Goal: Task Accomplishment & Management: Manage account settings

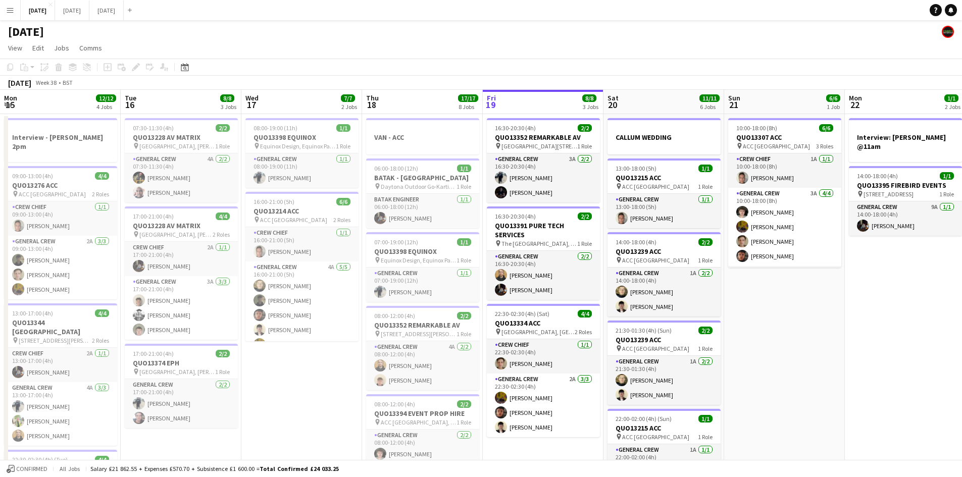
scroll to position [0, 399]
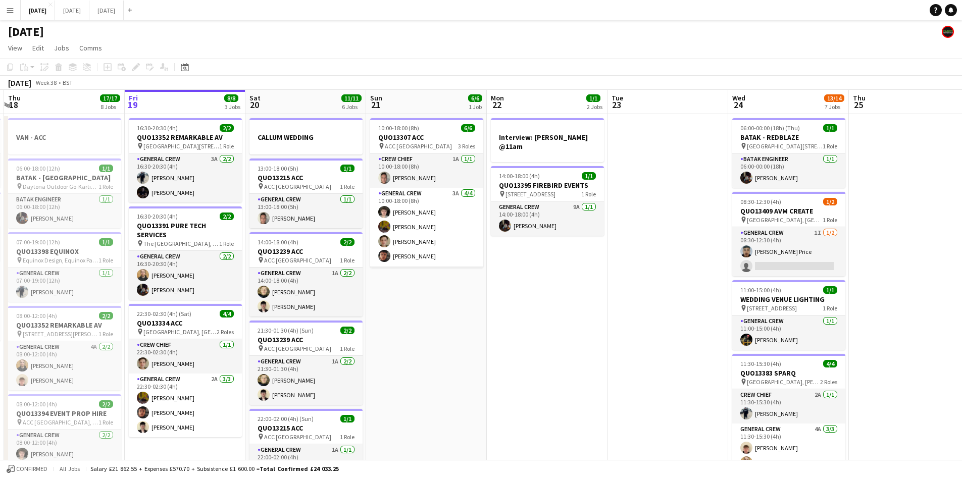
drag, startPoint x: 505, startPoint y: 300, endPoint x: 430, endPoint y: 280, distance: 77.9
click at [426, 282] on app-calendar-viewport "Mon 15 12/12 4 Jobs Tue 16 8/8 3 Jobs Wed 17 7/7 2 Jobs Thu 18 17/17 8 Jobs Fri…" at bounding box center [481, 483] width 962 height 786
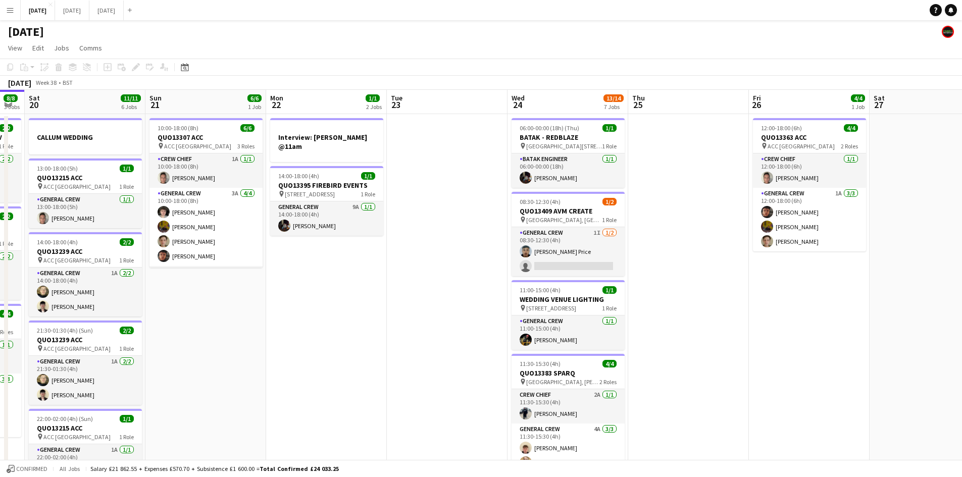
drag, startPoint x: 377, startPoint y: 293, endPoint x: 443, endPoint y: 283, distance: 66.8
click at [375, 289] on app-calendar-viewport "Wed 17 7/7 2 Jobs Thu 18 17/17 8 Jobs Fri 19 8/8 3 Jobs Sat 20 11/11 6 Jobs Sun…" at bounding box center [481, 483] width 962 height 786
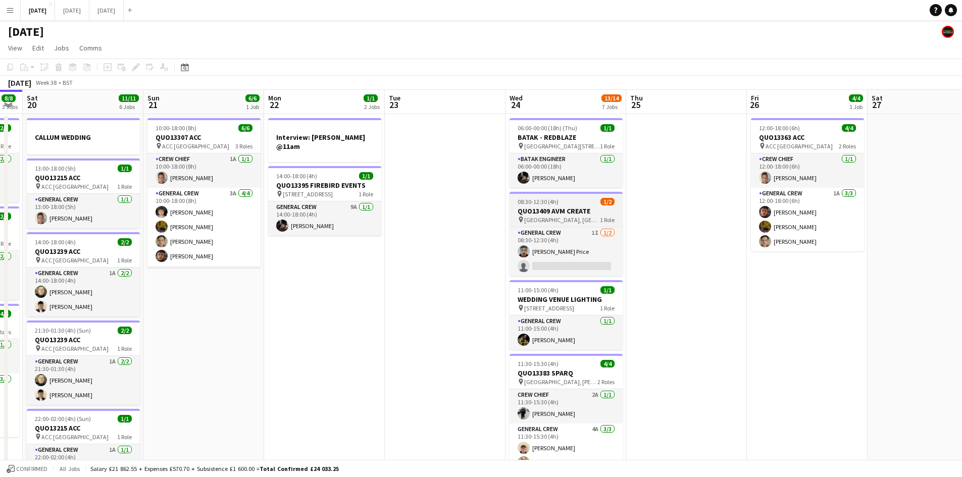
click at [559, 208] on h3 "QUO13409 AVM CREATE" at bounding box center [566, 211] width 113 height 9
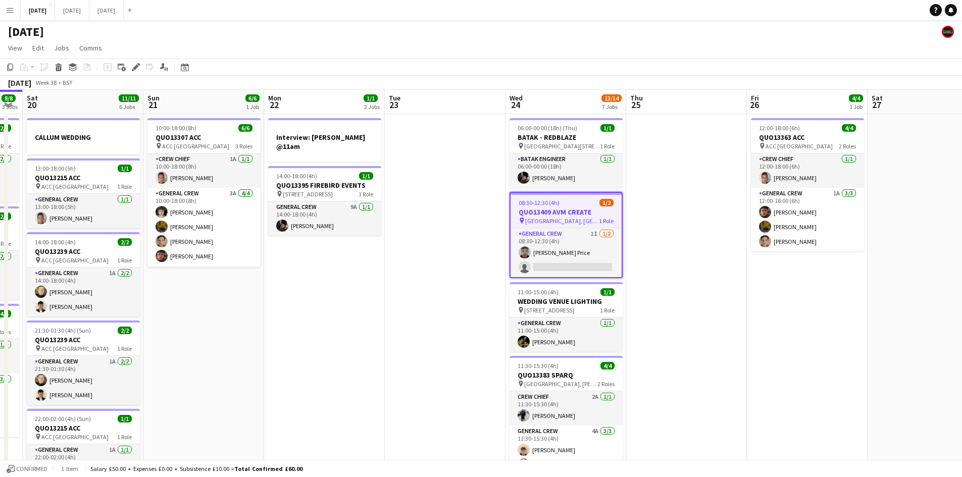
click at [139, 60] on app-toolbar "Copy Paste Paste Ctrl+V Paste with crew Ctrl+Shift+V Paste linked Job Delete Gr…" at bounding box center [481, 67] width 962 height 17
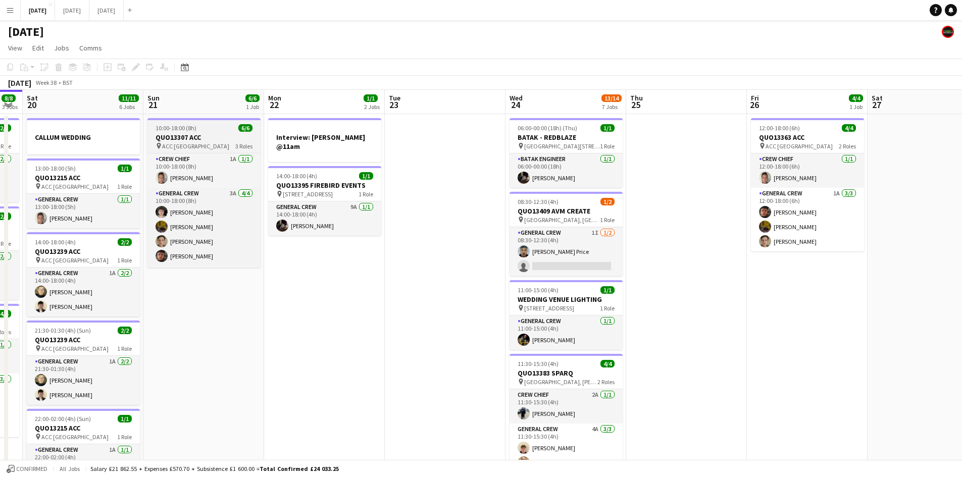
drag, startPoint x: 549, startPoint y: 199, endPoint x: 207, endPoint y: 119, distance: 351.5
click at [548, 199] on span "08:30-12:30 (4h)" at bounding box center [538, 202] width 41 height 8
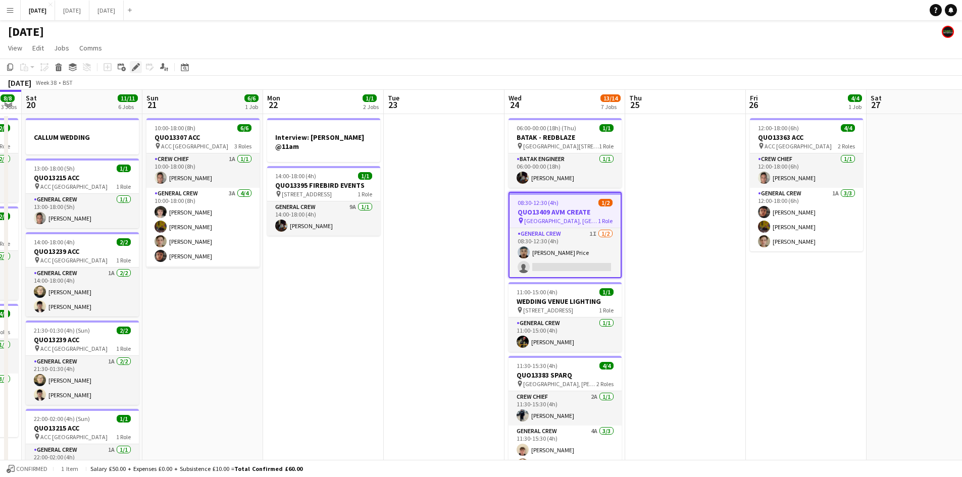
click at [136, 64] on icon "Edit" at bounding box center [136, 67] width 8 height 8
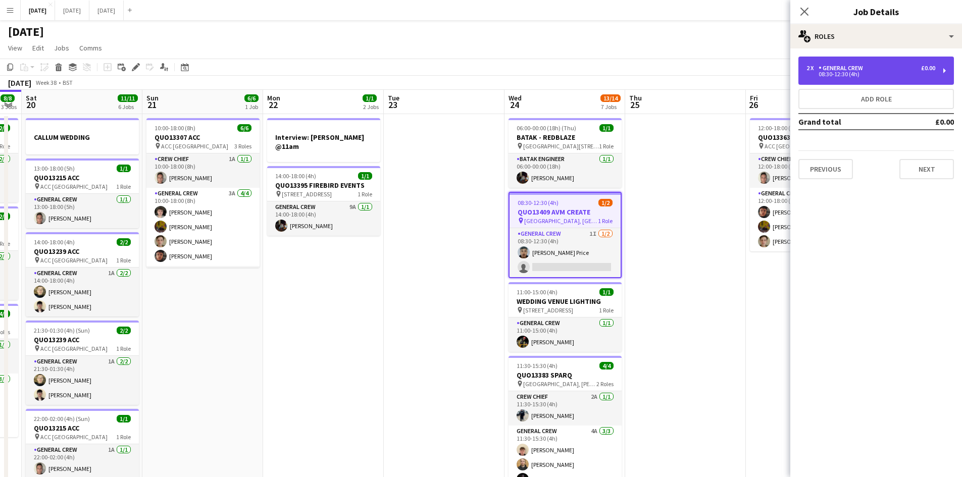
click at [844, 67] on div "General Crew" at bounding box center [843, 68] width 48 height 7
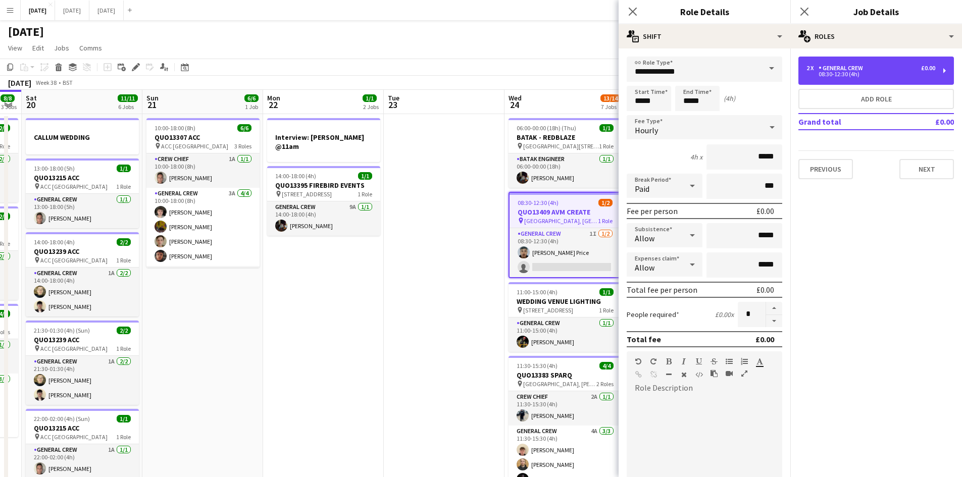
scroll to position [207, 0]
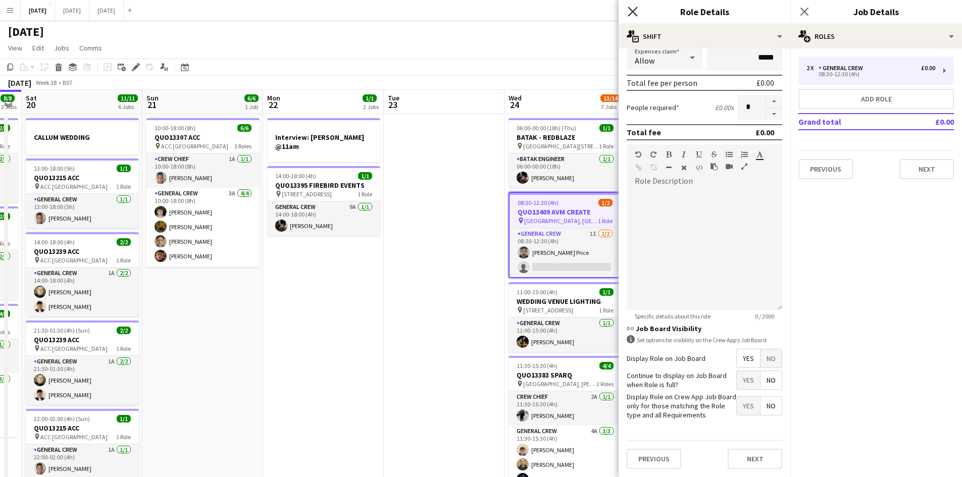
drag, startPoint x: 633, startPoint y: 11, endPoint x: 645, endPoint y: 10, distance: 12.2
click at [635, 10] on icon at bounding box center [633, 12] width 8 height 8
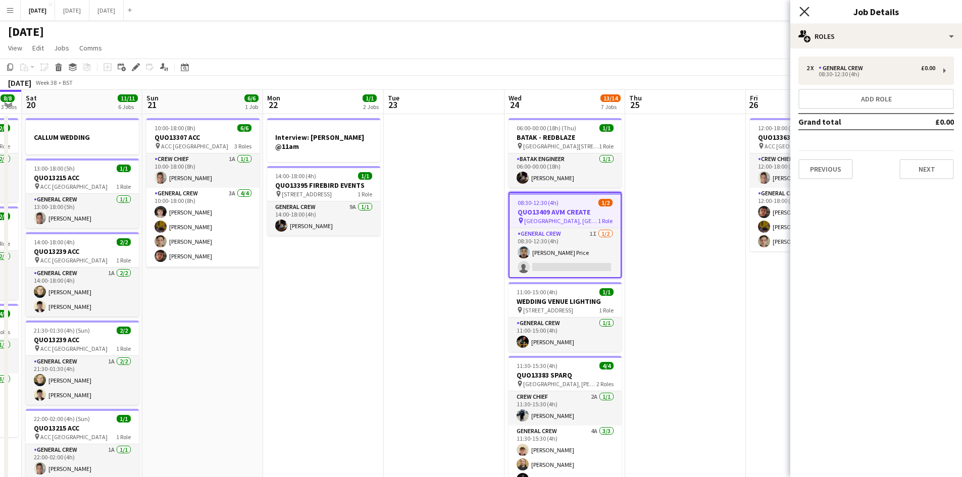
drag, startPoint x: 805, startPoint y: 8, endPoint x: 808, endPoint y: 13, distance: 5.6
click at [805, 8] on icon "Close pop-in" at bounding box center [804, 12] width 8 height 8
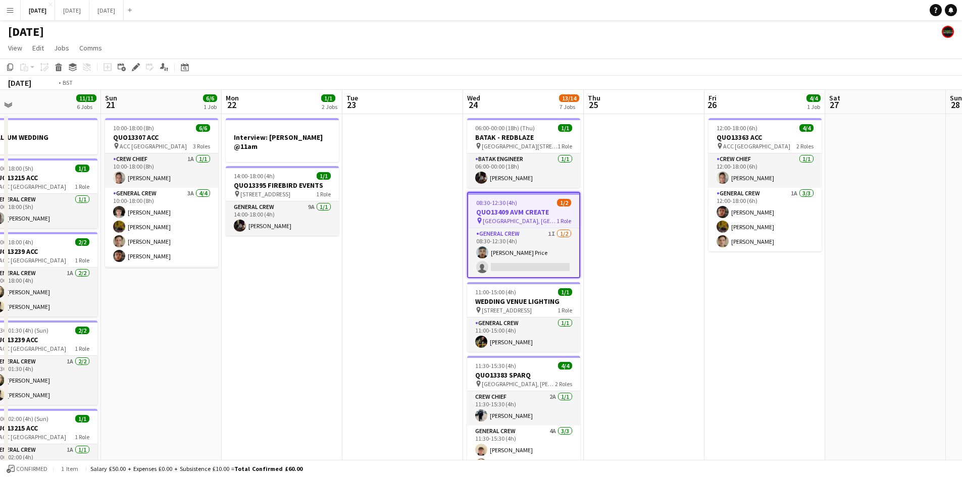
drag, startPoint x: 752, startPoint y: 287, endPoint x: 465, endPoint y: 238, distance: 290.9
click at [465, 238] on app-calendar-viewport "Wed 17 7/7 2 Jobs Thu 18 17/17 8 Jobs Fri 19 8/8 3 Jobs Sat 20 11/11 6 Jobs Sun…" at bounding box center [481, 483] width 962 height 786
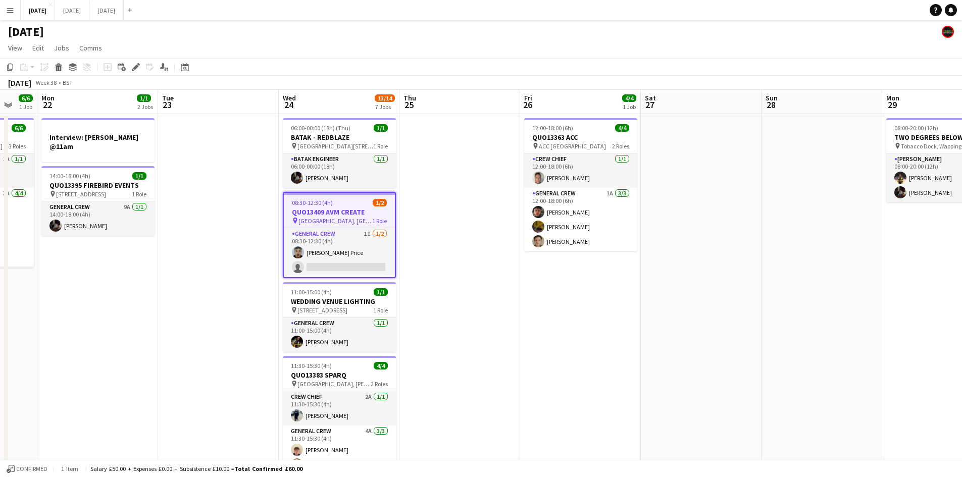
drag, startPoint x: 686, startPoint y: 321, endPoint x: 494, endPoint y: 276, distance: 197.0
click at [495, 277] on app-calendar-viewport "Fri 19 8/8 3 Jobs Sat 20 11/11 6 Jobs Sun 21 6/6 1 Job Mon 22 1/1 2 Jobs Tue 23…" at bounding box center [481, 483] width 962 height 786
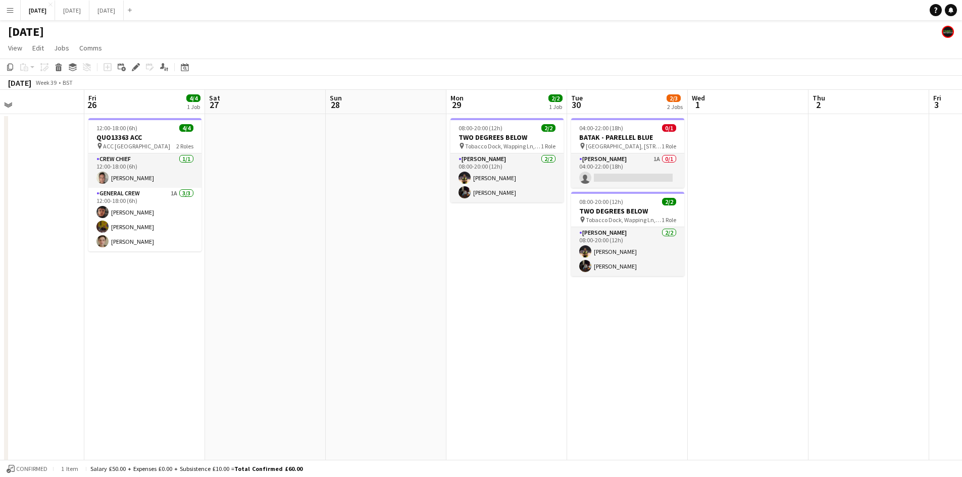
drag, startPoint x: 477, startPoint y: 301, endPoint x: 454, endPoint y: 288, distance: 26.2
click at [454, 288] on app-calendar-viewport "Mon 22 1/1 2 Jobs Tue 23 Wed 24 13/14 7 Jobs Thu 25 Fri 26 4/4 1 Job Sat 27 Sun…" at bounding box center [481, 483] width 962 height 786
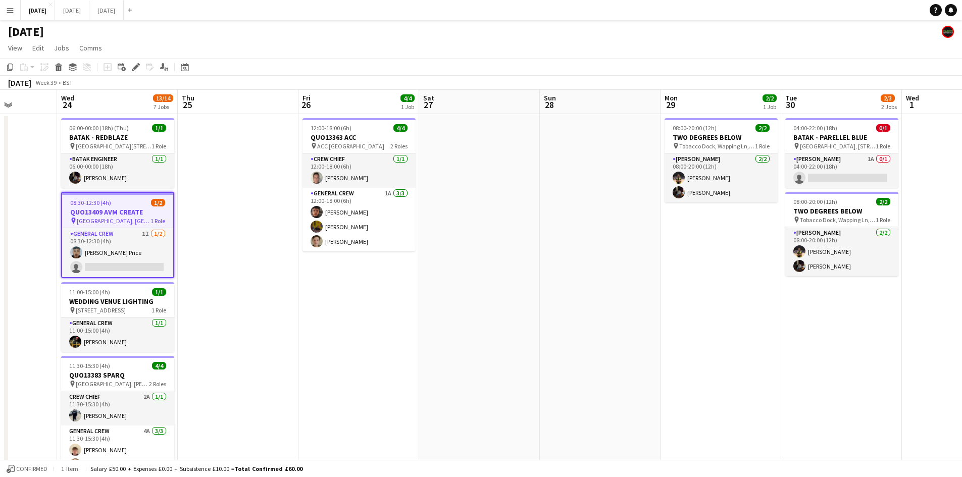
drag, startPoint x: 520, startPoint y: 312, endPoint x: 418, endPoint y: 165, distance: 178.2
click at [642, 280] on app-calendar-viewport "Sun 21 6/6 1 Job Mon 22 1/1 2 Jobs Tue 23 Wed 24 13/14 7 Jobs Thu 25 Fri 26 4/4…" at bounding box center [481, 483] width 962 height 786
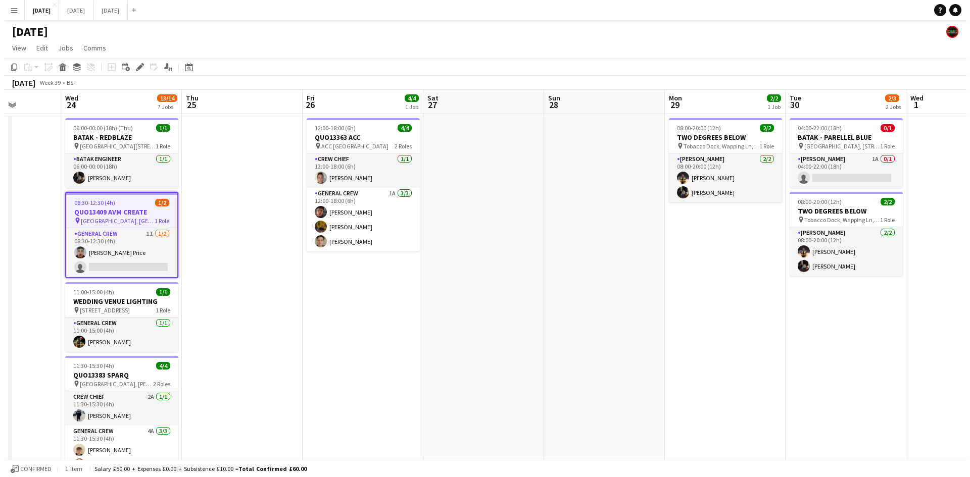
scroll to position [0, 302]
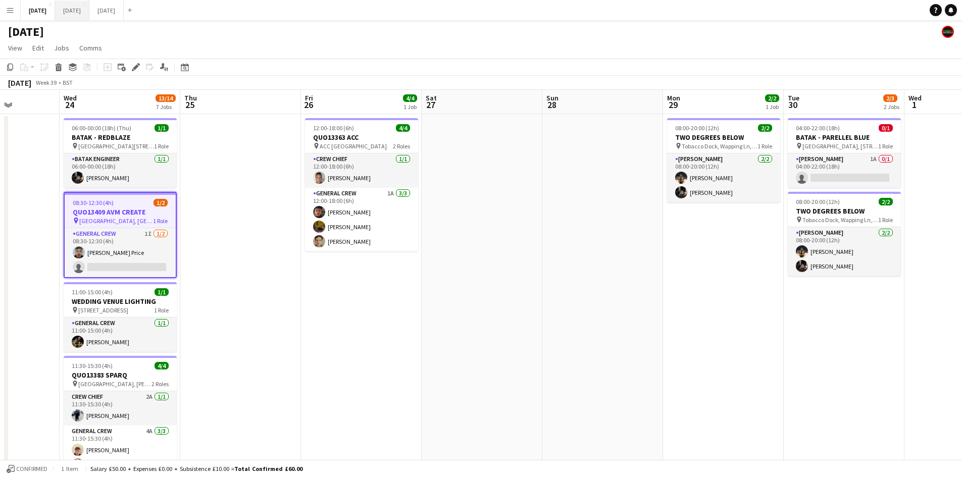
click at [89, 9] on button "[DATE] Close" at bounding box center [72, 11] width 34 height 20
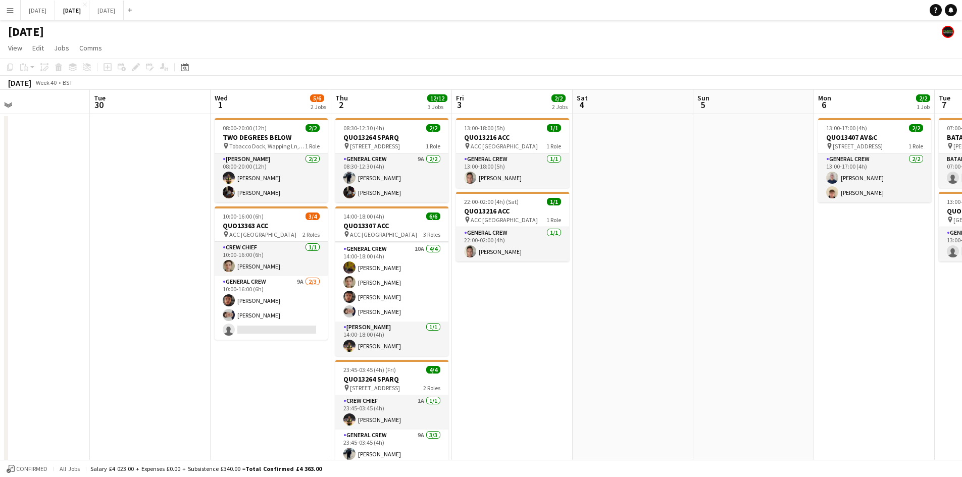
click at [529, 264] on app-calendar-viewport "Sat 27 Sun 28 Mon 29 Tue 30 Wed 1 5/6 2 Jobs Thu 2 12/12 3 Jobs Fri 3 2/2 2 Job…" at bounding box center [481, 302] width 962 height 425
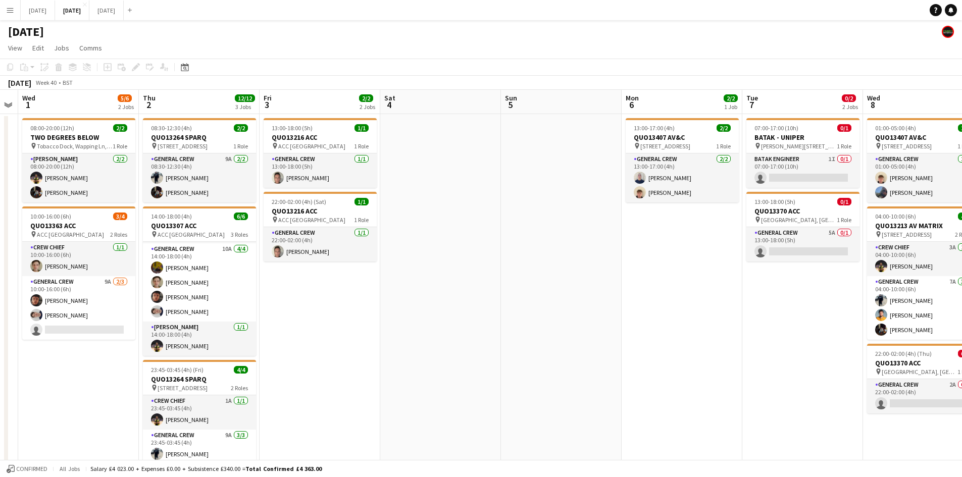
drag, startPoint x: 644, startPoint y: 320, endPoint x: 560, endPoint y: 299, distance: 86.8
click at [563, 300] on app-calendar-viewport "Sun 28 Mon 29 Tue 30 Wed 1 5/6 2 Jobs Thu 2 12/12 3 Jobs Fri 3 2/2 2 Jobs Sat 4…" at bounding box center [481, 302] width 962 height 425
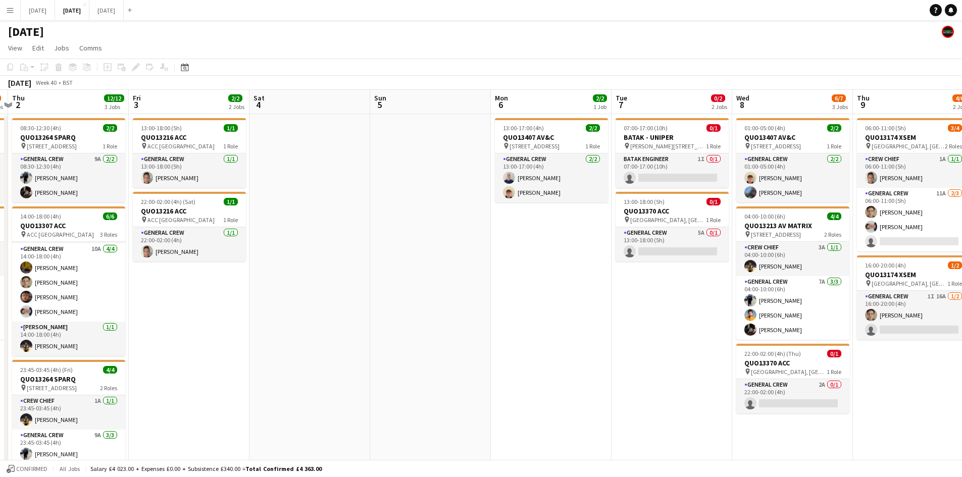
click at [506, 302] on app-calendar-viewport "Mon 29 Tue 30 Wed 1 5/6 2 Jobs Thu 2 12/12 3 Jobs Fri 3 2/2 2 Jobs Sat 4 Sun 5 …" at bounding box center [481, 302] width 962 height 425
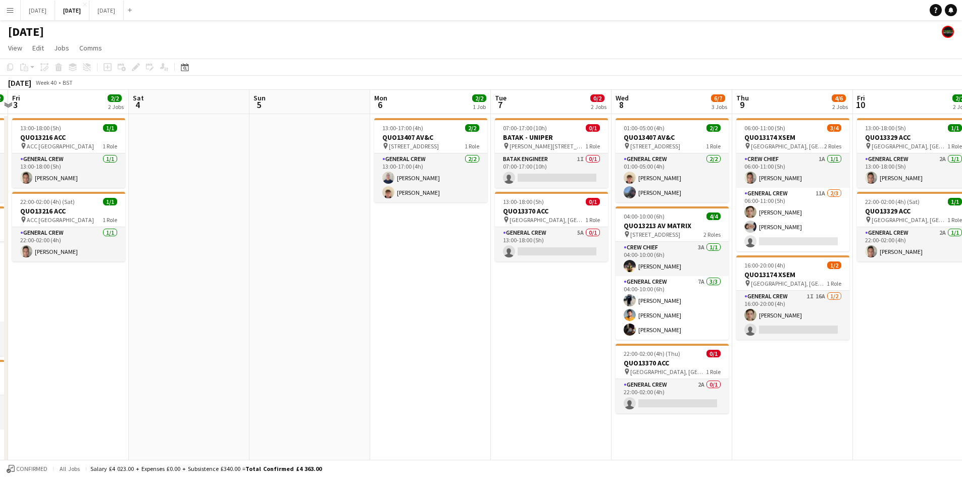
scroll to position [0, 357]
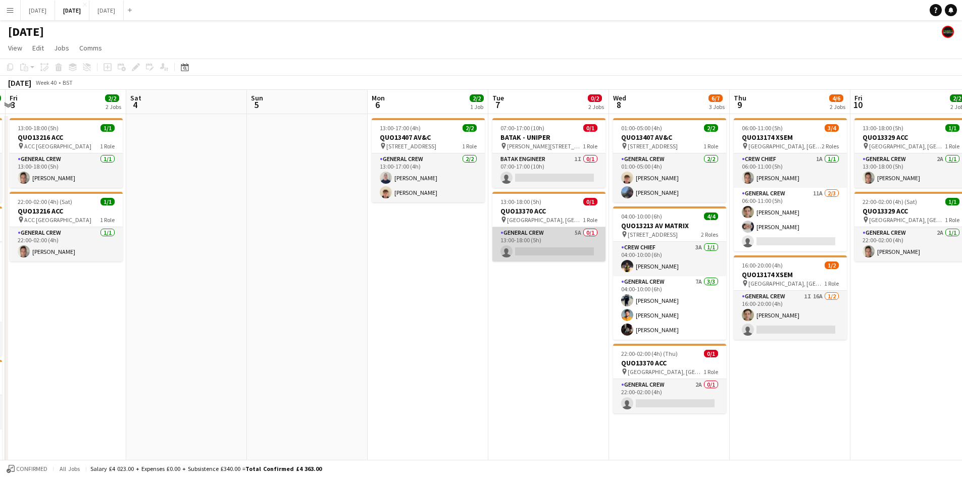
click at [547, 240] on app-card-role "General Crew 5A 0/1 13:00-18:00 (5h) single-neutral-actions" at bounding box center [548, 244] width 113 height 34
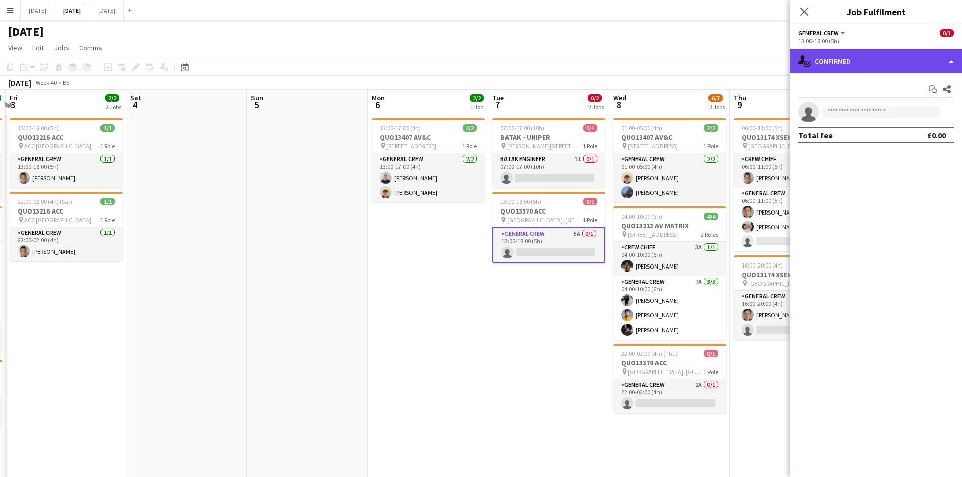
click at [906, 67] on div "single-neutral-actions-check-2 Confirmed" at bounding box center [876, 61] width 172 height 24
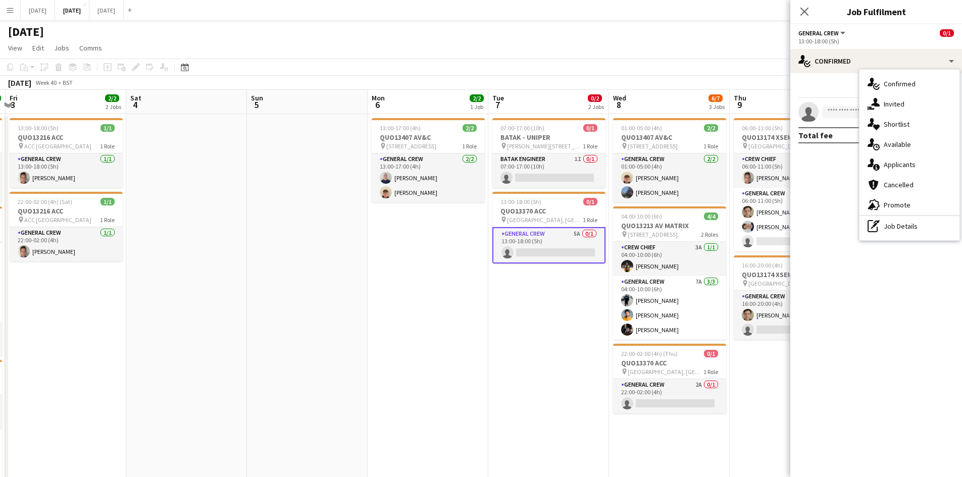
click at [915, 169] on span "Applicants" at bounding box center [900, 164] width 32 height 9
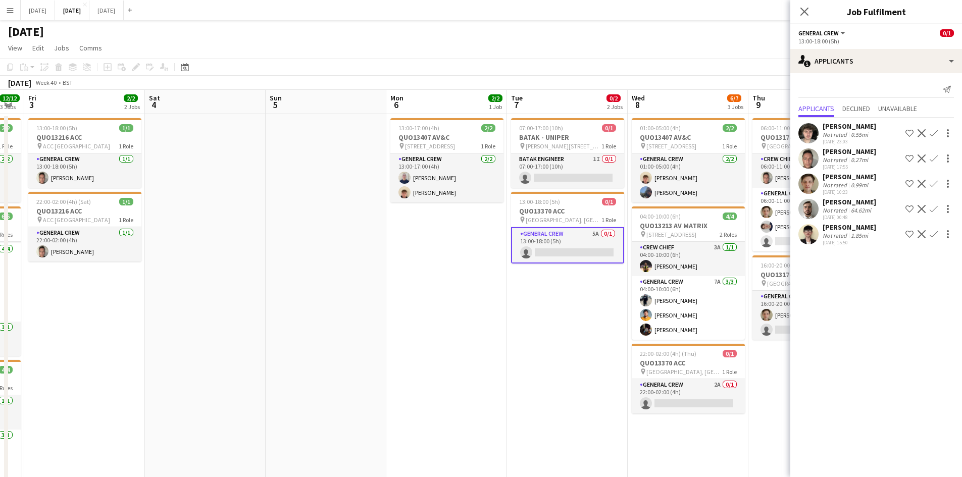
drag, startPoint x: 558, startPoint y: 347, endPoint x: 394, endPoint y: 308, distance: 168.3
click at [394, 308] on app-calendar-viewport "Tue 30 Wed 1 5/6 2 Jobs Thu 2 12/12 3 Jobs Fri 3 2/2 2 Jobs Sat 4 Sun 5 Mon 6 2…" at bounding box center [481, 302] width 962 height 425
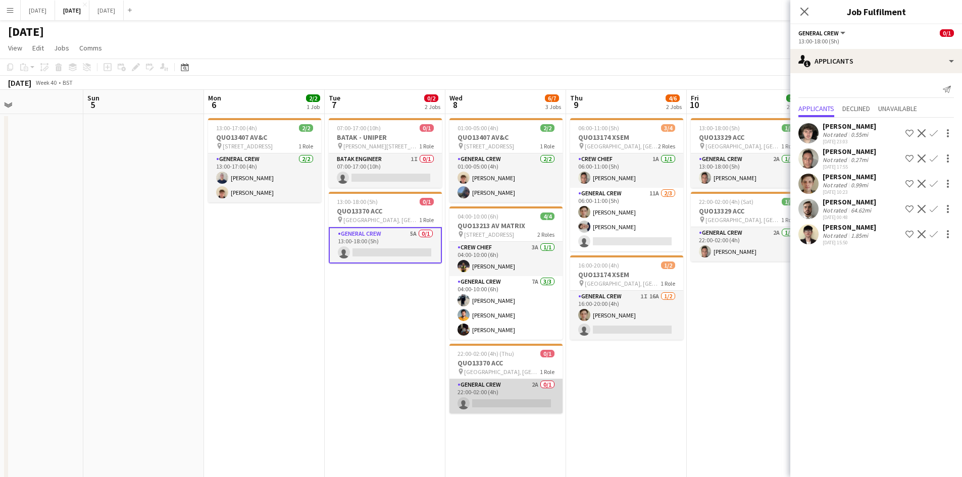
click at [513, 402] on app-card-role "General Crew 2A 0/1 22:00-02:00 (4h) single-neutral-actions" at bounding box center [505, 396] width 113 height 34
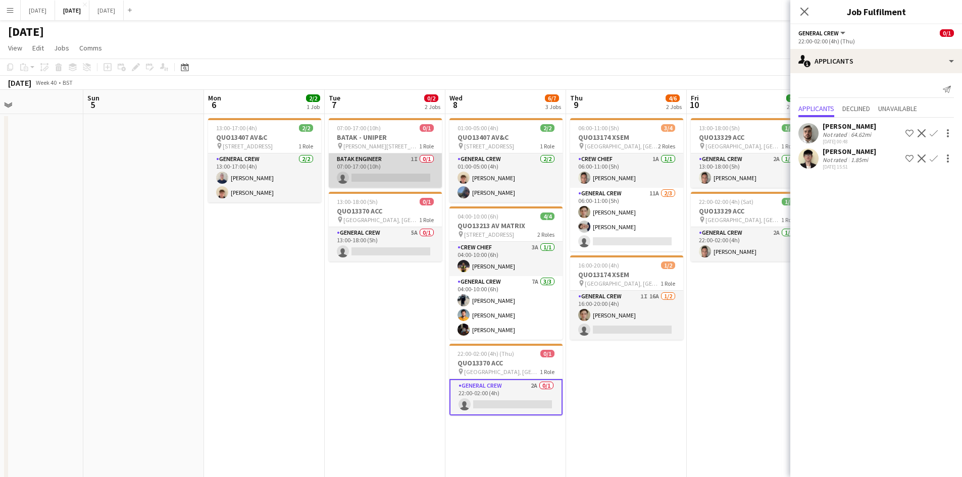
click at [397, 171] on app-card-role "BATAK ENGINEER 1I 0/1 07:00-17:00 (10h) single-neutral-actions" at bounding box center [385, 171] width 113 height 34
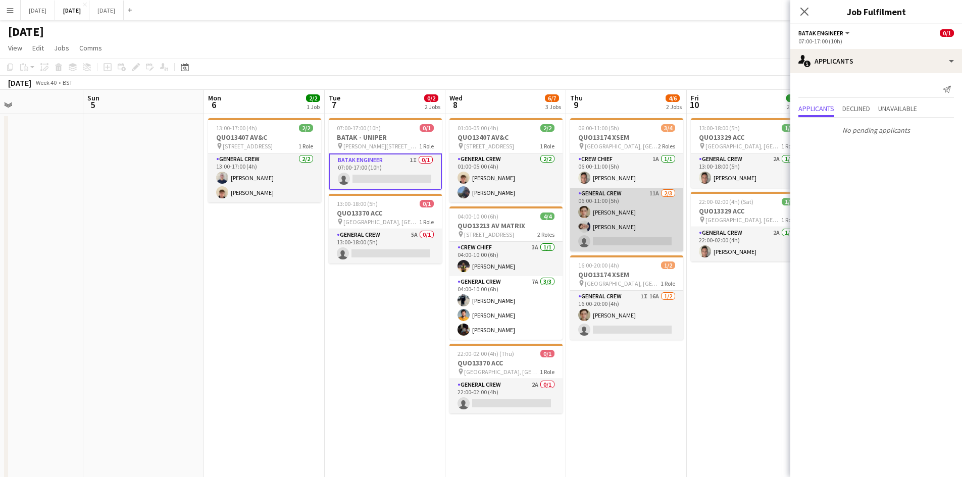
click at [635, 226] on app-card-role "General Crew 11A 2/3 06:00-11:00 (5h) Sam Greatorex Thomas O Dowd single-neutra…" at bounding box center [626, 220] width 113 height 64
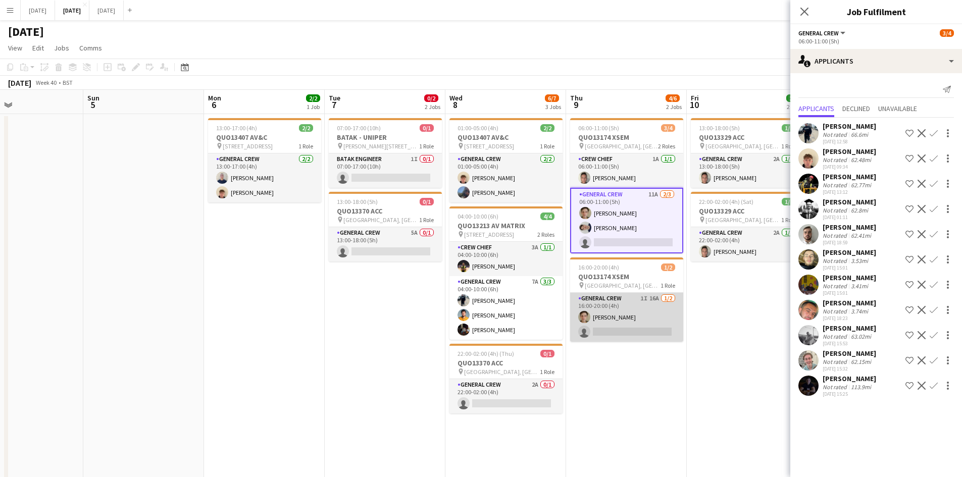
click at [619, 321] on app-card-role "General Crew 1I 16A 1/2 16:00-20:00 (4h) Sam Greatorex single-neutral-actions" at bounding box center [626, 317] width 113 height 49
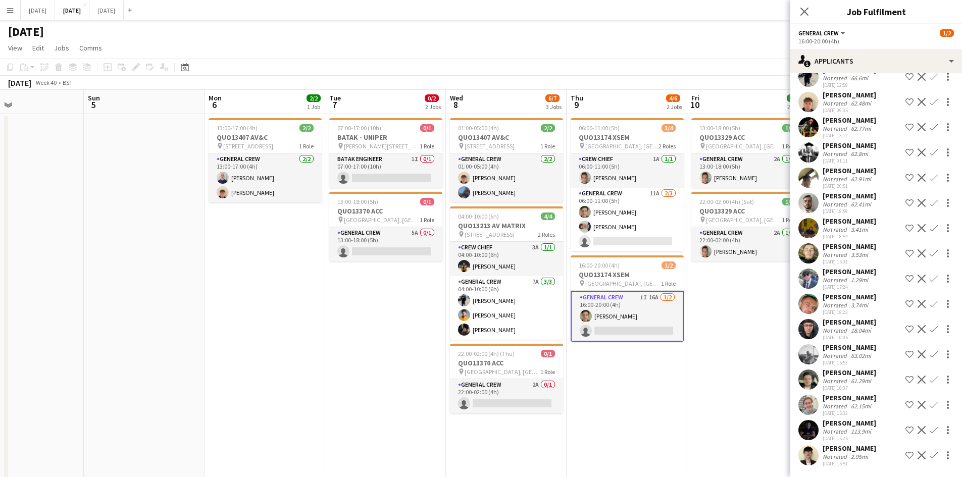
scroll to position [0, 0]
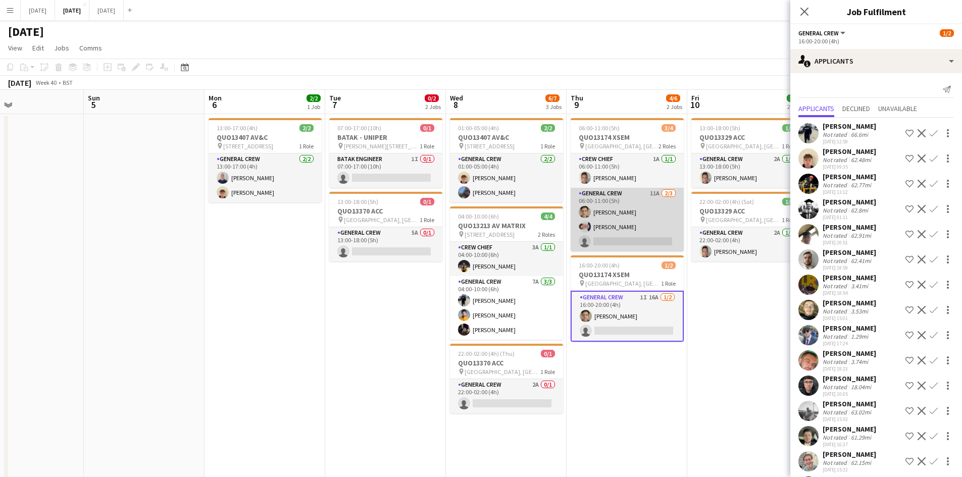
click at [620, 224] on app-card-role "General Crew 11A 2/3 06:00-11:00 (5h) Sam Greatorex Thomas O Dowd single-neutra…" at bounding box center [627, 220] width 113 height 64
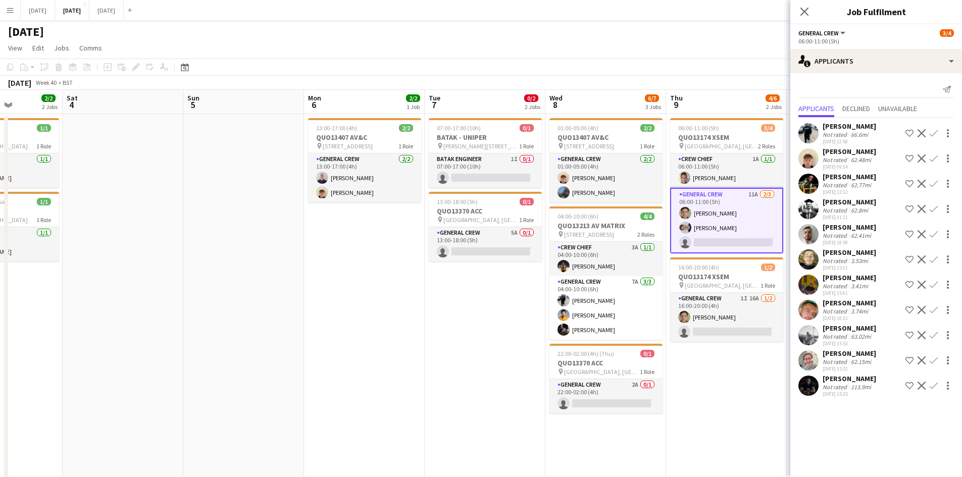
drag, startPoint x: 726, startPoint y: 319, endPoint x: 583, endPoint y: 284, distance: 147.6
click at [580, 286] on app-calendar-viewport "Wed 1 5/6 2 Jobs Thu 2 12/12 3 Jobs Fri 3 2/2 2 Jobs Sat 4 Sun 5 Mon 6 2/2 1 Jo…" at bounding box center [481, 364] width 962 height 548
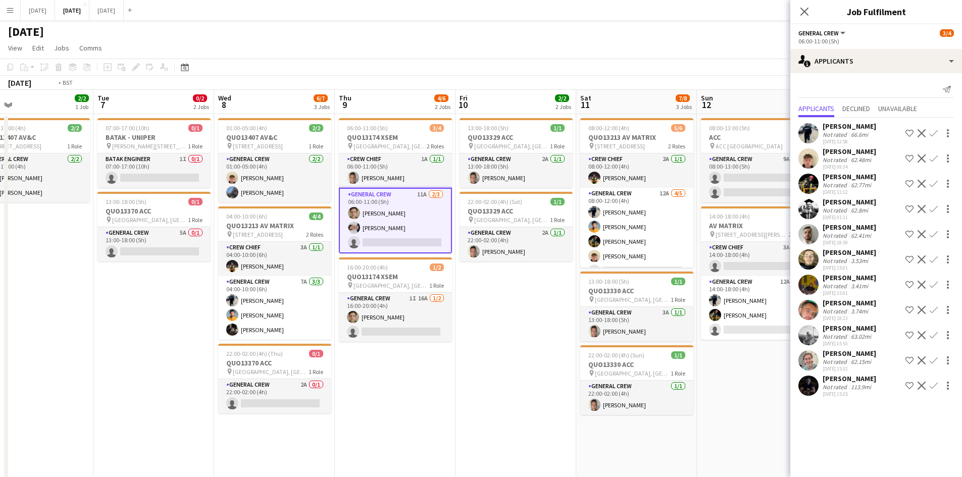
drag, startPoint x: 497, startPoint y: 310, endPoint x: 524, endPoint y: 292, distance: 32.5
click at [502, 306] on app-calendar-viewport "Fri 3 2/2 2 Jobs Sat 4 Sun 5 Mon 6 2/2 1 Job Tue 7 0/2 2 Jobs Wed 8 6/7 3 Jobs …" at bounding box center [481, 364] width 962 height 548
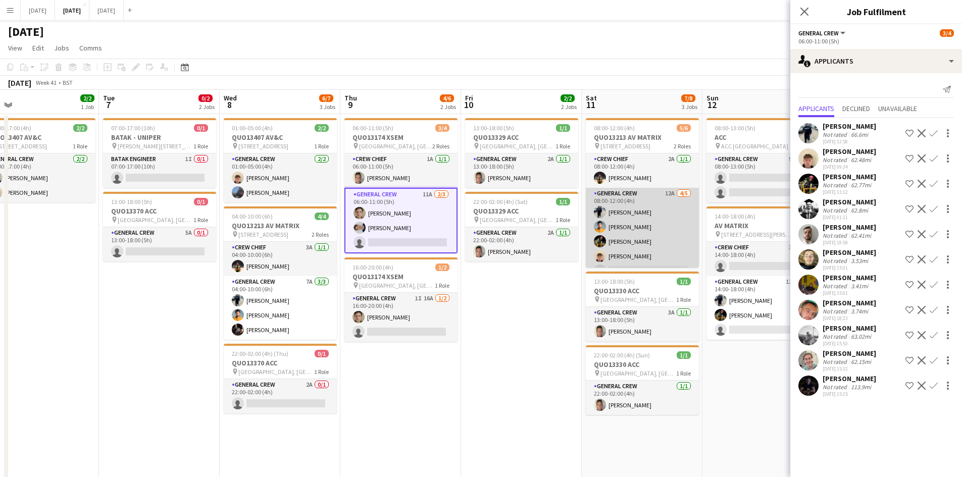
scroll to position [13, 0]
click at [620, 230] on app-card-role "General Crew 12A 4/5 08:00-12:00 (4h) Ben Connor George Warren ISAIAH GLYNN Owe…" at bounding box center [642, 221] width 113 height 93
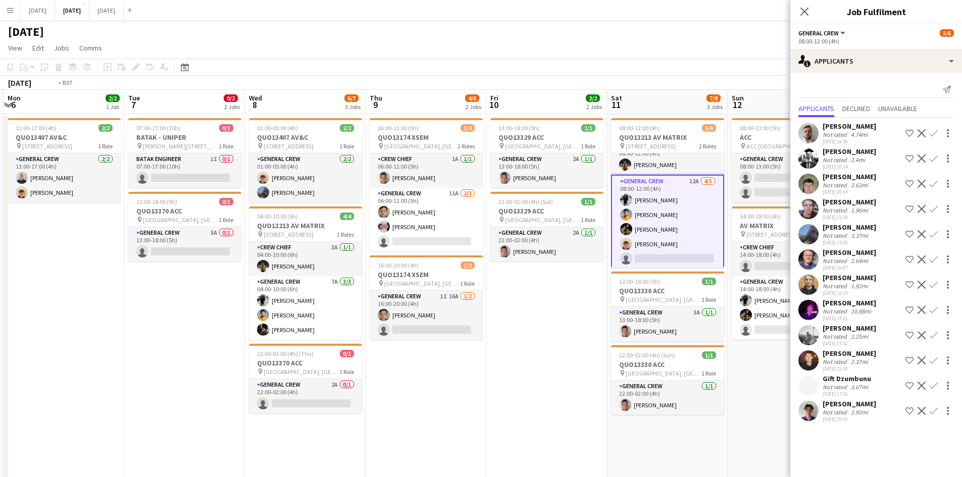
drag, startPoint x: 547, startPoint y: 317, endPoint x: 650, endPoint y: 224, distance: 138.8
click at [734, 262] on app-calendar-viewport "Sat 4 Sun 5 Mon 6 2/2 1 Job Tue 7 0/2 2 Jobs Wed 8 6/7 3 Jobs Thu 9 4/6 2 Jobs …" at bounding box center [481, 461] width 962 height 742
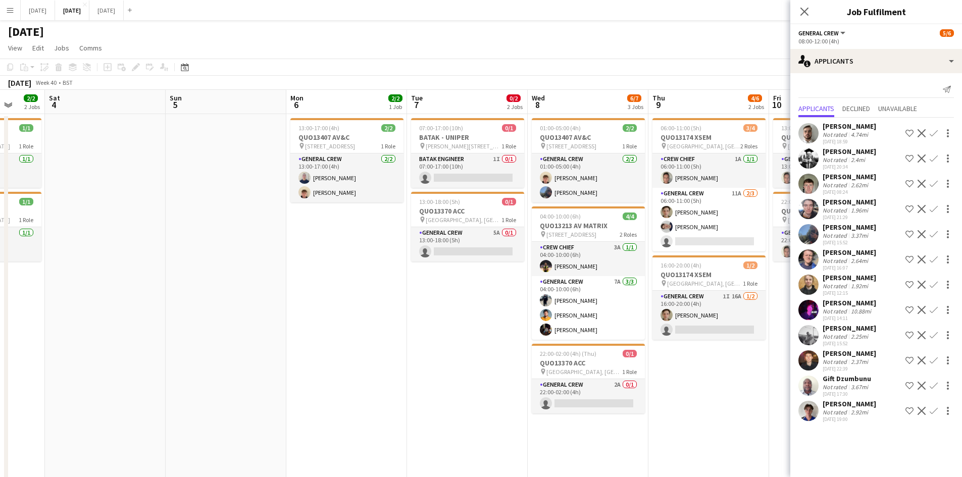
drag, startPoint x: 425, startPoint y: 260, endPoint x: 459, endPoint y: 212, distance: 58.6
click at [468, 249] on app-calendar-viewport "Wed 1 5/6 2 Jobs Thu 2 12/12 3 Jobs Fri 3 2/2 2 Jobs Sat 4 Sun 5 Mon 6 2/2 1 Jo…" at bounding box center [481, 461] width 962 height 742
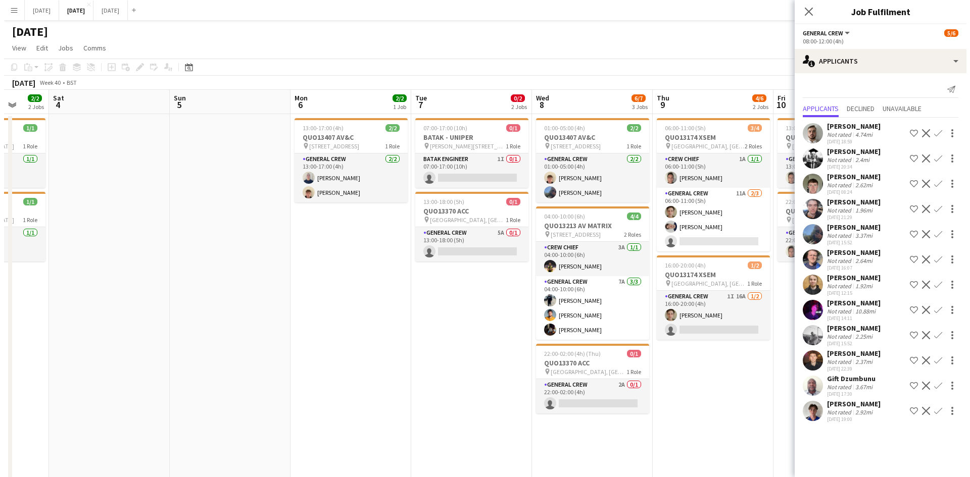
scroll to position [0, 311]
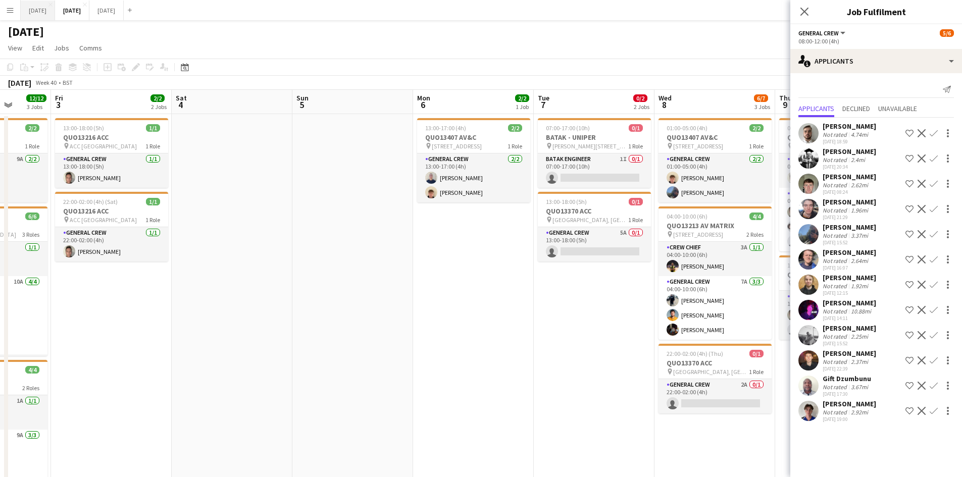
click at [43, 12] on button "[DATE] Close" at bounding box center [38, 11] width 34 height 20
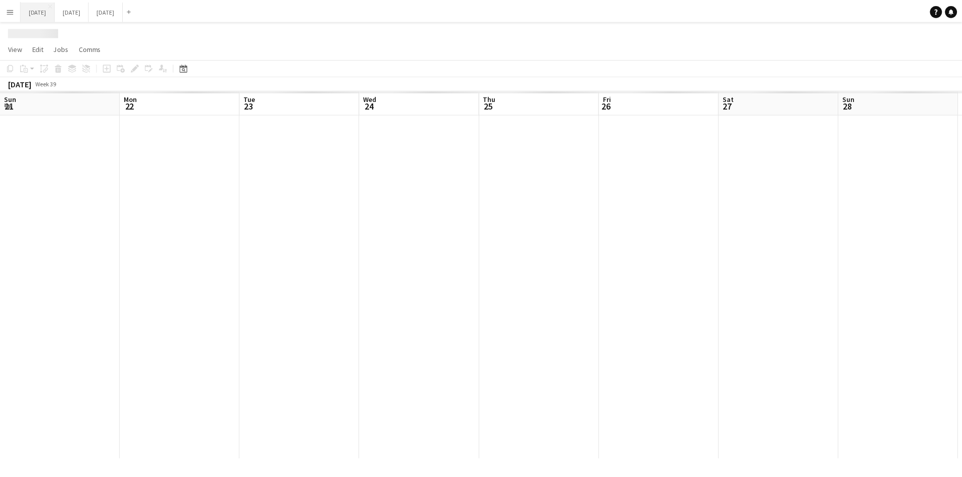
scroll to position [0, 302]
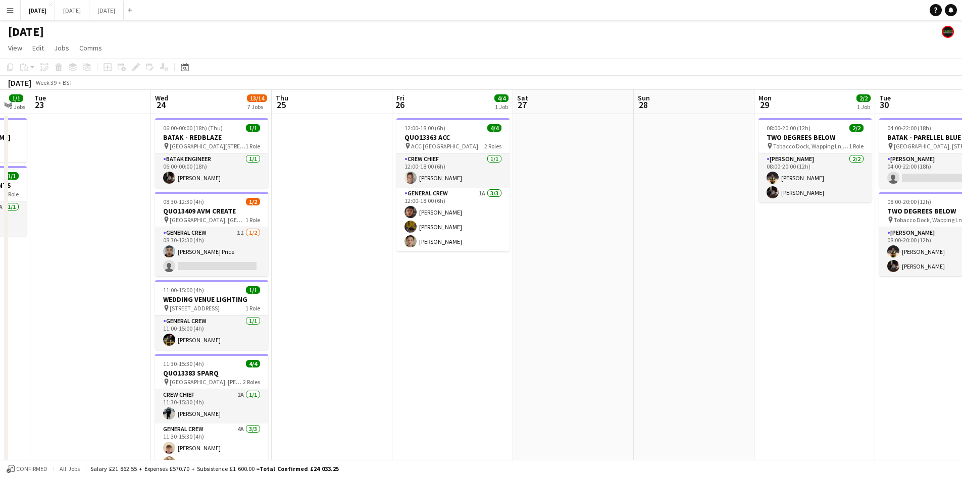
drag, startPoint x: 341, startPoint y: 305, endPoint x: 403, endPoint y: 294, distance: 62.6
click at [403, 295] on app-calendar-viewport "Sun 21 6/6 1 Job Mon 22 1/1 2 Jobs Tue 23 Wed 24 13/14 7 Jobs Thu 25 Fri 26 4/4…" at bounding box center [481, 457] width 962 height 735
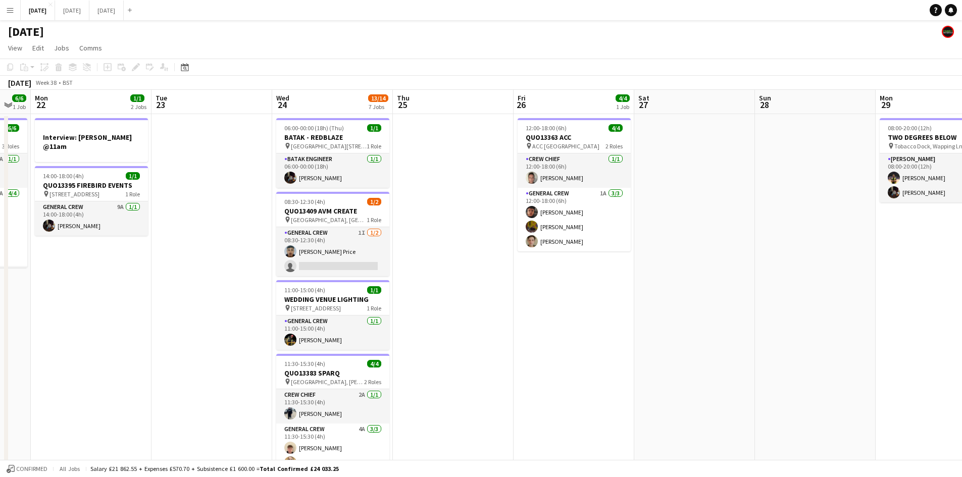
drag, startPoint x: 451, startPoint y: 318, endPoint x: 566, endPoint y: 336, distance: 115.6
click at [563, 337] on app-calendar-viewport "Sat 20 11/11 6 Jobs Sun 21 6/6 1 Job Mon 22 1/1 2 Jobs Tue 23 Wed 24 13/14 7 Jo…" at bounding box center [481, 457] width 962 height 735
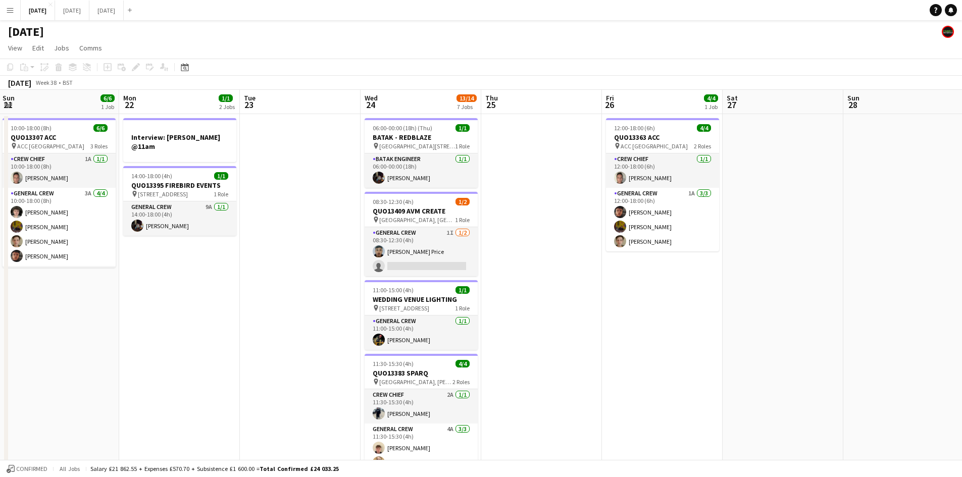
drag, startPoint x: 473, startPoint y: 335, endPoint x: 573, endPoint y: 334, distance: 100.0
click at [573, 334] on app-calendar-viewport "Fri 19 8/8 3 Jobs Sat 20 11/11 6 Jobs Sun 21 6/6 1 Job Mon 22 1/1 2 Jobs Tue 23…" at bounding box center [481, 457] width 962 height 735
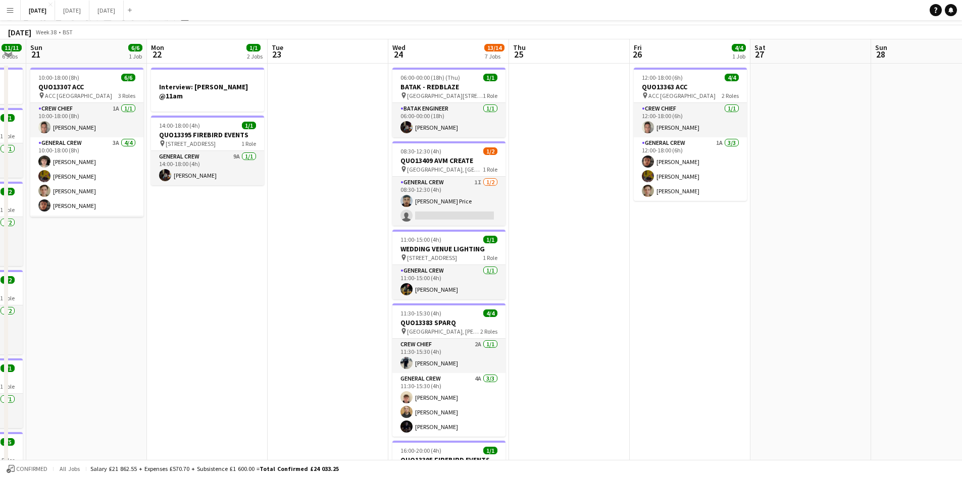
scroll to position [0, 0]
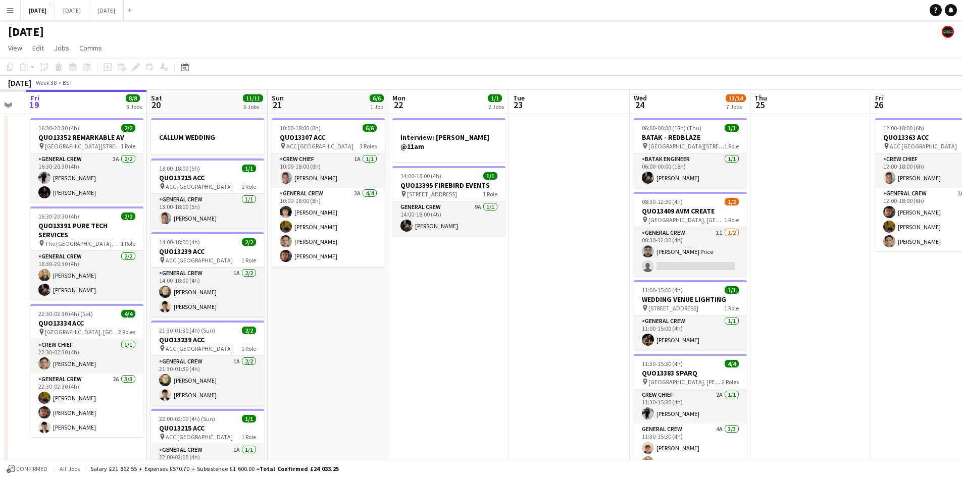
drag, startPoint x: 484, startPoint y: 279, endPoint x: 527, endPoint y: 262, distance: 46.2
click at [522, 265] on app-calendar-viewport "Wed 17 Thu 18 Fri 19 8/8 3 Jobs Sat 20 11/11 6 Jobs Sun 21 6/6 1 Job Mon 22 1/1…" at bounding box center [481, 457] width 962 height 735
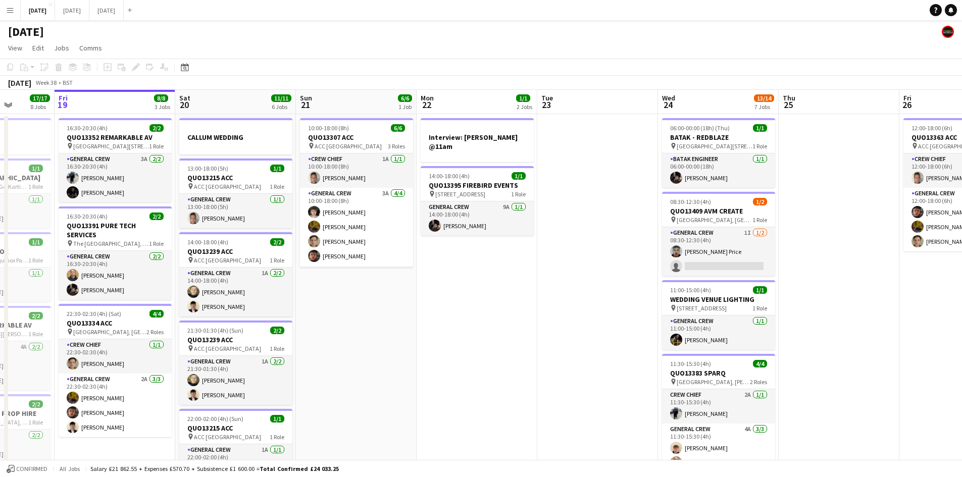
drag, startPoint x: 446, startPoint y: 296, endPoint x: 529, endPoint y: 211, distance: 118.6
click at [551, 288] on app-calendar-viewport "Tue 16 8/8 3 Jobs Wed 17 7/7 2 Jobs Thu 18 17/17 8 Jobs Fri 19 8/8 3 Jobs Sat 2…" at bounding box center [481, 483] width 962 height 786
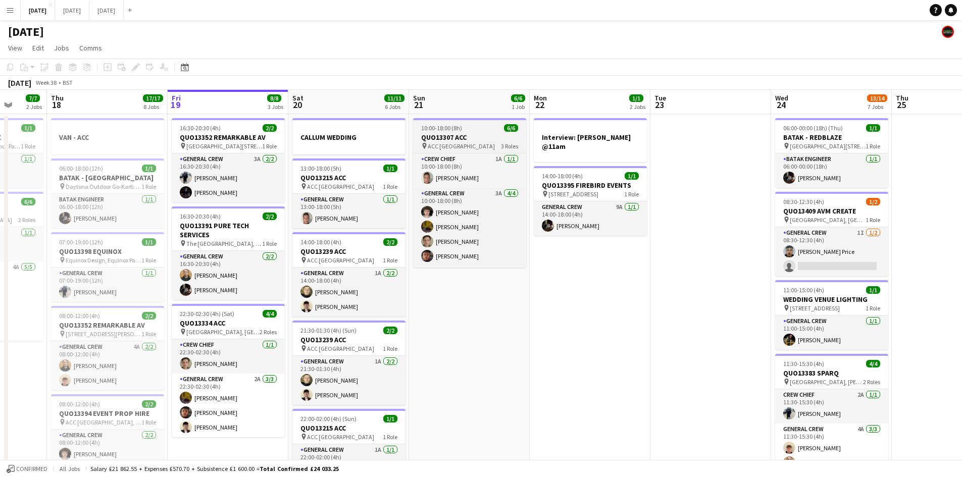
scroll to position [33, 0]
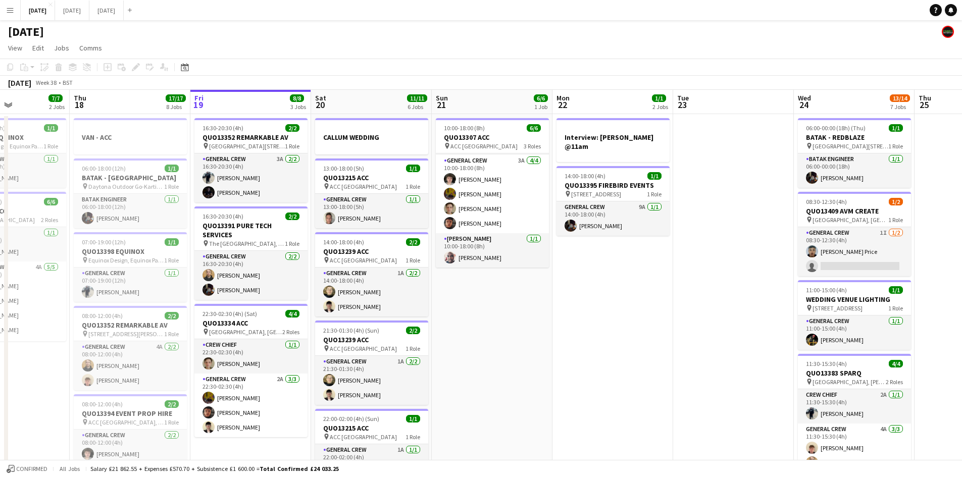
drag, startPoint x: 463, startPoint y: 323, endPoint x: 496, endPoint y: 323, distance: 33.3
click at [496, 323] on app-calendar-viewport "Mon 15 12/12 4 Jobs Tue 16 8/8 3 Jobs Wed 17 7/7 2 Jobs Thu 18 17/17 8 Jobs Fri…" at bounding box center [481, 483] width 962 height 786
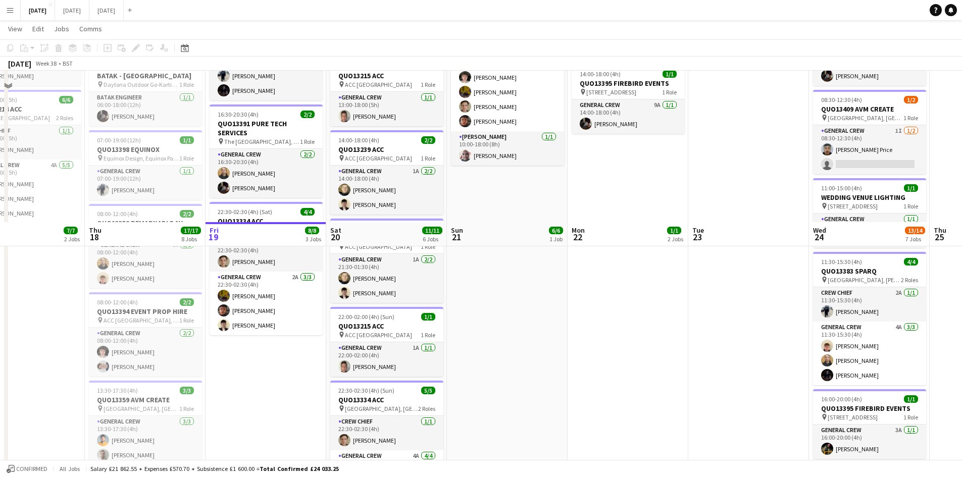
scroll to position [0, 0]
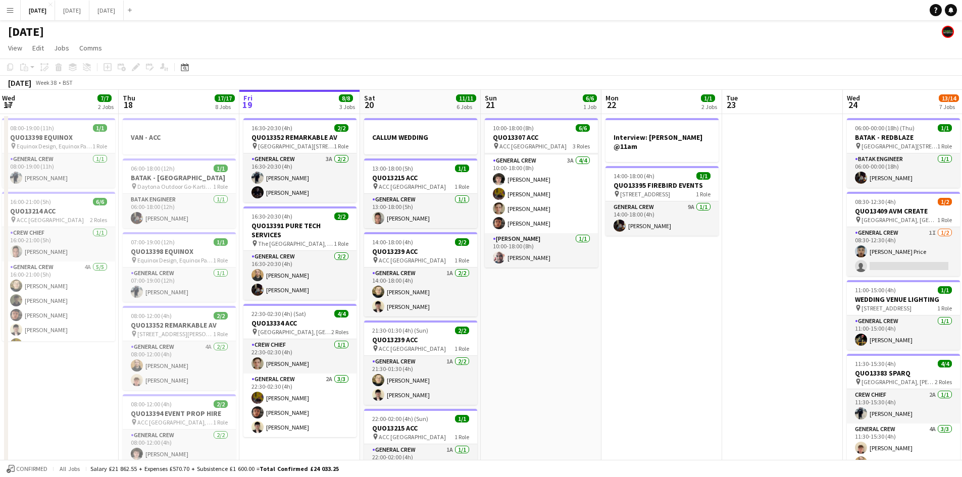
drag, startPoint x: 625, startPoint y: 327, endPoint x: 547, endPoint y: 306, distance: 80.7
click at [662, 328] on app-calendar-viewport "Mon 15 12/12 4 Jobs Tue 16 8/8 3 Jobs Wed 17 7/7 2 Jobs Thu 18 17/17 8 Jobs Fri…" at bounding box center [481, 483] width 962 height 786
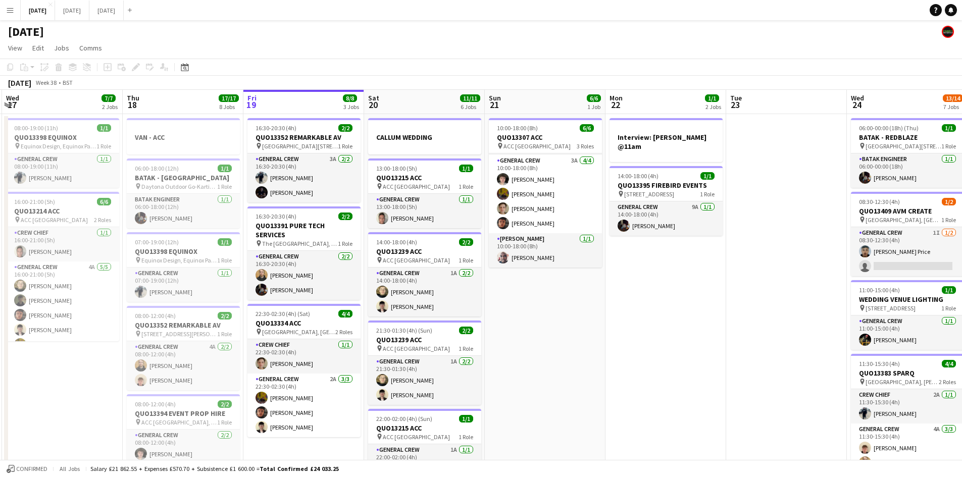
scroll to position [0, 218]
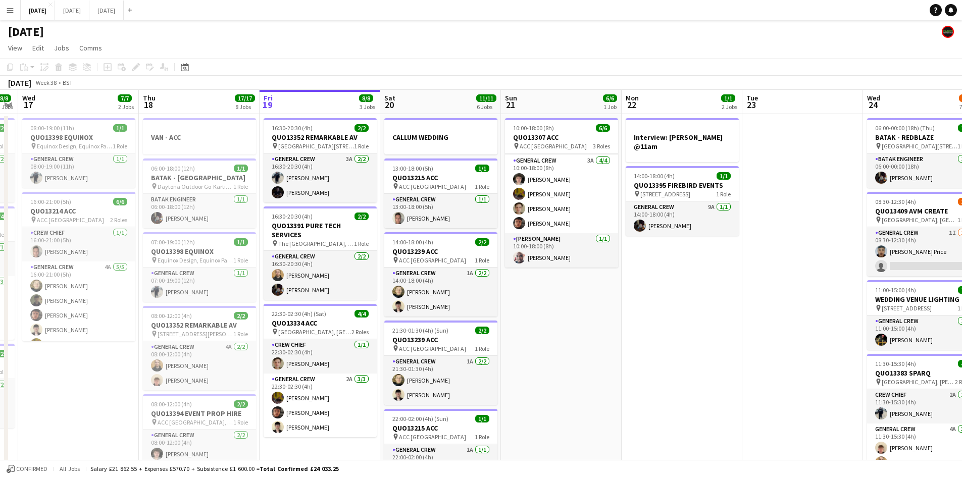
drag, startPoint x: 637, startPoint y: 281, endPoint x: 666, endPoint y: 280, distance: 28.3
click at [659, 282] on app-calendar-viewport "Mon 15 12/12 4 Jobs Tue 16 8/8 3 Jobs Wed 17 7/7 2 Jobs Thu 18 17/17 8 Jobs Fri…" at bounding box center [481, 483] width 962 height 786
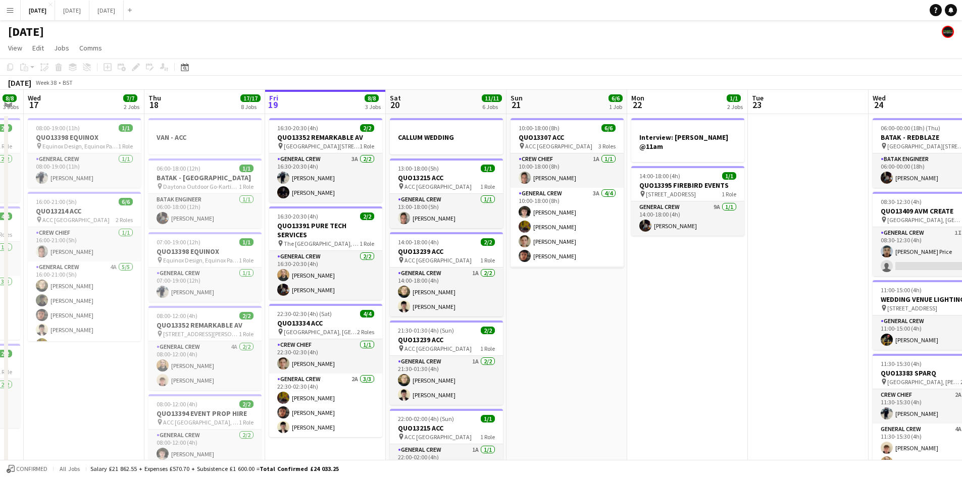
scroll to position [0, 269]
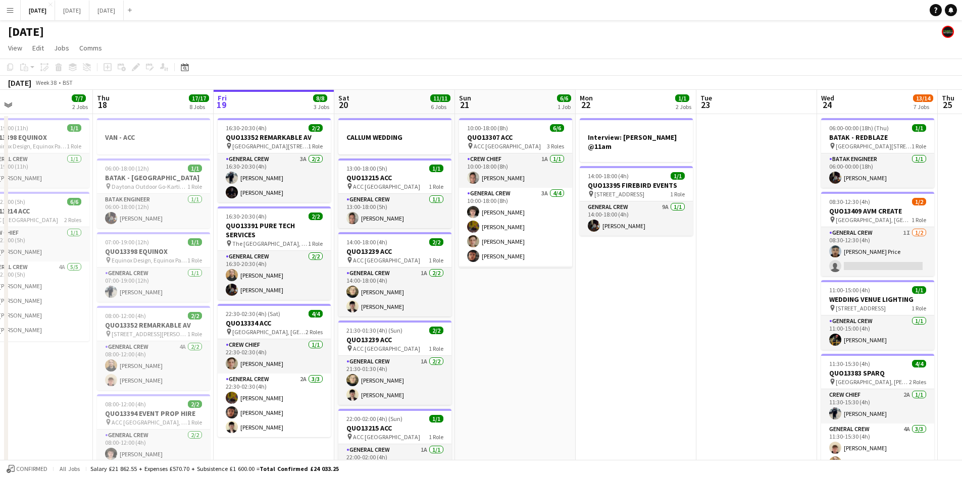
drag, startPoint x: 650, startPoint y: 287, endPoint x: 636, endPoint y: 283, distance: 14.7
click at [636, 283] on app-calendar-viewport "Mon 15 12/12 4 Jobs Tue 16 8/8 3 Jobs Wed 17 7/7 2 Jobs Thu 18 17/17 8 Jobs Fri…" at bounding box center [481, 483] width 962 height 786
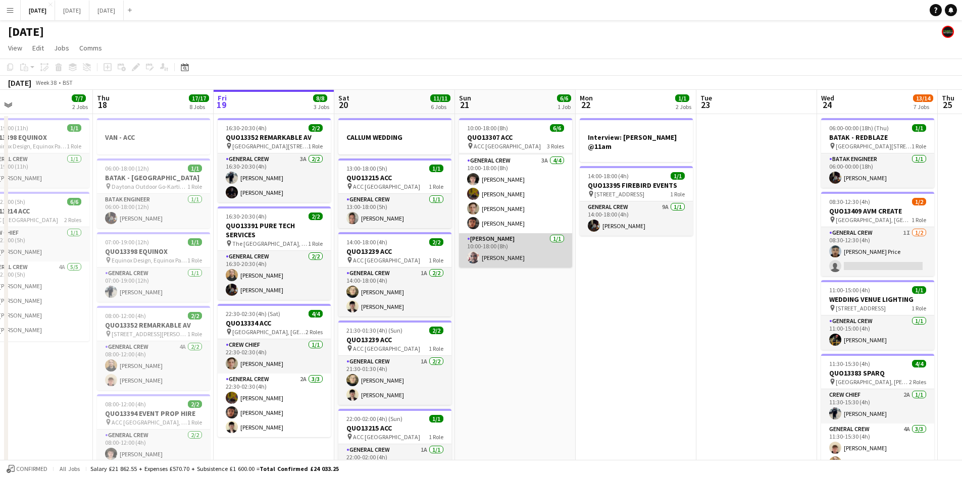
scroll to position [0, 0]
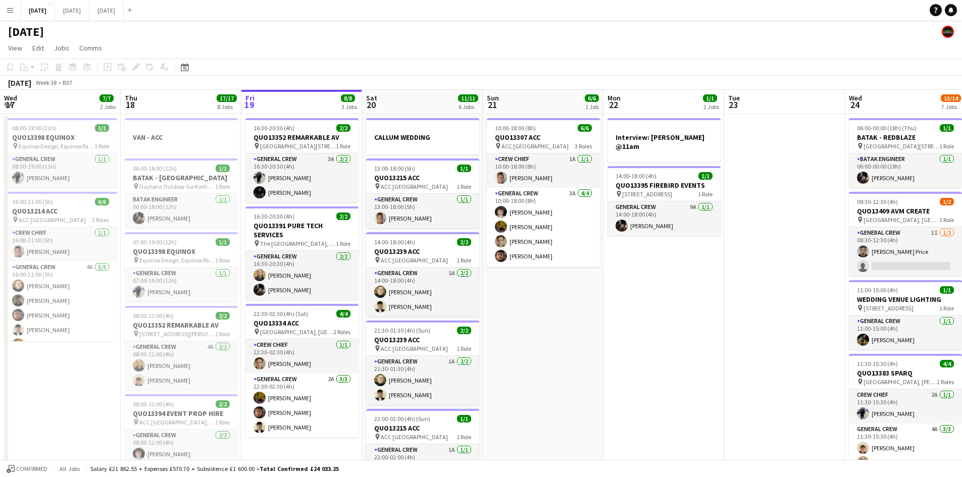
drag, startPoint x: 624, startPoint y: 332, endPoint x: 633, endPoint y: 329, distance: 9.9
click at [635, 332] on app-calendar-viewport "Mon 15 12/12 4 Jobs Tue 16 8/8 3 Jobs Wed 17 7/7 2 Jobs Thu 18 17/17 8 Jobs Fri…" at bounding box center [481, 483] width 962 height 786
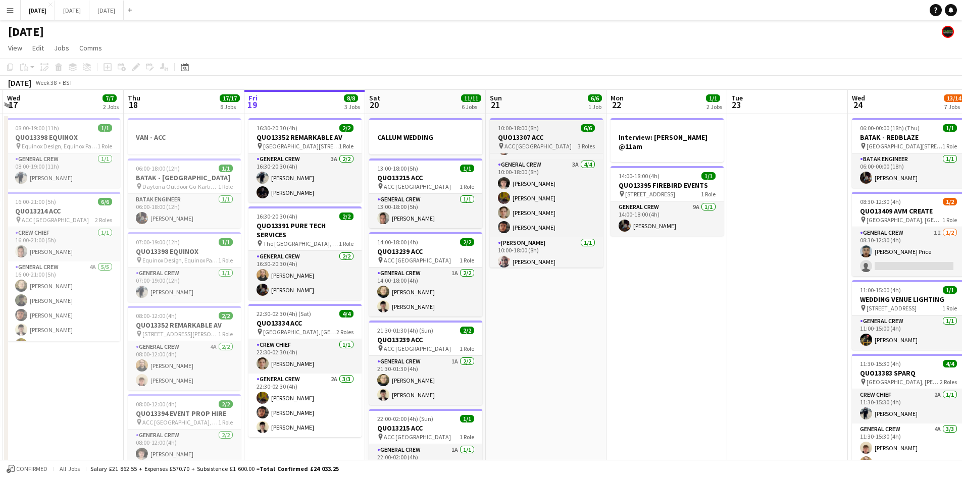
scroll to position [33, 0]
click at [535, 138] on h3 "QUO13307 ACC" at bounding box center [546, 137] width 113 height 9
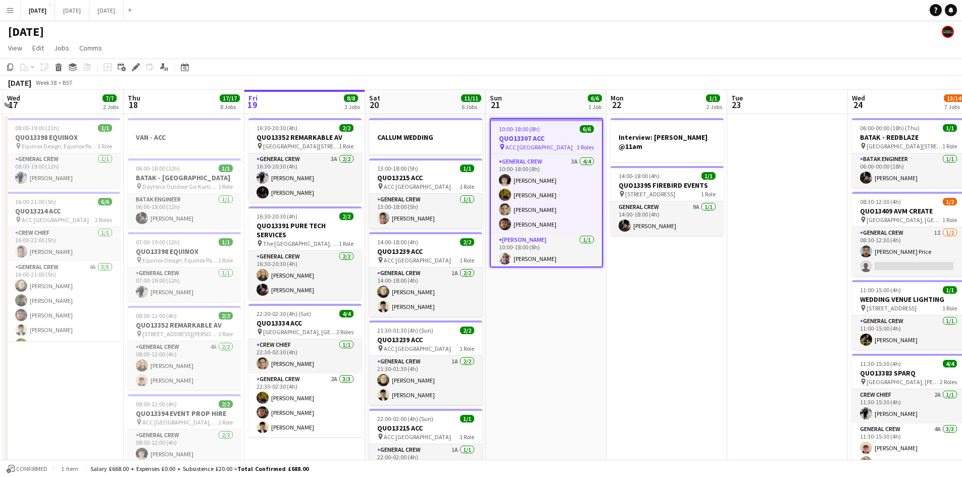
drag, startPoint x: 136, startPoint y: 69, endPoint x: 147, endPoint y: 67, distance: 11.8
click at [136, 68] on icon at bounding box center [136, 68] width 6 height 6
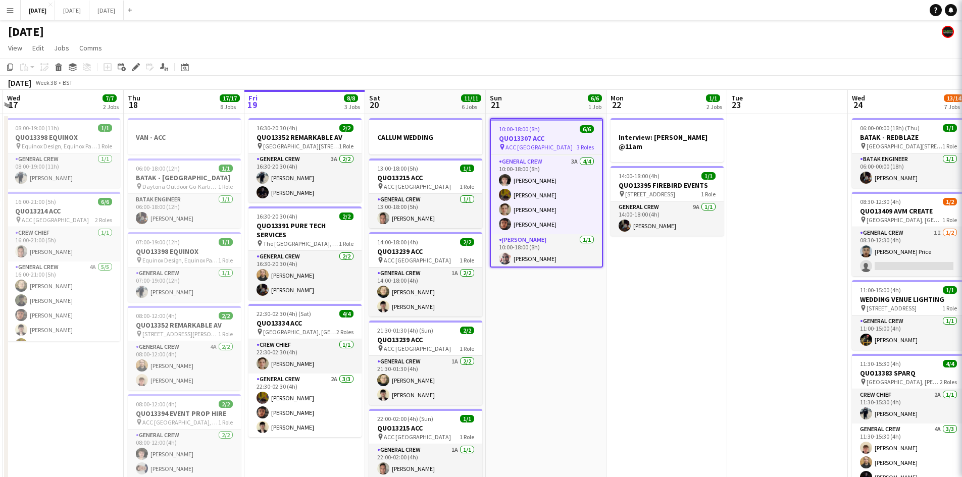
type input "**********"
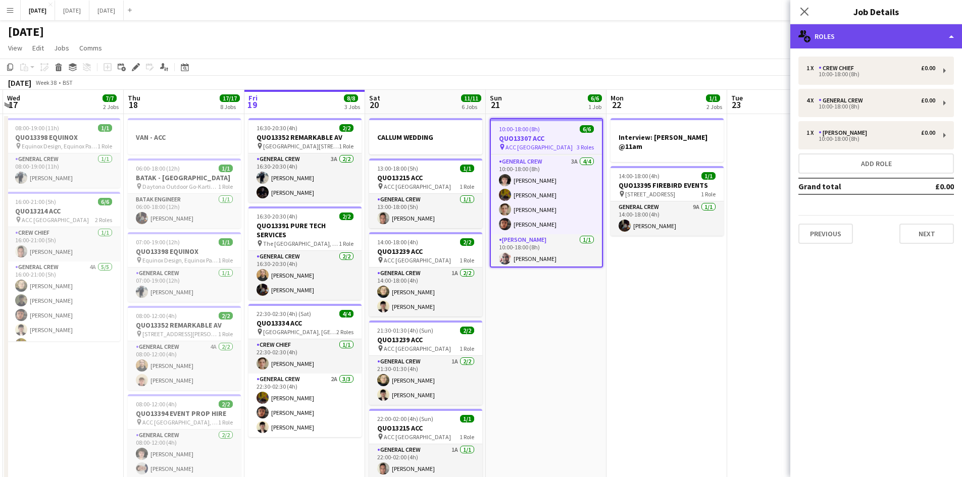
click at [904, 39] on div "multiple-users-add Roles" at bounding box center [876, 36] width 172 height 24
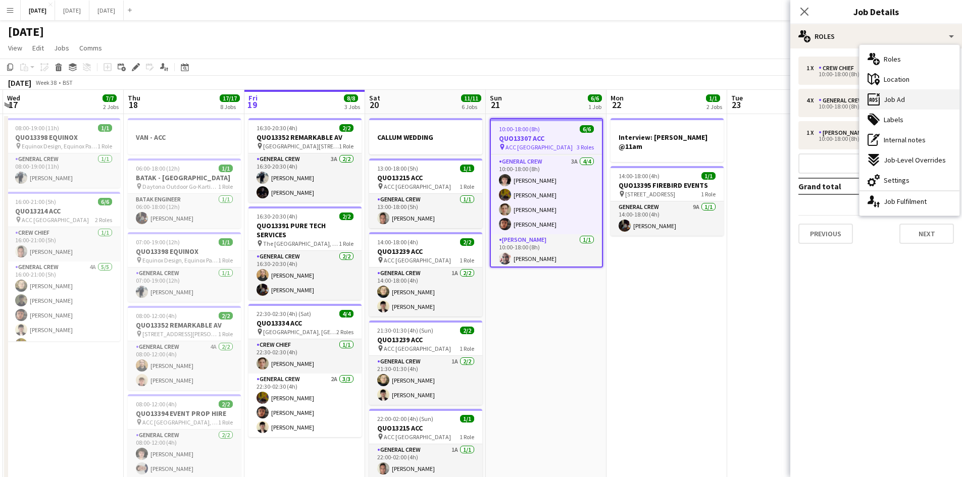
click at [902, 105] on div "ads-window Job Ad" at bounding box center [909, 99] width 100 height 20
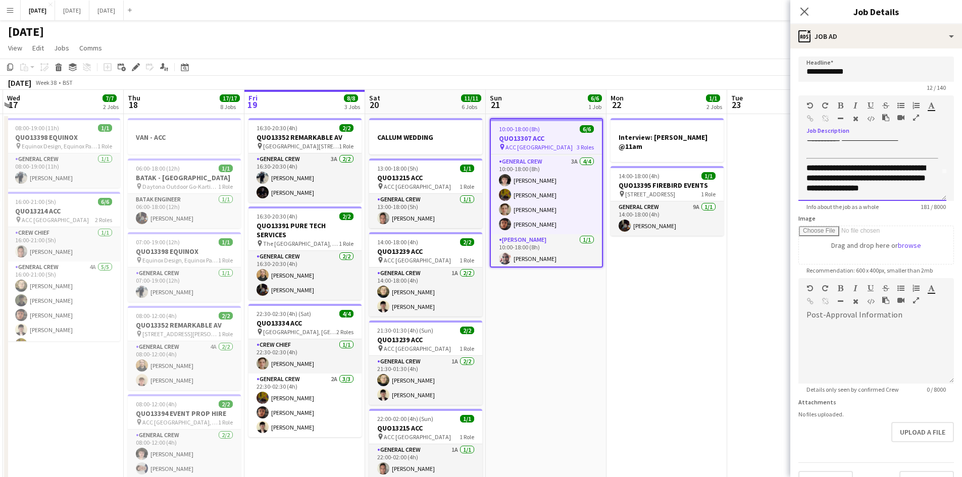
scroll to position [47, 0]
click at [807, 10] on icon at bounding box center [804, 12] width 10 height 10
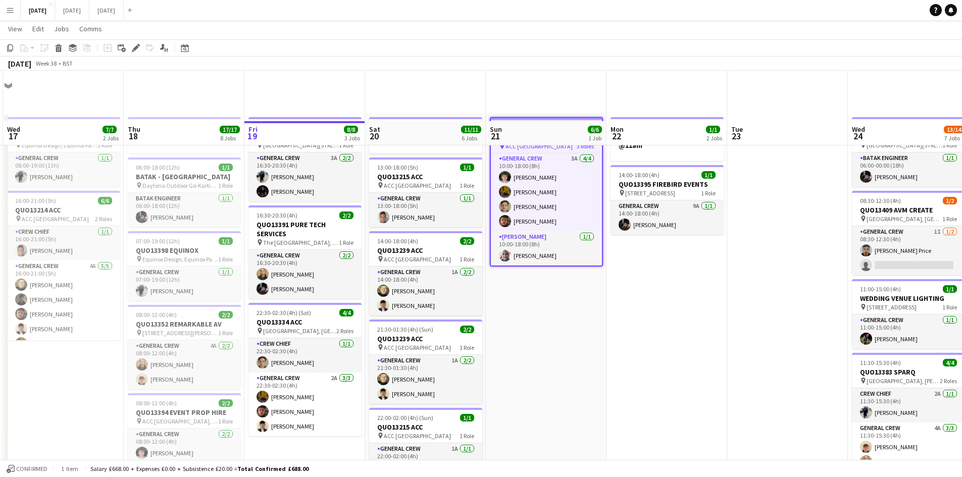
scroll to position [151, 0]
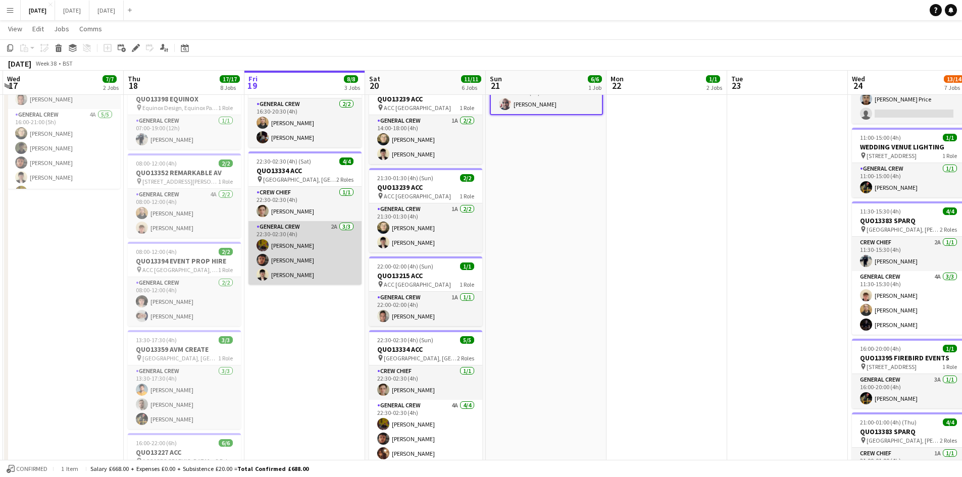
click at [292, 260] on app-card-role "General Crew 2A 3/3 22:30-02:30 (4h) Josef Seggie Kai Gilley Sam Calderbank" at bounding box center [304, 253] width 113 height 64
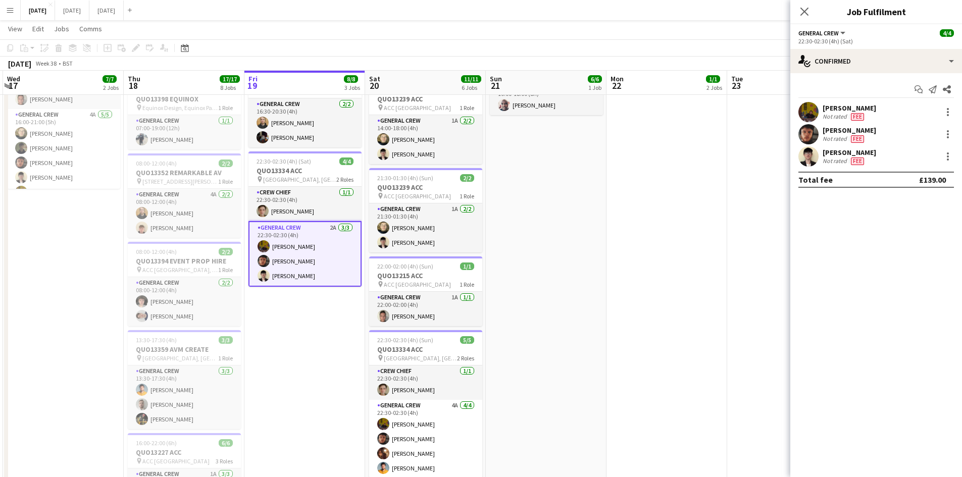
scroll to position [33, 0]
click at [835, 127] on div "[PERSON_NAME]" at bounding box center [855, 130] width 65 height 9
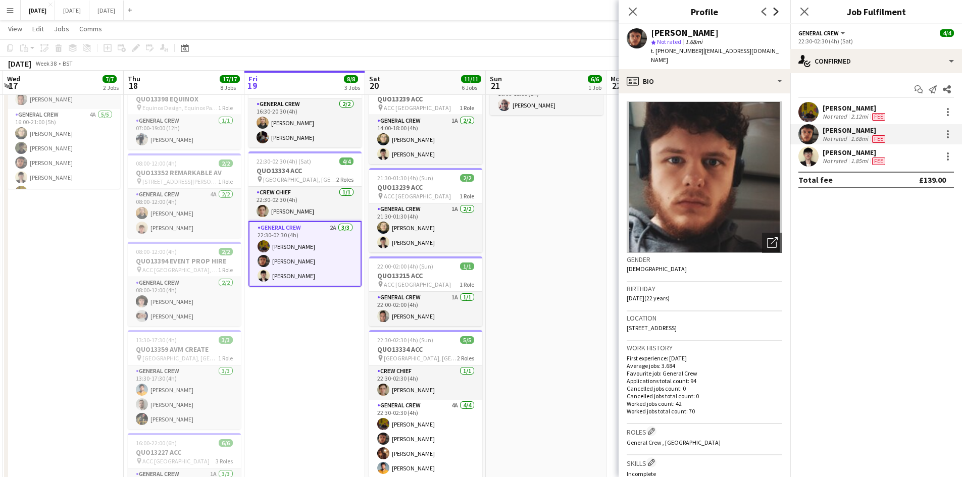
click at [775, 9] on icon at bounding box center [776, 12] width 5 height 8
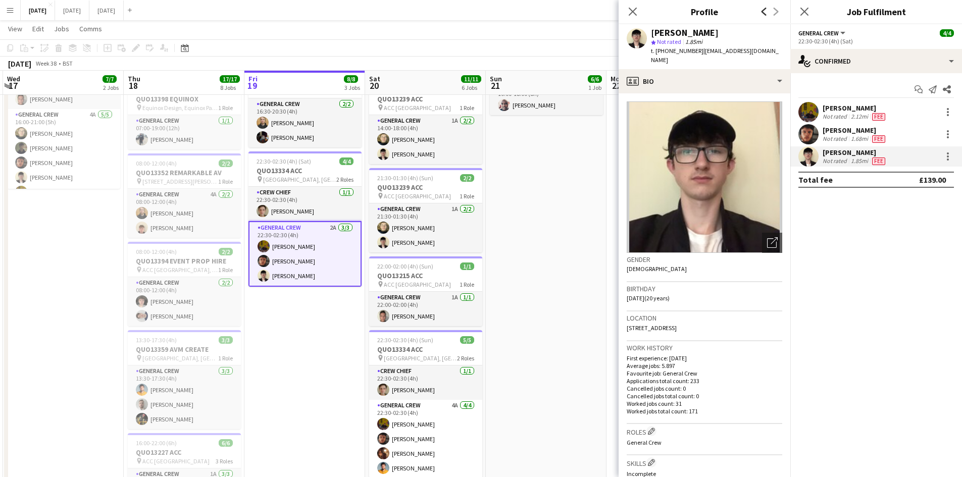
drag, startPoint x: 763, startPoint y: 10, endPoint x: 784, endPoint y: 81, distance: 74.3
click at [764, 10] on icon "Previous" at bounding box center [764, 12] width 8 height 8
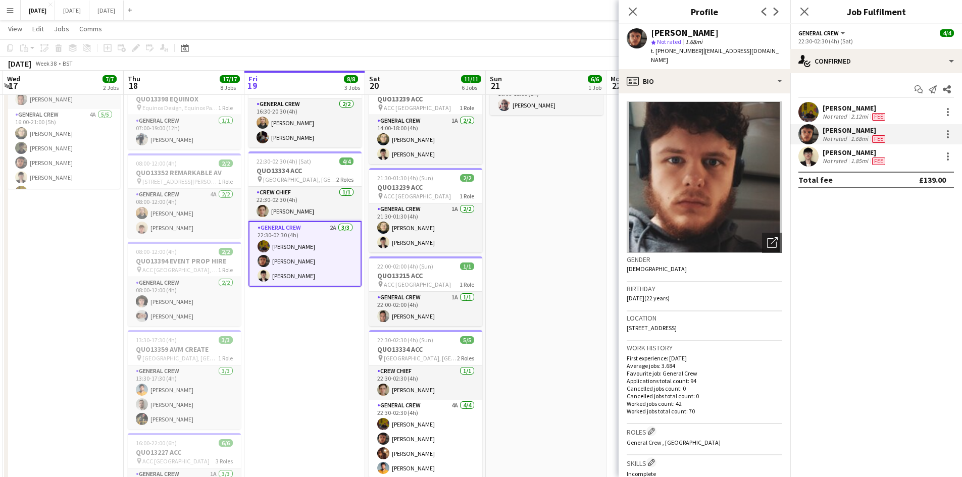
scroll to position [326, 0]
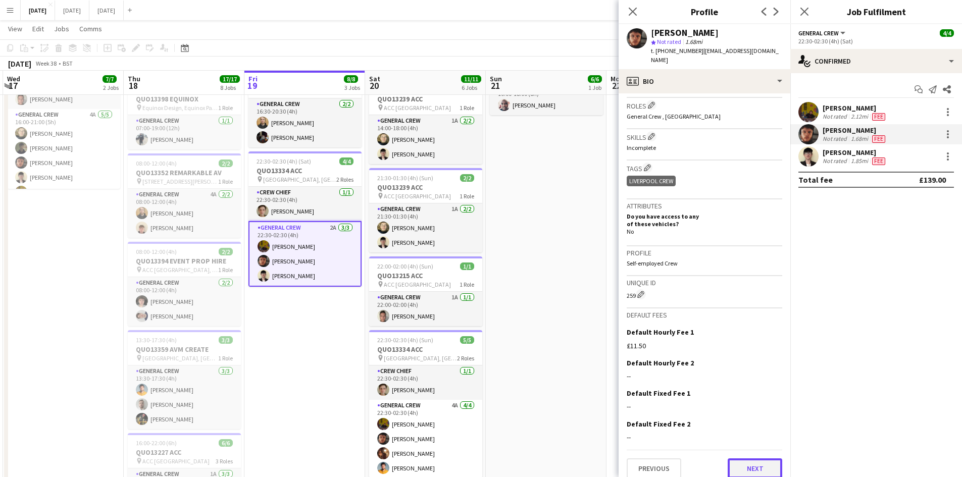
click at [748, 467] on button "Next" at bounding box center [755, 469] width 55 height 20
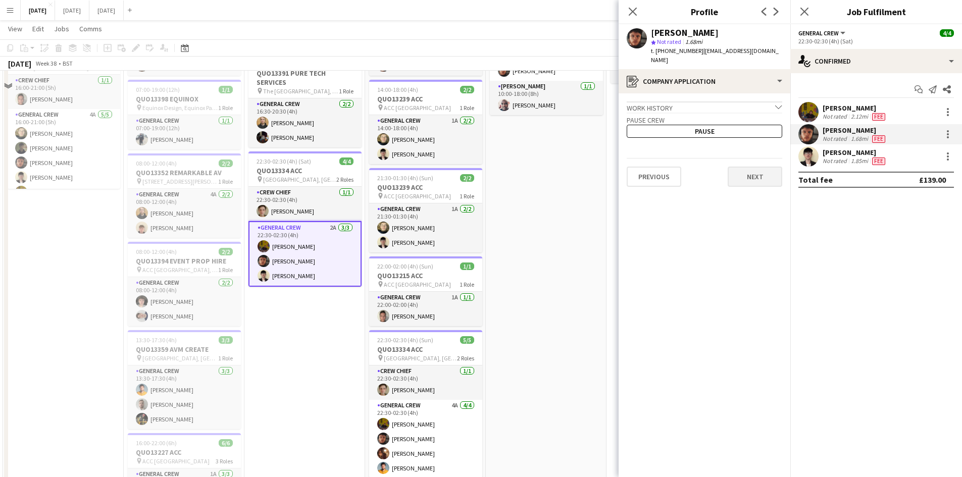
scroll to position [0, 0]
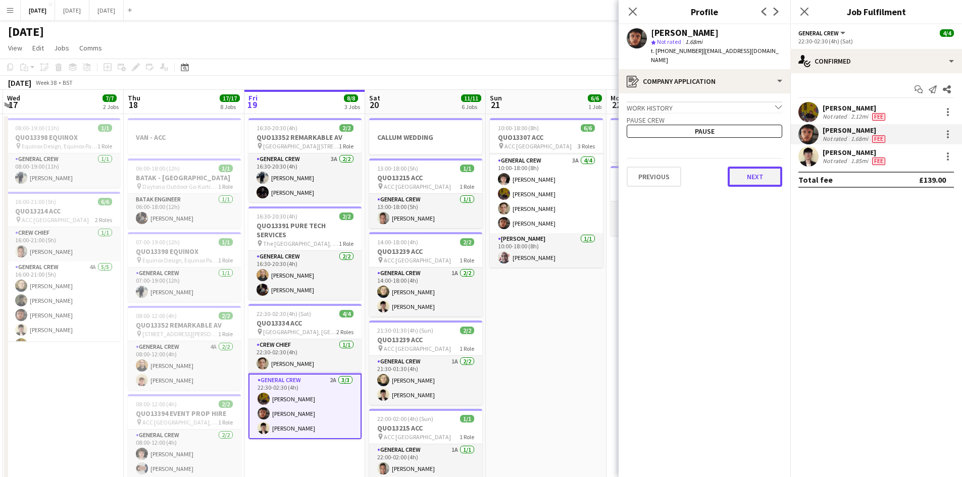
click at [753, 171] on button "Next" at bounding box center [755, 177] width 55 height 20
drag, startPoint x: 631, startPoint y: 15, endPoint x: 655, endPoint y: 8, distance: 25.2
click at [631, 15] on icon "Close pop-in" at bounding box center [633, 12] width 8 height 8
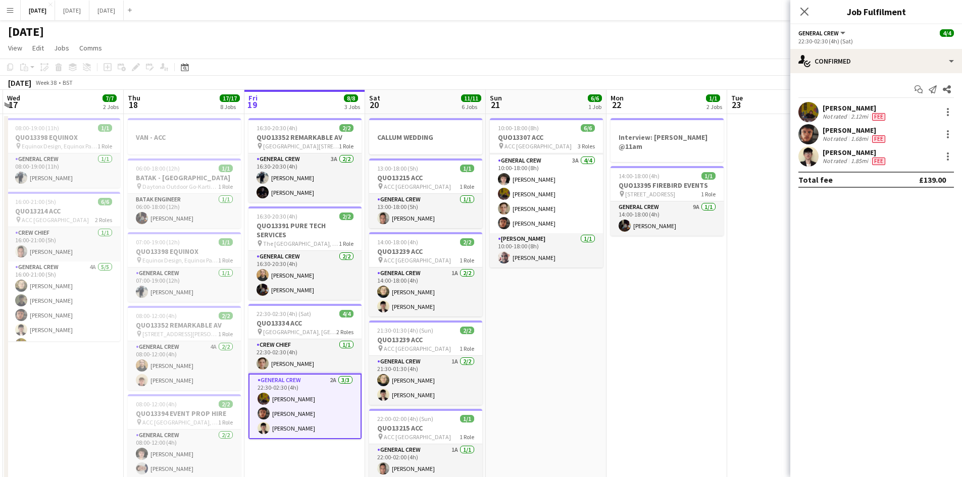
drag, startPoint x: 802, startPoint y: 8, endPoint x: 808, endPoint y: 7, distance: 6.1
click at [803, 8] on icon "Close pop-in" at bounding box center [804, 12] width 8 height 8
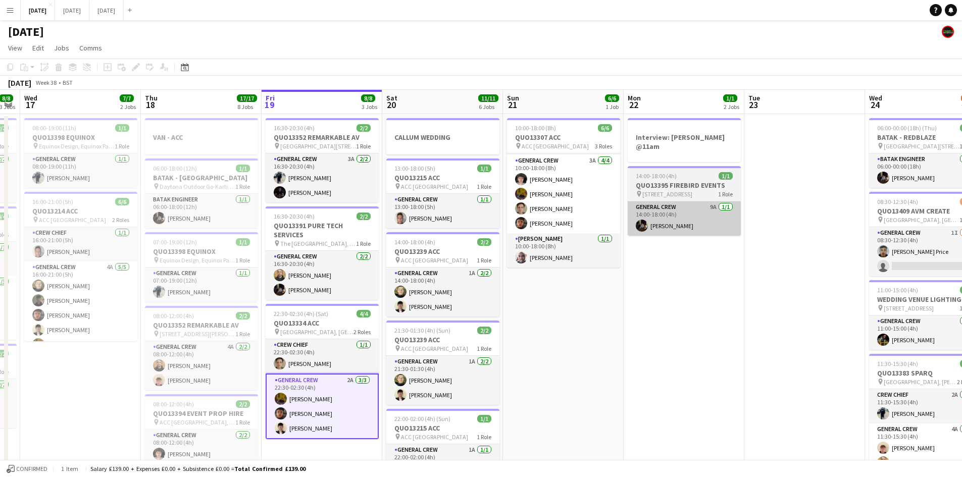
drag, startPoint x: 760, startPoint y: 243, endPoint x: 739, endPoint y: 196, distance: 51.8
click at [791, 248] on app-calendar-viewport "Mon 15 12/12 4 Jobs Tue 16 8/8 3 Jobs Wed 17 7/7 2 Jobs Thu 18 17/17 8 Jobs Fri…" at bounding box center [481, 483] width 962 height 786
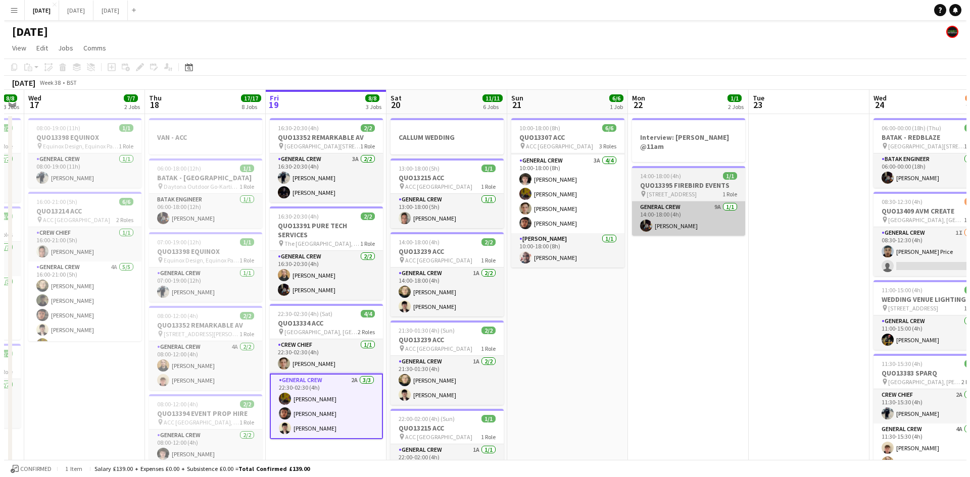
scroll to position [0, 207]
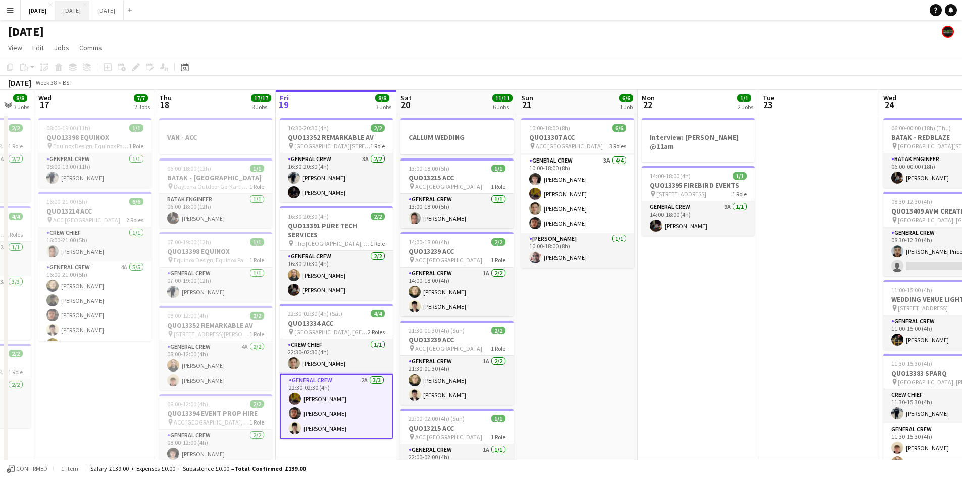
click at [89, 4] on button "[DATE] Close" at bounding box center [72, 11] width 34 height 20
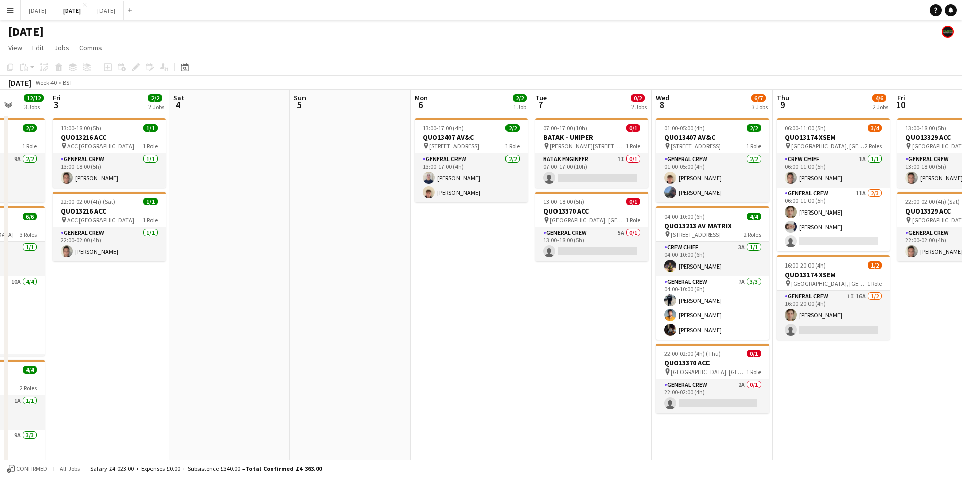
scroll to position [0, 315]
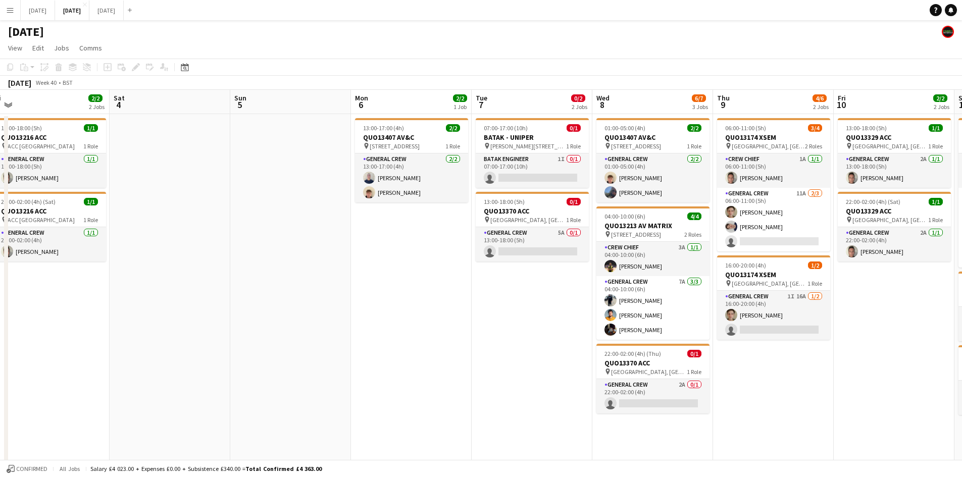
drag, startPoint x: 570, startPoint y: 310, endPoint x: 504, endPoint y: 334, distance: 70.2
click at [504, 334] on app-calendar-viewport "Tue 30 Wed 1 5/6 2 Jobs Thu 2 12/12 3 Jobs Fri 3 2/2 2 Jobs Sat 4 Sun 5 Mon 6 2…" at bounding box center [481, 302] width 962 height 425
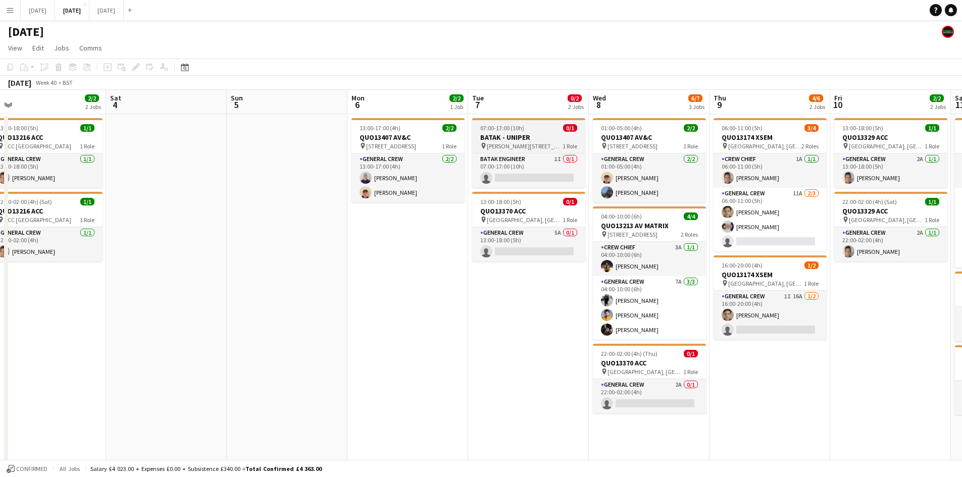
click at [527, 144] on span "[PERSON_NAME][STREET_ADDRESS]" at bounding box center [525, 146] width 76 height 8
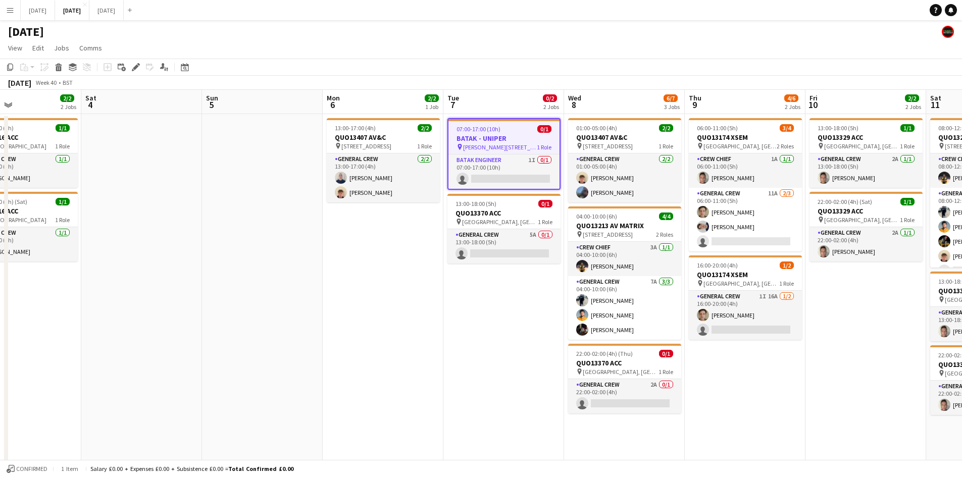
click at [450, 303] on app-calendar-viewport "Tue 30 Wed 1 5/6 2 Jobs Thu 2 12/12 3 Jobs Fri 3 2/2 2 Jobs Sat 4 Sun 5 Mon 6 2…" at bounding box center [481, 302] width 962 height 425
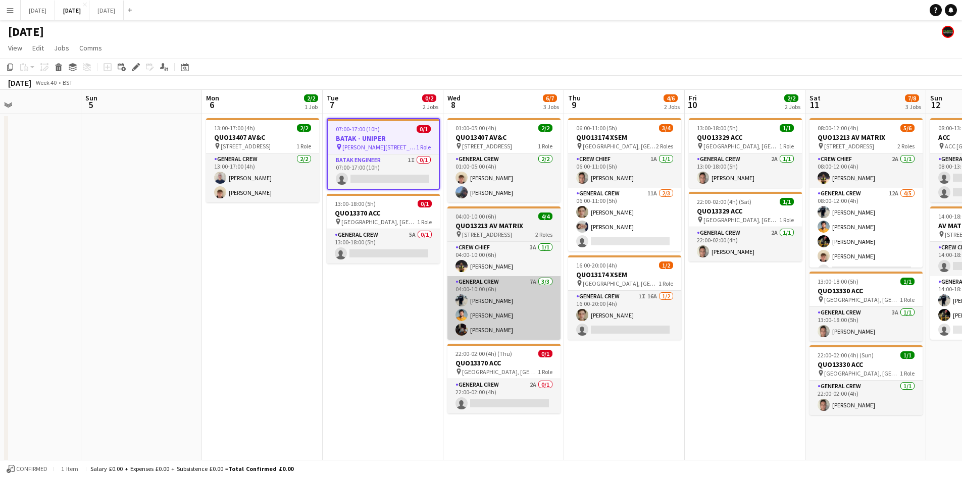
scroll to position [0, 403]
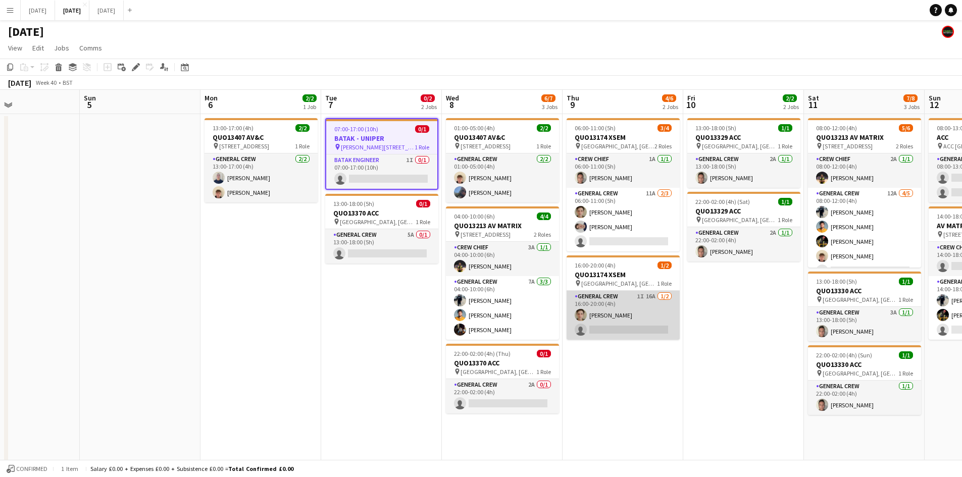
click at [639, 321] on app-card-role "General Crew 1I 16A 1/2 16:00-20:00 (4h) Sam Greatorex single-neutral-actions" at bounding box center [623, 315] width 113 height 49
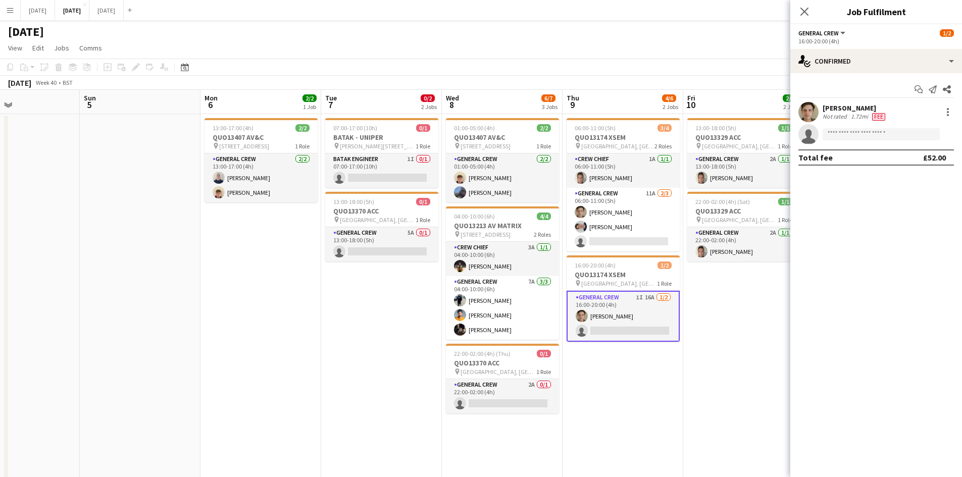
click at [879, 47] on app-options-switcher "General Crew All roles General Crew 1/2 16:00-20:00 (4h)" at bounding box center [876, 36] width 172 height 25
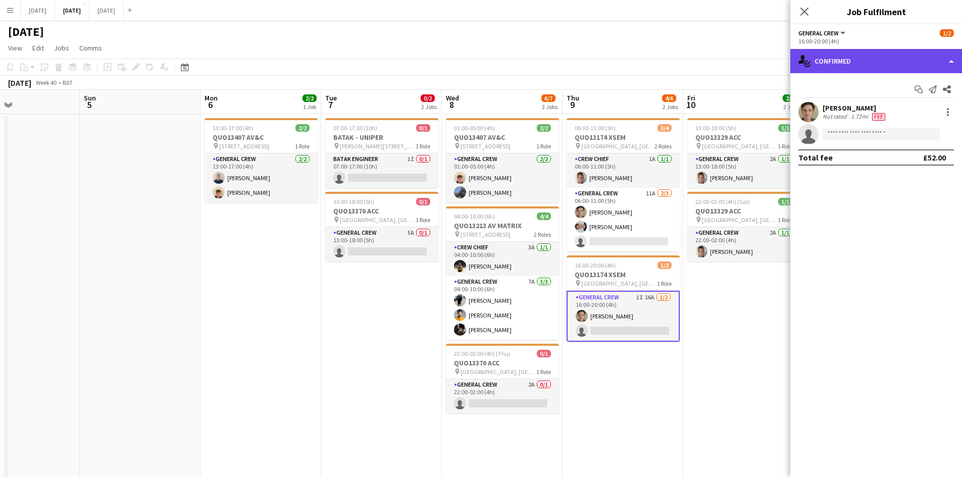
click at [919, 56] on div "single-neutral-actions-check-2 Confirmed" at bounding box center [876, 61] width 172 height 24
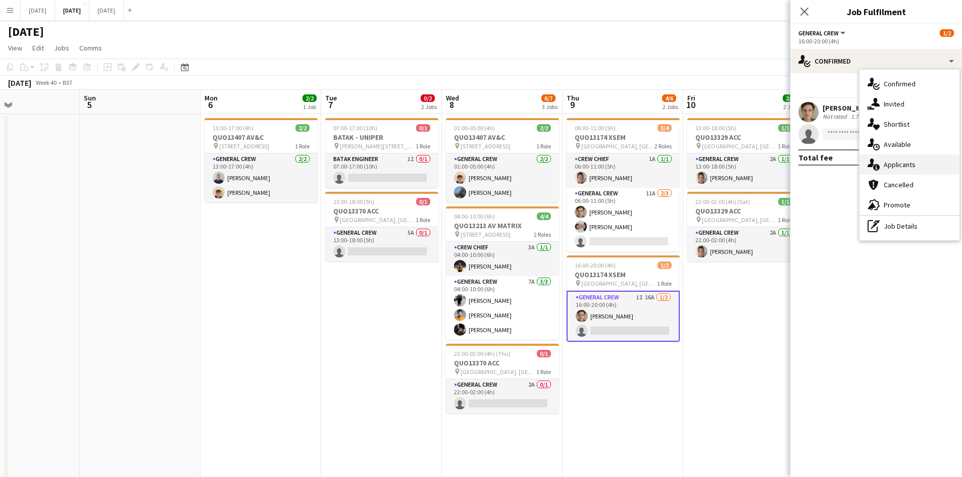
click at [909, 165] on span "Applicants" at bounding box center [900, 164] width 32 height 9
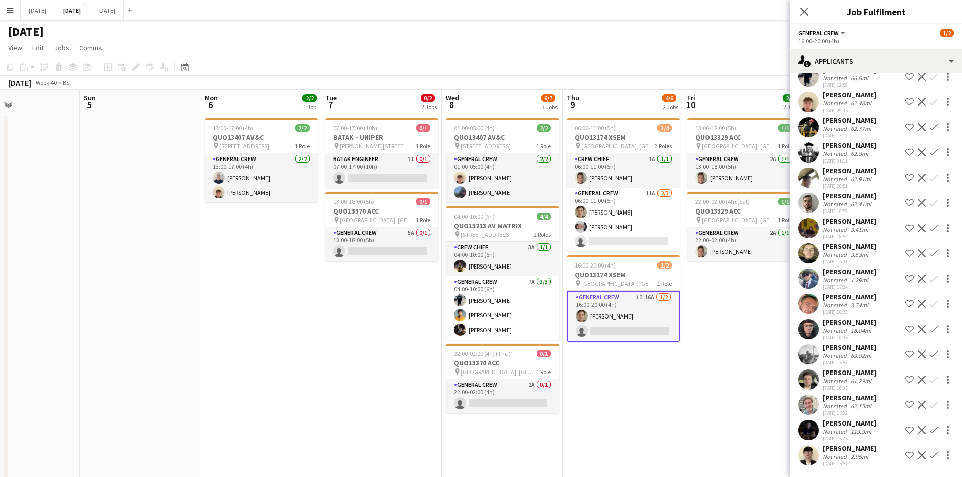
scroll to position [0, 0]
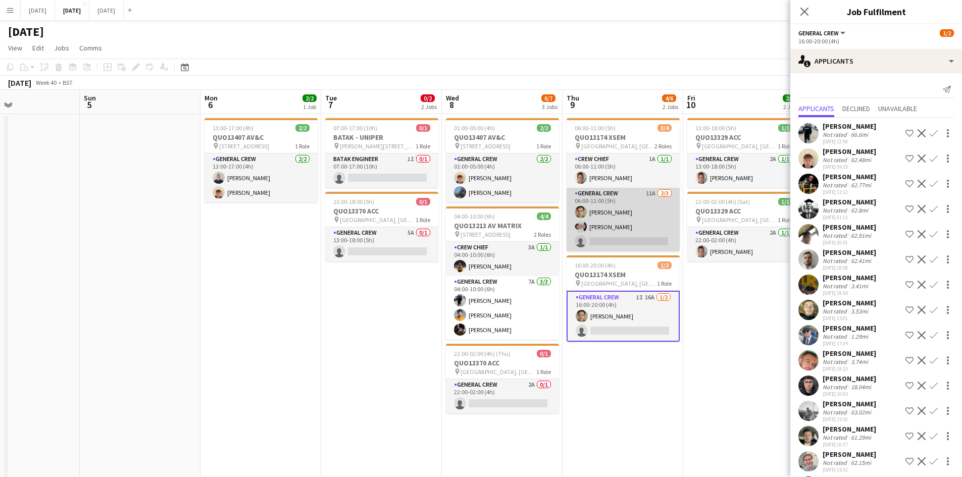
click at [644, 231] on app-card-role "General Crew 11A 2/3 06:00-11:00 (5h) Sam Greatorex Thomas O Dowd single-neutra…" at bounding box center [623, 220] width 113 height 64
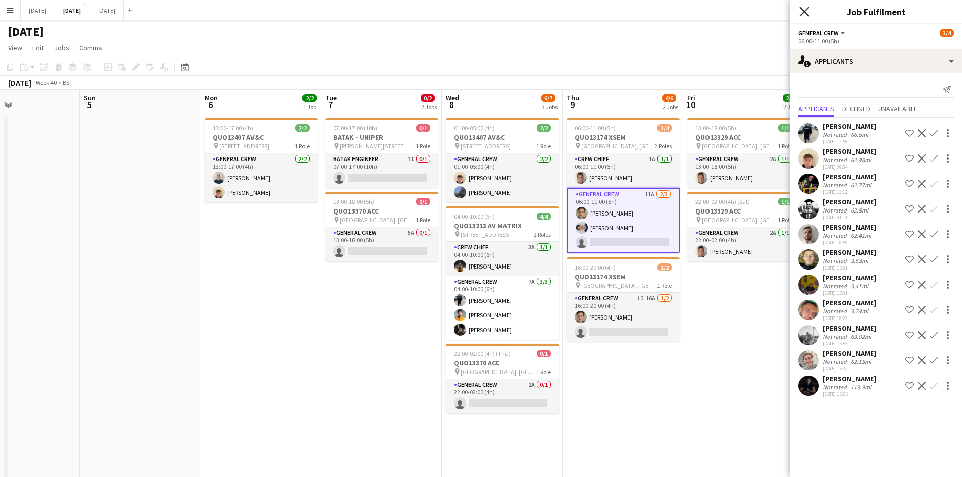
click at [805, 8] on icon "Close pop-in" at bounding box center [804, 12] width 10 height 10
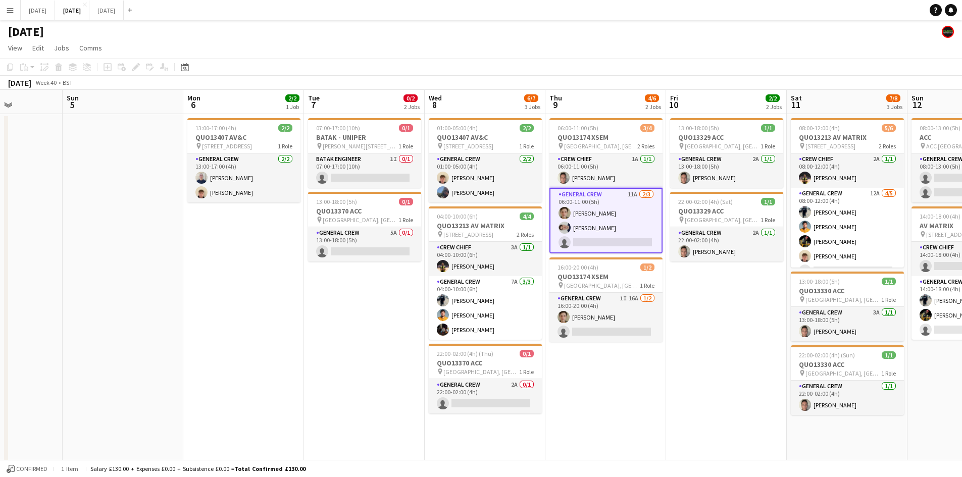
scroll to position [0, 312]
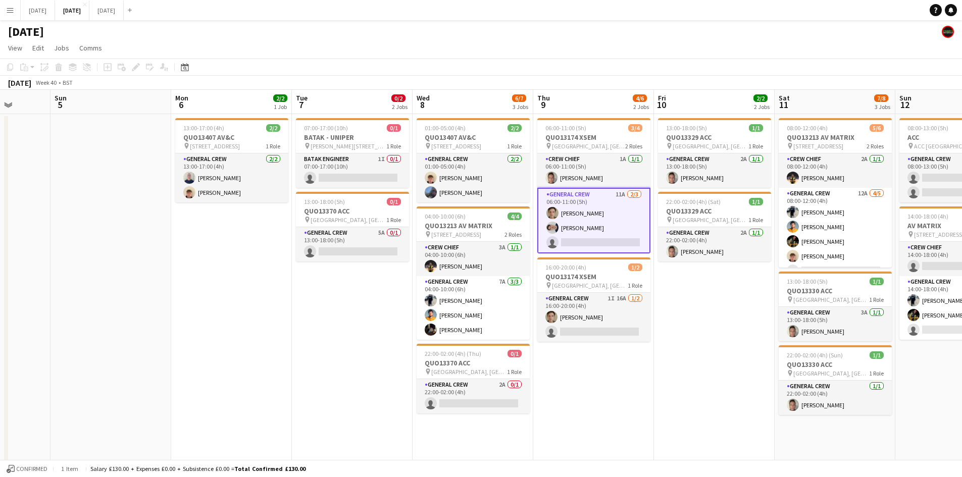
drag, startPoint x: 755, startPoint y: 366, endPoint x: 726, endPoint y: 361, distance: 29.8
click at [726, 361] on app-calendar-viewport "Thu 2 12/12 3 Jobs Fri 3 2/2 2 Jobs Sat 4 Sun 5 Mon 6 2/2 1 Job Tue 7 0/2 2 Job…" at bounding box center [481, 364] width 962 height 548
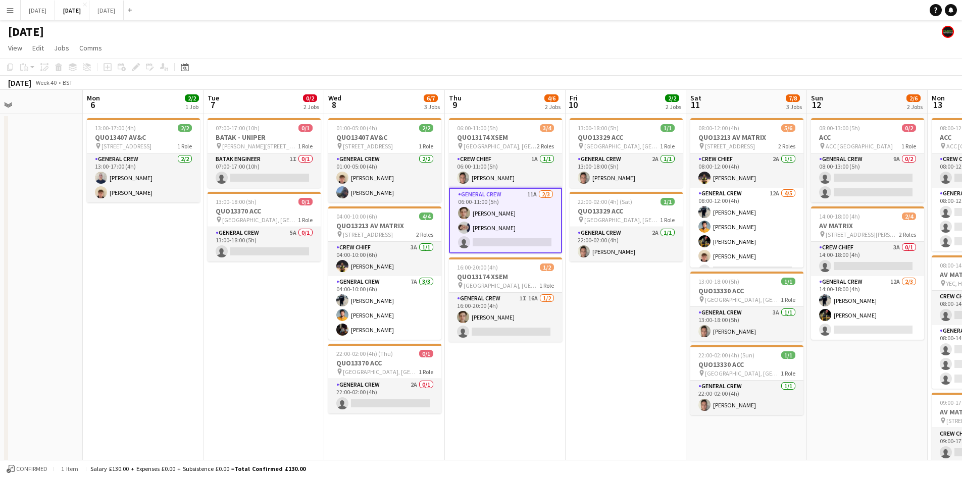
drag, startPoint x: 670, startPoint y: 358, endPoint x: 584, endPoint y: 347, distance: 86.6
click at [584, 347] on app-calendar-viewport "Thu 2 12/12 3 Jobs Fri 3 2/2 2 Jobs Sat 4 Sun 5 Mon 6 2/2 1 Job Tue 7 0/2 2 Job…" at bounding box center [481, 364] width 962 height 548
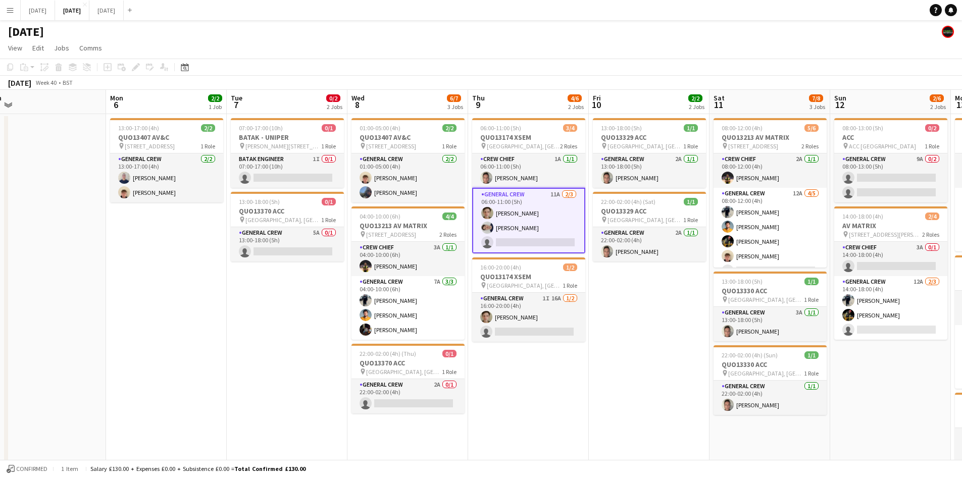
scroll to position [0, 373]
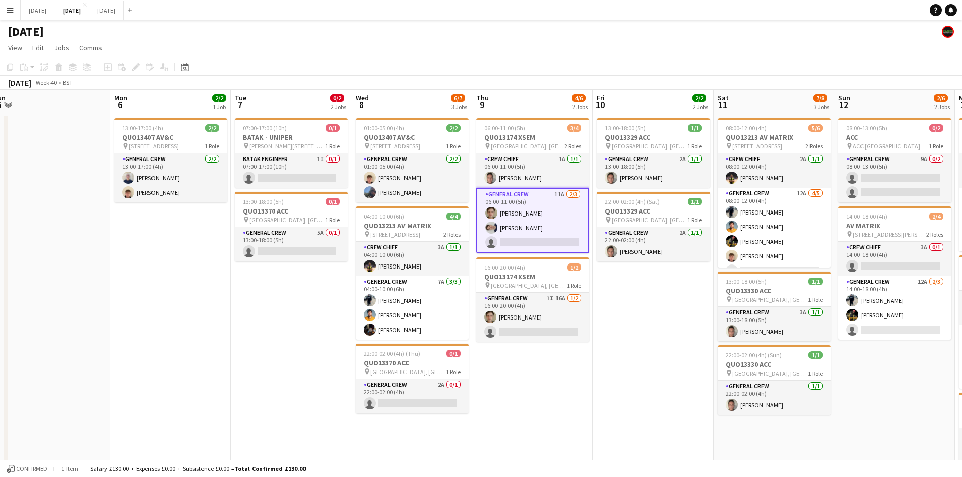
click at [633, 337] on app-calendar-viewport "Thu 2 12/12 3 Jobs Fri 3 2/2 2 Jobs Sat 4 Sun 5 Mon 6 2/2 1 Job Tue 7 0/2 2 Job…" at bounding box center [481, 364] width 962 height 548
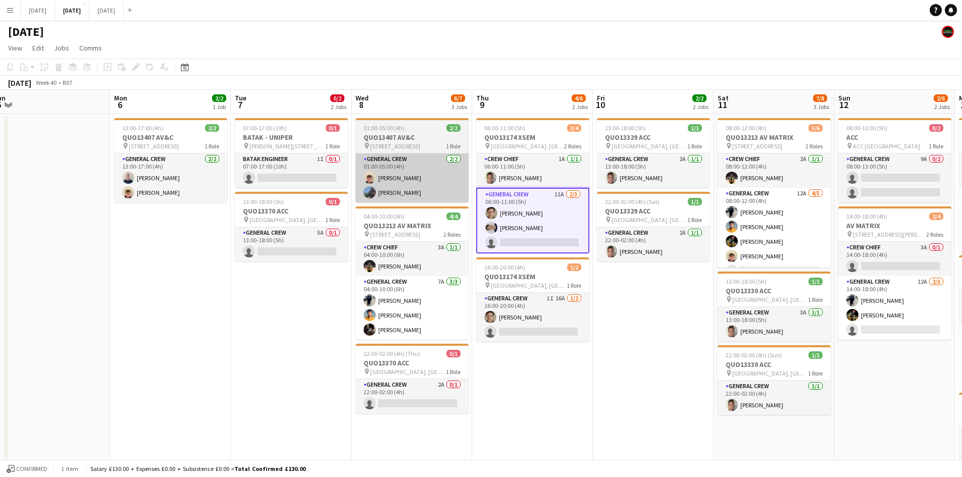
drag, startPoint x: 684, startPoint y: 288, endPoint x: 419, endPoint y: 171, distance: 289.8
click at [683, 288] on app-date-cell "13:00-18:00 (5h) 1/1 QUO13329 ACC pin M&S Bank Arena, King's Dock, Port of Live…" at bounding box center [653, 376] width 121 height 524
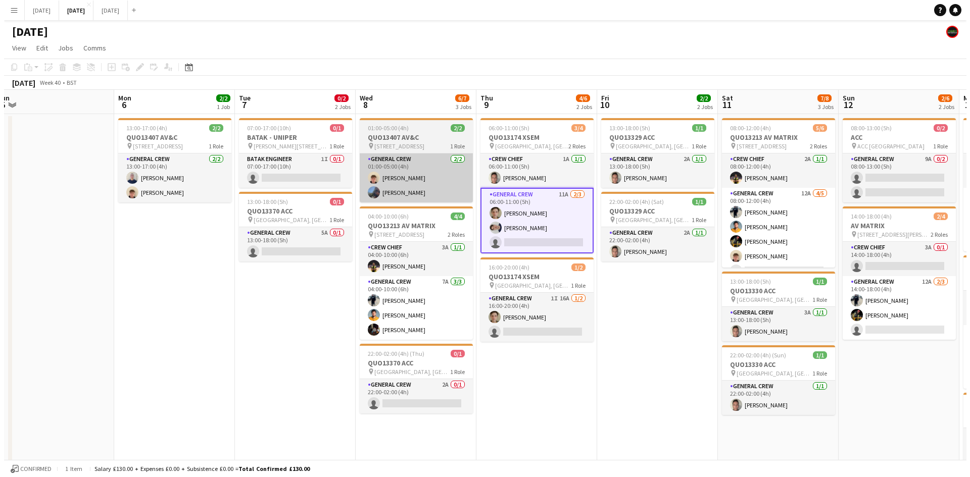
scroll to position [0, 374]
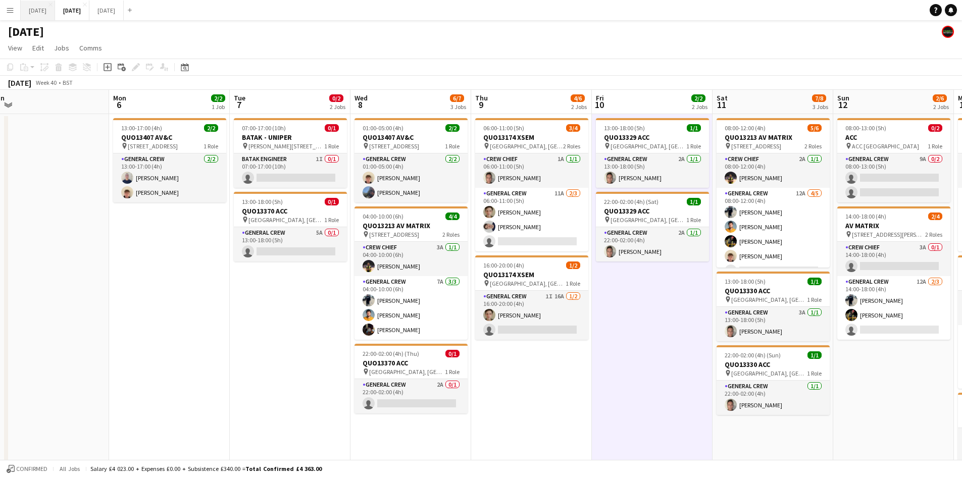
click at [55, 17] on button "[DATE] Close" at bounding box center [38, 11] width 34 height 20
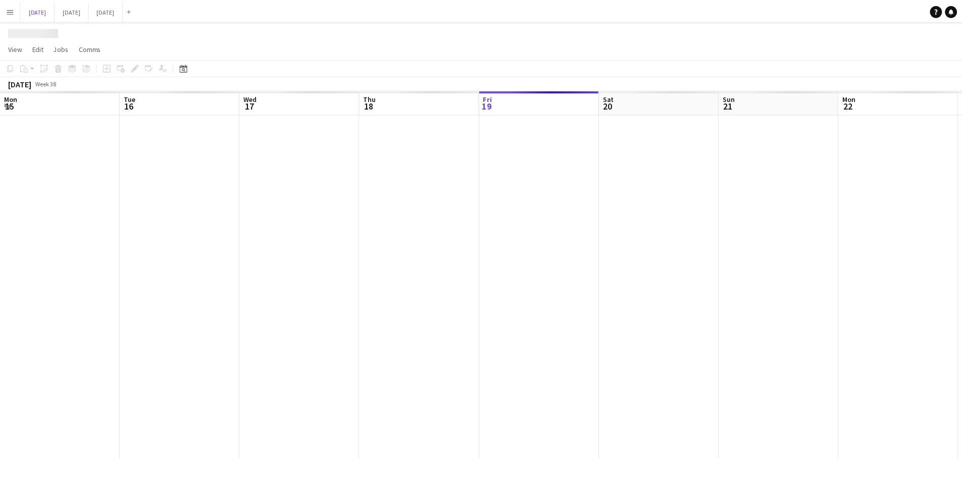
scroll to position [0, 207]
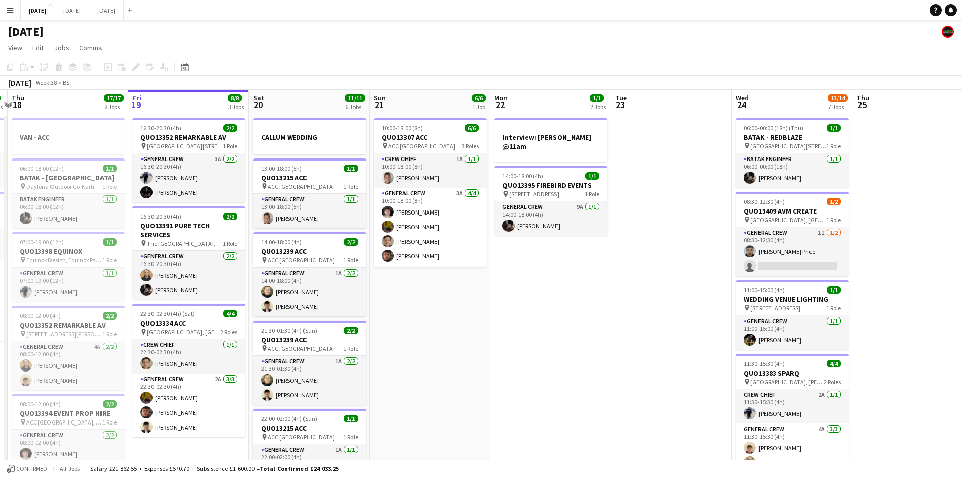
drag, startPoint x: 642, startPoint y: 279, endPoint x: 547, endPoint y: 260, distance: 97.0
click at [547, 260] on app-calendar-viewport "Mon 15 12/12 4 Jobs Tue 16 8/8 3 Jobs Wed 17 7/7 2 Jobs Thu 18 17/17 8 Jobs Fri…" at bounding box center [481, 483] width 962 height 786
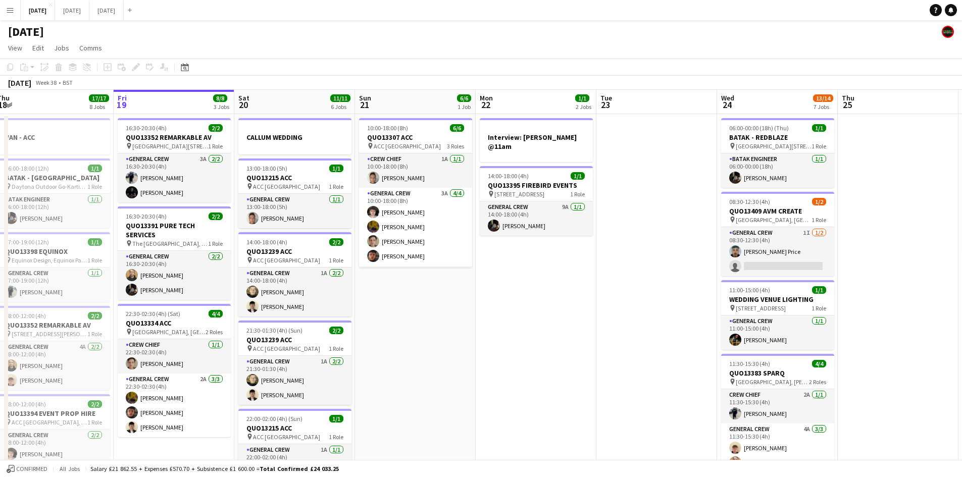
drag, startPoint x: 669, startPoint y: 252, endPoint x: 567, endPoint y: 242, distance: 102.5
click at [567, 242] on app-calendar-viewport "Mon 15 12/12 4 Jobs Tue 16 8/8 3 Jobs Wed 17 7/7 2 Jobs Thu 18 17/17 8 Jobs Fri…" at bounding box center [481, 483] width 962 height 786
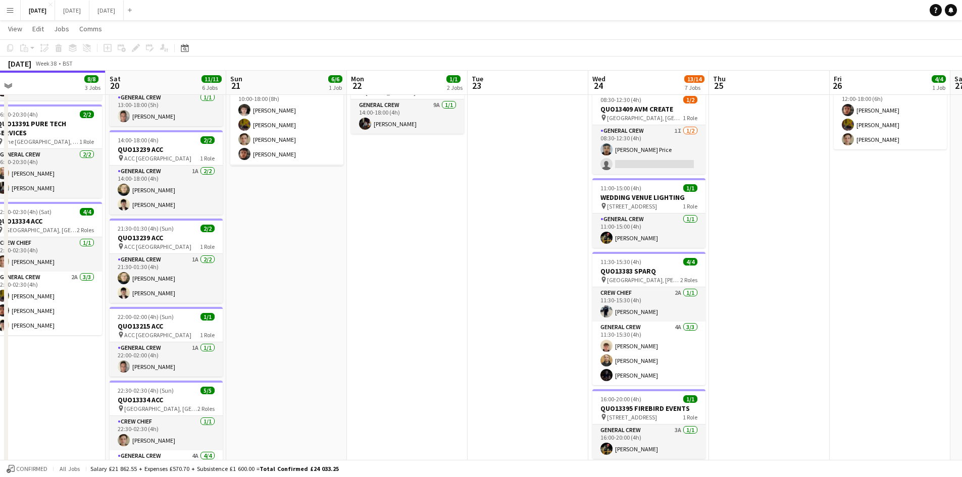
scroll to position [0, 0]
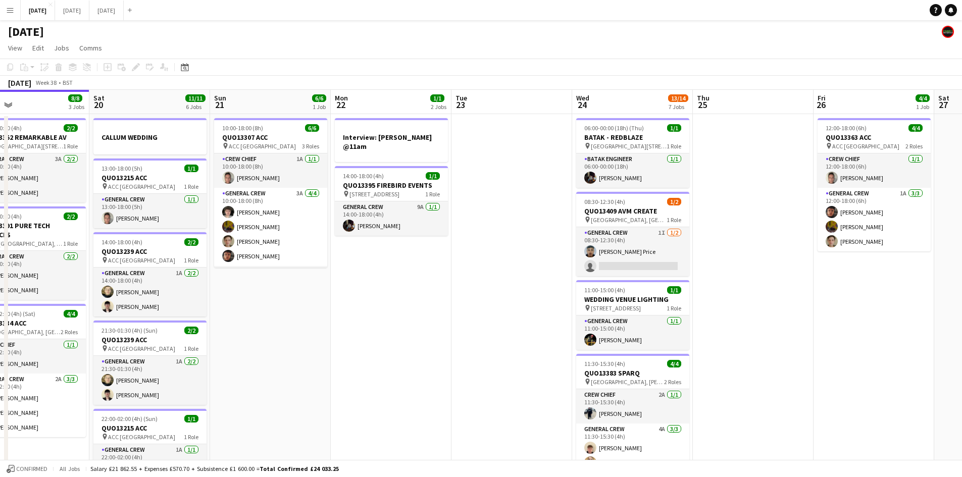
drag, startPoint x: 752, startPoint y: 264, endPoint x: 735, endPoint y: 253, distance: 19.5
click at [736, 254] on app-calendar-viewport "Tue 16 8/8 3 Jobs Wed 17 7/7 2 Jobs Thu 18 17/17 8 Jobs Fri 19 8/8 3 Jobs Sat 2…" at bounding box center [481, 483] width 962 height 786
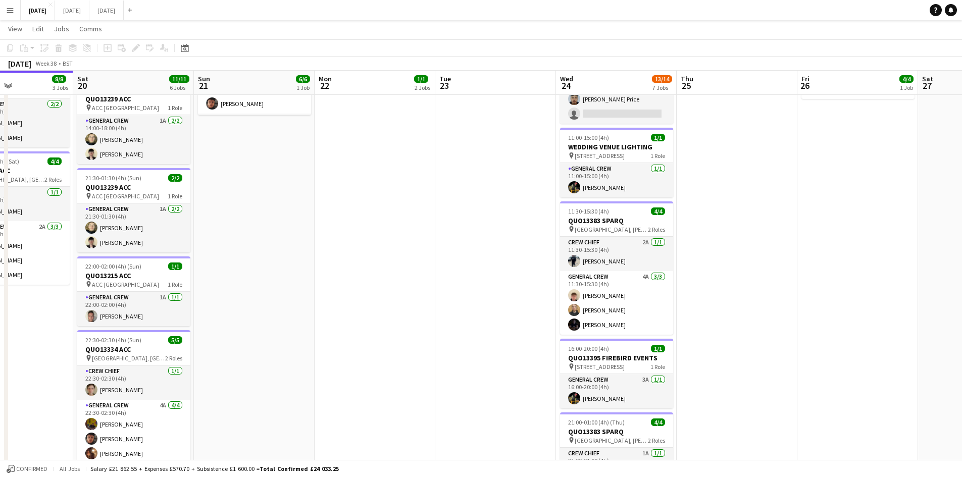
scroll to position [101, 0]
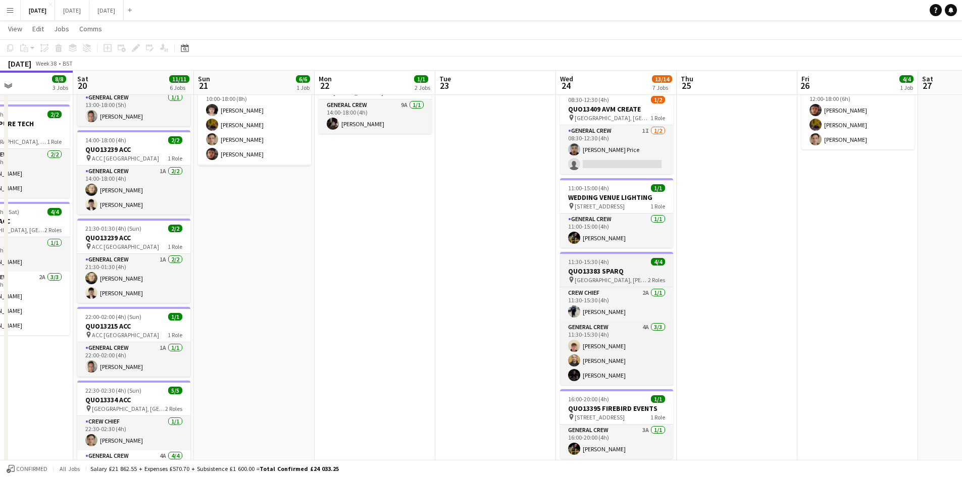
click at [617, 269] on h3 "QUO13383 SPARQ" at bounding box center [616, 271] width 113 height 9
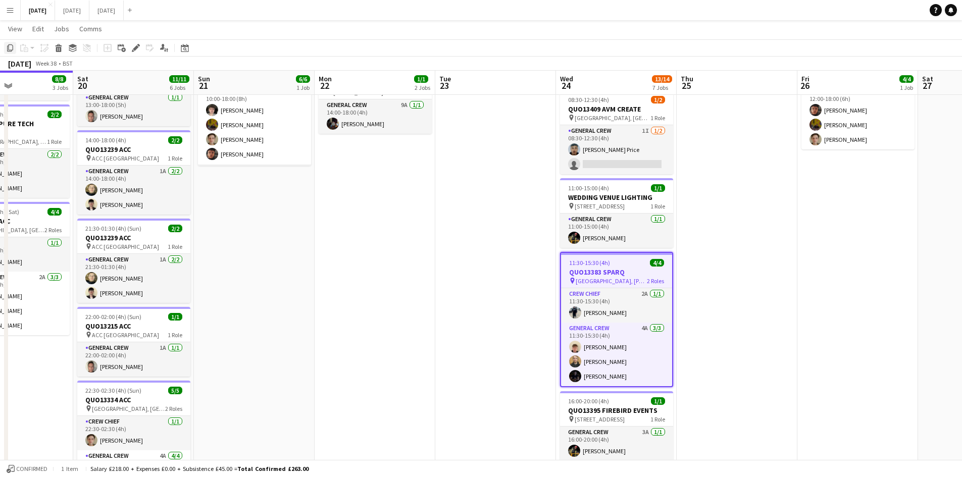
click at [8, 48] on icon at bounding box center [10, 47] width 6 height 7
click at [722, 174] on app-date-cell at bounding box center [737, 393] width 121 height 762
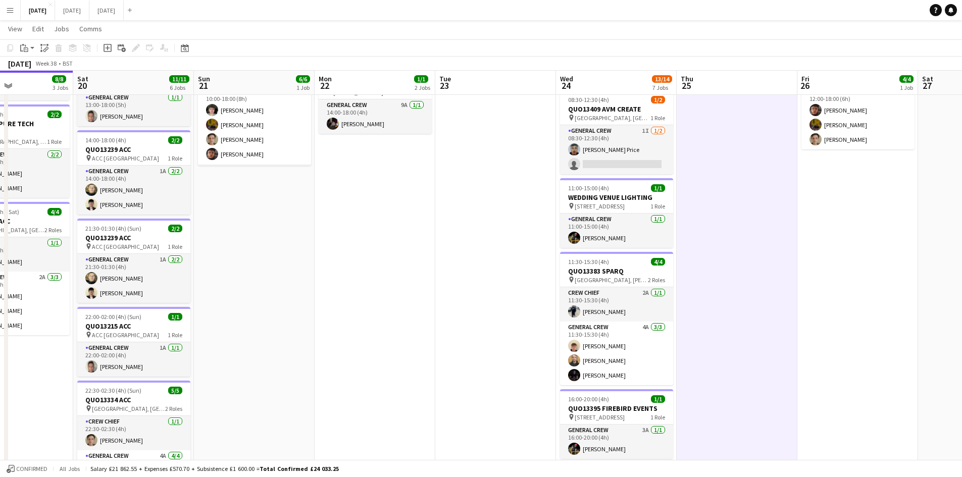
scroll to position [0, 0]
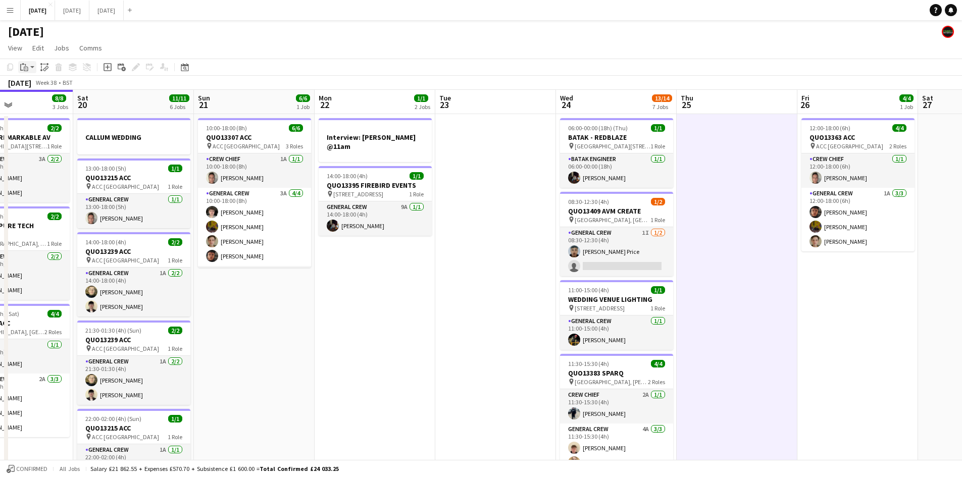
click at [30, 64] on app-action-btn "Paste" at bounding box center [27, 67] width 18 height 12
drag, startPoint x: 27, startPoint y: 85, endPoint x: 66, endPoint y: 78, distance: 39.5
click at [27, 83] on link "Paste Ctrl+V" at bounding box center [74, 86] width 95 height 9
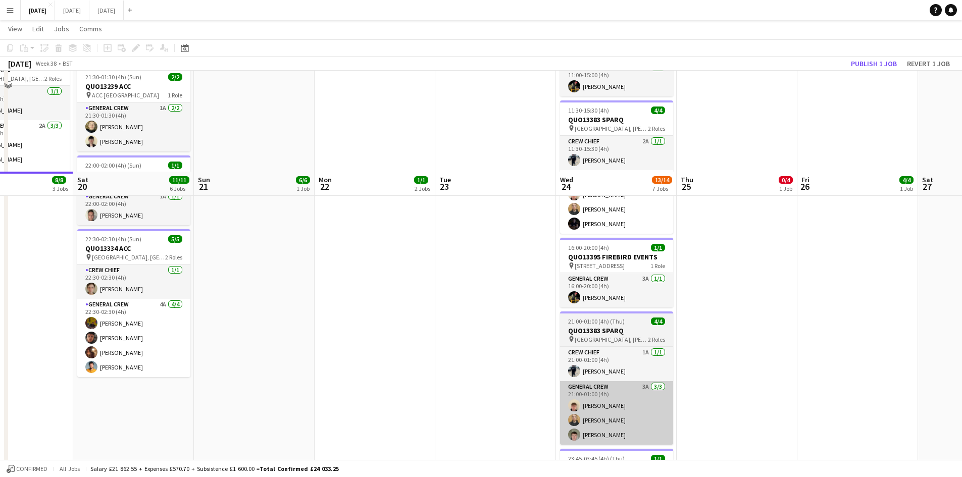
scroll to position [353, 0]
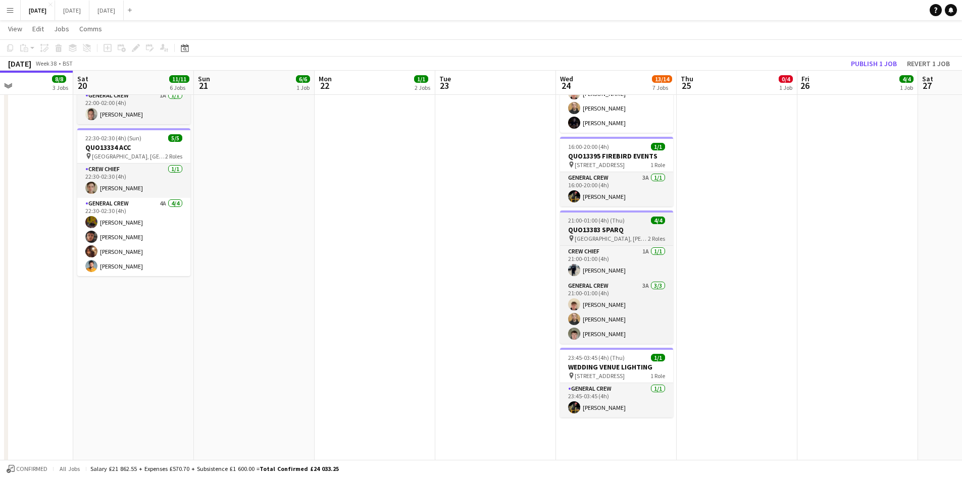
click at [611, 228] on h3 "QUO13383 SPARQ" at bounding box center [616, 229] width 113 height 9
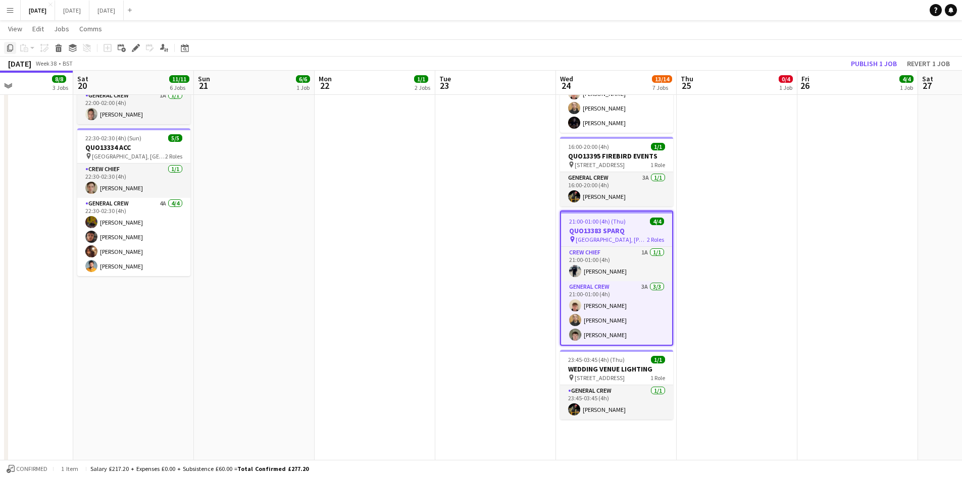
drag, startPoint x: 10, startPoint y: 47, endPoint x: 27, endPoint y: 50, distance: 16.9
click at [10, 48] on icon "Copy" at bounding box center [10, 48] width 8 height 8
click at [725, 184] on app-date-cell "Draft 11:30-15:30 (4h) 0/4 QUO13383 SPARQ pin National Railway Museum York, Lee…" at bounding box center [737, 141] width 121 height 762
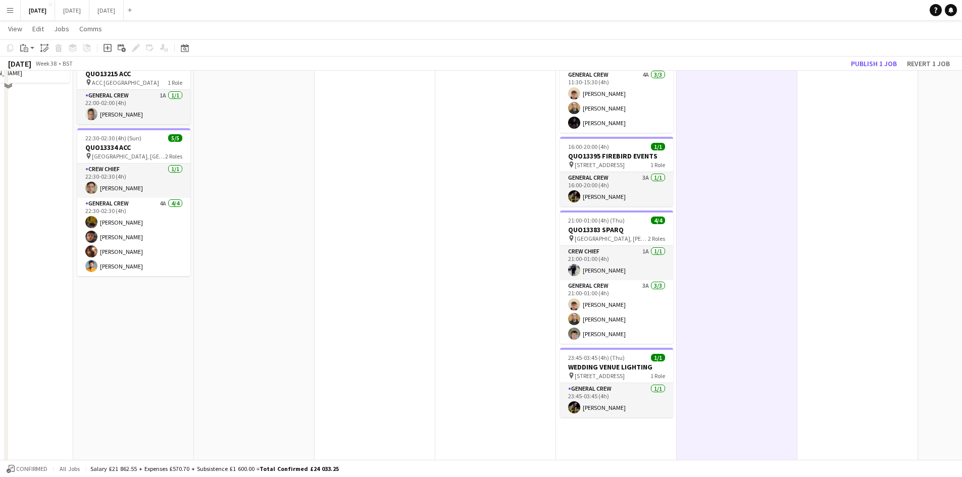
scroll to position [151, 0]
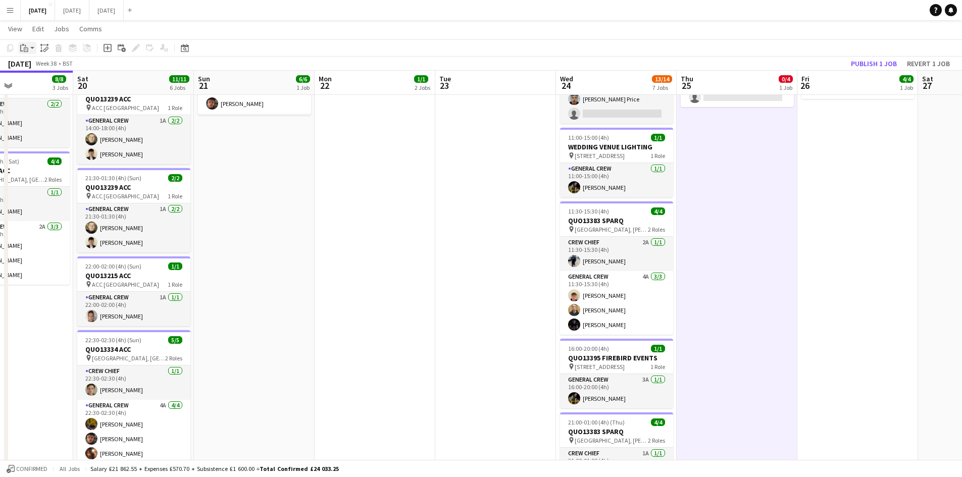
click at [24, 47] on icon at bounding box center [26, 49] width 5 height 5
click at [34, 68] on link "Paste Ctrl+V" at bounding box center [74, 67] width 95 height 9
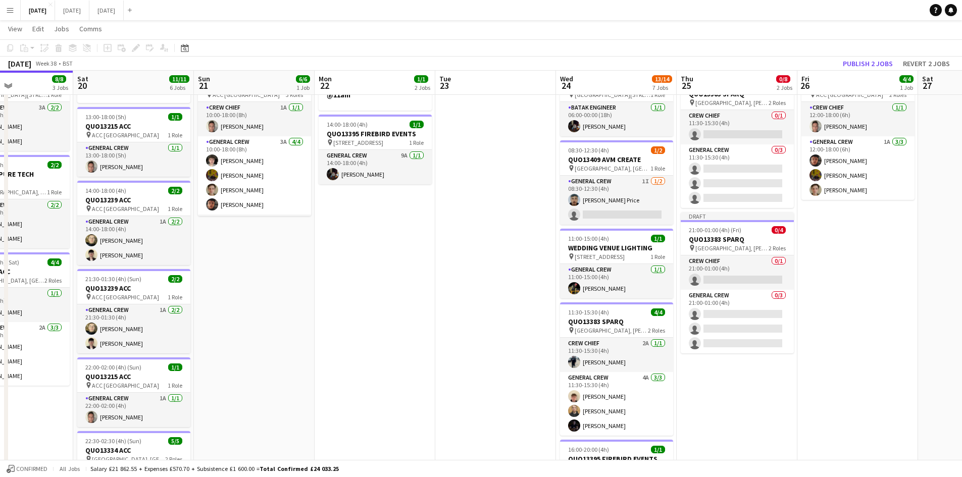
scroll to position [0, 0]
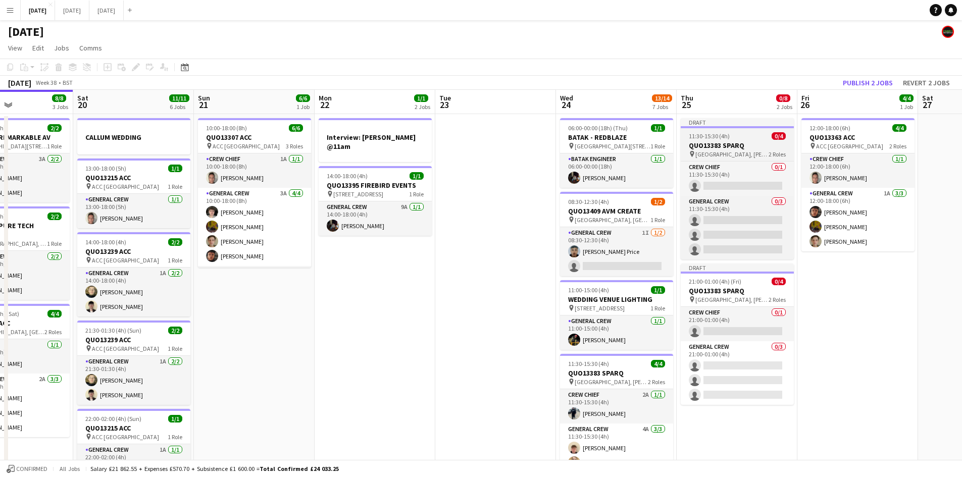
click at [729, 148] on h3 "QUO13383 SPARQ" at bounding box center [737, 145] width 113 height 9
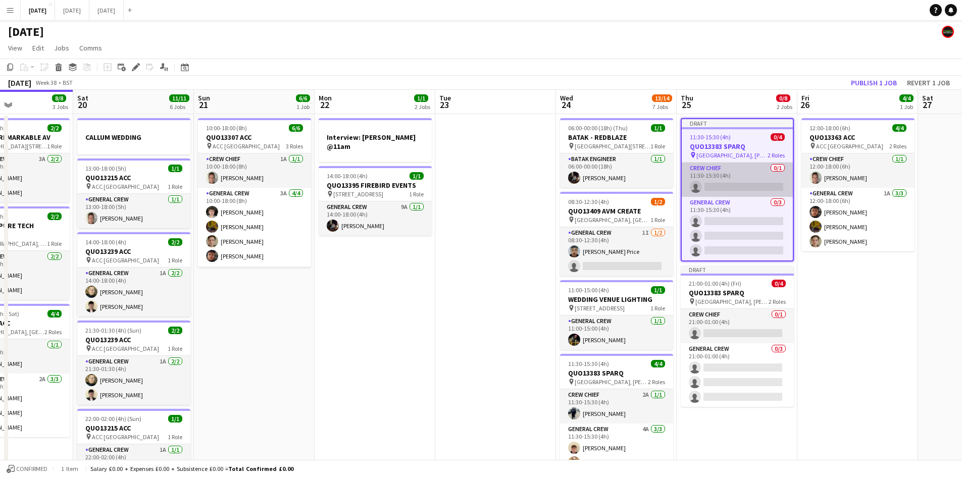
click at [735, 172] on app-card-role "Crew Chief 0/1 11:30-15:30 (4h) single-neutral-actions" at bounding box center [737, 180] width 111 height 34
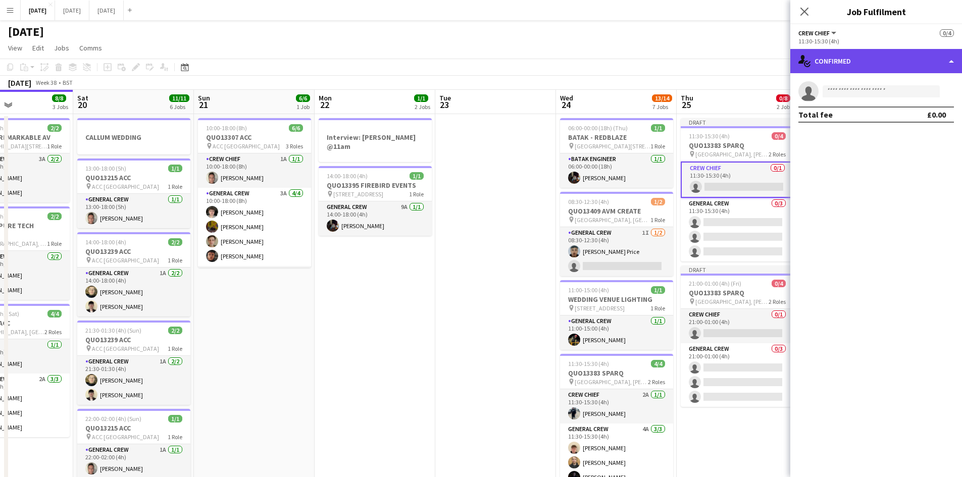
click at [894, 69] on div "single-neutral-actions-check-2 Confirmed" at bounding box center [876, 61] width 172 height 24
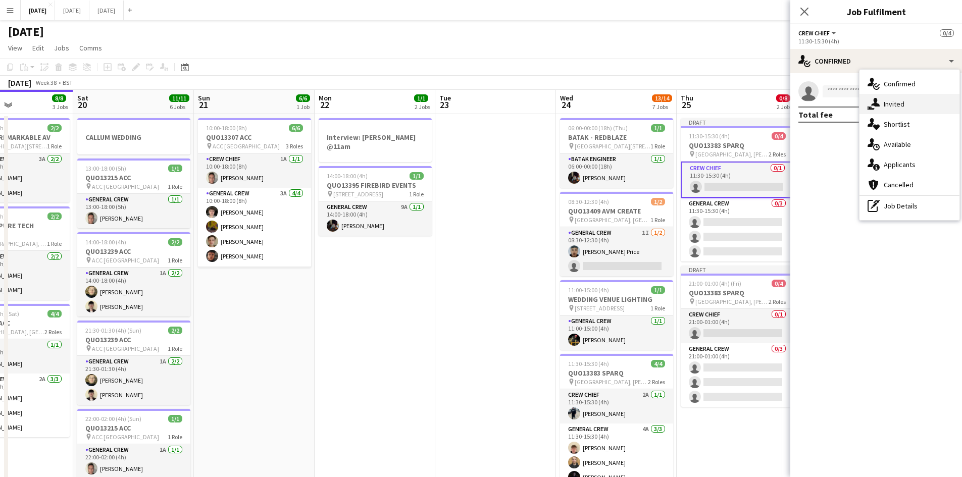
click at [887, 106] on span "Invited" at bounding box center [894, 103] width 21 height 9
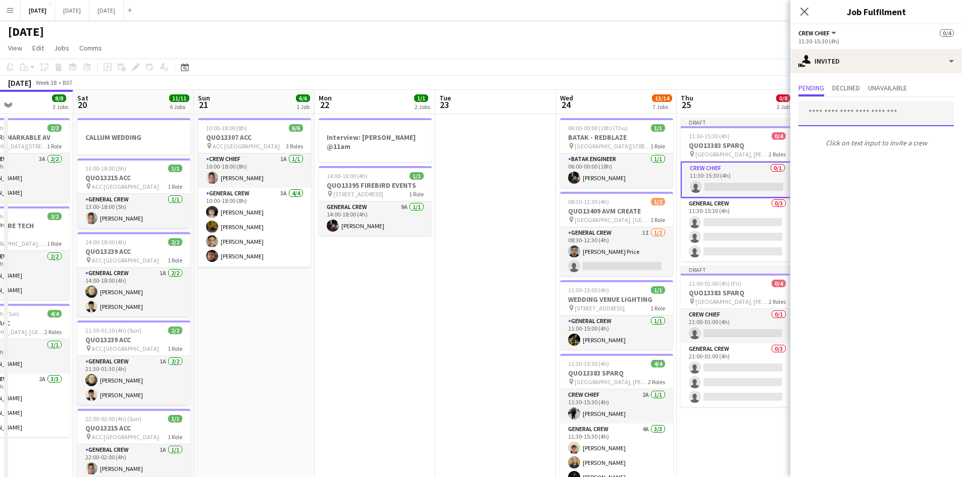
click at [858, 118] on input "text" at bounding box center [876, 113] width 156 height 25
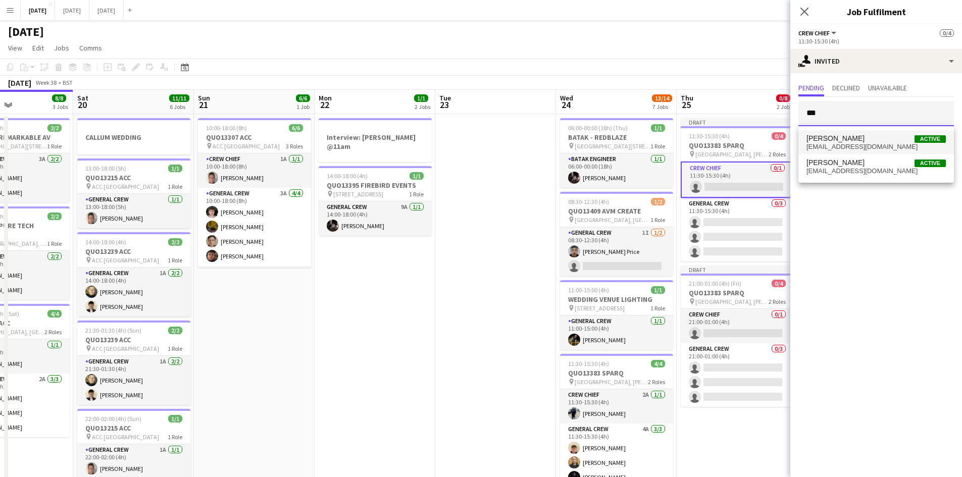
type input "***"
click at [869, 145] on span "benconnor93@icloud.com" at bounding box center [875, 147] width 139 height 8
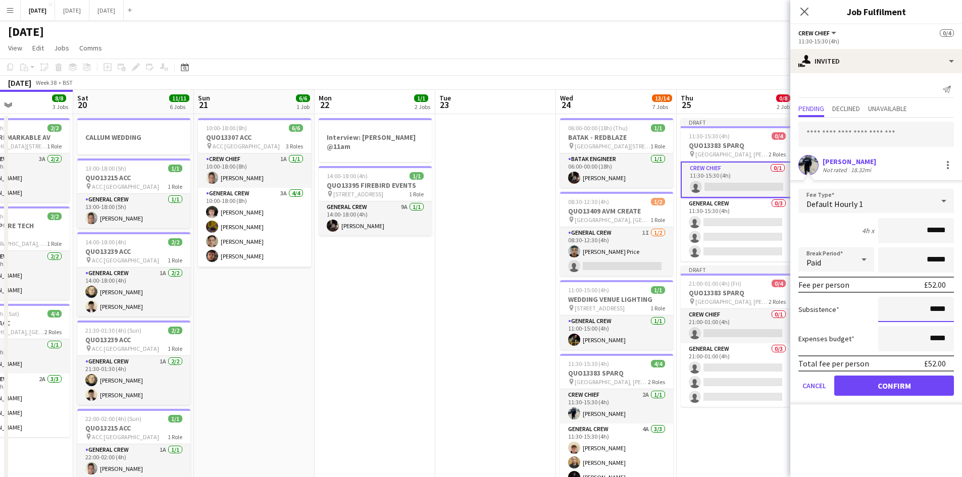
click at [935, 309] on input "*****" at bounding box center [916, 309] width 76 height 25
type input "******"
click at [884, 382] on button "Confirm" at bounding box center [894, 386] width 120 height 20
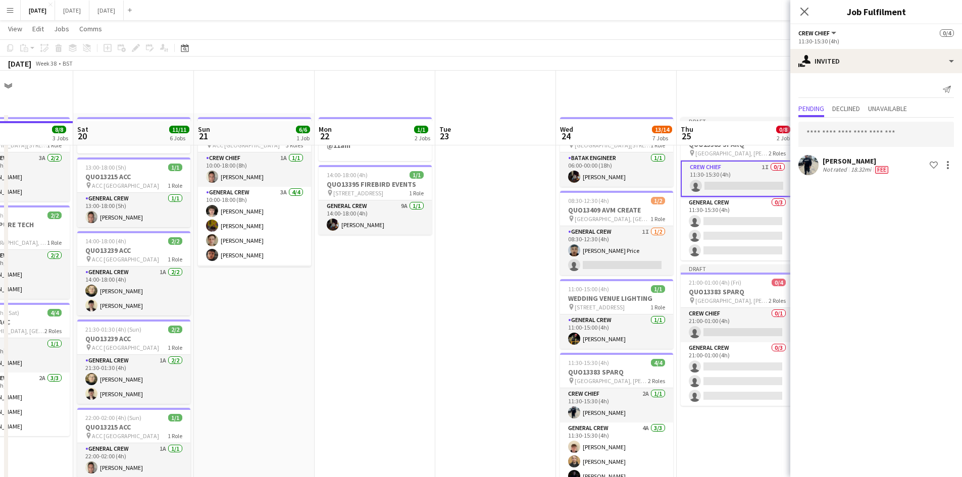
scroll to position [50, 0]
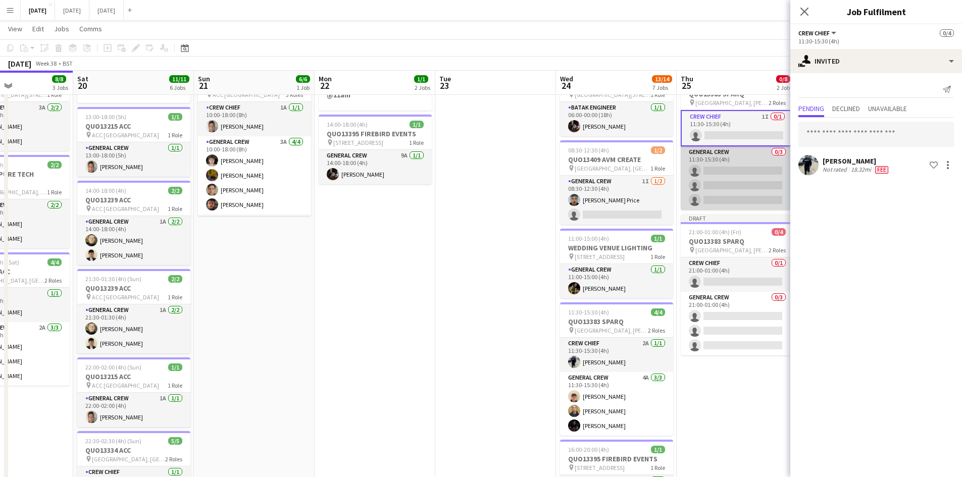
click at [735, 187] on app-card-role "General Crew 0/3 11:30-15:30 (4h) single-neutral-actions single-neutral-actions…" at bounding box center [737, 178] width 113 height 64
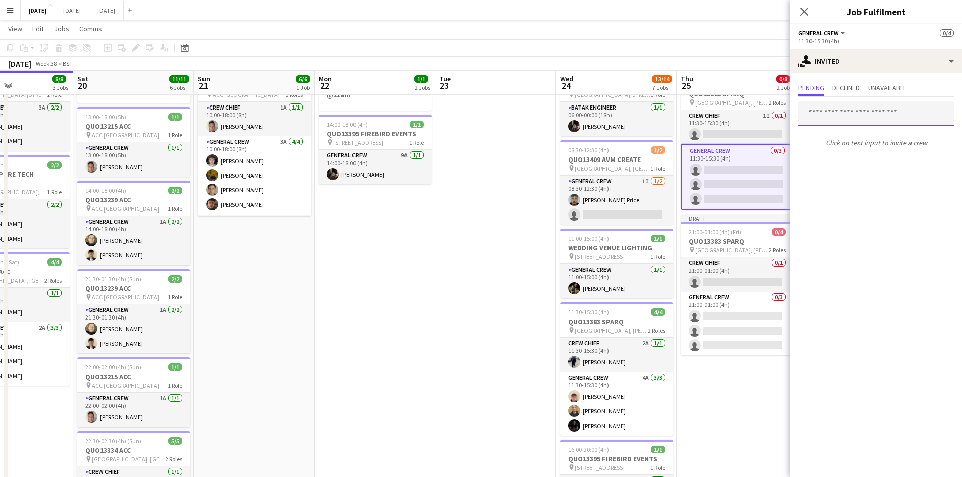
click at [874, 114] on input "text" at bounding box center [876, 113] width 156 height 25
type input "****"
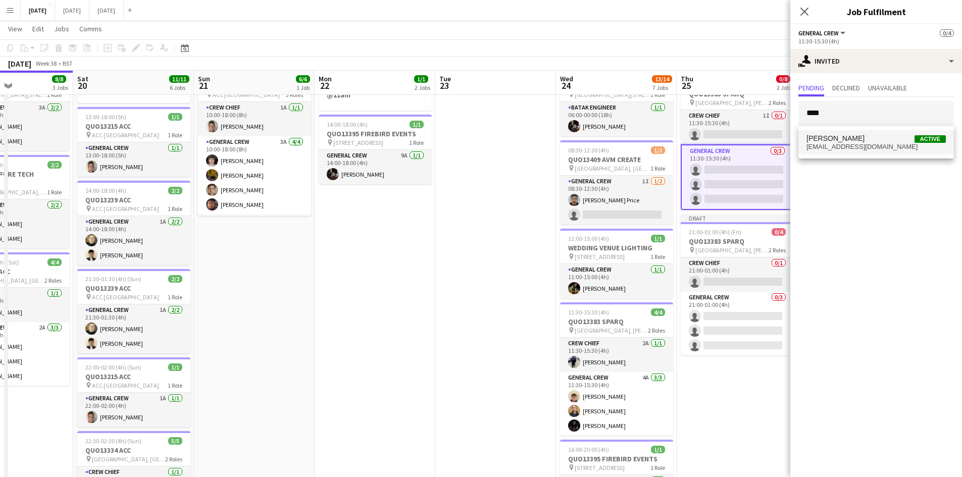
click at [865, 148] on span "orwest77@gmail.com" at bounding box center [875, 147] width 139 height 8
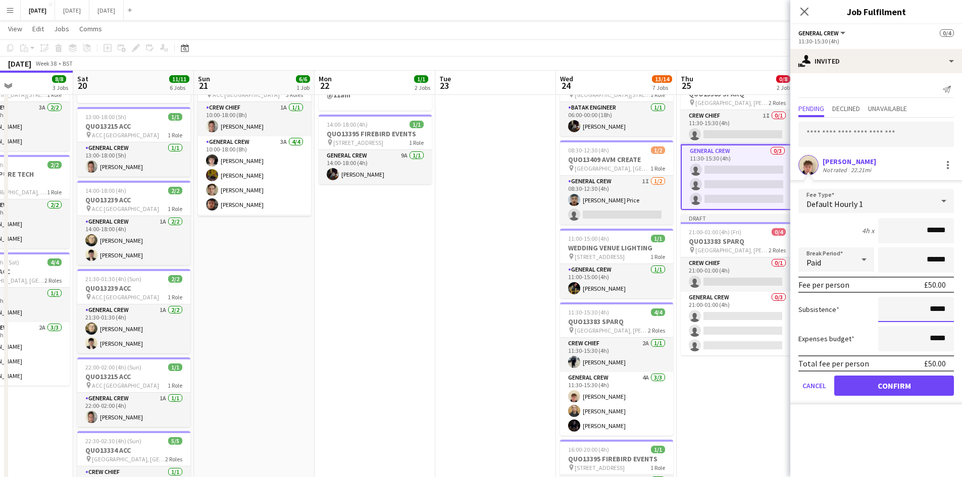
click at [934, 307] on input "*****" at bounding box center [916, 309] width 76 height 25
type input "******"
click at [899, 381] on button "Confirm" at bounding box center [894, 386] width 120 height 20
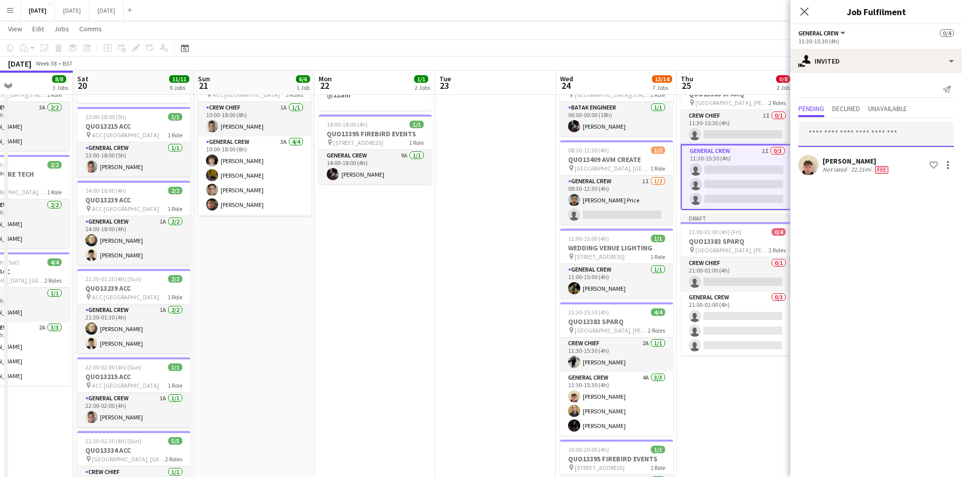
click at [856, 135] on input "text" at bounding box center [876, 134] width 156 height 25
type input "****"
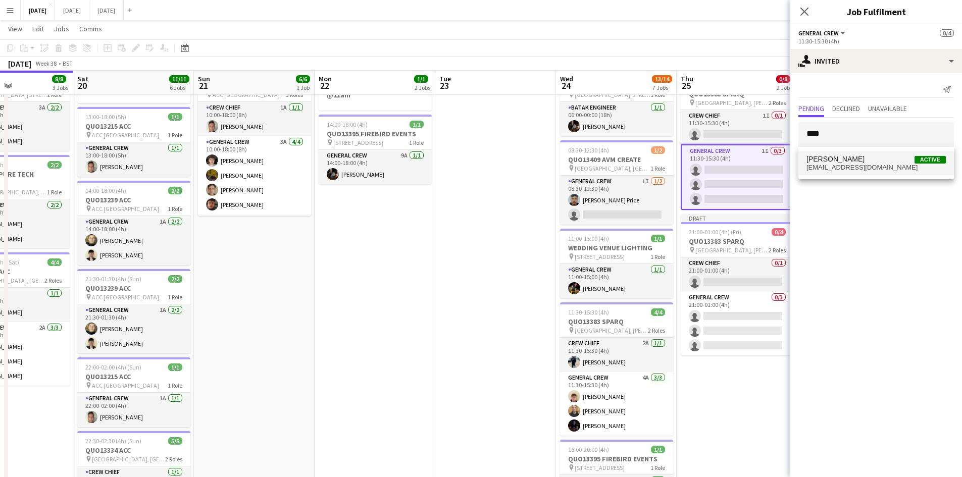
click at [840, 164] on span "lukecosgrove68@gmail.com" at bounding box center [875, 168] width 139 height 8
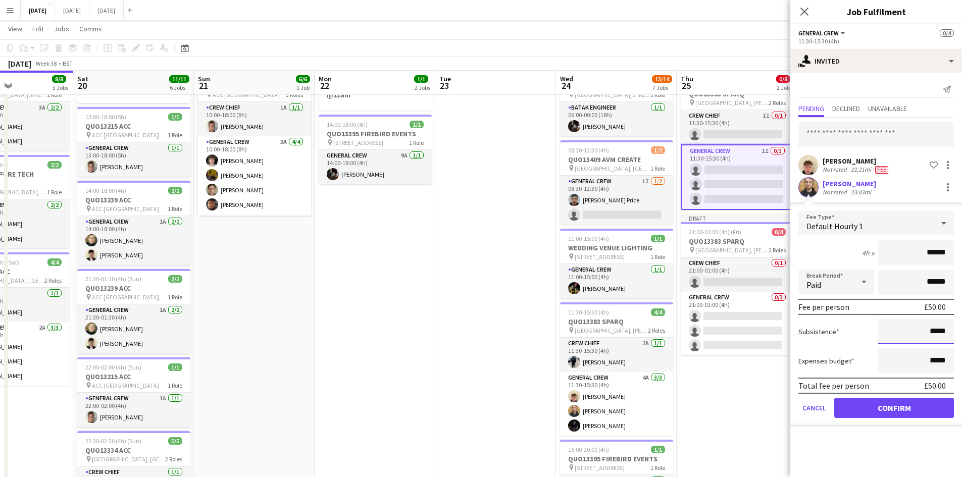
click at [935, 329] on input "*****" at bounding box center [916, 331] width 76 height 25
type input "******"
click at [907, 408] on button "Confirm" at bounding box center [894, 408] width 120 height 20
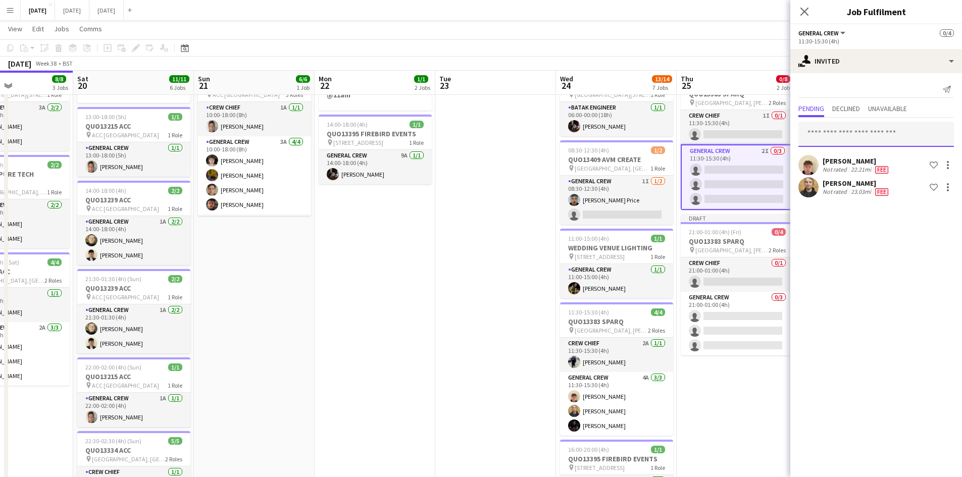
click at [829, 139] on input "text" at bounding box center [876, 134] width 156 height 25
type input "***"
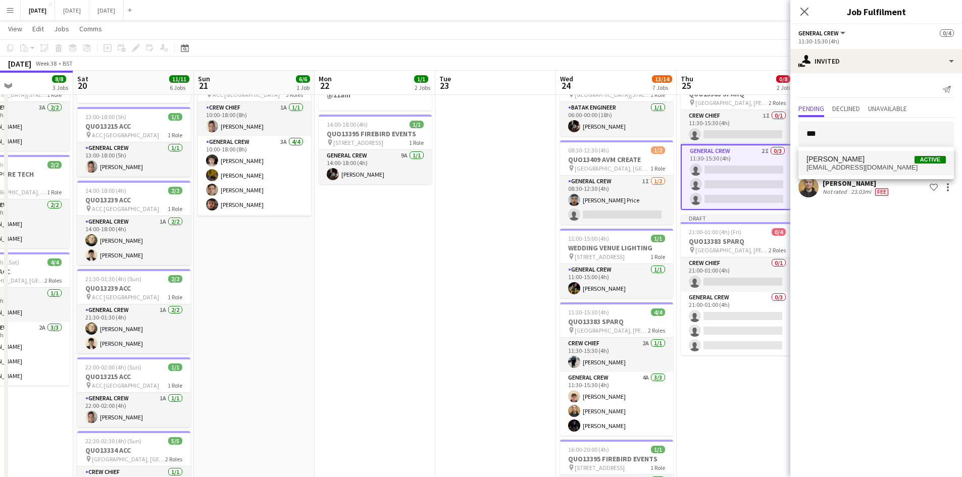
click at [829, 166] on span "weightmanjoe04@gmail.com" at bounding box center [875, 168] width 139 height 8
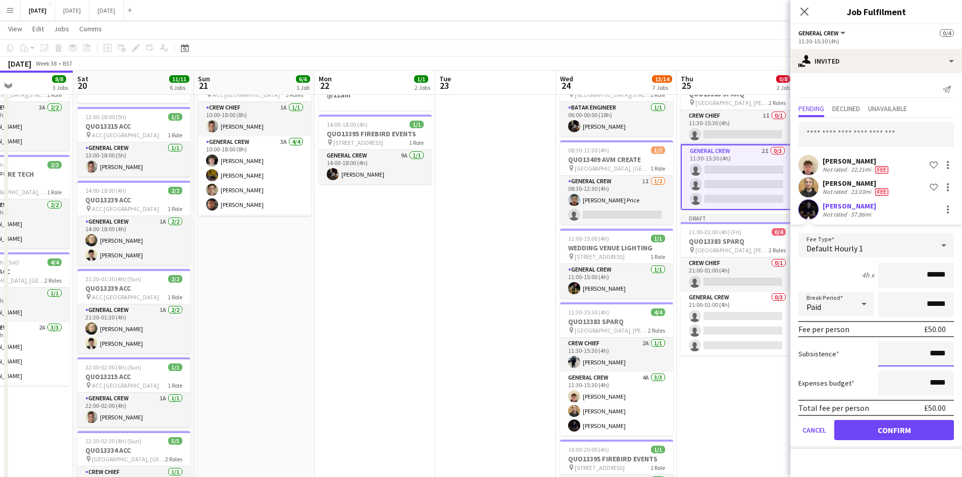
click at [934, 353] on input "*****" at bounding box center [916, 353] width 76 height 25
type input "******"
drag, startPoint x: 885, startPoint y: 433, endPoint x: 875, endPoint y: 404, distance: 31.0
click at [885, 432] on button "Confirm" at bounding box center [894, 430] width 120 height 20
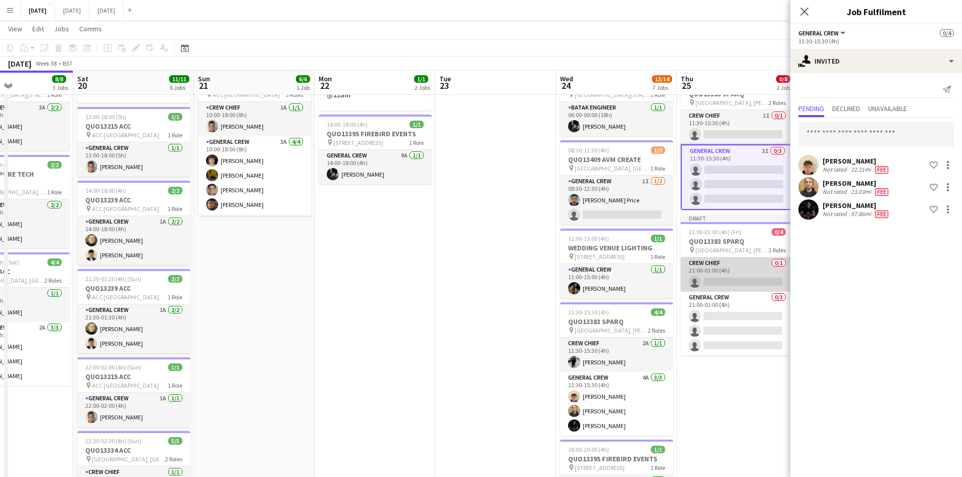
click at [739, 268] on app-card-role "Crew Chief 0/1 21:00-01:00 (4h) single-neutral-actions" at bounding box center [737, 275] width 113 height 34
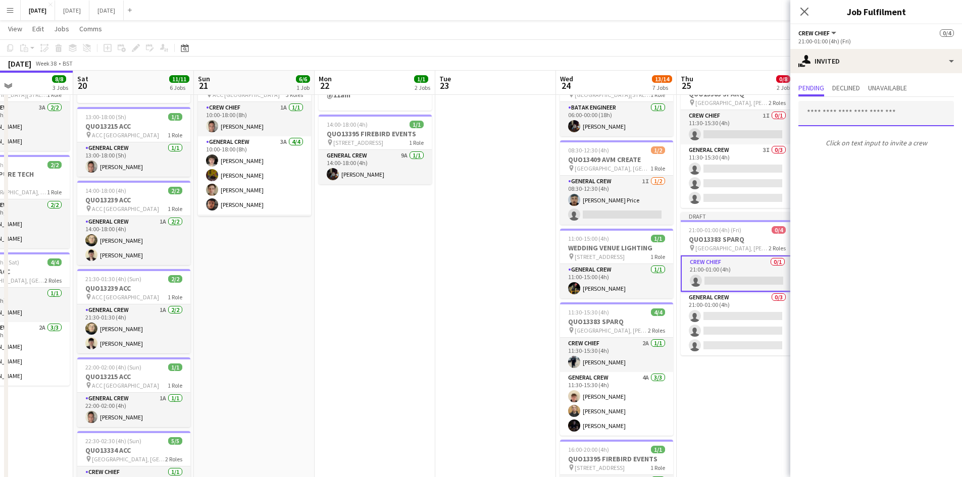
click at [867, 120] on input "text" at bounding box center [876, 113] width 156 height 25
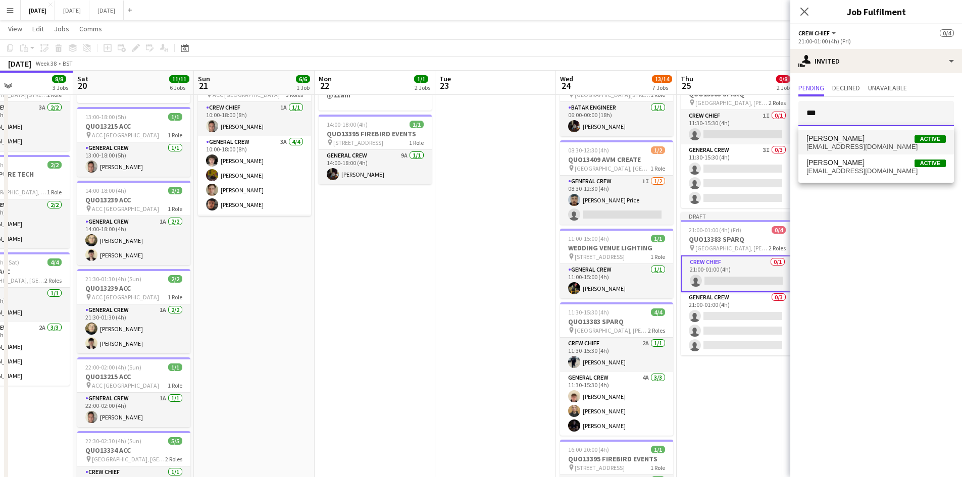
type input "***"
drag, startPoint x: 863, startPoint y: 136, endPoint x: 868, endPoint y: 137, distance: 5.6
click at [863, 136] on span "Ben Connor Active" at bounding box center [875, 138] width 139 height 9
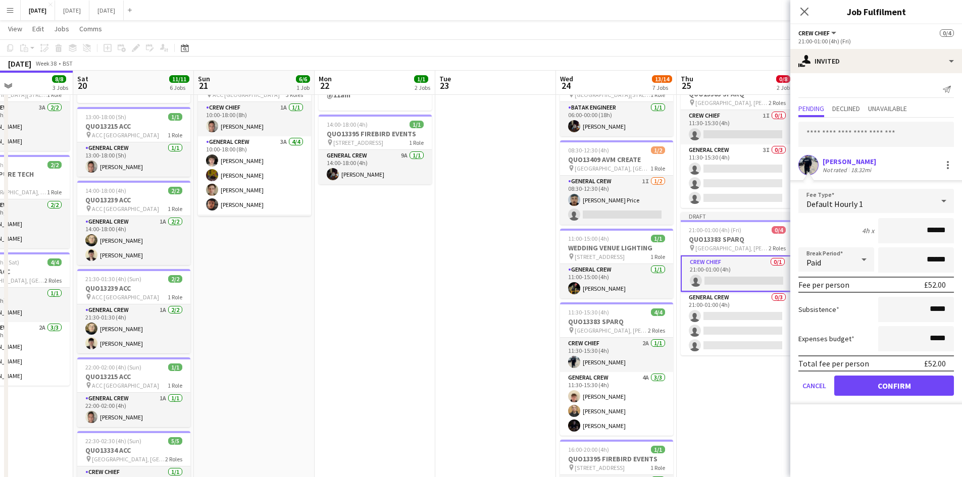
click at [934, 230] on input "******" at bounding box center [916, 230] width 76 height 25
type input "******"
click at [934, 310] on input "*****" at bounding box center [916, 309] width 76 height 25
type input "******"
click at [894, 379] on button "Confirm" at bounding box center [894, 386] width 120 height 20
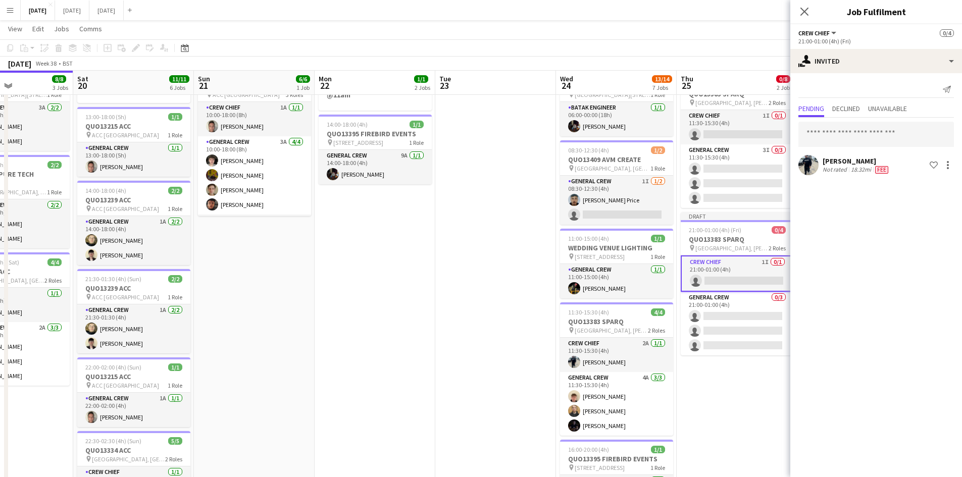
drag, startPoint x: 728, startPoint y: 336, endPoint x: 739, endPoint y: 322, distance: 18.3
click at [736, 324] on app-calendar-viewport "Wed 17 7/7 2 Jobs Thu 18 17/17 8 Jobs Fri 19 8/8 3 Jobs Sat 20 11/11 6 Jobs Sun…" at bounding box center [481, 406] width 962 height 835
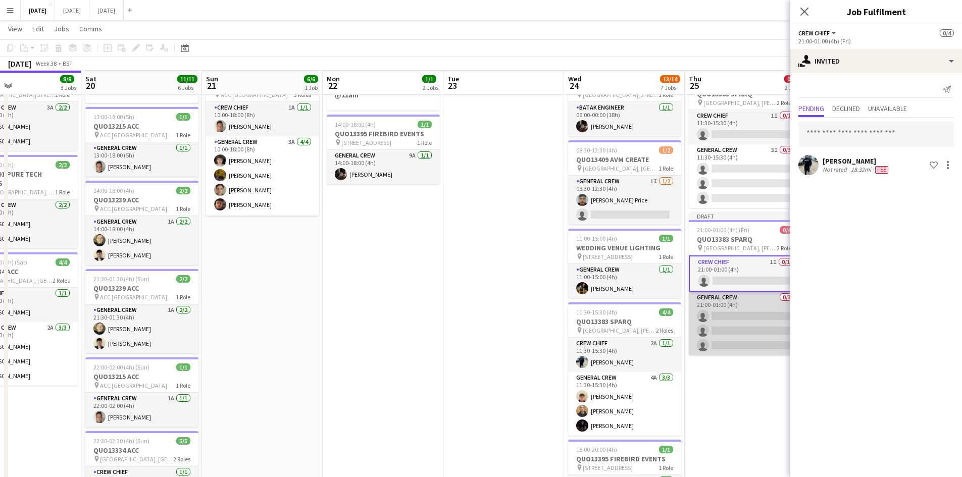
drag, startPoint x: 725, startPoint y: 326, endPoint x: 735, endPoint y: 319, distance: 12.2
click at [728, 324] on app-calendar-viewport "Wed 17 7/7 2 Jobs Thu 18 17/17 8 Jobs Fri 19 8/8 3 Jobs Sat 20 11/11 6 Jobs Sun…" at bounding box center [481, 406] width 962 height 835
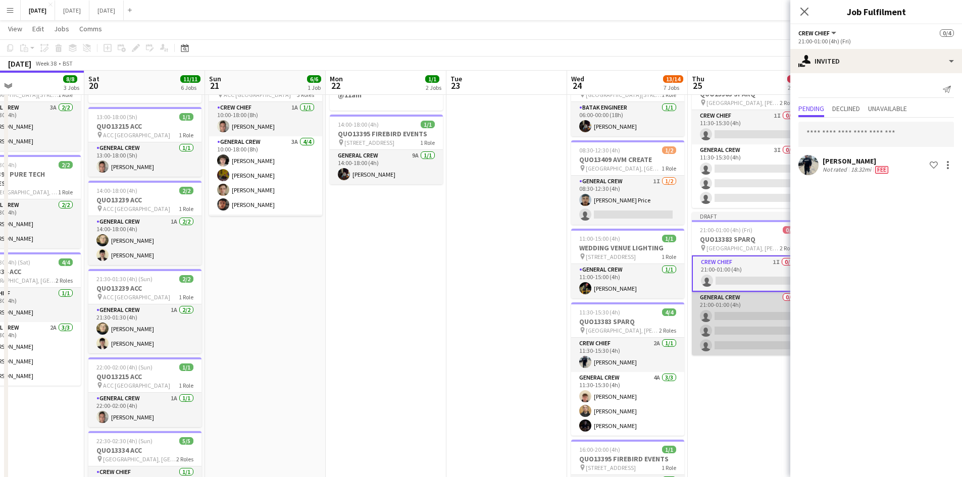
click at [758, 334] on app-card-role "General Crew 0/3 21:00-01:00 (4h) single-neutral-actions single-neutral-actions…" at bounding box center [748, 324] width 113 height 64
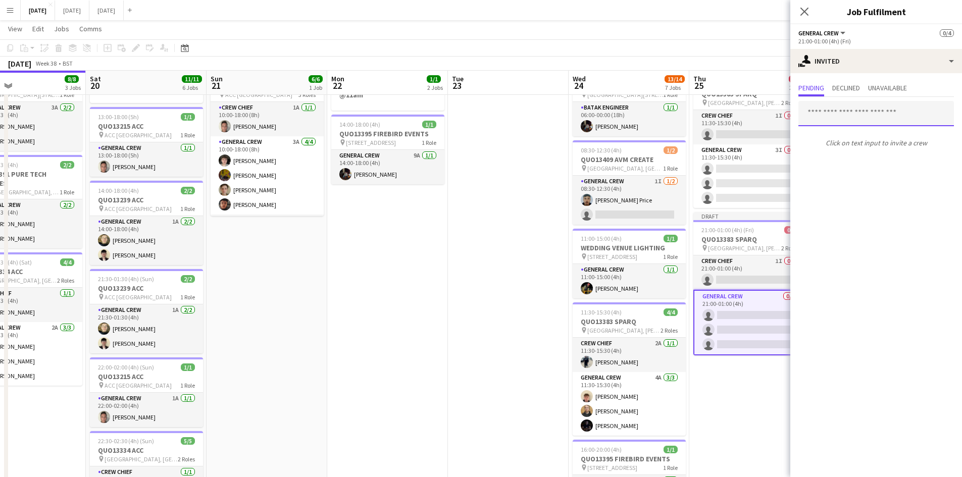
click at [885, 119] on input "text" at bounding box center [876, 113] width 156 height 25
type input "****"
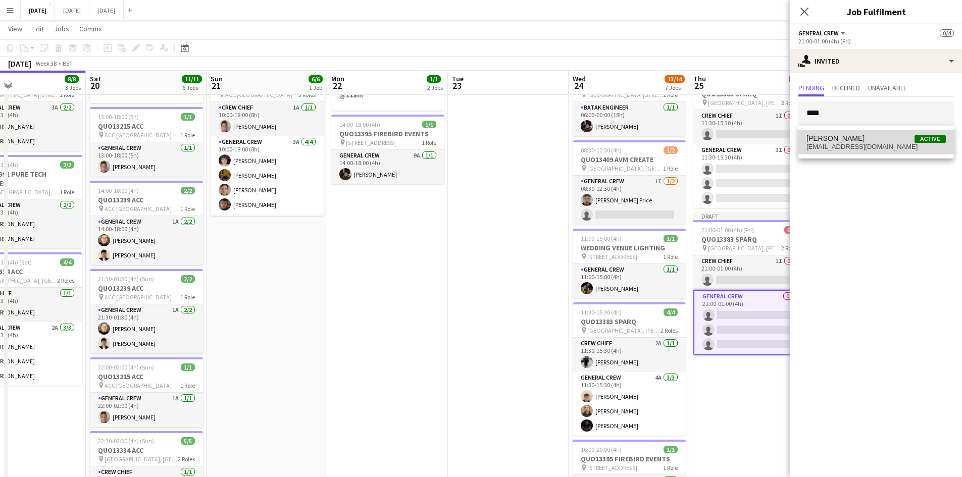
click at [840, 147] on span "orwest77@gmail.com" at bounding box center [875, 147] width 139 height 8
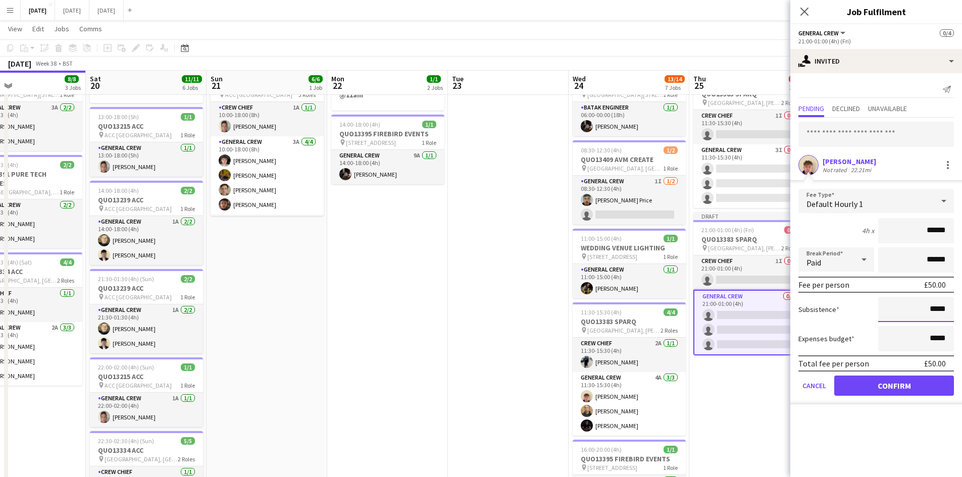
click at [935, 309] on input "*****" at bounding box center [916, 309] width 76 height 25
type input "******"
drag, startPoint x: 889, startPoint y: 388, endPoint x: 895, endPoint y: 255, distance: 132.9
click at [890, 385] on button "Confirm" at bounding box center [894, 386] width 120 height 20
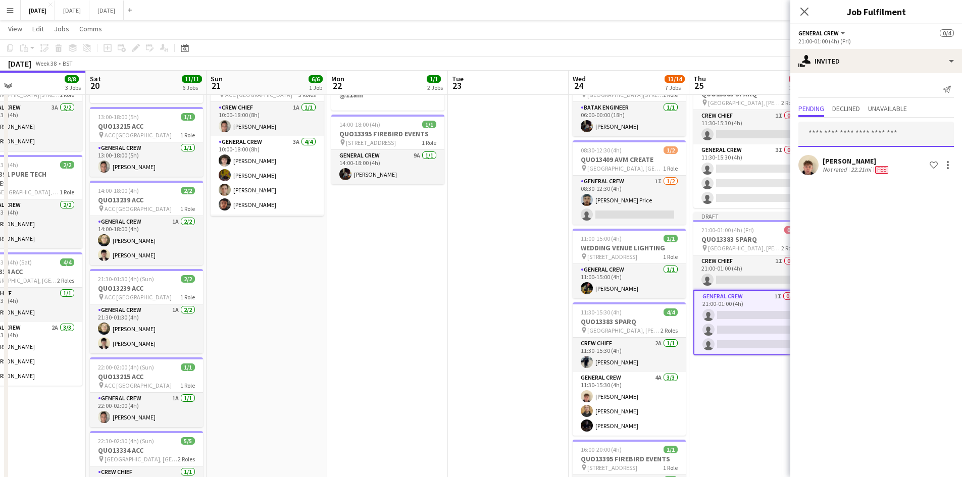
click at [858, 146] on input "text" at bounding box center [876, 134] width 156 height 25
type input "***"
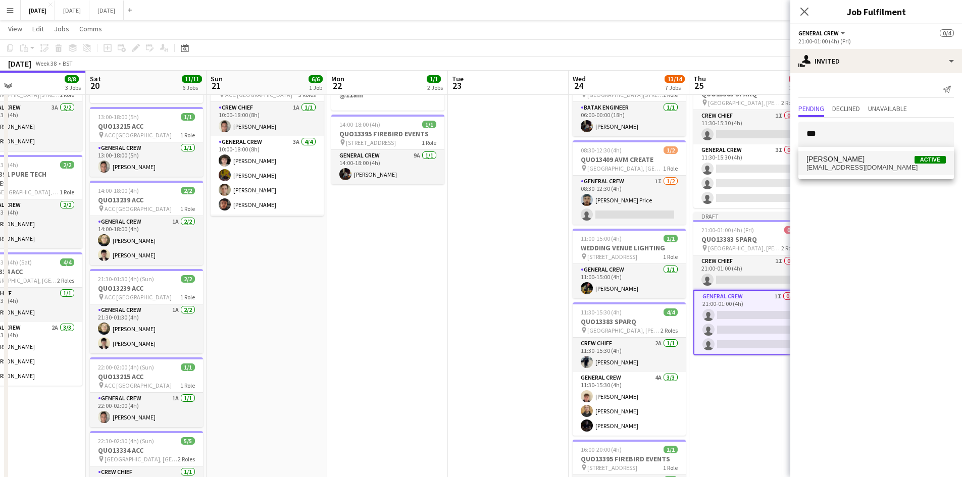
click at [834, 163] on span "[PERSON_NAME]" at bounding box center [835, 159] width 58 height 9
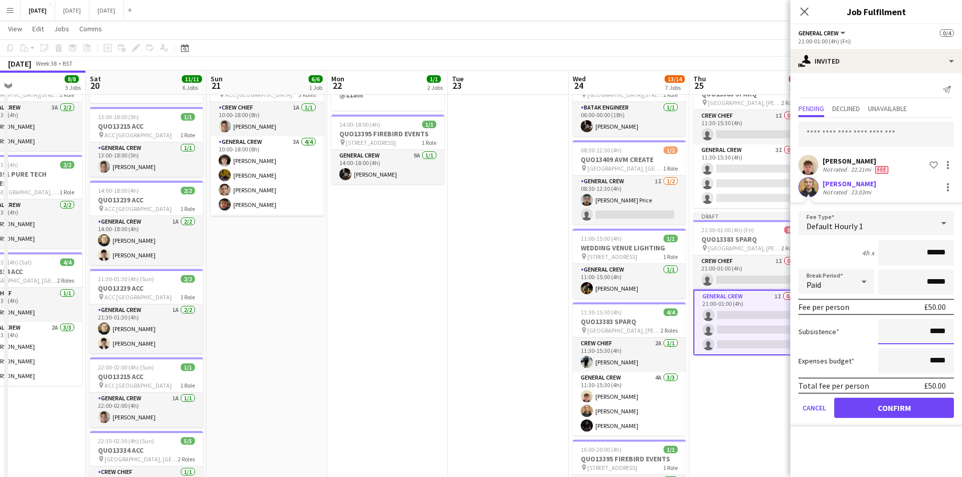
click at [935, 332] on input "*****" at bounding box center [916, 331] width 76 height 25
type input "******"
drag, startPoint x: 892, startPoint y: 406, endPoint x: 877, endPoint y: 305, distance: 102.7
click at [892, 404] on button "Confirm" at bounding box center [894, 408] width 120 height 20
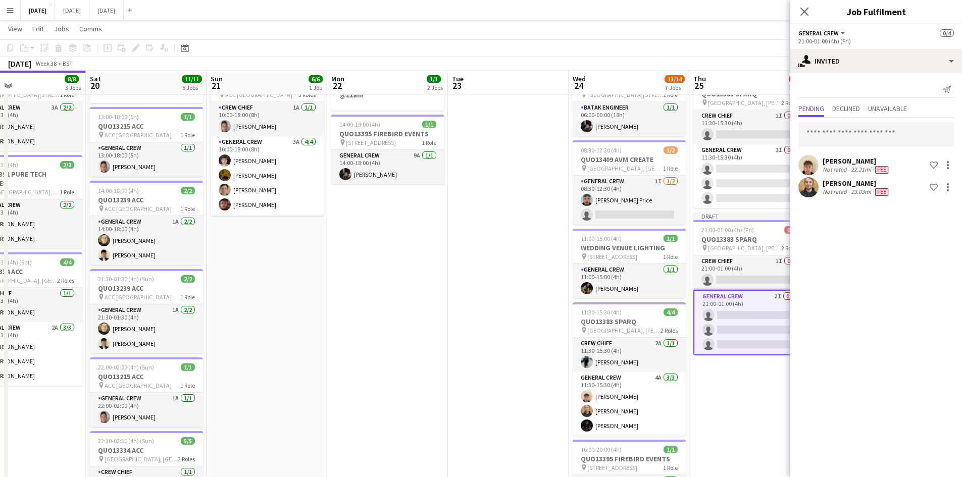
click at [838, 151] on div "Owen West Not rated 22.21mi Fee Shortlist crew luke cosgrove Not rated 23.03mi …" at bounding box center [876, 159] width 172 height 82
click at [849, 128] on input "text" at bounding box center [876, 134] width 156 height 25
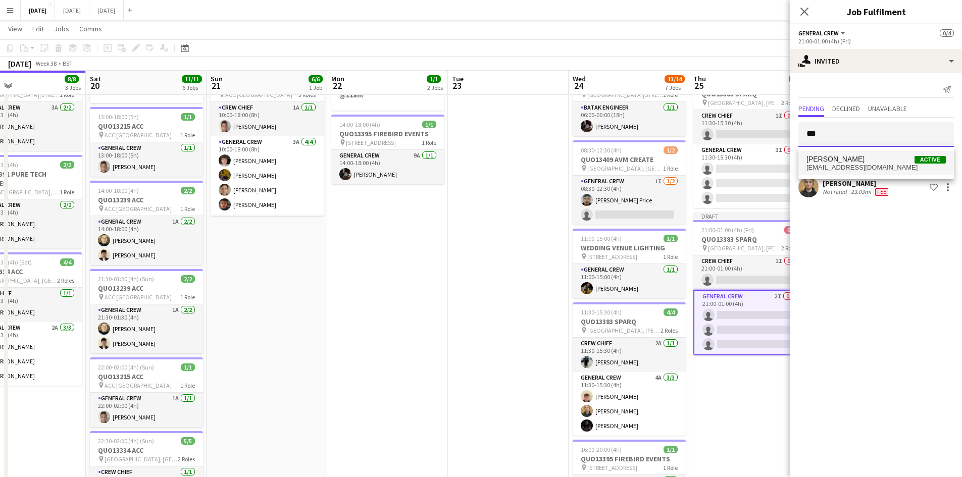
type input "***"
click at [848, 156] on span "[PERSON_NAME]" at bounding box center [835, 159] width 58 height 9
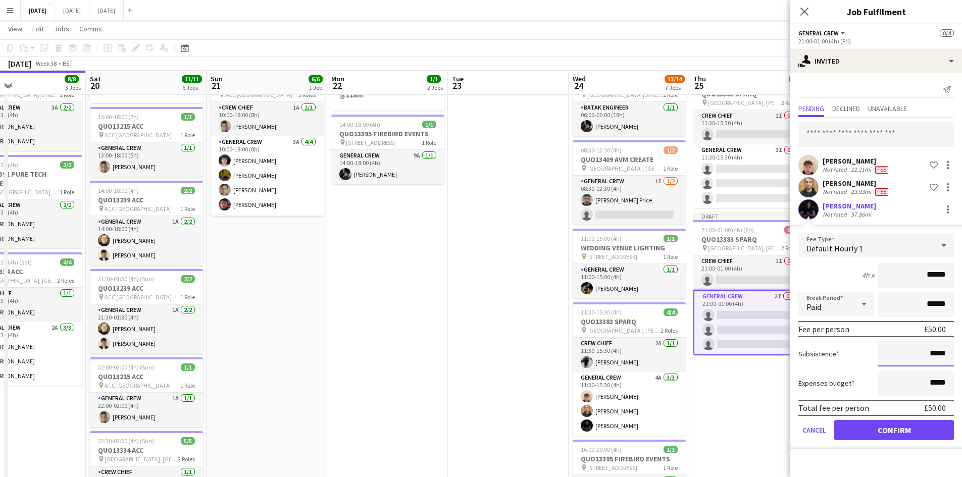
click at [934, 352] on input "*****" at bounding box center [916, 353] width 76 height 25
type input "******"
click at [884, 422] on button "Confirm" at bounding box center [894, 430] width 120 height 20
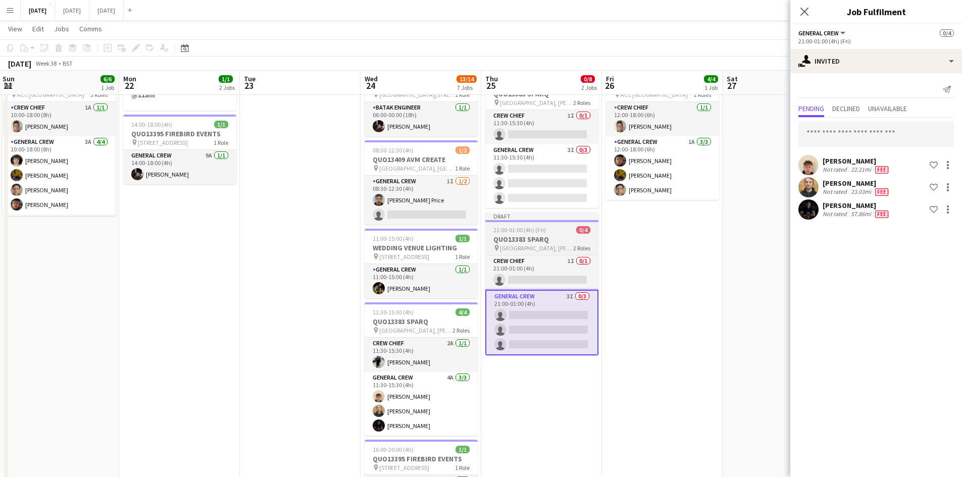
drag, startPoint x: 718, startPoint y: 411, endPoint x: 525, endPoint y: 325, distance: 211.1
click at [508, 327] on app-calendar-viewport "Thu 18 17/17 8 Jobs Fri 19 8/8 3 Jobs Sat 20 11/11 6 Jobs Sun 21 6/6 1 Job Mon …" at bounding box center [481, 406] width 962 height 835
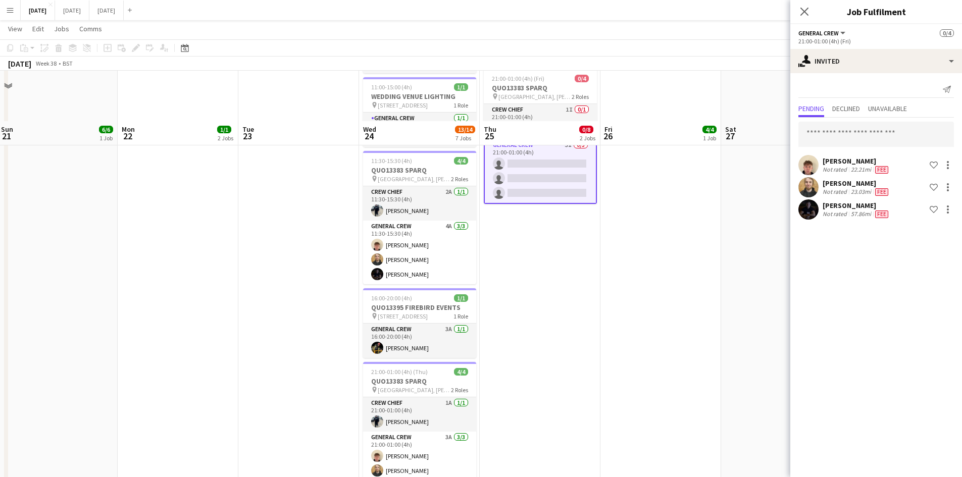
scroll to position [252, 0]
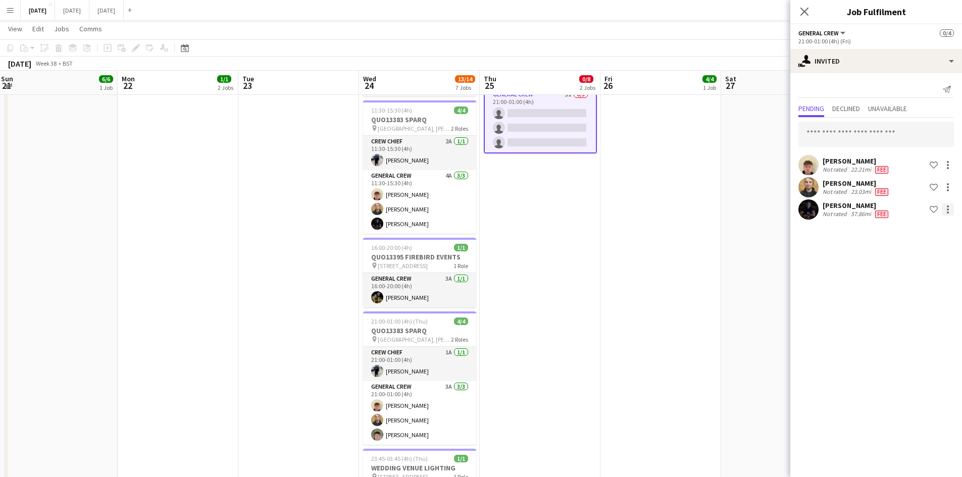
click at [948, 211] on div at bounding box center [948, 210] width 12 height 12
click at [904, 303] on span "Cancel invitation" at bounding box center [915, 300] width 59 height 9
click at [861, 134] on input "text" at bounding box center [876, 134] width 156 height 25
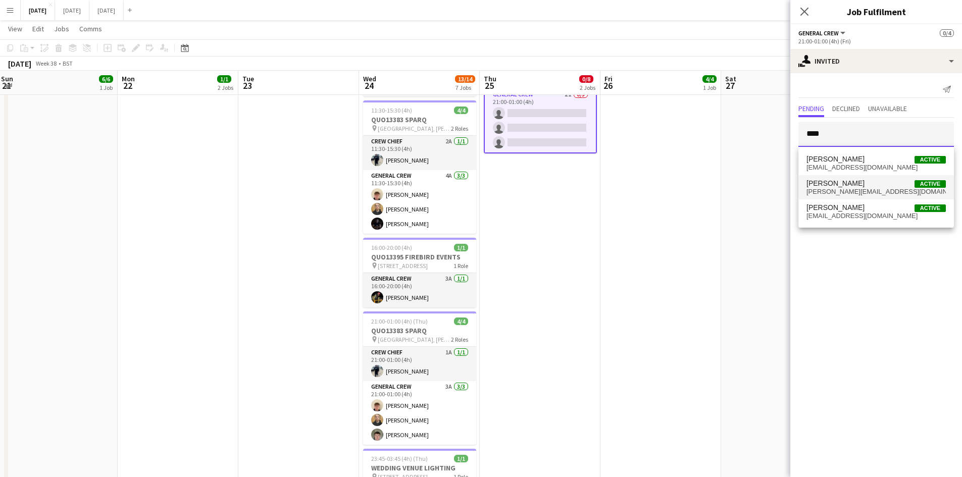
type input "****"
click at [853, 180] on span "[PERSON_NAME]" at bounding box center [835, 183] width 58 height 9
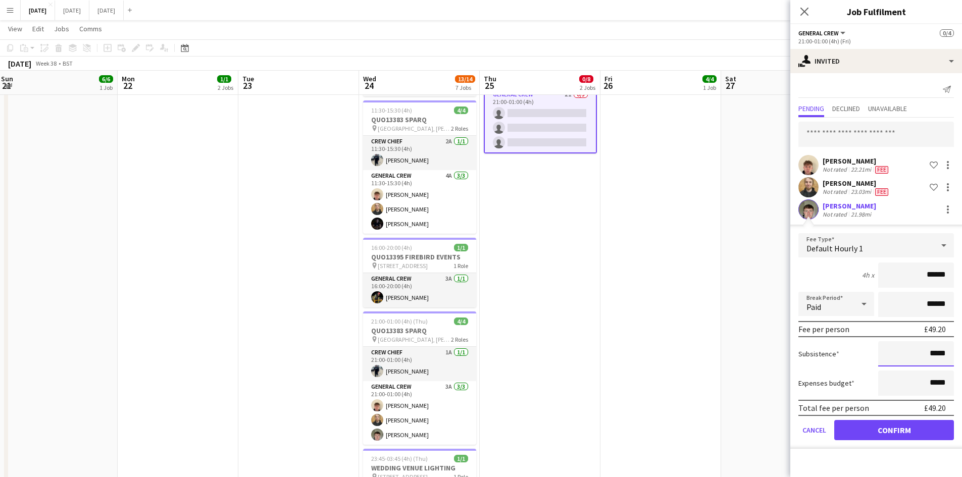
click at [934, 356] on input "*****" at bounding box center [916, 353] width 76 height 25
type input "******"
click at [893, 435] on button "Confirm" at bounding box center [894, 430] width 120 height 20
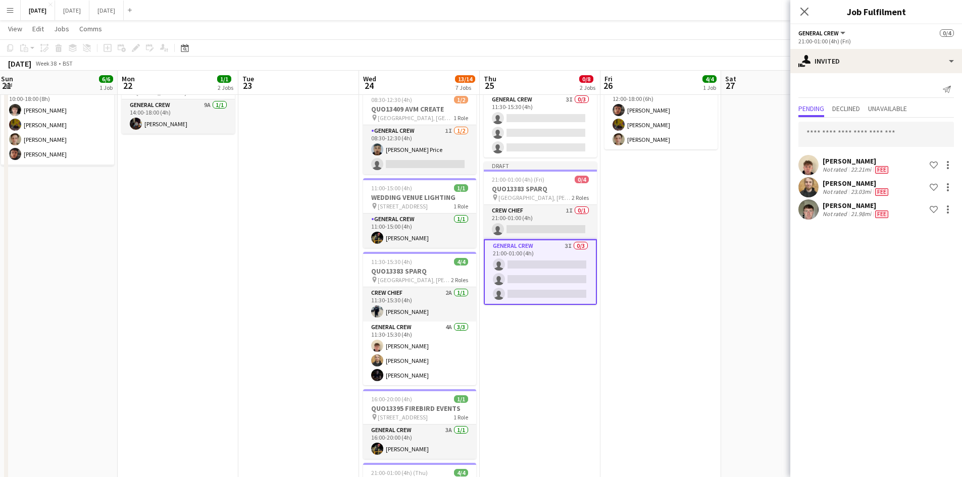
scroll to position [151, 0]
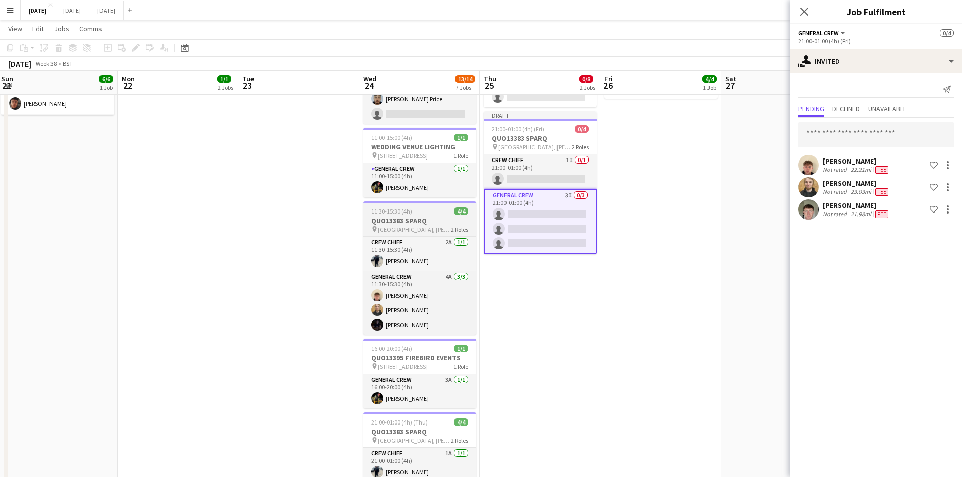
click at [414, 222] on h3 "QUO13383 SPARQ" at bounding box center [419, 220] width 113 height 9
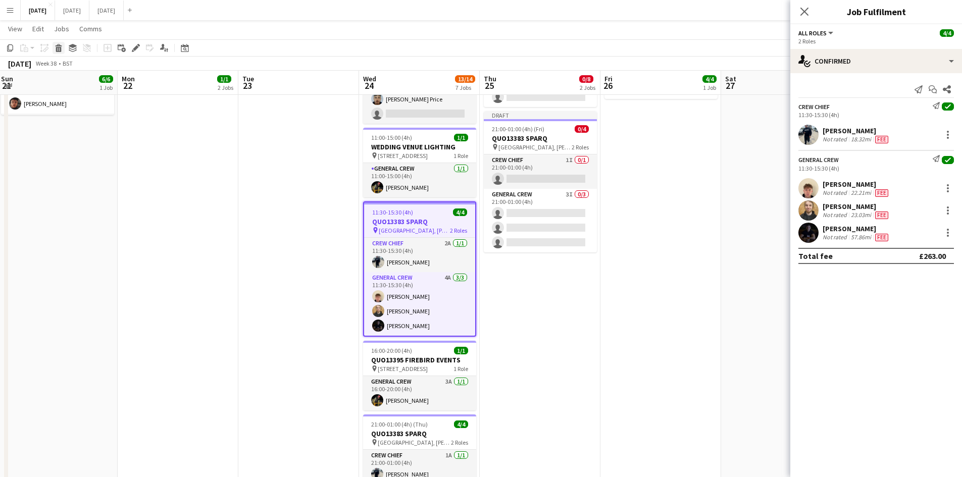
click at [58, 48] on icon at bounding box center [59, 49] width 6 height 5
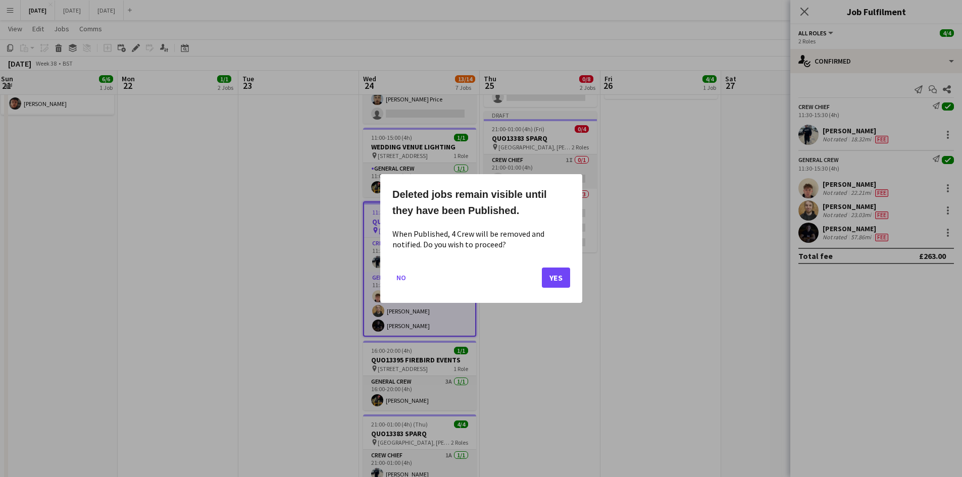
scroll to position [0, 0]
click at [555, 279] on button "Yes" at bounding box center [556, 278] width 28 height 20
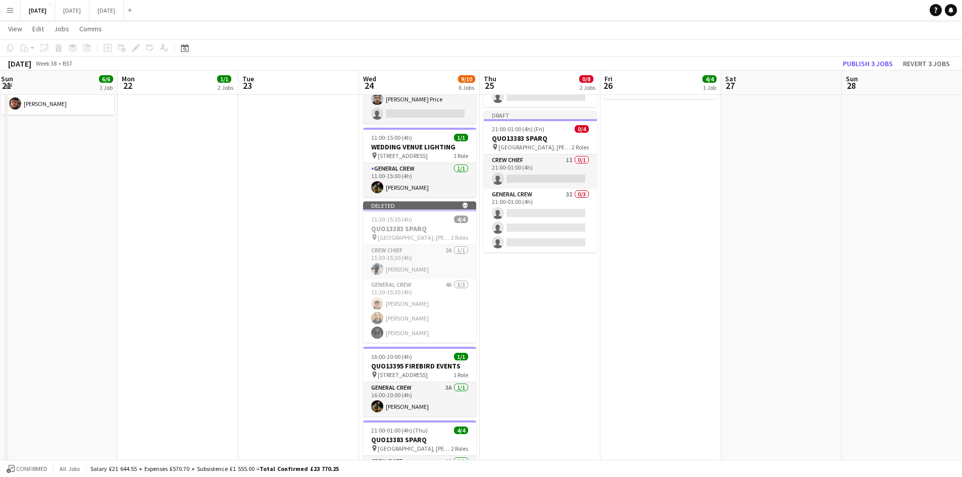
scroll to position [353, 0]
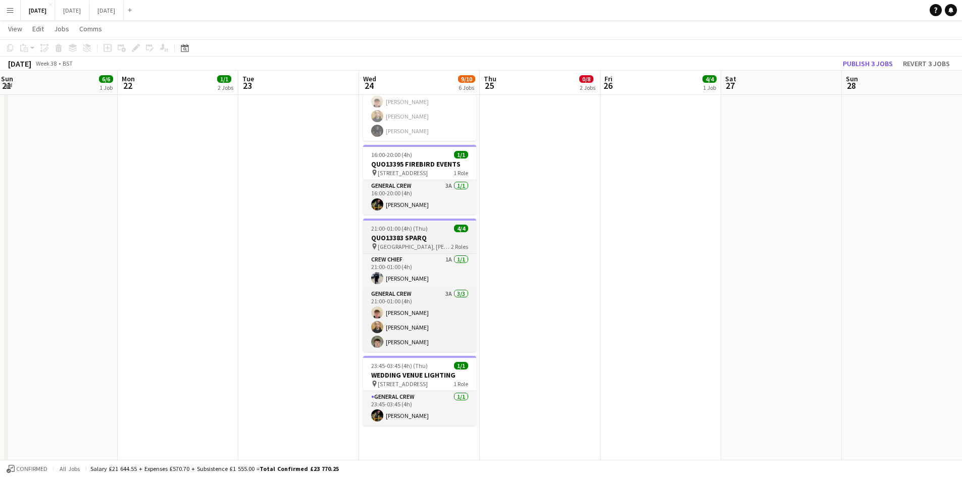
click at [417, 241] on h3 "QUO13383 SPARQ" at bounding box center [419, 237] width 113 height 9
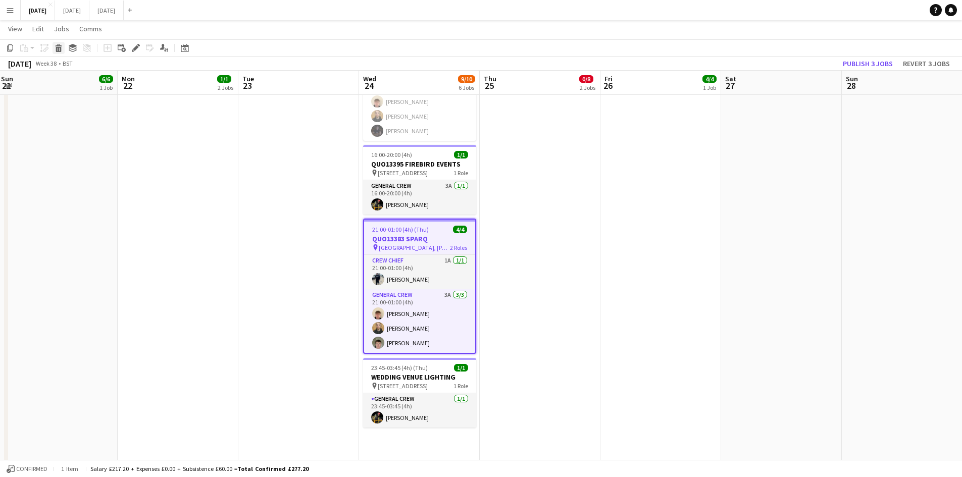
click at [59, 52] on icon at bounding box center [59, 49] width 6 height 5
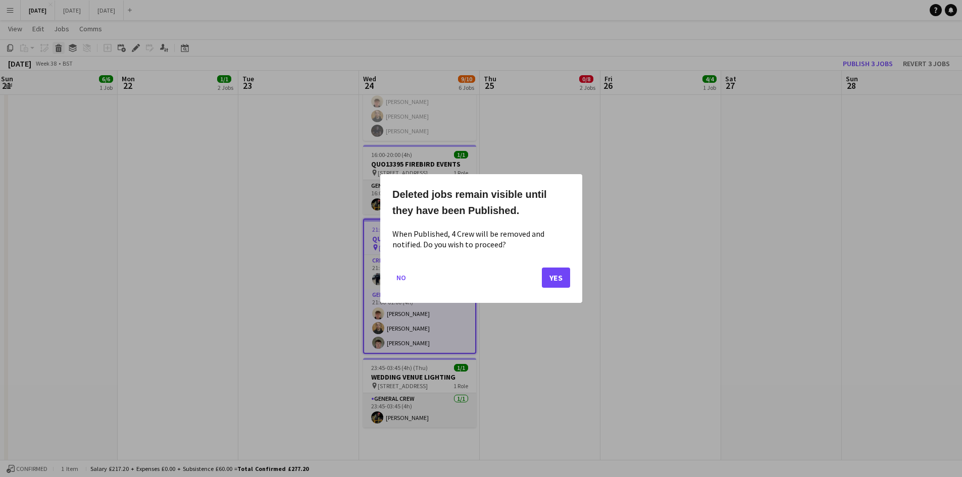
scroll to position [0, 0]
click at [553, 278] on button "Yes" at bounding box center [556, 278] width 28 height 20
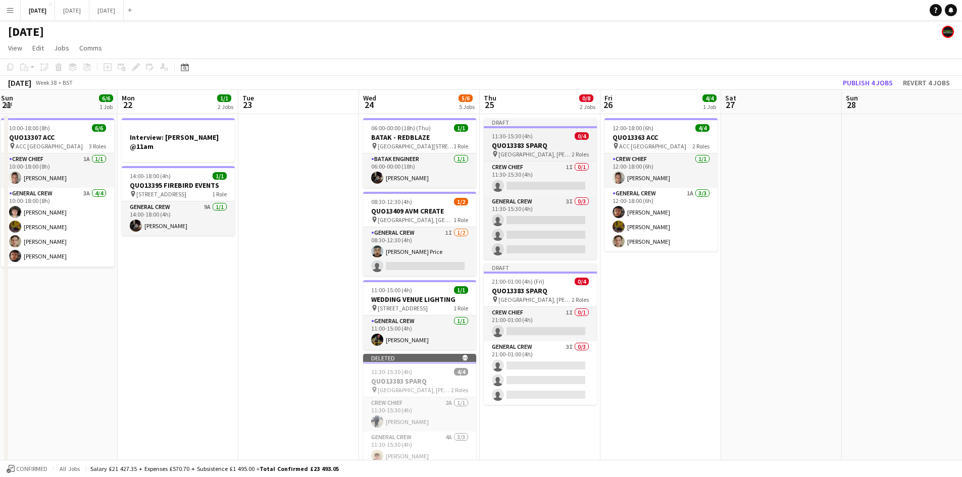
click at [536, 146] on h3 "QUO13383 SPARQ" at bounding box center [540, 145] width 113 height 9
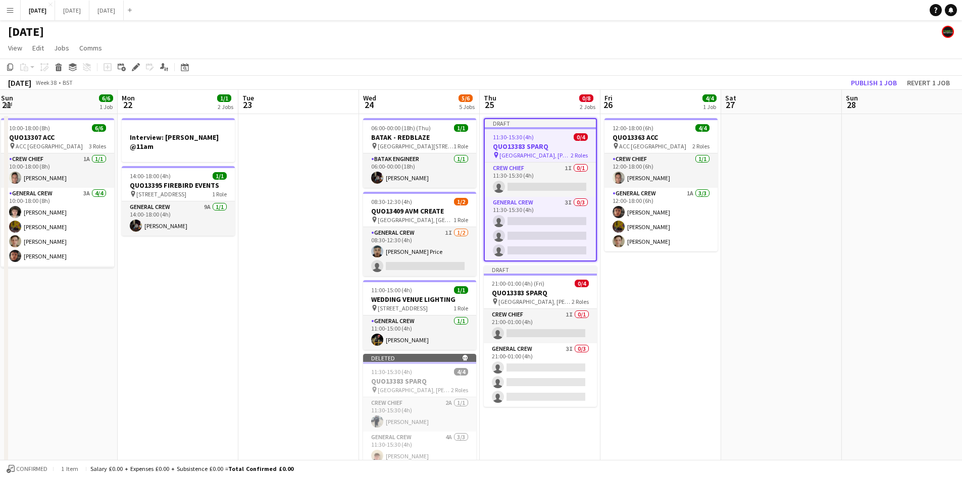
click at [127, 57] on app-page-menu "View Day view expanded Day view collapsed Month view Date picker Jump to today …" at bounding box center [481, 48] width 962 height 19
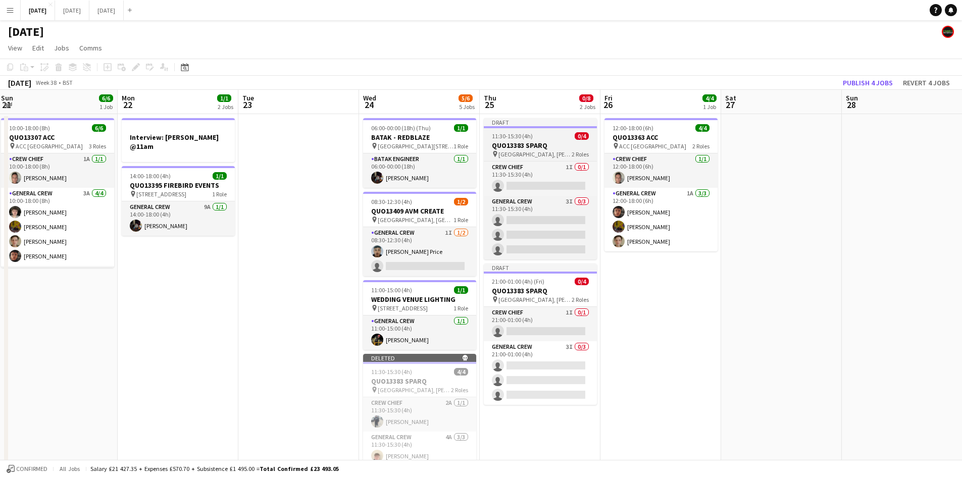
click at [525, 136] on span "11:30-15:30 (4h)" at bounding box center [512, 136] width 41 height 8
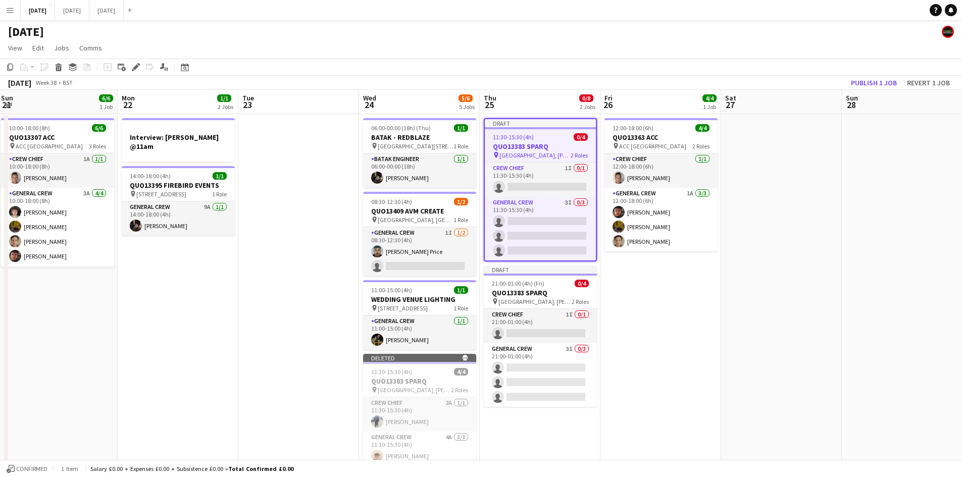
drag, startPoint x: 135, startPoint y: 67, endPoint x: 512, endPoint y: 92, distance: 378.1
click at [136, 67] on icon at bounding box center [136, 68] width 6 height 6
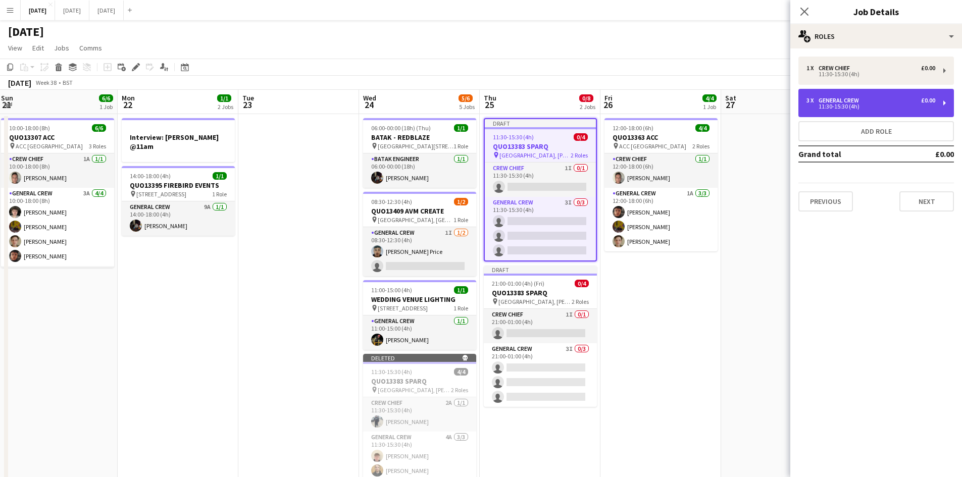
click at [871, 105] on div "11:30-15:30 (4h)" at bounding box center [870, 106] width 129 height 5
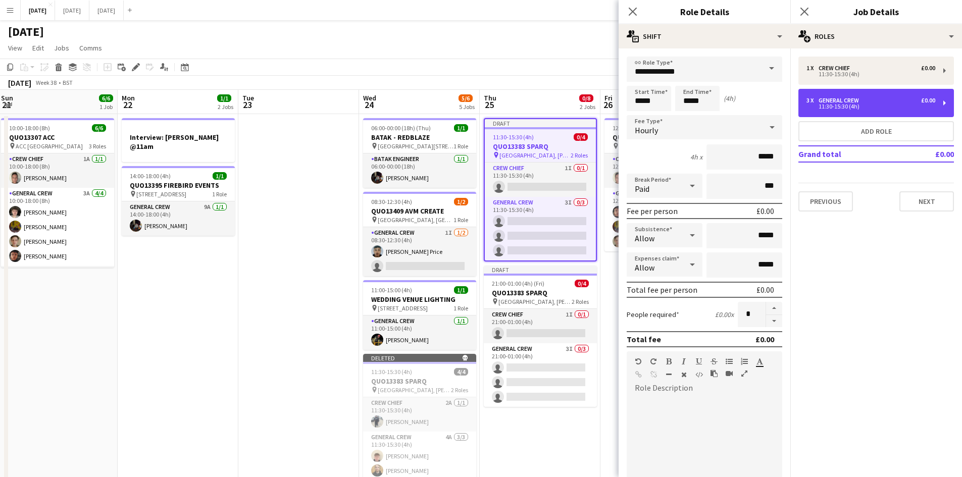
scroll to position [155, 0]
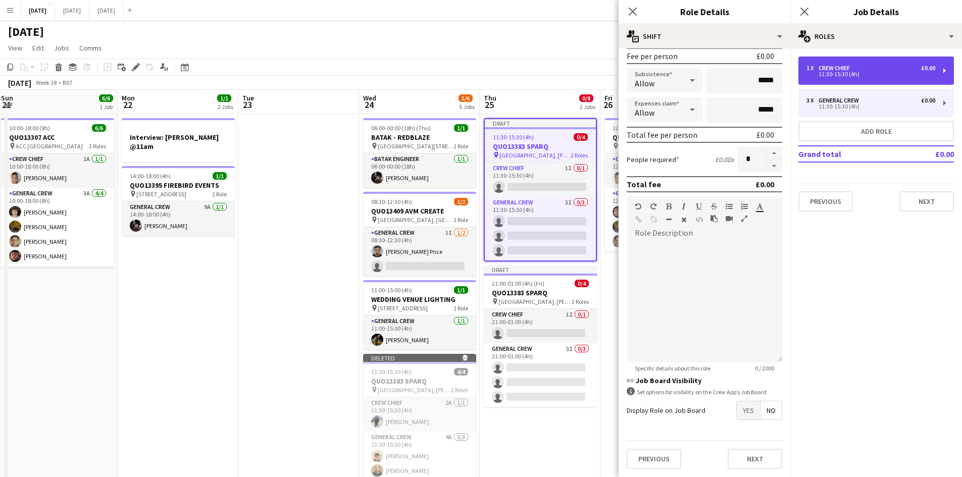
click at [854, 61] on div "1 x Crew Chief £0.00 11:30-15:30 (4h)" at bounding box center [876, 71] width 156 height 28
type input "**********"
type input "*"
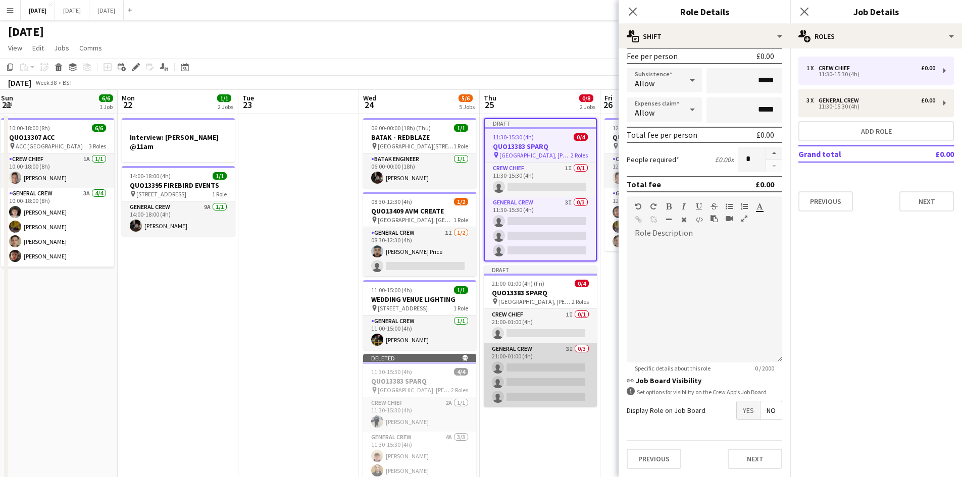
drag, startPoint x: 538, startPoint y: 372, endPoint x: 544, endPoint y: 367, distance: 7.5
click at [538, 370] on app-card-role "General Crew 3I 0/3 21:00-01:00 (4h) single-neutral-actions single-neutral-acti…" at bounding box center [540, 375] width 113 height 64
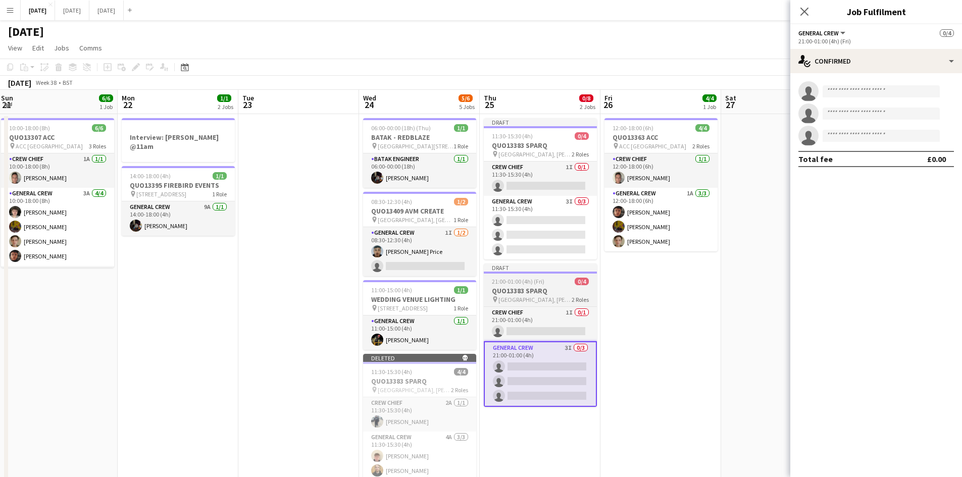
click at [546, 272] on div at bounding box center [540, 273] width 113 height 2
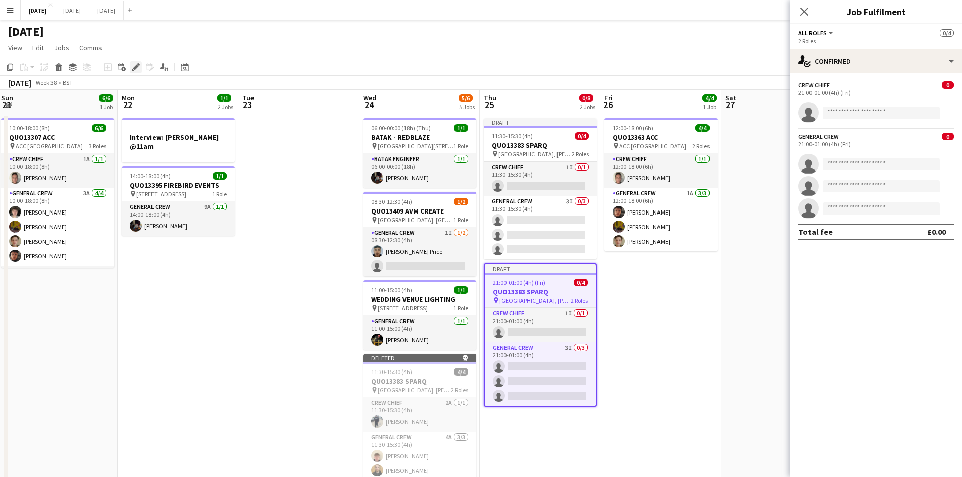
click at [136, 71] on icon "Edit" at bounding box center [136, 67] width 8 height 8
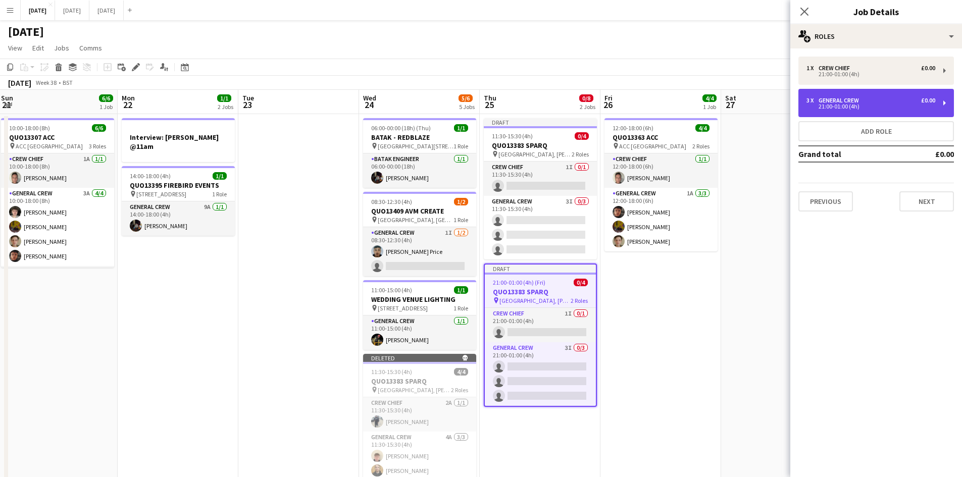
click at [867, 104] on div "3 x General Crew £0.00" at bounding box center [870, 100] width 129 height 7
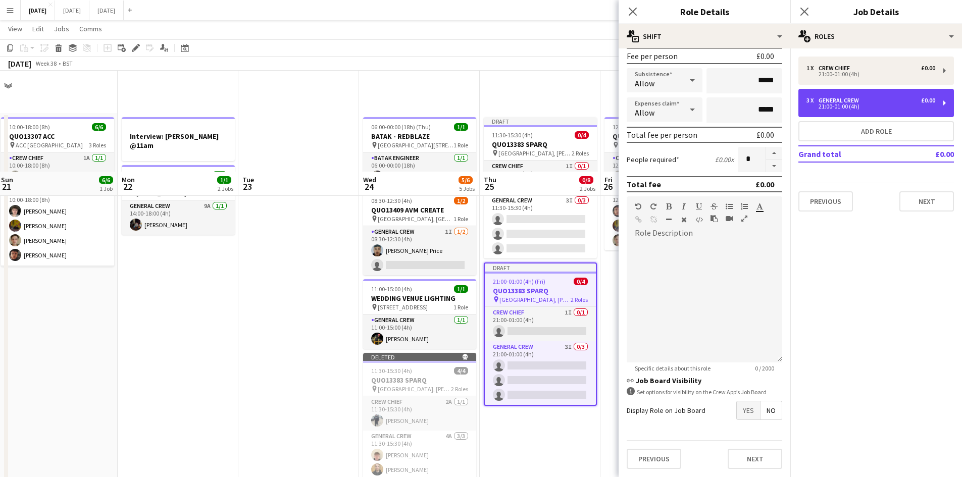
scroll to position [101, 0]
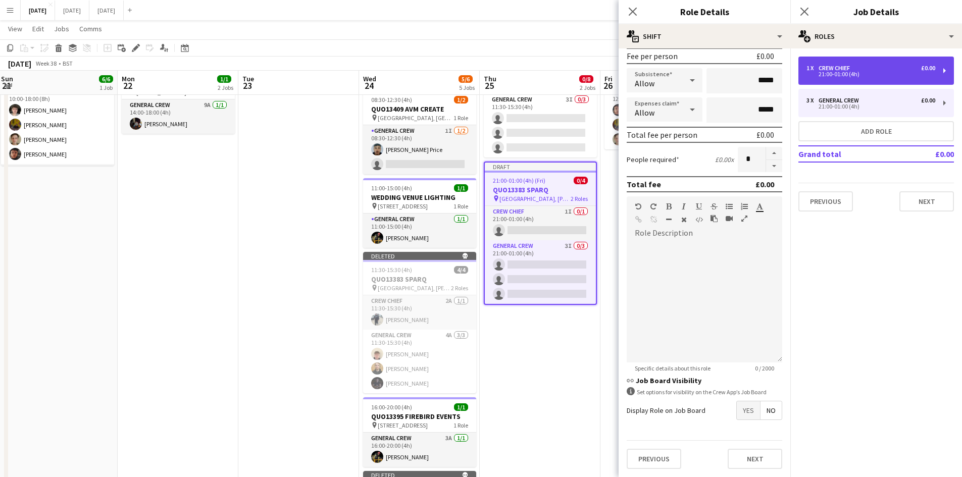
click at [858, 66] on div "1 x Crew Chief £0.00" at bounding box center [870, 68] width 129 height 7
type input "**********"
type input "*"
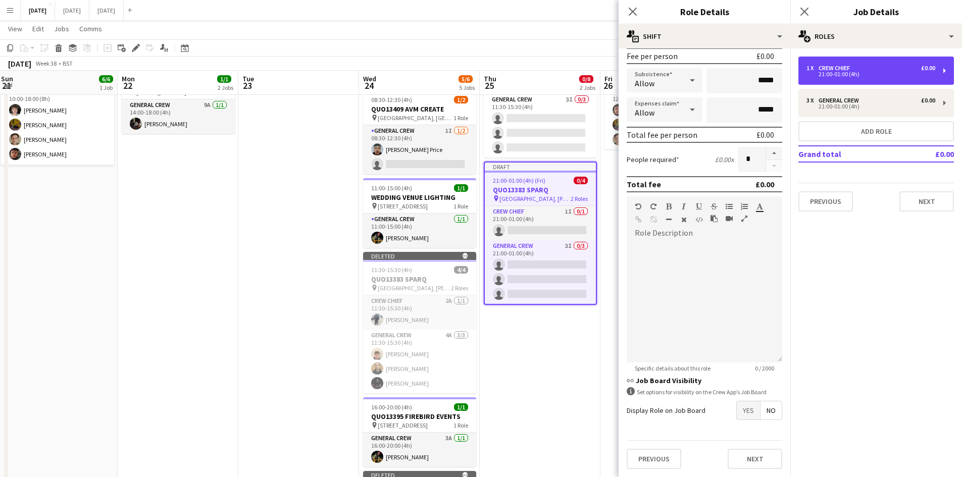
scroll to position [0, 0]
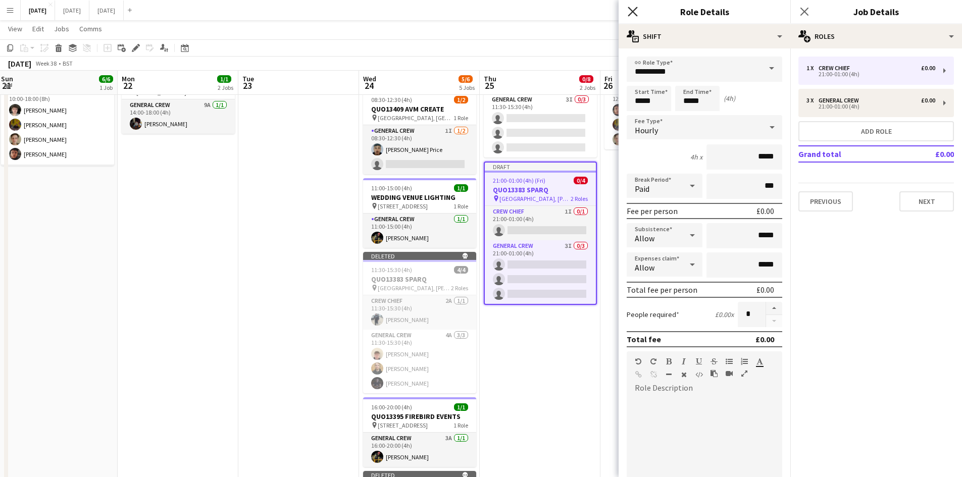
drag, startPoint x: 633, startPoint y: 13, endPoint x: 753, endPoint y: 32, distance: 121.8
click at [634, 13] on icon at bounding box center [633, 12] width 8 height 8
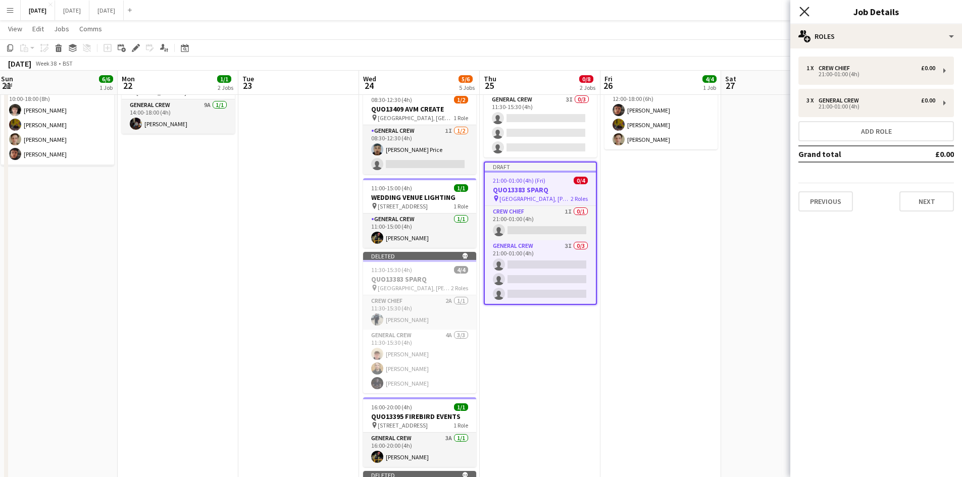
click at [801, 12] on icon "Close pop-in" at bounding box center [804, 12] width 10 height 10
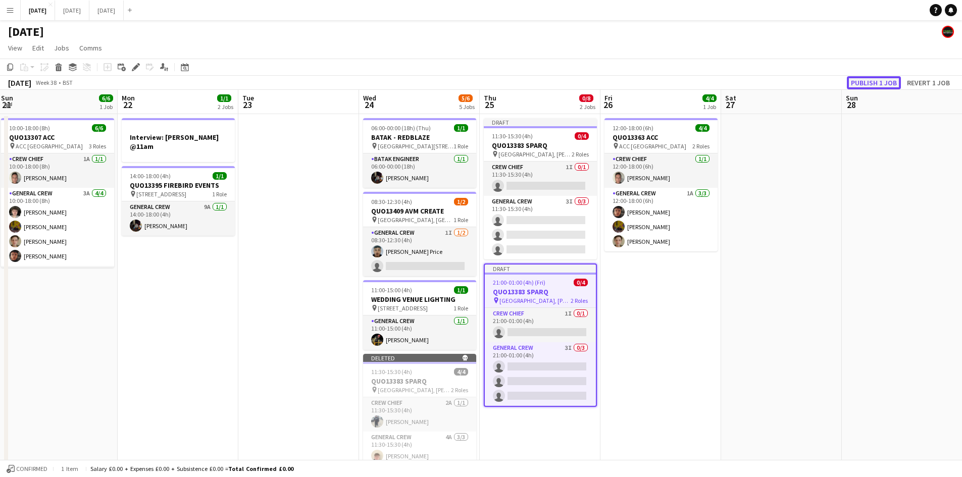
click at [877, 82] on button "Publish 1 job" at bounding box center [874, 82] width 54 height 13
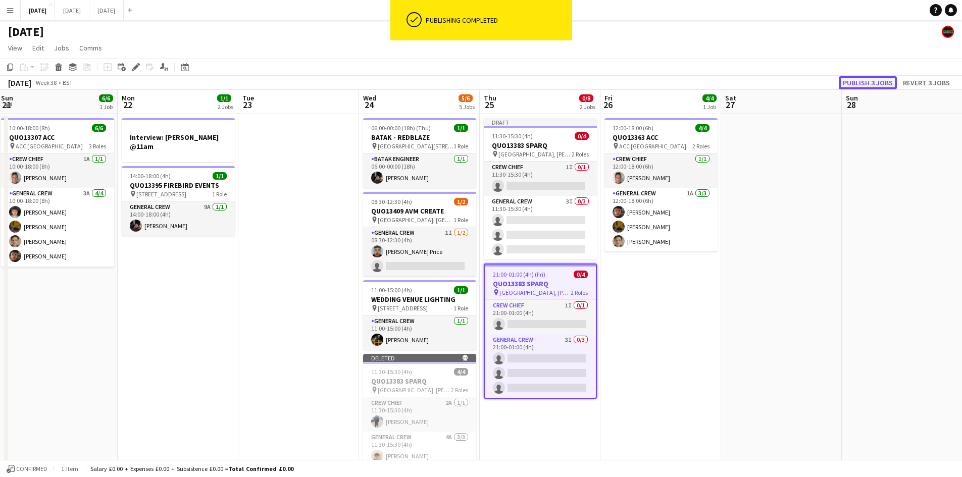
click at [877, 82] on button "Publish 3 jobs" at bounding box center [868, 82] width 58 height 13
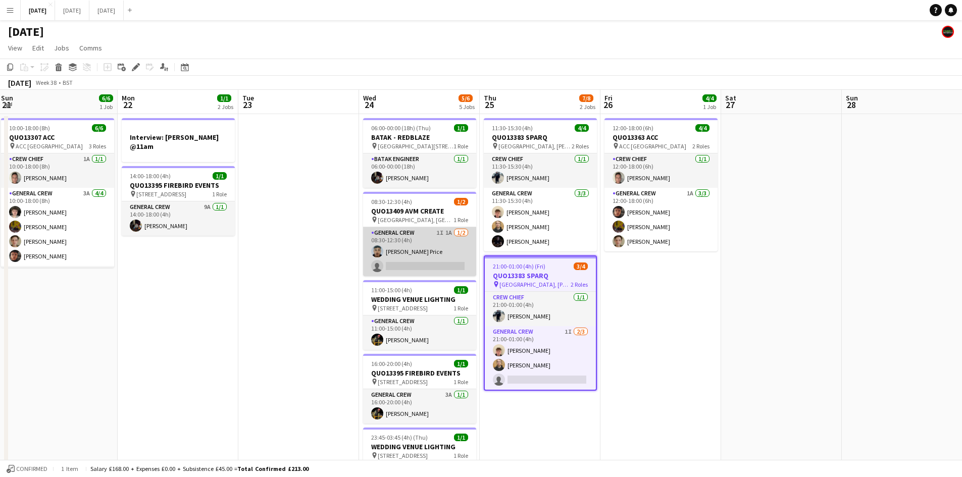
click at [412, 262] on app-card-role "General Crew 1I 1A 1/2 08:30-12:30 (4h) Samuel Newell Price single-neutral-acti…" at bounding box center [419, 251] width 113 height 49
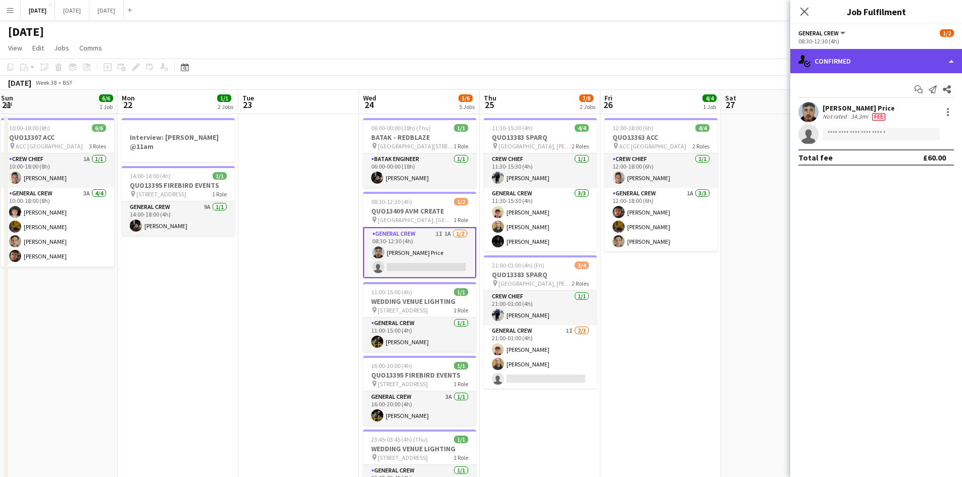
click at [886, 64] on div "single-neutral-actions-check-2 Confirmed" at bounding box center [876, 61] width 172 height 24
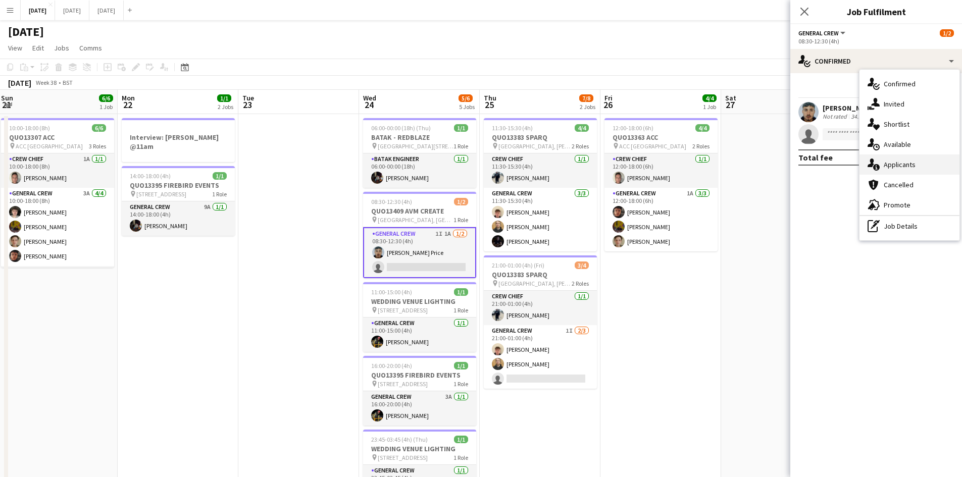
click at [896, 162] on span "Applicants" at bounding box center [900, 164] width 32 height 9
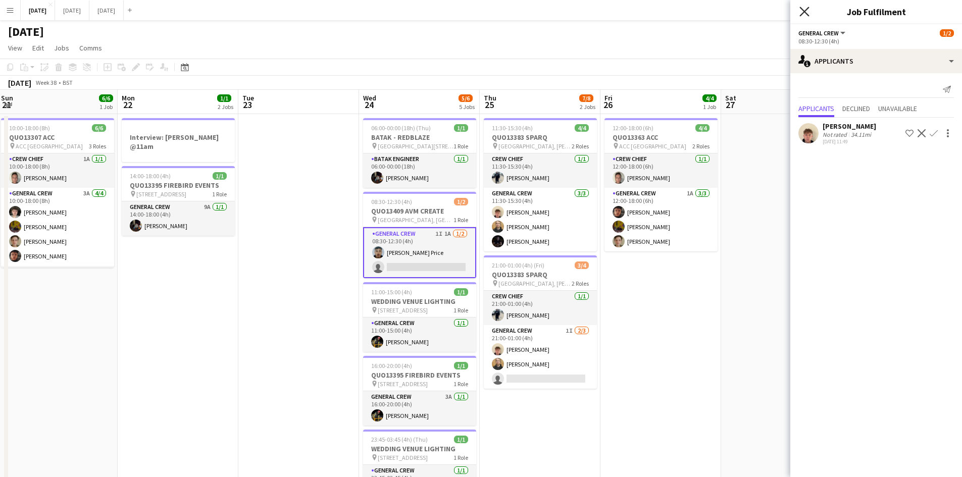
click at [806, 10] on icon at bounding box center [804, 12] width 10 height 10
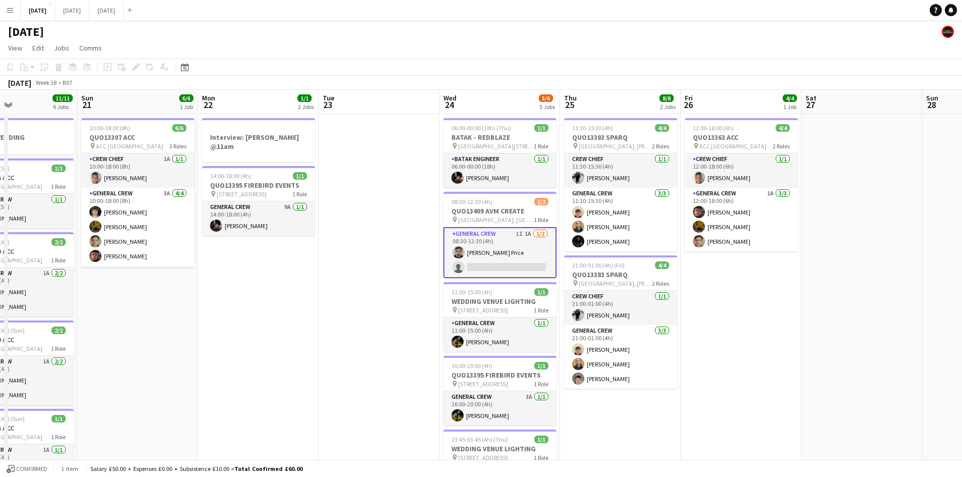
drag, startPoint x: 316, startPoint y: 324, endPoint x: 552, endPoint y: 314, distance: 236.6
click at [551, 315] on app-calendar-viewport "Thu 18 17/17 8 Jobs Fri 19 8/8 3 Jobs Sat 20 11/11 6 Jobs Sun 21 6/6 1 Job Mon …" at bounding box center [481, 483] width 962 height 786
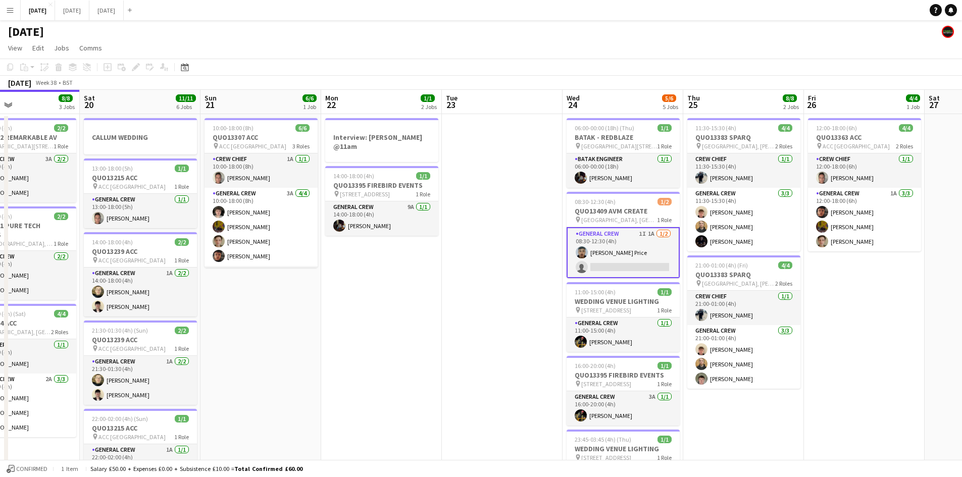
drag, startPoint x: 443, startPoint y: 315, endPoint x: 609, endPoint y: 316, distance: 165.6
click at [609, 316] on app-calendar-viewport "Wed 17 7/7 2 Jobs Thu 18 17/17 8 Jobs Fri 19 8/8 3 Jobs Sat 20 11/11 6 Jobs Sun…" at bounding box center [481, 483] width 962 height 786
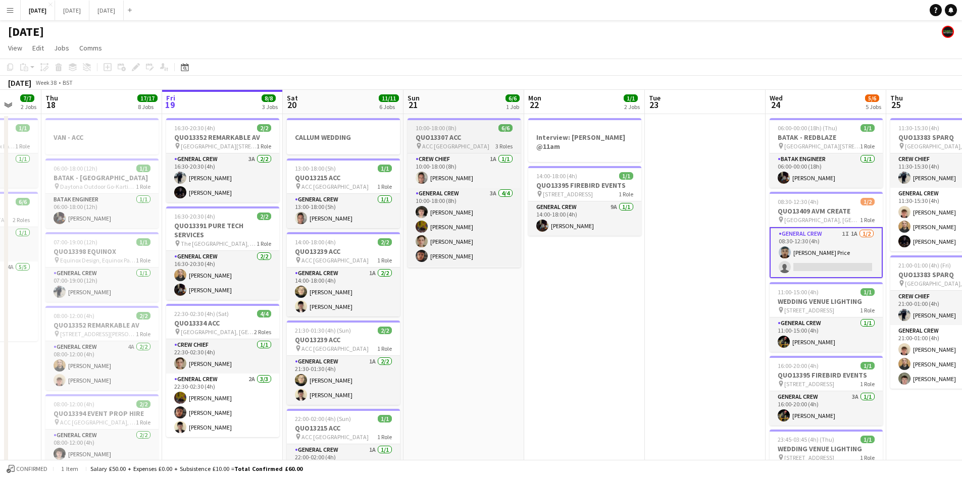
click at [450, 139] on h3 "QUO13307 ACC" at bounding box center [464, 137] width 113 height 9
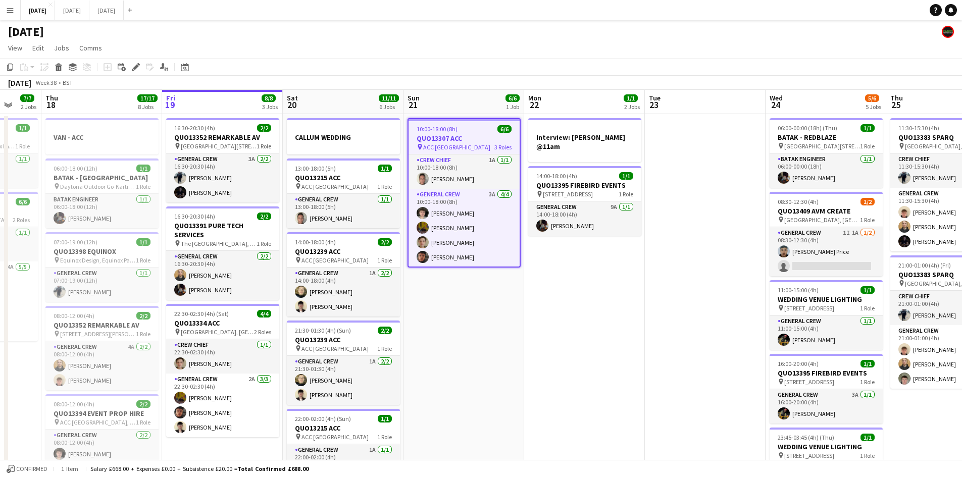
click at [135, 69] on icon at bounding box center [136, 68] width 6 height 6
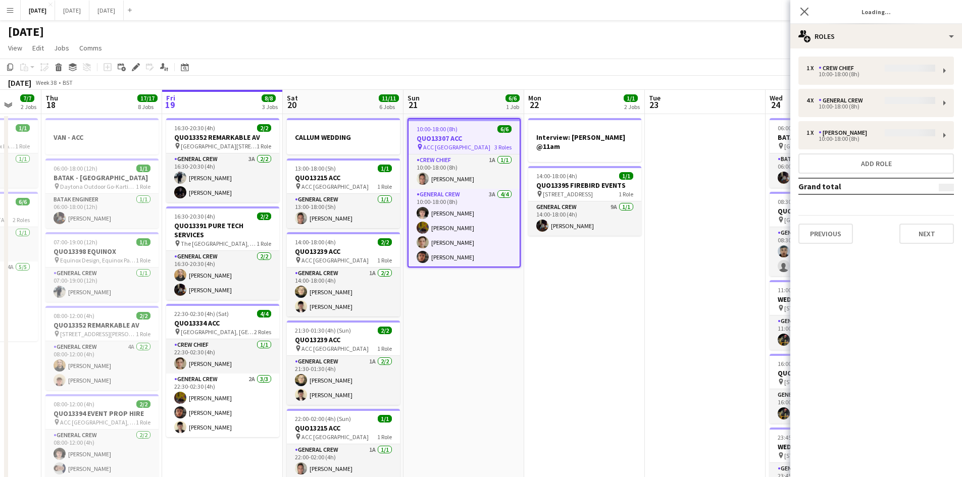
type input "**********"
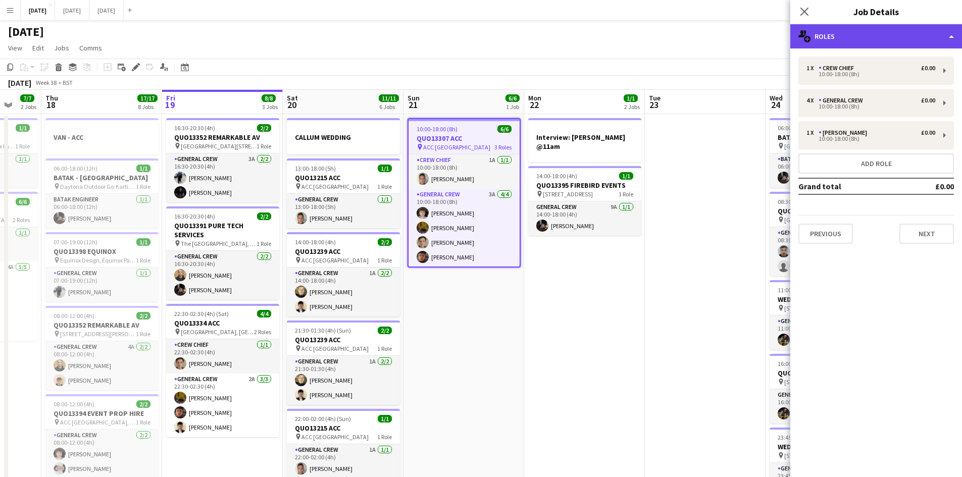
click at [886, 44] on div "multiple-users-add Roles" at bounding box center [876, 36] width 172 height 24
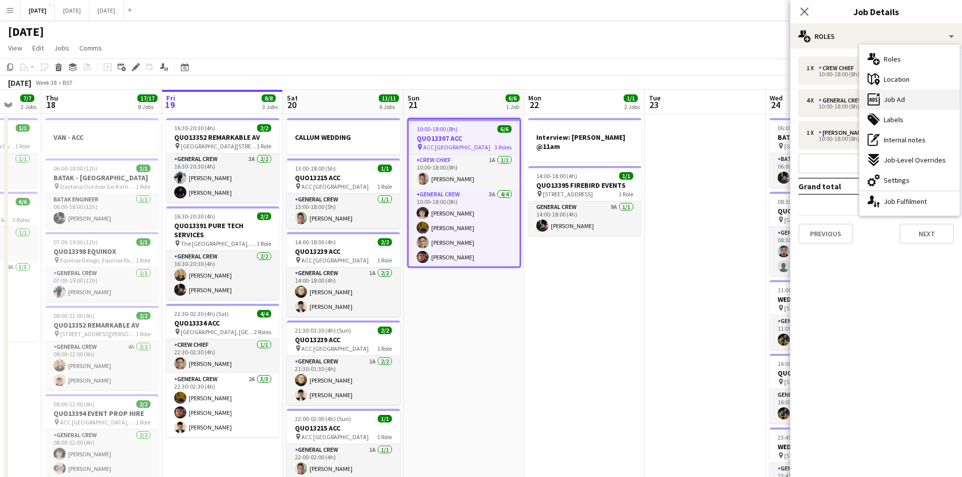
click at [901, 96] on span "Job Ad" at bounding box center [894, 99] width 21 height 9
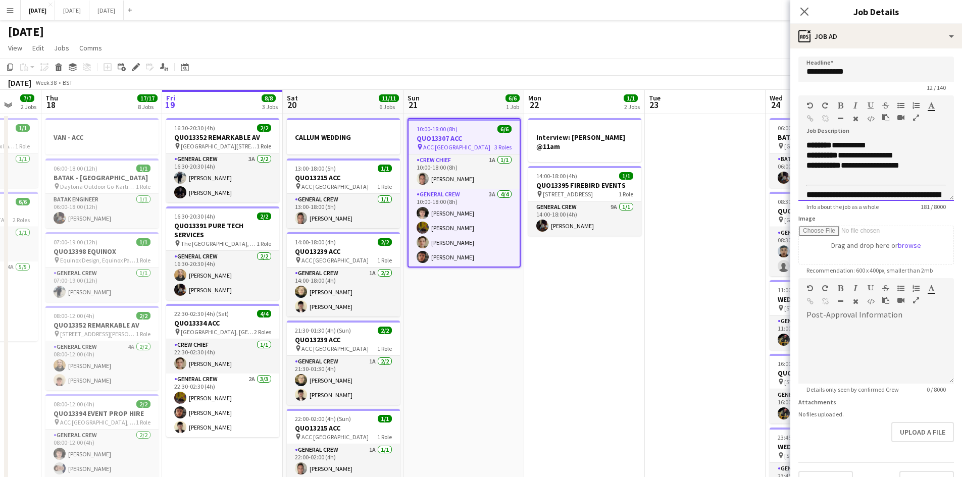
click at [802, 145] on div "**********" at bounding box center [876, 170] width 156 height 61
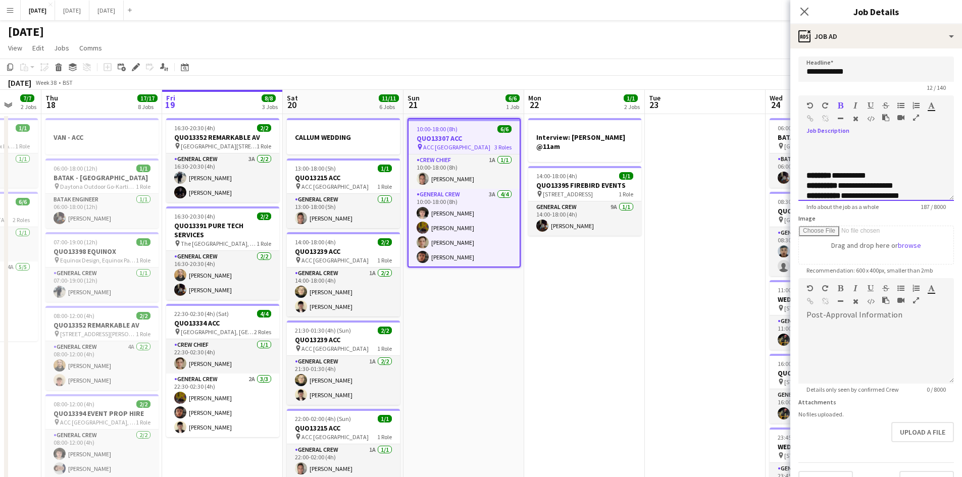
click at [818, 143] on div at bounding box center [875, 145] width 139 height 10
click at [856, 145] on span "**********" at bounding box center [859, 145] width 107 height 8
click at [873, 161] on div at bounding box center [875, 155] width 139 height 10
click at [806, 14] on icon at bounding box center [804, 12] width 10 height 10
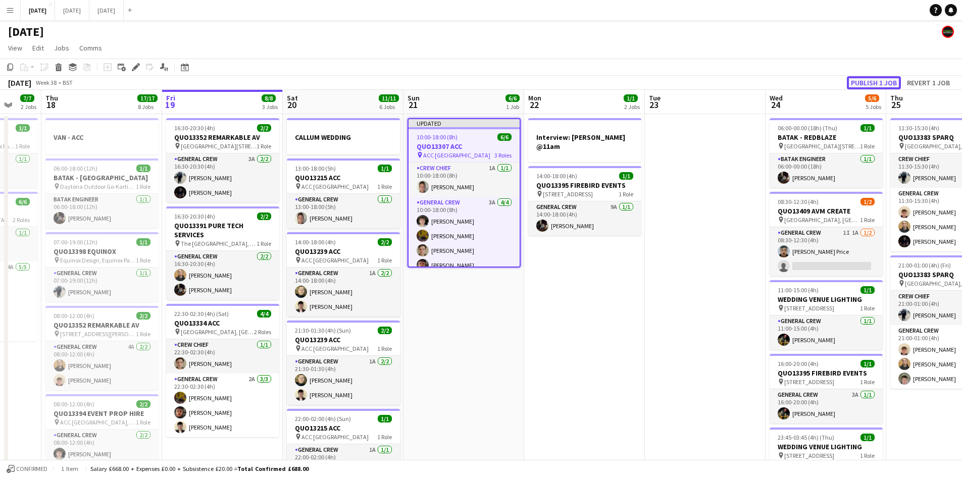
click at [870, 78] on button "Publish 1 job" at bounding box center [874, 82] width 54 height 13
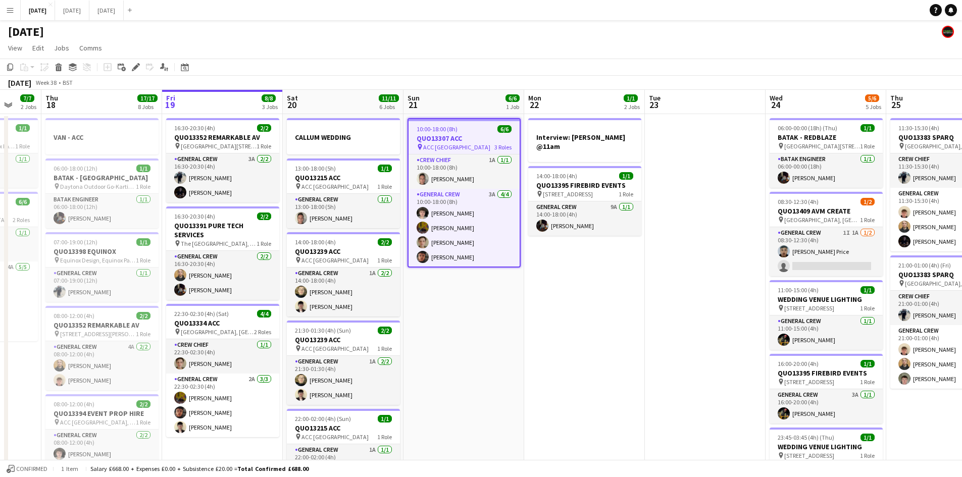
scroll to position [35, 0]
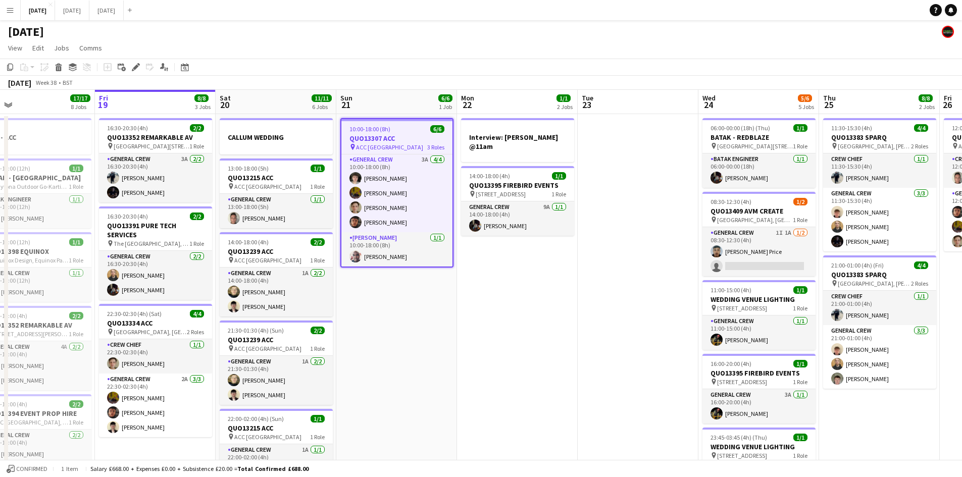
drag, startPoint x: 590, startPoint y: 277, endPoint x: 505, endPoint y: 252, distance: 88.4
click at [500, 247] on app-calendar-viewport "Mon 15 12/12 4 Jobs Tue 16 8/8 3 Jobs Wed 17 7/7 2 Jobs Thu 18 17/17 8 Jobs Fri…" at bounding box center [481, 483] width 962 height 786
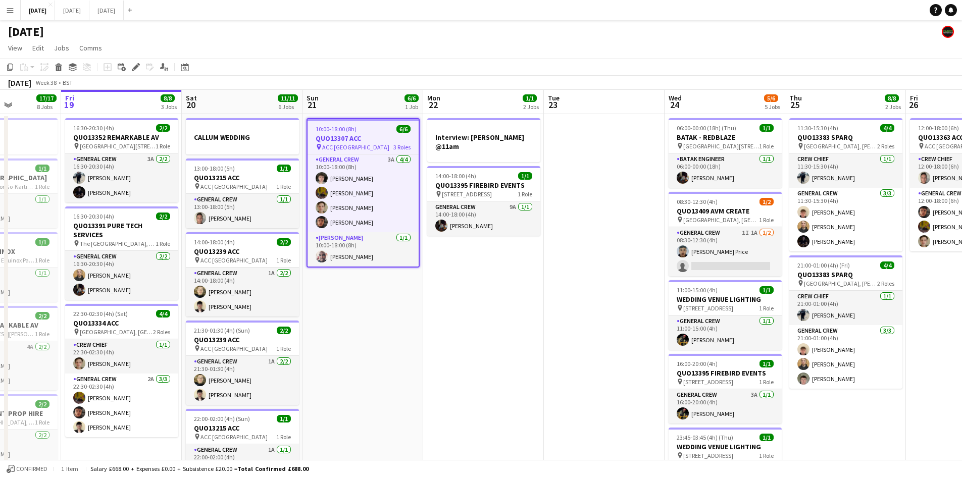
drag, startPoint x: 545, startPoint y: 272, endPoint x: 397, endPoint y: 220, distance: 156.8
click at [397, 220] on app-calendar-viewport "Tue 16 8/8 3 Jobs Wed 17 7/7 2 Jobs Thu 18 17/17 8 Jobs Fri 19 8/8 3 Jobs Sat 2…" at bounding box center [481, 483] width 962 height 786
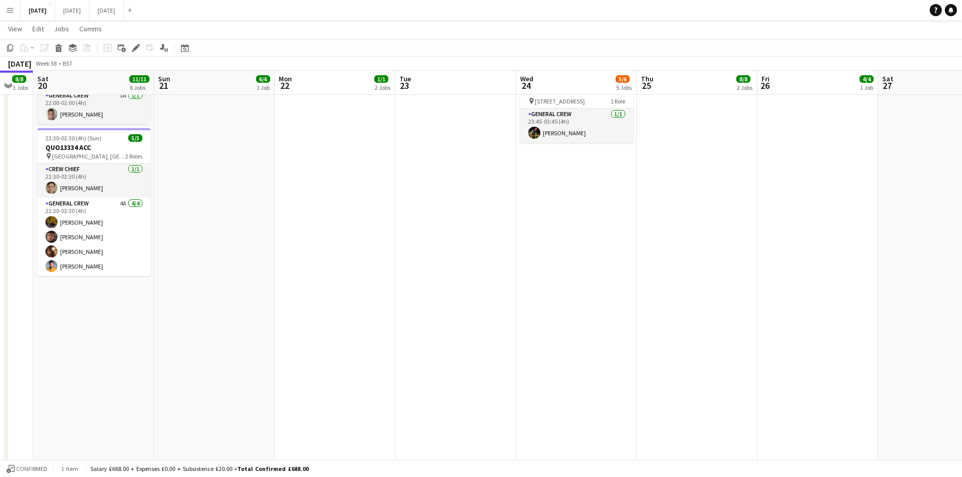
scroll to position [0, 0]
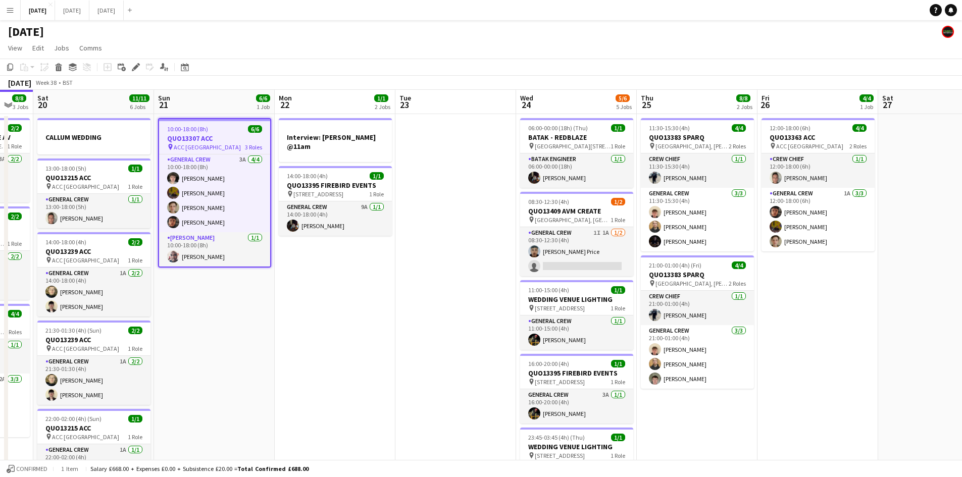
drag, startPoint x: 442, startPoint y: 252, endPoint x: 367, endPoint y: 217, distance: 83.1
click at [367, 217] on app-calendar-viewport "Wed 17 7/7 2 Jobs Thu 18 17/17 8 Jobs Fri 19 8/8 3 Jobs Sat 20 11/11 6 Jobs Sun…" at bounding box center [481, 483] width 962 height 786
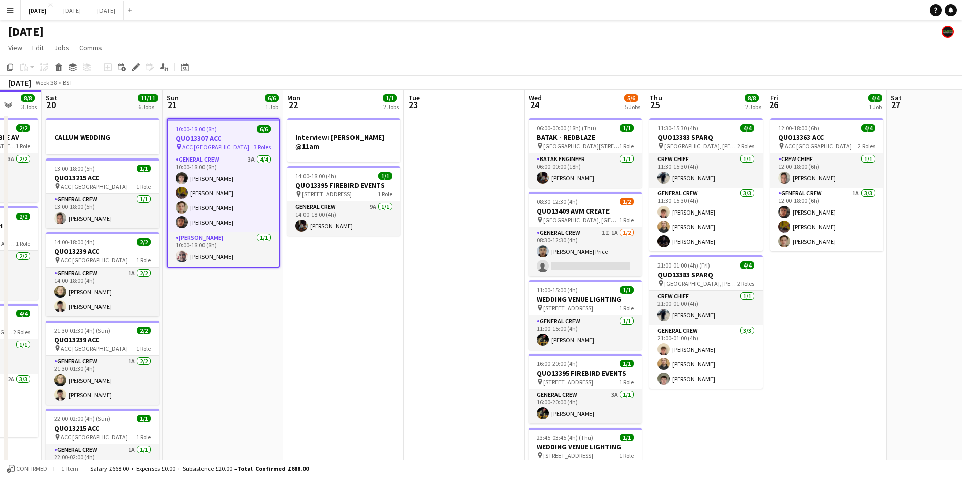
drag, startPoint x: 338, startPoint y: 252, endPoint x: 366, endPoint y: 241, distance: 30.4
click at [427, 235] on app-calendar-viewport "Wed 17 7/7 2 Jobs Thu 18 17/17 8 Jobs Fri 19 8/8 3 Jobs Sat 20 11/11 6 Jobs Sun…" at bounding box center [481, 483] width 962 height 786
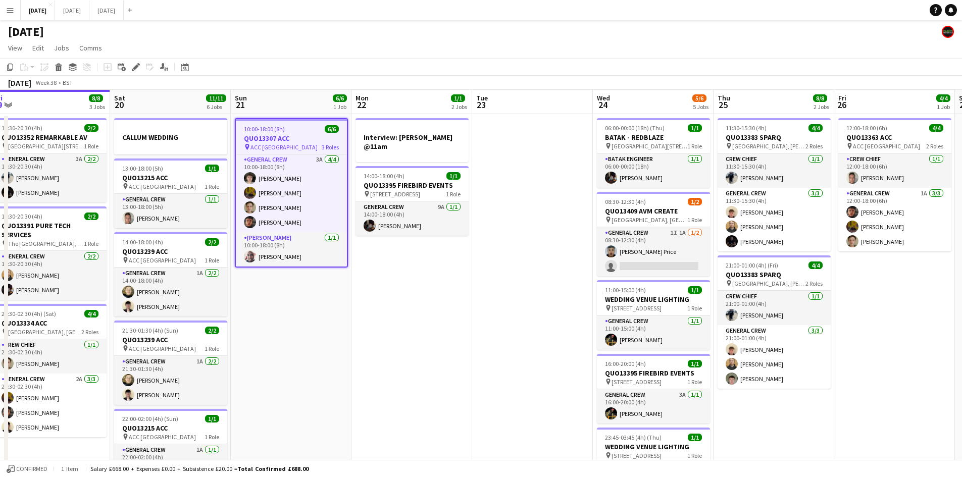
drag, startPoint x: 424, startPoint y: 248, endPoint x: 428, endPoint y: 242, distance: 7.0
click at [425, 245] on app-calendar-viewport "Wed 17 7/7 2 Jobs Thu 18 17/17 8 Jobs Fri 19 8/8 3 Jobs Sat 20 11/11 6 Jobs Sun…" at bounding box center [481, 483] width 962 height 786
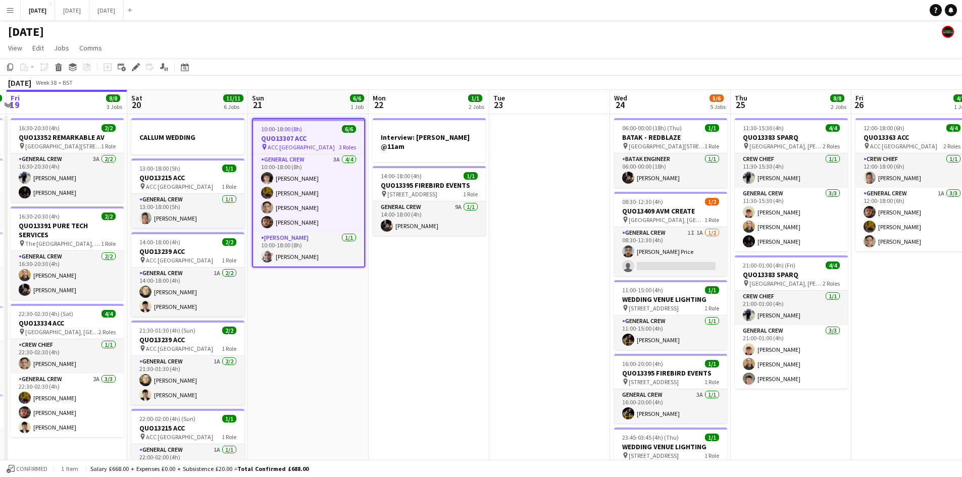
scroll to position [0, 218]
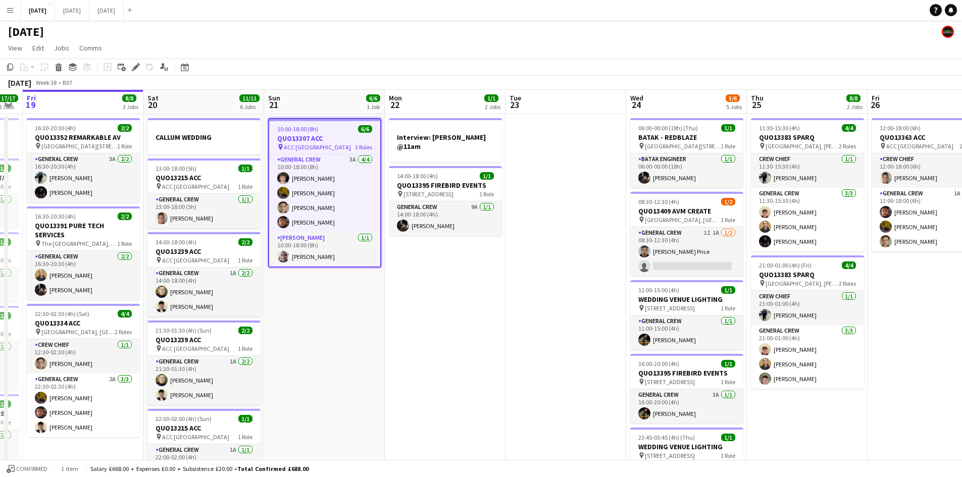
drag, startPoint x: 336, startPoint y: 303, endPoint x: 374, endPoint y: 316, distance: 39.8
click at [370, 315] on app-calendar-viewport "Wed 17 7/7 2 Jobs Thu 18 17/17 8 Jobs Fri 19 8/8 3 Jobs Sat 20 11/11 6 Jobs Sun…" at bounding box center [481, 483] width 962 height 786
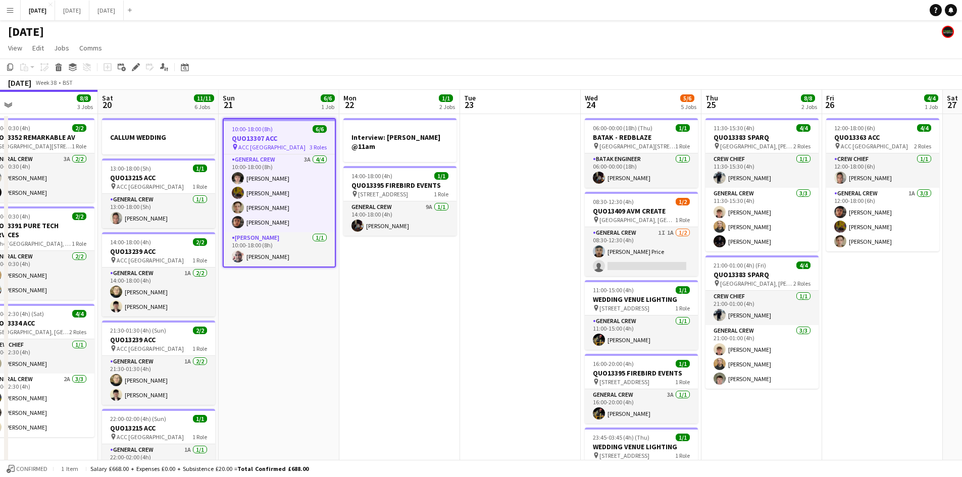
drag, startPoint x: 539, startPoint y: 313, endPoint x: 398, endPoint y: 283, distance: 143.9
click at [383, 276] on app-calendar-viewport "Tue 16 8/8 3 Jobs Wed 17 7/7 2 Jobs Thu 18 17/17 8 Jobs Fri 19 8/8 3 Jobs Sat 2…" at bounding box center [481, 483] width 962 height 786
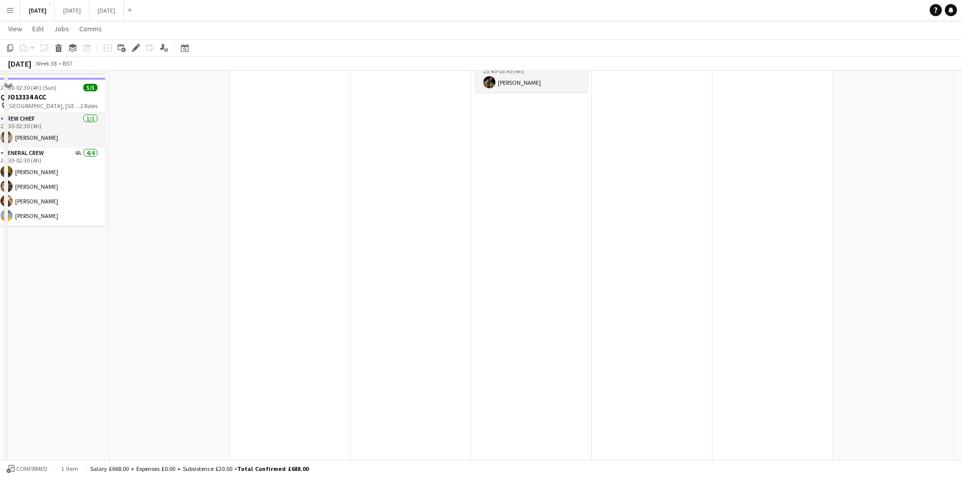
scroll to position [0, 0]
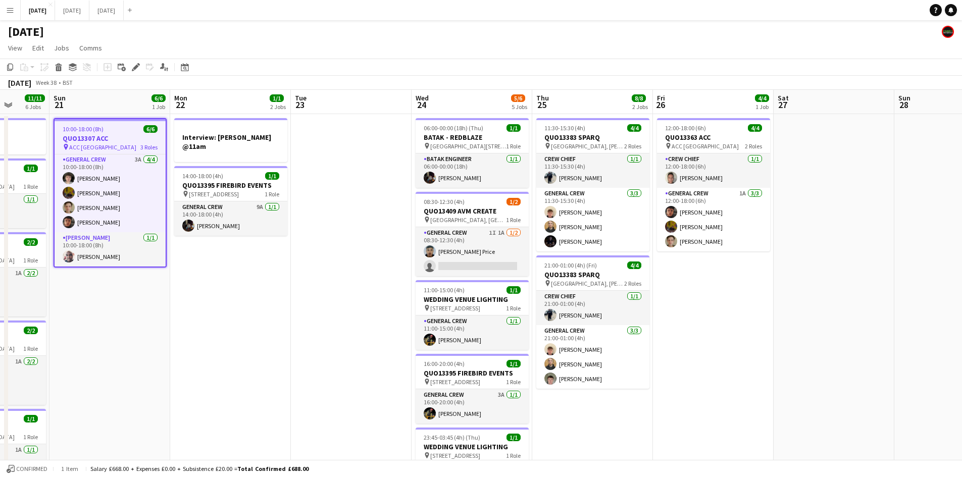
drag, startPoint x: 822, startPoint y: 350, endPoint x: 648, endPoint y: 317, distance: 177.0
click at [648, 317] on app-calendar-viewport "Thu 18 17/17 8 Jobs Fri 19 8/8 3 Jobs Sat 20 11/11 6 Jobs Sun 21 6/6 1 Job Mon …" at bounding box center [481, 483] width 962 height 786
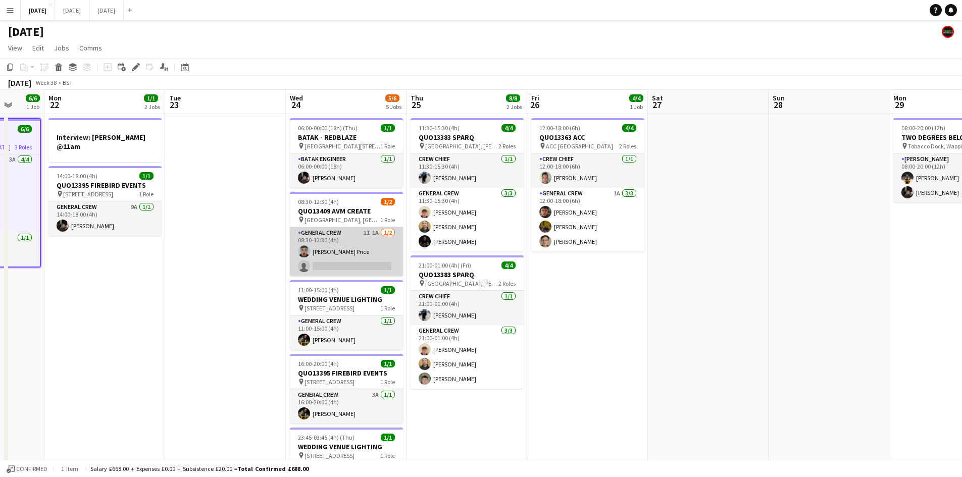
drag, startPoint x: 361, startPoint y: 257, endPoint x: 366, endPoint y: 250, distance: 7.9
click at [364, 251] on app-calendar-viewport "Fri 19 8/8 3 Jobs Sat 20 11/11 6 Jobs Sun 21 6/6 1 Job Mon 22 1/1 2 Jobs Tue 23…" at bounding box center [481, 483] width 962 height 786
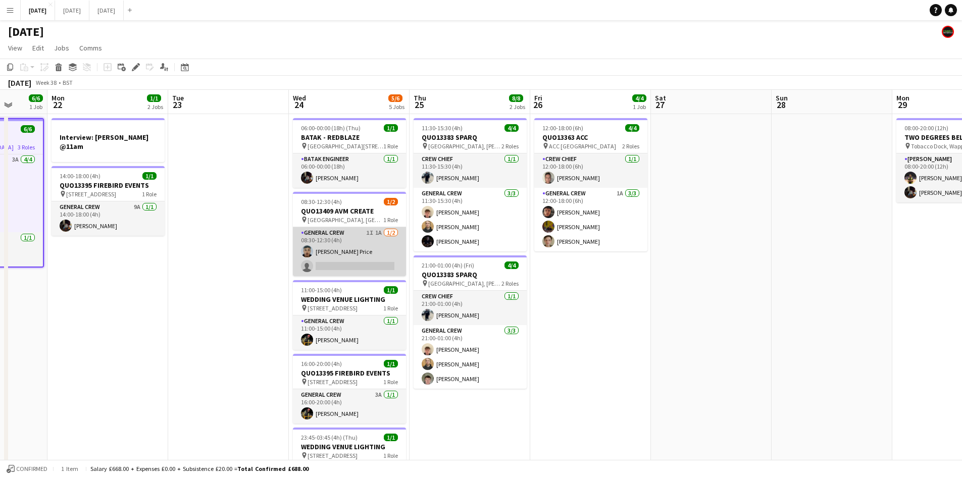
click at [366, 253] on app-card-role "General Crew 1I 1A 1/2 08:30-12:30 (4h) Samuel Newell Price single-neutral-acti…" at bounding box center [349, 251] width 113 height 49
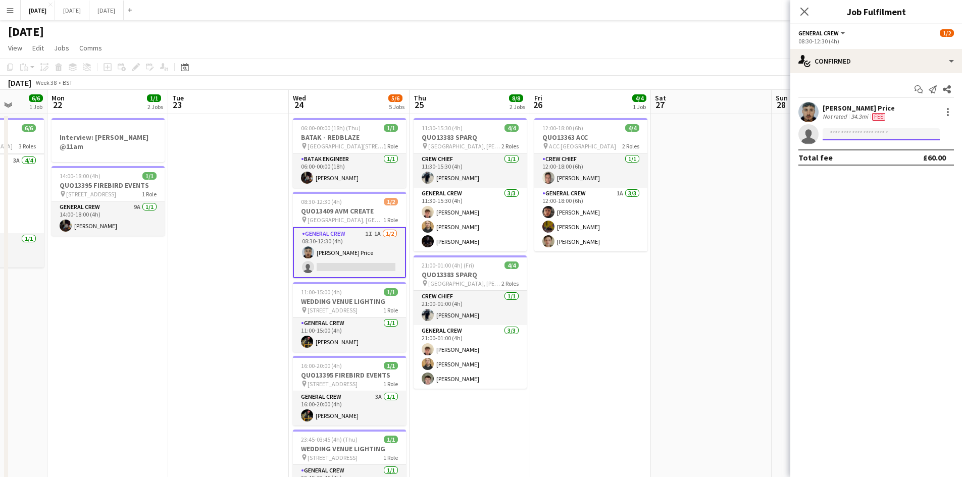
click at [867, 139] on input at bounding box center [881, 134] width 117 height 12
type input "***"
drag, startPoint x: 854, startPoint y: 149, endPoint x: 862, endPoint y: 151, distance: 8.3
click at [854, 147] on span "[PERSON_NAME]" at bounding box center [860, 148] width 58 height 9
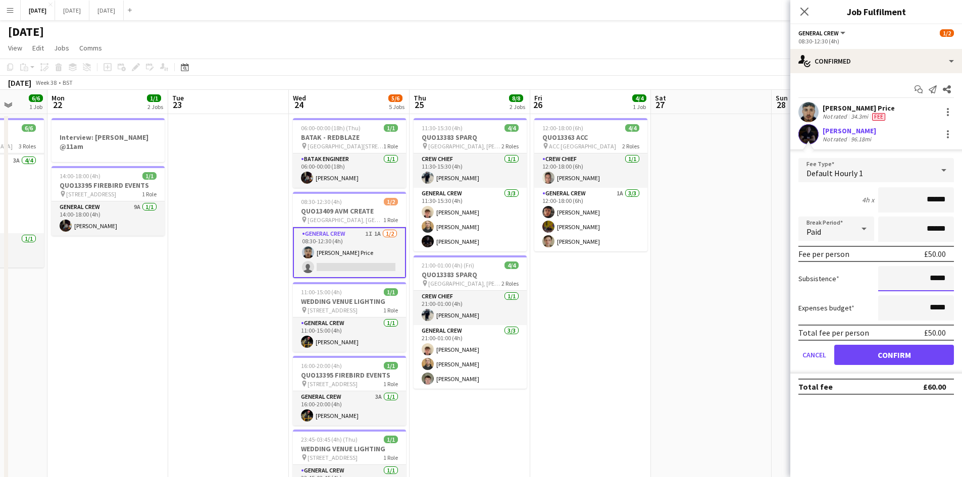
drag, startPoint x: 931, startPoint y: 277, endPoint x: 934, endPoint y: 281, distance: 5.5
click at [933, 277] on input "*****" at bounding box center [916, 278] width 76 height 25
type input "******"
drag, startPoint x: 931, startPoint y: 306, endPoint x: 946, endPoint y: 307, distance: 14.7
click at [946, 307] on input "*****" at bounding box center [916, 307] width 76 height 25
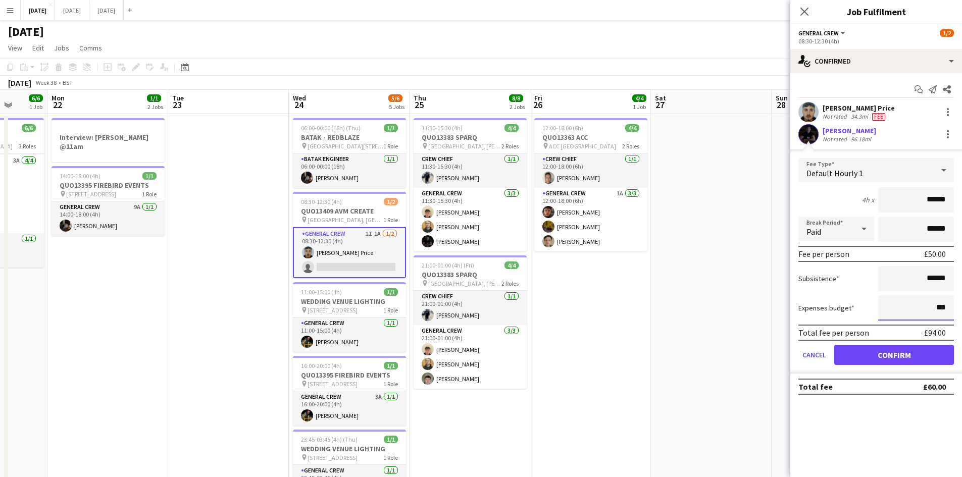
type input "***"
click at [936, 351] on button "Confirm" at bounding box center [894, 355] width 120 height 20
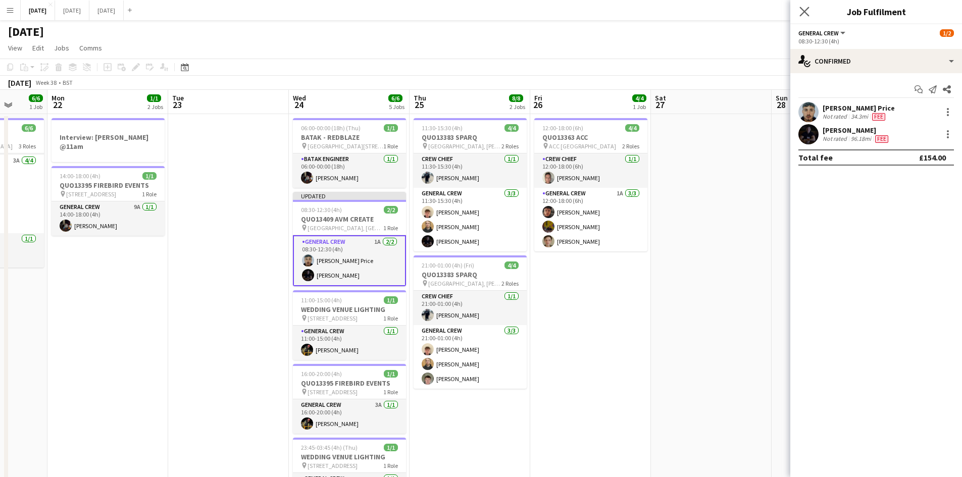
drag, startPoint x: 804, startPoint y: 6, endPoint x: 827, endPoint y: 34, distance: 35.9
click at [805, 6] on app-icon "Close pop-in" at bounding box center [804, 12] width 15 height 15
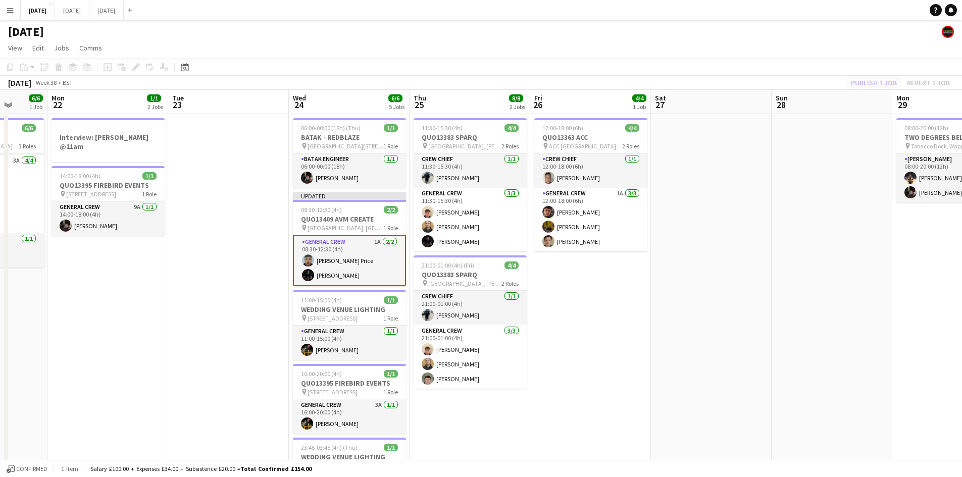
drag, startPoint x: 861, startPoint y: 77, endPoint x: 870, endPoint y: 85, distance: 12.1
click at [866, 77] on div "Publish 1 job Revert 1 job" at bounding box center [900, 82] width 123 height 13
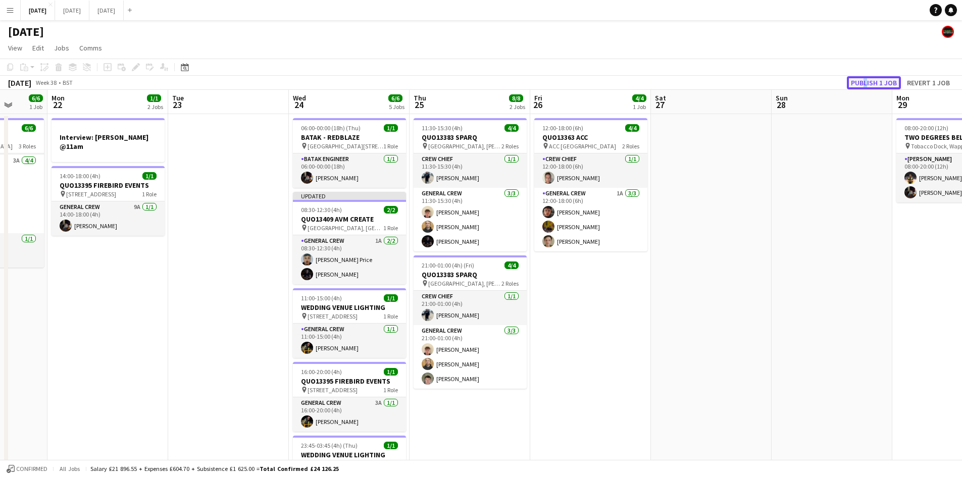
click at [870, 85] on button "Publish 1 job" at bounding box center [874, 82] width 54 height 13
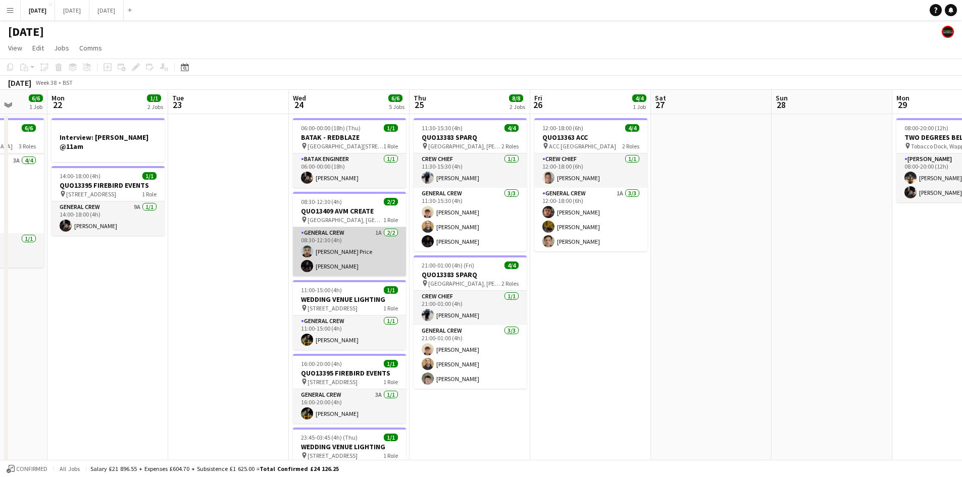
scroll to position [0, 273]
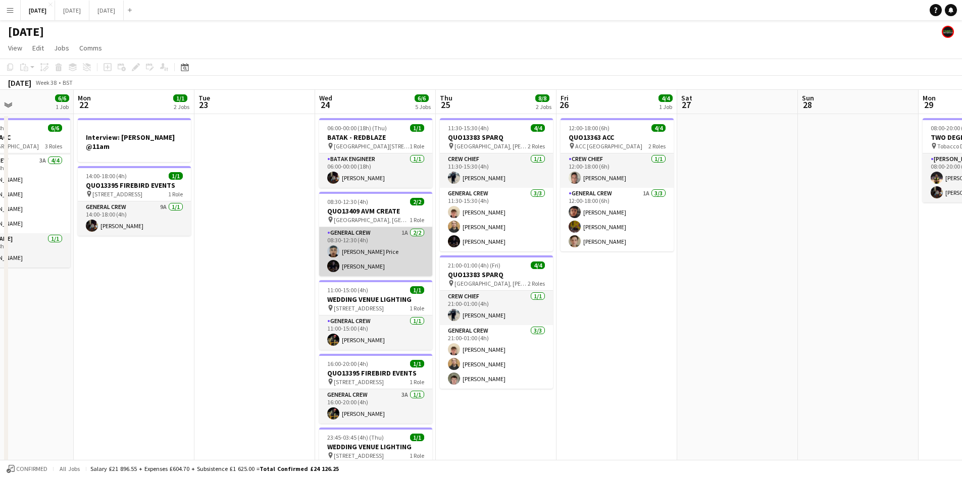
drag, startPoint x: 378, startPoint y: 242, endPoint x: 516, endPoint y: 251, distance: 138.1
click at [501, 258] on app-calendar-viewport "Fri 19 8/8 3 Jobs Sat 20 11/11 6 Jobs Sun 21 6/6 1 Job Mon 22 1/1 2 Jobs Tue 23…" at bounding box center [481, 483] width 962 height 786
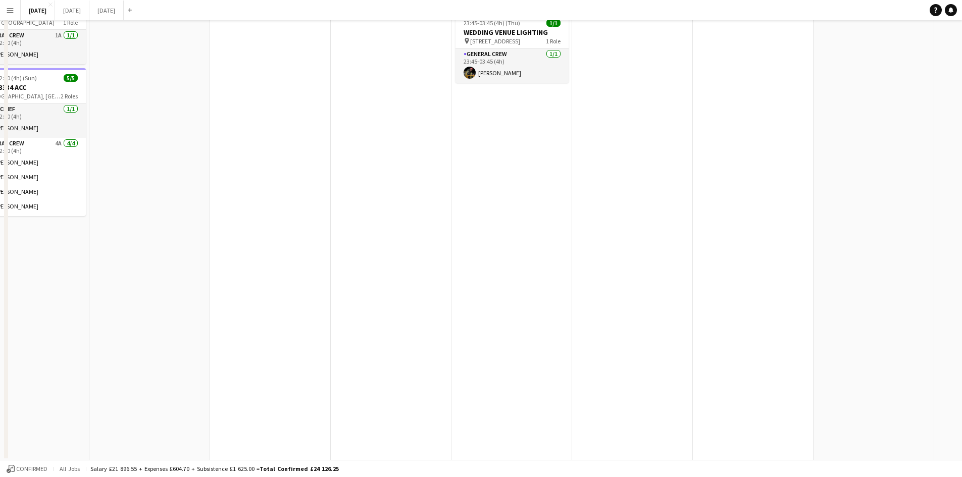
scroll to position [0, 0]
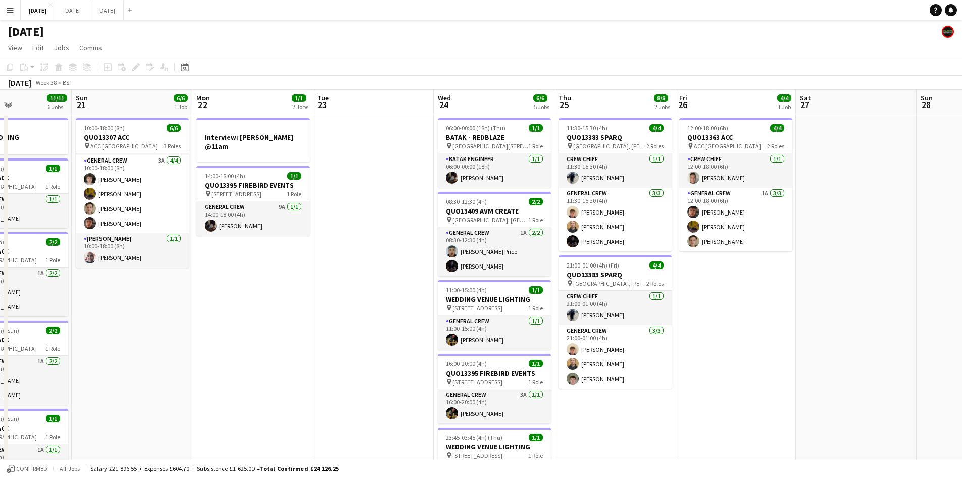
drag, startPoint x: 443, startPoint y: 314, endPoint x: 565, endPoint y: 302, distance: 121.7
click at [561, 309] on app-calendar-viewport "Thu 18 17/17 8 Jobs Fri 19 8/8 3 Jobs Sat 20 11/11 6 Jobs Sun 21 6/6 1 Job Mon …" at bounding box center [481, 483] width 962 height 786
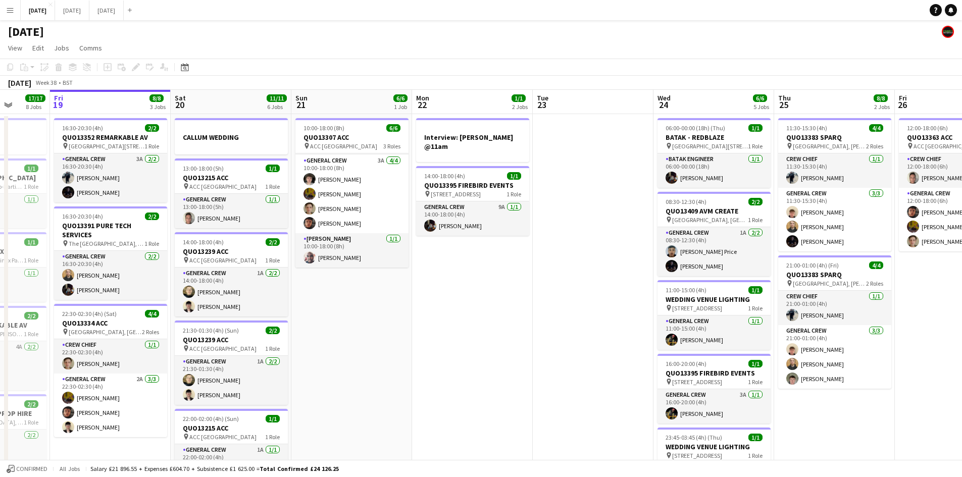
drag, startPoint x: 397, startPoint y: 329, endPoint x: 504, endPoint y: 310, distance: 109.2
click at [495, 318] on app-calendar-viewport "Tue 16 8/8 3 Jobs Wed 17 7/7 2 Jobs Thu 18 17/17 8 Jobs Fri 19 8/8 3 Jobs Sat 2…" at bounding box center [481, 483] width 962 height 786
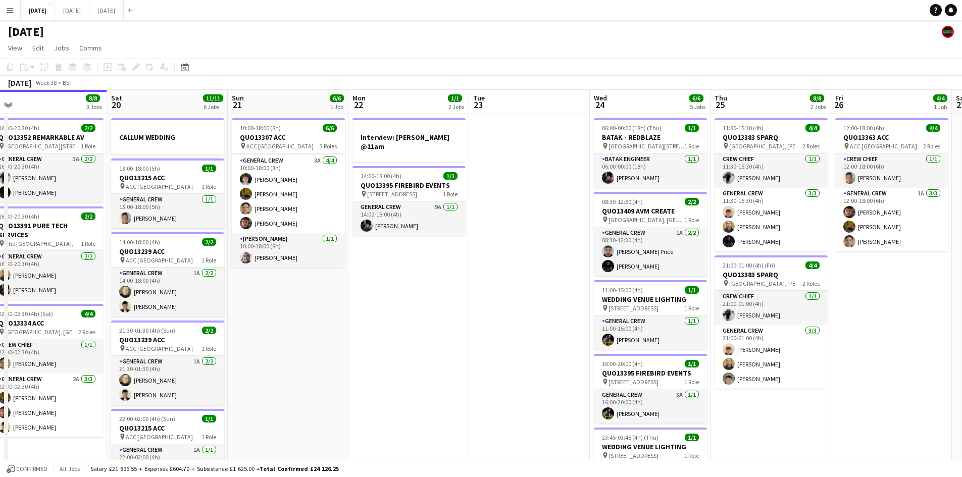
drag, startPoint x: 594, startPoint y: 316, endPoint x: 355, endPoint y: 245, distance: 249.1
click at [363, 253] on app-calendar-viewport "Tue 16 8/8 3 Jobs Wed 17 7/7 2 Jobs Thu 18 17/17 8 Jobs Fri 19 8/8 3 Jobs Sat 2…" at bounding box center [481, 483] width 962 height 786
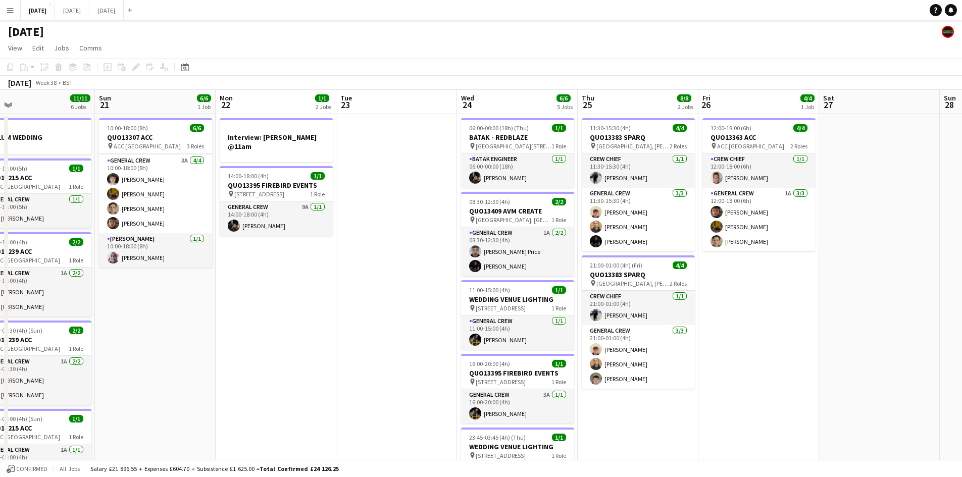
drag, startPoint x: 537, startPoint y: 304, endPoint x: 408, endPoint y: 261, distance: 136.2
click at [419, 267] on app-calendar-viewport "Wed 17 7/7 2 Jobs Thu 18 17/17 8 Jobs Fri 19 8/8 3 Jobs Sat 20 11/11 6 Jobs Sun…" at bounding box center [481, 483] width 962 height 786
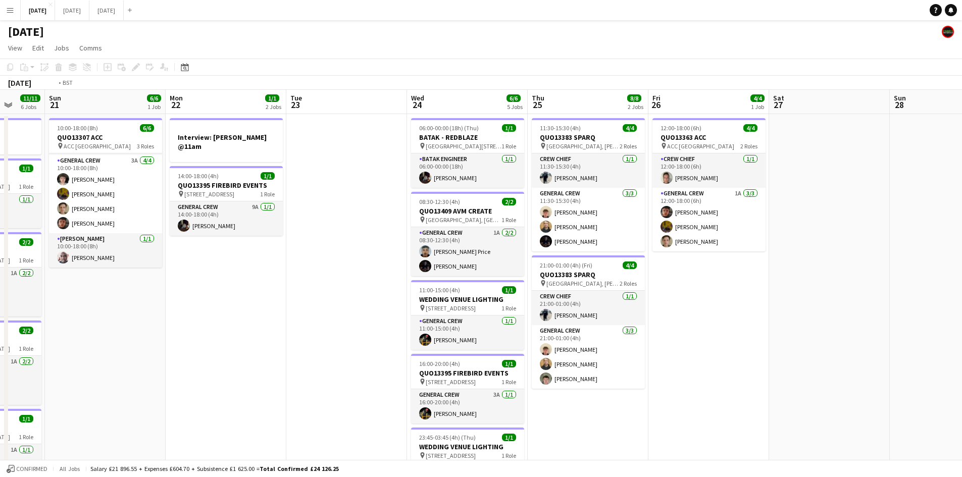
drag, startPoint x: 629, startPoint y: 302, endPoint x: 372, endPoint y: 257, distance: 260.9
click at [372, 262] on app-calendar-viewport "Thu 18 17/17 8 Jobs Fri 19 8/8 3 Jobs Sat 20 11/11 6 Jobs Sun 21 6/6 1 Job Mon …" at bounding box center [481, 483] width 962 height 786
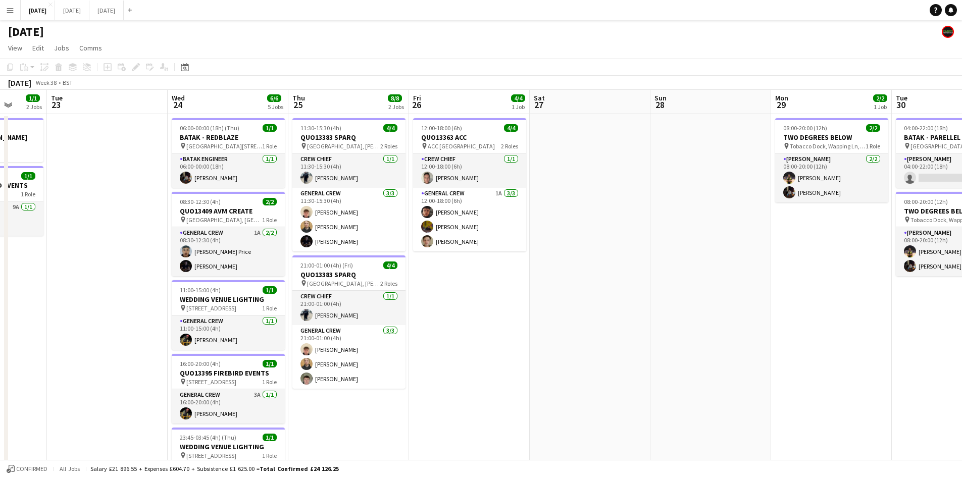
drag, startPoint x: 501, startPoint y: 286, endPoint x: 479, endPoint y: 276, distance: 24.7
click at [479, 276] on app-calendar-viewport "Sat 20 11/11 6 Jobs Sun 21 6/6 1 Job Mon 22 1/1 2 Jobs Tue 23 Wed 24 6/6 5 Jobs…" at bounding box center [481, 483] width 962 height 786
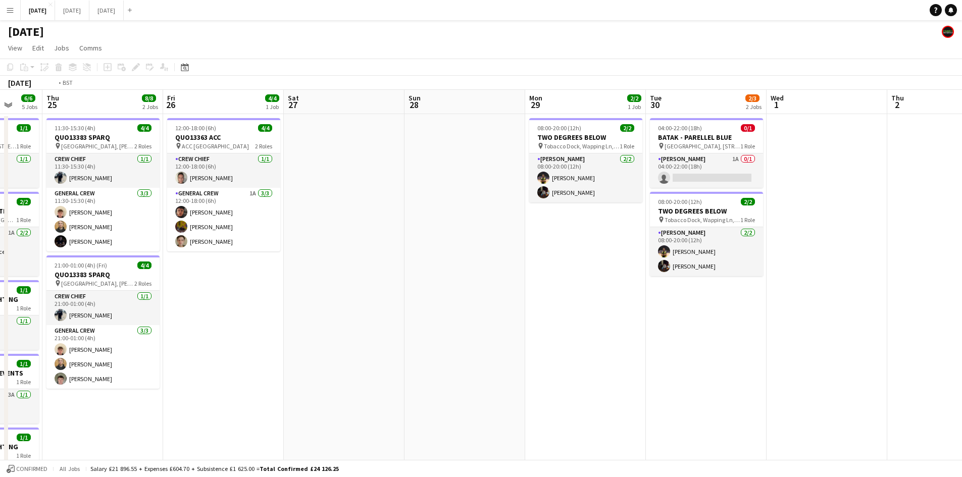
drag, startPoint x: 322, startPoint y: 297, endPoint x: 704, endPoint y: 261, distance: 384.0
click at [699, 265] on app-calendar-viewport "Mon 22 1/1 2 Jobs Tue 23 Wed 24 6/6 5 Jobs Thu 25 8/8 2 Jobs Fri 26 4/4 1 Job S…" at bounding box center [481, 483] width 962 height 786
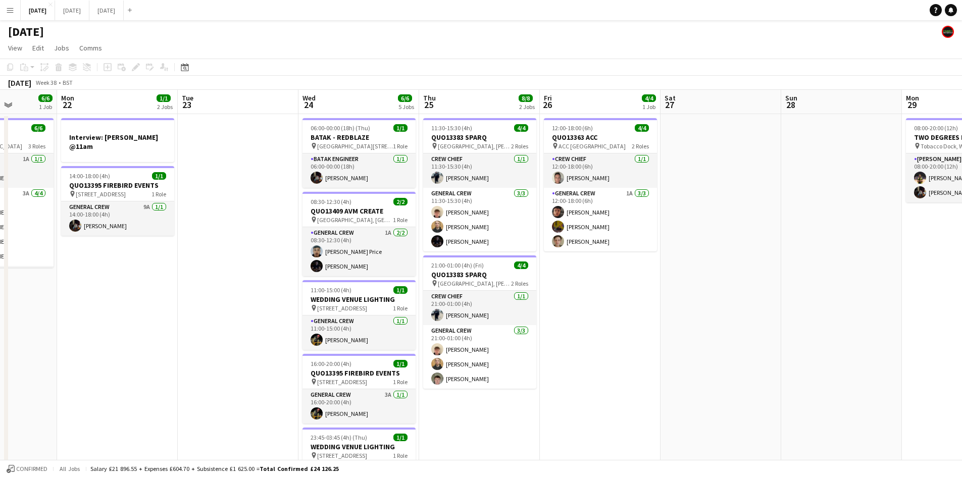
click at [644, 286] on app-calendar-viewport "Fri 19 8/8 3 Jobs Sat 20 11/11 6 Jobs Sun 21 6/6 1 Job Mon 22 1/1 2 Jobs Tue 23…" at bounding box center [481, 483] width 962 height 786
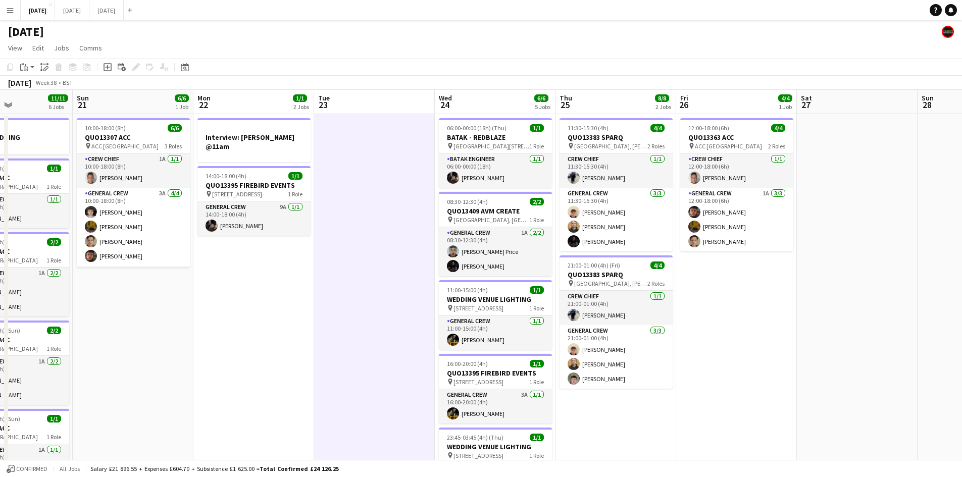
drag, startPoint x: 269, startPoint y: 335, endPoint x: 339, endPoint y: 259, distance: 103.3
click at [281, 337] on app-calendar-viewport "Thu 18 17/17 8 Jobs Fri 19 8/8 3 Jobs Sat 20 11/11 6 Jobs Sun 21 6/6 1 Job Mon …" at bounding box center [481, 483] width 962 height 786
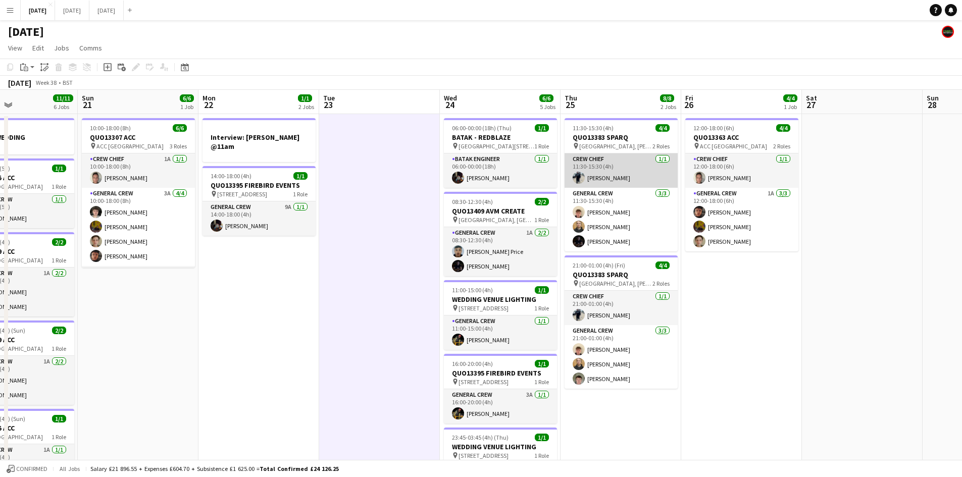
click at [605, 177] on app-card-role "Crew Chief 1/1 11:30-15:30 (4h) Ben Connor" at bounding box center [621, 171] width 113 height 34
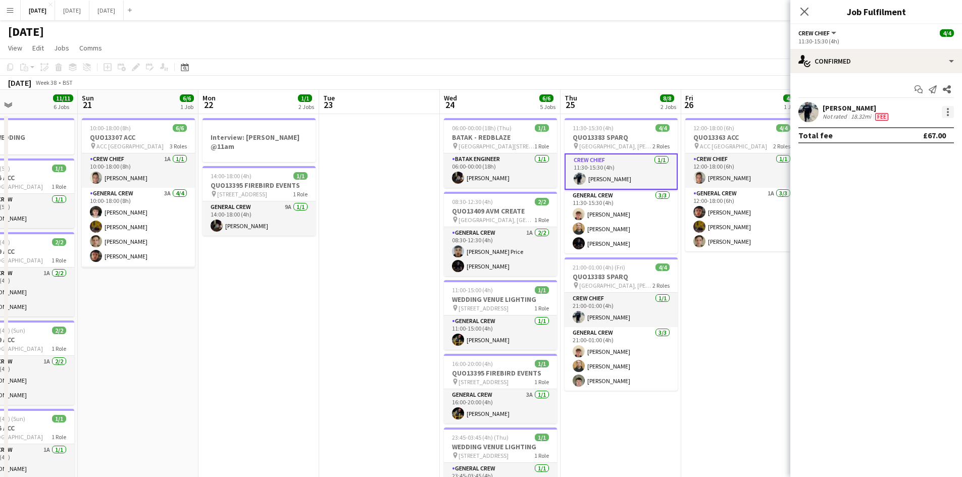
click at [952, 113] on div at bounding box center [948, 112] width 12 height 12
click at [915, 131] on span "Edit fee" at bounding box center [914, 130] width 63 height 9
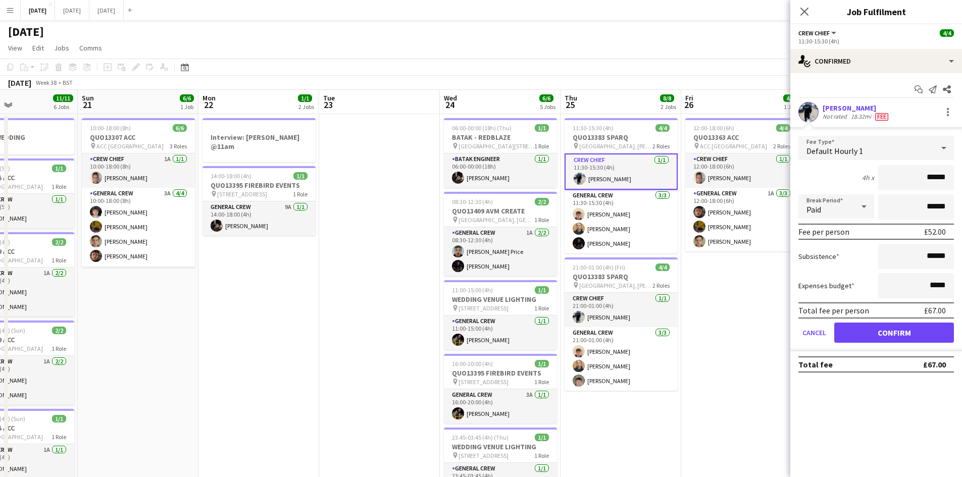
click at [934, 176] on input "******" at bounding box center [916, 177] width 76 height 25
type input "*******"
click at [893, 327] on button "Confirm" at bounding box center [894, 333] width 120 height 20
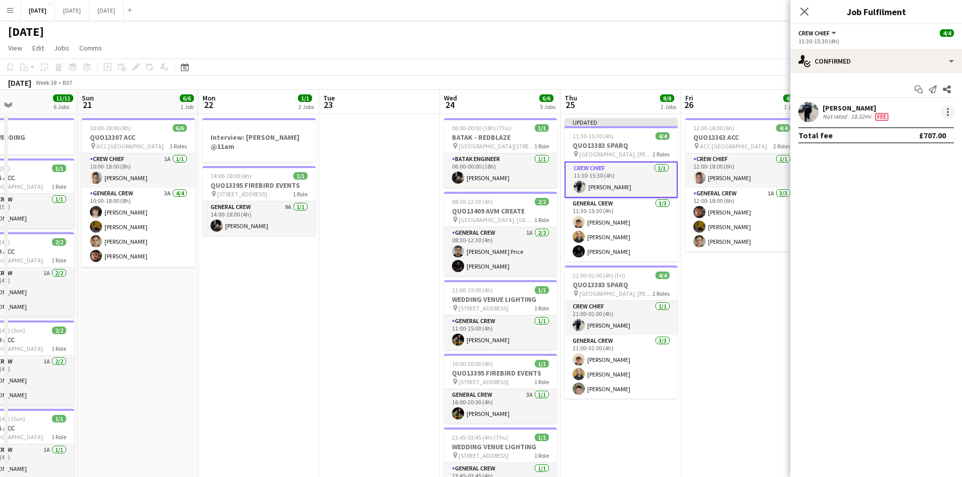
click at [948, 113] on div at bounding box center [948, 112] width 2 height 2
click at [912, 136] on button "Edit fee" at bounding box center [914, 131] width 79 height 24
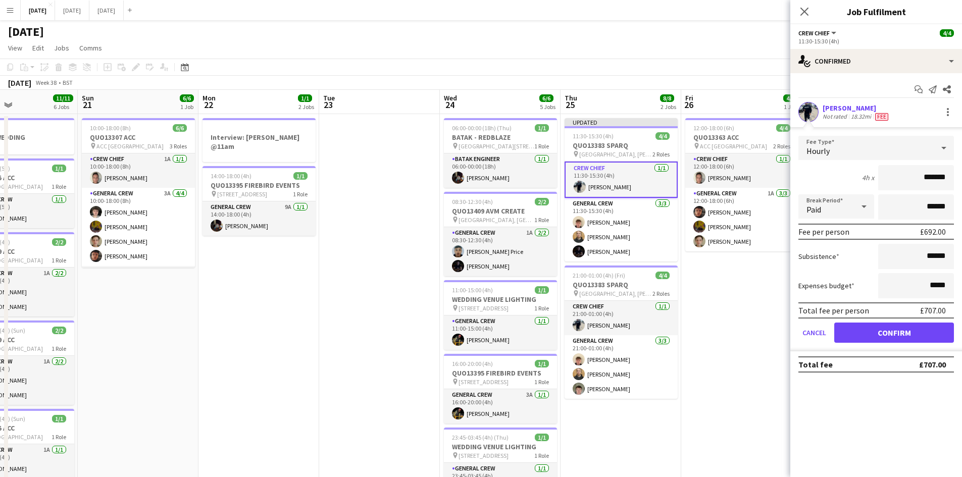
click at [933, 176] on input "*******" at bounding box center [916, 177] width 76 height 25
type input "******"
click at [895, 329] on button "Confirm" at bounding box center [894, 333] width 120 height 20
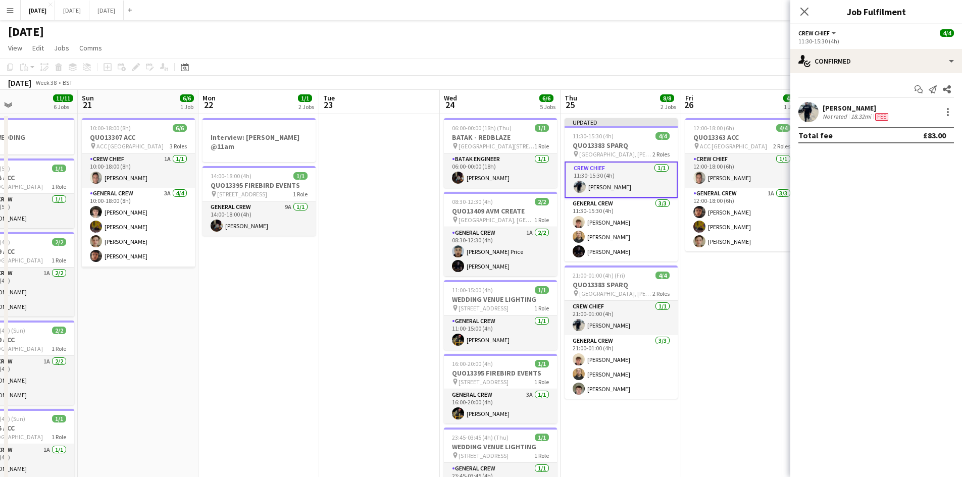
click at [807, 12] on icon "Close pop-in" at bounding box center [804, 12] width 8 height 8
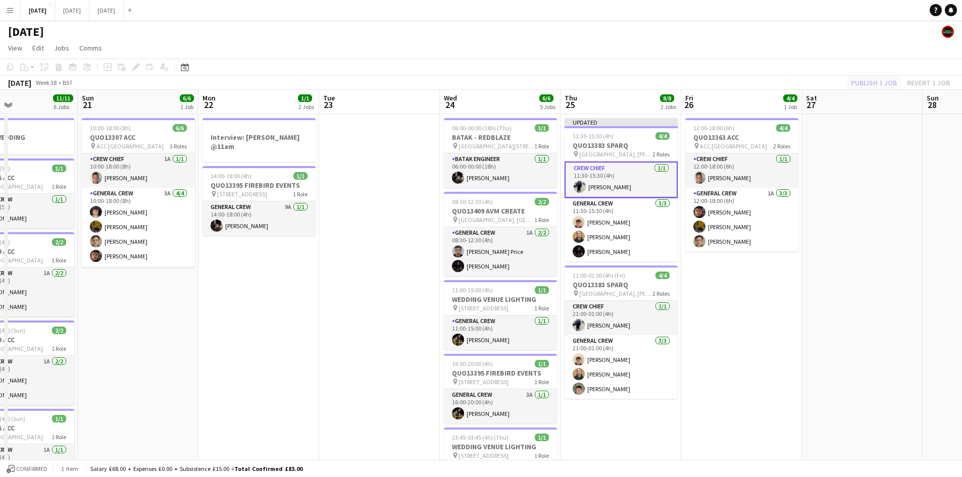
drag, startPoint x: 857, startPoint y: 76, endPoint x: 866, endPoint y: 79, distance: 9.1
click at [859, 77] on div "Publish 1 job Revert 1 job" at bounding box center [900, 82] width 123 height 13
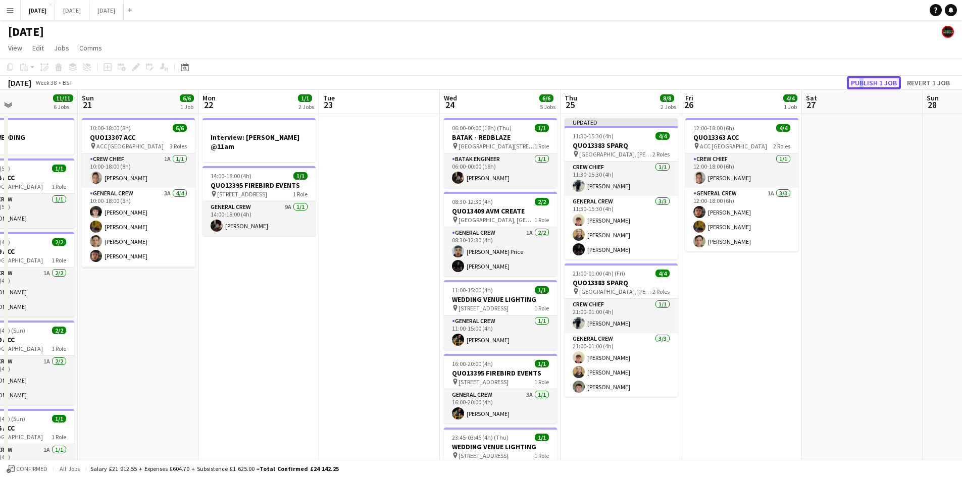
click at [866, 79] on button "Publish 1 job" at bounding box center [874, 82] width 54 height 13
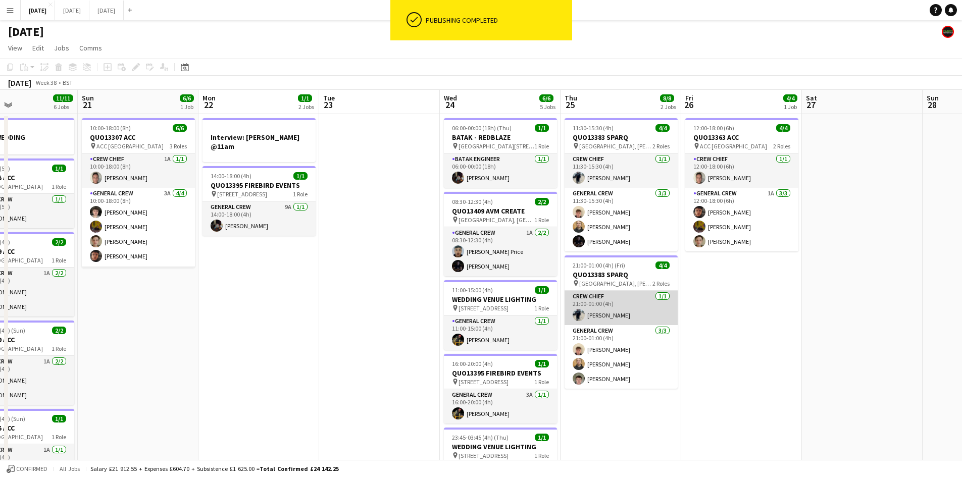
click at [608, 315] on app-card-role "Crew Chief [DATE] 21:00-01:00 (4h) [PERSON_NAME]" at bounding box center [621, 308] width 113 height 34
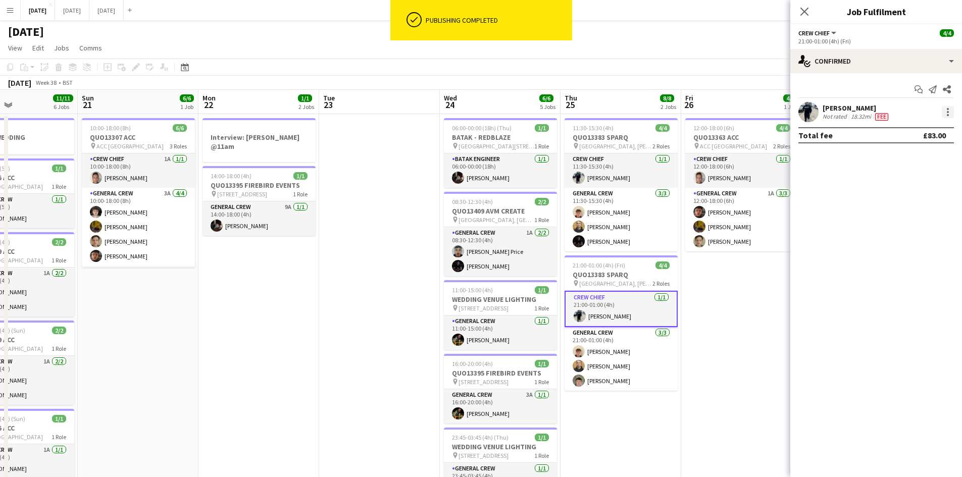
click at [944, 114] on div at bounding box center [948, 112] width 12 height 12
click at [923, 130] on span "Edit fee" at bounding box center [914, 130] width 63 height 9
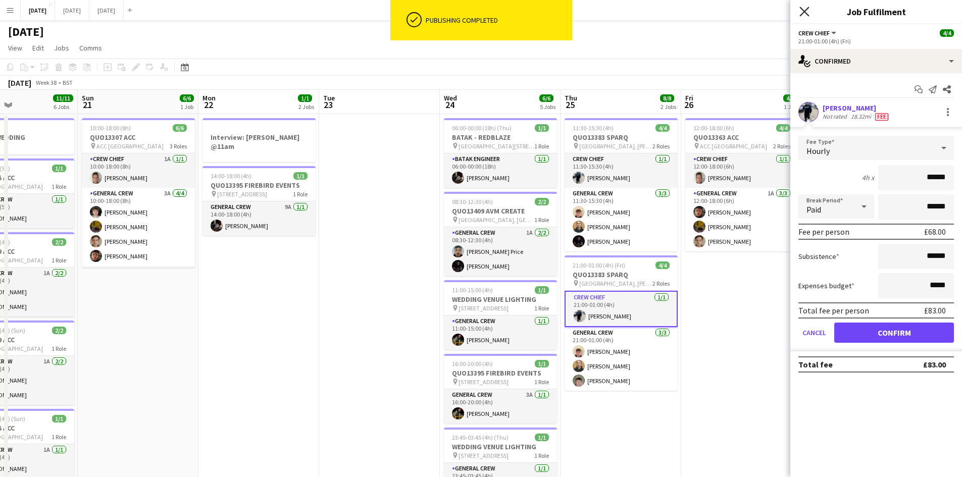
click at [805, 14] on icon "Close pop-in" at bounding box center [804, 12] width 10 height 10
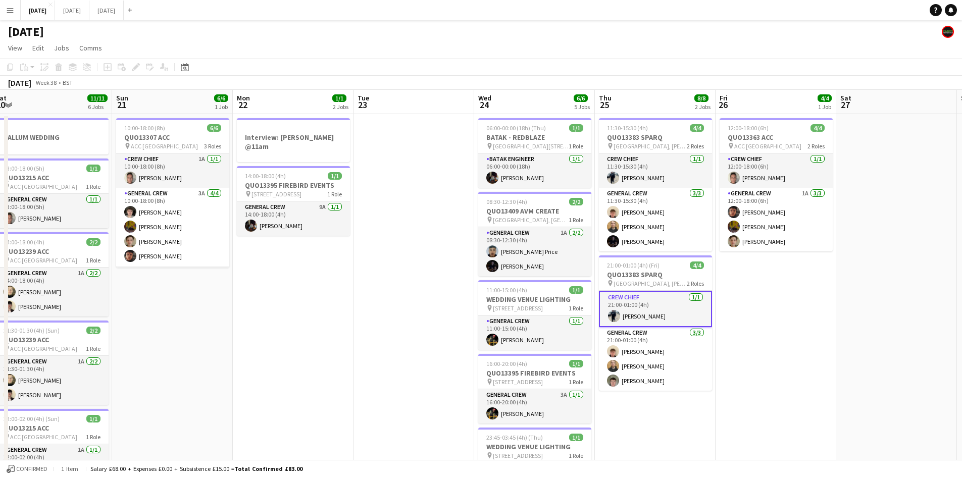
drag, startPoint x: 802, startPoint y: 223, endPoint x: 843, endPoint y: 223, distance: 40.9
click at [840, 227] on app-calendar-viewport "Thu 18 17/17 8 Jobs Fri 19 8/8 3 Jobs Sat 20 11/11 6 Jobs Sun 21 6/6 1 Job Mon …" at bounding box center [481, 483] width 962 height 786
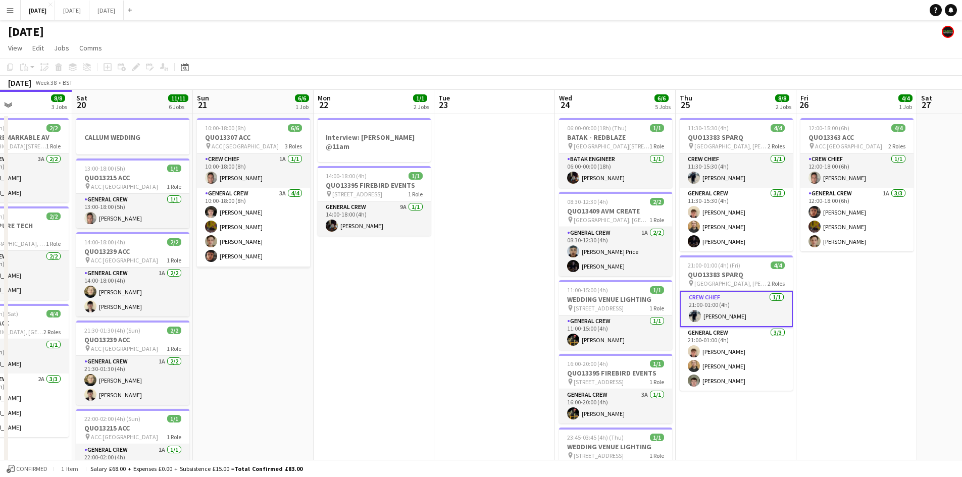
drag, startPoint x: 572, startPoint y: 225, endPoint x: 579, endPoint y: 208, distance: 18.6
click at [668, 218] on app-calendar-viewport "Wed 17 7/7 2 Jobs Thu 18 17/17 8 Jobs Fri 19 8/8 3 Jobs Sat 20 11/11 6 Jobs Sun…" at bounding box center [481, 483] width 962 height 786
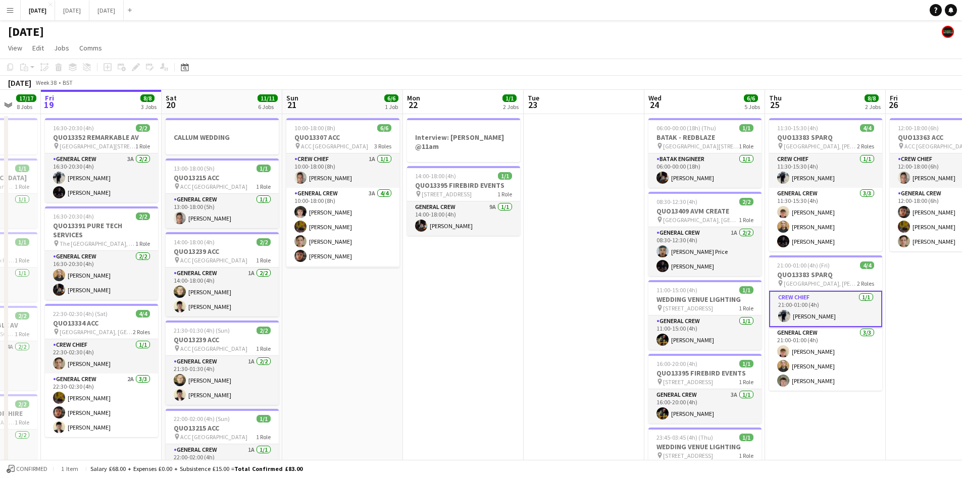
drag, startPoint x: 606, startPoint y: 226, endPoint x: 352, endPoint y: 68, distance: 299.4
click at [668, 221] on app-calendar-viewport "Tue 16 8/8 3 Jobs Wed 17 7/7 2 Jobs Thu 18 17/17 8 Jobs Fri 19 8/8 3 Jobs Sat 2…" at bounding box center [481, 483] width 962 height 786
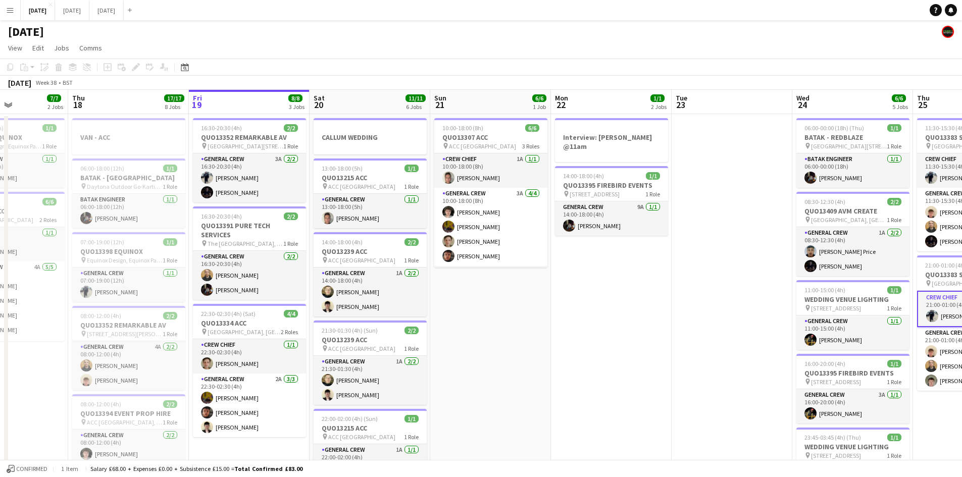
drag, startPoint x: 589, startPoint y: 310, endPoint x: 599, endPoint y: 306, distance: 11.1
click at [594, 308] on app-calendar-viewport "Mon 15 12/12 4 Jobs Tue 16 8/8 3 Jobs Wed 17 7/7 2 Jobs Thu 18 17/17 8 Jobs Fri…" at bounding box center [481, 483] width 962 height 786
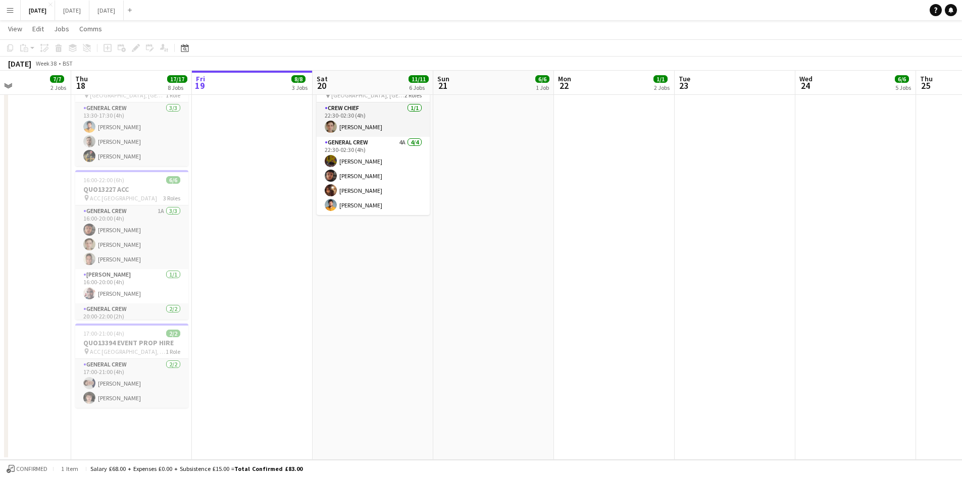
scroll to position [0, 0]
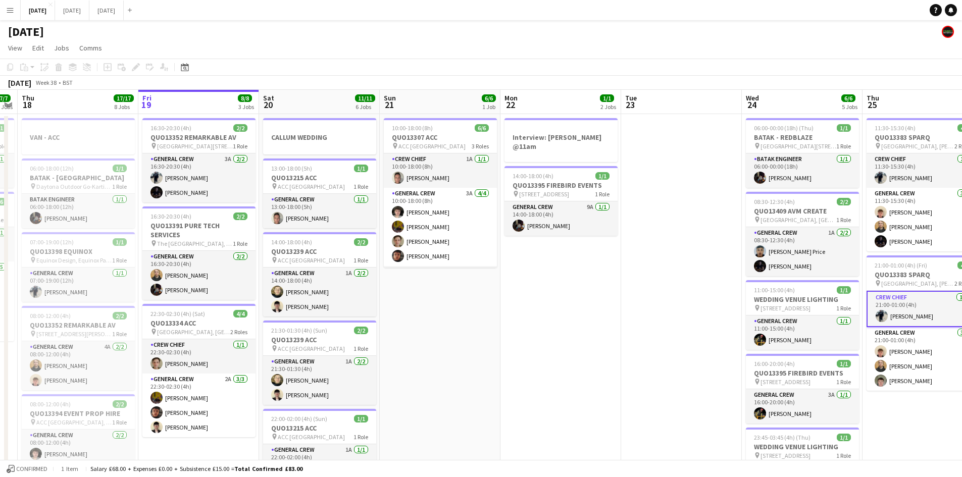
click at [584, 294] on app-calendar-viewport "Mon 15 12/12 4 Jobs Tue 16 8/8 3 Jobs Wed 17 7/7 2 Jobs Thu 18 17/17 8 Jobs Fri…" at bounding box center [481, 483] width 962 height 786
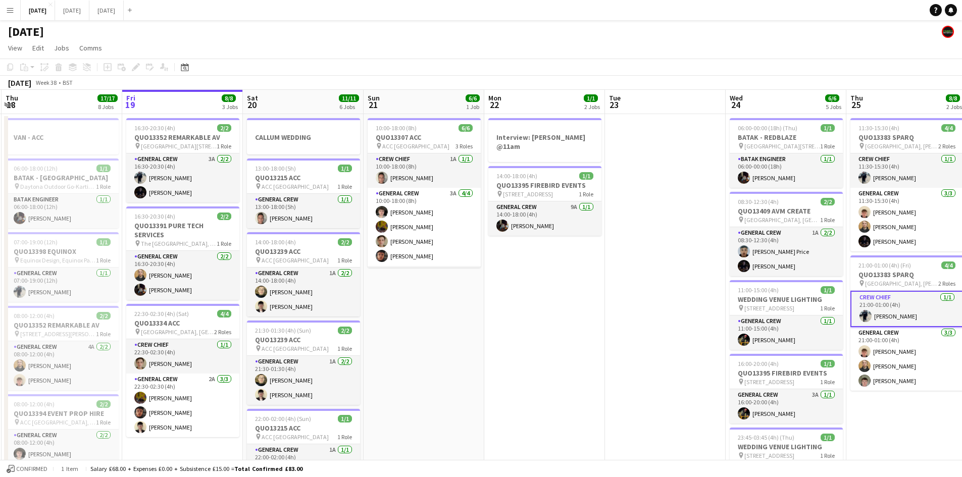
drag, startPoint x: 552, startPoint y: 336, endPoint x: 559, endPoint y: 310, distance: 26.9
click at [566, 333] on app-calendar-viewport "Mon 15 12/12 4 Jobs Tue 16 8/8 3 Jobs Wed 17 7/7 2 Jobs Thu 18 17/17 8 Jobs Fri…" at bounding box center [481, 483] width 962 height 786
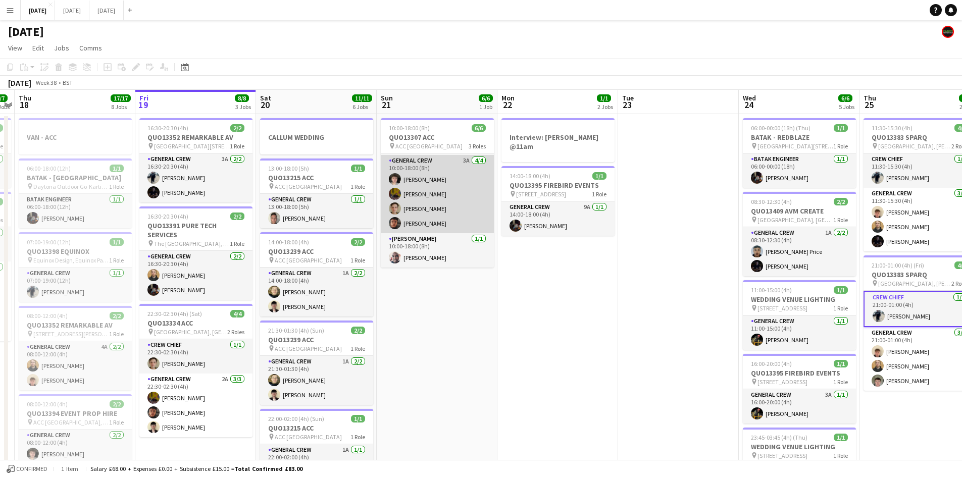
scroll to position [0, 0]
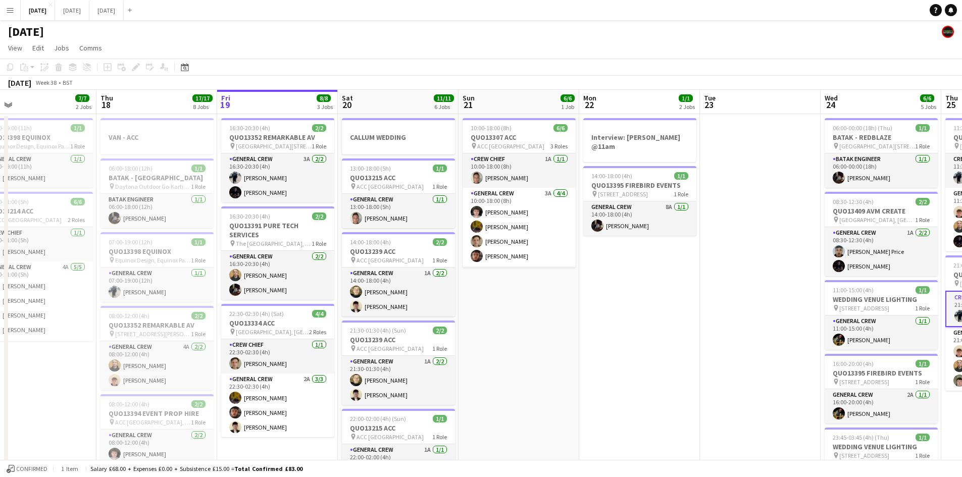
drag, startPoint x: 667, startPoint y: 247, endPoint x: 656, endPoint y: 229, distance: 20.4
click at [667, 241] on app-calendar-viewport "Mon 15 12/12 4 Jobs Tue 16 8/8 3 Jobs Wed 17 7/7 2 Jobs Thu 18 17/17 8 Jobs Fri…" at bounding box center [481, 483] width 962 height 786
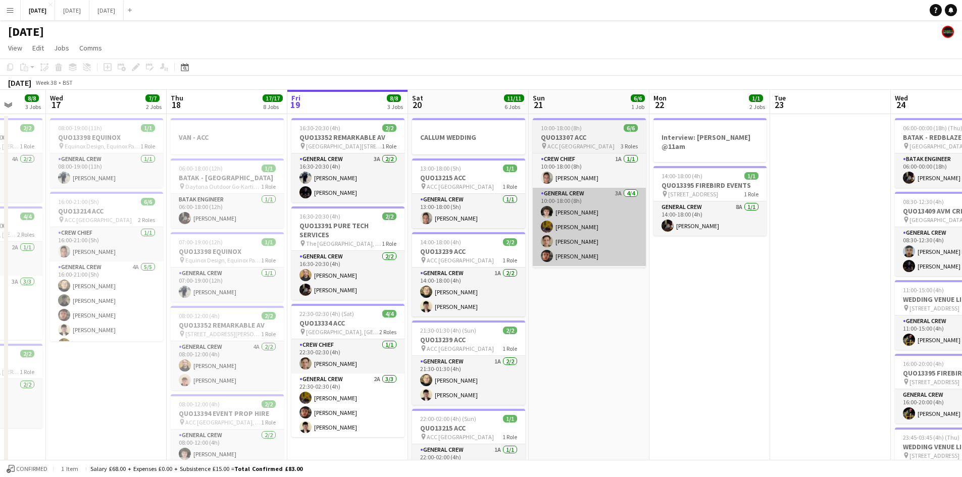
drag, startPoint x: 576, startPoint y: 323, endPoint x: 590, endPoint y: 265, distance: 59.3
click at [580, 318] on app-calendar-viewport "Sun 14 Mon 15 12/12 4 Jobs Tue 16 8/8 3 Jobs Wed 17 7/7 2 Jobs Thu 18 17/17 8 J…" at bounding box center [481, 483] width 962 height 786
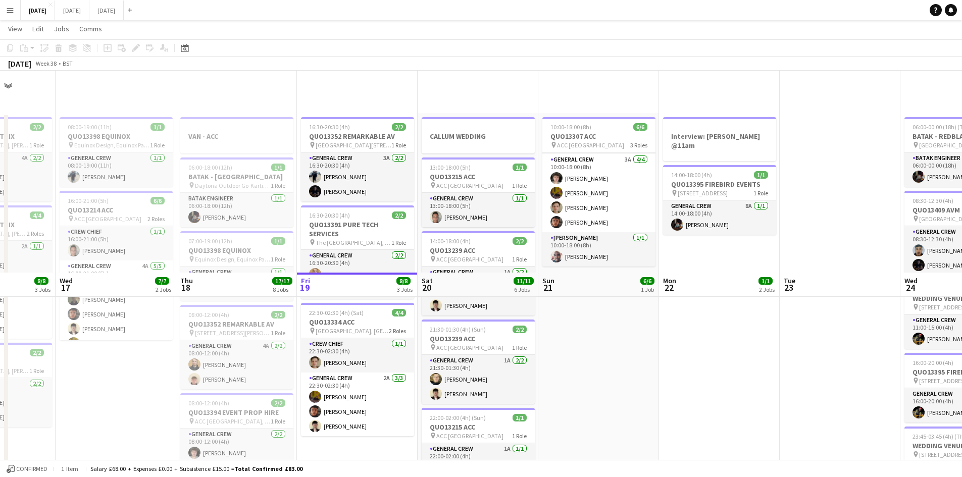
scroll to position [252, 0]
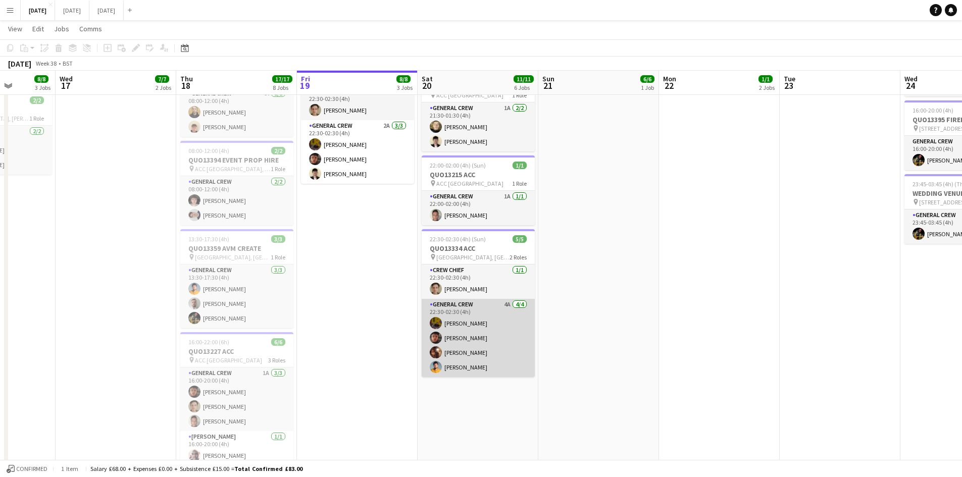
click at [462, 352] on app-card-role "General Crew 4A 4/4 22:30-02:30 (4h) Josef Seggie Kai Gilley Ellis Mercer Georg…" at bounding box center [478, 338] width 113 height 78
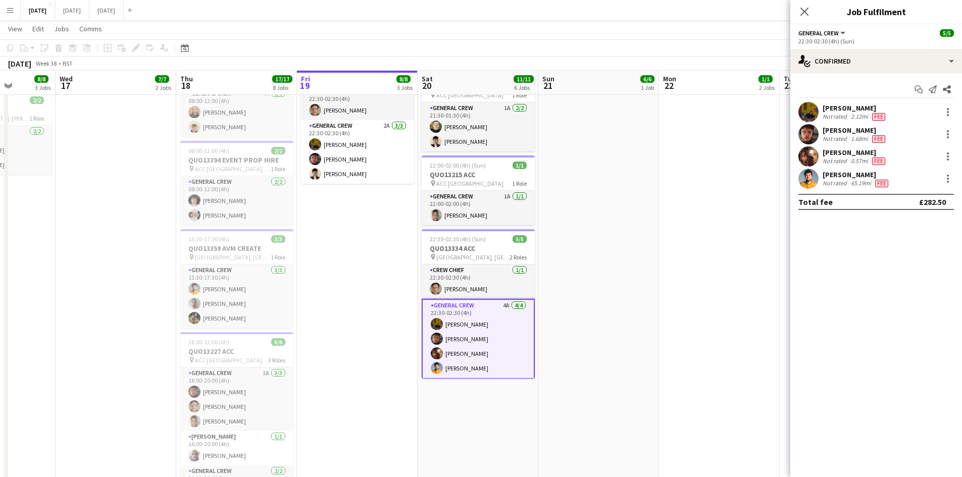
click at [832, 153] on div "Ellis Mercer" at bounding box center [855, 152] width 65 height 9
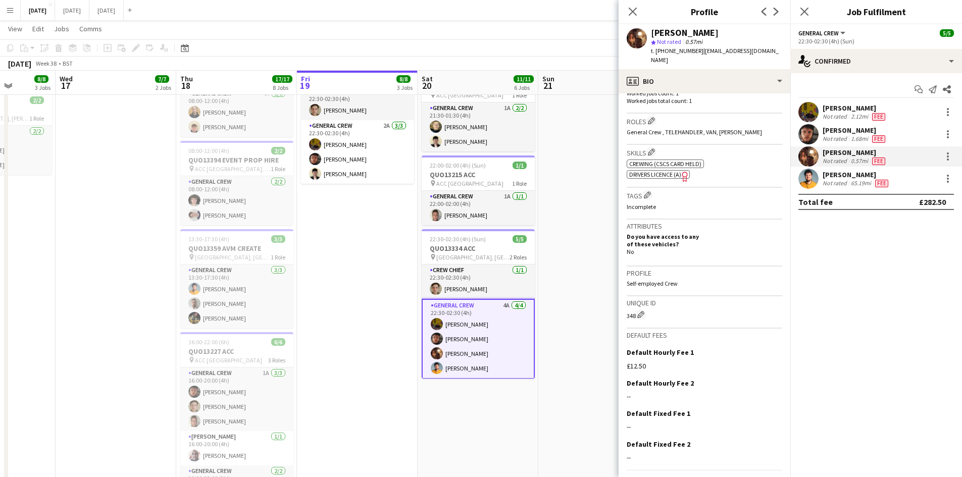
scroll to position [0, 0]
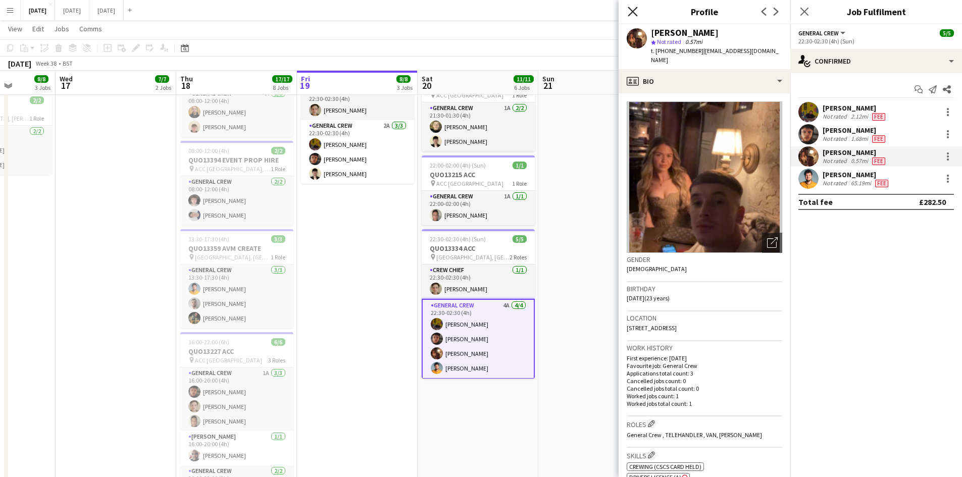
drag, startPoint x: 632, startPoint y: 13, endPoint x: 653, endPoint y: 7, distance: 21.7
click at [632, 13] on icon "Close pop-in" at bounding box center [633, 12] width 8 height 8
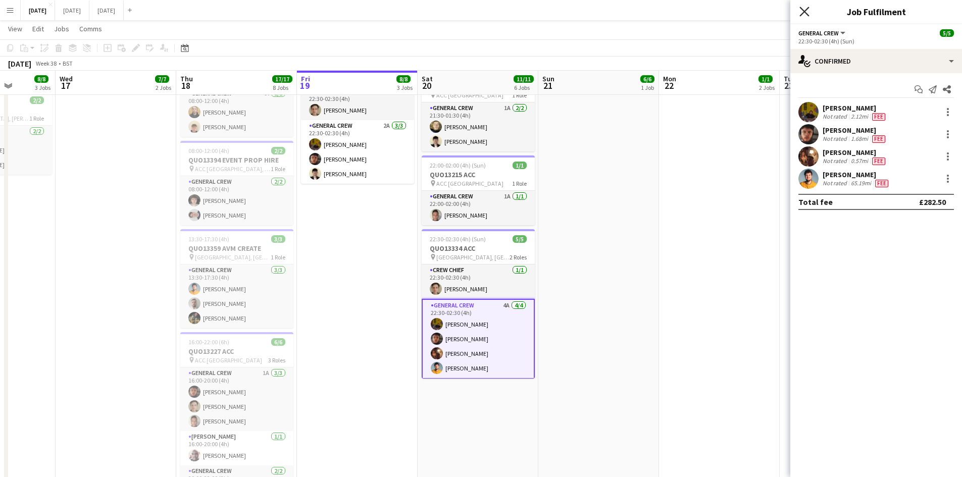
click at [802, 9] on icon at bounding box center [804, 12] width 10 height 10
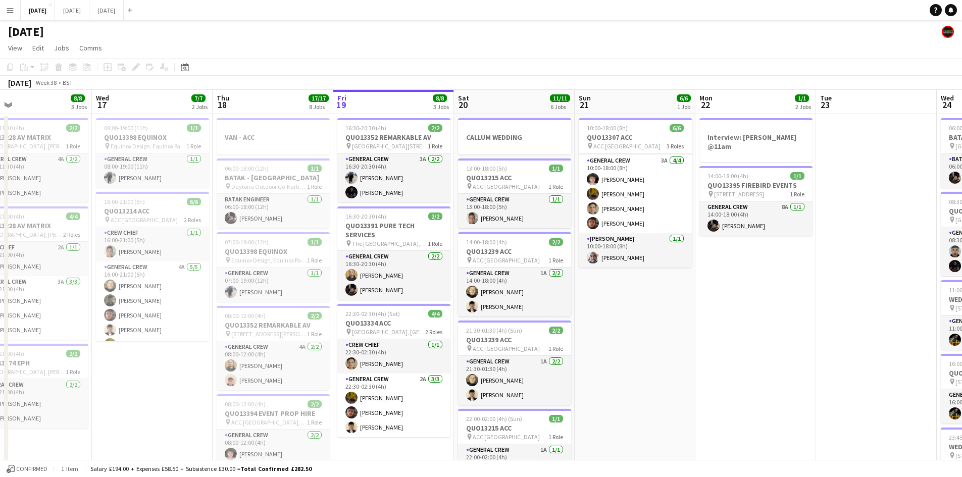
scroll to position [0, 264]
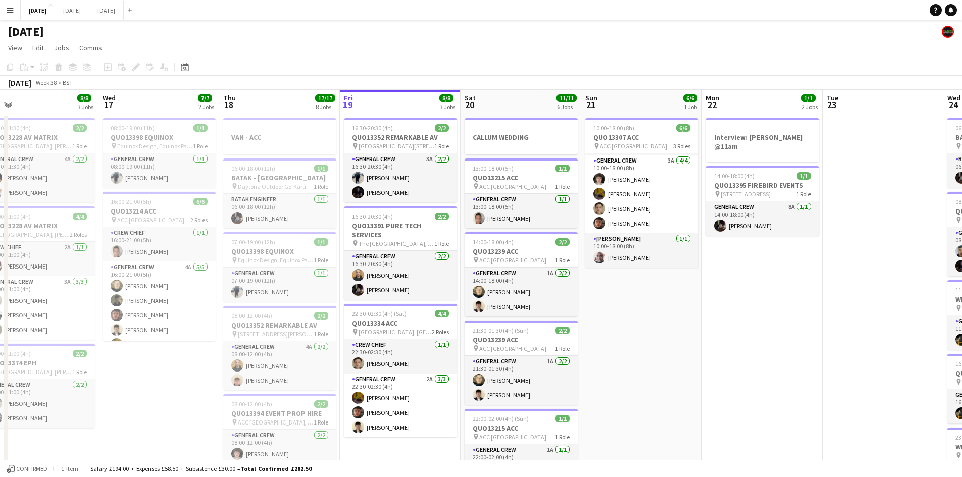
drag, startPoint x: 610, startPoint y: 354, endPoint x: 645, endPoint y: 354, distance: 35.9
click at [645, 354] on app-calendar-viewport "Sun 14 9/9 4 Jobs Mon 15 12/12 4 Jobs Tue 16 8/8 3 Jobs Wed 17 7/7 2 Jobs Thu 1…" at bounding box center [481, 483] width 962 height 786
drag, startPoint x: 407, startPoint y: 326, endPoint x: 258, endPoint y: 182, distance: 207.1
click at [408, 326] on h3 "QUO13334 ACC" at bounding box center [400, 323] width 113 height 9
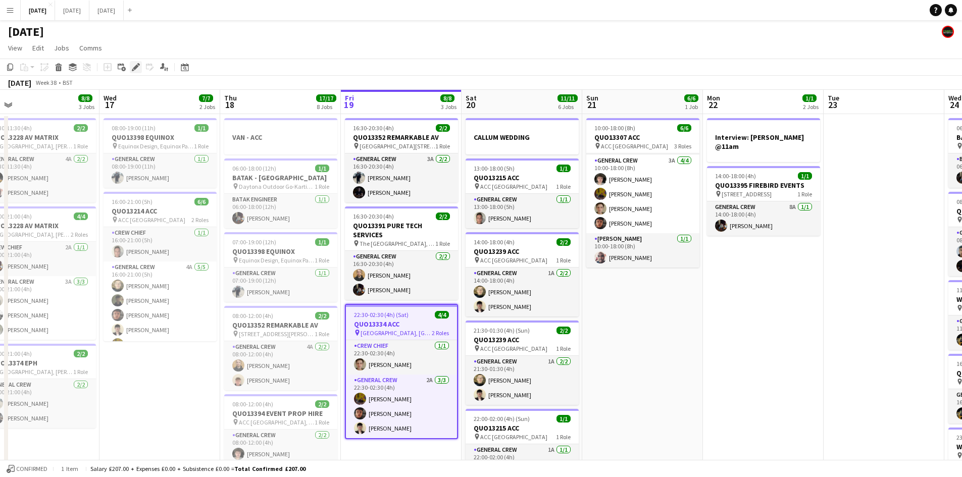
click at [137, 64] on icon "Edit" at bounding box center [136, 67] width 8 height 8
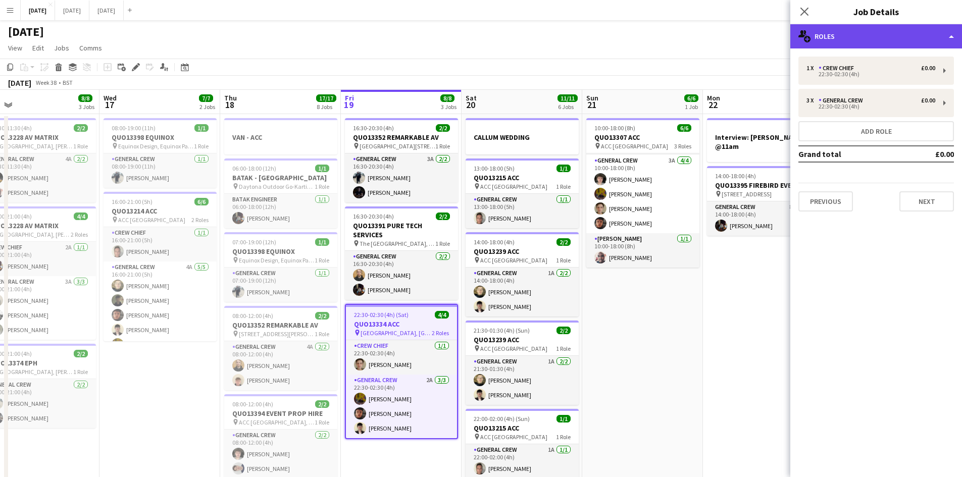
drag, startPoint x: 905, startPoint y: 42, endPoint x: 921, endPoint y: 42, distance: 15.2
click at [916, 42] on div "multiple-users-add Roles" at bounding box center [876, 36] width 172 height 24
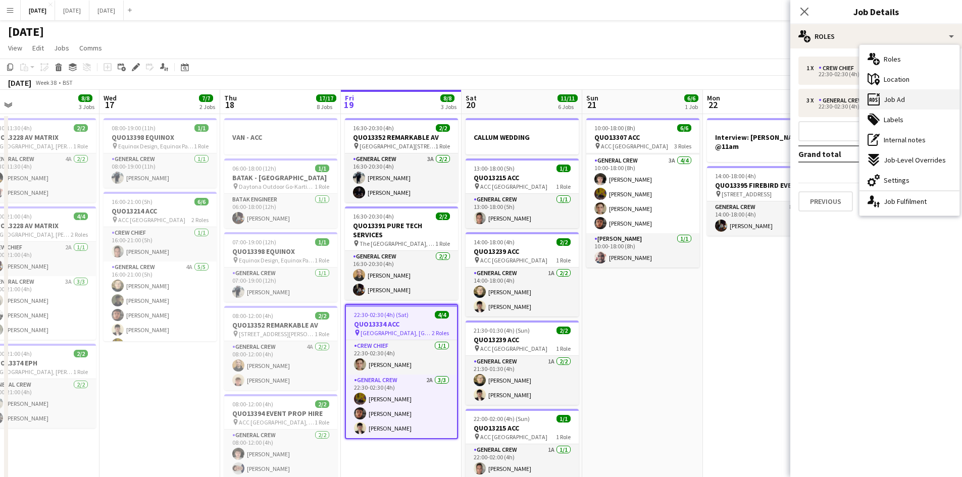
click at [906, 93] on div "ads-window Job Ad" at bounding box center [909, 99] width 100 height 20
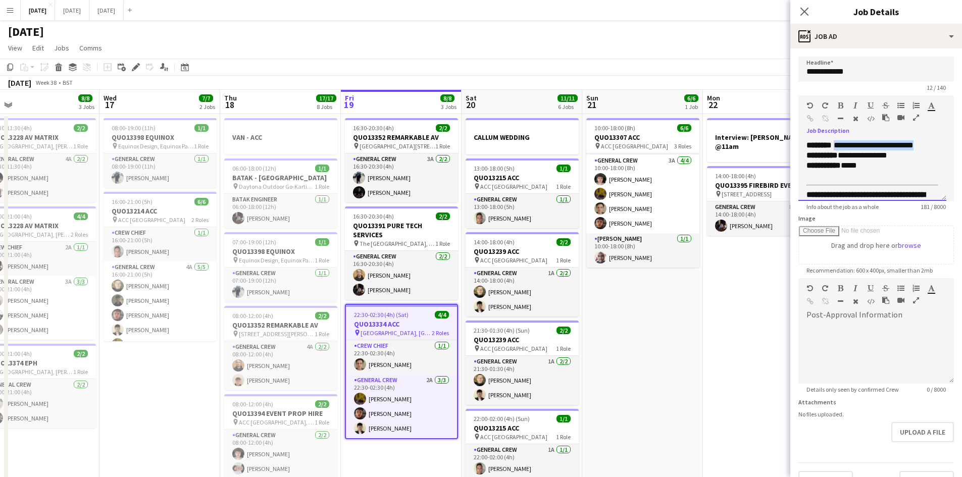
drag, startPoint x: 929, startPoint y: 144, endPoint x: 840, endPoint y: 144, distance: 88.9
click at [840, 144] on div "**********" at bounding box center [872, 170] width 148 height 61
drag, startPoint x: 904, startPoint y: 150, endPoint x: 905, endPoint y: 156, distance: 5.8
click at [904, 153] on div "**********" at bounding box center [868, 155] width 124 height 10
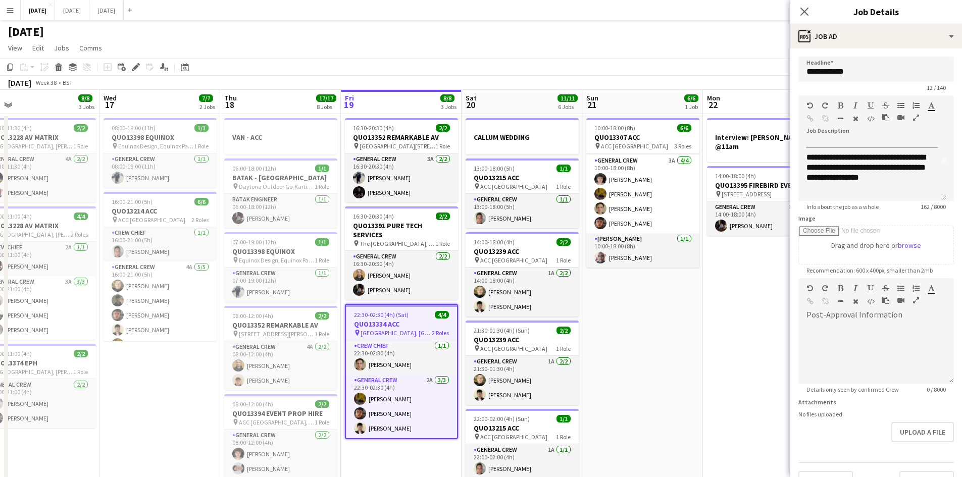
drag, startPoint x: 672, startPoint y: 37, endPoint x: 678, endPoint y: 36, distance: 5.6
click at [672, 38] on div "[DATE]" at bounding box center [481, 29] width 962 height 19
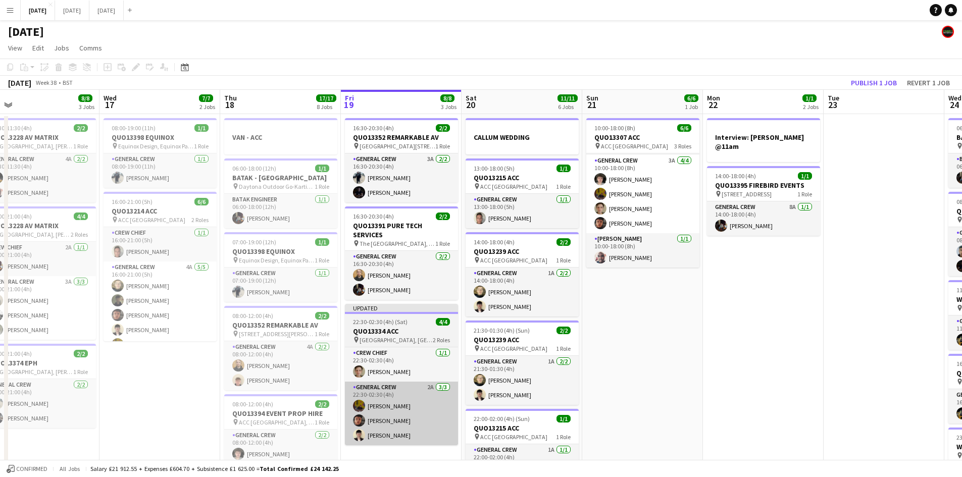
scroll to position [50, 0]
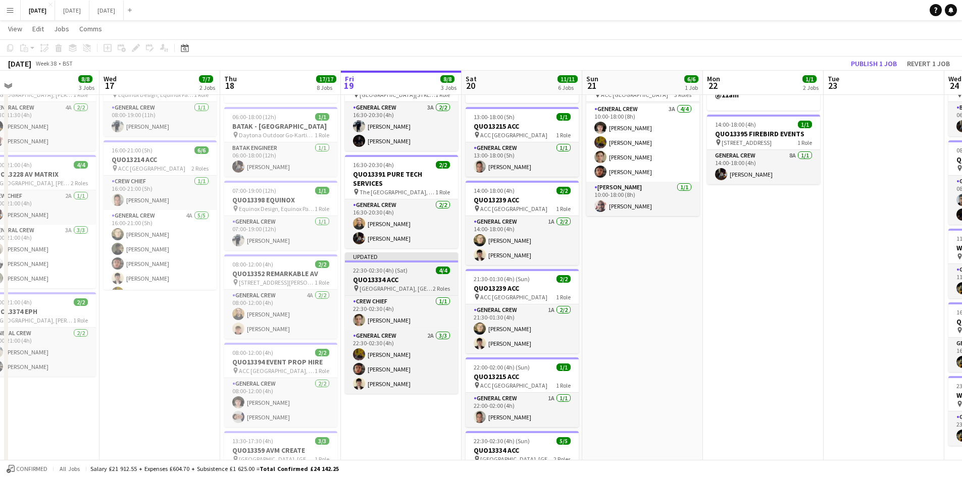
click at [401, 283] on h3 "QUO13334 ACC" at bounding box center [401, 279] width 113 height 9
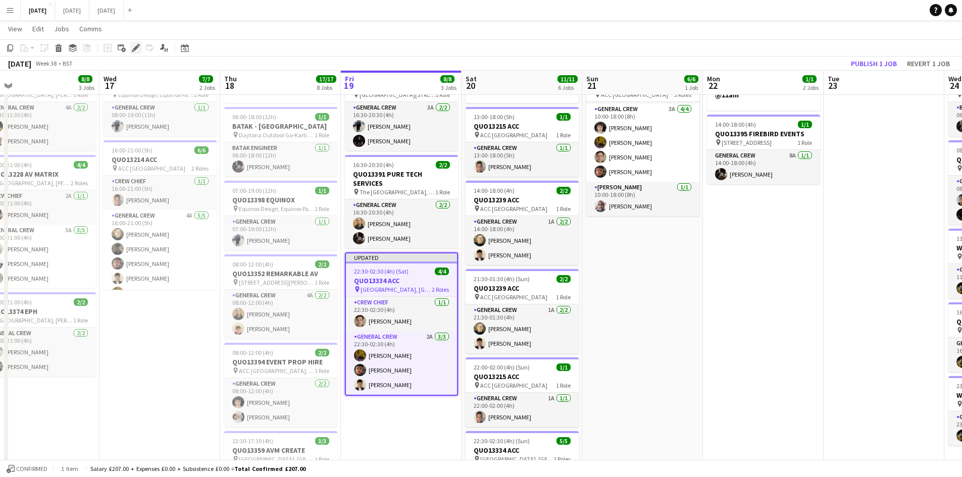
click at [133, 46] on icon "Edit" at bounding box center [136, 48] width 8 height 8
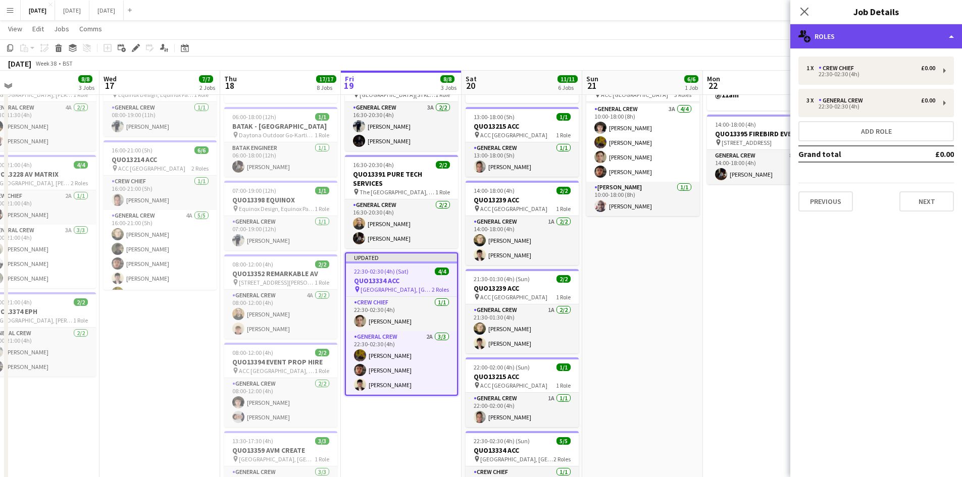
click at [906, 29] on div "multiple-users-add Roles" at bounding box center [876, 36] width 172 height 24
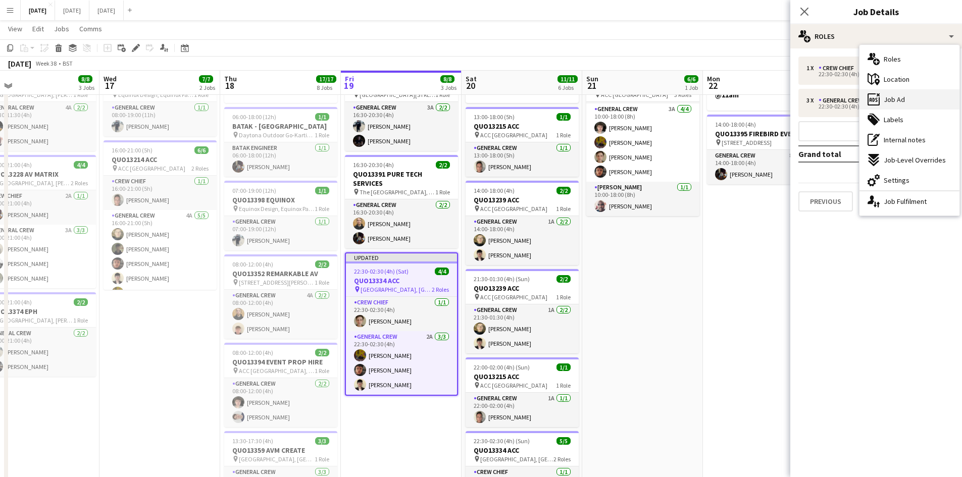
click at [899, 99] on span "Job Ad" at bounding box center [894, 99] width 21 height 9
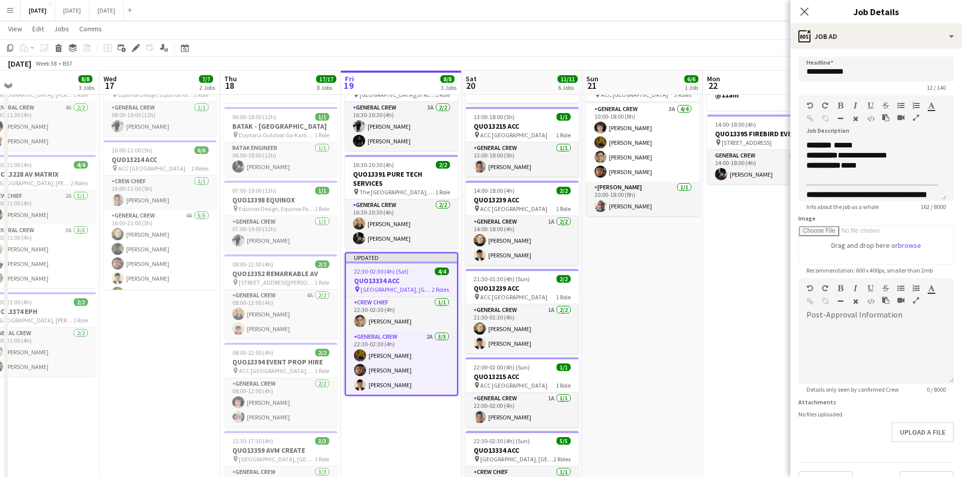
scroll to position [22, 0]
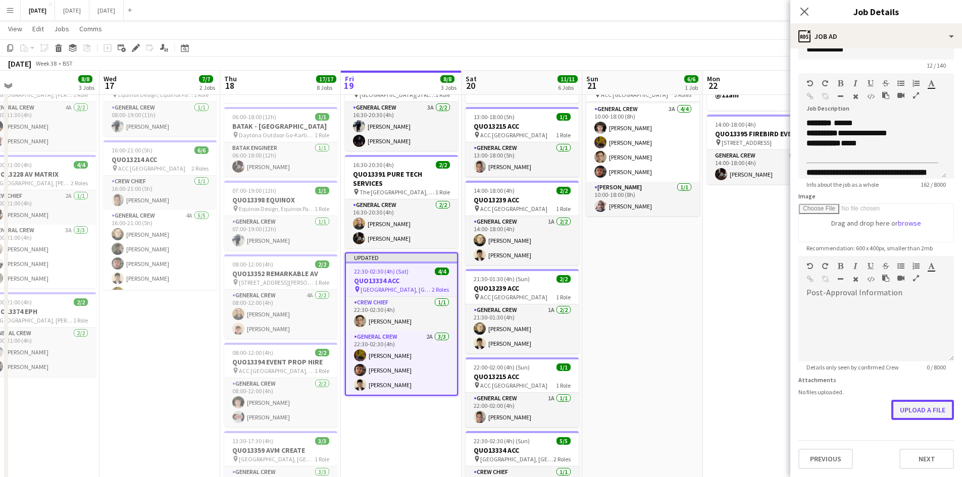
click at [910, 414] on button "Upload a file" at bounding box center [922, 410] width 63 height 20
click at [805, 12] on icon at bounding box center [804, 12] width 10 height 10
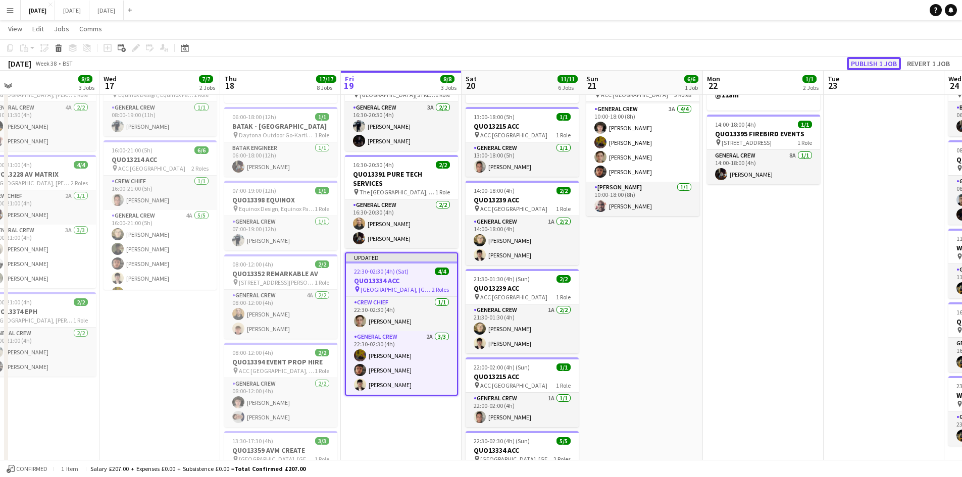
click at [879, 67] on button "Publish 1 job" at bounding box center [874, 63] width 54 height 13
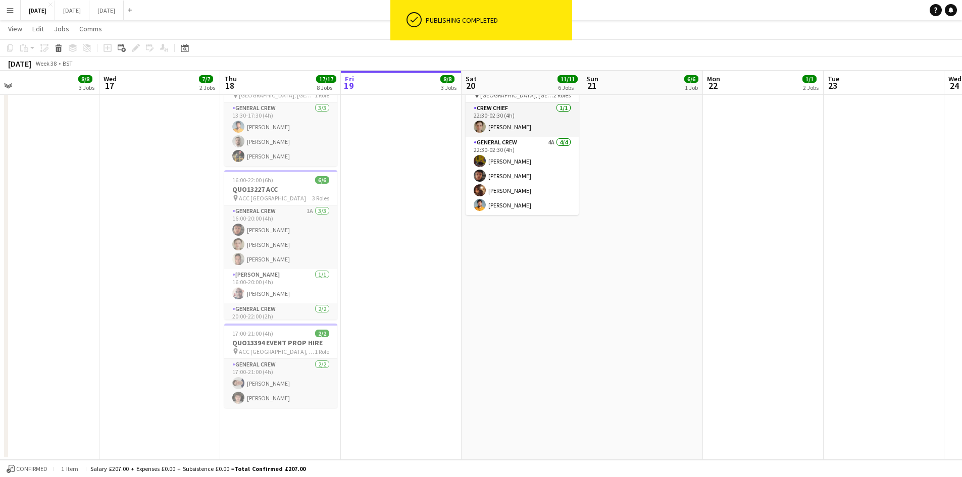
scroll to position [0, 0]
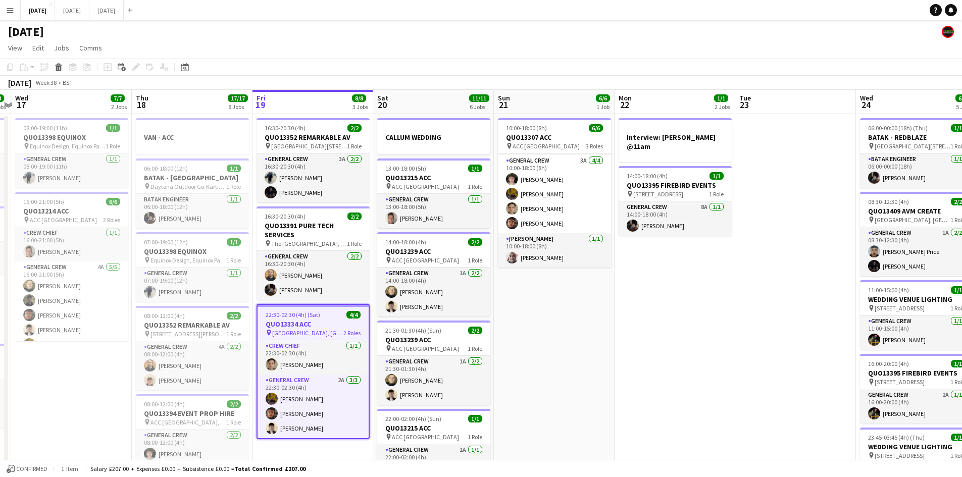
click at [675, 308] on app-calendar-viewport "Sun 14 9/9 4 Jobs Mon 15 12/12 4 Jobs Tue 16 8/8 3 Jobs Wed 17 7/7 2 Jobs Thu 1…" at bounding box center [481, 483] width 962 height 786
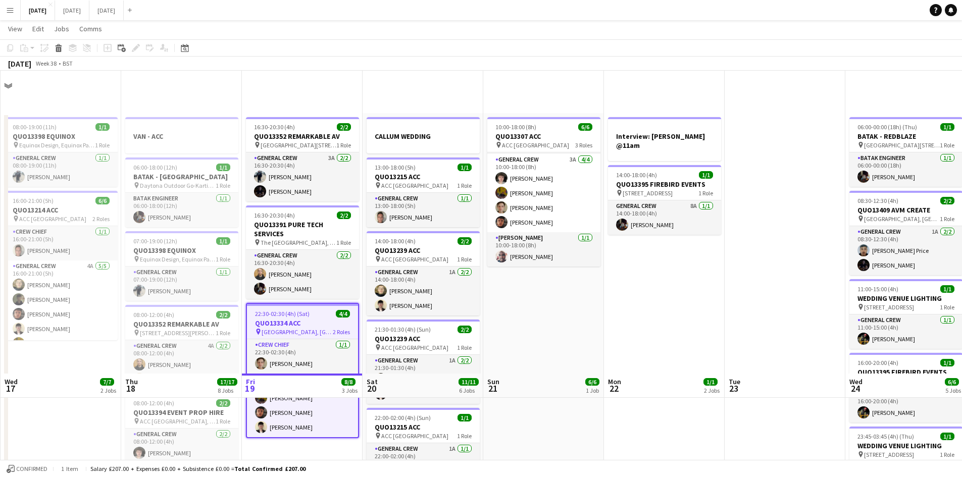
scroll to position [303, 0]
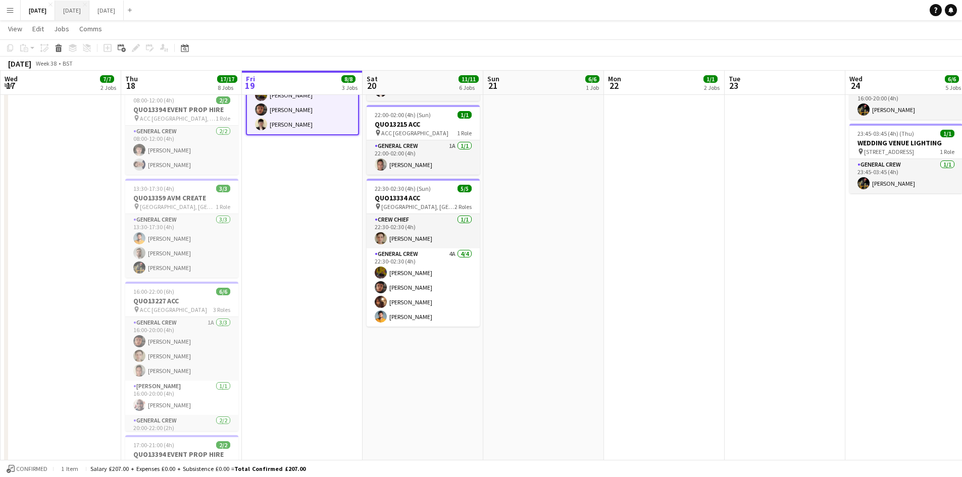
click at [89, 11] on button "[DATE] Close" at bounding box center [72, 11] width 34 height 20
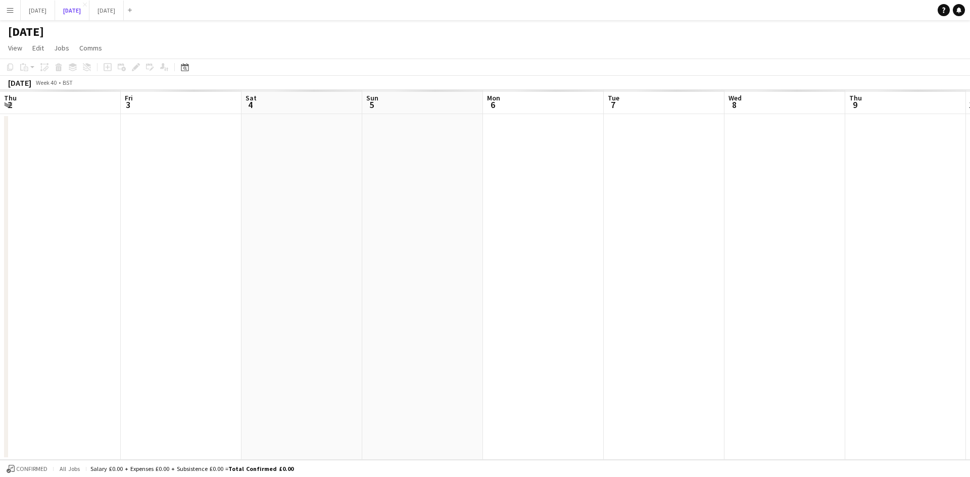
scroll to position [0, 374]
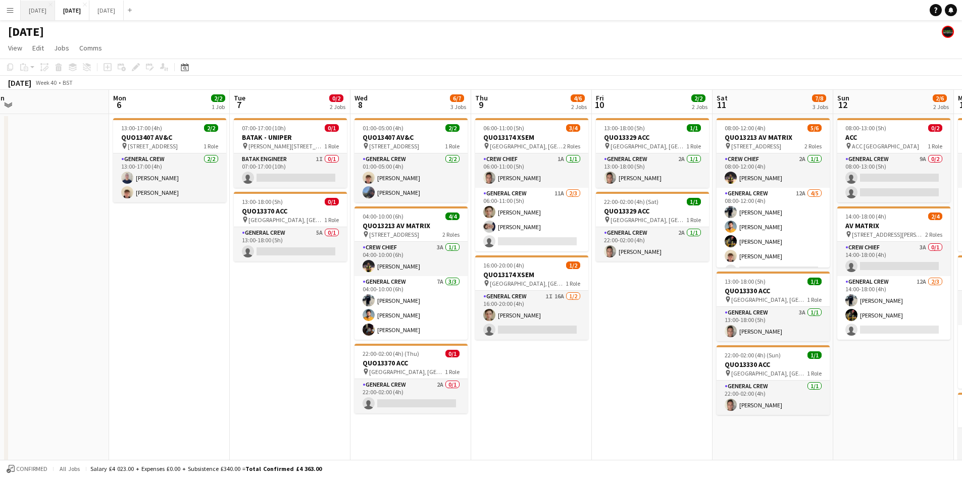
click at [55, 9] on button "[DATE] Close" at bounding box center [38, 11] width 34 height 20
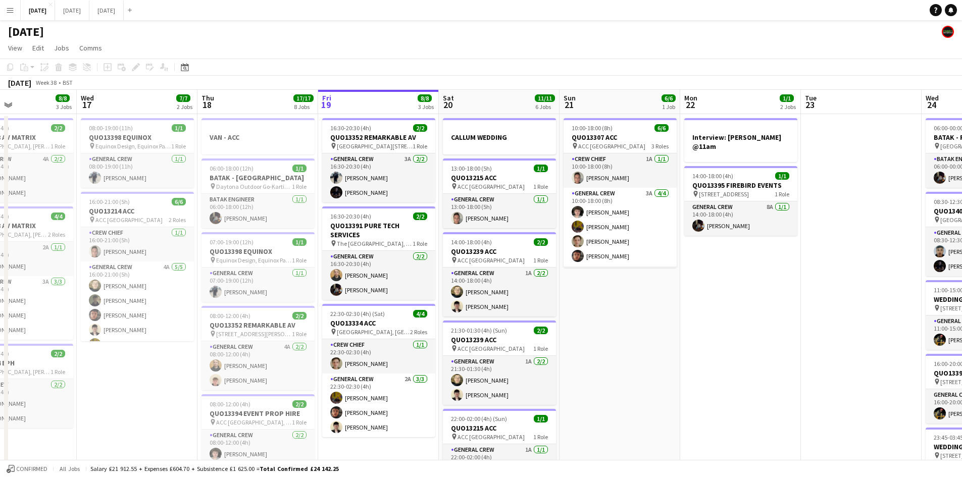
scroll to position [0, 247]
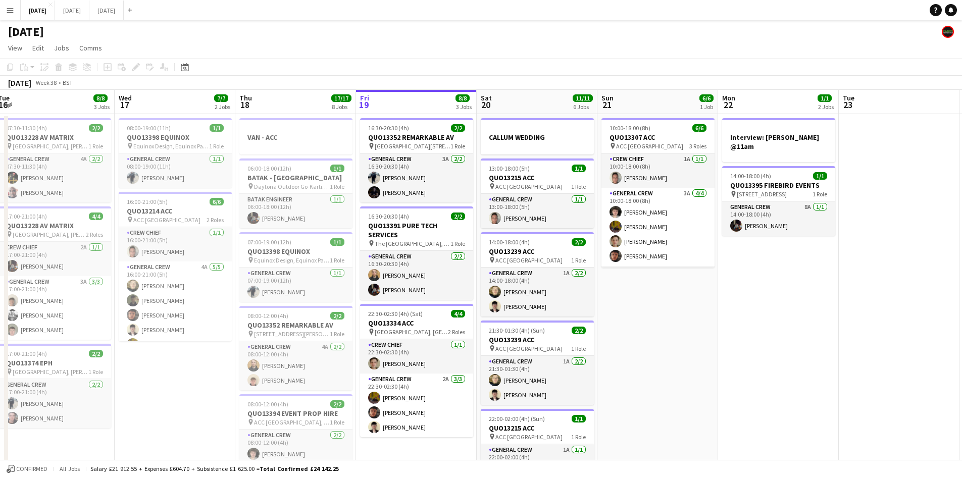
drag, startPoint x: 537, startPoint y: 344, endPoint x: 651, endPoint y: 339, distance: 114.3
click at [651, 339] on app-calendar-viewport "Sun 14 9/9 4 Jobs Mon 15 12/12 4 Jobs Tue 16 8/8 3 Jobs Wed 17 7/7 2 Jobs Thu 1…" at bounding box center [481, 483] width 962 height 786
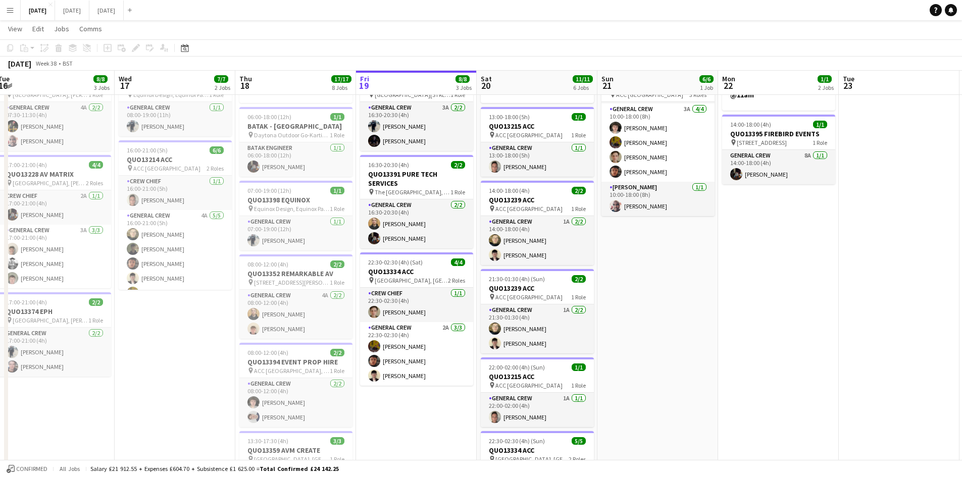
scroll to position [0, 0]
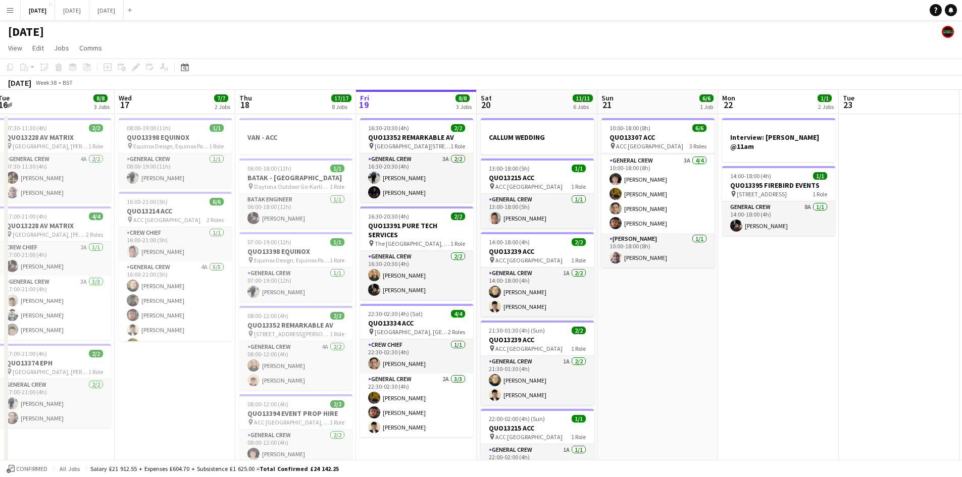
click at [627, 281] on app-calendar-viewport "Sun 14 9/9 4 Jobs Mon 15 12/12 4 Jobs Tue 16 8/8 3 Jobs Wed 17 7/7 2 Jobs Thu 1…" at bounding box center [481, 483] width 962 height 786
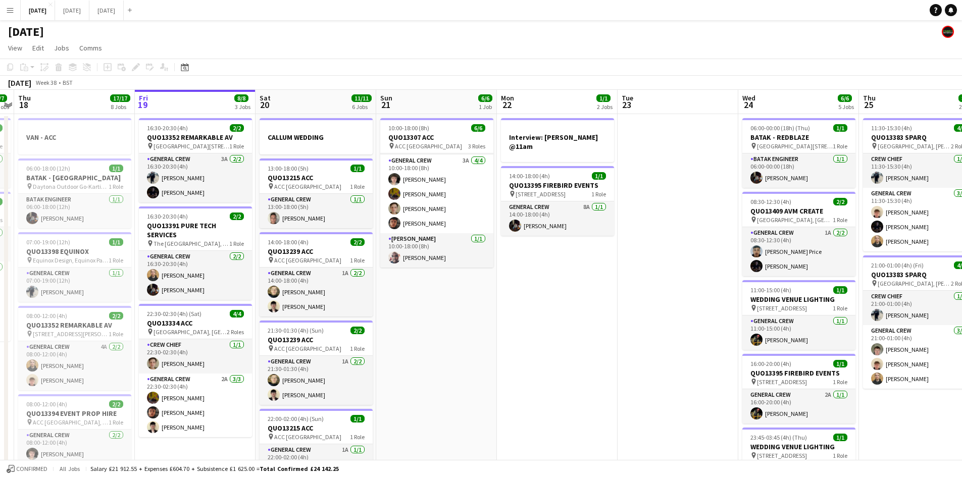
drag, startPoint x: 722, startPoint y: 340, endPoint x: 545, endPoint y: 288, distance: 183.8
click at [536, 287] on app-calendar-viewport "Mon 15 12/12 4 Jobs Tue 16 8/8 3 Jobs Wed 17 7/7 2 Jobs Thu 18 17/17 8 Jobs Fri…" at bounding box center [481, 483] width 962 height 786
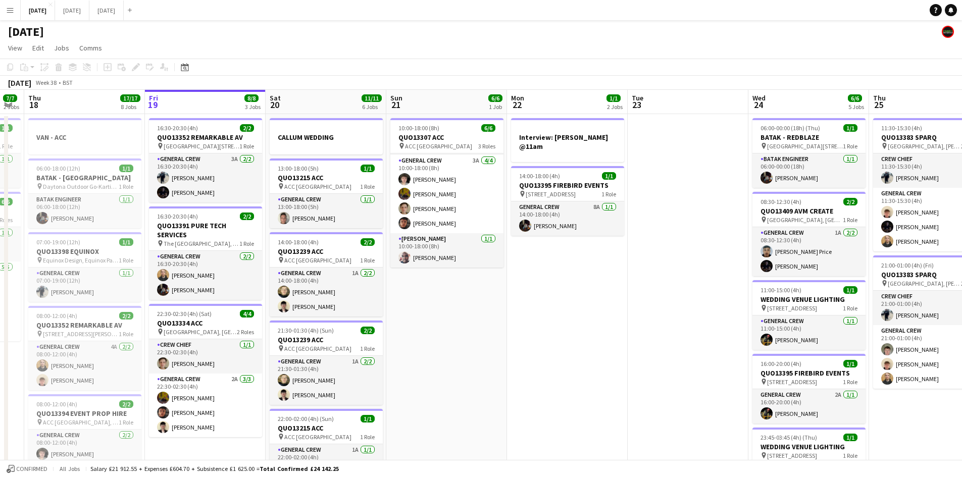
drag, startPoint x: 639, startPoint y: 340, endPoint x: 513, endPoint y: 308, distance: 130.9
click at [512, 308] on app-calendar-viewport "Mon 15 12/12 4 Jobs Tue 16 8/8 3 Jobs Wed 17 7/7 2 Jobs Thu 18 17/17 8 Jobs Fri…" at bounding box center [481, 483] width 962 height 786
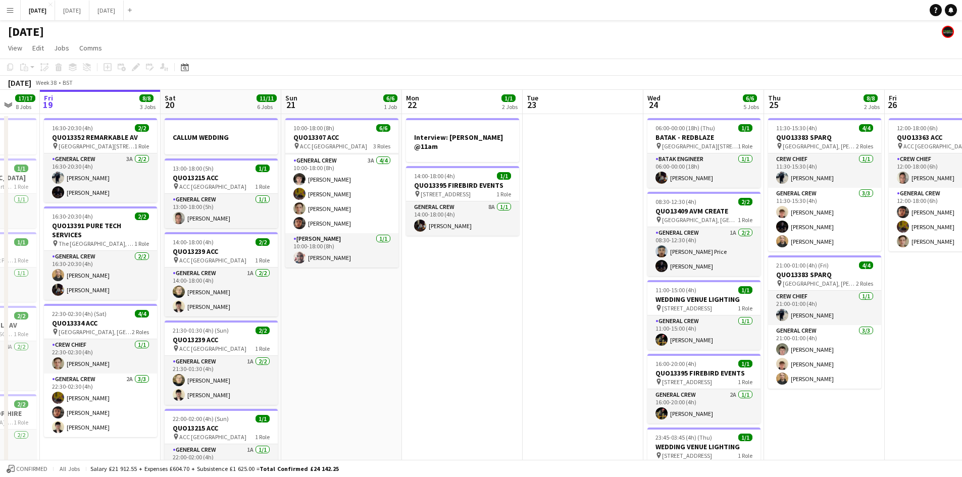
drag, startPoint x: 588, startPoint y: 338, endPoint x: 493, endPoint y: 316, distance: 96.9
click at [499, 319] on app-calendar-viewport "Tue 16 8/8 3 Jobs Wed 17 7/7 2 Jobs Thu 18 17/17 8 Jobs Fri 19 8/8 3 Jobs Sat 2…" at bounding box center [481, 483] width 962 height 786
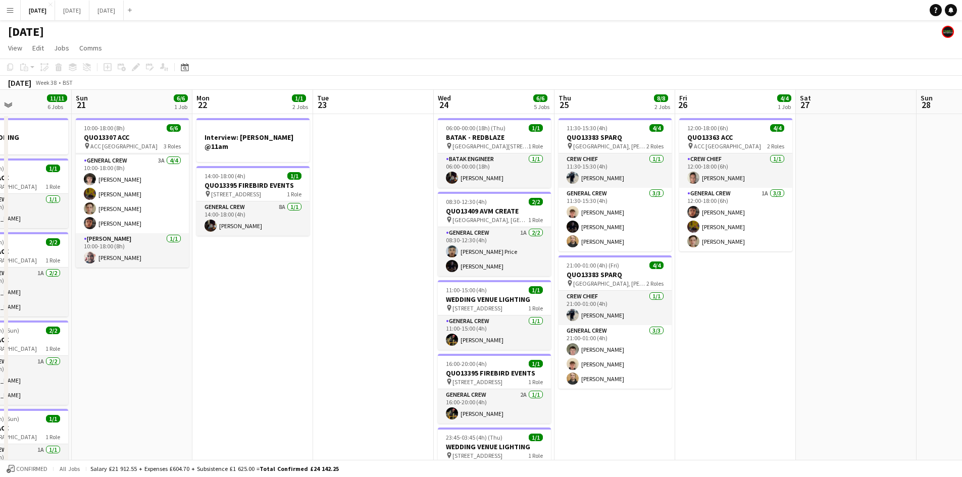
scroll to position [0, 319]
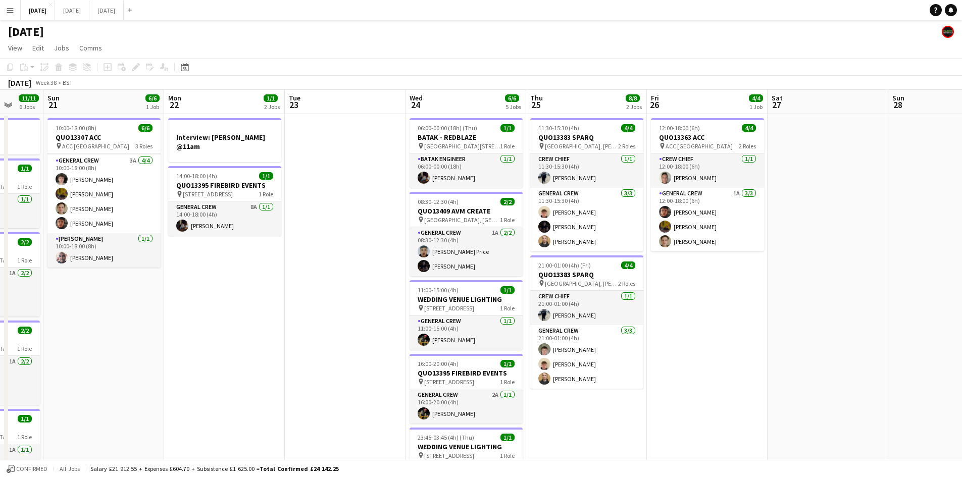
drag, startPoint x: 515, startPoint y: 330, endPoint x: 366, endPoint y: 285, distance: 155.1
click at [366, 287] on app-calendar-viewport "Thu 18 17/17 8 Jobs Fri 19 8/8 3 Jobs Sat 20 11/11 6 Jobs Sun 21 6/6 1 Job Mon …" at bounding box center [481, 483] width 962 height 786
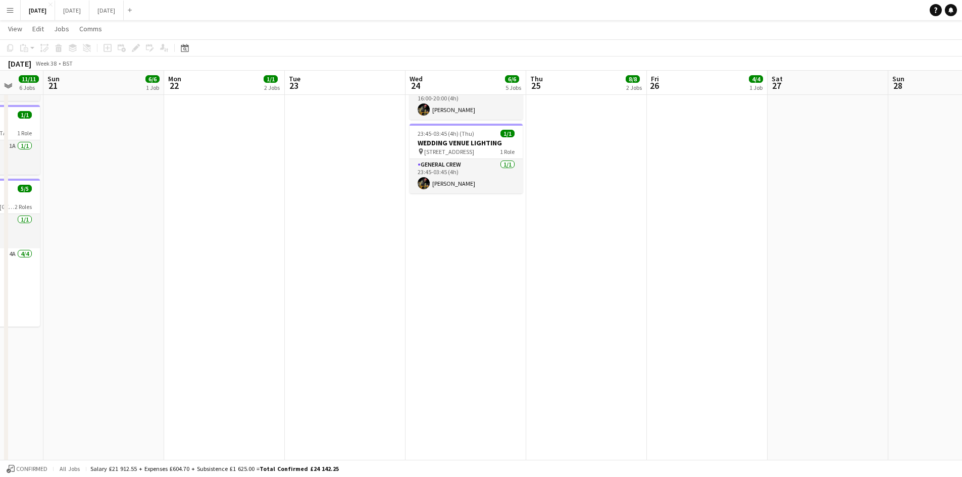
scroll to position [0, 0]
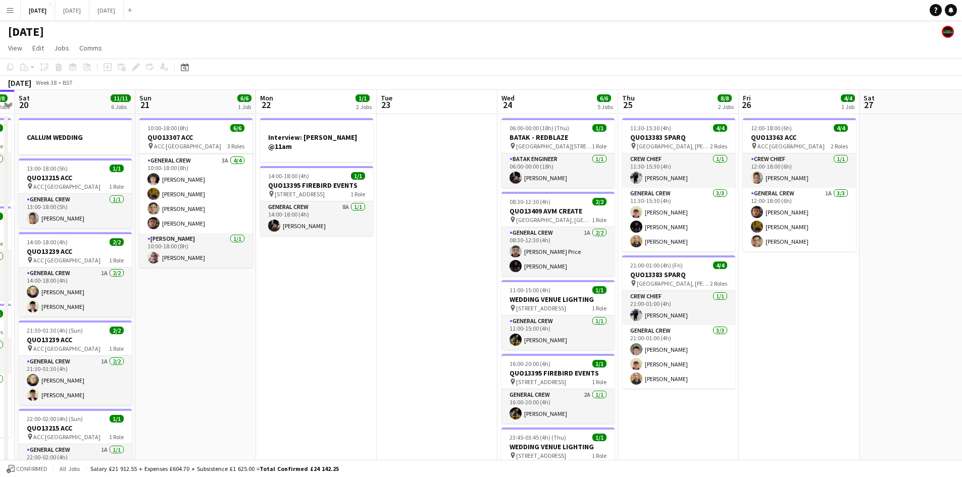
drag, startPoint x: 343, startPoint y: 298, endPoint x: 442, endPoint y: 310, distance: 99.7
click at [442, 310] on app-calendar-viewport "Thu 18 17/17 8 Jobs Fri 19 8/8 3 Jobs Sat 20 11/11 6 Jobs Sun 21 6/6 1 Job Mon …" at bounding box center [481, 483] width 962 height 786
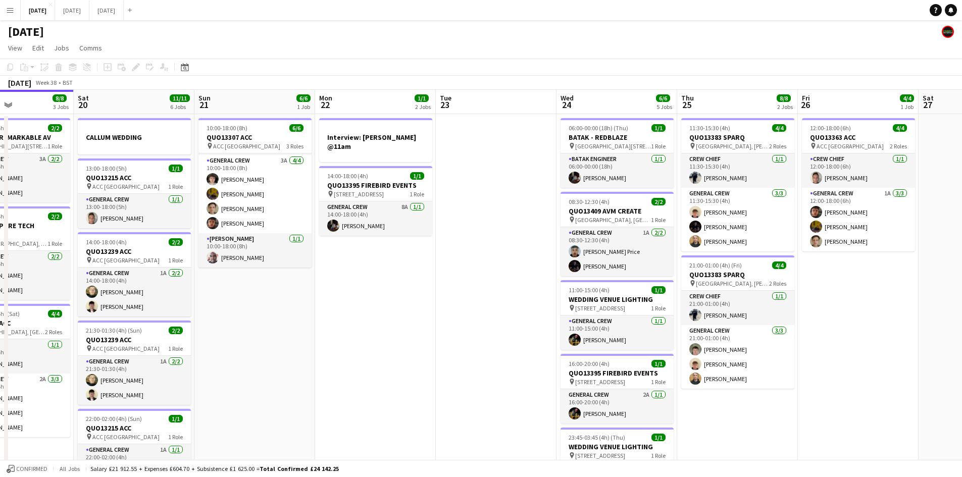
drag, startPoint x: 419, startPoint y: 334, endPoint x: 533, endPoint y: 333, distance: 114.1
click at [533, 334] on app-calendar-viewport "Wed 17 7/7 2 Jobs Thu 18 17/17 8 Jobs Fri 19 8/8 3 Jobs Sat 20 11/11 6 Jobs Sun…" at bounding box center [481, 483] width 962 height 786
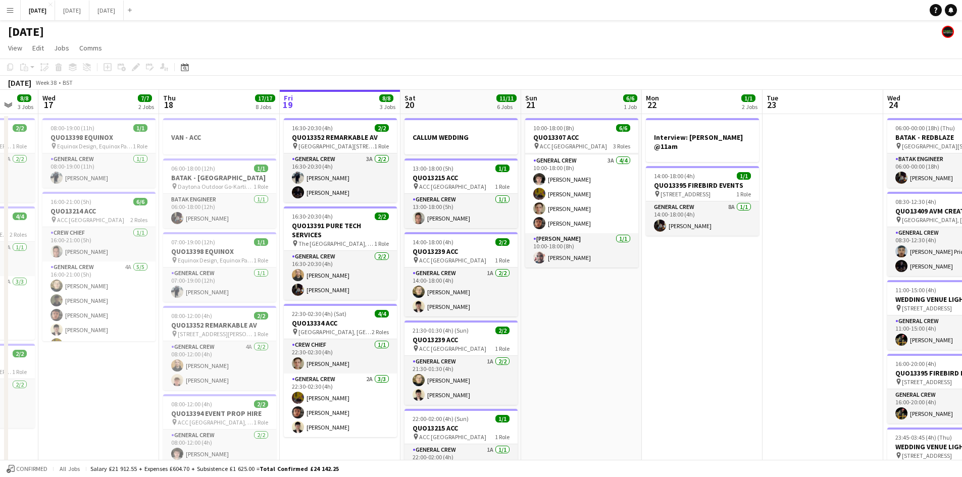
drag, startPoint x: 427, startPoint y: 322, endPoint x: 537, endPoint y: 303, distance: 112.2
click at [536, 305] on app-calendar-viewport "Mon 15 12/12 4 Jobs Tue 16 8/8 3 Jobs Wed 17 7/7 2 Jobs Thu 18 17/17 8 Jobs Fri…" at bounding box center [481, 483] width 962 height 786
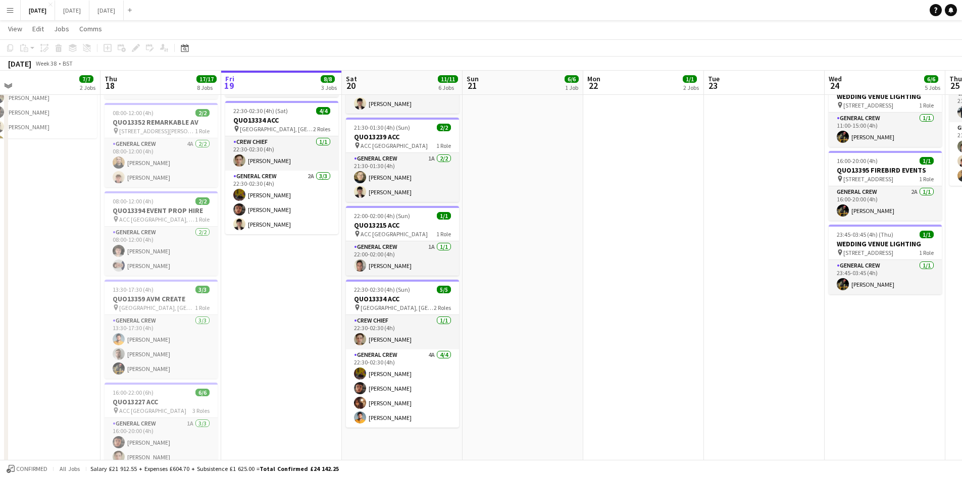
scroll to position [0, 259]
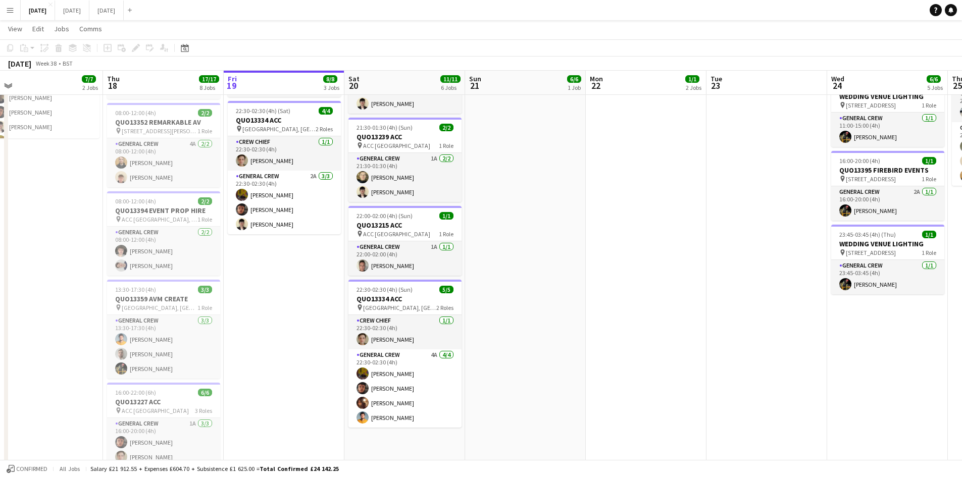
drag, startPoint x: 501, startPoint y: 329, endPoint x: 507, endPoint y: 330, distance: 6.1
click at [507, 330] on app-calendar-viewport "Mon 15 12/12 4 Jobs Tue 16 8/8 3 Jobs Wed 17 7/7 2 Jobs Thu 18 17/17 8 Jobs Fri…" at bounding box center [481, 254] width 962 height 835
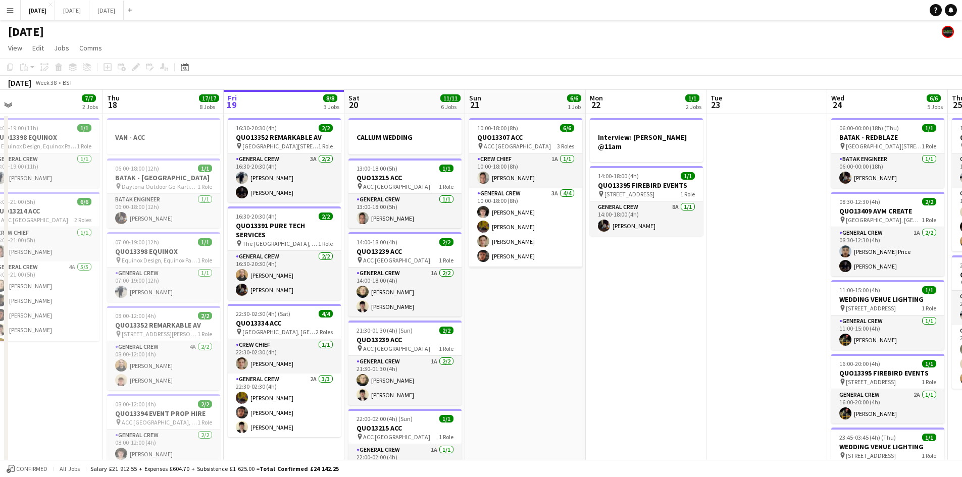
click at [656, 330] on app-calendar-viewport "Mon 15 12/12 4 Jobs Tue 16 8/8 3 Jobs Wed 17 7/7 2 Jobs Thu 18 17/17 8 Jobs Fri…" at bounding box center [481, 483] width 962 height 786
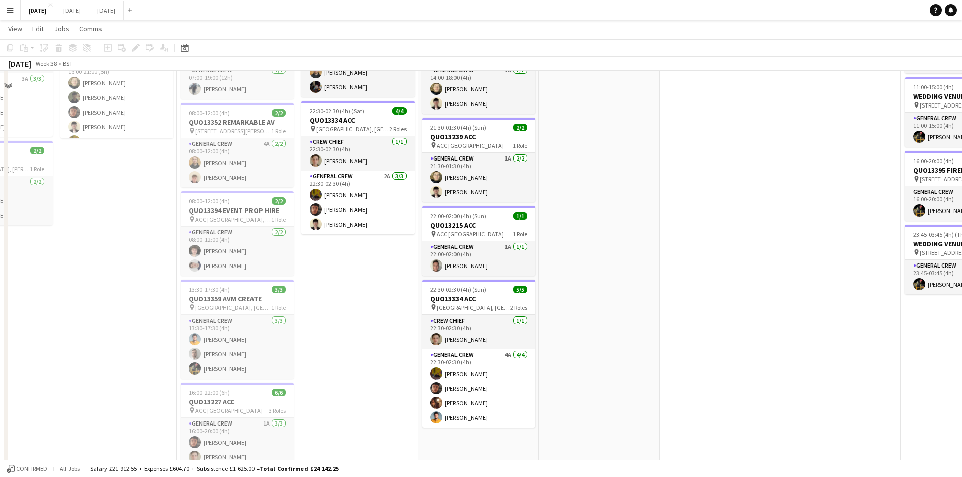
scroll to position [0, 0]
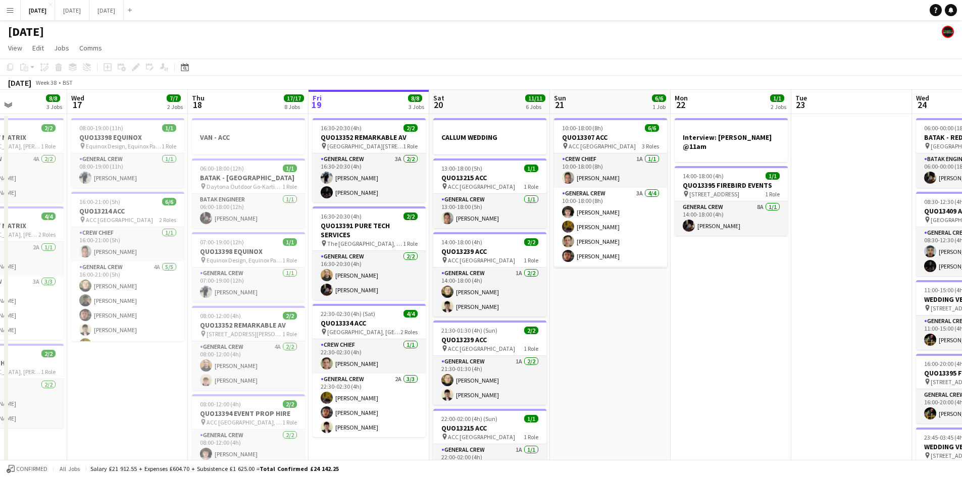
drag, startPoint x: 730, startPoint y: 345, endPoint x: 641, endPoint y: 322, distance: 92.2
click at [624, 319] on app-calendar-viewport "Sun 14 9/9 4 Jobs Mon 15 12/12 4 Jobs Tue 16 8/8 3 Jobs Wed 17 7/7 2 Jobs Thu 1…" at bounding box center [481, 483] width 962 height 786
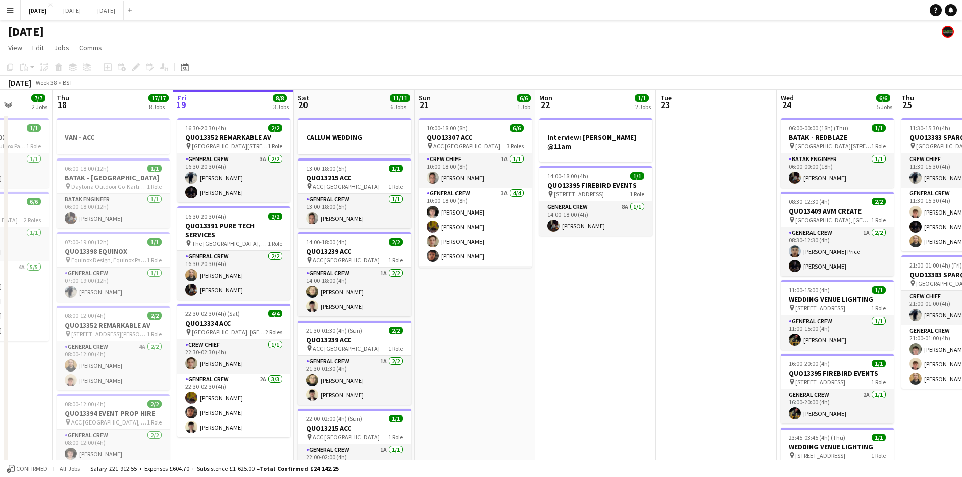
drag, startPoint x: 689, startPoint y: 341, endPoint x: 517, endPoint y: 299, distance: 176.9
click at [517, 299] on app-calendar-viewport "Mon 15 12/12 4 Jobs Tue 16 8/8 3 Jobs Wed 17 7/7 2 Jobs Thu 18 17/17 8 Jobs Fri…" at bounding box center [481, 483] width 962 height 786
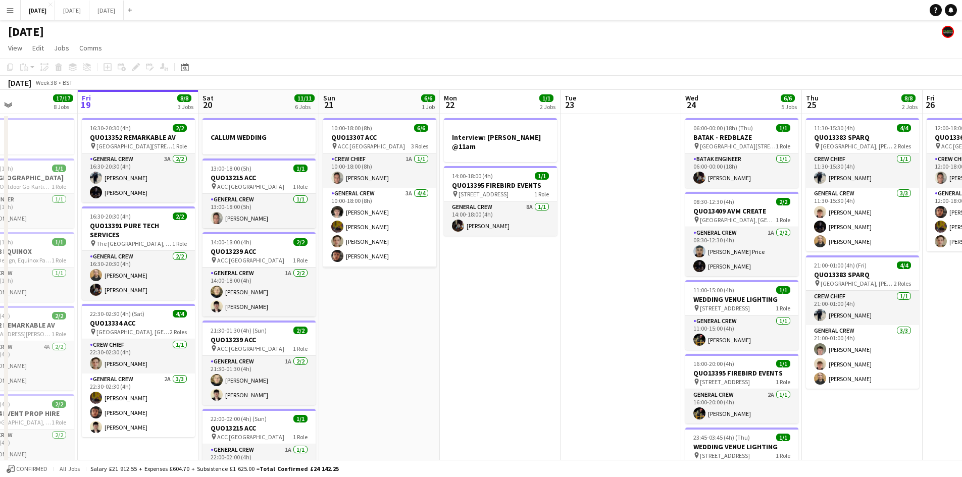
drag, startPoint x: 408, startPoint y: 326, endPoint x: 589, endPoint y: 328, distance: 181.3
click at [578, 331] on app-calendar-viewport "Tue 16 8/8 3 Jobs Wed 17 7/7 2 Jobs Thu 18 17/17 8 Jobs Fri 19 8/8 3 Jobs Sat 2…" at bounding box center [481, 483] width 962 height 786
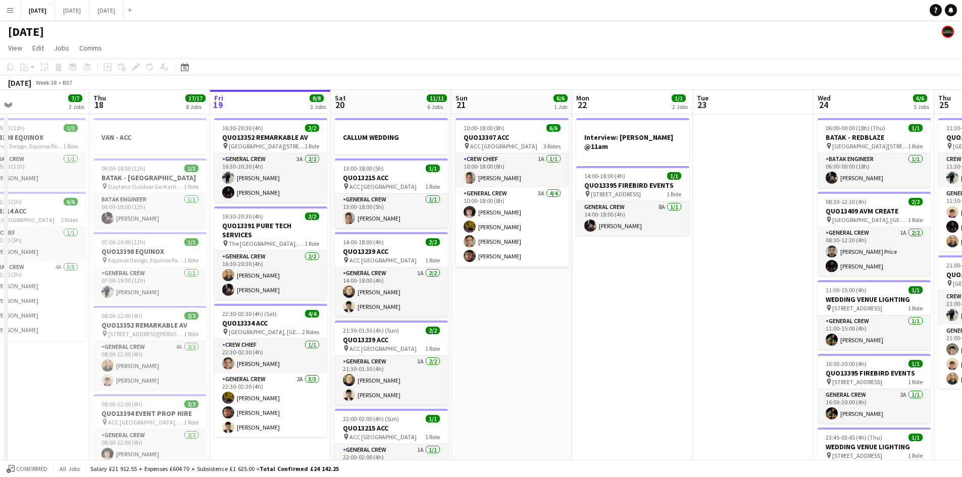
drag, startPoint x: 572, startPoint y: 345, endPoint x: 589, endPoint y: 341, distance: 17.5
click at [586, 343] on app-calendar-viewport "Mon 15 12/12 4 Jobs Tue 16 8/8 3 Jobs Wed 17 7/7 2 Jobs Thu 18 17/17 8 Jobs Fri…" at bounding box center [481, 483] width 962 height 786
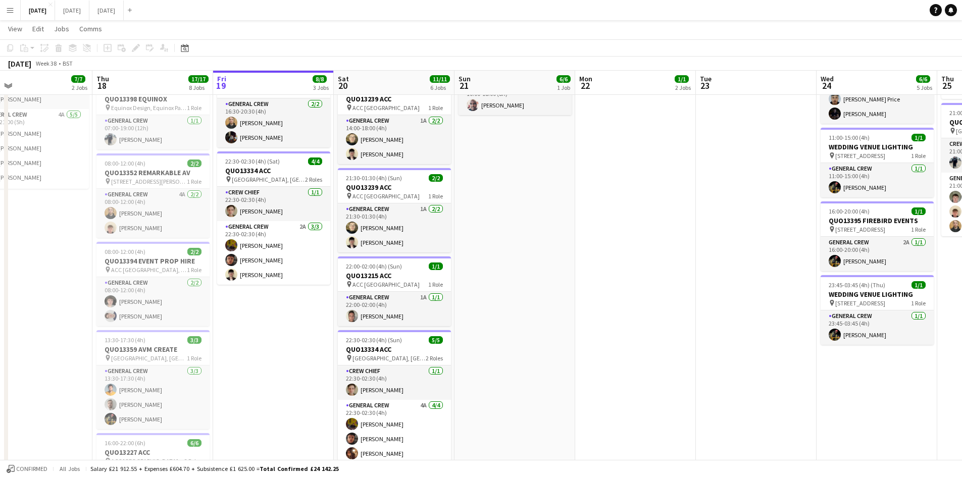
scroll to position [303, 0]
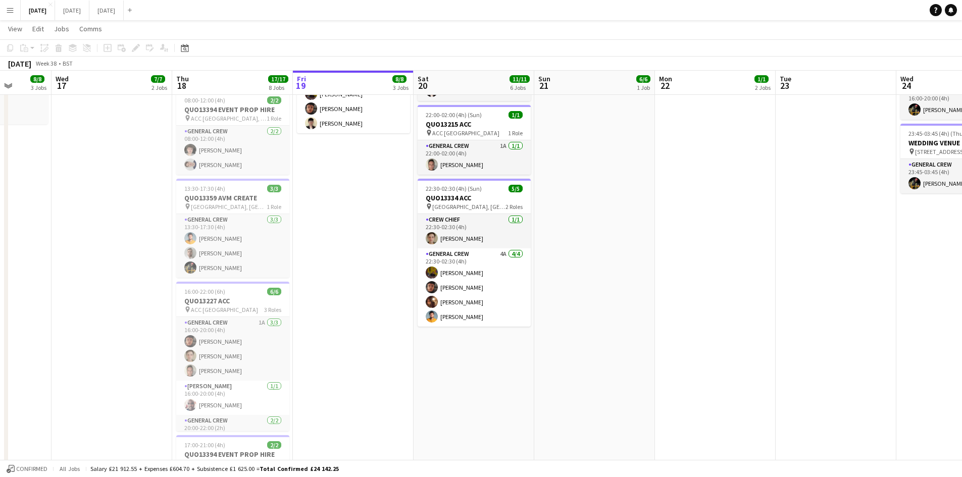
drag, startPoint x: 502, startPoint y: 227, endPoint x: 609, endPoint y: 214, distance: 107.9
click at [609, 214] on app-calendar-viewport "Mon 15 12/12 4 Jobs Tue 16 8/8 3 Jobs Wed 17 7/7 2 Jobs Thu 18 17/17 8 Jobs Fri…" at bounding box center [481, 153] width 962 height 835
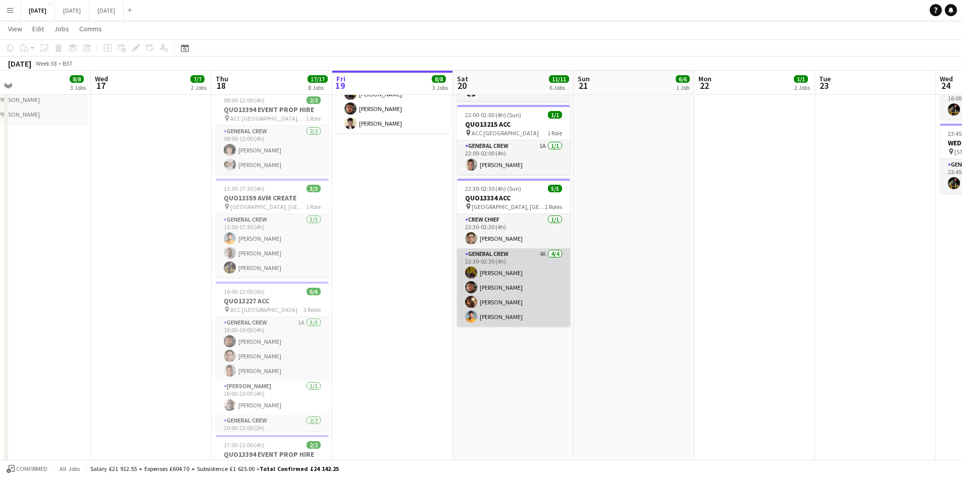
click at [500, 300] on app-card-role "General Crew 4A 4/4 22:30-02:30 (4h) Josef Seggie Kai Gilley Ellis Mercer Georg…" at bounding box center [513, 287] width 113 height 78
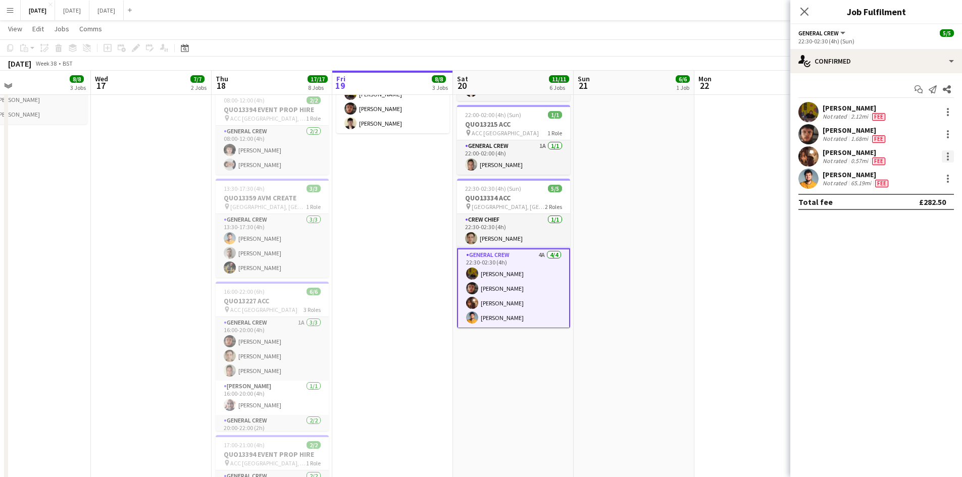
click at [945, 154] on div at bounding box center [948, 156] width 12 height 12
click at [911, 273] on span "Remove" at bounding box center [898, 272] width 30 height 9
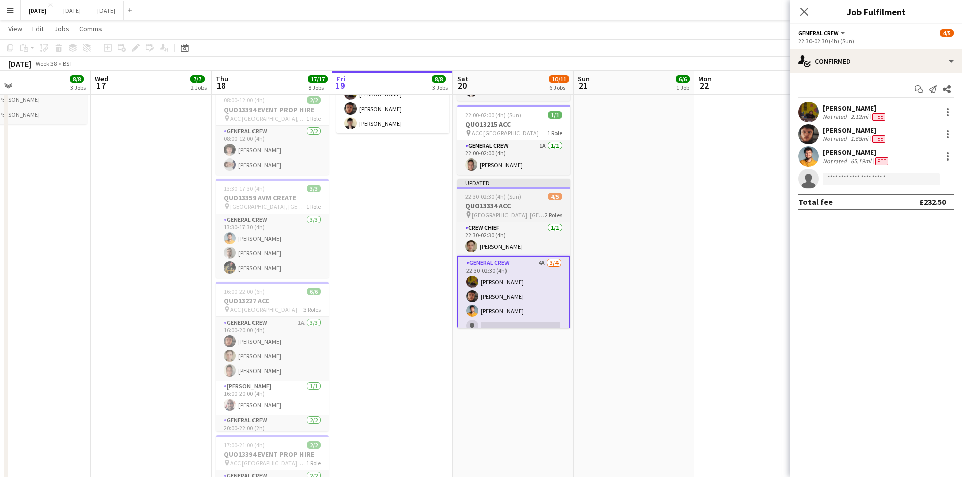
click at [511, 199] on span "22:30-02:30 (4h) (Sun)" at bounding box center [493, 197] width 56 height 8
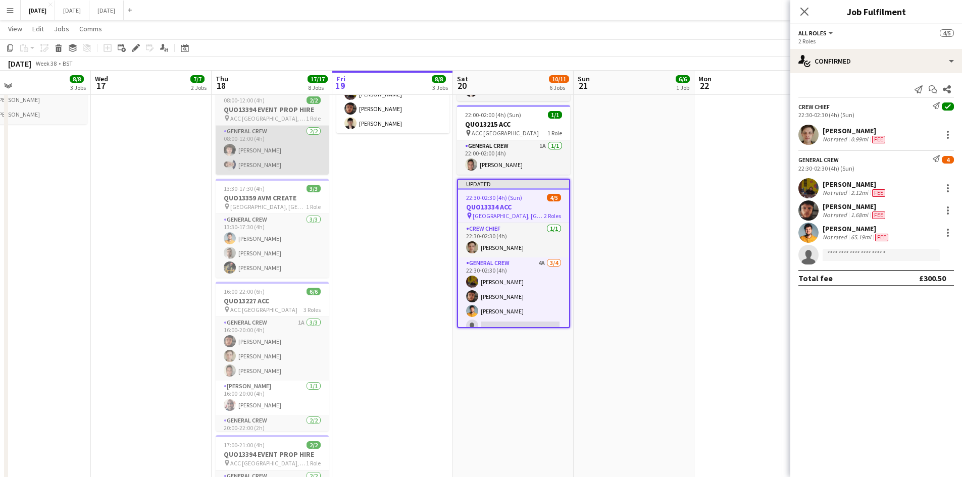
scroll to position [0, 271]
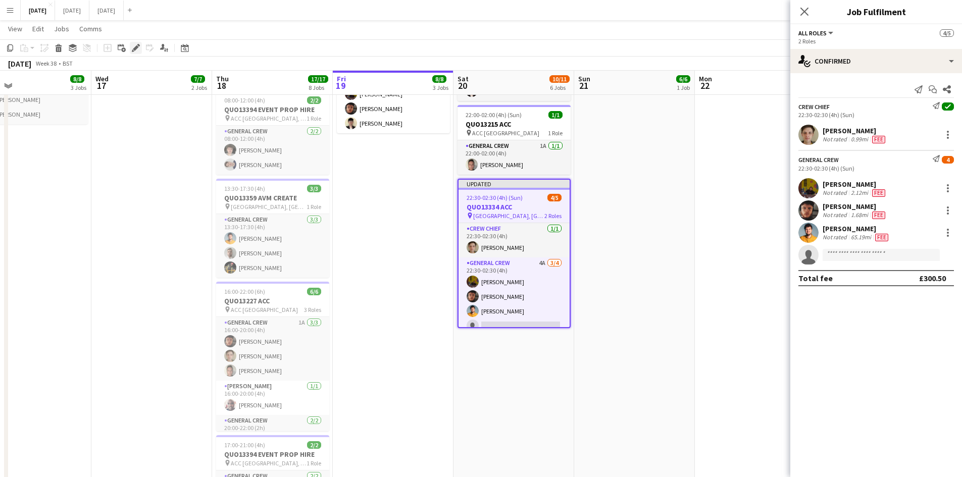
click at [135, 46] on icon "Edit" at bounding box center [136, 48] width 8 height 8
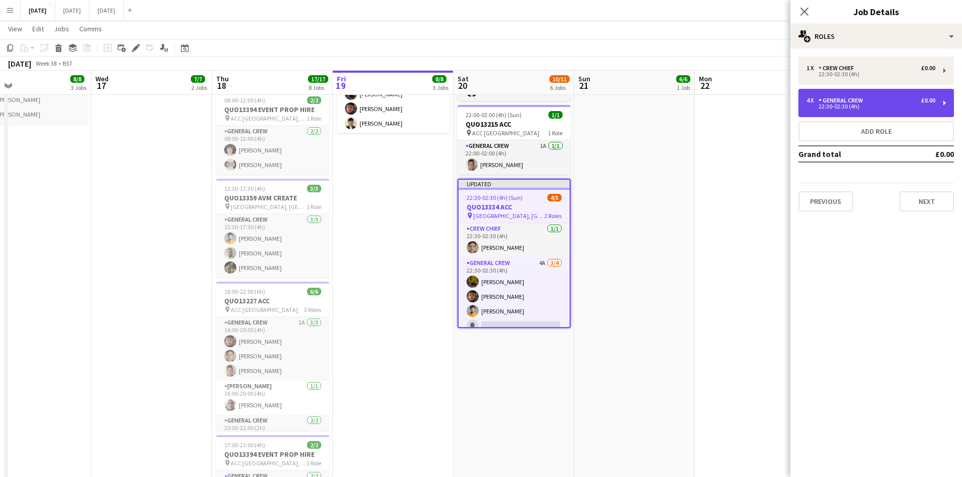
click at [882, 103] on div "4 x General Crew £0.00" at bounding box center [870, 100] width 129 height 7
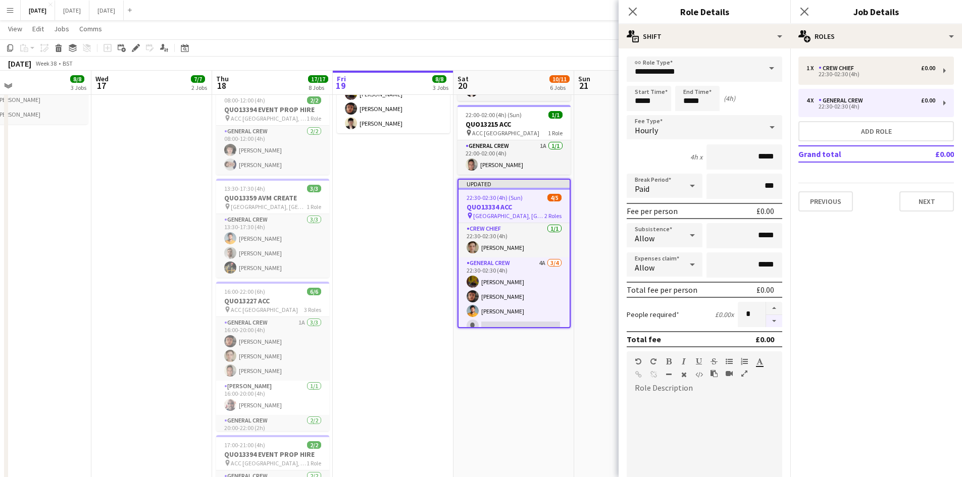
click at [767, 323] on button "button" at bounding box center [774, 321] width 16 height 13
type input "*"
drag, startPoint x: 634, startPoint y: 8, endPoint x: 815, endPoint y: 41, distance: 183.8
click at [637, 9] on icon "Close pop-in" at bounding box center [633, 12] width 10 height 10
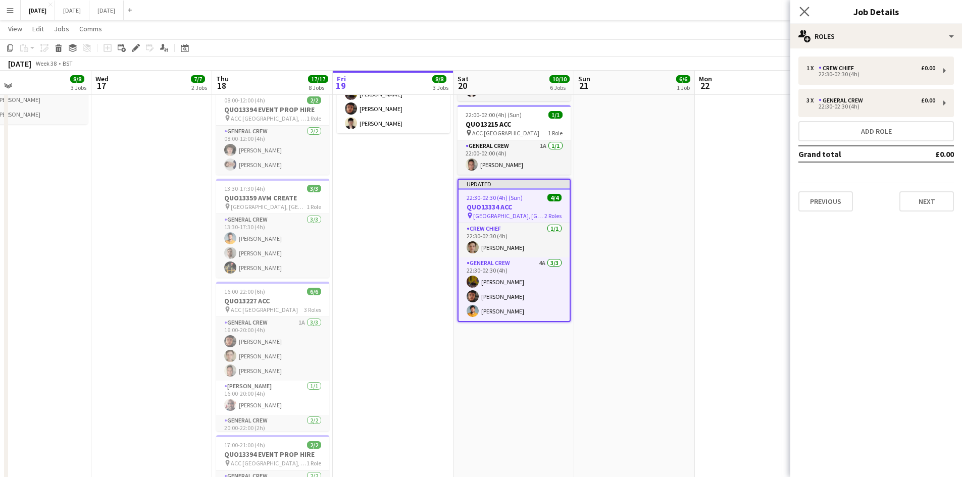
click at [803, 6] on app-icon "Close pop-in" at bounding box center [804, 12] width 15 height 15
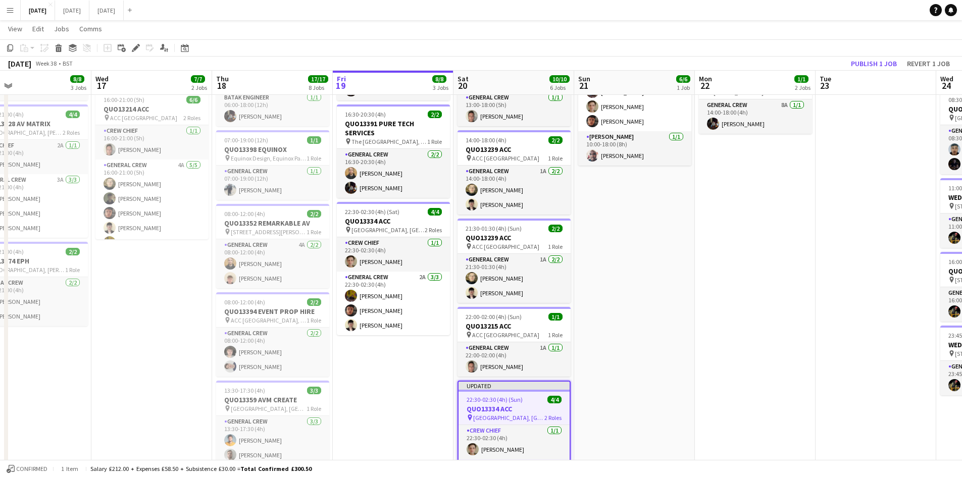
scroll to position [0, 0]
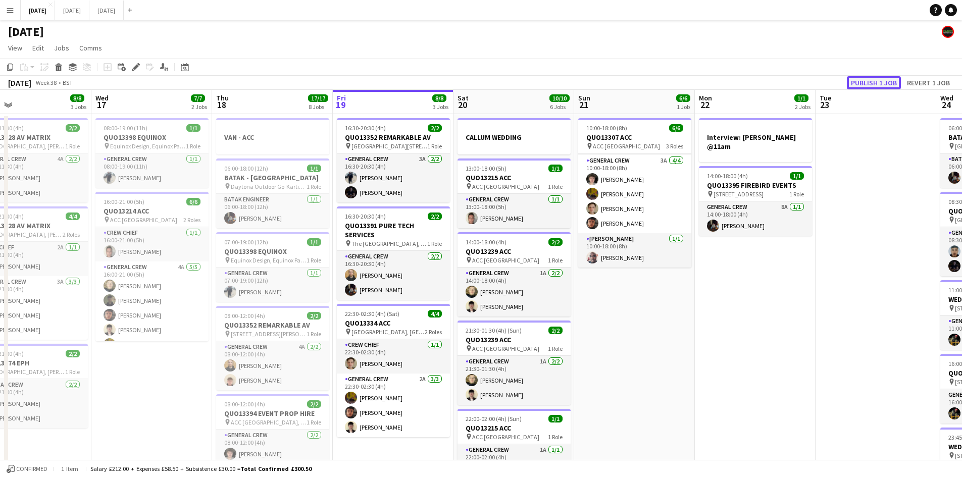
click at [880, 80] on button "Publish 1 job" at bounding box center [874, 82] width 54 height 13
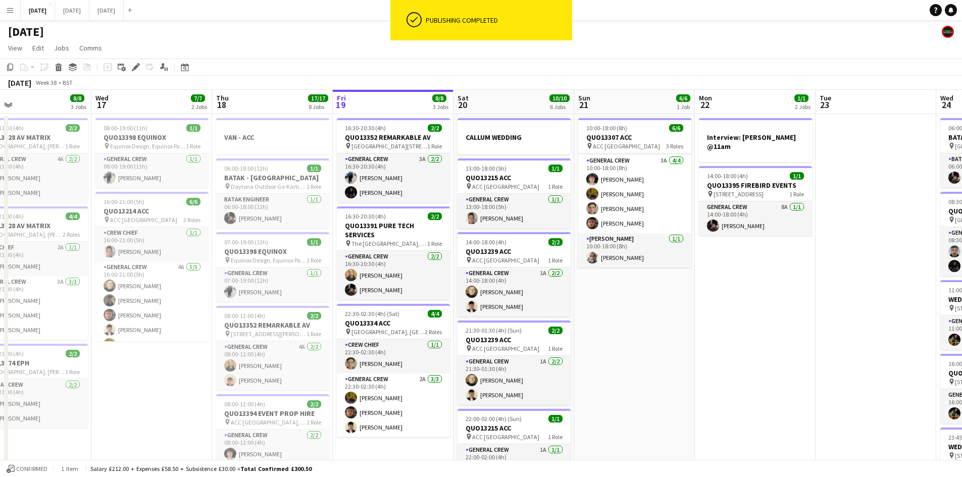
click at [15, 14] on button "Menu" at bounding box center [10, 10] width 20 height 20
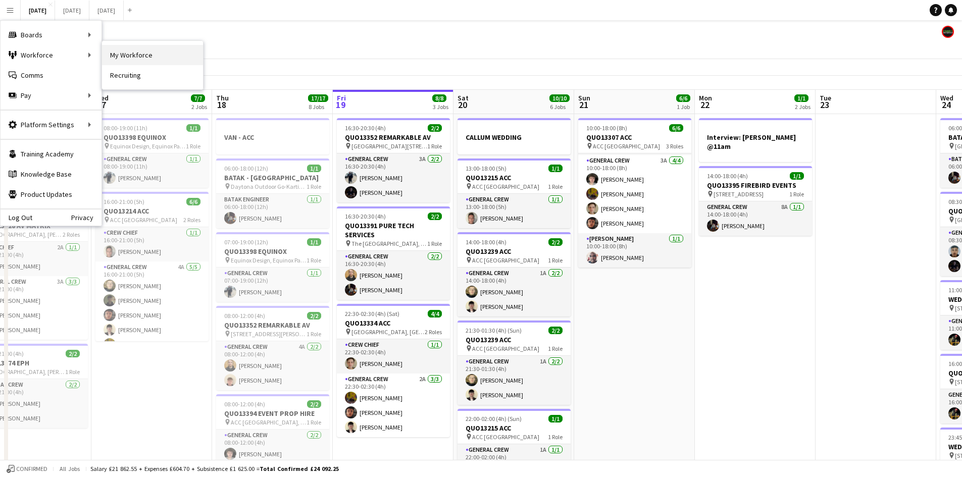
click at [139, 56] on link "My Workforce" at bounding box center [152, 55] width 101 height 20
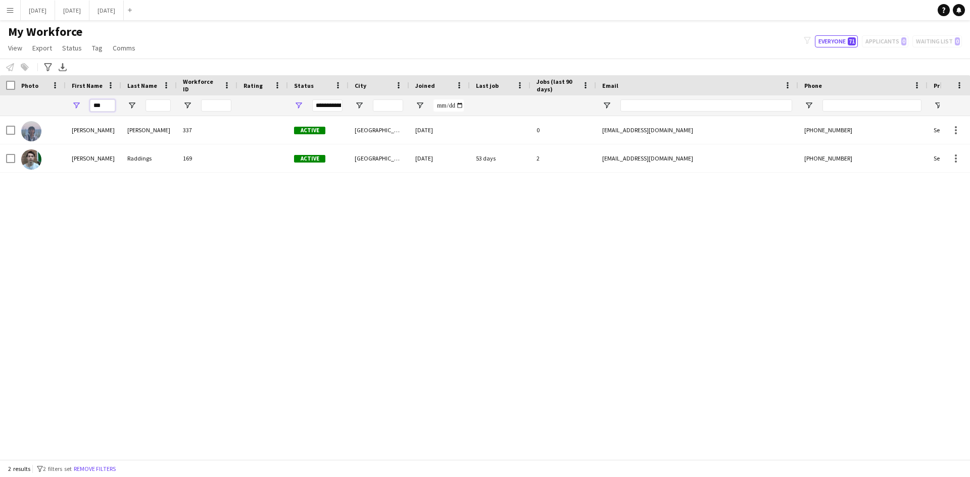
drag, startPoint x: 110, startPoint y: 108, endPoint x: 80, endPoint y: 110, distance: 29.9
click at [80, 110] on div "***" at bounding box center [94, 105] width 56 height 20
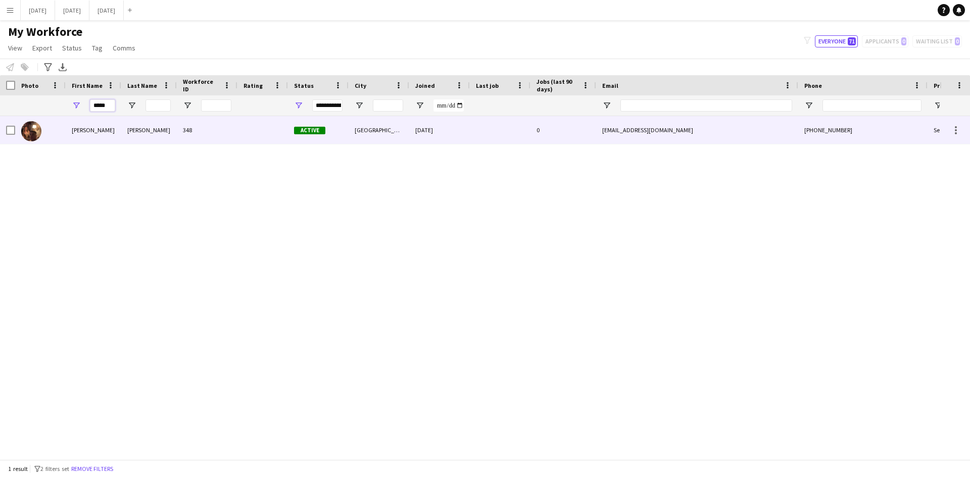
type input "*****"
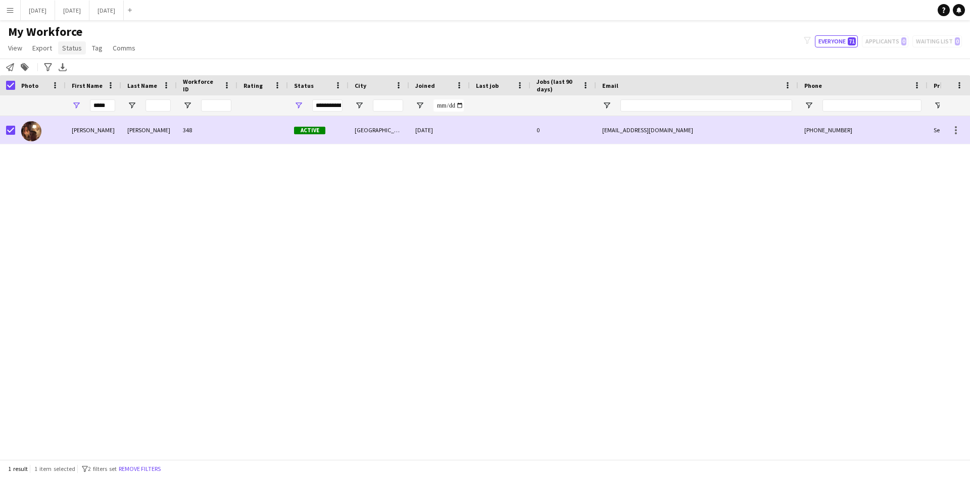
click at [72, 54] on link "Status" at bounding box center [72, 47] width 28 height 13
click at [74, 73] on span "Edit" at bounding box center [72, 69] width 12 height 9
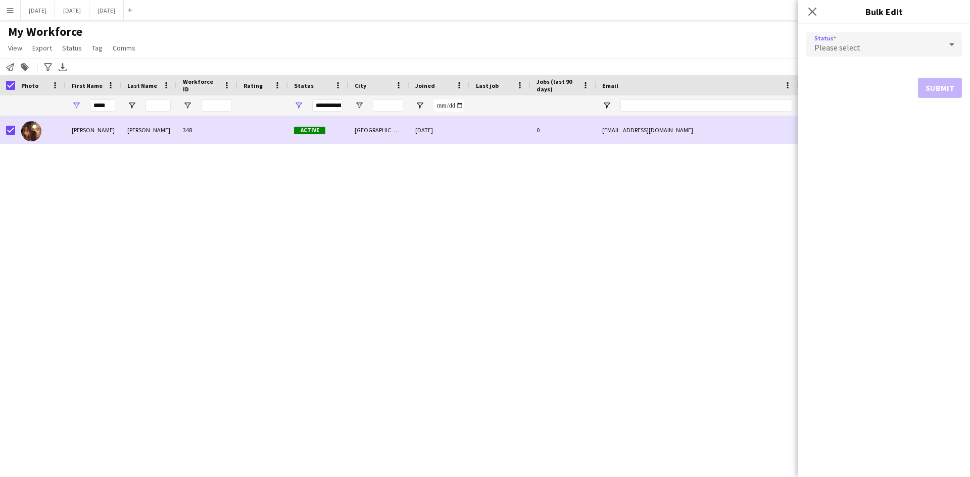
click at [899, 49] on div "Please select" at bounding box center [873, 44] width 135 height 24
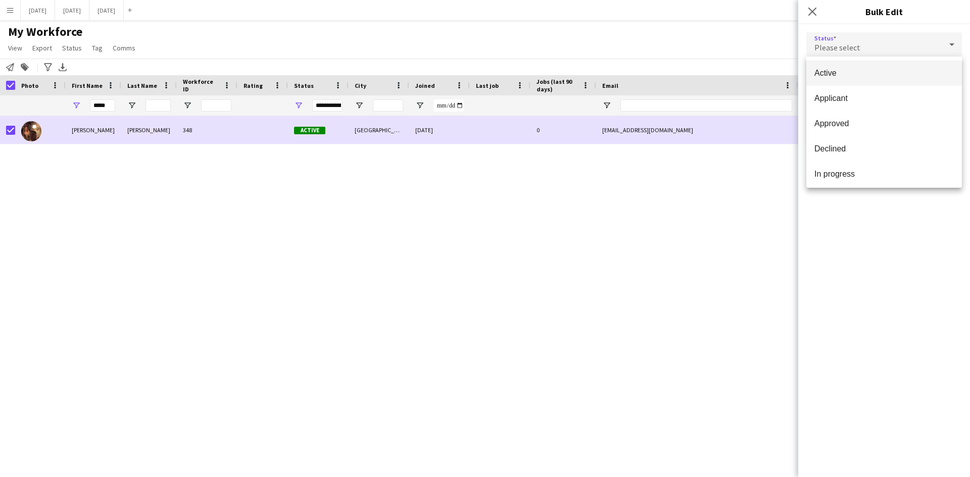
scroll to position [101, 0]
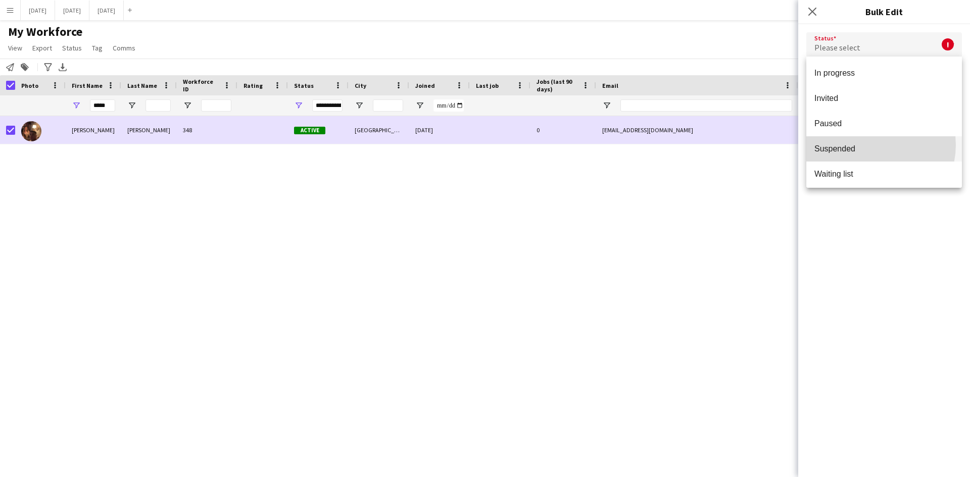
drag, startPoint x: 870, startPoint y: 145, endPoint x: 878, endPoint y: 145, distance: 8.1
click at [870, 144] on span "Suspended" at bounding box center [883, 149] width 139 height 10
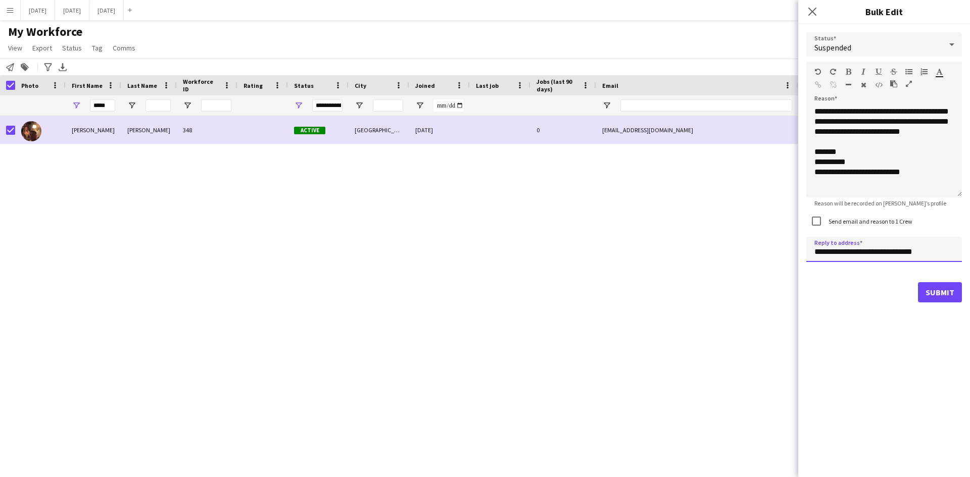
click at [826, 252] on input "**********" at bounding box center [884, 249] width 156 height 25
click at [941, 286] on button "Submit" at bounding box center [940, 292] width 44 height 20
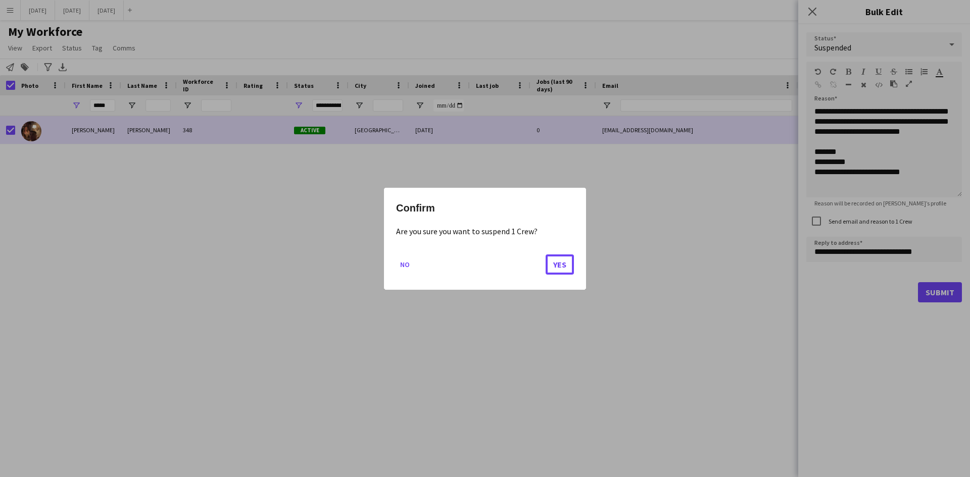
drag, startPoint x: 558, startPoint y: 265, endPoint x: 568, endPoint y: 259, distance: 11.8
click at [559, 264] on button "Yes" at bounding box center [559, 264] width 28 height 20
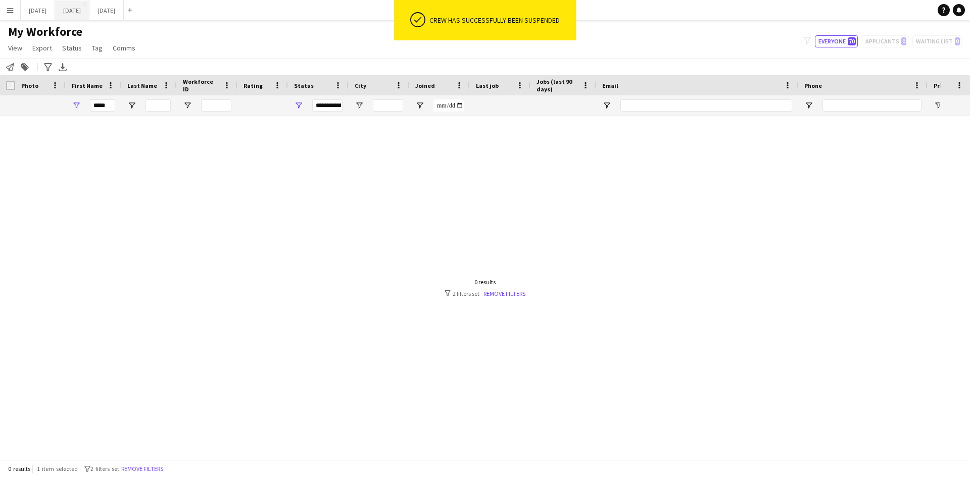
click at [89, 9] on button "[DATE] Close" at bounding box center [72, 11] width 34 height 20
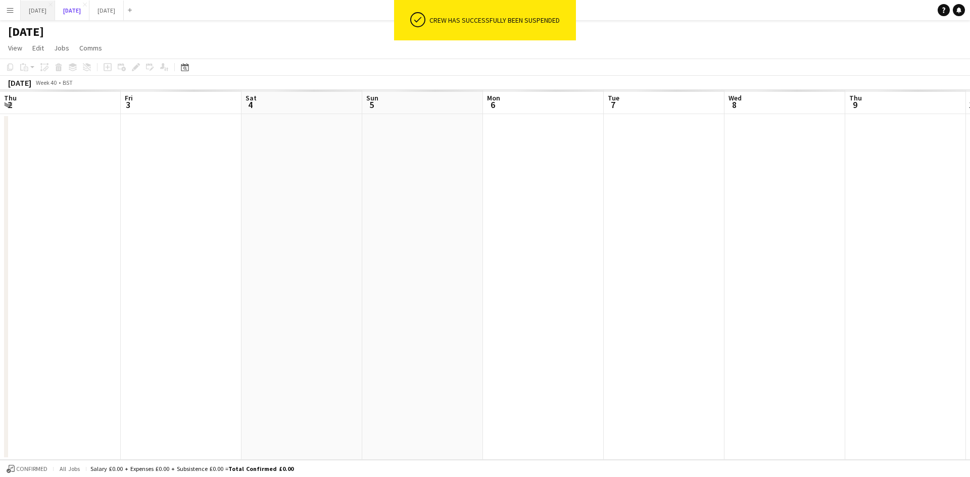
scroll to position [0, 374]
click at [52, 11] on button "[DATE] Close" at bounding box center [38, 11] width 34 height 20
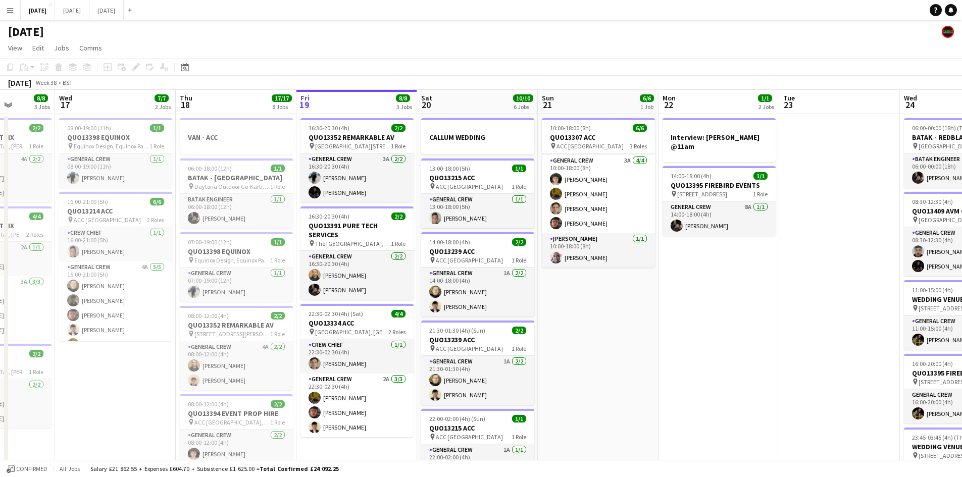
drag, startPoint x: 690, startPoint y: 337, endPoint x: 748, endPoint y: 343, distance: 58.4
click at [748, 343] on app-calendar-viewport "Sun 14 9/9 4 Jobs Mon 15 12/12 4 Jobs Tue 16 8/8 3 Jobs Wed 17 7/7 2 Jobs Thu 1…" at bounding box center [481, 483] width 962 height 786
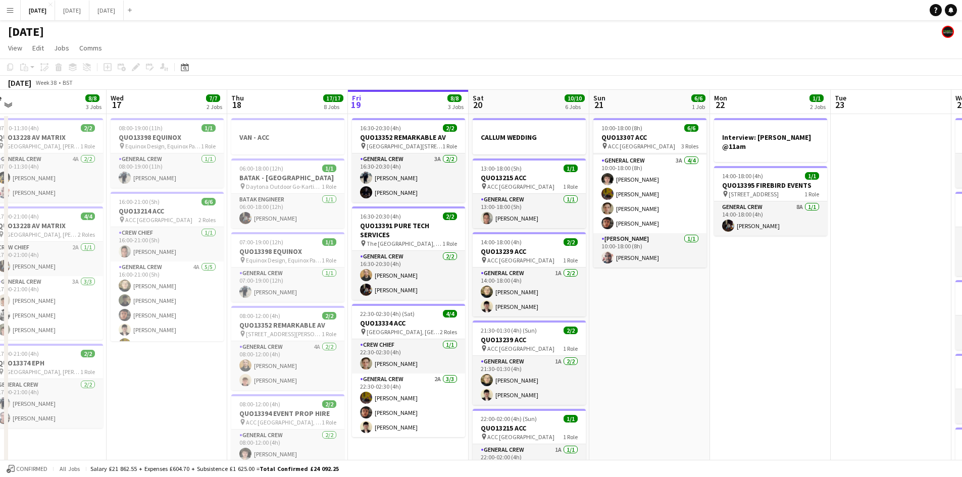
click at [673, 324] on app-calendar-viewport "Sat 13 12/12 5 Jobs Sun 14 9/9 4 Jobs Mon 15 12/12 4 Jobs Tue 16 8/8 3 Jobs Wed…" at bounding box center [481, 483] width 962 height 786
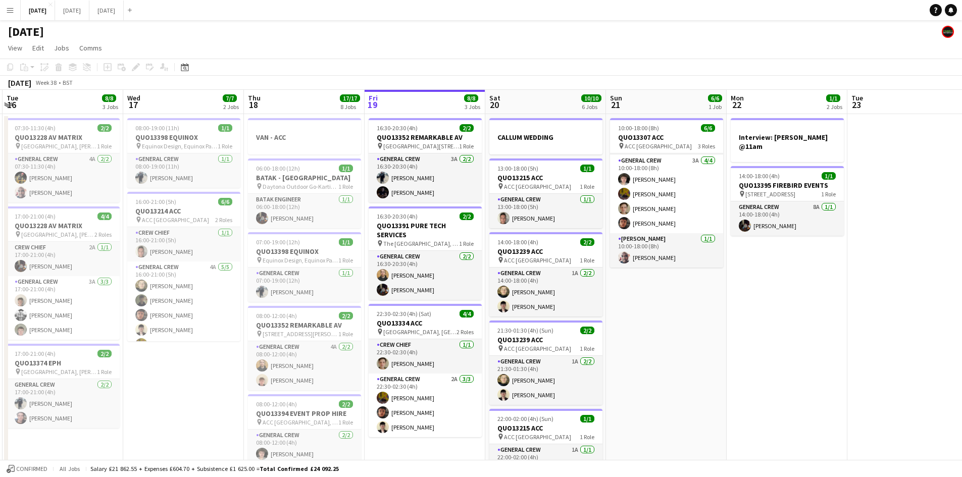
drag, startPoint x: 759, startPoint y: 328, endPoint x: 660, endPoint y: 318, distance: 100.5
click at [660, 318] on app-calendar-viewport "Sat 13 12/12 5 Jobs Sun 14 9/9 4 Jobs Mon 15 12/12 4 Jobs Tue 16 8/8 3 Jobs Wed…" at bounding box center [481, 483] width 962 height 786
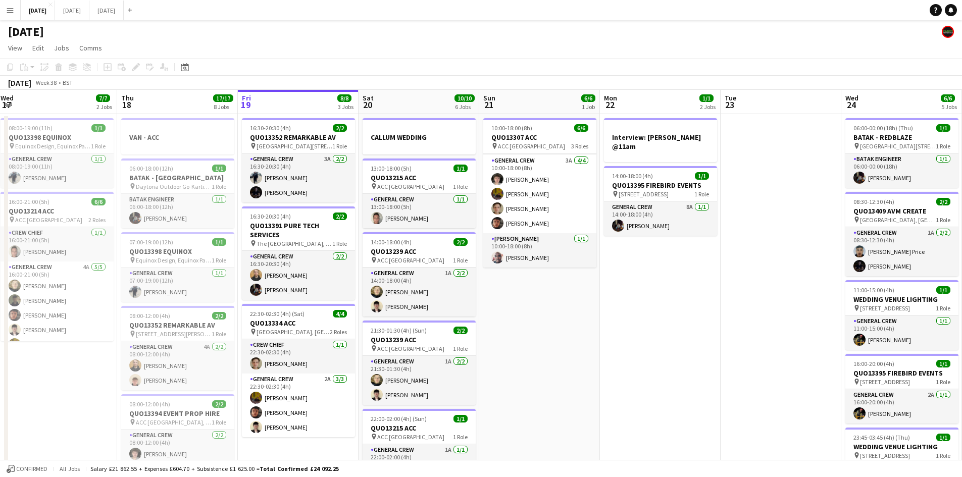
drag, startPoint x: 723, startPoint y: 338, endPoint x: 667, endPoint y: 330, distance: 56.6
click at [669, 331] on app-calendar-viewport "Sun 14 9/9 4 Jobs Mon 15 12/12 4 Jobs Tue 16 8/8 3 Jobs Wed 17 7/7 2 Jobs Thu 1…" at bounding box center [481, 483] width 962 height 786
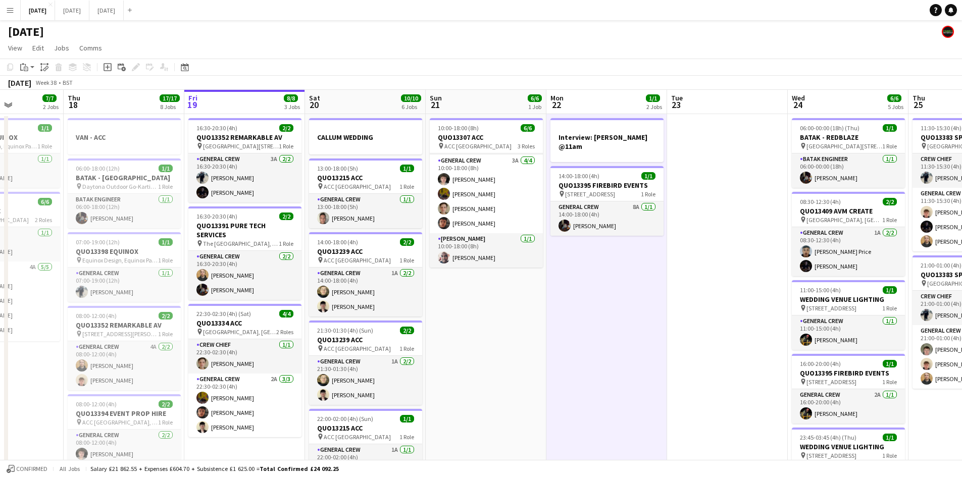
scroll to position [0, 290]
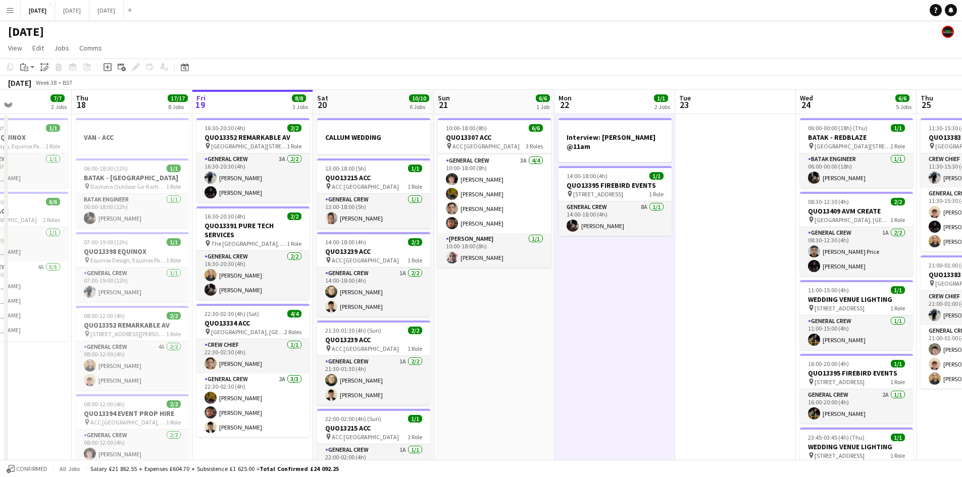
drag, startPoint x: 664, startPoint y: 335, endPoint x: 551, endPoint y: 313, distance: 114.8
click at [551, 313] on app-calendar-viewport "Mon 15 12/12 4 Jobs Tue 16 8/8 3 Jobs Wed 17 7/7 2 Jobs Thu 18 17/17 8 Jobs Fri…" at bounding box center [481, 483] width 962 height 786
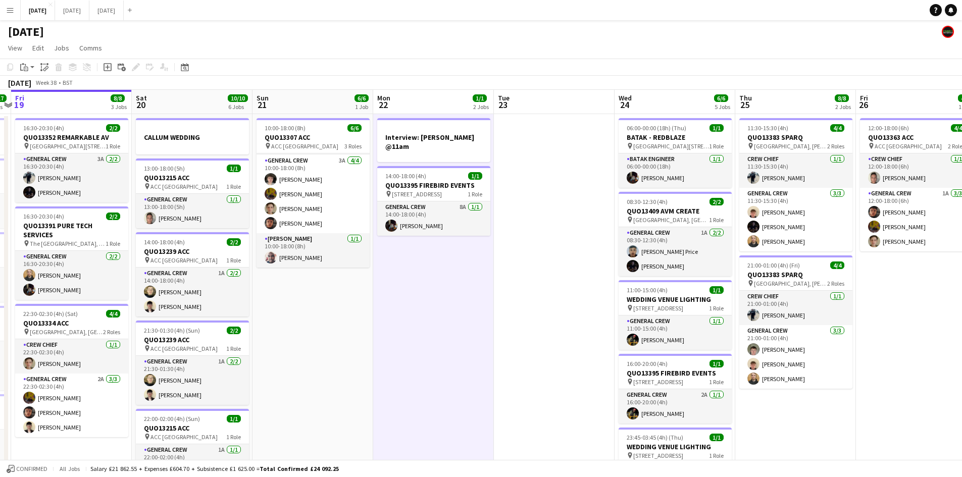
drag, startPoint x: 619, startPoint y: 279, endPoint x: 541, endPoint y: 255, distance: 81.6
click at [541, 255] on app-calendar-viewport "Tue 16 8/8 3 Jobs Wed 17 7/7 2 Jobs Thu 18 17/17 8 Jobs Fri 19 8/8 3 Jobs Sat 2…" at bounding box center [481, 483] width 962 height 786
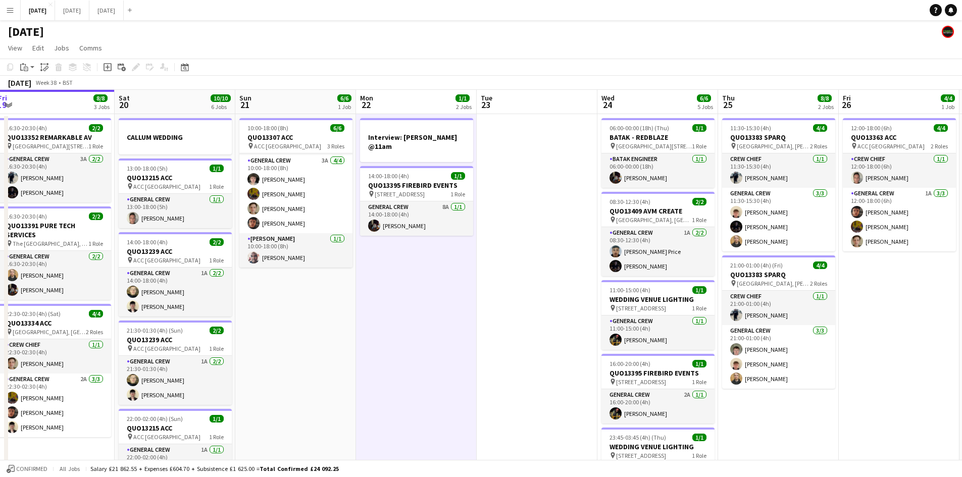
scroll to position [0, 307]
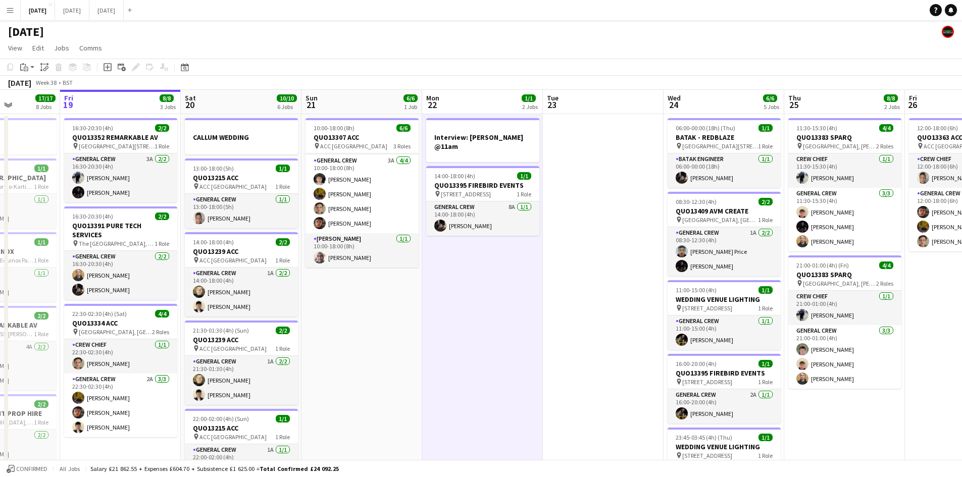
drag, startPoint x: 538, startPoint y: 255, endPoint x: 514, endPoint y: 244, distance: 27.1
click at [509, 242] on app-calendar-viewport "Tue 16 8/8 3 Jobs Wed 17 7/7 2 Jobs Thu 18 17/17 8 Jobs Fri 19 8/8 3 Jobs Sat 2…" at bounding box center [481, 483] width 962 height 786
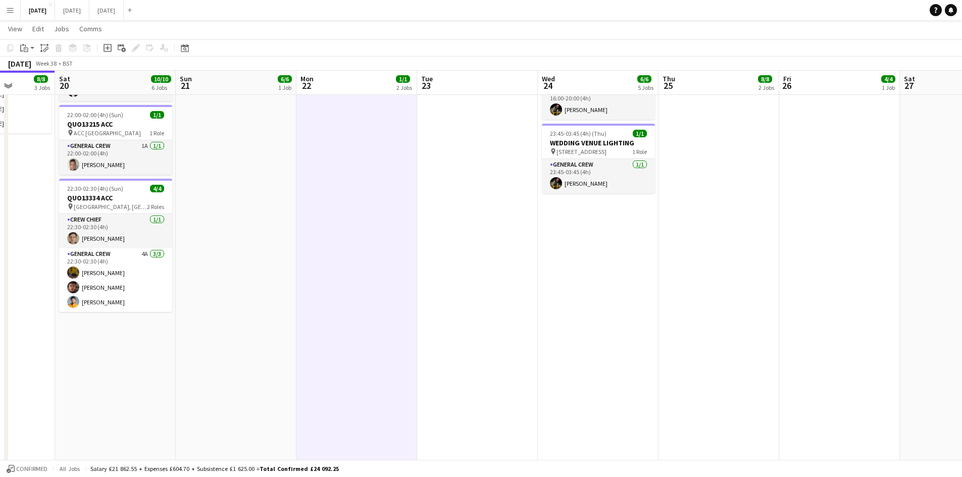
scroll to position [0, 0]
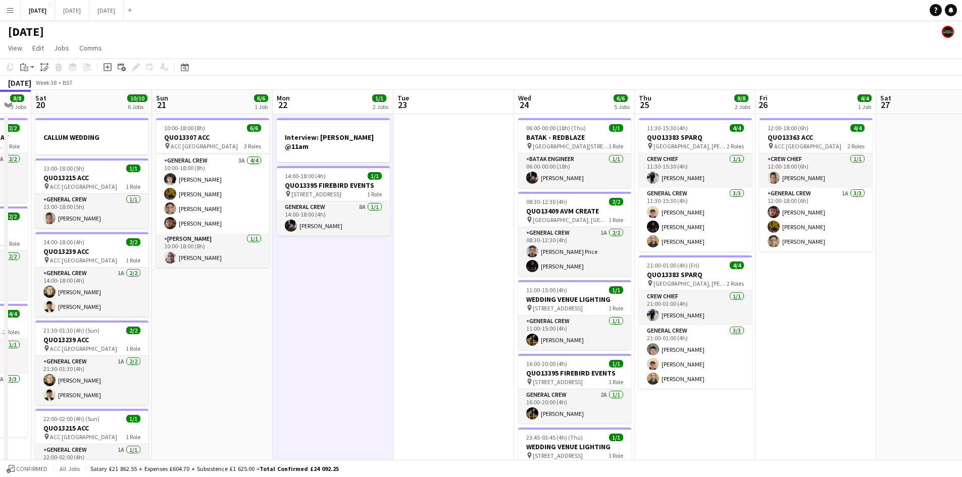
drag, startPoint x: 835, startPoint y: 304, endPoint x: 733, endPoint y: 278, distance: 105.3
click at [733, 278] on app-calendar-viewport "Wed 17 7/7 2 Jobs Thu 18 17/17 8 Jobs Fri 19 8/8 3 Jobs Sat 20 10/10 6 Jobs Sun…" at bounding box center [481, 483] width 962 height 786
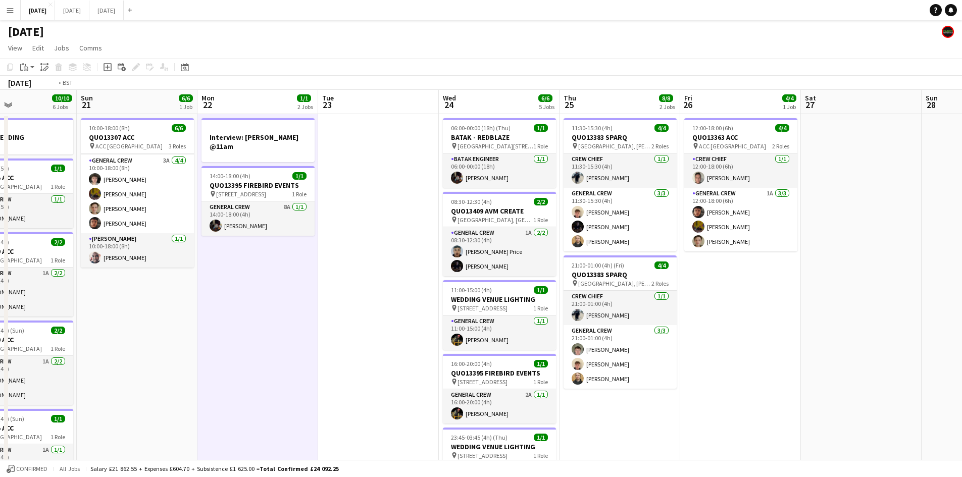
click at [642, 273] on app-calendar-viewport "Thu 18 17/17 8 Jobs Fri 19 8/8 3 Jobs Sat 20 10/10 6 Jobs Sun 21 6/6 1 Job Mon …" at bounding box center [481, 483] width 962 height 786
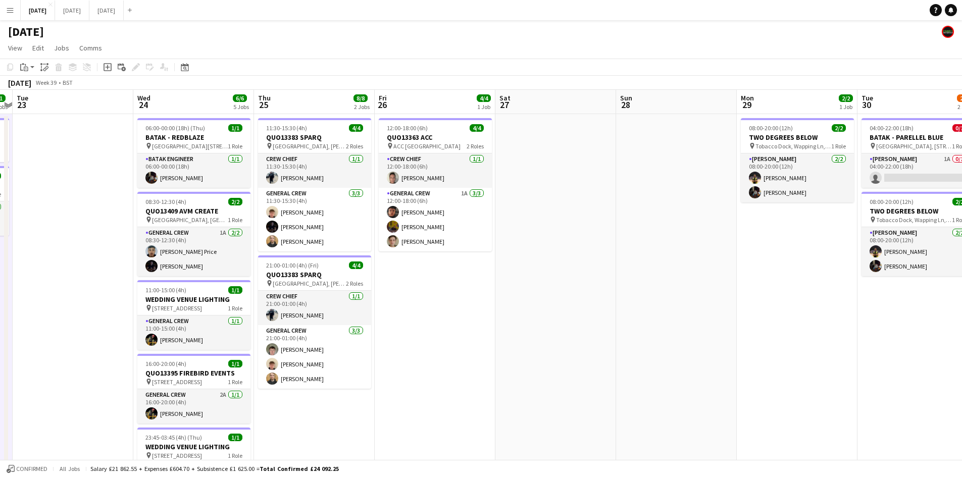
drag, startPoint x: 727, startPoint y: 313, endPoint x: 543, endPoint y: 277, distance: 187.9
click at [543, 277] on app-calendar-viewport "Sat 20 10/10 6 Jobs Sun 21 6/6 1 Job Mon 22 1/1 2 Jobs Tue 23 Wed 24 6/6 5 Jobs…" at bounding box center [481, 483] width 962 height 786
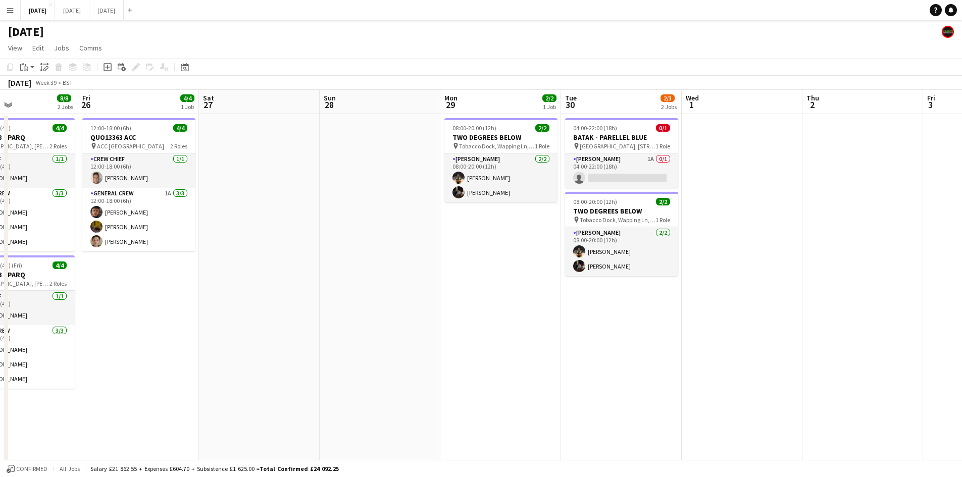
click at [665, 305] on app-calendar-viewport "Mon 22 1/1 2 Jobs Tue 23 Wed 24 6/6 5 Jobs Thu 25 8/8 2 Jobs Fri 26 4/4 1 Job S…" at bounding box center [481, 483] width 962 height 786
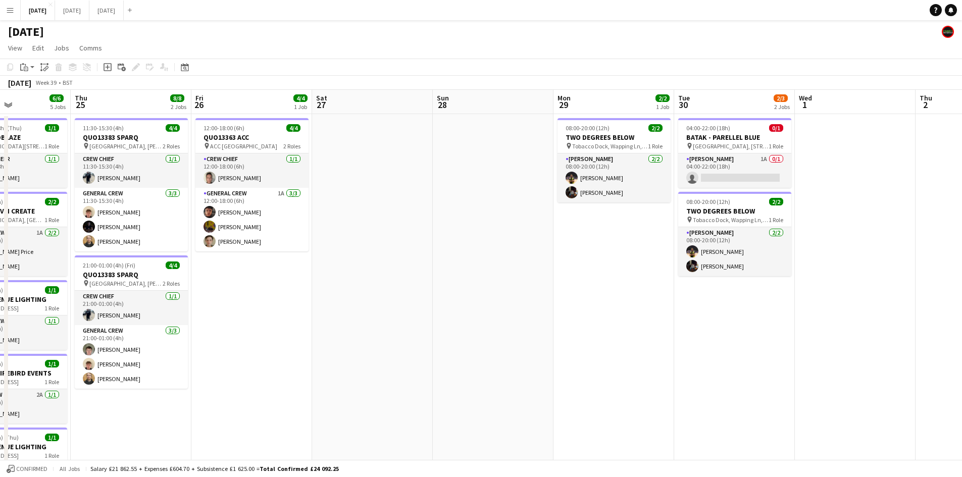
drag, startPoint x: 657, startPoint y: 321, endPoint x: 796, endPoint y: 313, distance: 139.1
click at [796, 315] on app-calendar-viewport "Mon 22 1/1 2 Jobs Tue 23 Wed 24 6/6 5 Jobs Thu 25 8/8 2 Jobs Fri 26 4/4 1 Job S…" at bounding box center [481, 483] width 962 height 786
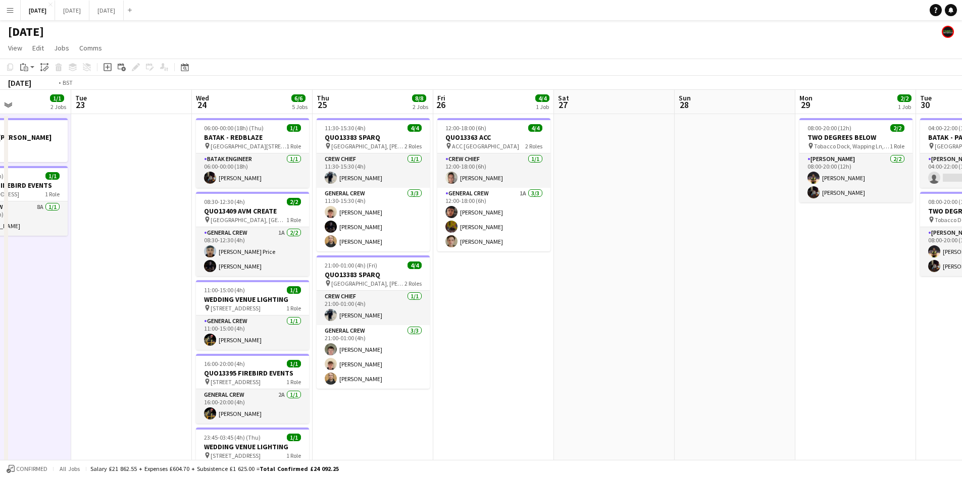
drag, startPoint x: 591, startPoint y: 337, endPoint x: 694, endPoint y: 323, distance: 104.1
click at [691, 324] on app-calendar-viewport "Sat 20 10/10 6 Jobs Sun 21 6/6 1 Job Mon 22 1/1 2 Jobs Tue 23 Wed 24 6/6 5 Jobs…" at bounding box center [481, 483] width 962 height 786
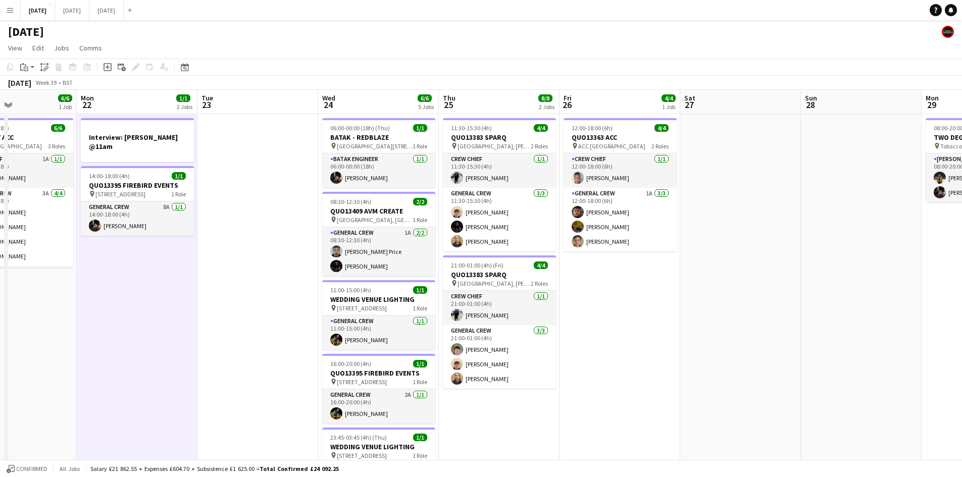
click at [676, 316] on app-calendar-viewport "Fri 19 8/8 3 Jobs Sat 20 10/10 6 Jobs Sun 21 6/6 1 Job Mon 22 1/1 2 Jobs Tue 23…" at bounding box center [481, 483] width 962 height 786
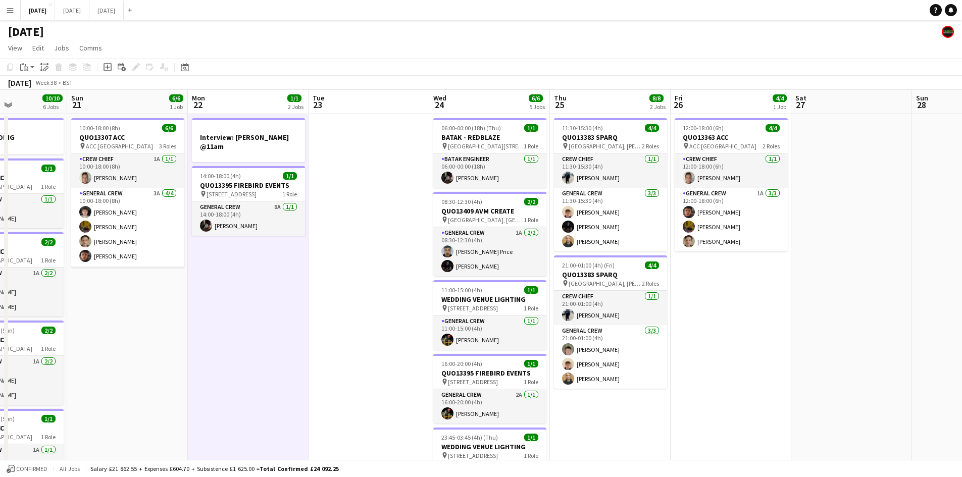
click at [572, 293] on app-calendar-viewport "Thu 18 17/17 8 Jobs Fri 19 8/8 3 Jobs Sat 20 10/10 6 Jobs Sun 21 6/6 1 Job Mon …" at bounding box center [481, 483] width 962 height 786
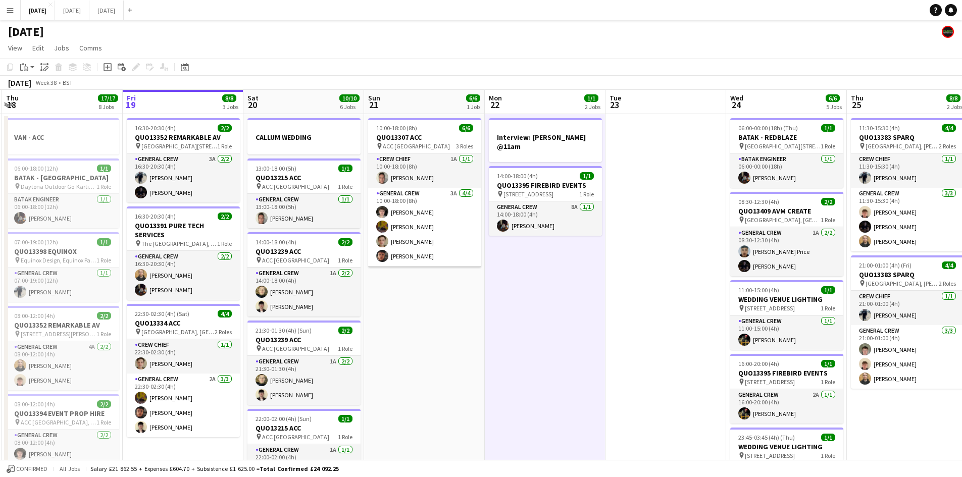
scroll to position [33, 0]
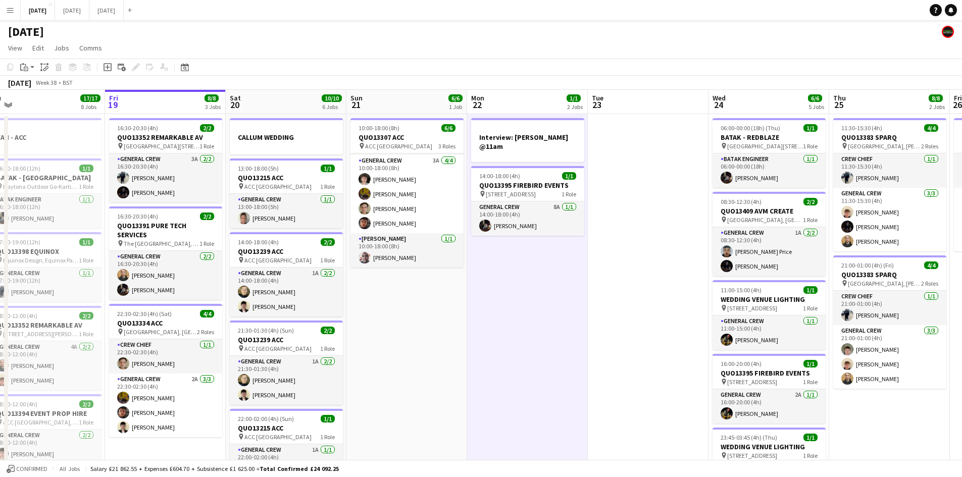
drag, startPoint x: 451, startPoint y: 296, endPoint x: 598, endPoint y: 287, distance: 147.2
click at [593, 287] on app-calendar-viewport "Tue 16 8/8 3 Jobs Wed 17 7/7 2 Jobs Thu 18 17/17 8 Jobs Fri 19 8/8 3 Jobs Sat 2…" at bounding box center [481, 483] width 962 height 786
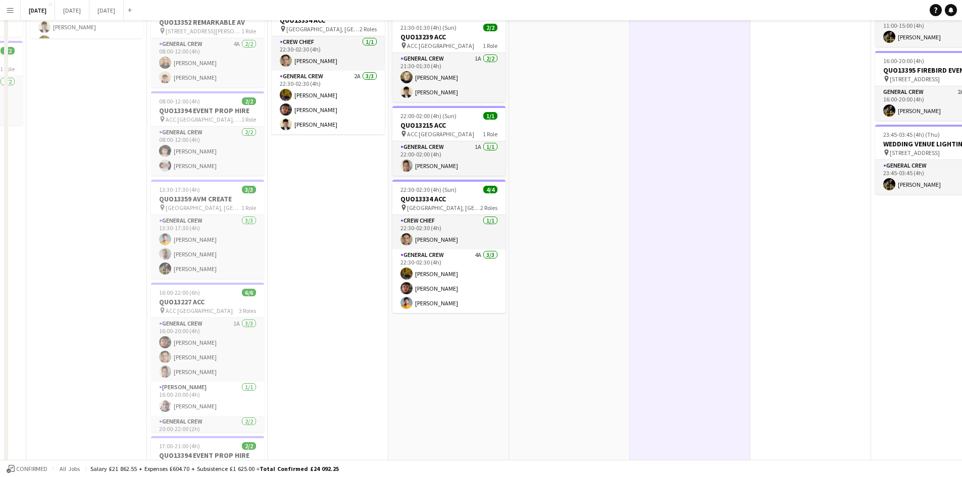
scroll to position [0, 0]
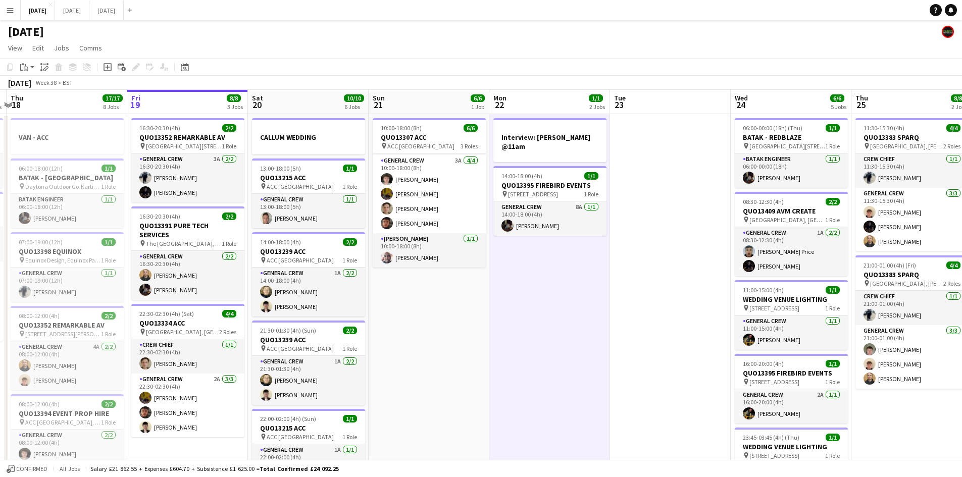
drag, startPoint x: 599, startPoint y: 321, endPoint x: 567, endPoint y: 298, distance: 39.2
click at [548, 304] on app-calendar-viewport "Mon 15 12/12 4 Jobs Tue 16 8/8 3 Jobs Wed 17 7/7 2 Jobs Thu 18 17/17 8 Jobs Fri…" at bounding box center [481, 483] width 962 height 786
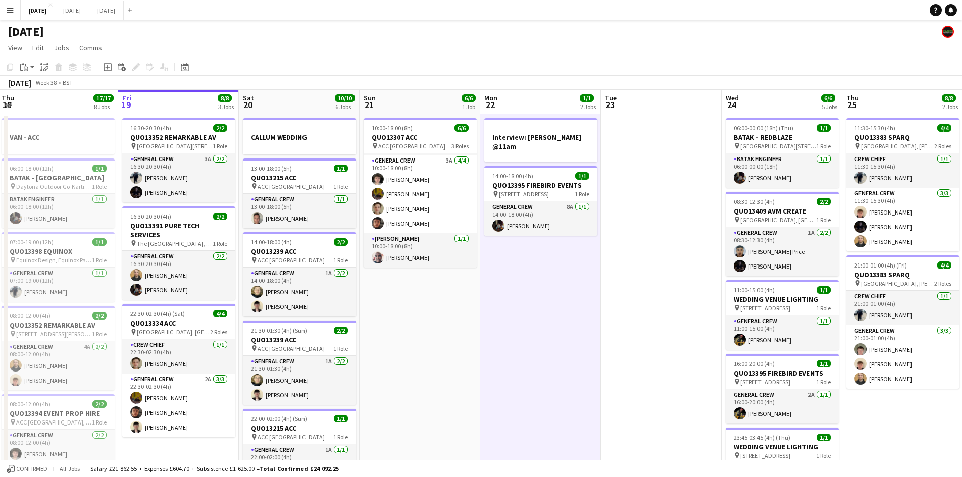
drag, startPoint x: 669, startPoint y: 338, endPoint x: 539, endPoint y: 316, distance: 131.8
click at [539, 316] on app-calendar-viewport "Mon 15 12/12 4 Jobs Tue 16 8/8 3 Jobs Wed 17 7/7 2 Jobs Thu 18 17/17 8 Jobs Fri…" at bounding box center [481, 483] width 962 height 786
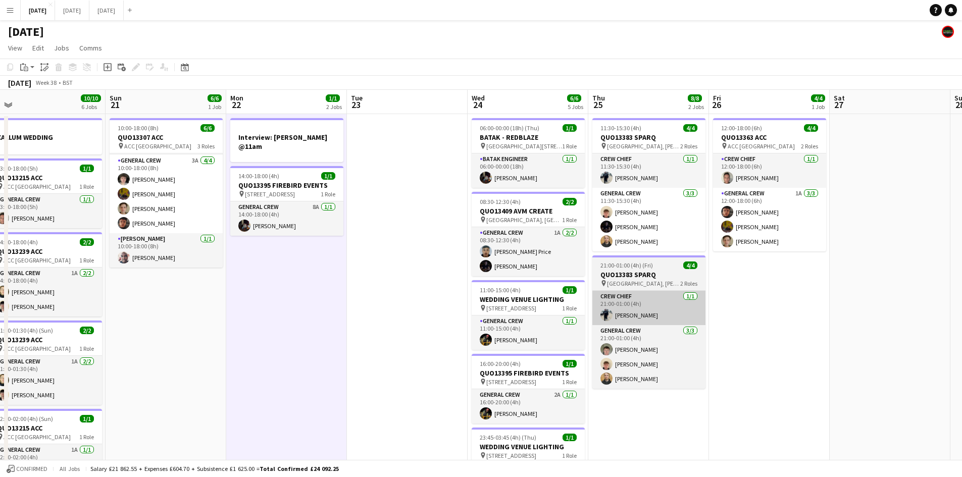
drag, startPoint x: 649, startPoint y: 316, endPoint x: 649, endPoint y: 302, distance: 14.1
click at [625, 307] on app-calendar-viewport "Wed 17 7/7 2 Jobs Thu 18 17/17 8 Jobs Fri 19 8/8 3 Jobs Sat 20 10/10 6 Jobs Sun…" at bounding box center [481, 483] width 962 height 786
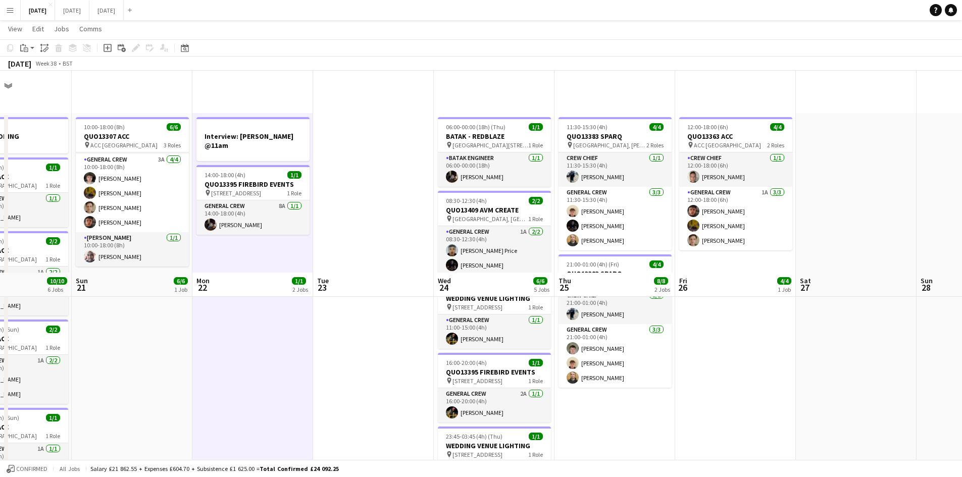
scroll to position [202, 0]
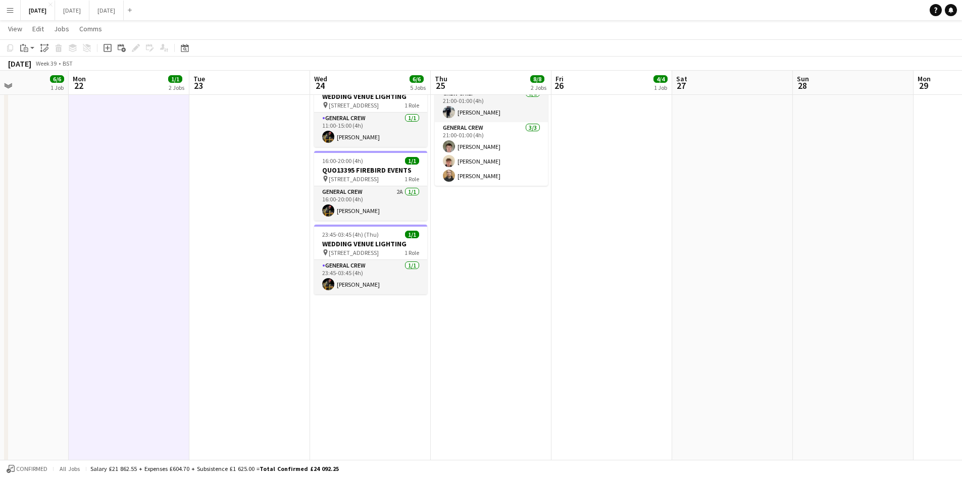
drag, startPoint x: 592, startPoint y: 268, endPoint x: 554, endPoint y: 258, distance: 38.7
click at [529, 256] on app-calendar-viewport "Fri 19 8/8 3 Jobs Sat 20 10/10 6 Jobs Sun 21 6/6 1 Job Mon 22 1/1 2 Jobs Tue 23…" at bounding box center [481, 254] width 962 height 835
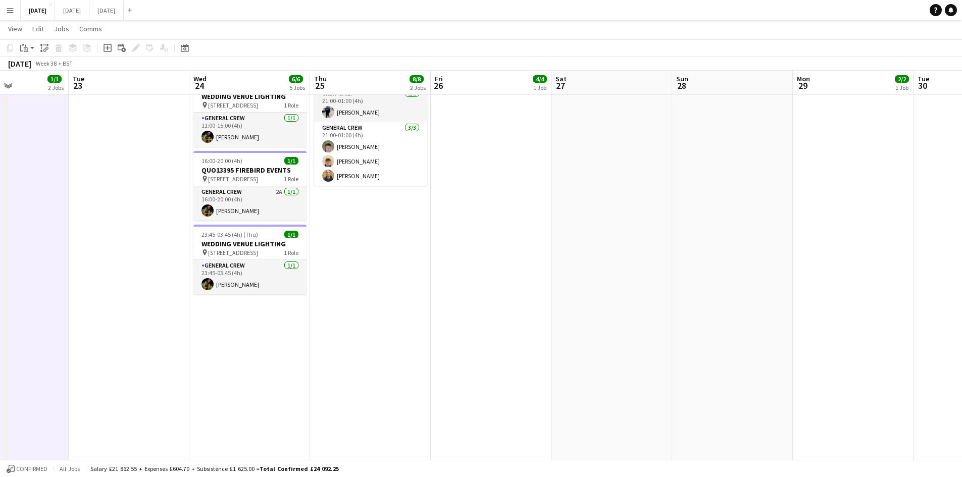
drag, startPoint x: 790, startPoint y: 307, endPoint x: 575, endPoint y: 277, distance: 216.7
click at [575, 277] on app-calendar-viewport "Sat 20 10/10 6 Jobs Sun 21 6/6 1 Job Mon 22 1/1 2 Jobs Tue 23 Wed 24 6/6 5 Jobs…" at bounding box center [481, 254] width 962 height 835
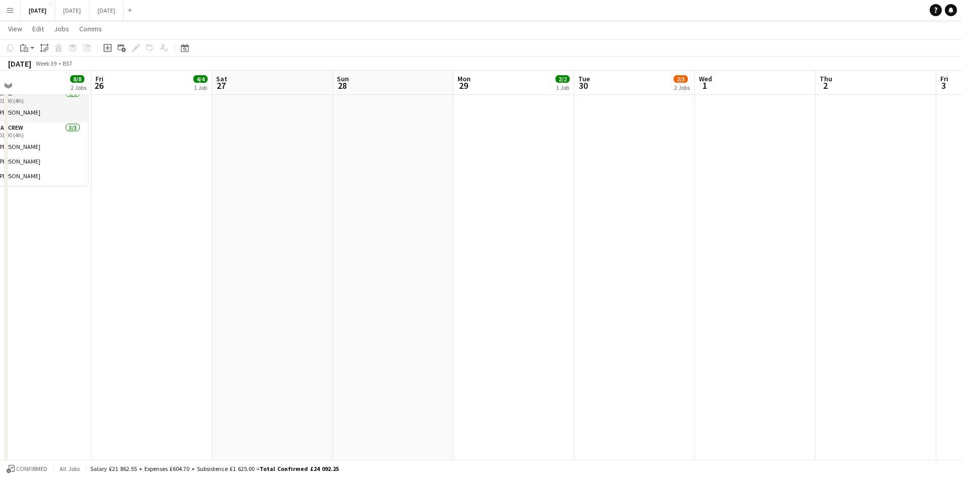
drag, startPoint x: 694, startPoint y: 309, endPoint x: 683, endPoint y: 303, distance: 12.9
click at [675, 306] on app-calendar-viewport "Mon 22 1/1 2 Jobs Tue 23 Wed 24 6/6 5 Jobs Thu 25 8/8 2 Jobs Fri 26 4/4 1 Job S…" at bounding box center [481, 254] width 962 height 835
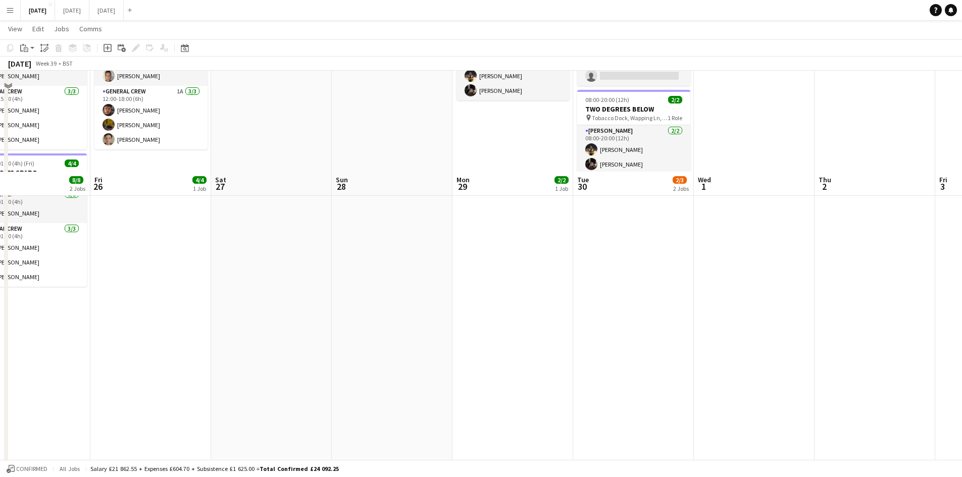
scroll to position [0, 0]
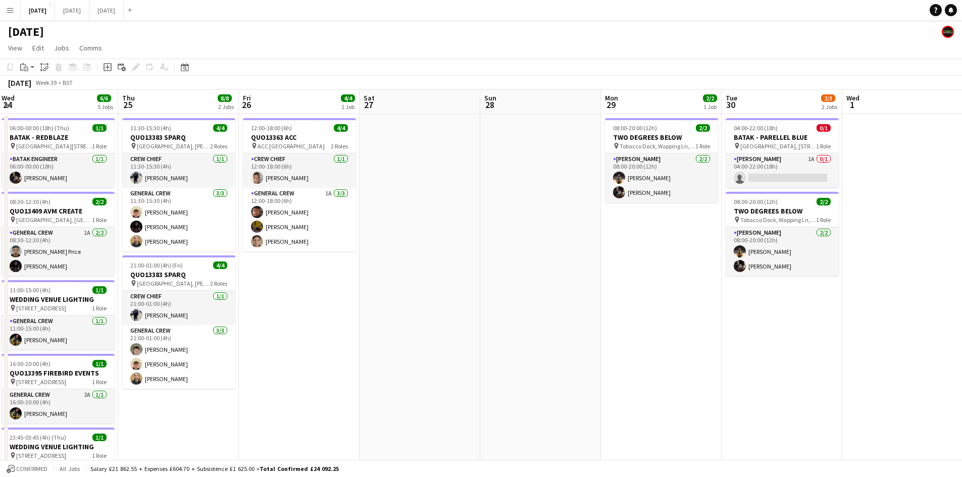
drag, startPoint x: 741, startPoint y: 347, endPoint x: 925, endPoint y: 322, distance: 185.1
click at [956, 332] on app-calendar-viewport "Mon 22 1/1 2 Jobs Tue 23 Wed 24 6/6 5 Jobs Thu 25 8/8 2 Jobs Fri 26 4/4 1 Job S…" at bounding box center [481, 483] width 962 height 786
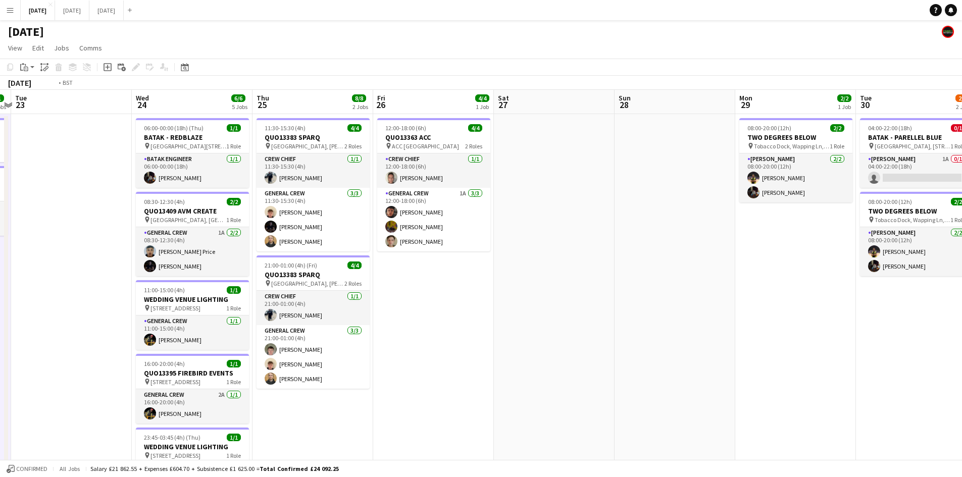
drag, startPoint x: 670, startPoint y: 338, endPoint x: 909, endPoint y: 328, distance: 239.1
click at [922, 332] on app-calendar-viewport "Sun 21 6/6 1 Job Mon 22 1/1 2 Jobs Tue 23 Wed 24 6/6 5 Jobs Thu 25 8/8 2 Jobs F…" at bounding box center [481, 483] width 962 height 786
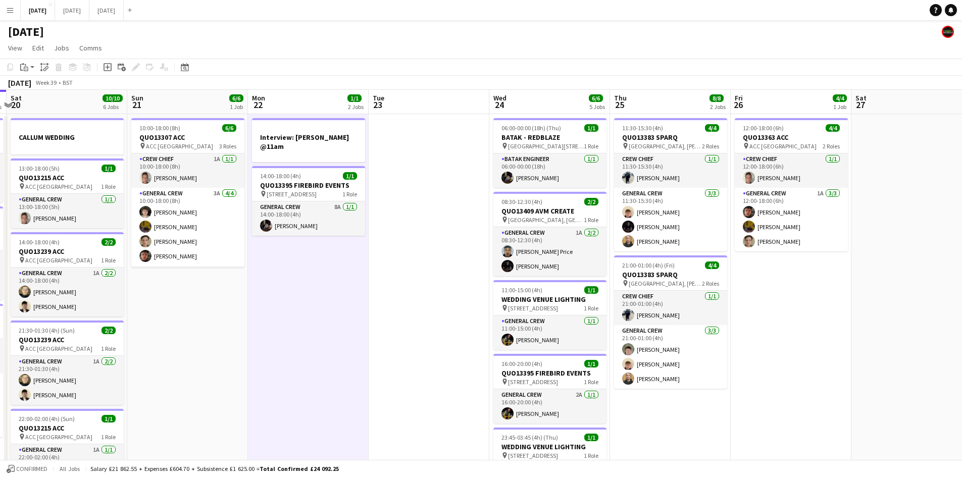
drag, startPoint x: 676, startPoint y: 339, endPoint x: 893, endPoint y: 331, distance: 216.8
click at [893, 331] on app-calendar-viewport "Thu 18 17/17 8 Jobs Fri 19 8/8 3 Jobs Sat 20 10/10 6 Jobs Sun 21 6/6 1 Job Mon …" at bounding box center [481, 483] width 962 height 786
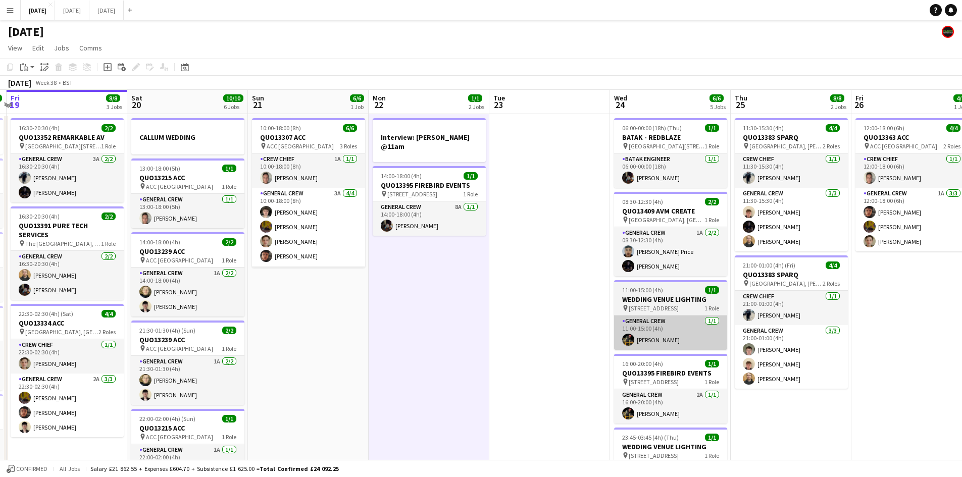
scroll to position [0, 231]
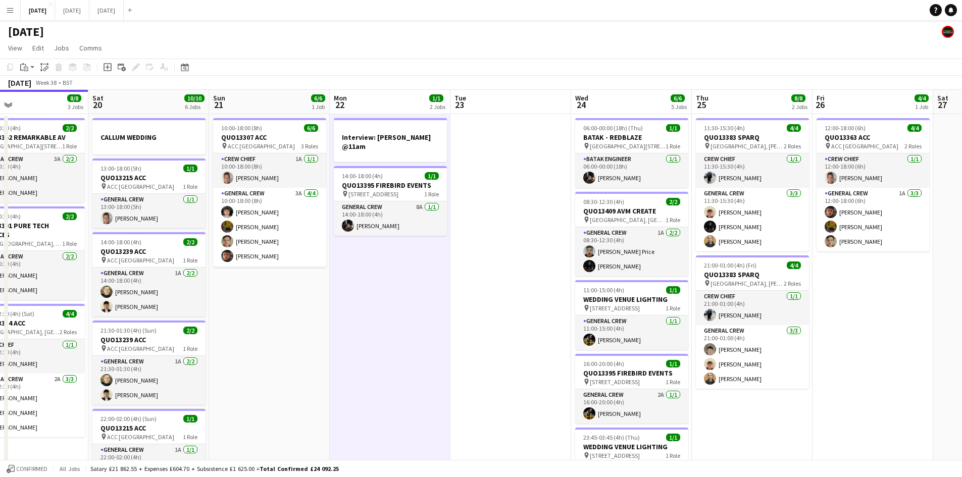
drag, startPoint x: 436, startPoint y: 299, endPoint x: 639, endPoint y: 308, distance: 203.2
click at [637, 312] on app-calendar-viewport "Wed 17 7/7 2 Jobs Thu 18 17/17 8 Jobs Fri 19 8/8 3 Jobs Sat 20 10/10 6 Jobs Sun…" at bounding box center [481, 483] width 962 height 786
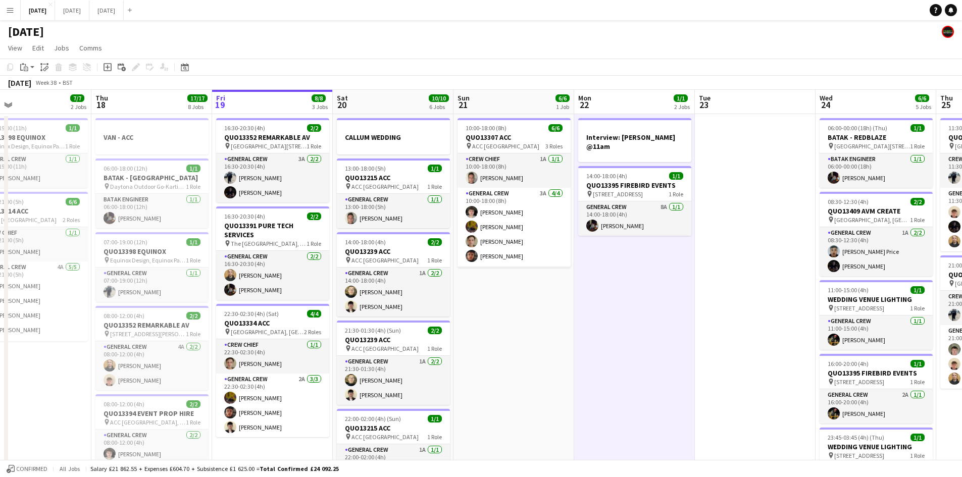
scroll to position [33, 0]
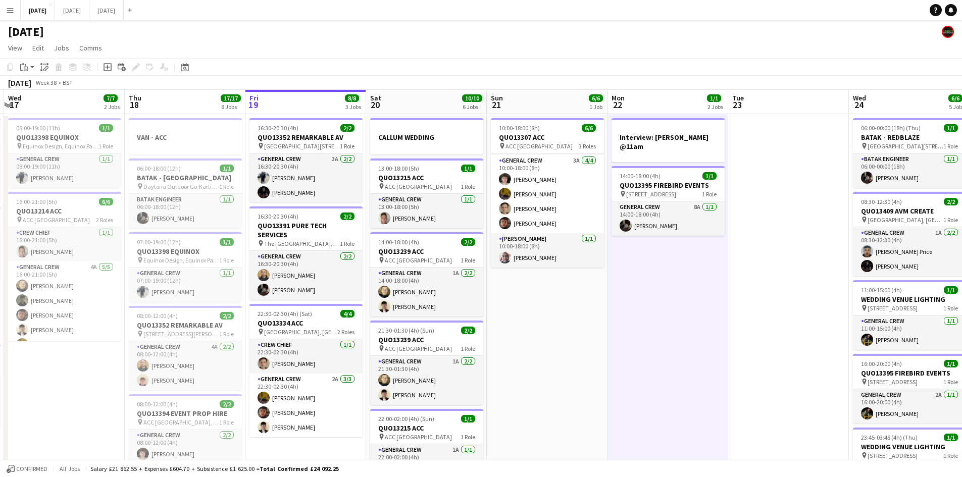
drag, startPoint x: 526, startPoint y: 308, endPoint x: 564, endPoint y: 325, distance: 42.0
click at [564, 325] on app-calendar-viewport "Mon 15 12/12 4 Jobs Tue 16 8/8 3 Jobs Wed 17 7/7 2 Jobs Thu 18 17/17 8 Jobs Fri…" at bounding box center [481, 483] width 962 height 786
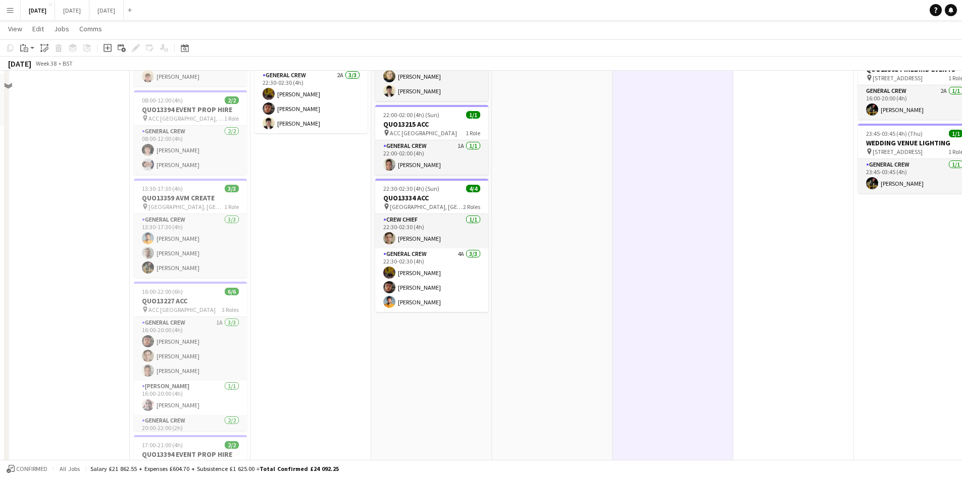
scroll to position [0, 0]
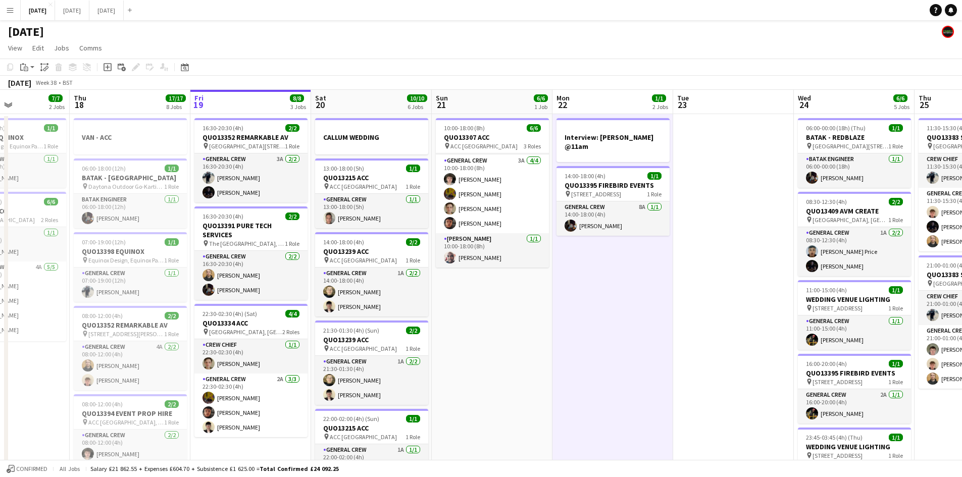
drag, startPoint x: 654, startPoint y: 345, endPoint x: 743, endPoint y: 333, distance: 89.3
click at [742, 337] on app-calendar-viewport "Mon 15 12/12 4 Jobs Tue 16 8/8 3 Jobs Wed 17 7/7 2 Jobs Thu 18 17/17 8 Jobs Fri…" at bounding box center [481, 483] width 962 height 786
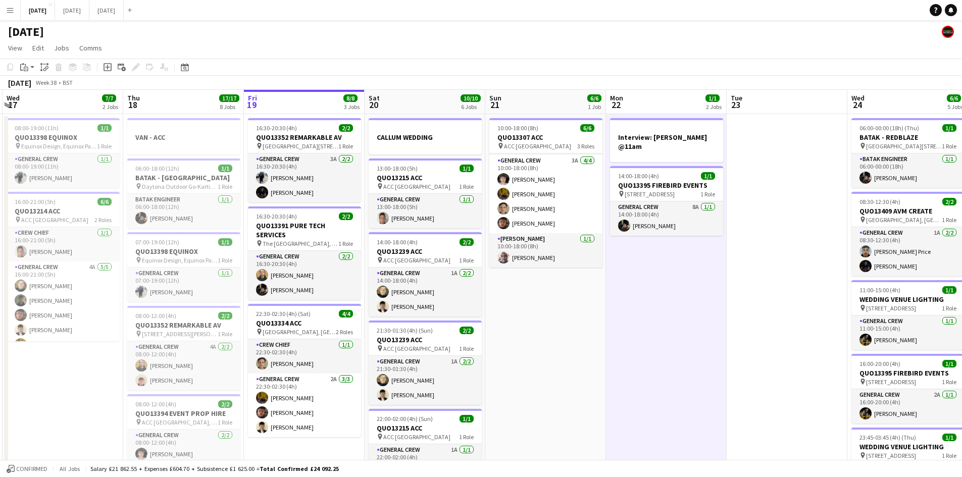
drag, startPoint x: 753, startPoint y: 339, endPoint x: 648, endPoint y: 307, distance: 109.9
click at [649, 307] on app-calendar-viewport "Sun 14 9/9 4 Jobs Mon 15 12/12 4 Jobs Tue 16 8/8 3 Jobs Wed 17 7/7 2 Jobs Thu 1…" at bounding box center [481, 483] width 962 height 786
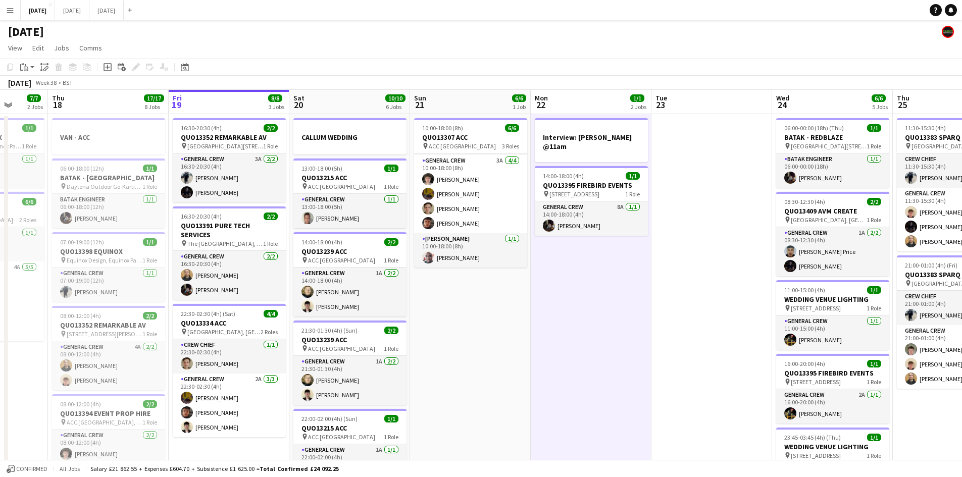
drag, startPoint x: 715, startPoint y: 338, endPoint x: 615, endPoint y: 311, distance: 103.5
click at [615, 311] on app-calendar-viewport "Mon 15 12/12 4 Jobs Tue 16 8/8 3 Jobs Wed 17 7/7 2 Jobs Thu 18 17/17 8 Jobs Fri…" at bounding box center [481, 483] width 962 height 786
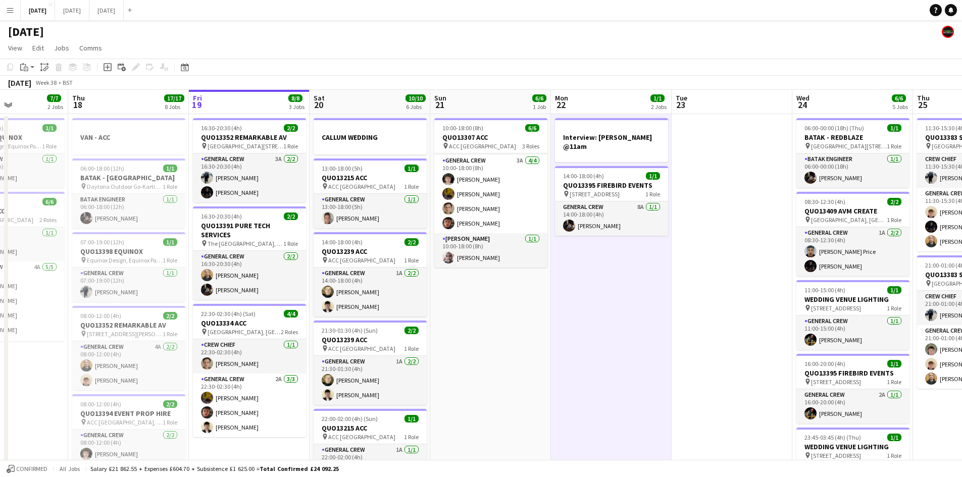
click at [600, 318] on app-calendar-viewport "Mon 15 12/12 4 Jobs Tue 16 8/8 3 Jobs Wed 17 7/7 2 Jobs Thu 18 17/17 8 Jobs Fri…" at bounding box center [481, 483] width 962 height 786
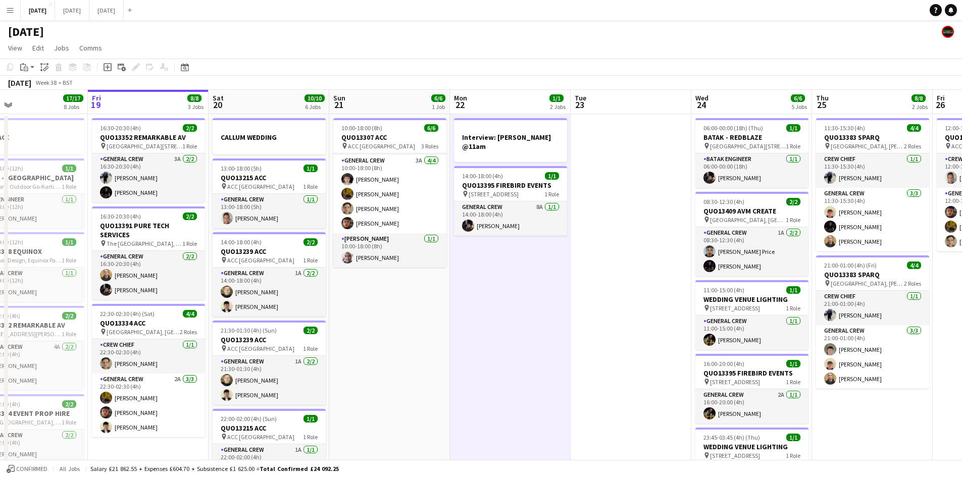
drag, startPoint x: 592, startPoint y: 336, endPoint x: 621, endPoint y: 336, distance: 28.8
click at [621, 336] on app-calendar-viewport "Tue 16 8/8 3 Jobs Wed 17 7/7 2 Jobs Thu 18 17/17 8 Jobs Fri 19 8/8 3 Jobs Sat 2…" at bounding box center [481, 483] width 962 height 786
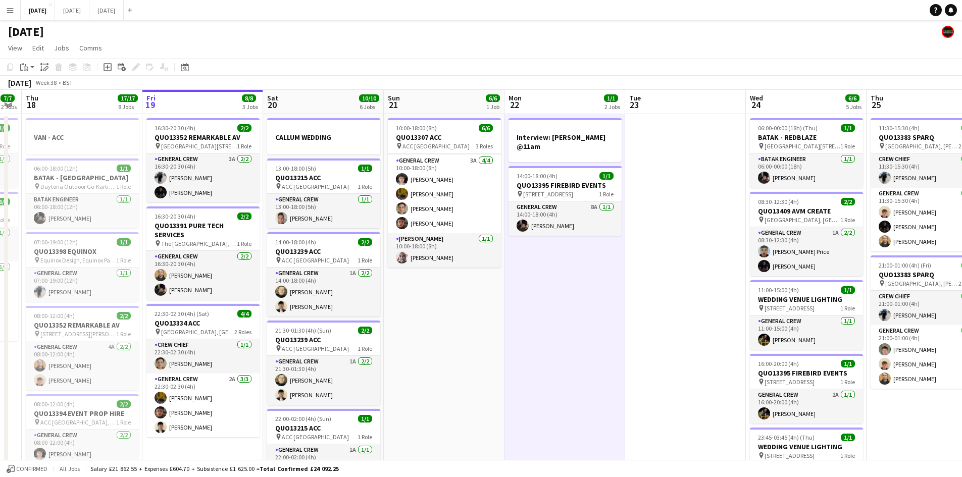
drag, startPoint x: 500, startPoint y: 315, endPoint x: 559, endPoint y: 317, distance: 58.6
click at [559, 317] on app-calendar-viewport "Tue 16 8/8 3 Jobs Wed 17 7/7 2 Jobs Thu 18 17/17 8 Jobs Fri 19 8/8 3 Jobs Sat 2…" at bounding box center [481, 483] width 962 height 786
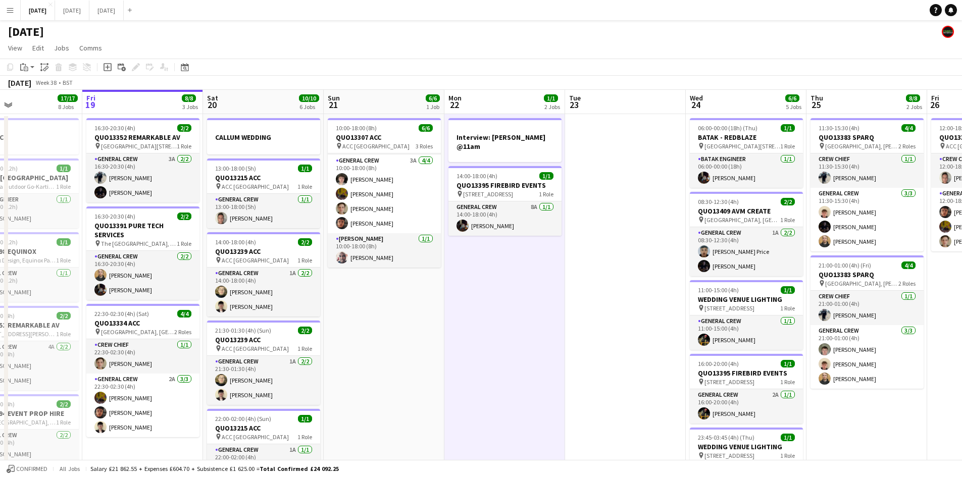
drag, startPoint x: 571, startPoint y: 313, endPoint x: 599, endPoint y: 305, distance: 29.3
click at [600, 311] on app-calendar-viewport "Tue 16 8/8 3 Jobs Wed 17 7/7 2 Jobs Thu 18 17/17 8 Jobs Fri 19 8/8 3 Jobs Sat 2…" at bounding box center [481, 483] width 962 height 786
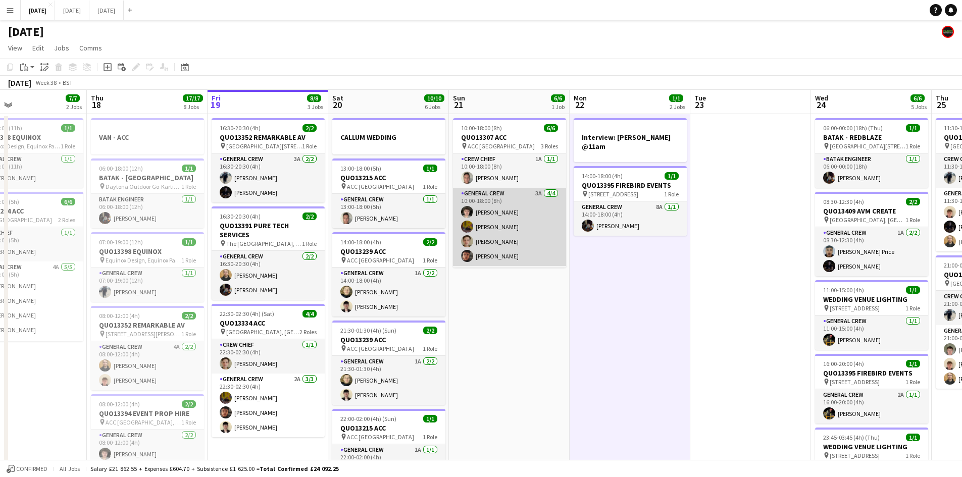
scroll to position [33, 0]
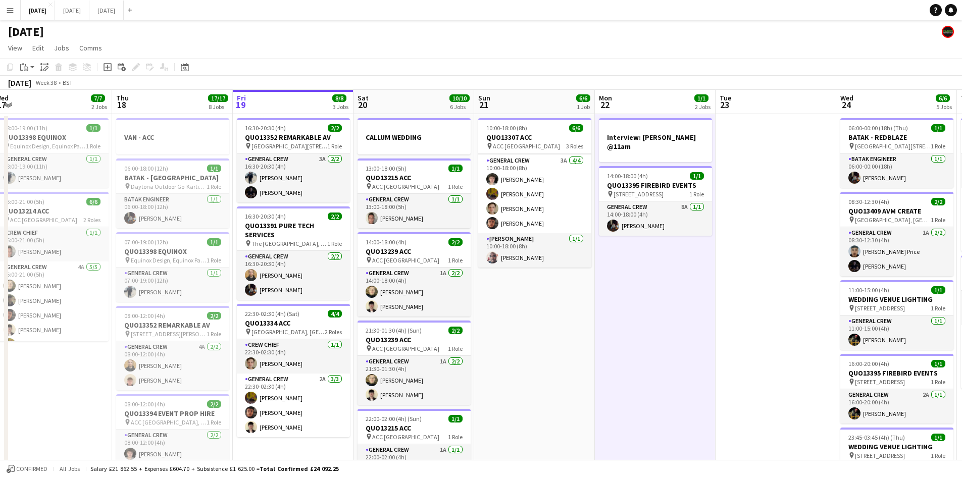
drag, startPoint x: 480, startPoint y: 328, endPoint x: 561, endPoint y: 324, distance: 80.9
click at [554, 325] on app-calendar-viewport "Mon 15 12/12 4 Jobs Tue 16 8/8 3 Jobs Wed 17 7/7 2 Jobs Thu 18 17/17 8 Jobs Fri…" at bounding box center [481, 483] width 962 height 786
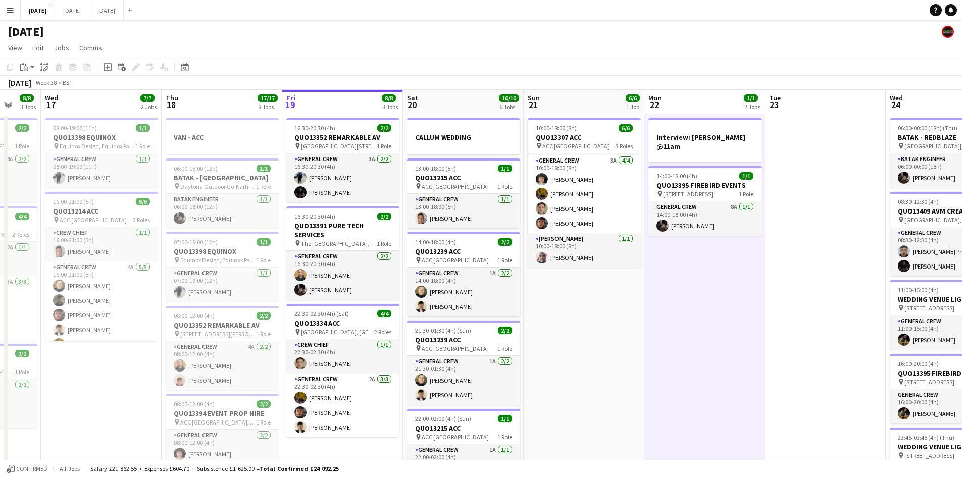
scroll to position [0, 272]
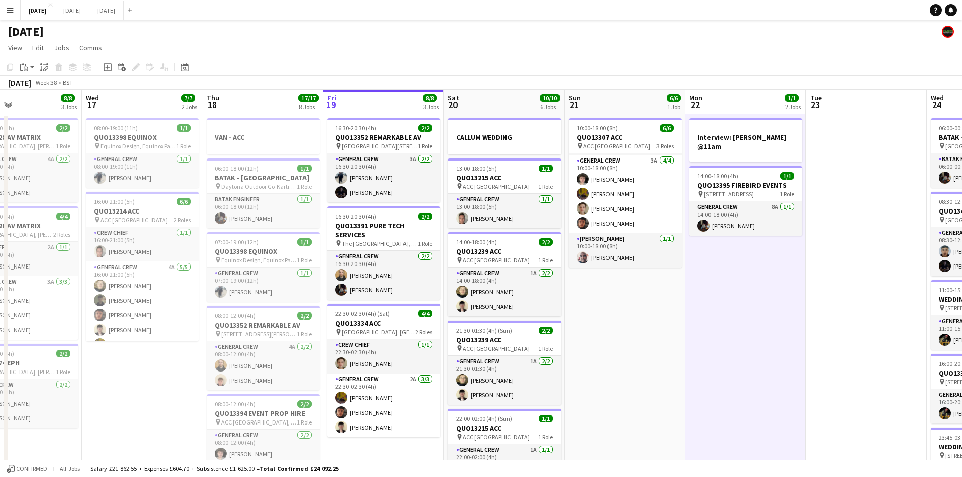
drag, startPoint x: 541, startPoint y: 338, endPoint x: 620, endPoint y: 315, distance: 82.5
click at [578, 335] on app-calendar-viewport "Sun 14 9/9 4 Jobs Mon 15 12/12 4 Jobs Tue 16 8/8 3 Jobs Wed 17 7/7 2 Jobs Thu 1…" at bounding box center [481, 483] width 962 height 786
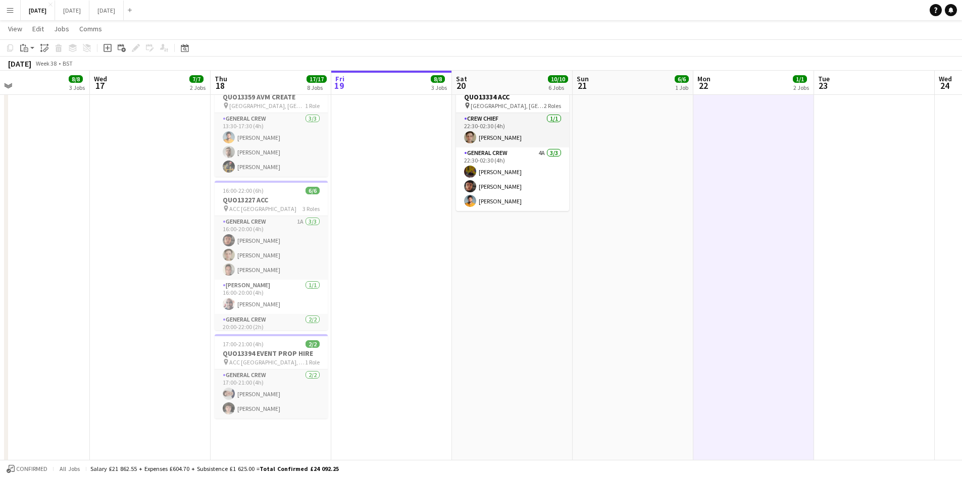
scroll to position [0, 0]
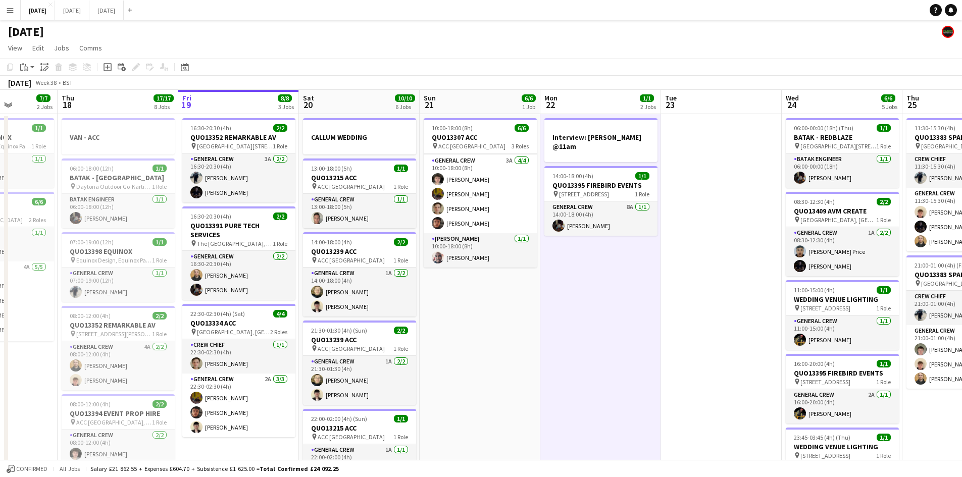
drag, startPoint x: 569, startPoint y: 315, endPoint x: 586, endPoint y: 307, distance: 19.0
click at [551, 309] on app-calendar-viewport "Mon 15 12/12 4 Jobs Tue 16 8/8 3 Jobs Wed 17 7/7 2 Jobs Thu 18 17/17 8 Jobs Fri…" at bounding box center [481, 483] width 962 height 786
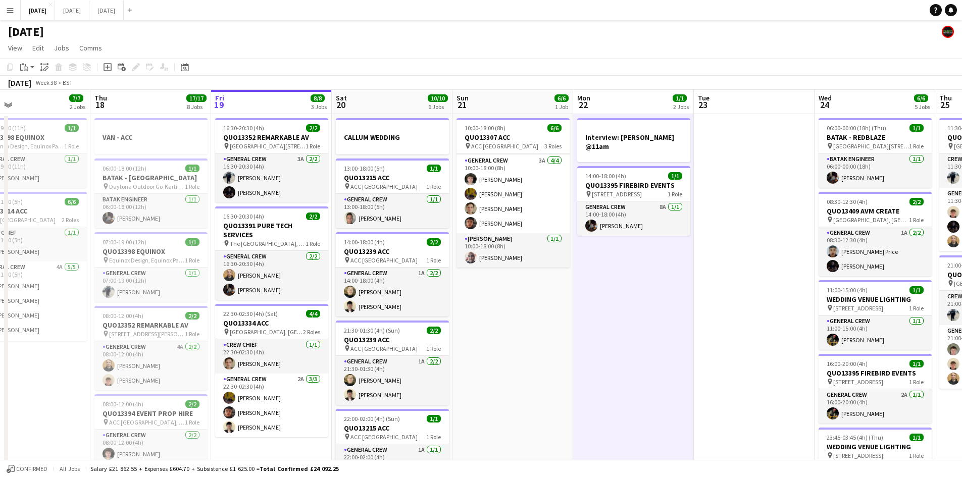
drag, startPoint x: 520, startPoint y: 313, endPoint x: 561, endPoint y: 305, distance: 42.1
click at [554, 308] on app-calendar-viewport "Mon 15 12/12 4 Jobs Tue 16 8/8 3 Jobs Wed 17 7/7 2 Jobs Thu 18 17/17 8 Jobs Fri…" at bounding box center [481, 483] width 962 height 786
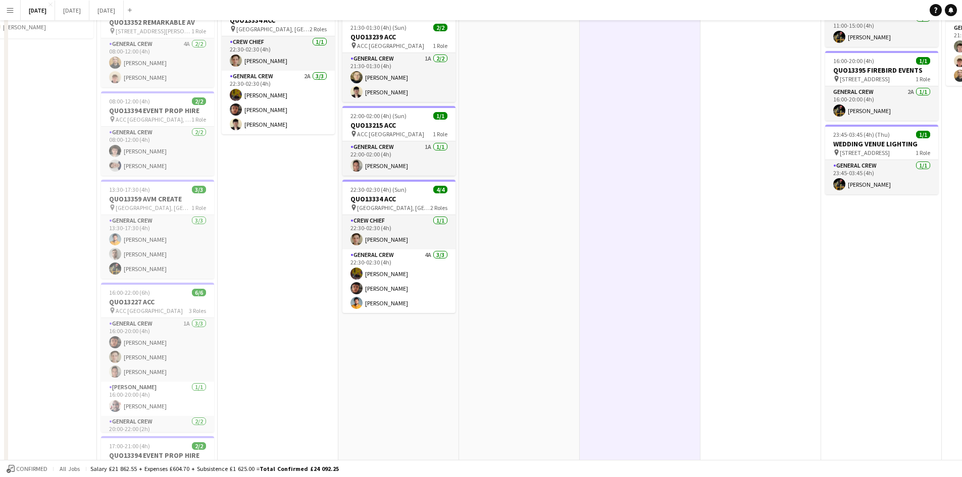
scroll to position [0, 0]
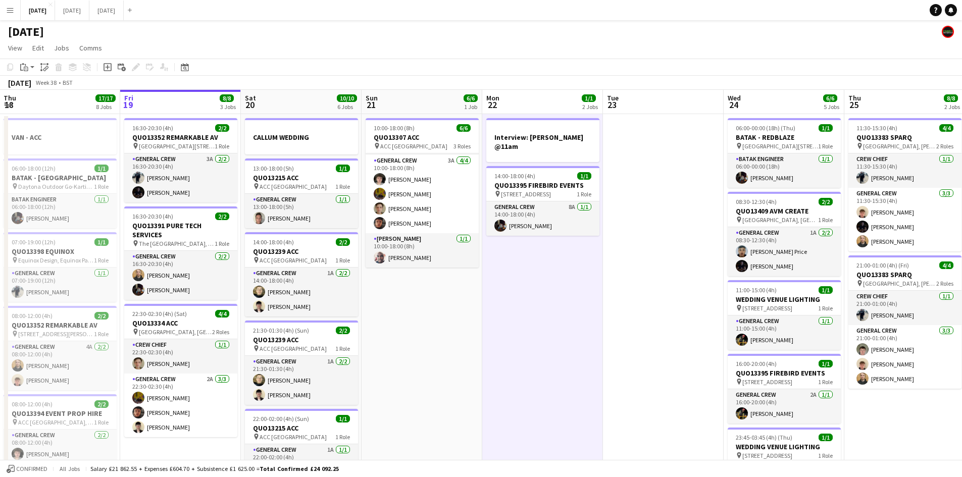
drag, startPoint x: 622, startPoint y: 300, endPoint x: 605, endPoint y: 297, distance: 16.5
click at [599, 295] on app-calendar-viewport "Mon 15 12/12 4 Jobs Tue 16 8/8 3 Jobs Wed 17 7/7 2 Jobs Thu 18 17/17 8 Jobs Fri…" at bounding box center [481, 483] width 962 height 786
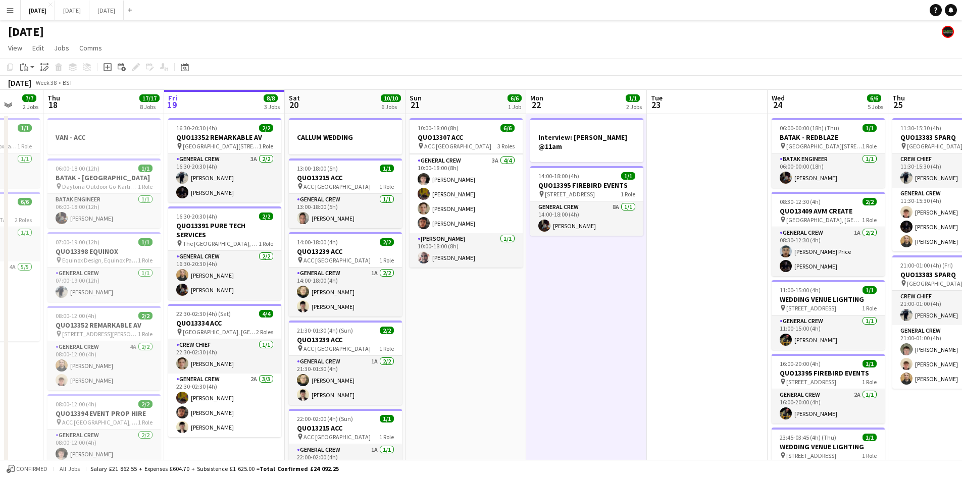
click at [576, 299] on app-calendar-viewport "Mon 15 12/12 4 Jobs Tue 16 8/8 3 Jobs Wed 17 7/7 2 Jobs Thu 18 17/17 8 Jobs Fri…" at bounding box center [481, 483] width 962 height 786
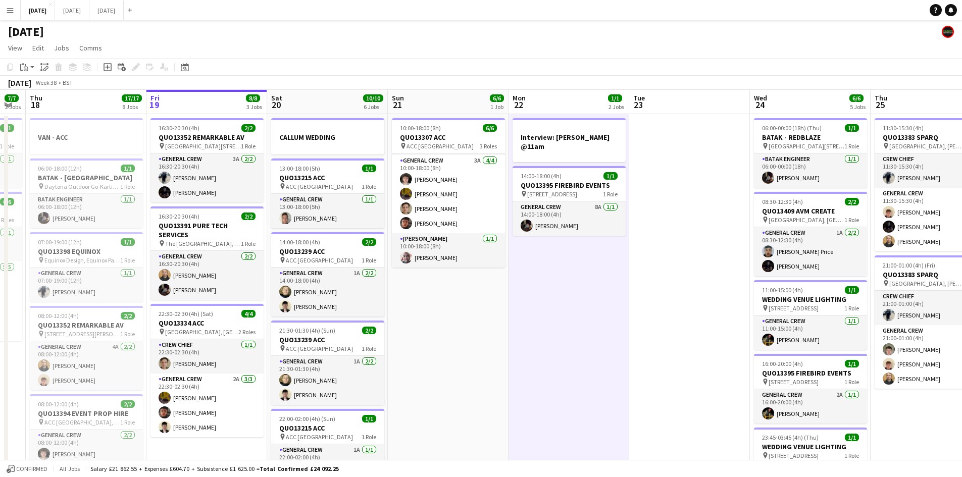
drag, startPoint x: 544, startPoint y: 327, endPoint x: 667, endPoint y: 317, distance: 123.6
click at [656, 323] on app-calendar-viewport "Tue 16 8/8 3 Jobs Wed 17 7/7 2 Jobs Thu 18 17/17 8 Jobs Fri 19 8/8 3 Jobs Sat 2…" at bounding box center [481, 483] width 962 height 786
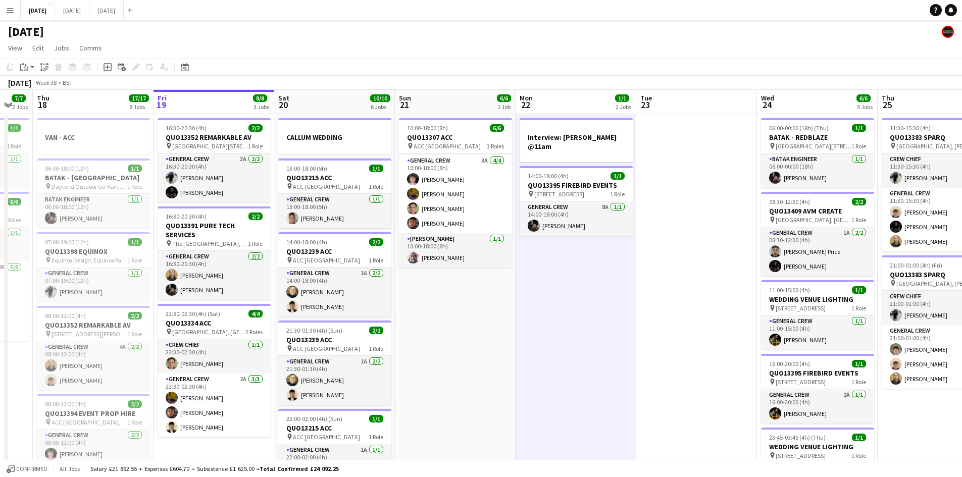
click at [463, 360] on app-calendar-viewport "Tue 16 8/8 3 Jobs Wed 17 7/7 2 Jobs Thu 18 17/17 8 Jobs Fri 19 8/8 3 Jobs Sat 2…" at bounding box center [481, 483] width 962 height 786
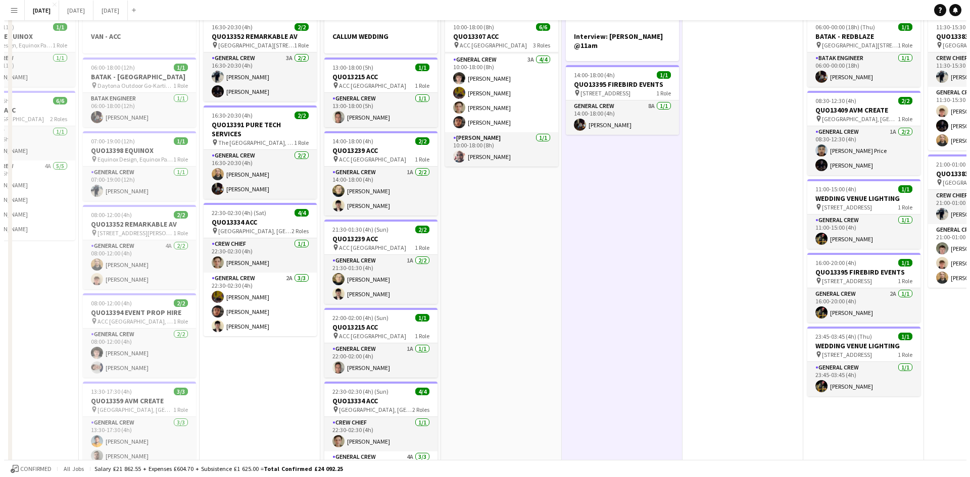
scroll to position [0, 0]
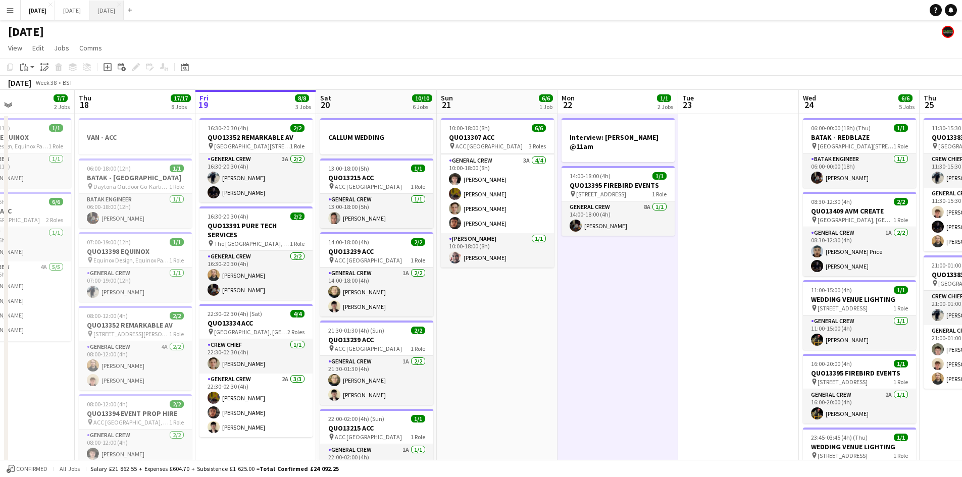
click at [124, 11] on button "NOVEMBER 2025 Close" at bounding box center [106, 11] width 34 height 20
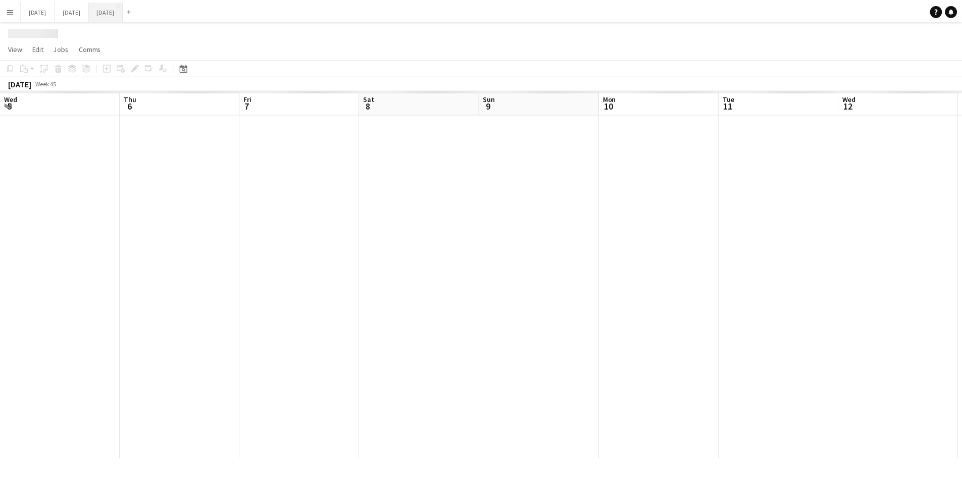
scroll to position [0, 343]
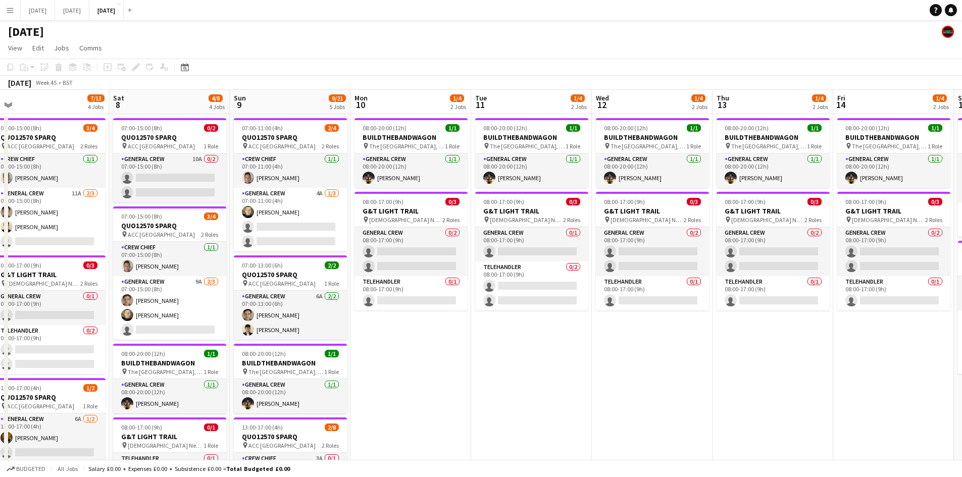
drag, startPoint x: 477, startPoint y: 329, endPoint x: 611, endPoint y: 285, distance: 140.4
click at [611, 285] on app-calendar-viewport "Wed 5 0/2 1 Job Thu 6 9/24 4 Jobs Fri 7 7/13 4 Jobs Sat 8 4/8 4 Jobs Sun 9 9/21…" at bounding box center [481, 416] width 962 height 653
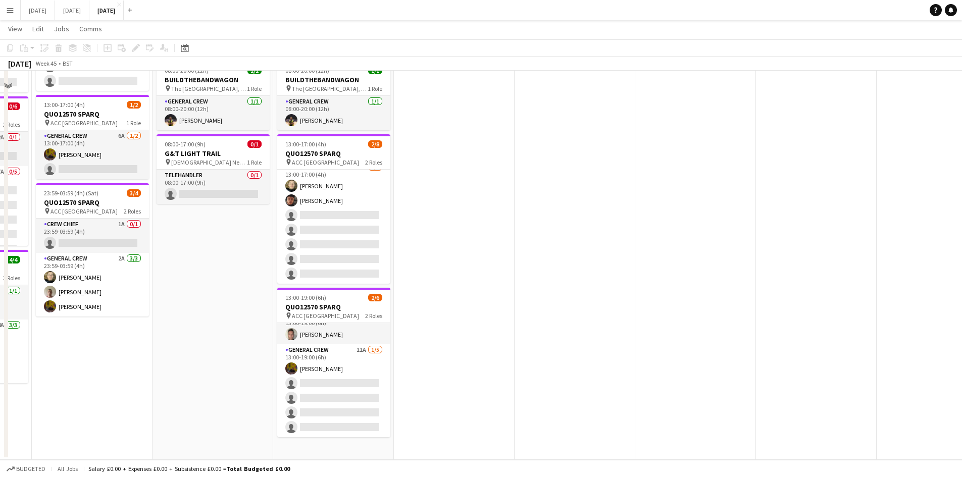
scroll to position [0, 0]
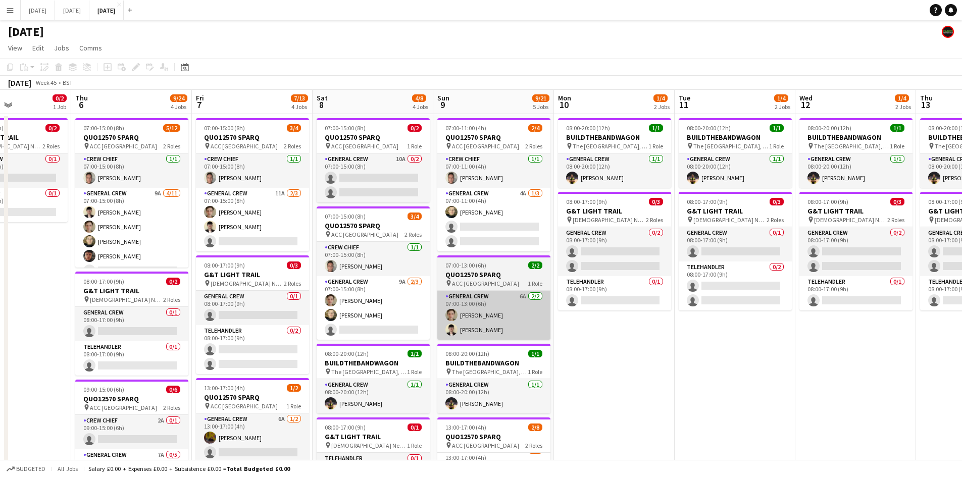
drag, startPoint x: 415, startPoint y: 336, endPoint x: 504, endPoint y: 301, distance: 95.9
click at [578, 310] on app-calendar-viewport "Mon 3 0/3 2 Jobs Tue 4 0/1 1 Job Wed 5 0/2 1 Job Thu 6 9/24 4 Jobs Fri 7 7/13 4…" at bounding box center [481, 416] width 962 height 653
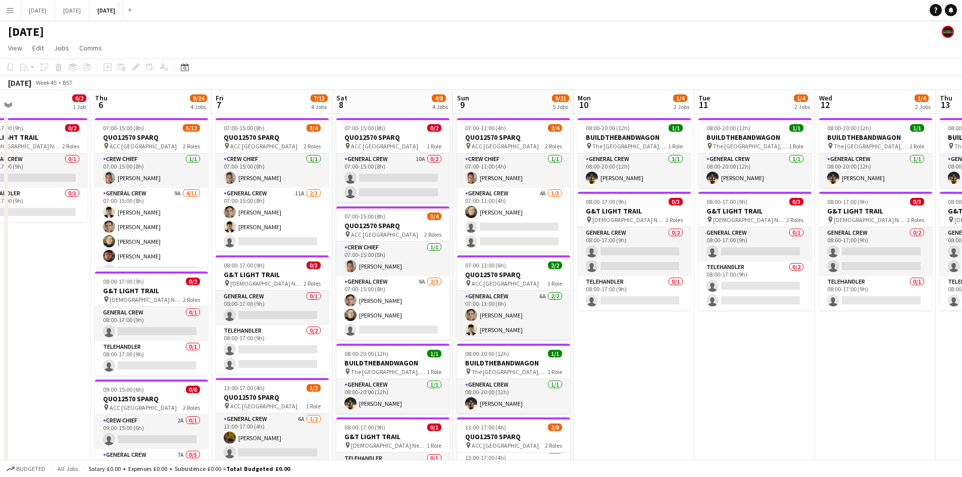
scroll to position [0, 280]
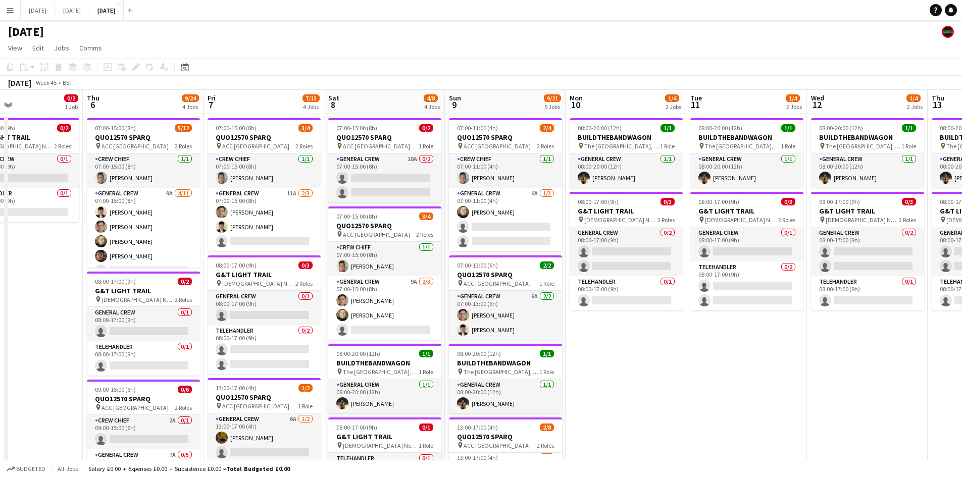
drag, startPoint x: 631, startPoint y: 340, endPoint x: 618, endPoint y: 340, distance: 13.1
click at [618, 340] on app-calendar-viewport "Mon 3 0/3 2 Jobs Tue 4 0/1 1 Job Wed 5 0/2 1 Job Thu 6 9/24 4 Jobs Fri 7 7/13 4…" at bounding box center [481, 416] width 962 height 653
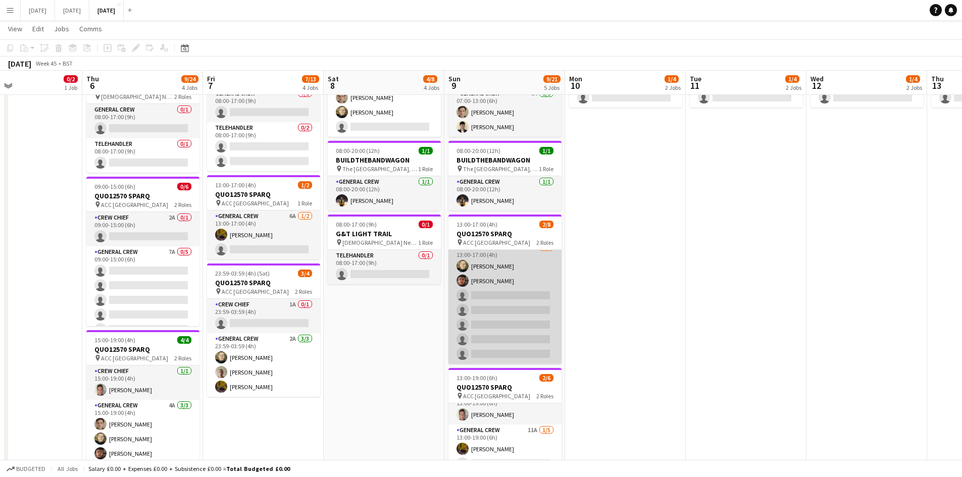
scroll to position [0, 0]
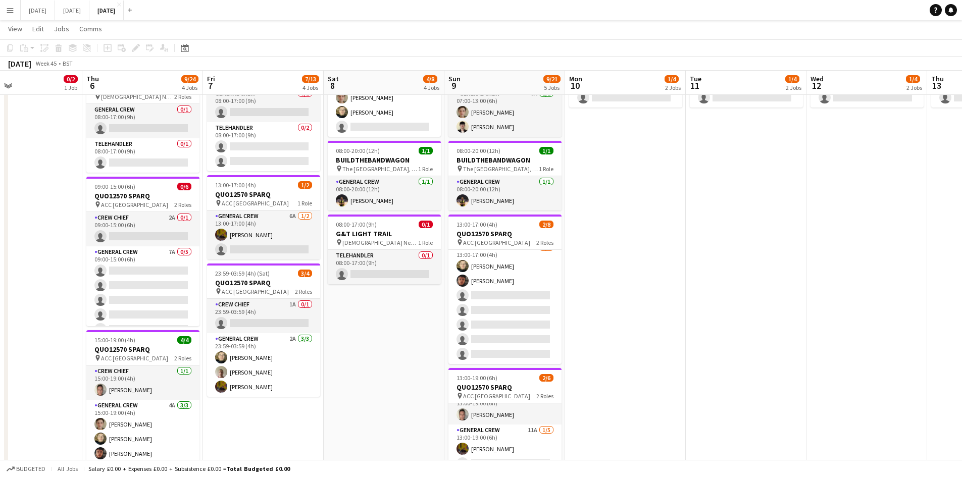
drag, startPoint x: 334, startPoint y: 372, endPoint x: 360, endPoint y: 356, distance: 30.3
click at [338, 370] on app-calendar-viewport "Mon 3 0/3 2 Jobs Tue 4 0/1 1 Job Wed 5 0/2 1 Job Thu 6 9/24 4 Jobs Fri 7 7/13 4…" at bounding box center [481, 188] width 962 height 703
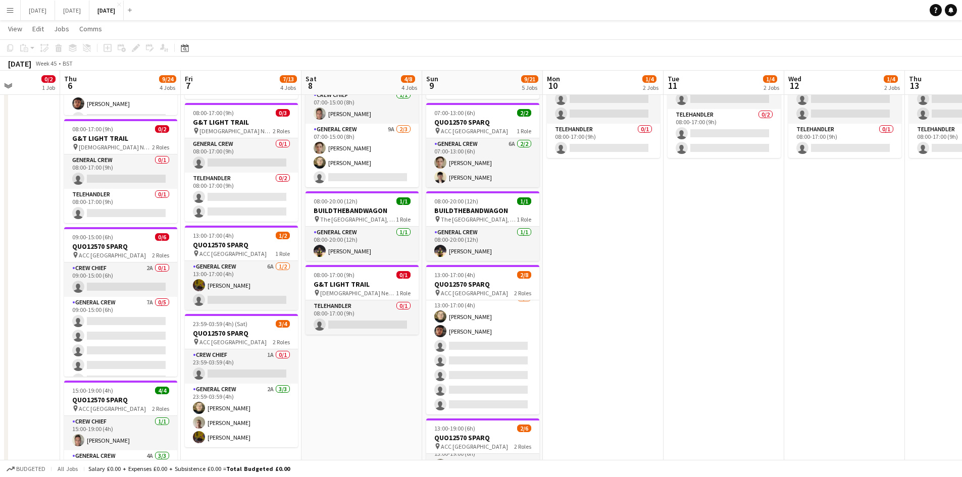
scroll to position [0, 352]
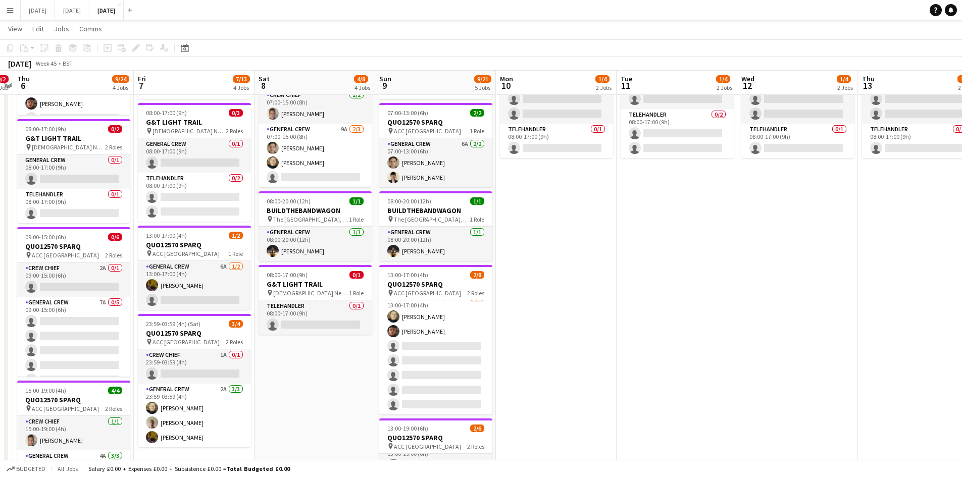
drag, startPoint x: 650, startPoint y: 331, endPoint x: 574, endPoint y: 313, distance: 79.0
click at [574, 313] on app-calendar-viewport "Mon 3 0/3 2 Jobs Tue 4 0/1 1 Job Wed 5 0/2 1 Job Thu 6 9/24 4 Jobs Fri 7 7/13 4…" at bounding box center [481, 239] width 962 height 703
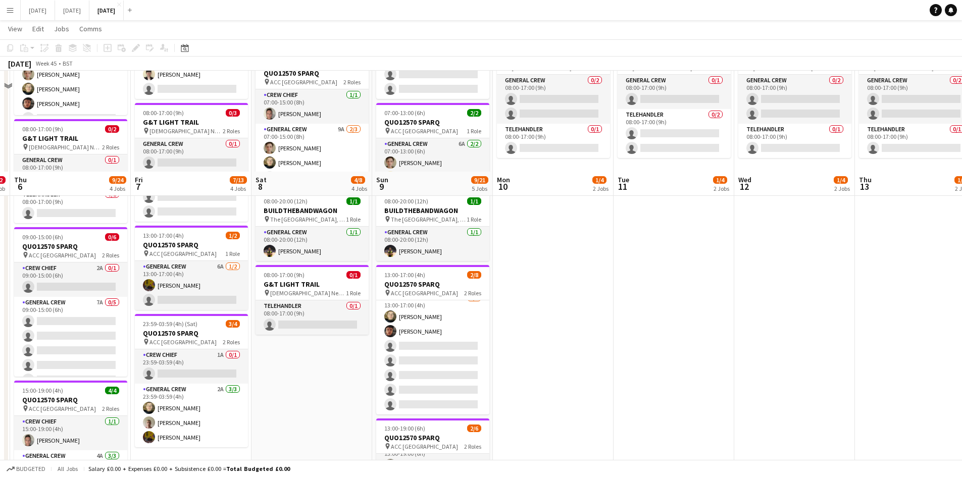
scroll to position [282, 0]
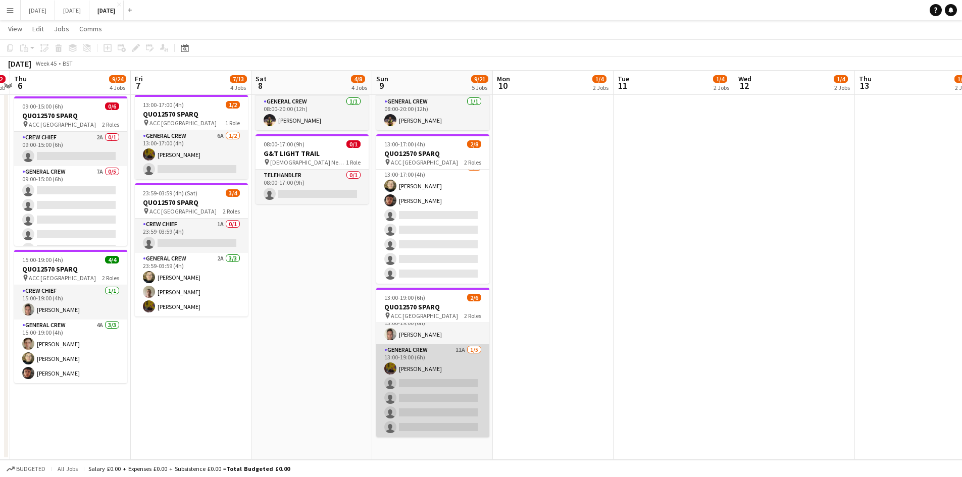
click at [438, 404] on app-card-role "General Crew 11A 1/5 13:00-19:00 (6h) Josef Seggie single-neutral-actions singl…" at bounding box center [432, 390] width 113 height 93
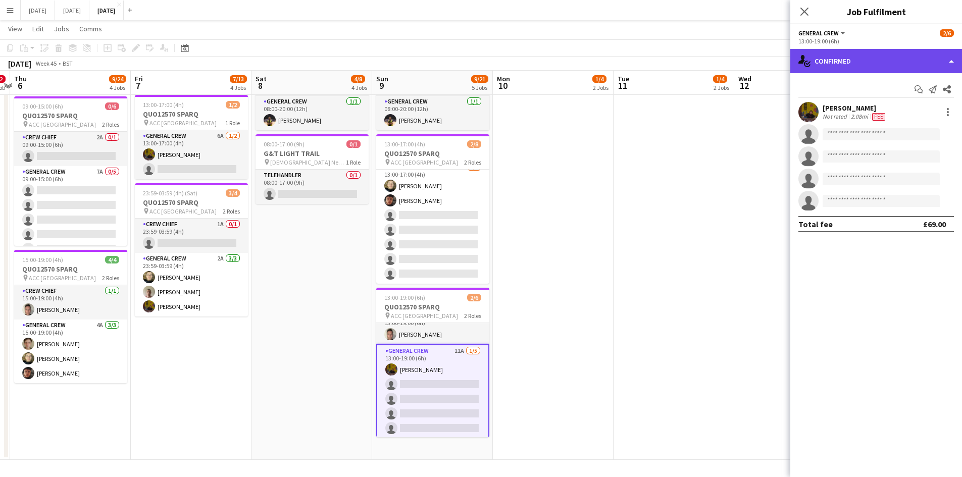
click at [877, 69] on div "single-neutral-actions-check-2 Confirmed" at bounding box center [876, 61] width 172 height 24
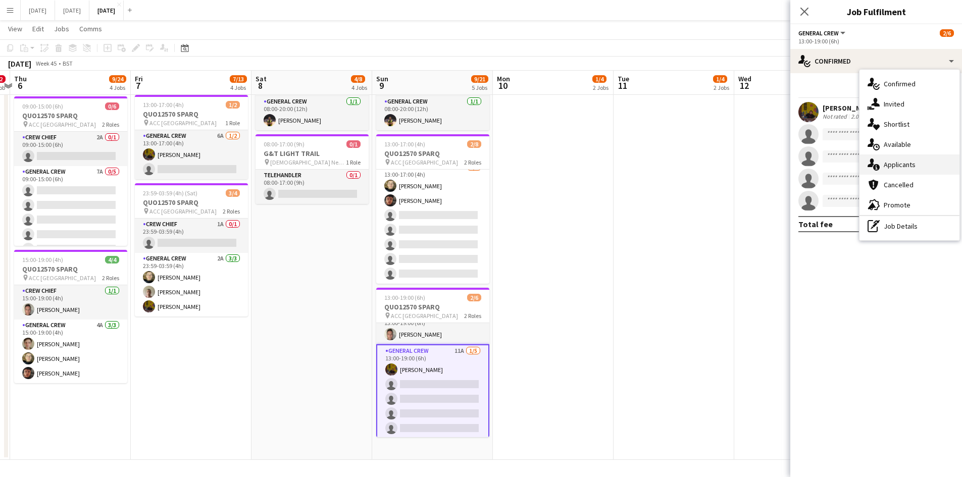
click at [898, 168] on span "Applicants" at bounding box center [900, 164] width 32 height 9
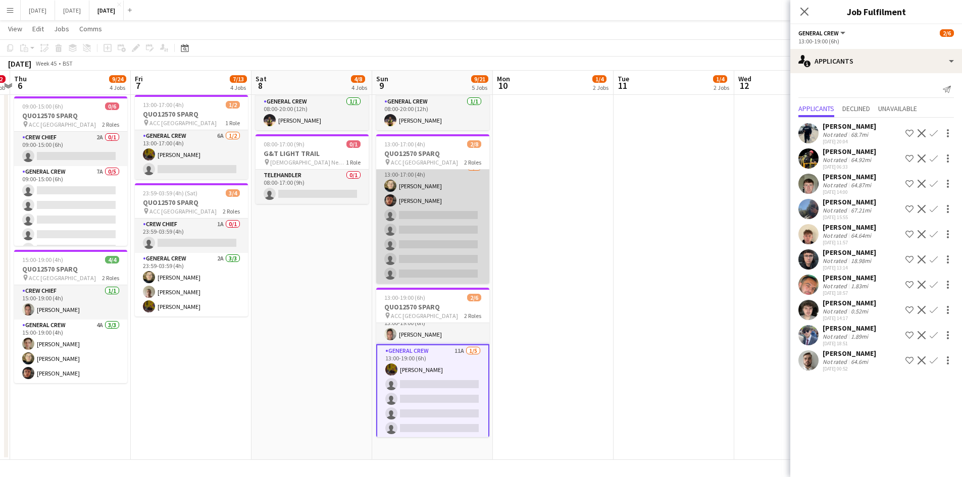
click at [429, 237] on app-card-role "General Crew 7A 2/7 13:00-17:00 (4h) Felix Taylor black Kai Gilley single-neutr…" at bounding box center [432, 223] width 113 height 122
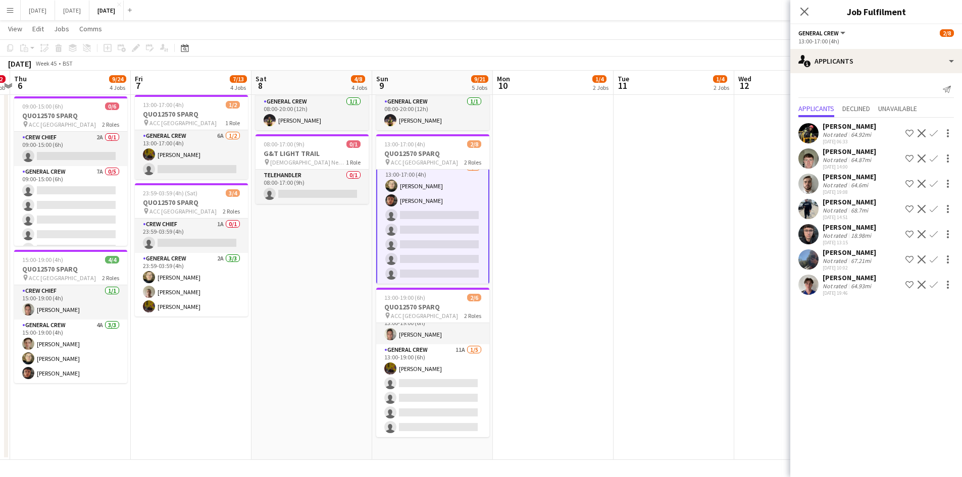
scroll to position [0, 0]
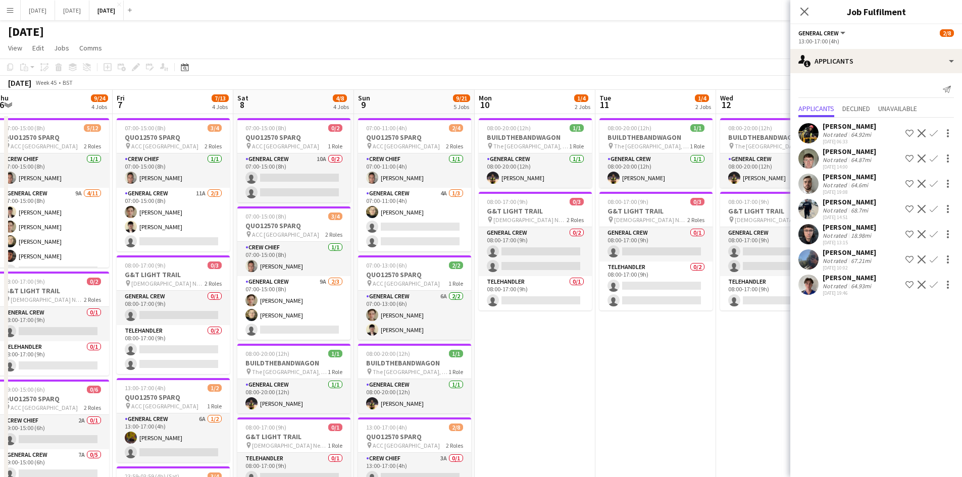
drag, startPoint x: 606, startPoint y: 344, endPoint x: 588, endPoint y: 341, distance: 18.5
click at [588, 341] on app-calendar-viewport "Mon 3 0/3 2 Jobs Tue 4 0/1 1 Job Wed 5 0/2 1 Job Thu 6 9/24 4 Jobs Fri 7 7/13 4…" at bounding box center [481, 416] width 962 height 653
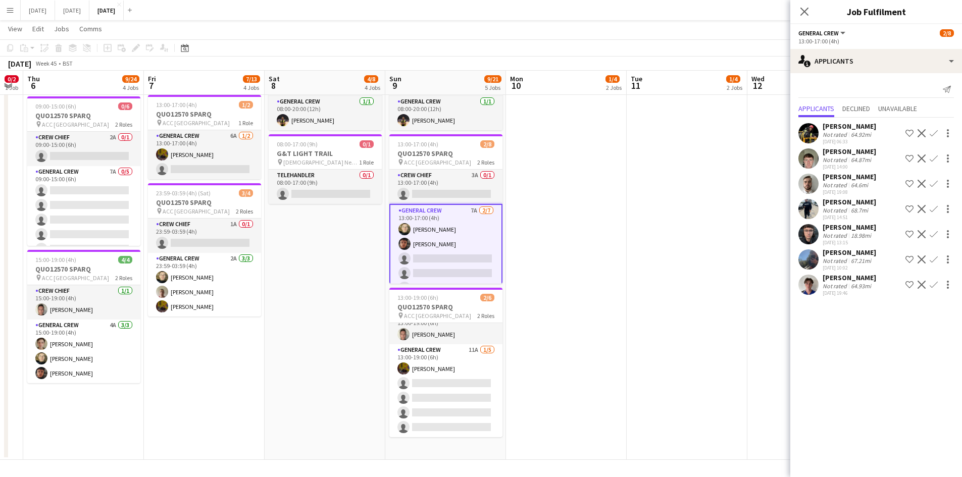
drag, startPoint x: 487, startPoint y: 290, endPoint x: 530, endPoint y: 289, distance: 42.9
click at [518, 292] on app-calendar-viewport "Mon 3 0/3 2 Jobs Tue 4 0/1 1 Job Wed 5 0/2 1 Job Thu 6 9/24 4 Jobs Fri 7 7/13 4…" at bounding box center [481, 108] width 962 height 703
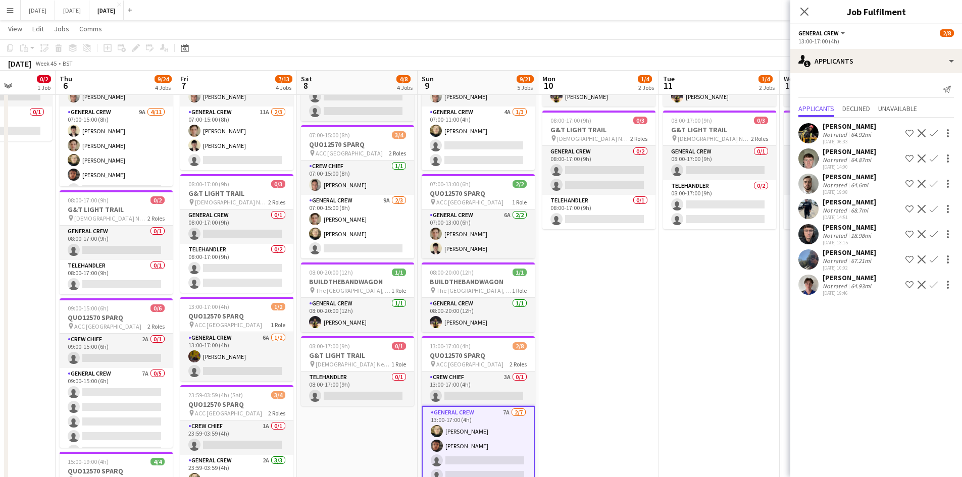
drag, startPoint x: 560, startPoint y: 318, endPoint x: 584, endPoint y: 317, distance: 24.2
click at [584, 317] on app-calendar-viewport "Mon 3 0/3 2 Jobs Tue 4 0/1 1 Job Wed 5 0/2 1 Job Thu 6 9/24 4 Jobs Fri 7 7/13 4…" at bounding box center [481, 310] width 962 height 703
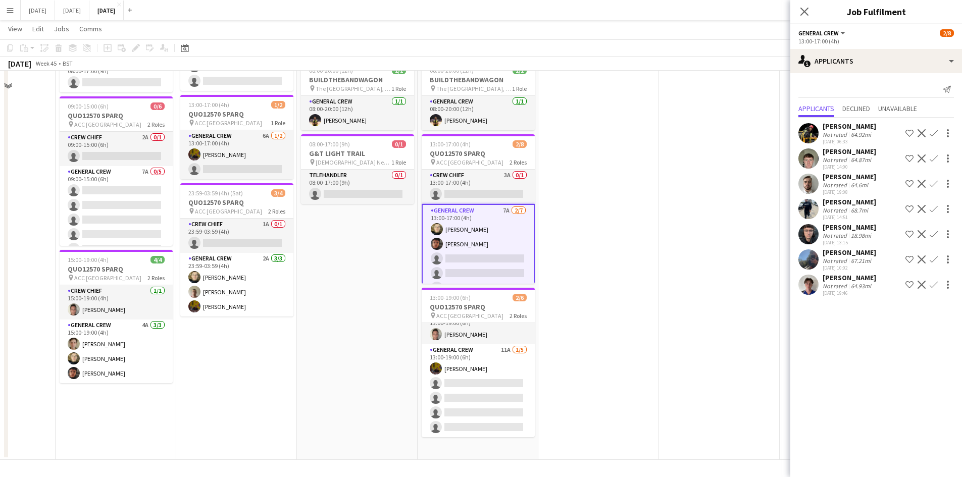
scroll to position [131, 0]
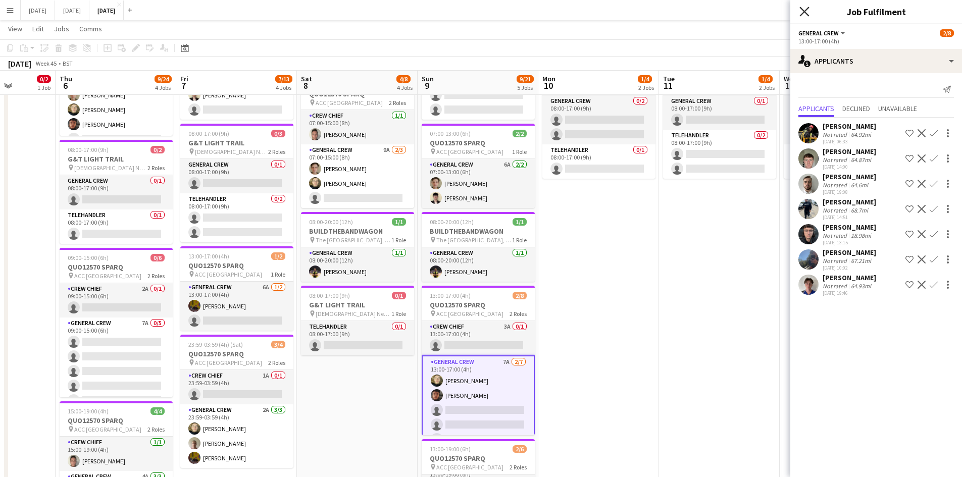
click at [804, 11] on icon at bounding box center [804, 12] width 10 height 10
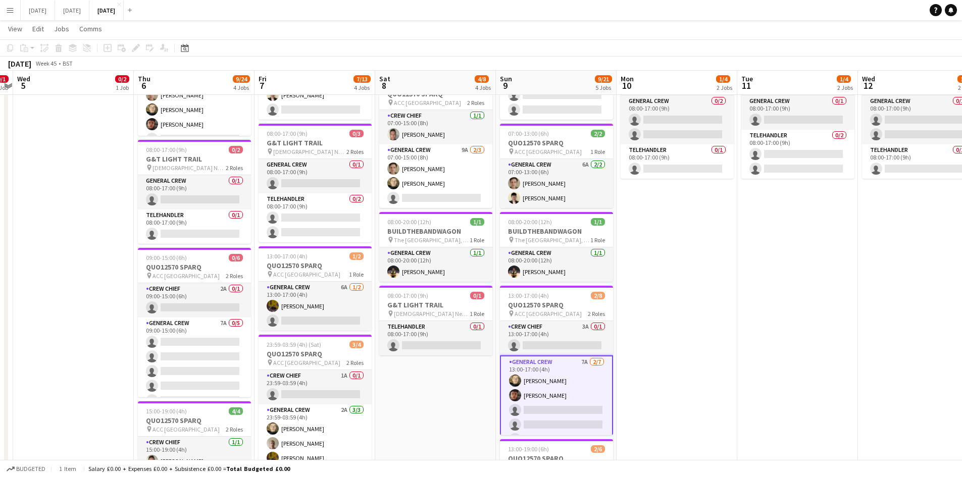
scroll to position [0, 299]
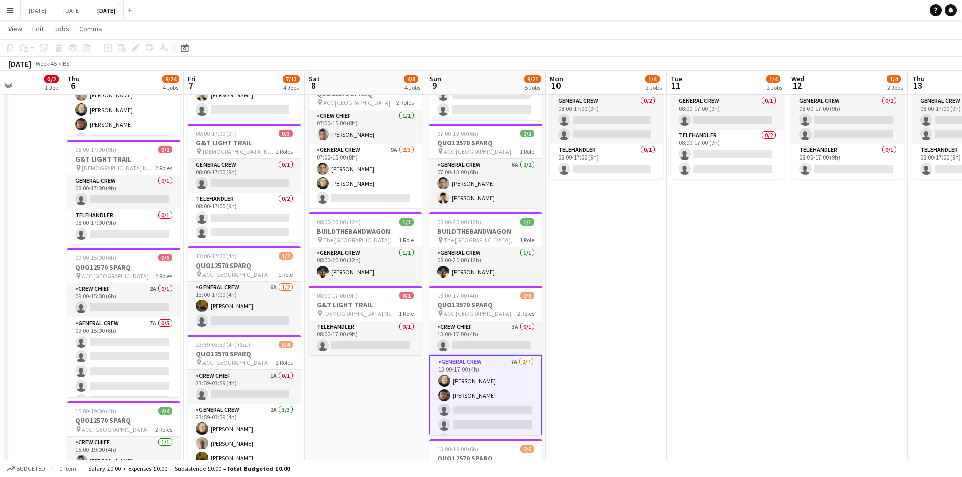
drag, startPoint x: 667, startPoint y: 239, endPoint x: 783, endPoint y: 261, distance: 118.2
click at [790, 244] on app-calendar-viewport "Mon 3 0/3 2 Jobs Tue 4 0/1 1 Job Wed 5 0/2 1 Job Thu 6 9/24 4 Jobs Fri 7 7/13 4…" at bounding box center [481, 260] width 962 height 703
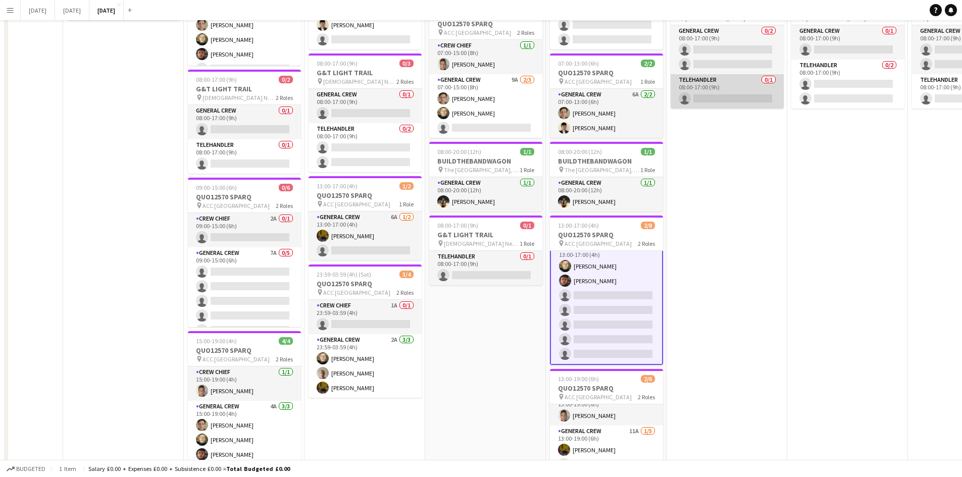
scroll to position [0, 0]
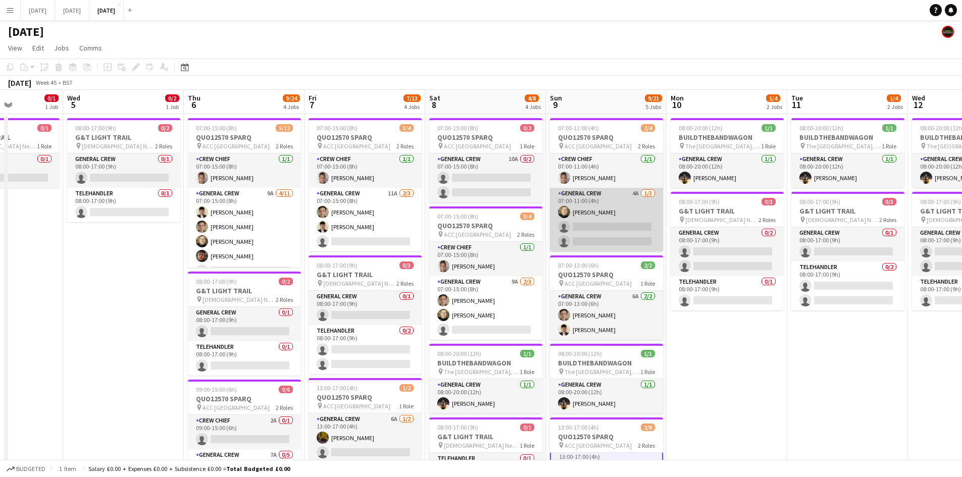
click at [614, 230] on app-card-role "General Crew 4A 1/3 07:00-11:00 (4h) Felix Taylor black single-neutral-actions …" at bounding box center [606, 220] width 113 height 64
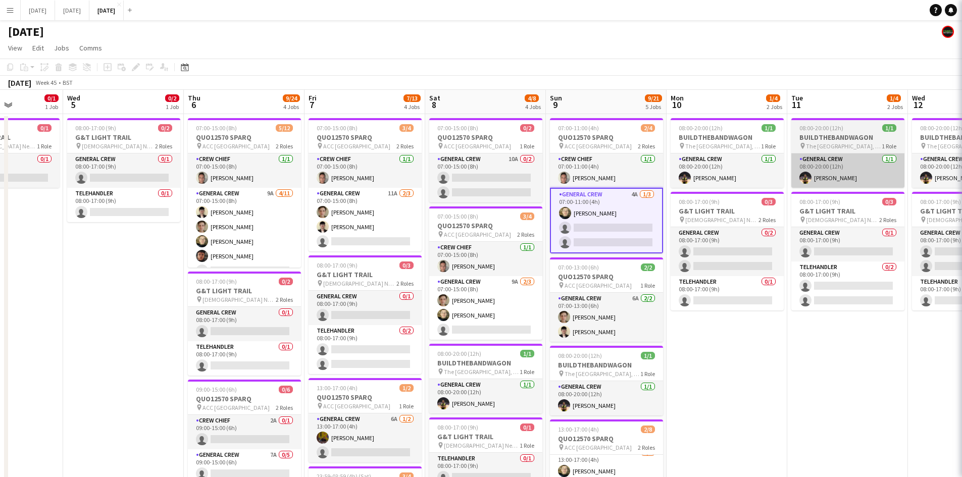
scroll to position [42, 0]
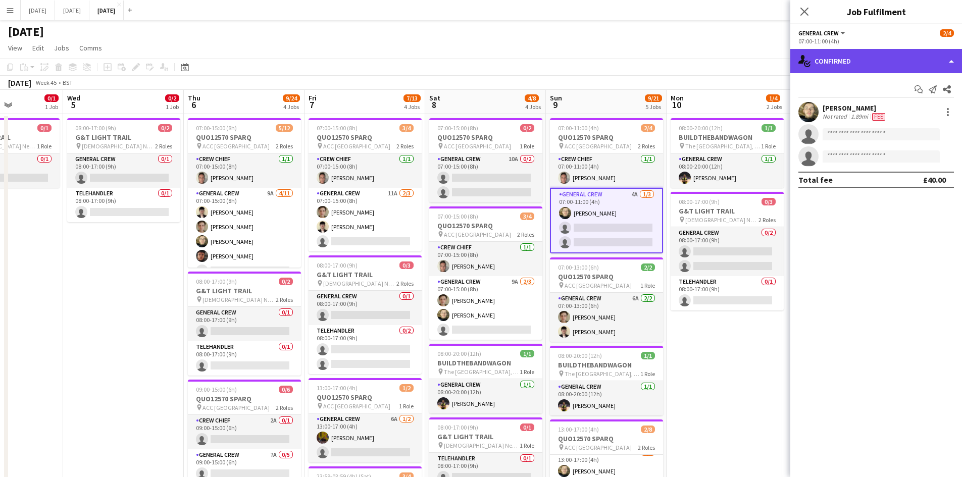
click at [911, 60] on div "single-neutral-actions-check-2 Confirmed" at bounding box center [876, 61] width 172 height 24
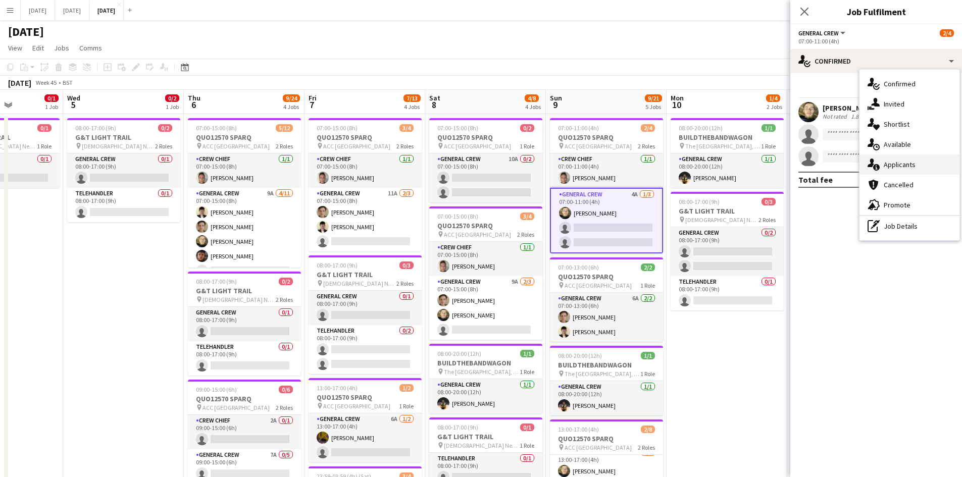
click at [896, 165] on span "Applicants" at bounding box center [900, 164] width 32 height 9
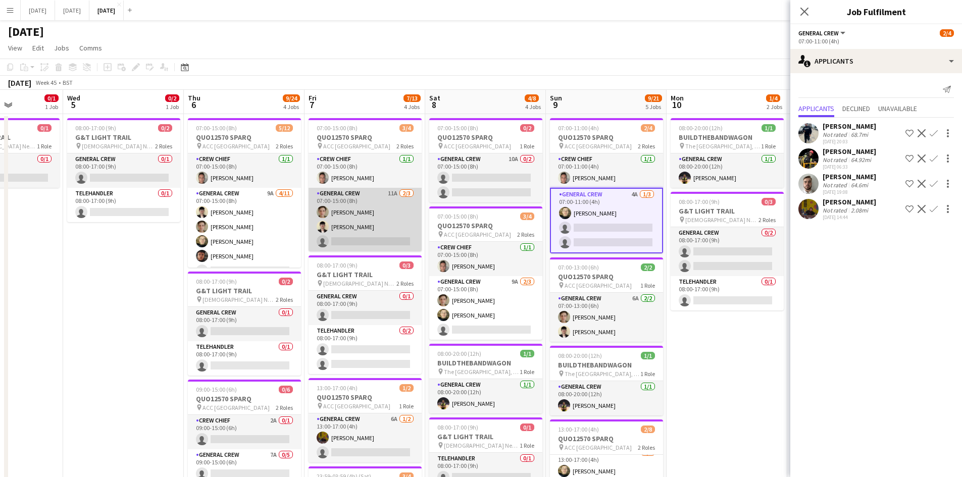
click at [357, 226] on app-card-role "General Crew 11A 2/3 07:00-15:00 (8h) Sam Greatorex Sam Calderbank single-neutr…" at bounding box center [365, 220] width 113 height 64
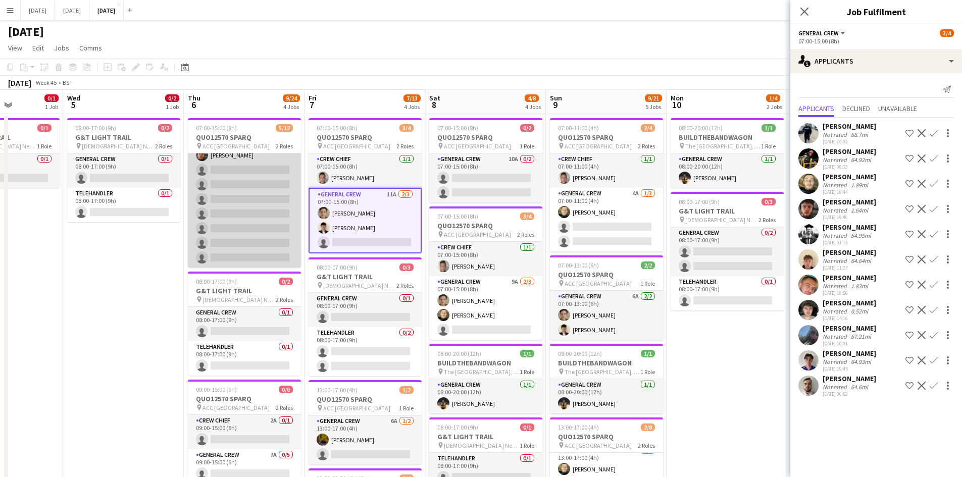
click at [249, 223] on app-card-role "General Crew 9A 4/11 07:00-15:00 (8h) Sam Calderbank Sam Greatorex Felix Taylor…" at bounding box center [244, 177] width 113 height 181
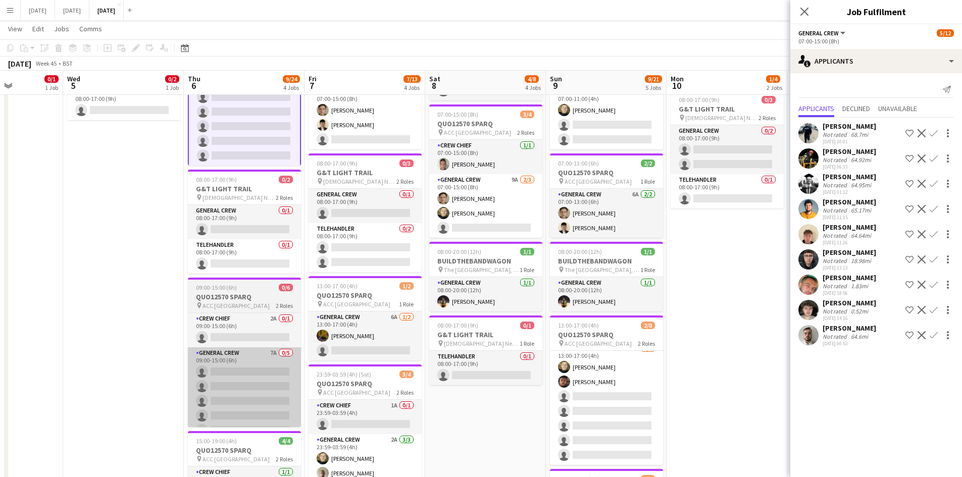
scroll to position [13, 0]
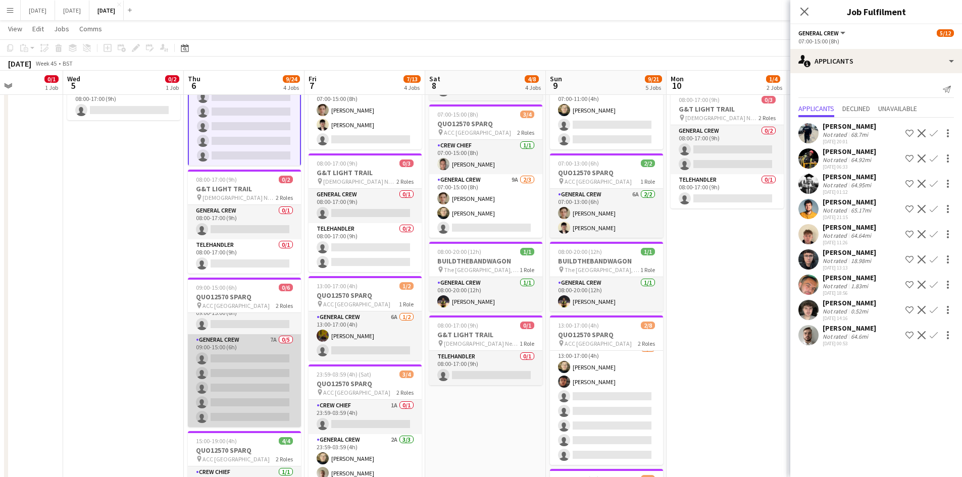
click at [252, 372] on app-card-role "General Crew 7A 0/5 09:00-15:00 (6h) single-neutral-actions single-neutral-acti…" at bounding box center [244, 380] width 113 height 93
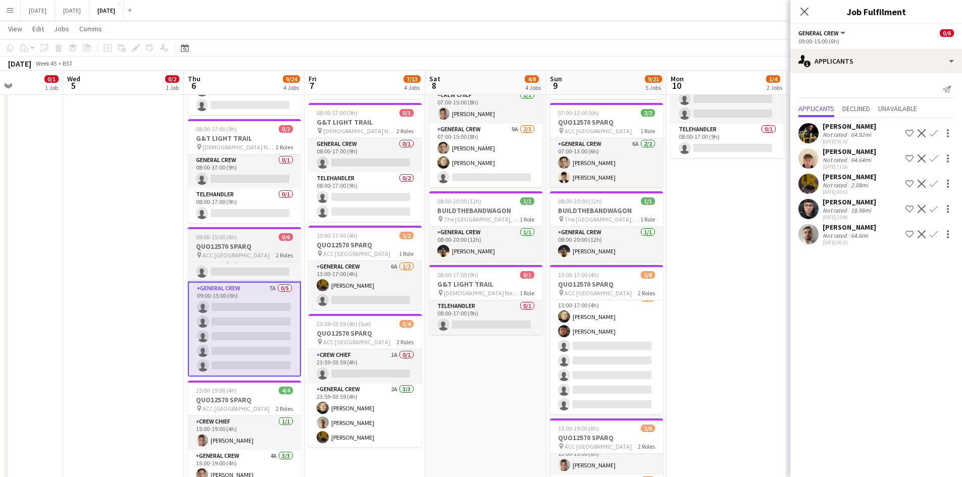
scroll to position [202, 0]
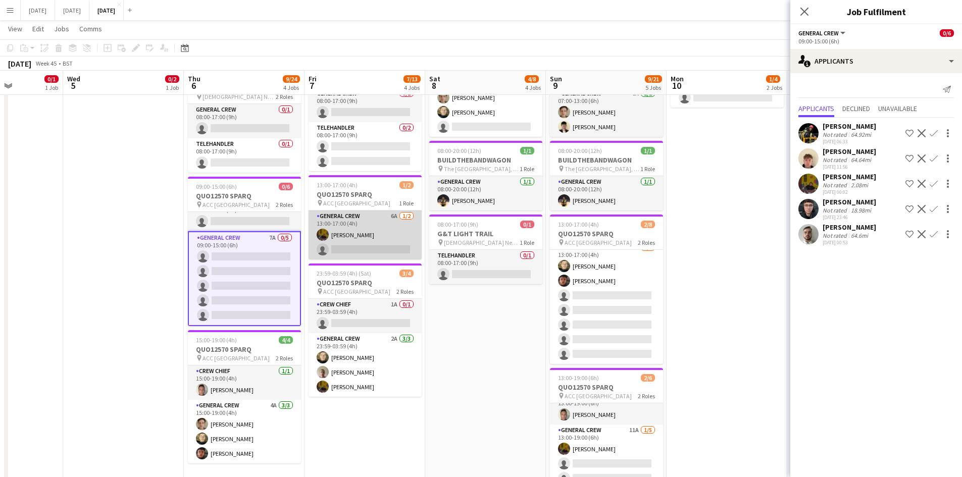
click at [380, 247] on app-card-role "General Crew 6A 1/2 13:00-17:00 (4h) Josef Seggie single-neutral-actions" at bounding box center [365, 235] width 113 height 49
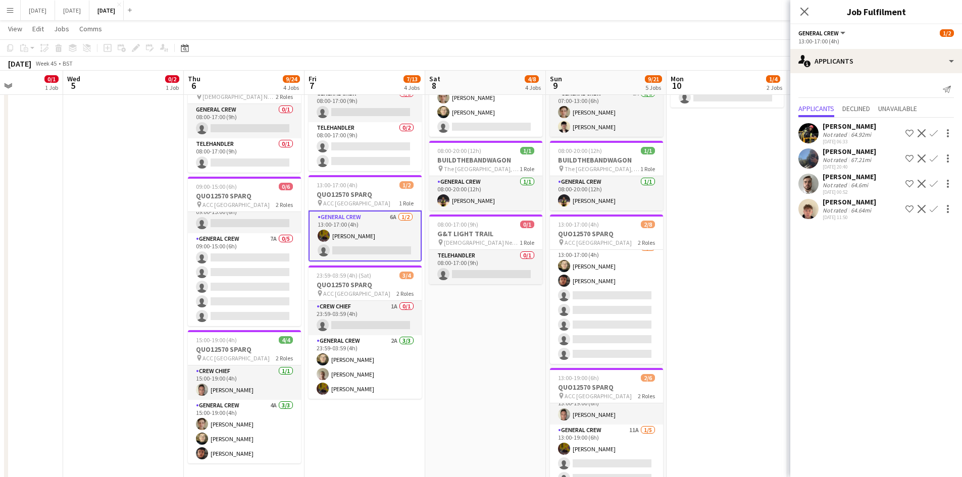
scroll to position [0, 0]
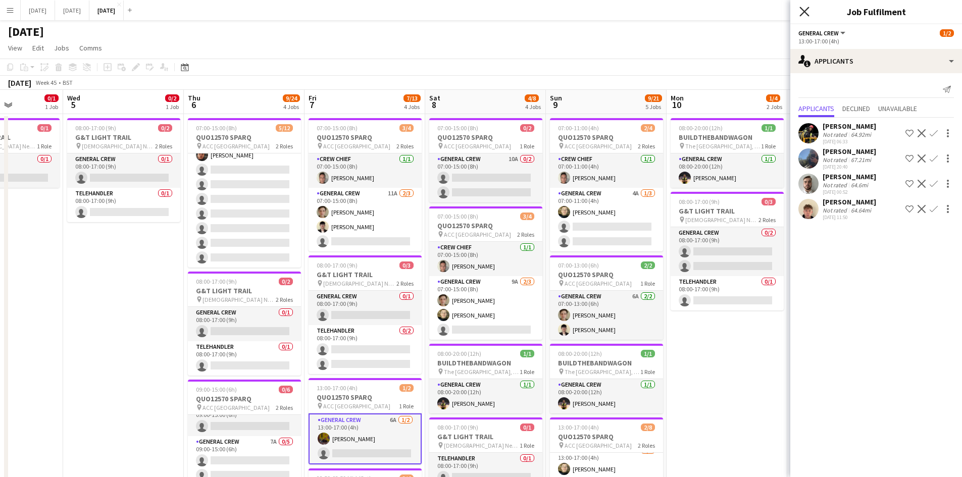
click at [804, 12] on icon at bounding box center [804, 12] width 10 height 10
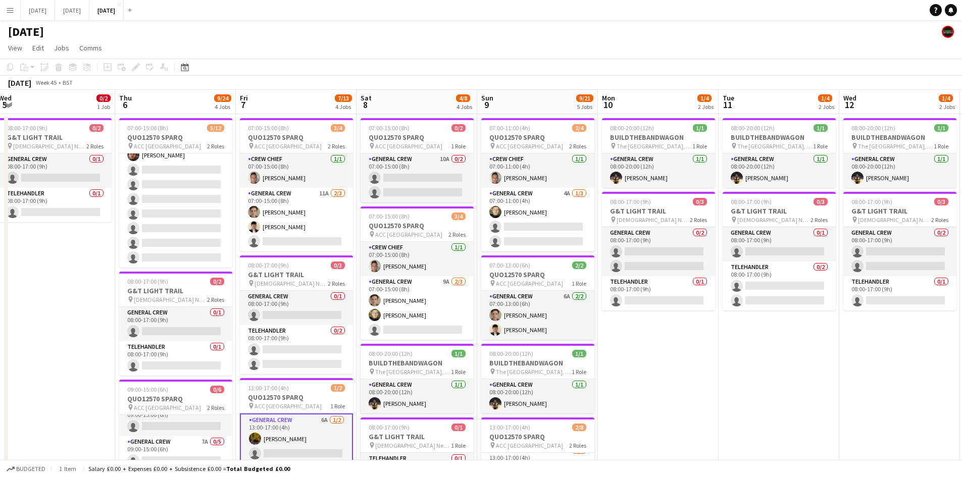
drag, startPoint x: 806, startPoint y: 348, endPoint x: 659, endPoint y: 335, distance: 148.0
click at [659, 335] on app-calendar-viewport "Sun 2 Mon 3 0/3 2 Jobs Tue 4 0/1 1 Job Wed 5 0/2 1 Job Thu 6 9/24 4 Jobs Fri 7 …" at bounding box center [481, 416] width 962 height 653
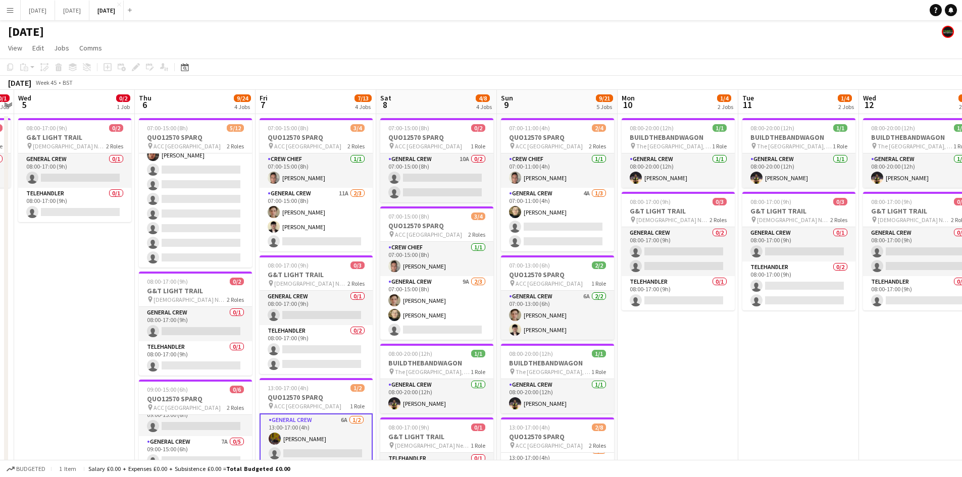
drag, startPoint x: 601, startPoint y: 360, endPoint x: 715, endPoint y: 357, distance: 113.2
click at [715, 357] on app-calendar-viewport "Mon 3 0/3 2 Jobs Tue 4 0/1 1 Job Wed 5 0/2 1 Job Thu 6 9/24 4 Jobs Fri 7 7/13 4…" at bounding box center [481, 416] width 962 height 653
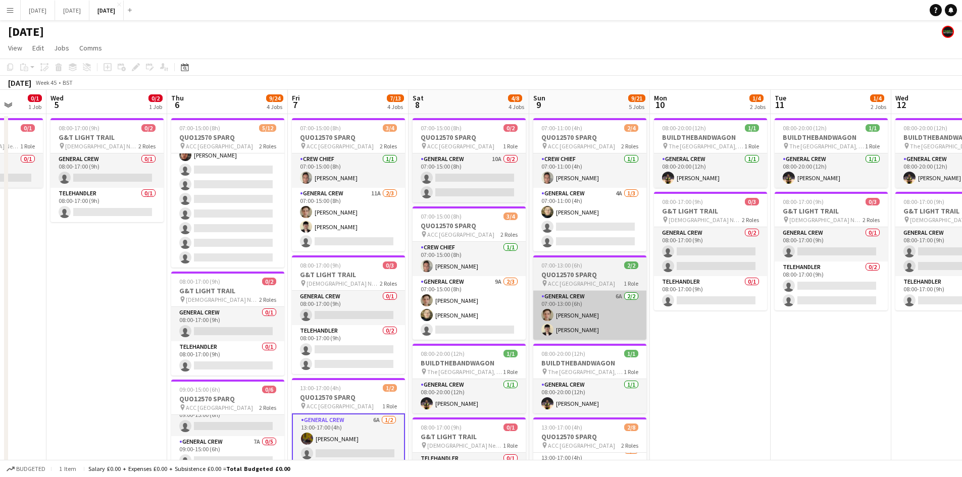
drag, startPoint x: 708, startPoint y: 370, endPoint x: 747, endPoint y: 338, distance: 51.0
click at [756, 354] on app-calendar-viewport "Sun 2 Mon 3 0/3 2 Jobs Tue 4 0/1 1 Job Wed 5 0/2 1 Job Thu 6 9/24 4 Jobs Fri 7 …" at bounding box center [481, 416] width 962 height 653
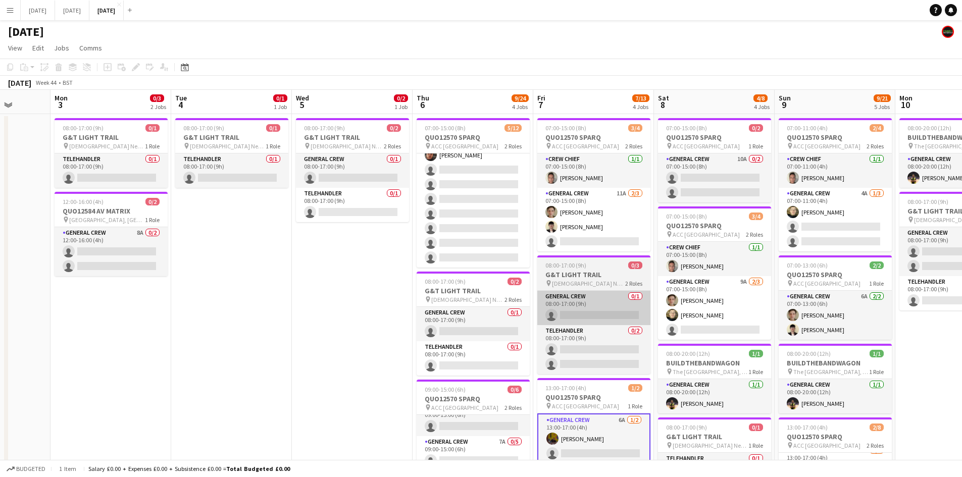
scroll to position [0, 216]
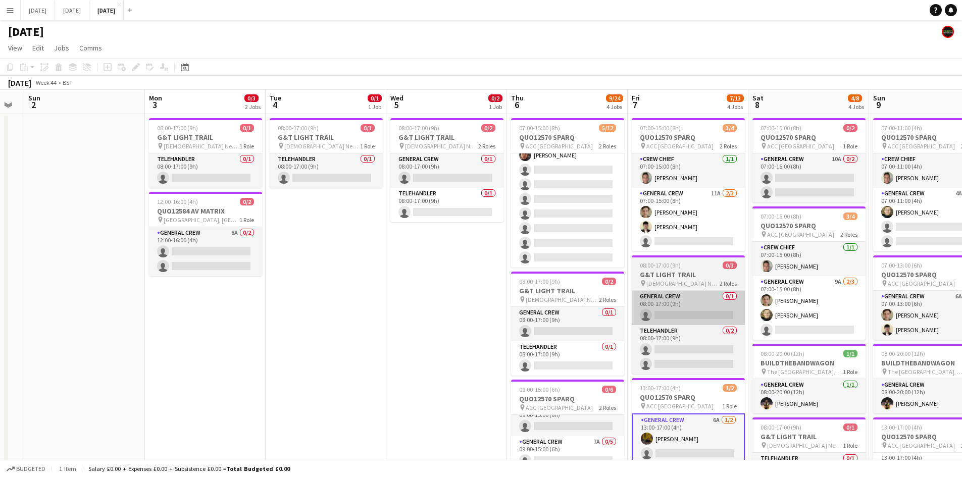
drag, startPoint x: 679, startPoint y: 339, endPoint x: 701, endPoint y: 320, distance: 29.0
click at [726, 331] on app-calendar-viewport "Fri 31 Sat 1 Sun 2 Mon 3 0/3 2 Jobs Tue 4 0/1 1 Job Wed 5 0/2 1 Job Thu 6 9/24 …" at bounding box center [481, 416] width 962 height 653
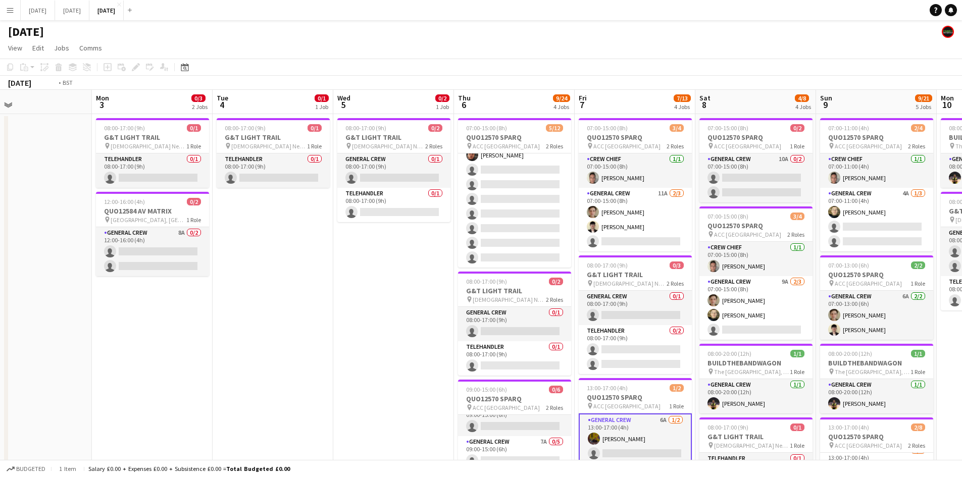
drag, startPoint x: 438, startPoint y: 329, endPoint x: 259, endPoint y: 285, distance: 184.9
click at [261, 287] on app-calendar-viewport "Fri 31 Sat 1 Sun 2 Mon 3 0/3 2 Jobs Tue 4 0/1 1 Job Wed 5 0/2 1 Job Thu 6 9/24 …" at bounding box center [481, 416] width 962 height 653
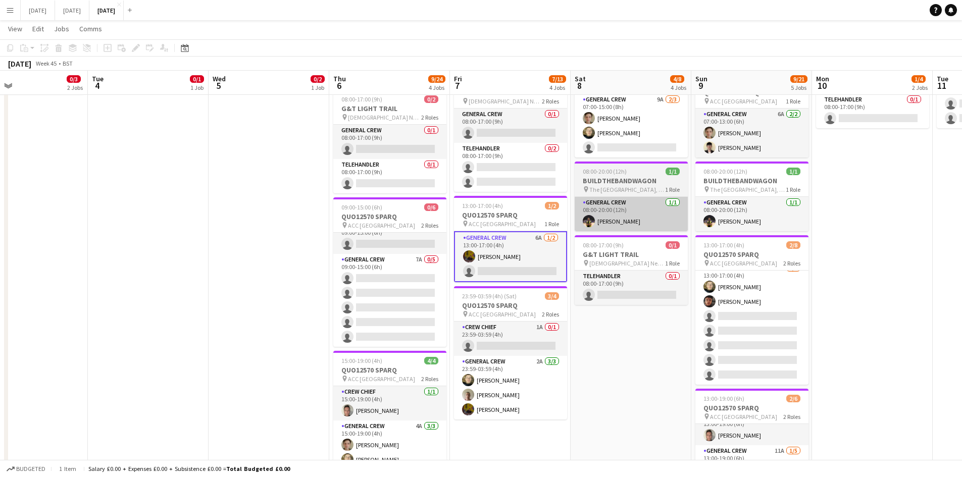
scroll to position [0, 0]
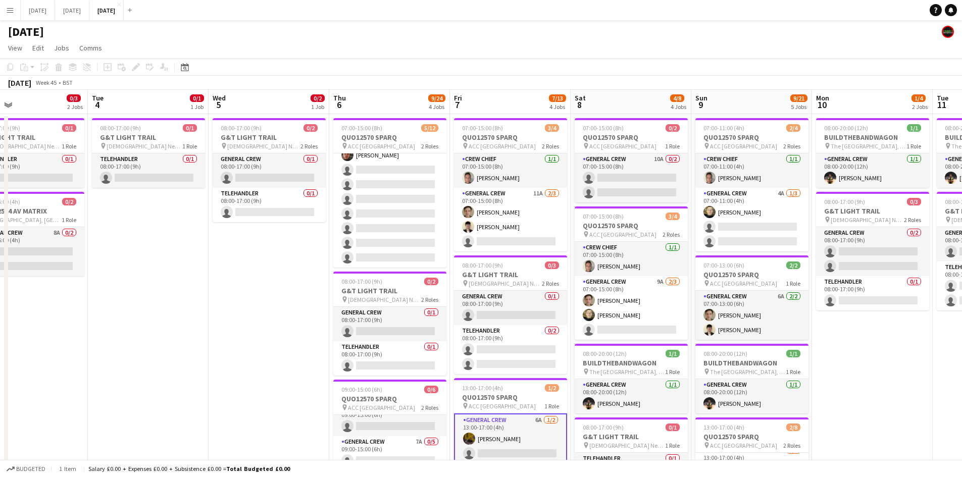
drag, startPoint x: 673, startPoint y: 262, endPoint x: 434, endPoint y: 217, distance: 243.4
click at [443, 219] on app-calendar-viewport "Fri 31 Sat 1 Sun 2 Mon 3 0/3 2 Jobs Tue 4 0/1 1 Job Wed 5 0/2 1 Job Thu 6 9/24 …" at bounding box center [481, 416] width 962 height 653
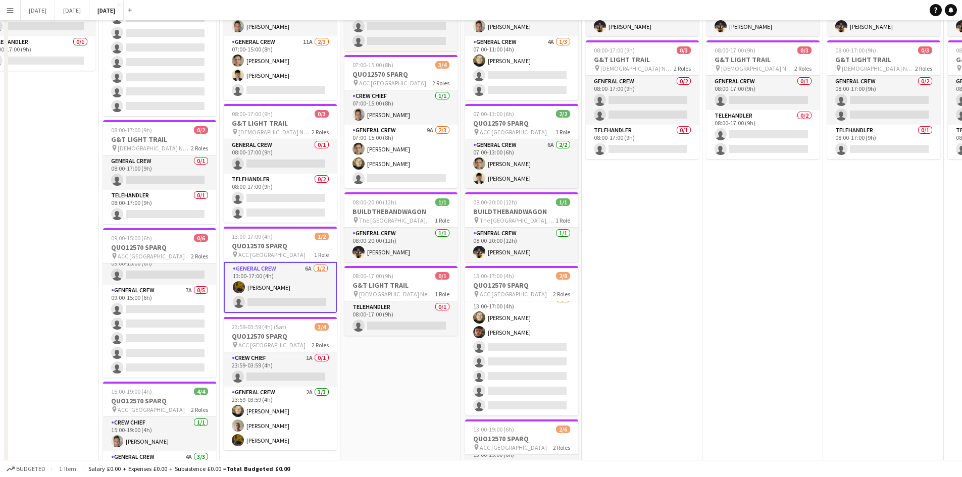
scroll to position [252, 0]
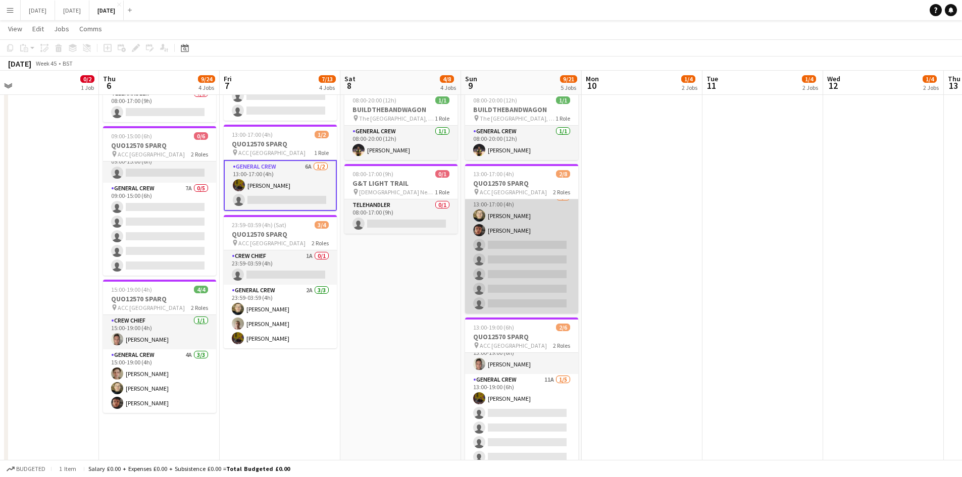
click at [498, 272] on app-card-role "General Crew 7A 2/7 13:00-17:00 (4h) Felix Taylor black Kai Gilley single-neutr…" at bounding box center [521, 252] width 113 height 122
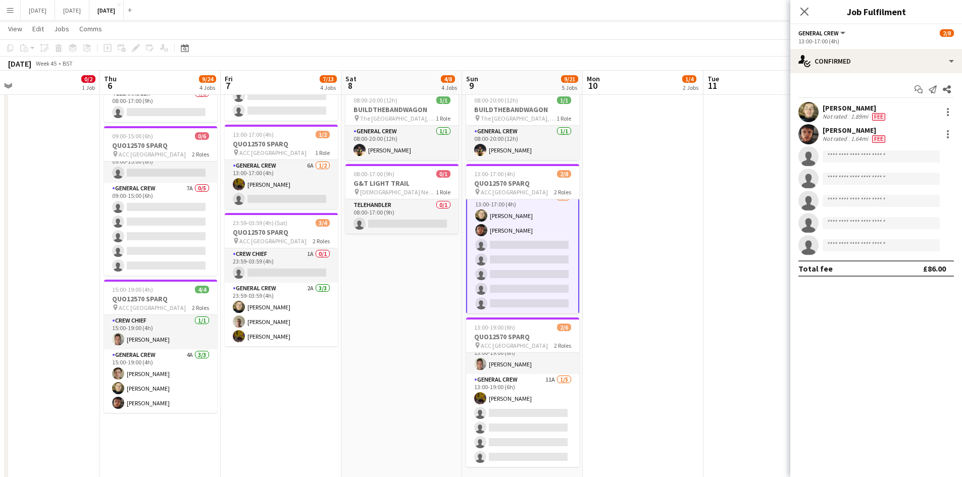
click at [875, 44] on div "13:00-17:00 (4h)" at bounding box center [876, 41] width 156 height 8
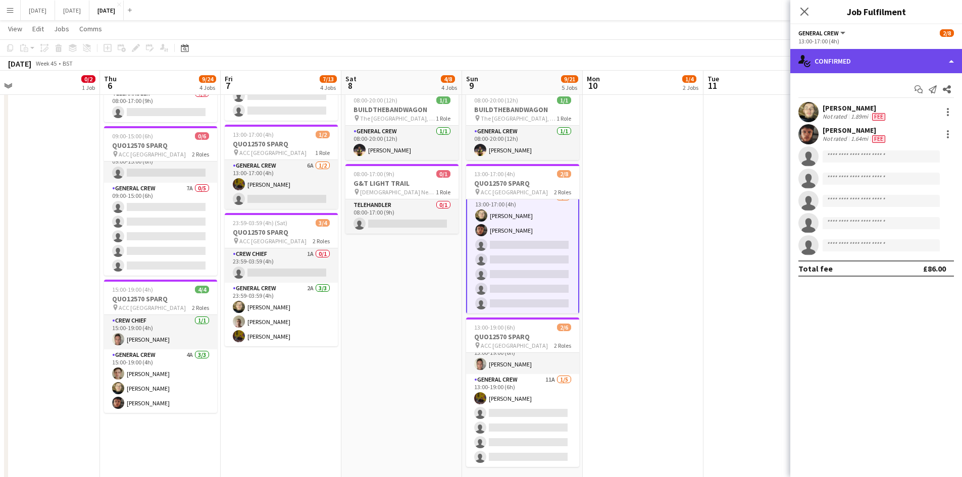
click at [888, 56] on div "single-neutral-actions-check-2 Confirmed" at bounding box center [876, 61] width 172 height 24
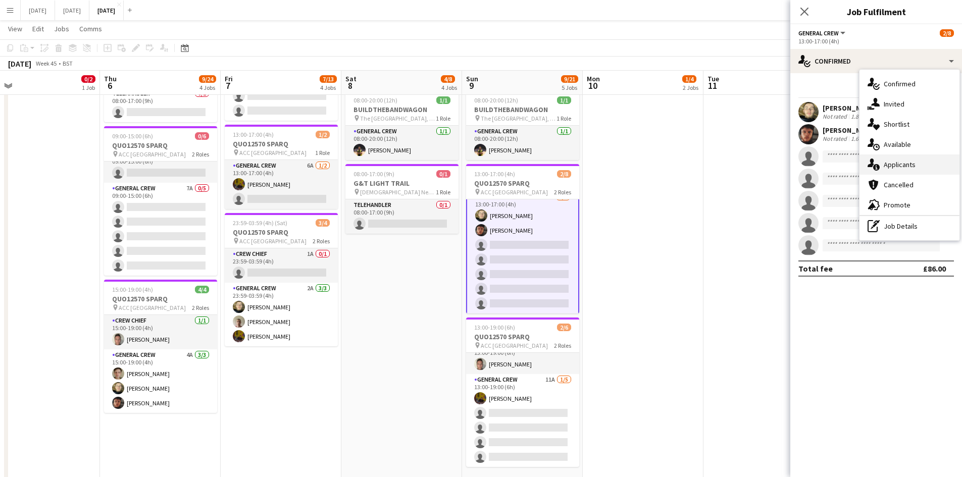
click at [894, 169] on span "Applicants" at bounding box center [900, 164] width 32 height 9
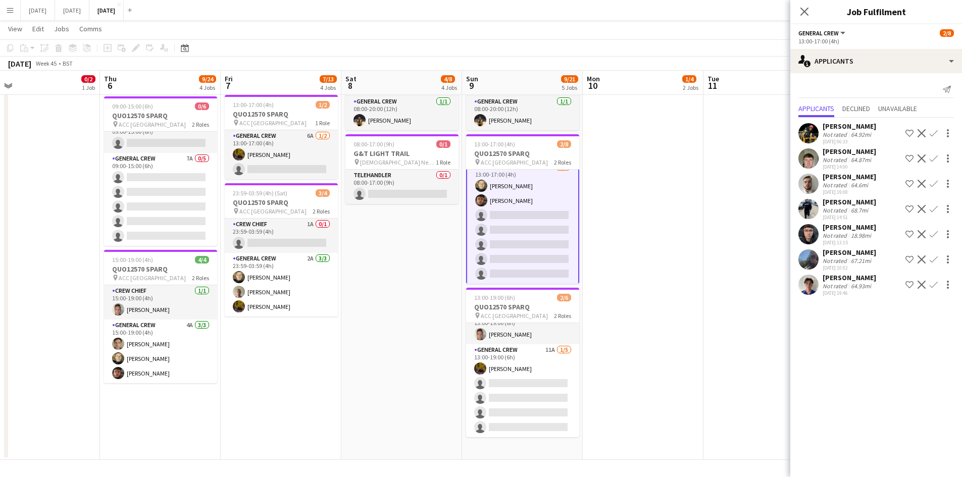
scroll to position [0, 0]
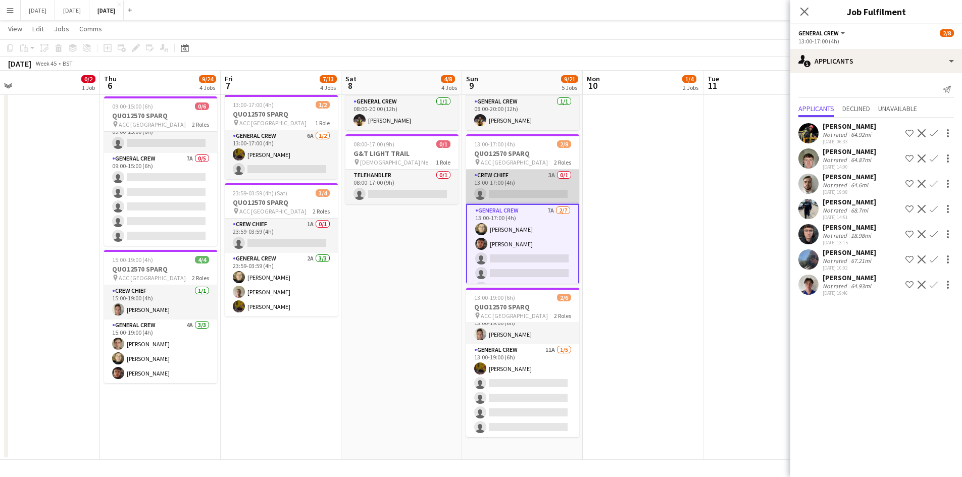
click at [531, 191] on app-card-role "Crew Chief 3A 0/1 13:00-17:00 (4h) single-neutral-actions" at bounding box center [522, 187] width 113 height 34
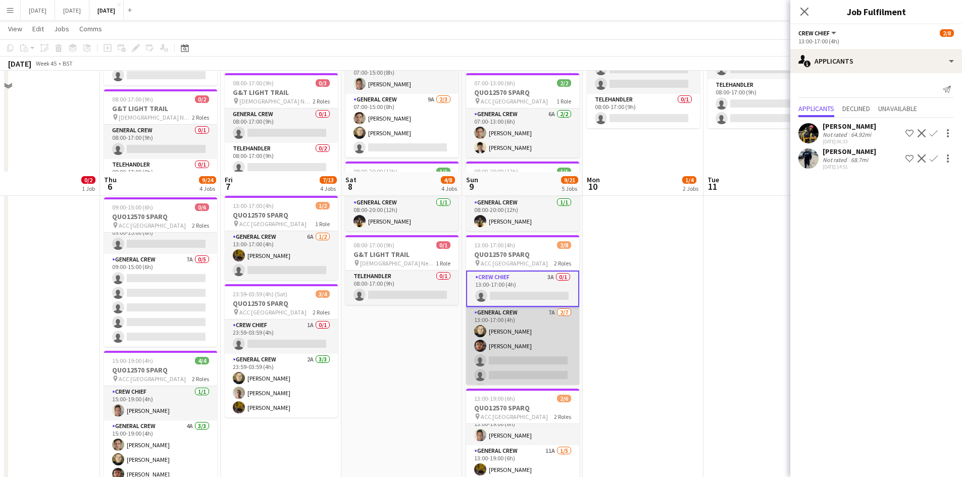
scroll to position [282, 0]
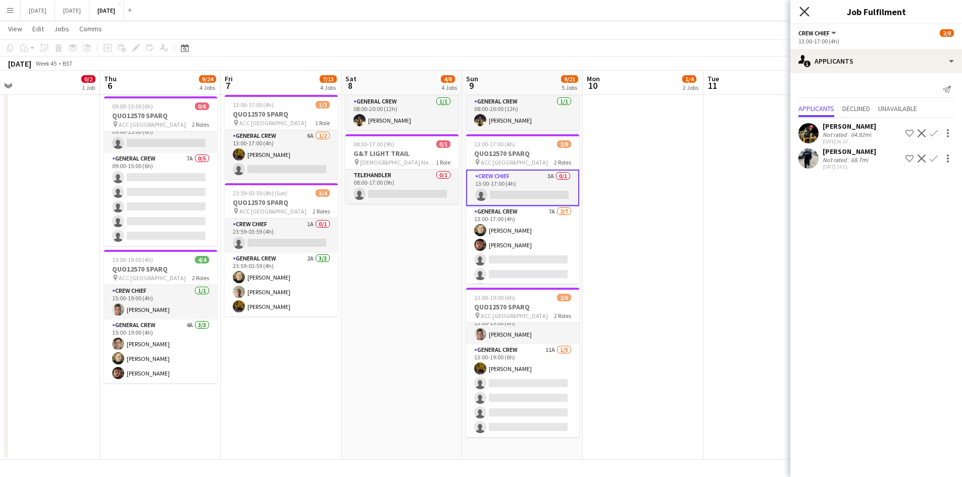
click at [804, 13] on icon at bounding box center [804, 12] width 10 height 10
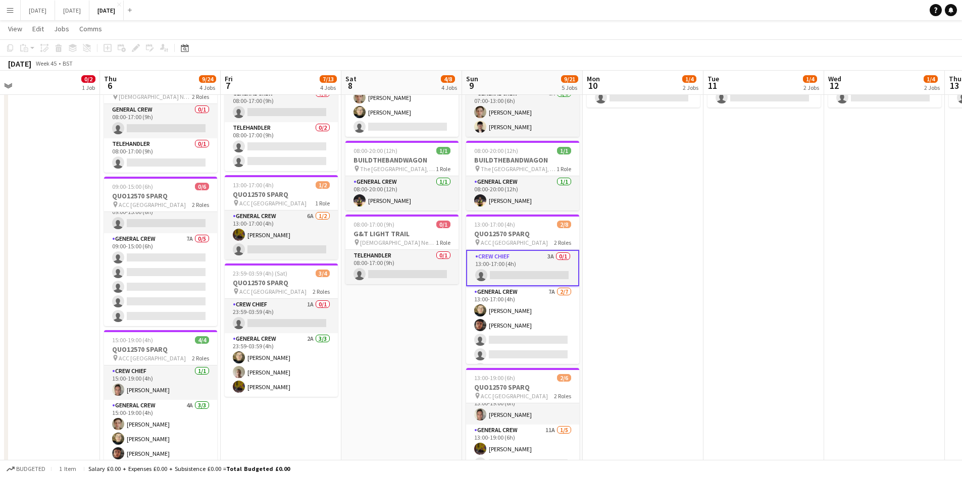
scroll to position [252, 0]
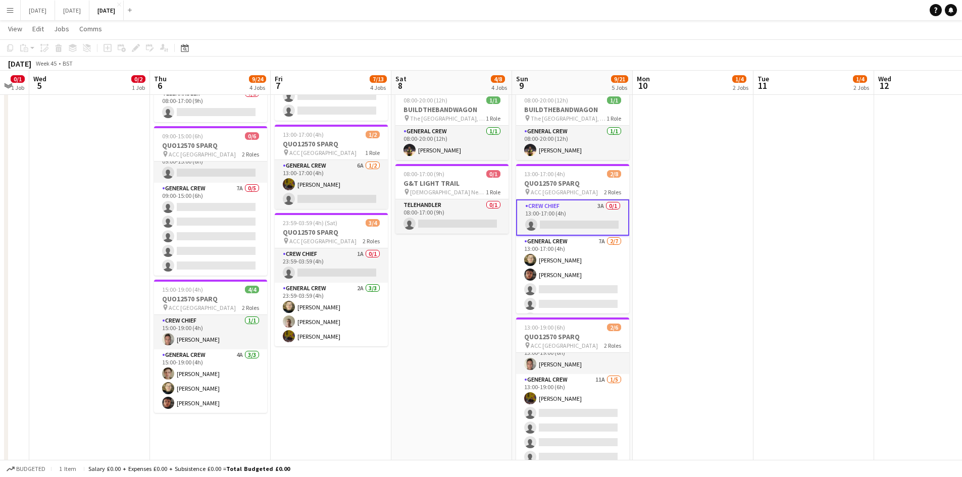
drag, startPoint x: 638, startPoint y: 309, endPoint x: 682, endPoint y: 310, distance: 43.9
click at [679, 311] on app-calendar-viewport "Sun 2 Mon 3 0/3 2 Jobs Tue 4 0/1 1 Job Wed 5 0/2 1 Job Thu 6 9/24 4 Jobs Fri 7 …" at bounding box center [481, 138] width 962 height 703
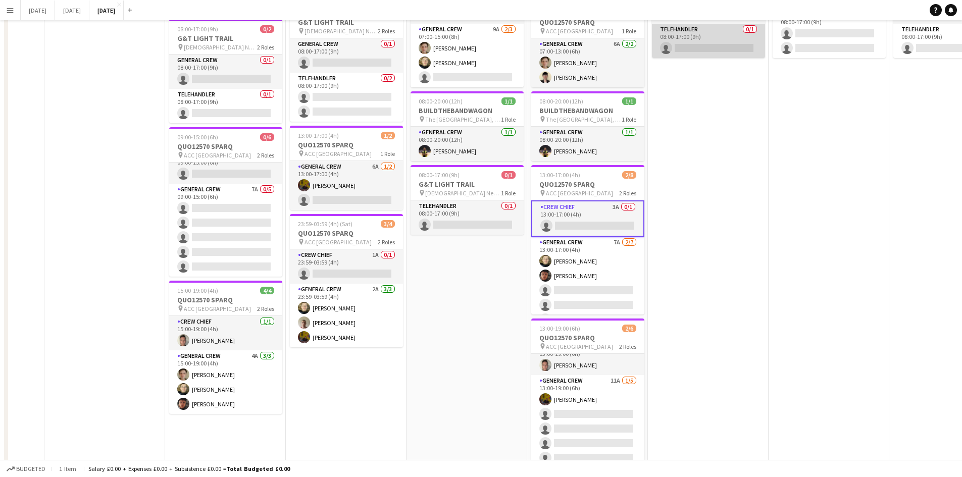
scroll to position [0, 0]
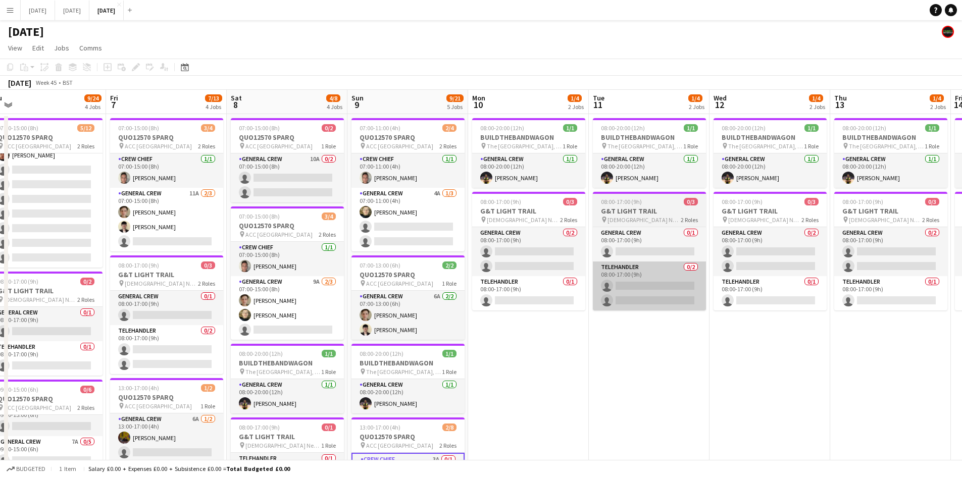
drag, startPoint x: 822, startPoint y: 319, endPoint x: 640, endPoint y: 288, distance: 184.5
click at [633, 282] on app-calendar-viewport "Mon 3 0/3 2 Jobs Tue 4 0/1 1 Job Wed 5 0/2 1 Job Thu 6 9/24 4 Jobs Fri 7 7/13 4…" at bounding box center [481, 416] width 962 height 653
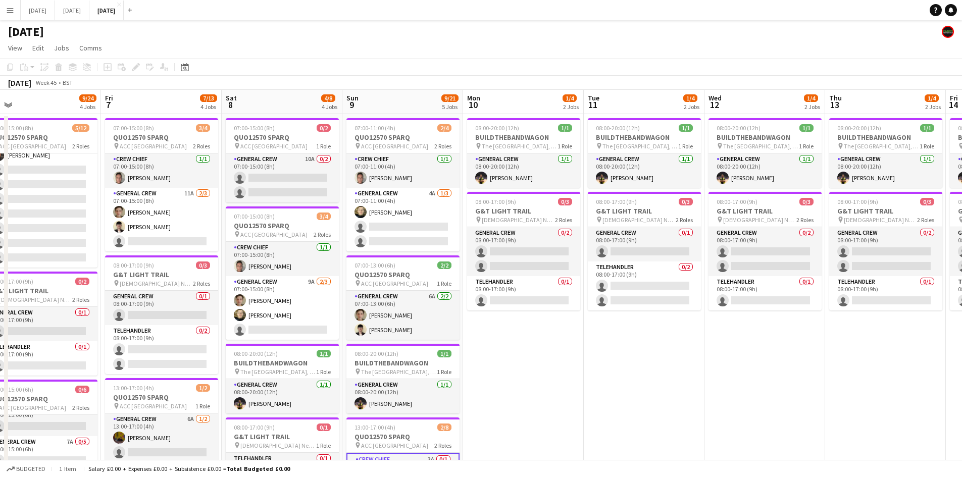
drag, startPoint x: 778, startPoint y: 380, endPoint x: 647, endPoint y: 334, distance: 138.5
click at [648, 334] on app-calendar-viewport "Mon 3 0/3 2 Jobs Tue 4 0/1 1 Job Wed 5 0/2 1 Job Thu 6 9/24 4 Jobs Fri 7 7/13 4…" at bounding box center [481, 416] width 962 height 653
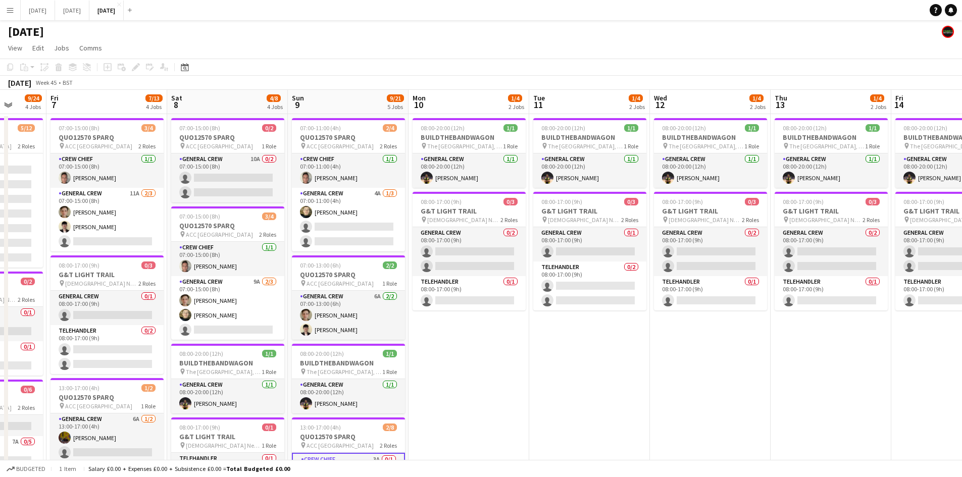
drag, startPoint x: 760, startPoint y: 401, endPoint x: 614, endPoint y: 359, distance: 152.1
click at [614, 359] on app-calendar-viewport "Tue 4 0/1 1 Job Wed 5 0/2 1 Job Thu 6 9/24 4 Jobs Fri 7 7/13 4 Jobs Sat 8 4/8 4…" at bounding box center [481, 416] width 962 height 653
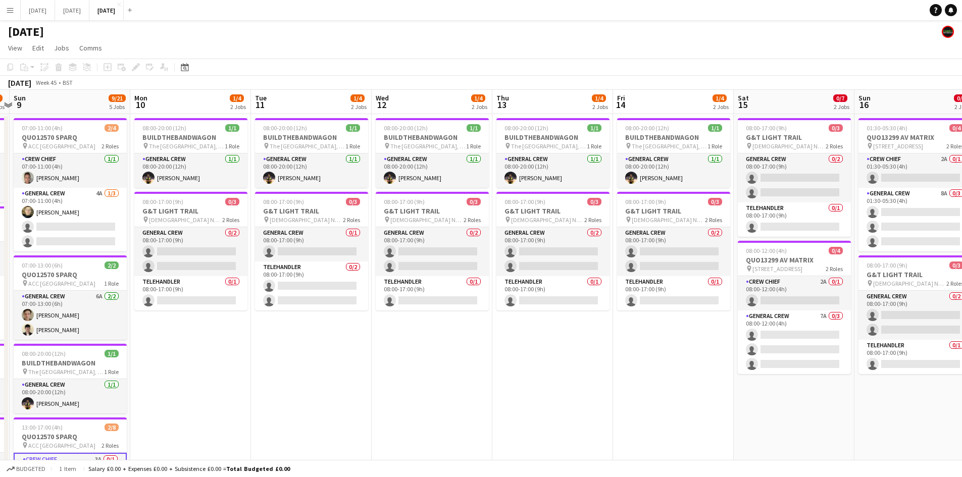
drag, startPoint x: 706, startPoint y: 404, endPoint x: 590, endPoint y: 372, distance: 120.7
click at [590, 372] on app-calendar-viewport "Thu 6 9/24 4 Jobs Fri 7 7/13 4 Jobs Sat 8 4/8 4 Jobs Sun 9 9/21 5 Jobs Mon 10 1…" at bounding box center [481, 416] width 962 height 653
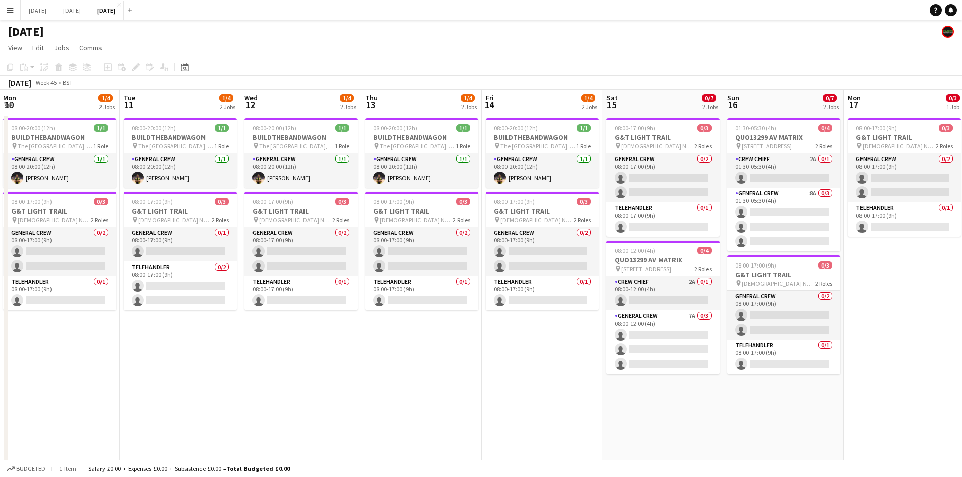
scroll to position [0, 339]
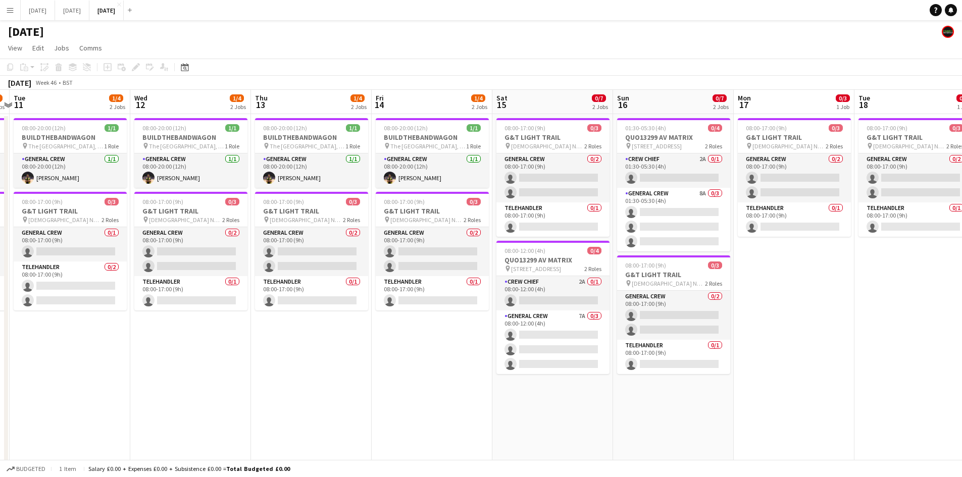
drag, startPoint x: 632, startPoint y: 392, endPoint x: 601, endPoint y: 388, distance: 30.6
click at [601, 388] on app-calendar-viewport "Sat 8 4/8 4 Jobs Sun 9 9/21 5 Jobs Mon 10 1/4 2 Jobs Tue 11 1/4 2 Jobs Wed 12 1…" at bounding box center [481, 416] width 962 height 653
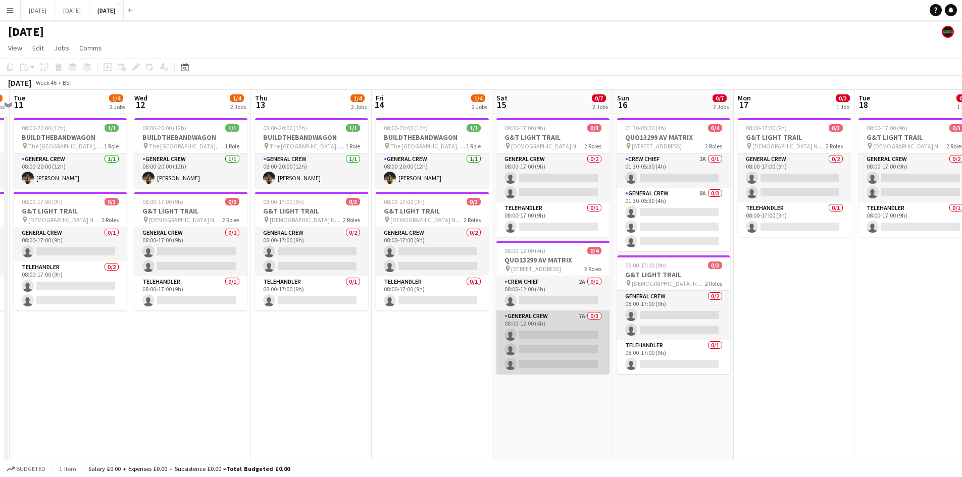
click at [561, 341] on app-card-role "General Crew 7A 0/3 08:00-12:00 (4h) single-neutral-actions single-neutral-acti…" at bounding box center [552, 343] width 113 height 64
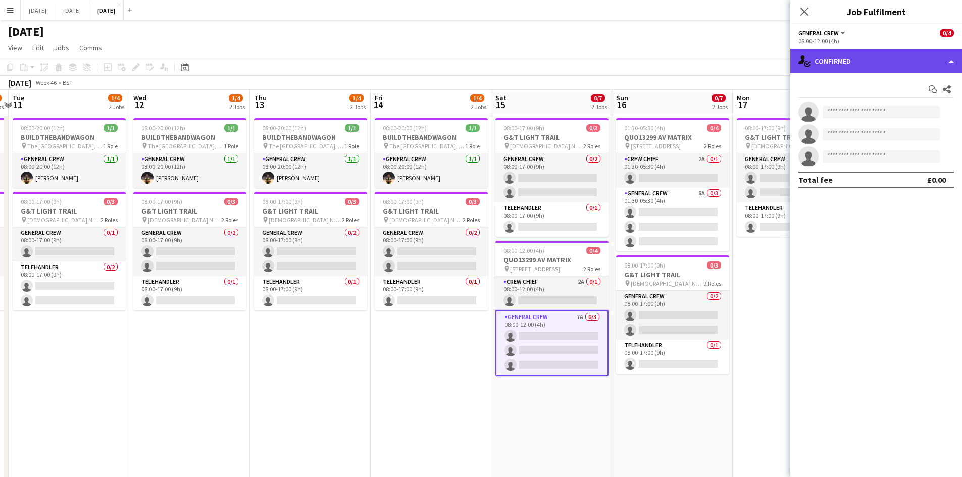
click at [884, 66] on div "single-neutral-actions-check-2 Confirmed" at bounding box center [876, 61] width 172 height 24
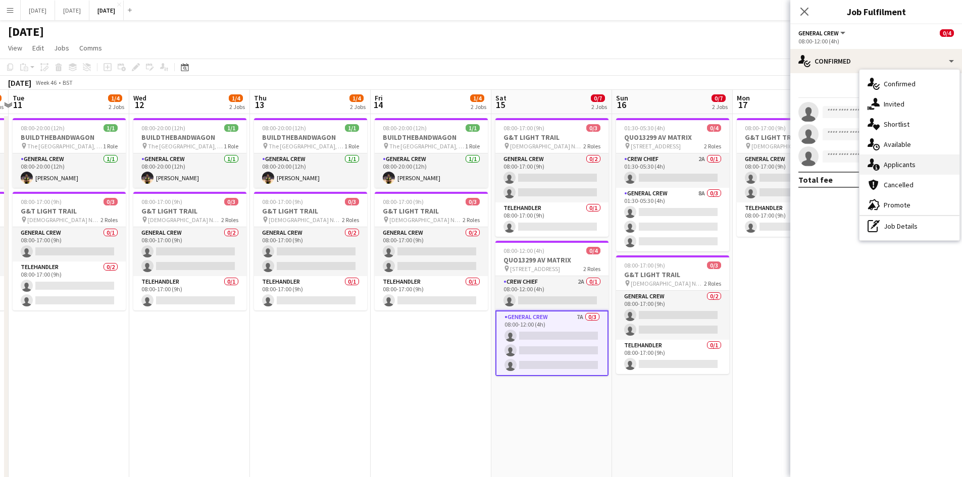
click at [915, 163] on div "single-neutral-actions-information Applicants" at bounding box center [909, 165] width 100 height 20
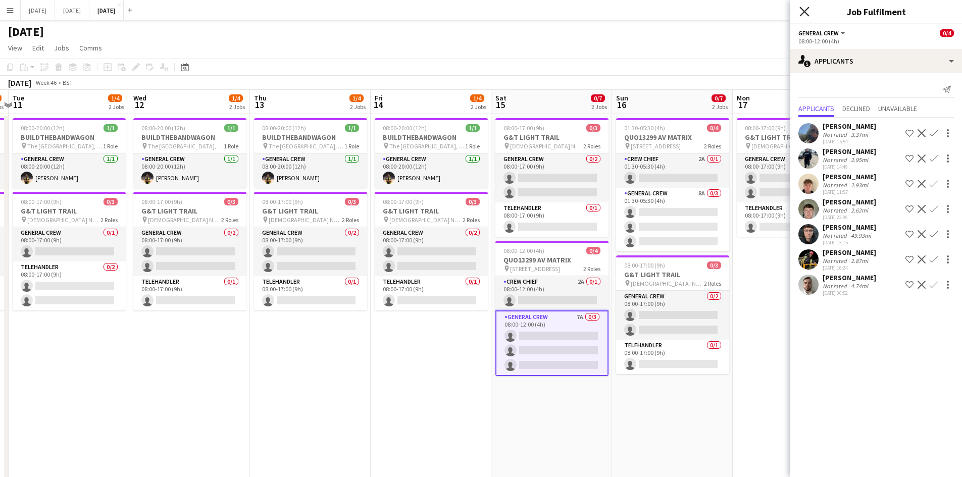
click at [801, 11] on icon "Close pop-in" at bounding box center [804, 12] width 10 height 10
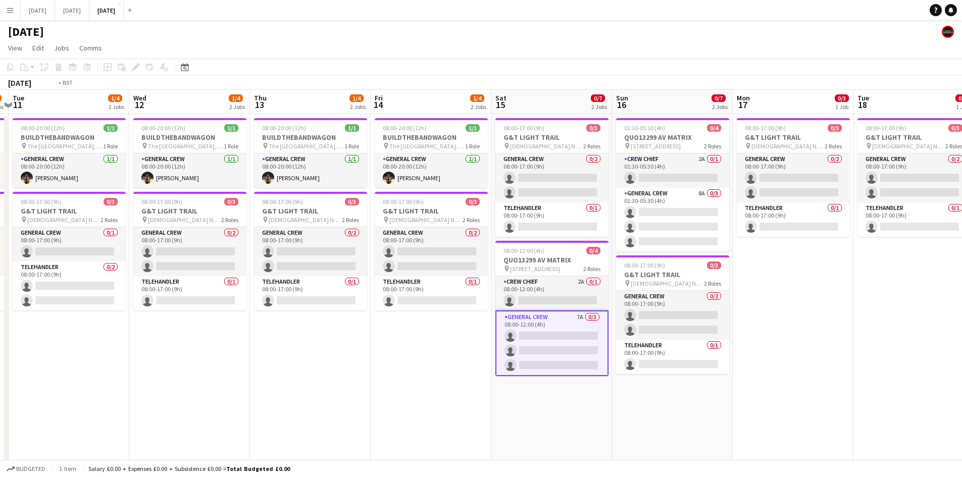
drag, startPoint x: 602, startPoint y: 339, endPoint x: 810, endPoint y: 311, distance: 209.5
click at [810, 311] on app-calendar-viewport "Sat 8 4/8 4 Jobs Sun 9 9/21 5 Jobs Mon 10 1/4 2 Jobs Tue 11 1/4 2 Jobs Wed 12 1…" at bounding box center [481, 416] width 962 height 653
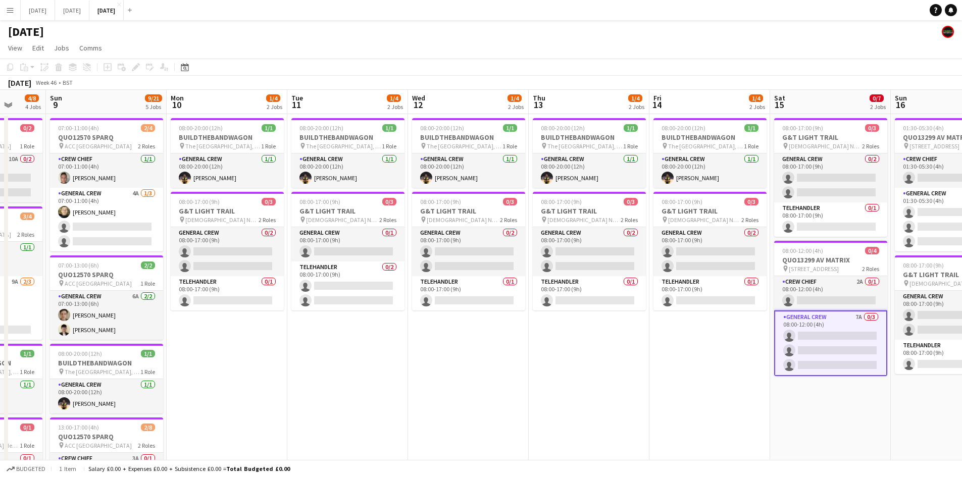
drag, startPoint x: 444, startPoint y: 362, endPoint x: 699, endPoint y: 362, distance: 254.5
click at [682, 368] on app-calendar-viewport "Fri 7 7/13 4 Jobs Sat 8 4/8 4 Jobs Sun 9 9/21 5 Jobs Mon 10 1/4 2 Jobs Tue 11 1…" at bounding box center [481, 416] width 962 height 653
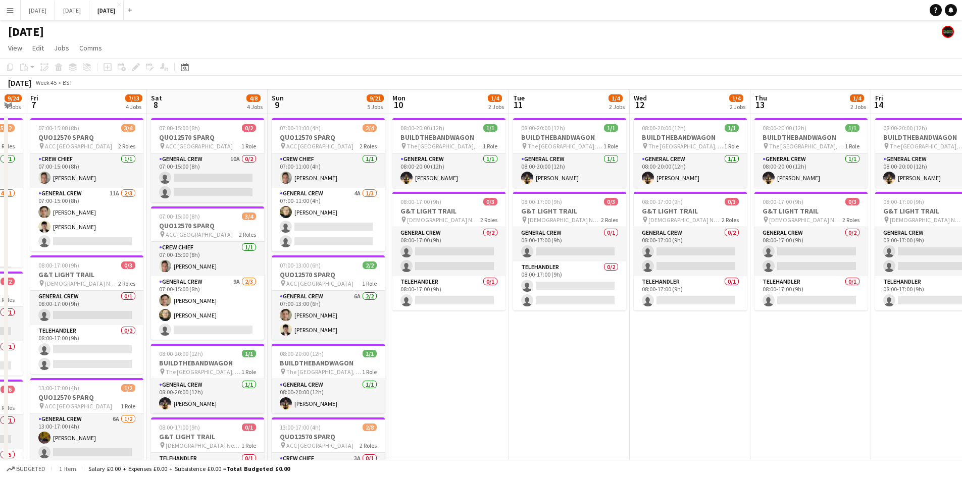
drag, startPoint x: 431, startPoint y: 365, endPoint x: 547, endPoint y: 352, distance: 116.8
click at [543, 357] on app-calendar-viewport "Wed 5 0/2 1 Job Thu 6 9/24 4 Jobs Fri 7 7/13 4 Jobs Sat 8 4/8 4 Jobs Sun 9 9/21…" at bounding box center [481, 416] width 962 height 653
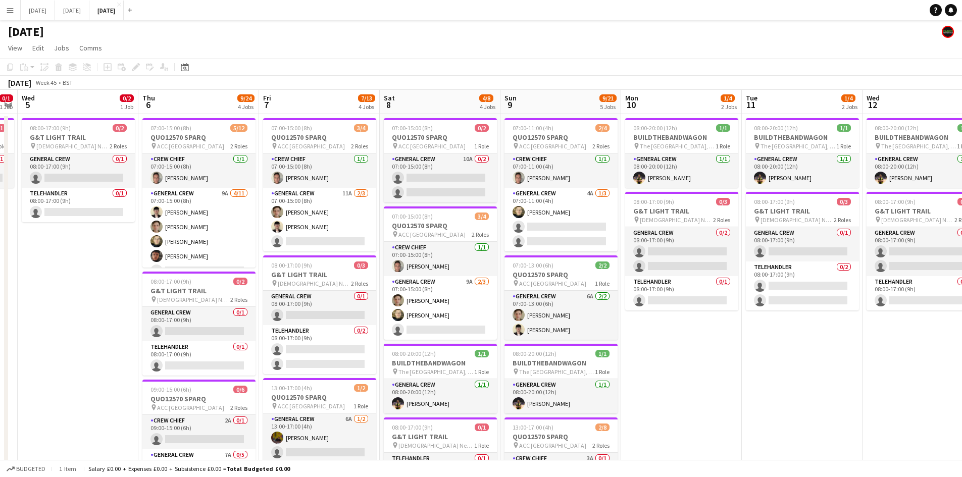
drag, startPoint x: 519, startPoint y: 353, endPoint x: 661, endPoint y: 337, distance: 142.8
click at [643, 345] on app-calendar-viewport "Mon 3 0/3 2 Jobs Tue 4 0/1 1 Job Wed 5 0/2 1 Job Thu 6 9/24 4 Jobs Fri 7 7/13 4…" at bounding box center [481, 416] width 962 height 653
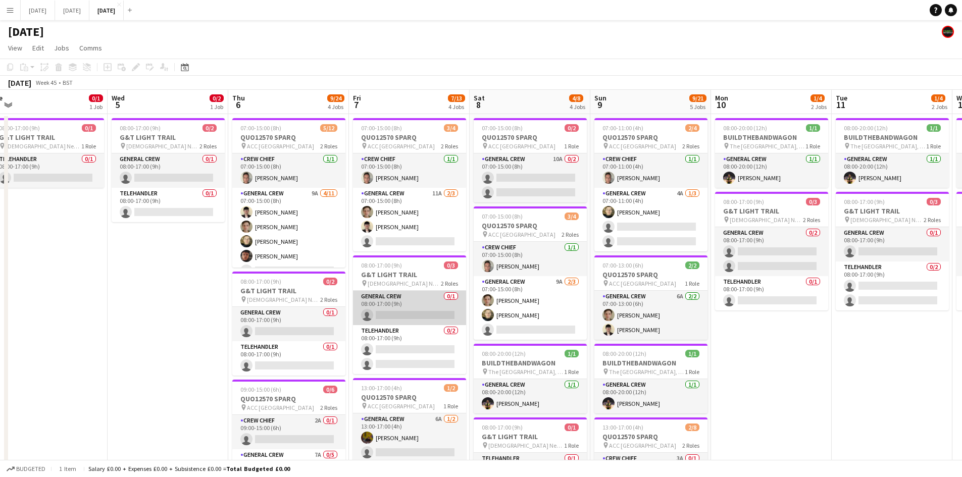
drag, startPoint x: 445, startPoint y: 315, endPoint x: 501, endPoint y: 313, distance: 56.1
click at [495, 314] on app-calendar-viewport "Sun 2 Mon 3 0/3 2 Jobs Tue 4 0/1 1 Job Wed 5 0/2 1 Job Thu 6 9/24 4 Jobs Fri 7 …" at bounding box center [481, 416] width 962 height 653
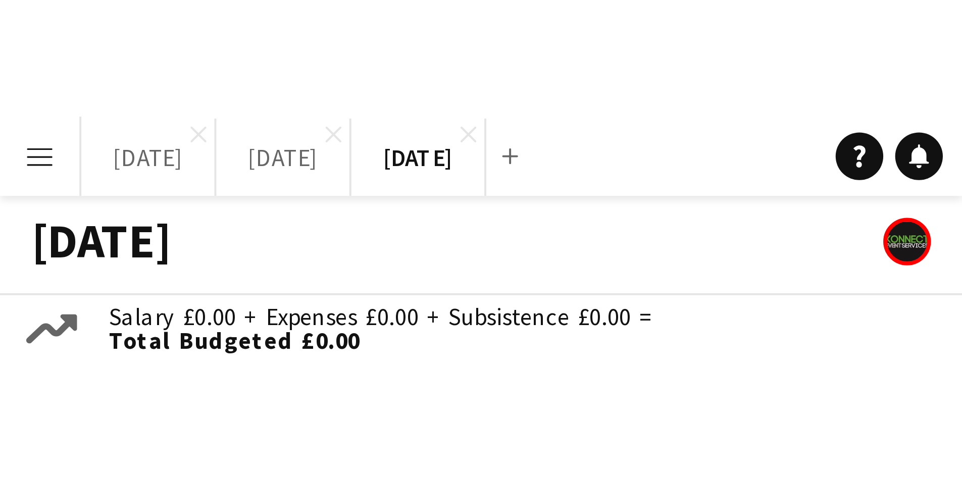
scroll to position [0, 256]
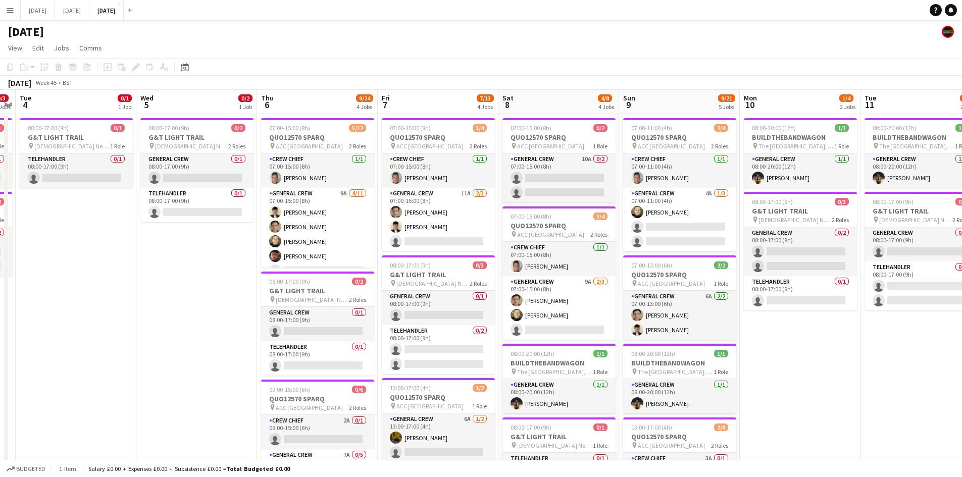
drag, startPoint x: 871, startPoint y: 353, endPoint x: 768, endPoint y: 350, distance: 103.1
click at [768, 350] on app-calendar-viewport "Sat 1 Sun 2 Mon 3 0/3 2 Jobs Tue 4 0/1 1 Job Wed 5 0/2 1 Job Thu 6 9/24 4 Jobs …" at bounding box center [481, 416] width 962 height 653
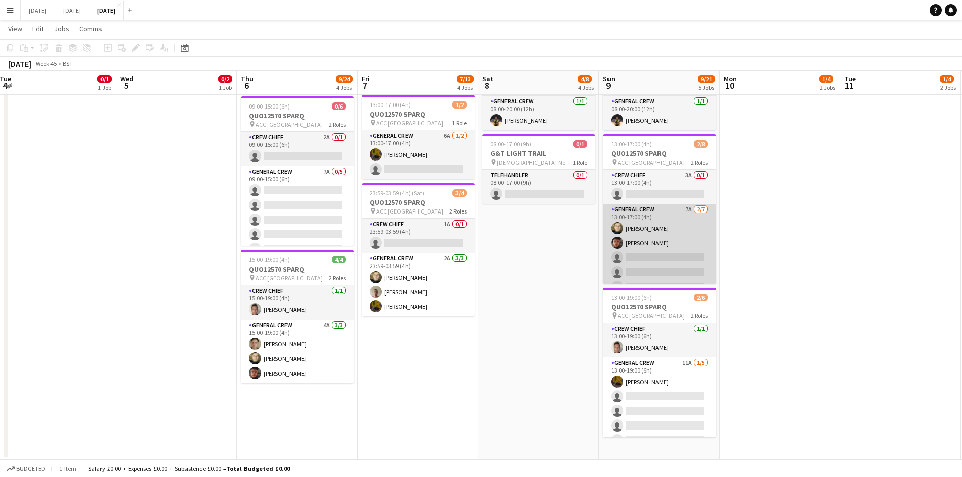
scroll to position [42, 0]
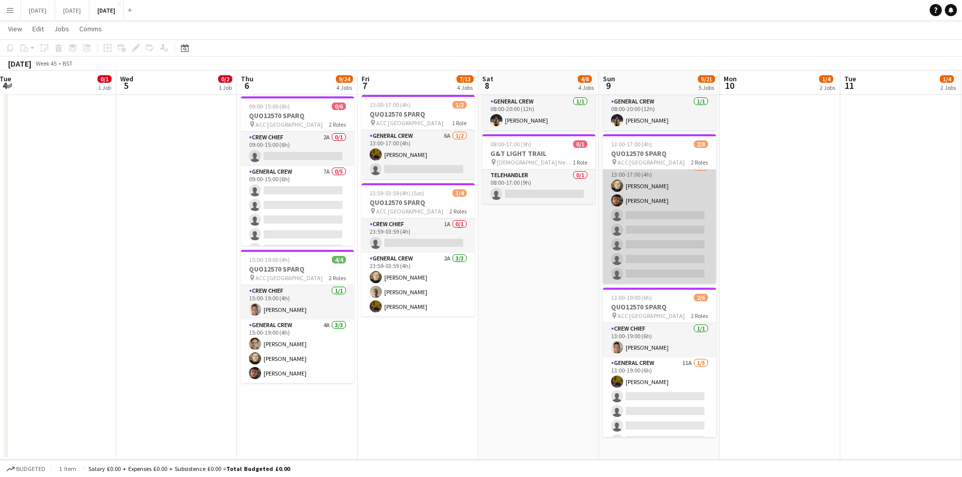
click at [676, 246] on app-card-role "General Crew 7A 2/7 13:00-17:00 (4h) Felix Taylor black Kai Gilley single-neutr…" at bounding box center [659, 223] width 113 height 122
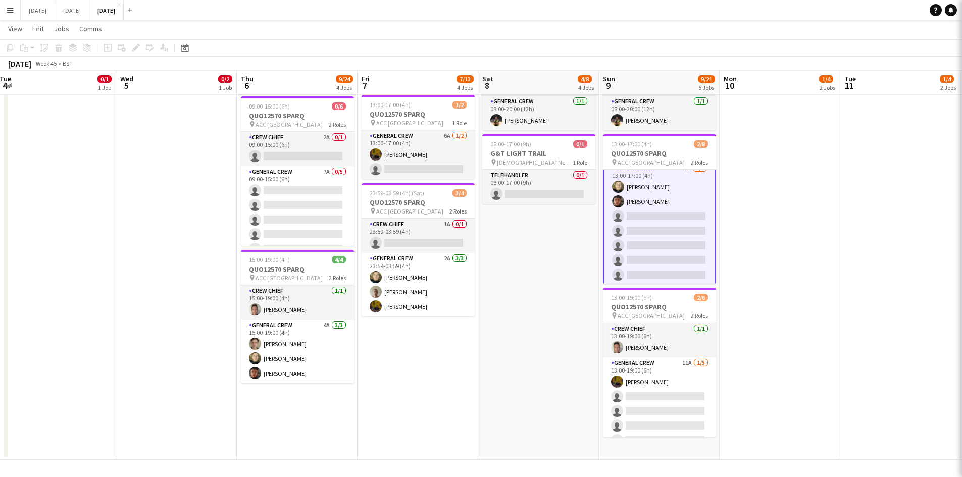
scroll to position [43, 0]
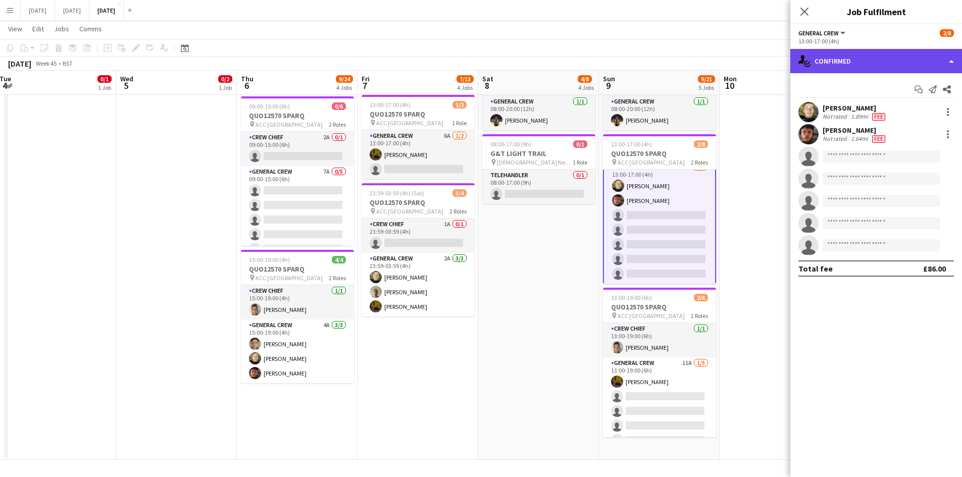
click at [874, 52] on div "single-neutral-actions-check-2 Confirmed" at bounding box center [876, 61] width 172 height 24
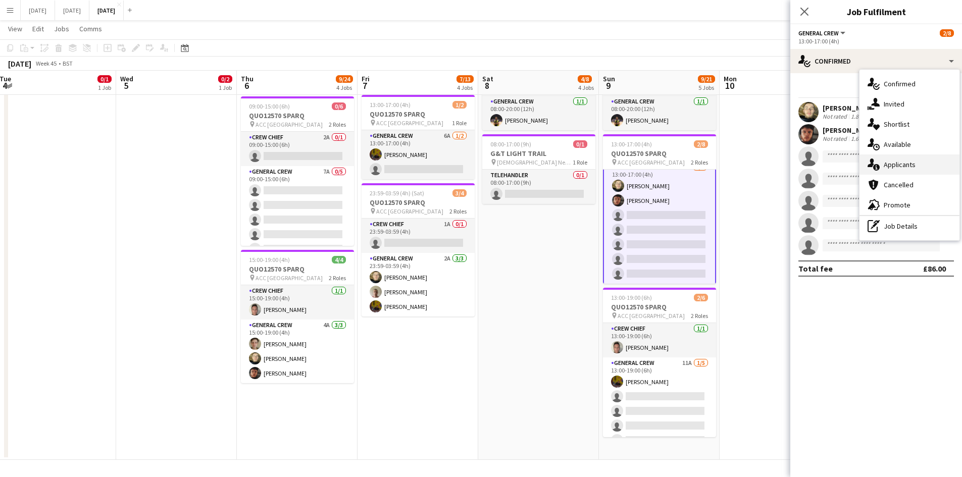
click at [920, 169] on div "single-neutral-actions-information Applicants" at bounding box center [909, 165] width 100 height 20
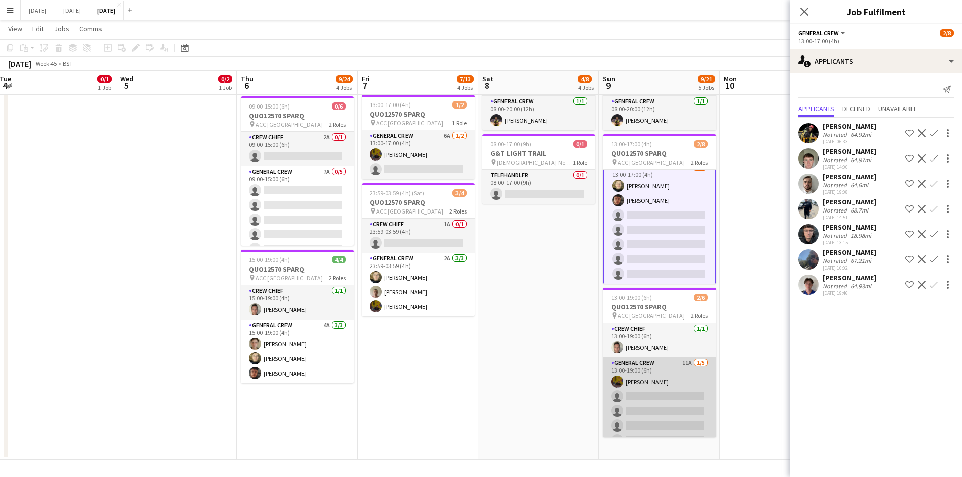
click at [643, 420] on app-card-role "General Crew 11A 1/5 13:00-19:00 (6h) Josef Seggie single-neutral-actions singl…" at bounding box center [659, 404] width 113 height 93
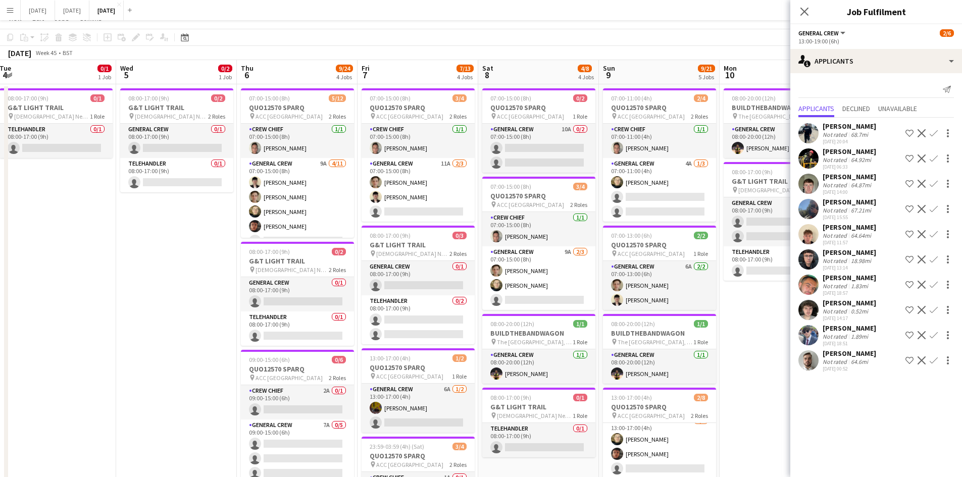
scroll to position [0, 0]
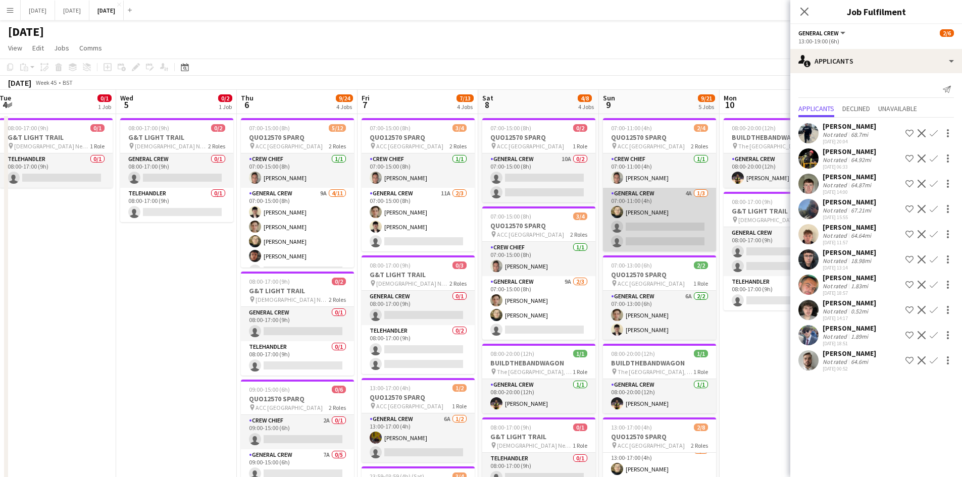
click at [666, 221] on app-card-role "General Crew 4A 1/3 07:00-11:00 (4h) Felix Taylor black single-neutral-actions …" at bounding box center [659, 220] width 113 height 64
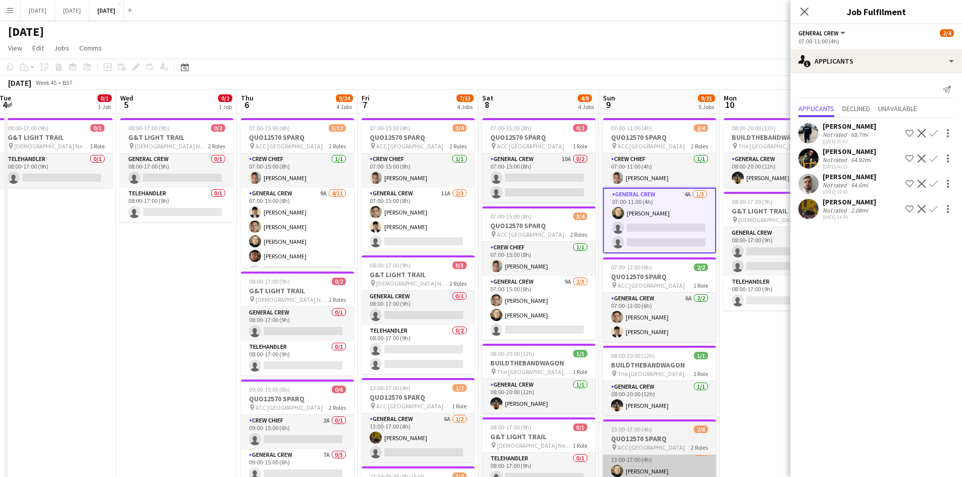
scroll to position [252, 0]
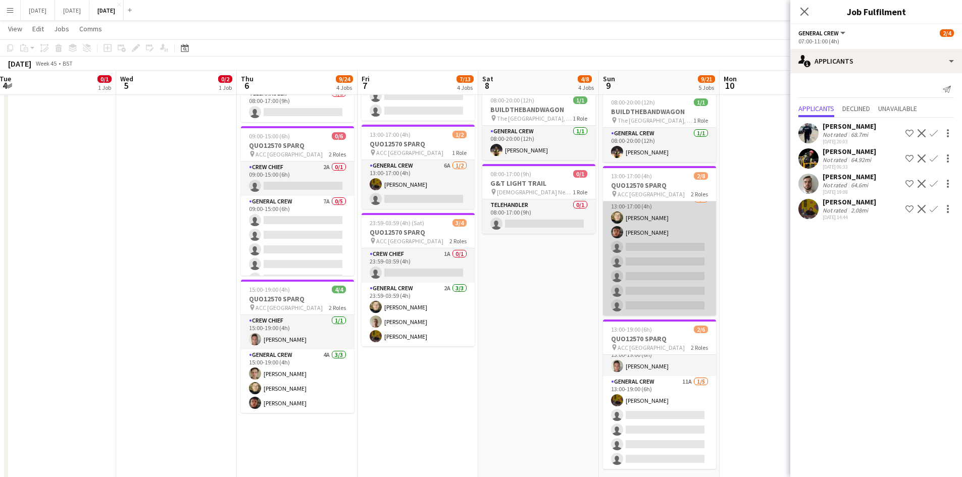
click at [675, 268] on app-card-role "General Crew 7A 2/7 13:00-17:00 (4h) Felix Taylor black Kai Gilley single-neutr…" at bounding box center [659, 254] width 113 height 122
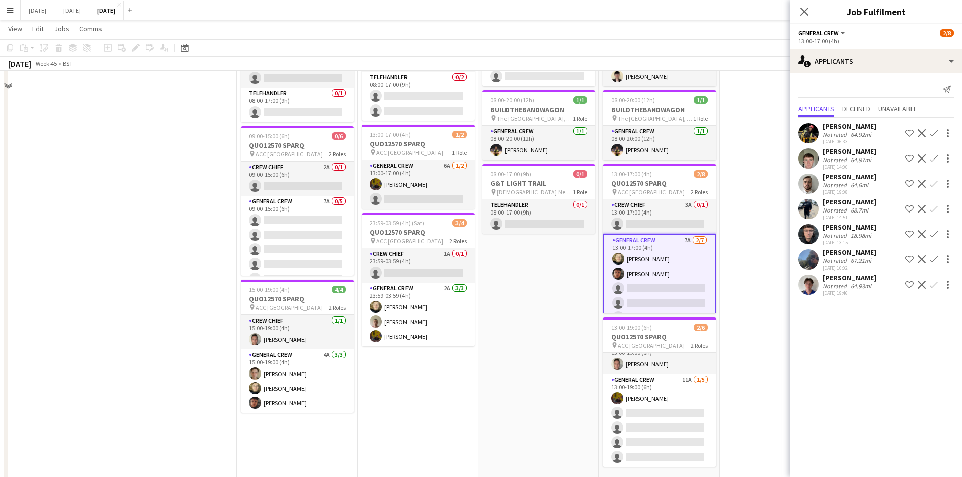
scroll to position [50, 0]
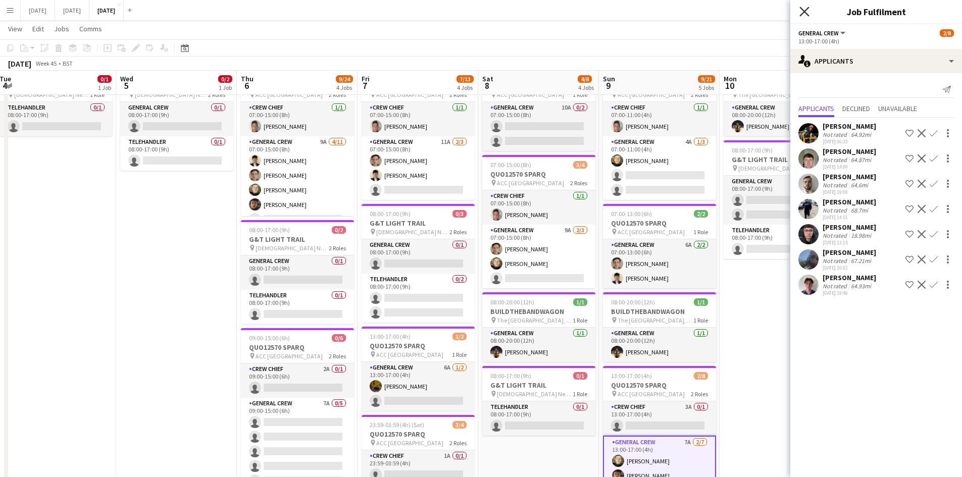
click at [807, 9] on icon at bounding box center [804, 12] width 10 height 10
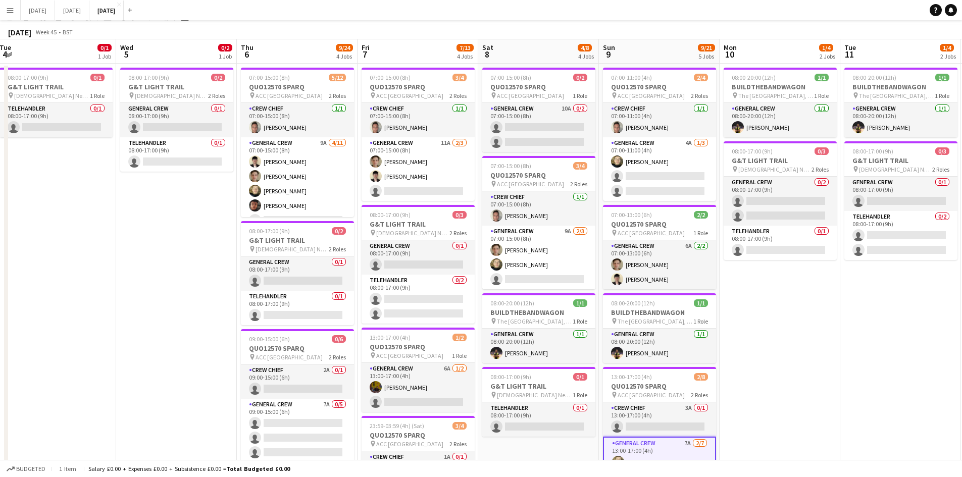
scroll to position [0, 0]
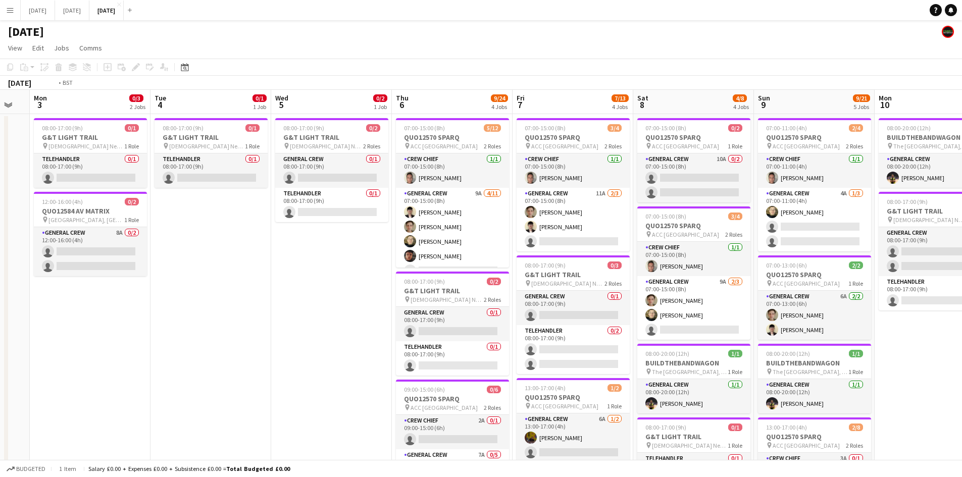
drag, startPoint x: 197, startPoint y: 317, endPoint x: 399, endPoint y: 289, distance: 203.9
click at [398, 291] on app-calendar-viewport "Sat 1 Sun 2 Mon 3 0/3 2 Jobs Tue 4 0/1 1 Job Wed 5 0/2 1 Job Thu 6 9/24 4 Jobs …" at bounding box center [481, 416] width 962 height 653
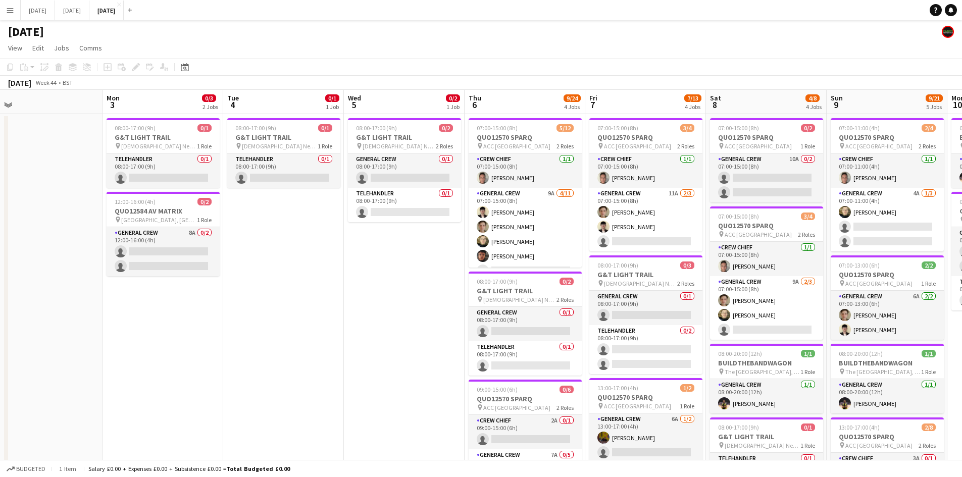
drag, startPoint x: 265, startPoint y: 325, endPoint x: 417, endPoint y: 335, distance: 152.9
click at [417, 337] on app-calendar-viewport "Fri 31 Sat 1 Sun 2 Mon 3 0/3 2 Jobs Tue 4 0/1 1 Job Wed 5 0/2 1 Job Thu 6 9/24 …" at bounding box center [481, 416] width 962 height 653
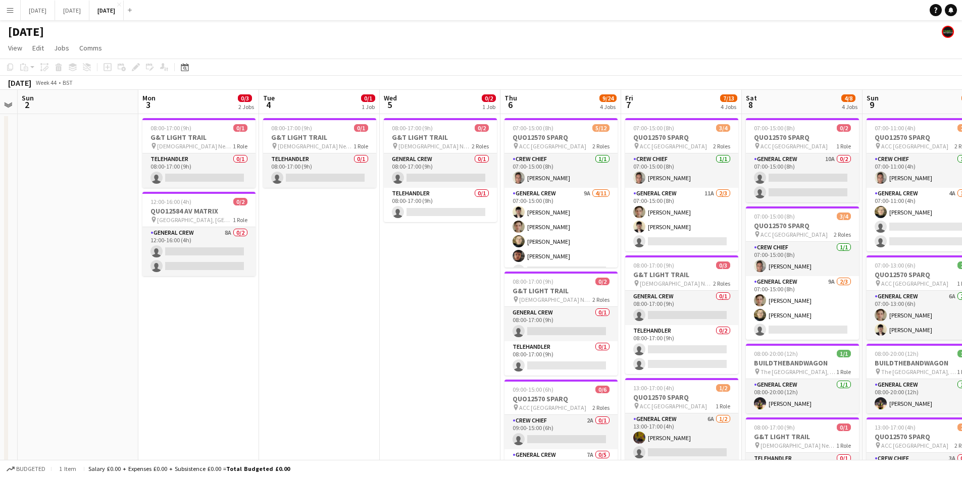
drag, startPoint x: 462, startPoint y: 328, endPoint x: 296, endPoint y: 296, distance: 168.2
click at [335, 318] on app-calendar-viewport "Thu 30 Fri 31 Sat 1 Sun 2 Mon 3 0/3 2 Jobs Tue 4 0/1 1 Job Wed 5 0/2 1 Job Thu …" at bounding box center [481, 416] width 962 height 653
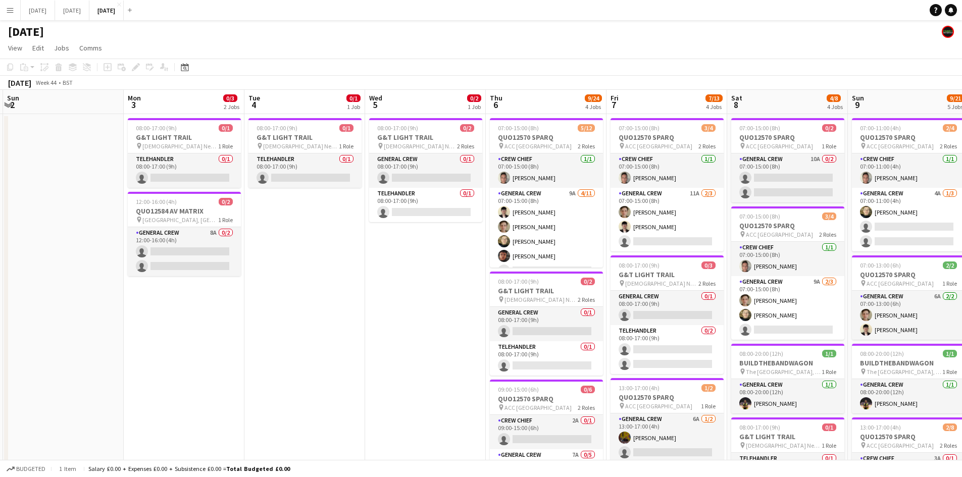
drag, startPoint x: 275, startPoint y: 308, endPoint x: 290, endPoint y: 306, distance: 15.3
click at [288, 307] on app-calendar-viewport "Thu 30 Fri 31 Sat 1 Sun 2 Mon 3 0/3 2 Jobs Tue 4 0/1 1 Job Wed 5 0/2 1 Job Thu …" at bounding box center [481, 416] width 962 height 653
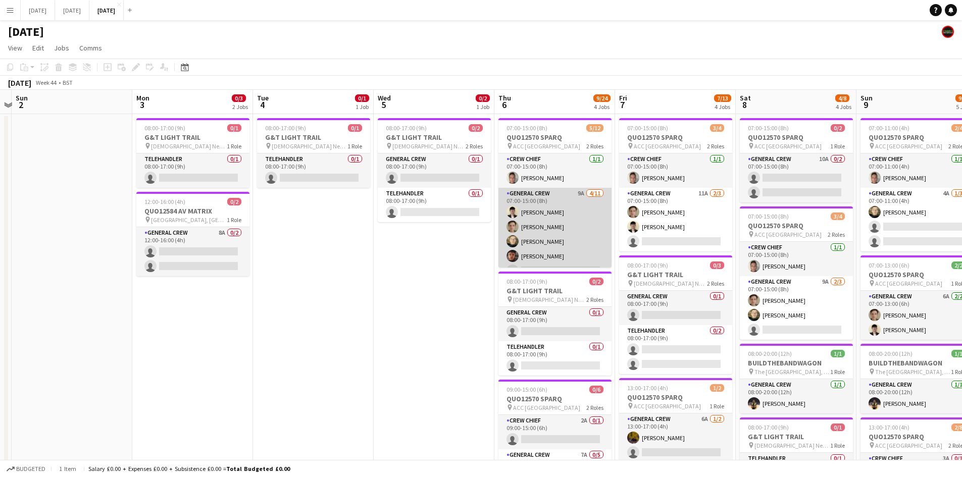
scroll to position [101, 0]
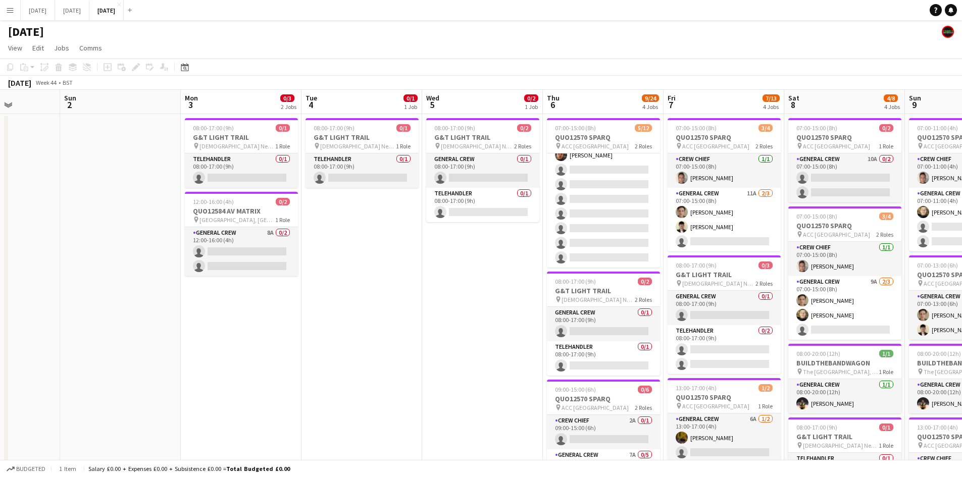
drag, startPoint x: 463, startPoint y: 257, endPoint x: 376, endPoint y: 240, distance: 88.4
click at [376, 240] on app-calendar-viewport "Thu 30 Fri 31 Sat 1 Sun 2 Mon 3 0/3 2 Jobs Tue 4 0/1 1 Job Wed 5 0/2 1 Job Thu …" at bounding box center [481, 416] width 962 height 653
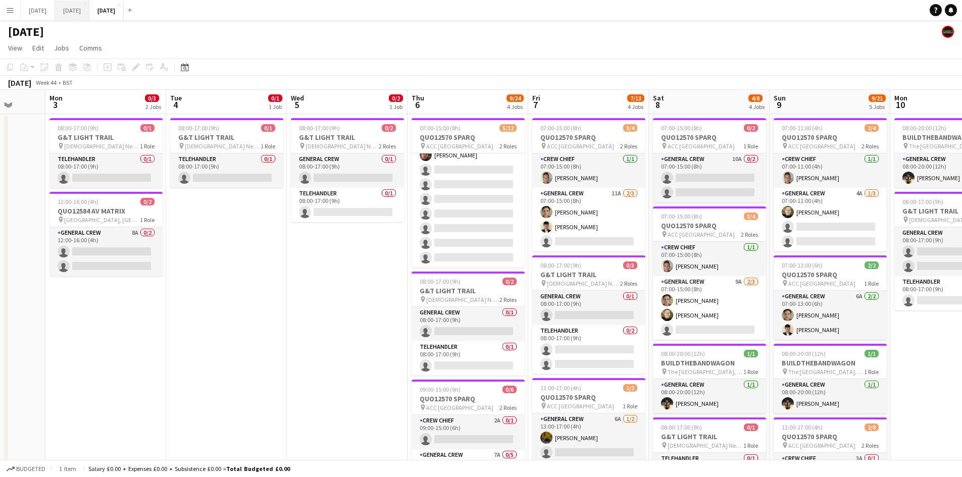
drag, startPoint x: 99, startPoint y: 9, endPoint x: 111, endPoint y: 10, distance: 12.2
click at [89, 9] on button "[DATE] Close" at bounding box center [72, 11] width 34 height 20
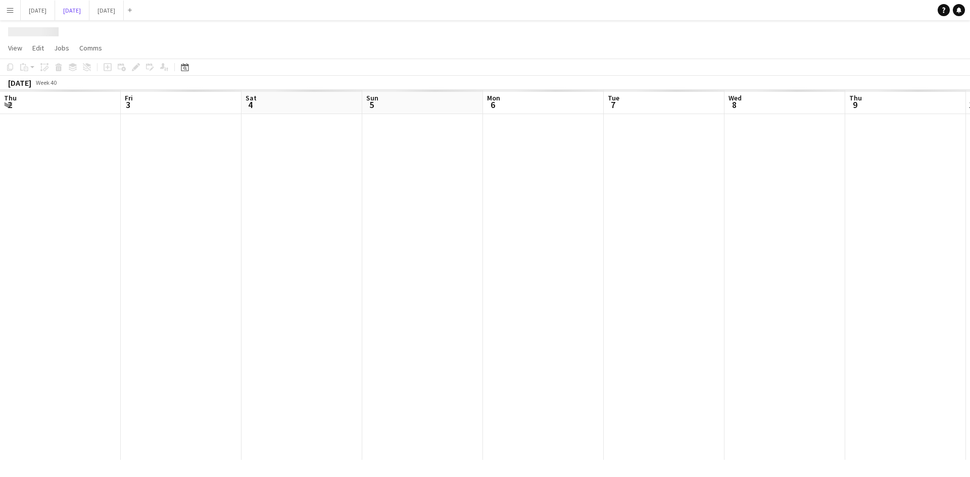
scroll to position [0, 374]
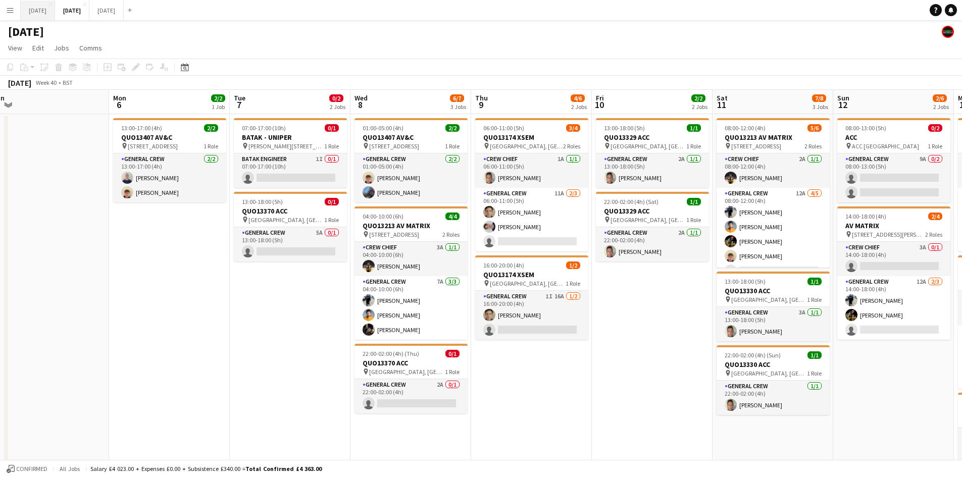
click at [55, 9] on button "[DATE] Close" at bounding box center [38, 11] width 34 height 20
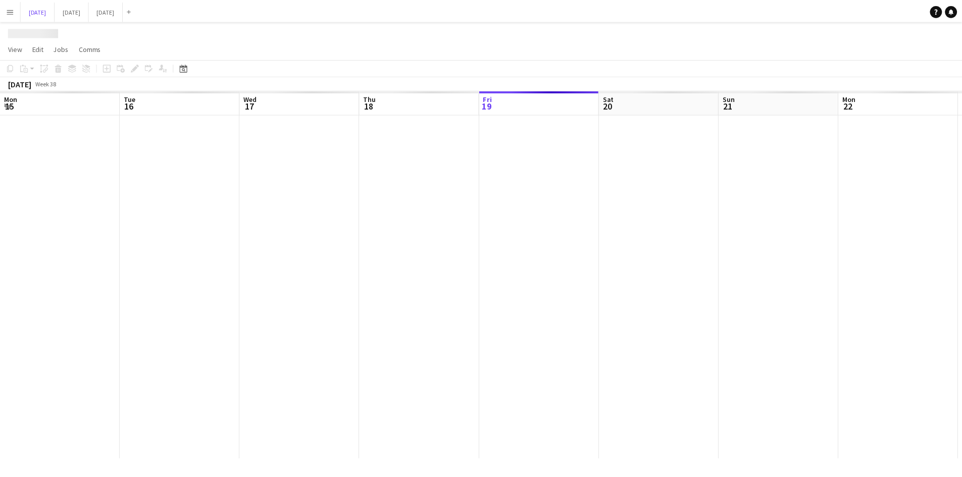
scroll to position [0, 287]
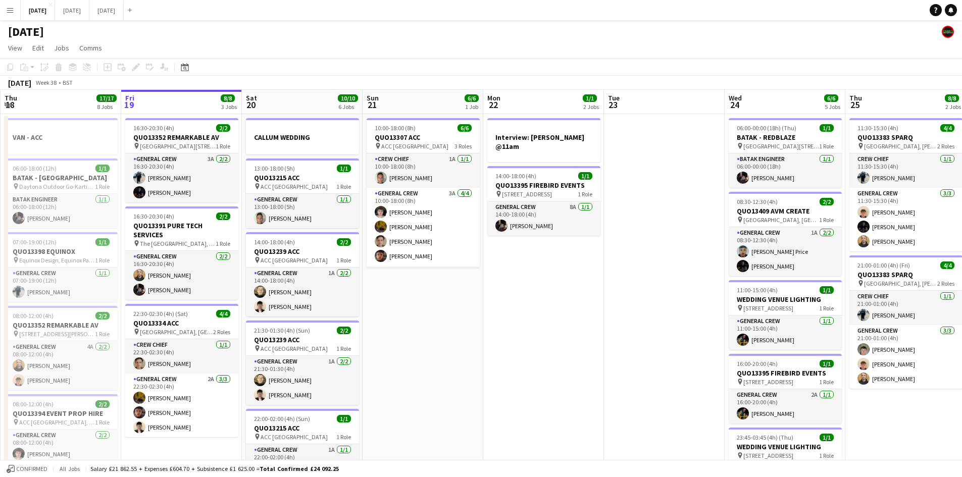
drag, startPoint x: 551, startPoint y: 272, endPoint x: 340, endPoint y: 195, distance: 224.0
click at [336, 196] on app-calendar-viewport "Mon 15 12/12 4 Jobs Tue 16 8/8 3 Jobs Wed 17 7/7 2 Jobs Thu 18 17/17 8 Jobs Fri…" at bounding box center [481, 483] width 962 height 786
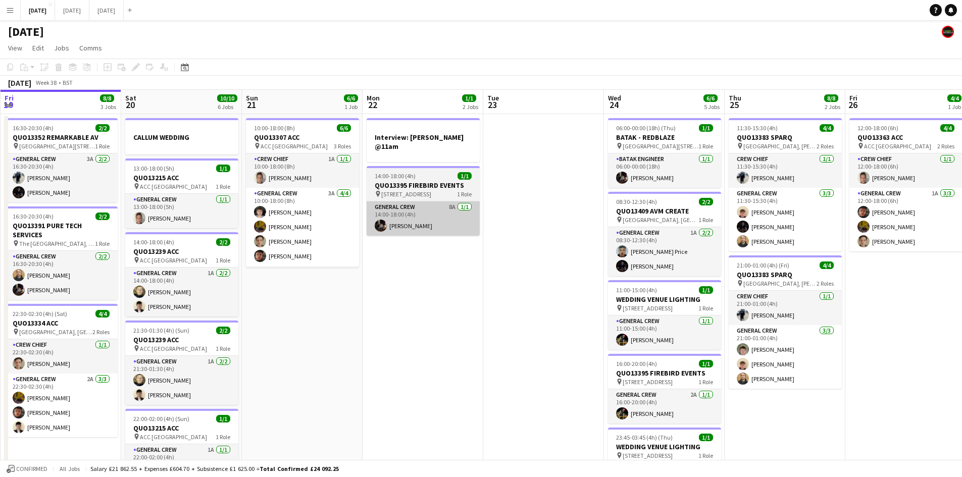
scroll to position [0, 361]
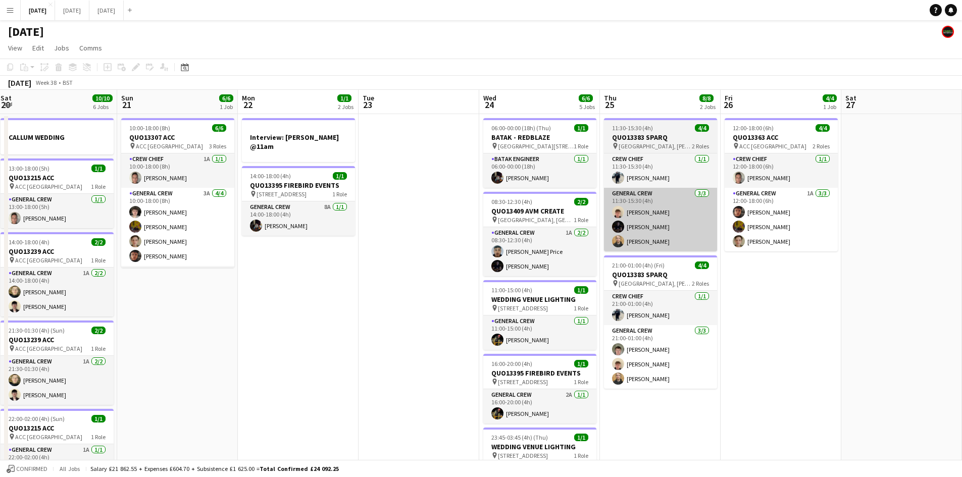
drag, startPoint x: 608, startPoint y: 236, endPoint x: 513, endPoint y: 221, distance: 96.7
click at [440, 219] on app-calendar-viewport "Wed 17 7/7 2 Jobs Thu 18 17/17 8 Jobs Fri 19 8/8 3 Jobs Sat 20 10/10 6 Jobs Sun…" at bounding box center [481, 483] width 962 height 786
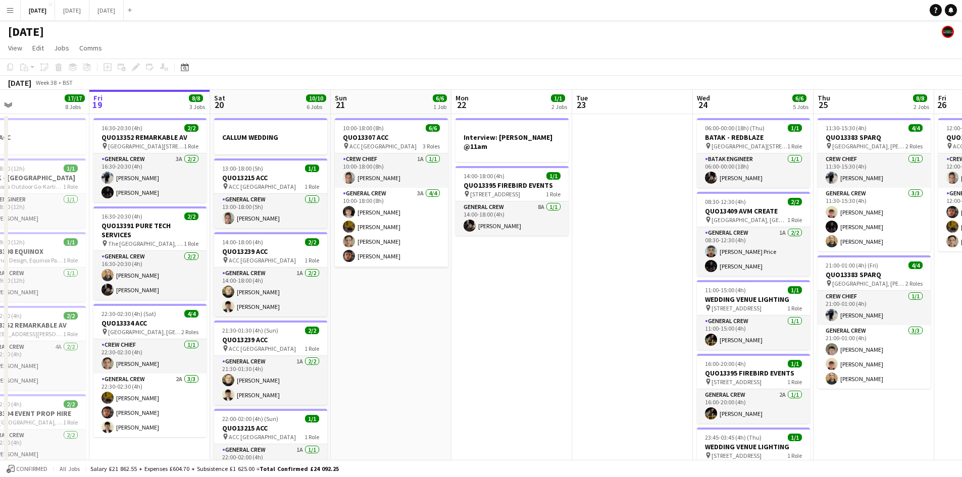
drag, startPoint x: 705, startPoint y: 227, endPoint x: 749, endPoint y: 217, distance: 45.5
click at [842, 202] on app-calendar-viewport "Tue 16 8/8 3 Jobs Wed 17 7/7 2 Jobs Thu 18 17/17 8 Jobs Fri 19 8/8 3 Jobs Sat 2…" at bounding box center [481, 483] width 962 height 786
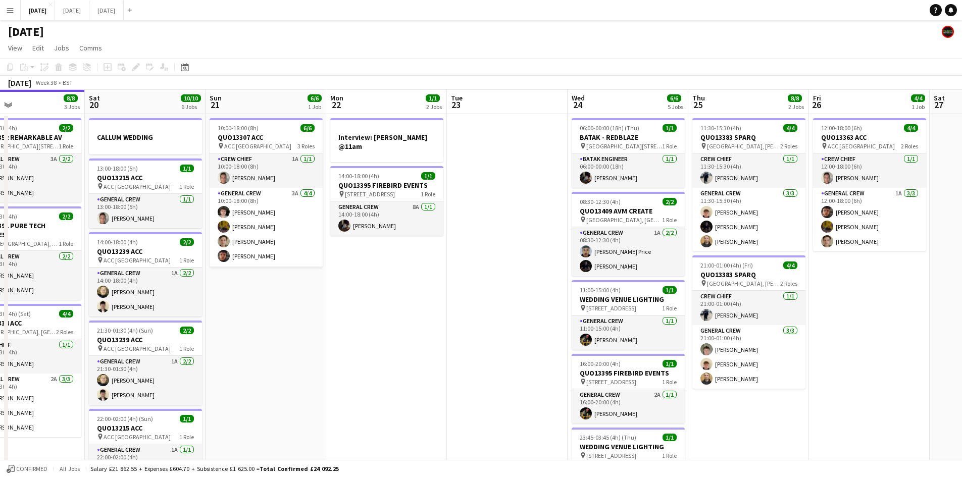
drag, startPoint x: 401, startPoint y: 226, endPoint x: 392, endPoint y: 219, distance: 11.5
click at [389, 221] on app-calendar-viewport "Tue 16 8/8 3 Jobs Wed 17 7/7 2 Jobs Thu 18 17/17 8 Jobs Fri 19 8/8 3 Jobs Sat 2…" at bounding box center [481, 483] width 962 height 786
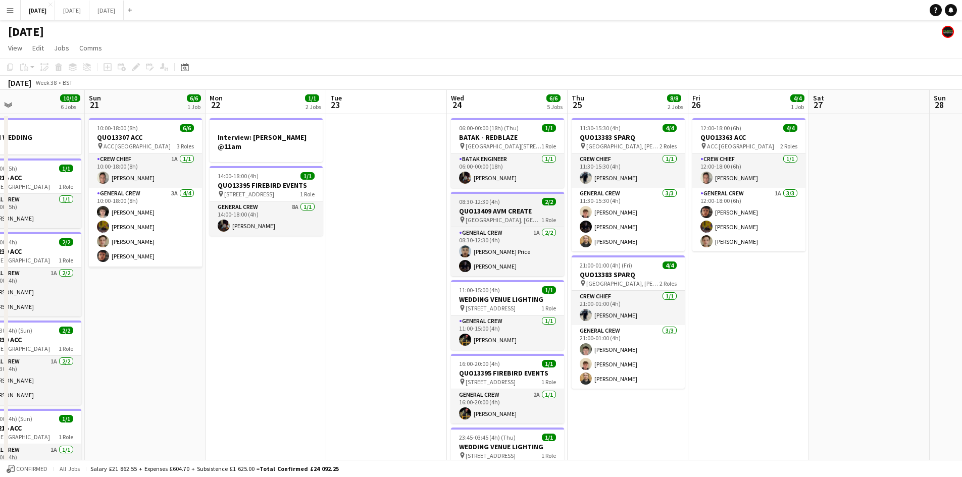
scroll to position [0, 400]
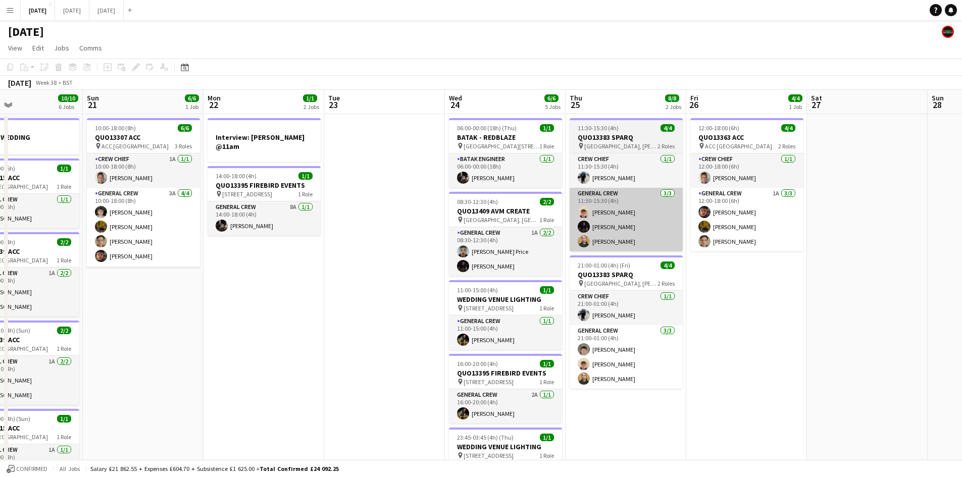
drag, startPoint x: 491, startPoint y: 251, endPoint x: 604, endPoint y: 233, distance: 114.6
click at [492, 249] on app-card-role "General Crew 1A [DATE] 08:30-12:30 (4h) [PERSON_NAME] Price [PERSON_NAME]" at bounding box center [505, 251] width 113 height 49
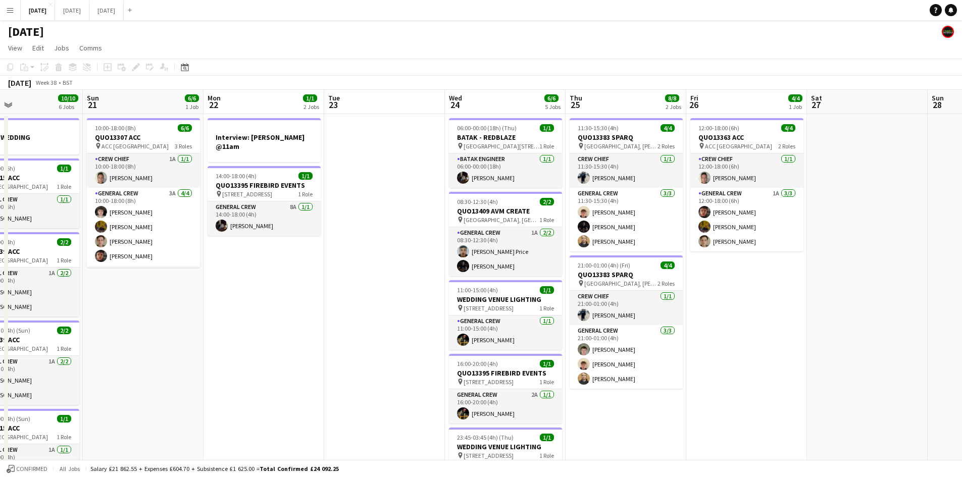
scroll to position [0, 399]
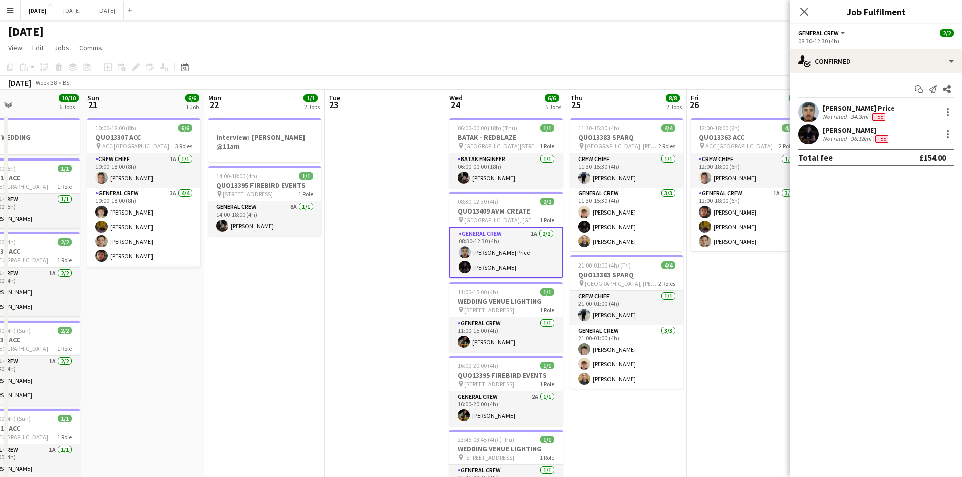
click at [849, 113] on div "34.3mi" at bounding box center [859, 117] width 21 height 8
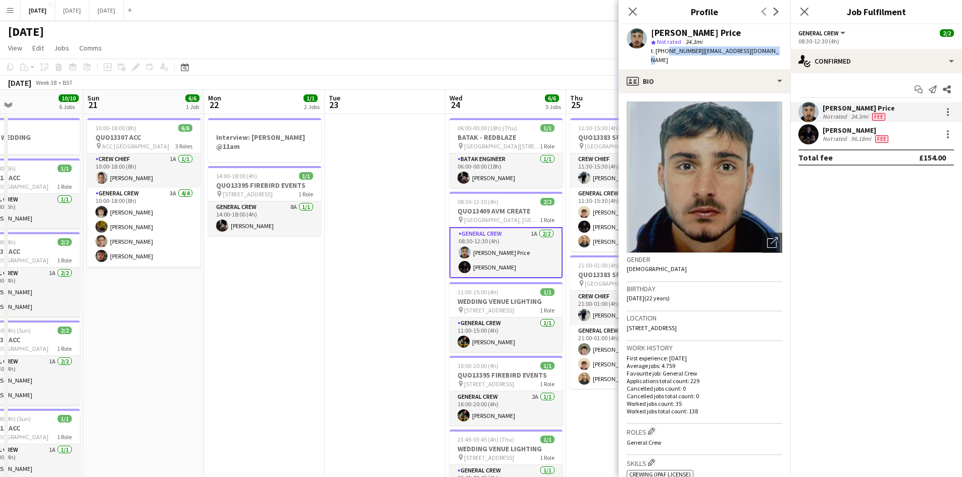
drag, startPoint x: 769, startPoint y: 52, endPoint x: 665, endPoint y: 52, distance: 104.0
click at [665, 52] on div "Samuel Newell Price star Not rated 34.3mi t. +447437601965 | snewellprice@iclou…" at bounding box center [705, 46] width 172 height 45
copy div "7437601965 | snewellprice@icloud.com"
click at [843, 135] on div "Not rated" at bounding box center [836, 139] width 26 height 8
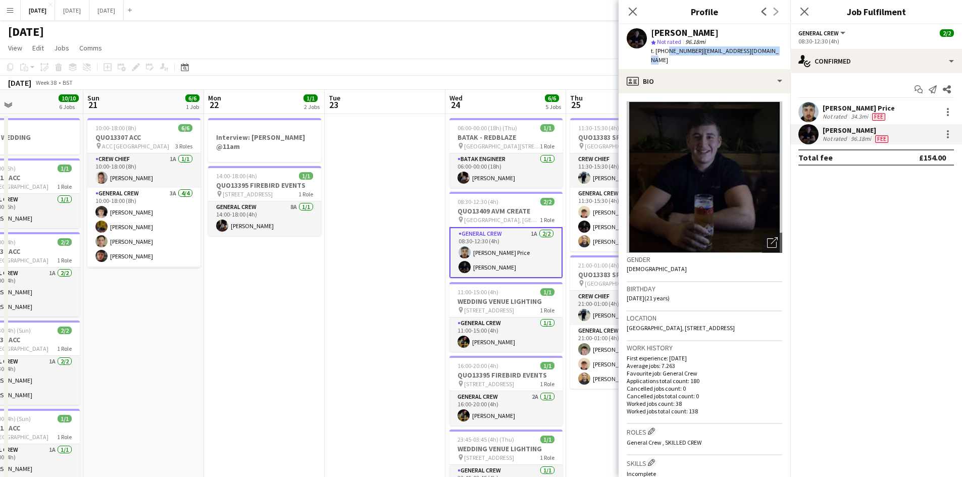
drag, startPoint x: 774, startPoint y: 50, endPoint x: 666, endPoint y: 50, distance: 108.1
click at [666, 50] on div "Joe Weightman star Not rated 96.18mi t. +447840631685 | weightmanjoe04@gmail.com" at bounding box center [705, 46] width 172 height 45
copy div "7840631685 | weightmanjoe04@gmail.com"
click at [635, 8] on icon "Close pop-in" at bounding box center [633, 12] width 10 height 10
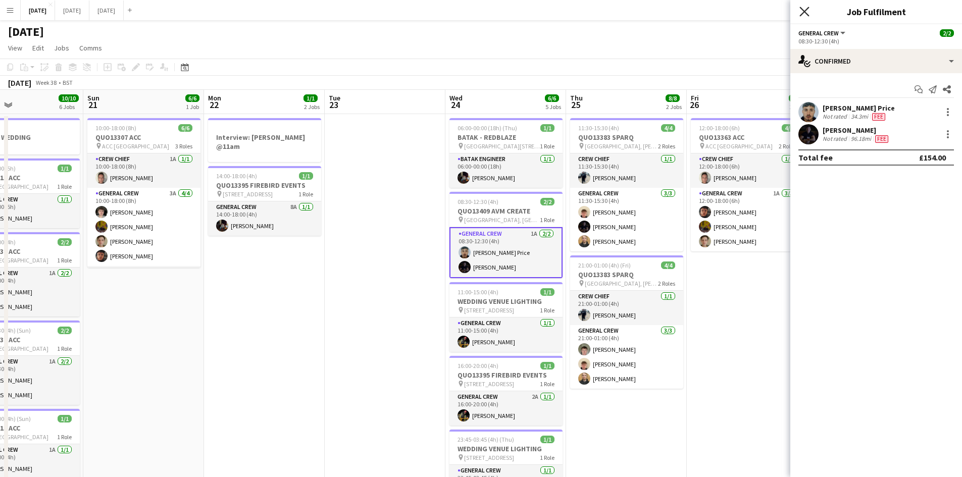
click at [801, 11] on icon "Close pop-in" at bounding box center [804, 12] width 10 height 10
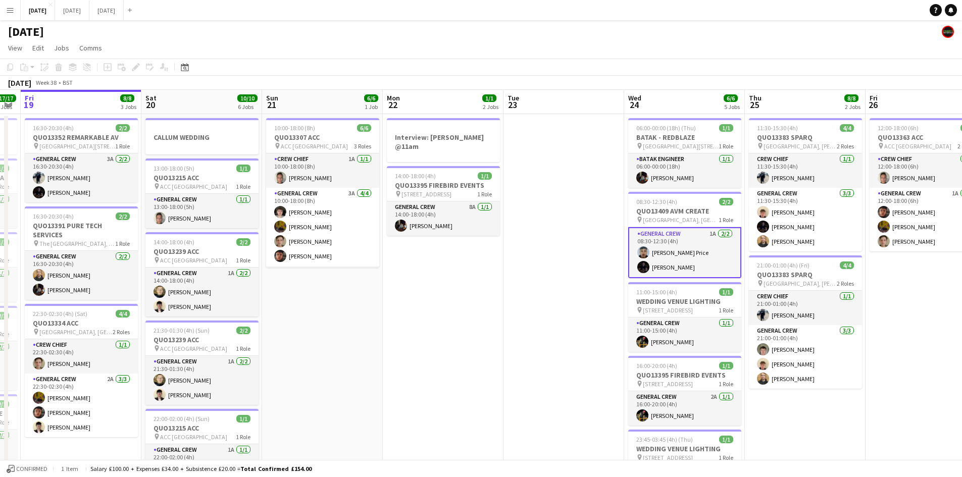
drag, startPoint x: 539, startPoint y: 215, endPoint x: 580, endPoint y: 208, distance: 41.6
click at [565, 211] on app-calendar-viewport "Wed 17 7/7 2 Jobs Thu 18 17/17 8 Jobs Fri 19 8/8 3 Jobs Sat 20 10/10 6 Jobs Sun…" at bounding box center [481, 483] width 962 height 786
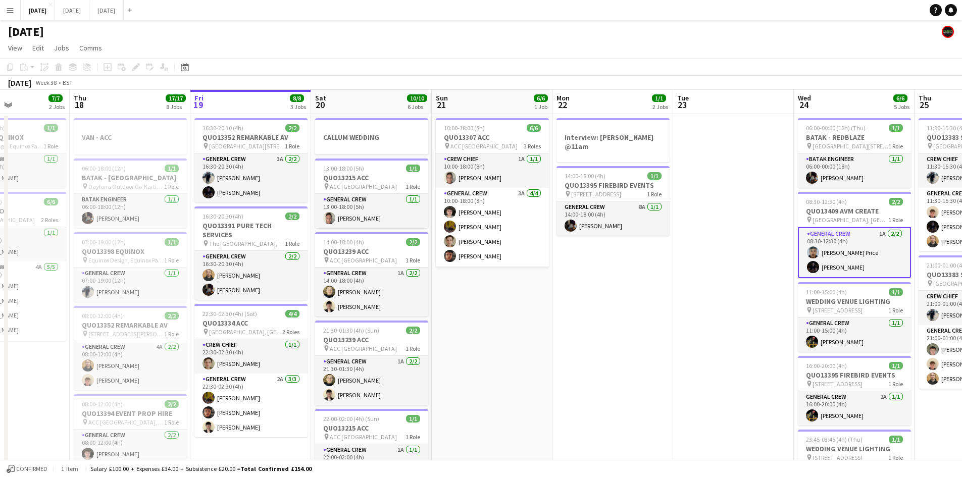
drag, startPoint x: 648, startPoint y: 216, endPoint x: 688, endPoint y: 213, distance: 40.0
click at [676, 213] on app-calendar-viewport "Mon 15 12/12 4 Jobs Tue 16 8/8 3 Jobs Wed 17 7/7 2 Jobs Thu 18 17/17 8 Jobs Fri…" at bounding box center [481, 483] width 962 height 786
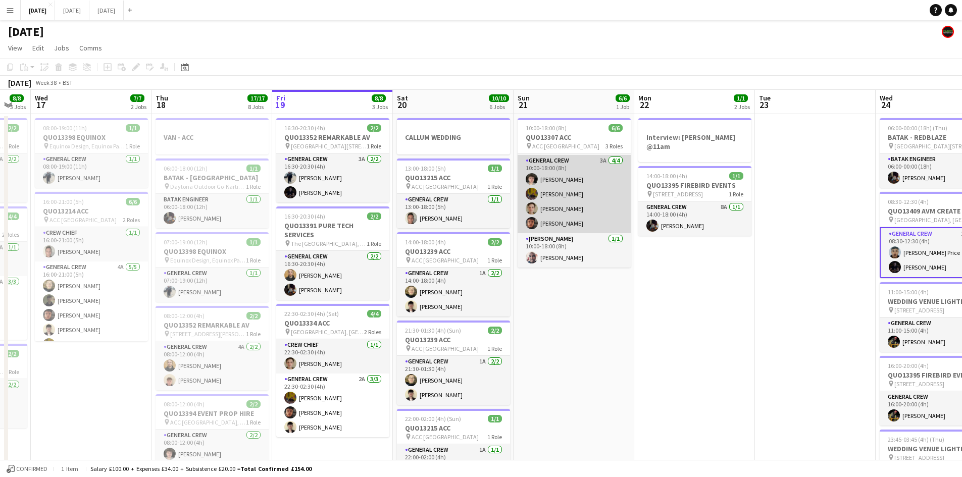
scroll to position [0, 0]
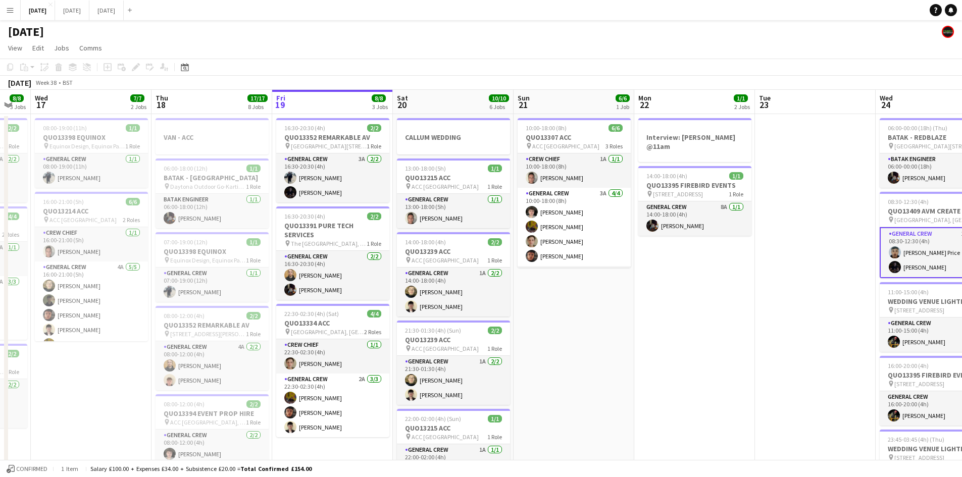
drag, startPoint x: 748, startPoint y: 343, endPoint x: 688, endPoint y: 316, distance: 66.0
click at [691, 318] on app-calendar-viewport "Mon 15 12/12 4 Jobs Tue 16 8/8 3 Jobs Wed 17 7/7 2 Jobs Thu 18 17/17 8 Jobs Fri…" at bounding box center [481, 483] width 962 height 786
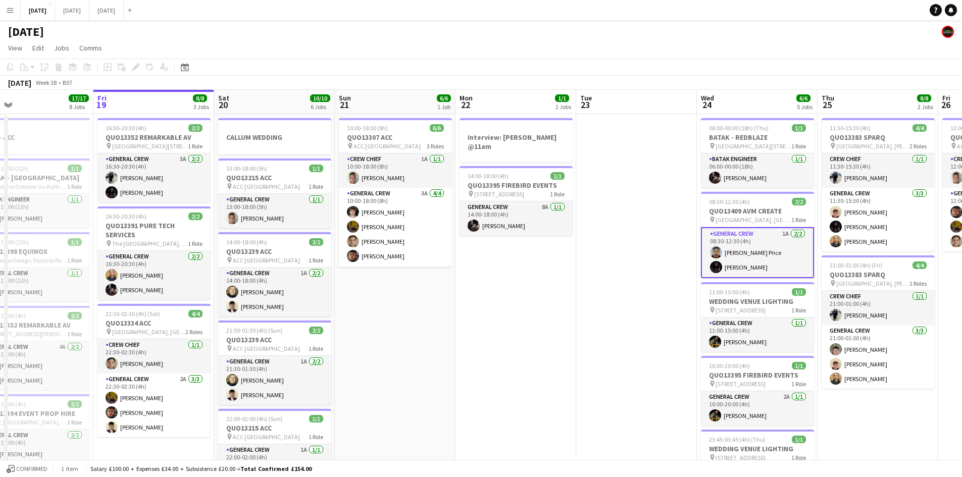
drag, startPoint x: 645, startPoint y: 310, endPoint x: 505, endPoint y: 277, distance: 143.7
click at [505, 277] on app-calendar-viewport "Mon 15 12/12 4 Jobs Tue 16 8/8 3 Jobs Wed 17 7/7 2 Jobs Thu 18 17/17 8 Jobs Fri…" at bounding box center [481, 483] width 962 height 786
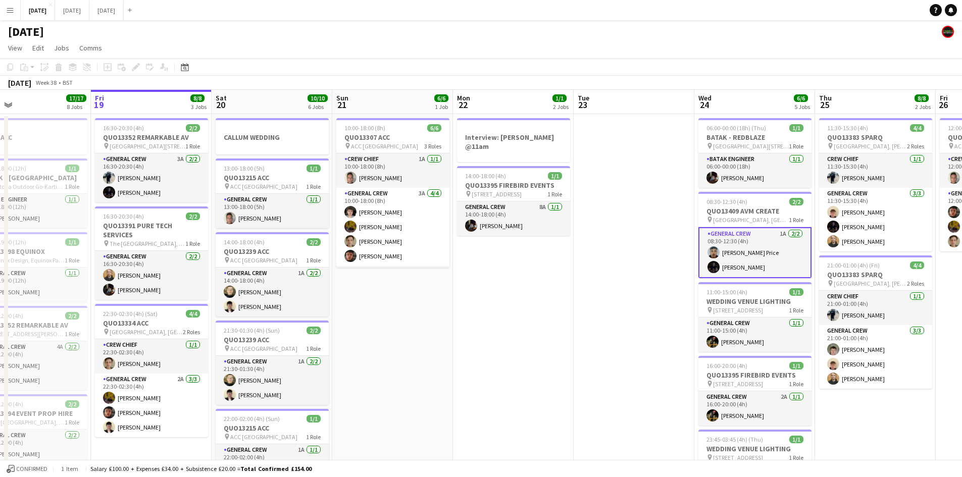
scroll to position [0, 268]
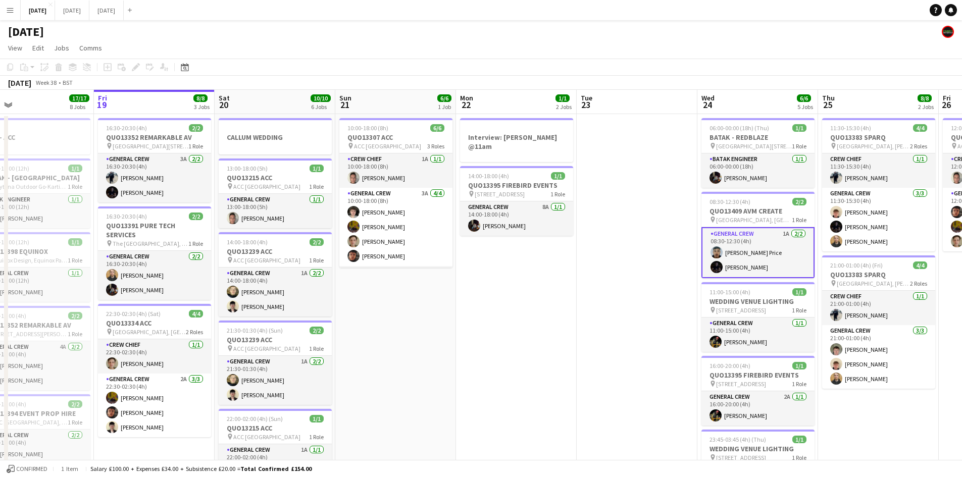
drag, startPoint x: 391, startPoint y: 334, endPoint x: 410, endPoint y: 334, distance: 18.7
click at [410, 334] on app-calendar-viewport "Tue 16 8/8 3 Jobs Wed 17 7/7 2 Jobs Thu 18 17/17 8 Jobs Fri 19 8/8 3 Jobs Sat 2…" at bounding box center [481, 483] width 962 height 786
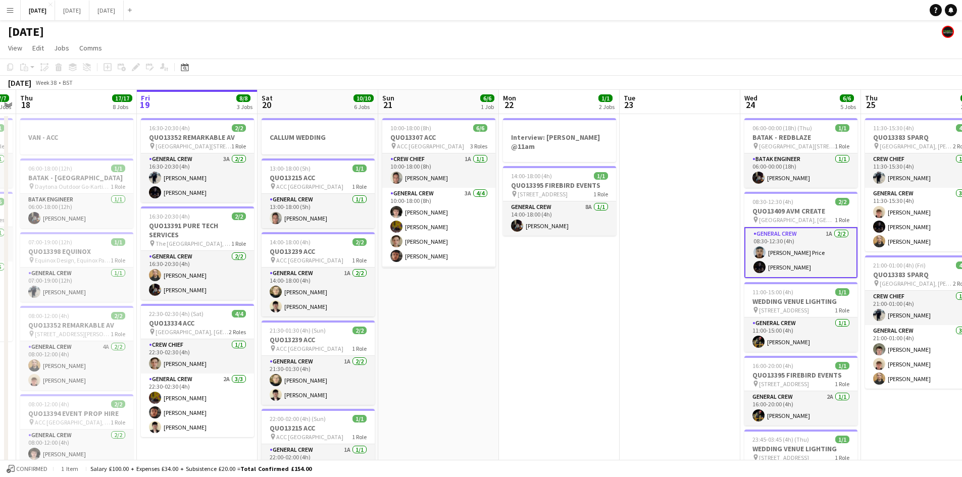
drag, startPoint x: 445, startPoint y: 301, endPoint x: 494, endPoint y: 296, distance: 48.7
click at [488, 299] on app-calendar-viewport "Tue 16 8/8 3 Jobs Wed 17 7/7 2 Jobs Thu 18 17/17 8 Jobs Fri 19 8/8 3 Jobs Sat 2…" at bounding box center [481, 483] width 962 height 786
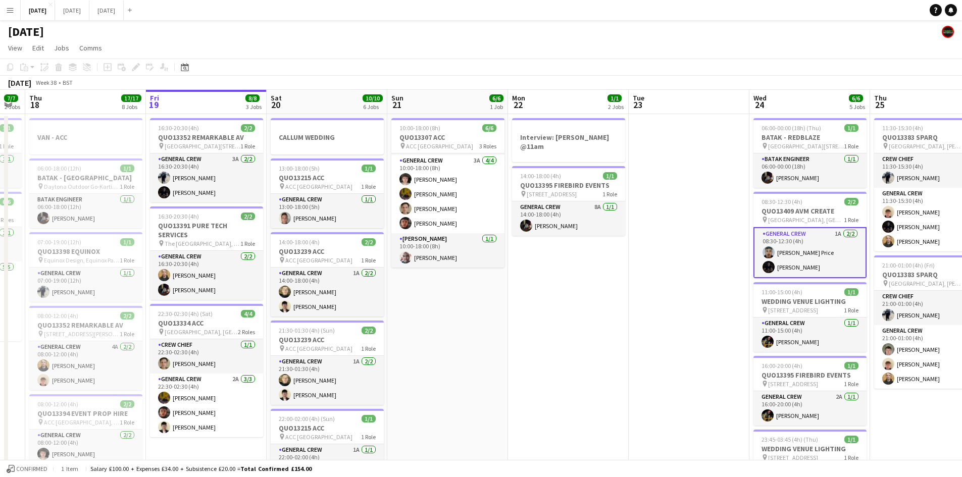
scroll to position [0, 396]
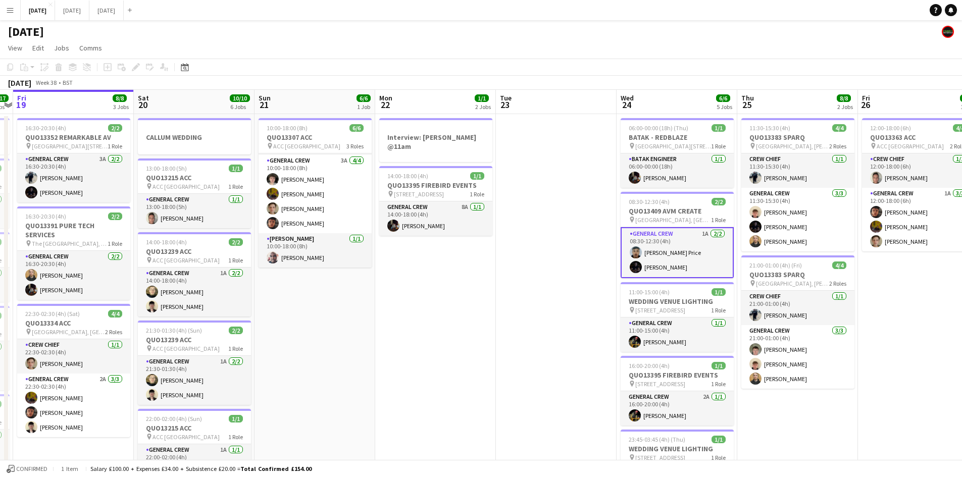
drag, startPoint x: 691, startPoint y: 324, endPoint x: 521, endPoint y: 262, distance: 180.9
click at [529, 265] on app-calendar-viewport "Tue 16 8/8 3 Jobs Wed 17 7/7 2 Jobs Thu 18 17/17 8 Jobs Fri 19 8/8 3 Jobs Sat 2…" at bounding box center [481, 483] width 962 height 786
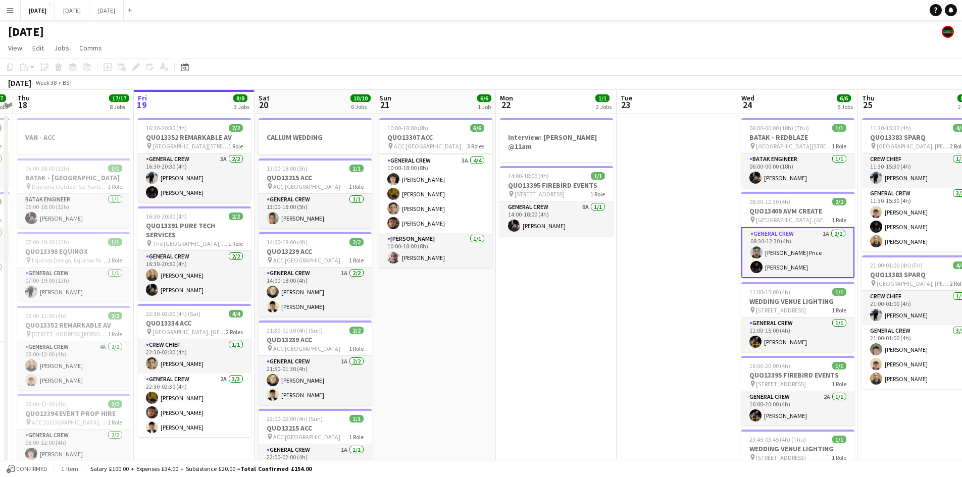
drag, startPoint x: 409, startPoint y: 310, endPoint x: 647, endPoint y: 302, distance: 238.5
click at [646, 302] on app-calendar-viewport "Tue 16 8/8 3 Jobs Wed 17 7/7 2 Jobs Thu 18 17/17 8 Jobs Fri 19 8/8 3 Jobs Sat 2…" at bounding box center [481, 483] width 962 height 786
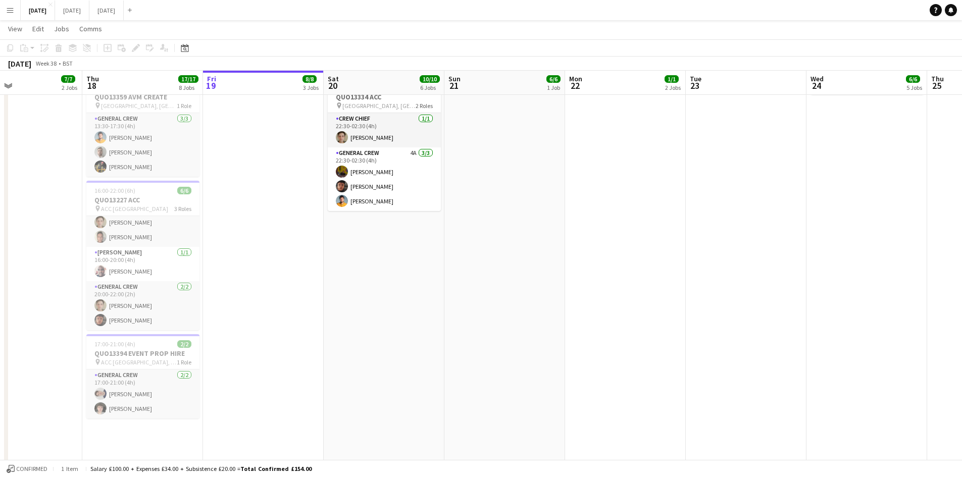
scroll to position [0, 0]
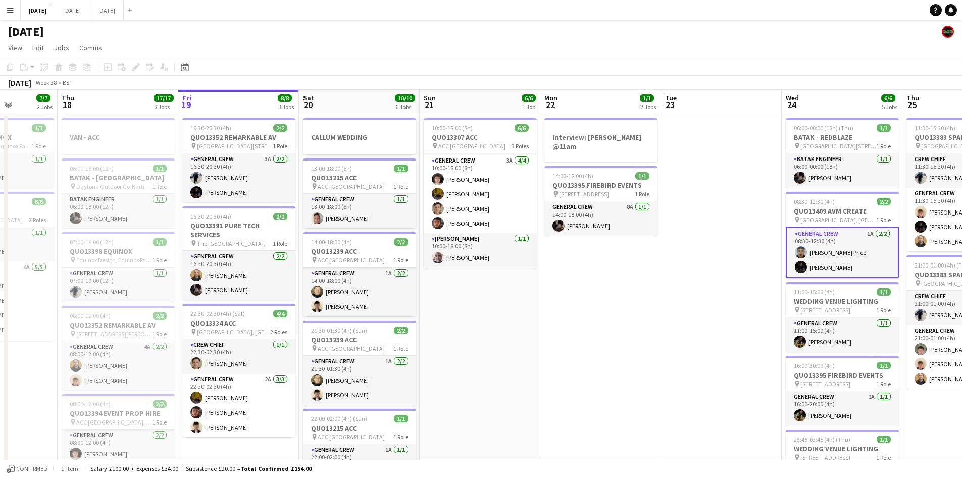
drag, startPoint x: 641, startPoint y: 324, endPoint x: 506, endPoint y: 298, distance: 137.3
click at [516, 299] on app-calendar-viewport "Mon 15 12/12 4 Jobs Tue 16 8/8 3 Jobs Wed 17 7/7 2 Jobs Thu 18 17/17 8 Jobs Fri…" at bounding box center [481, 483] width 962 height 786
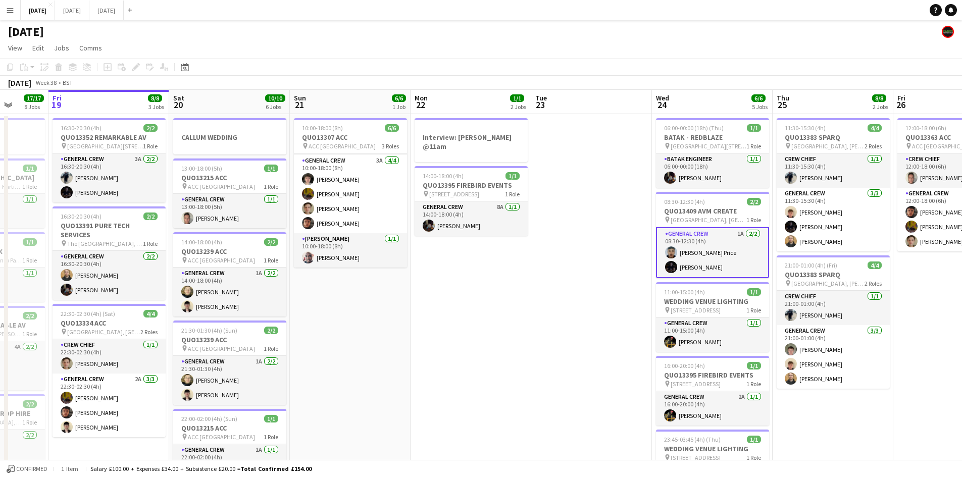
drag, startPoint x: 506, startPoint y: 299, endPoint x: 437, endPoint y: 257, distance: 80.5
click at [434, 257] on app-calendar-viewport "Tue 16 8/8 3 Jobs Wed 17 7/7 2 Jobs Thu 18 17/17 8 Jobs Fri 19 8/8 3 Jobs Sat 2…" at bounding box center [481, 483] width 962 height 786
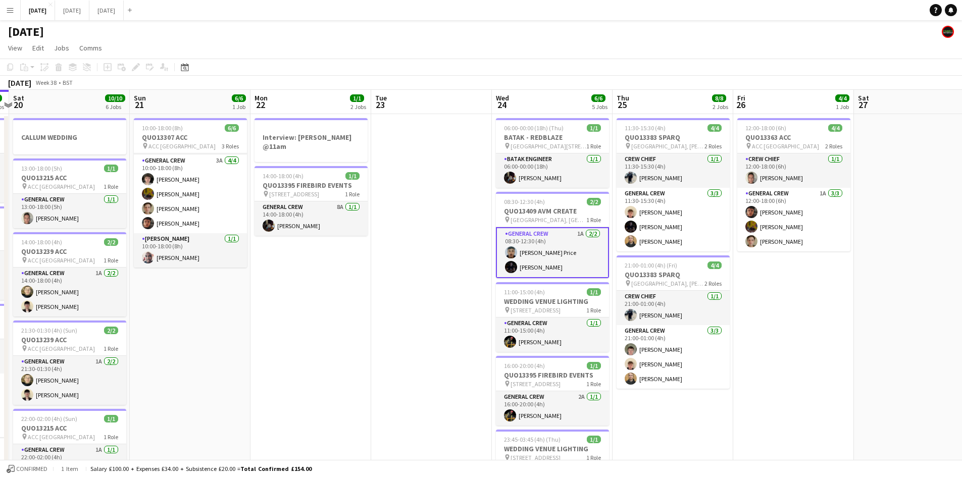
drag, startPoint x: 713, startPoint y: 325, endPoint x: 544, endPoint y: 307, distance: 169.1
click at [492, 289] on app-calendar-viewport "Wed 17 7/7 2 Jobs Thu 18 17/17 8 Jobs Fri 19 8/8 3 Jobs Sat 20 10/10 6 Jobs Sun…" at bounding box center [481, 483] width 962 height 786
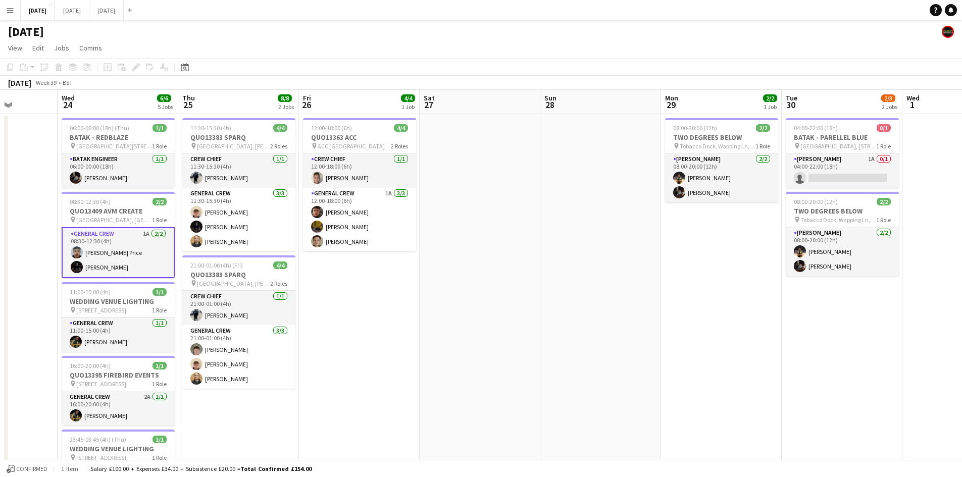
drag, startPoint x: 660, startPoint y: 332, endPoint x: 434, endPoint y: 268, distance: 235.0
click at [435, 269] on app-calendar-viewport "Sun 21 6/6 1 Job Mon 22 1/1 2 Jobs Tue 23 Wed 24 6/6 5 Jobs Thu 25 8/8 2 Jobs F…" at bounding box center [481, 483] width 962 height 786
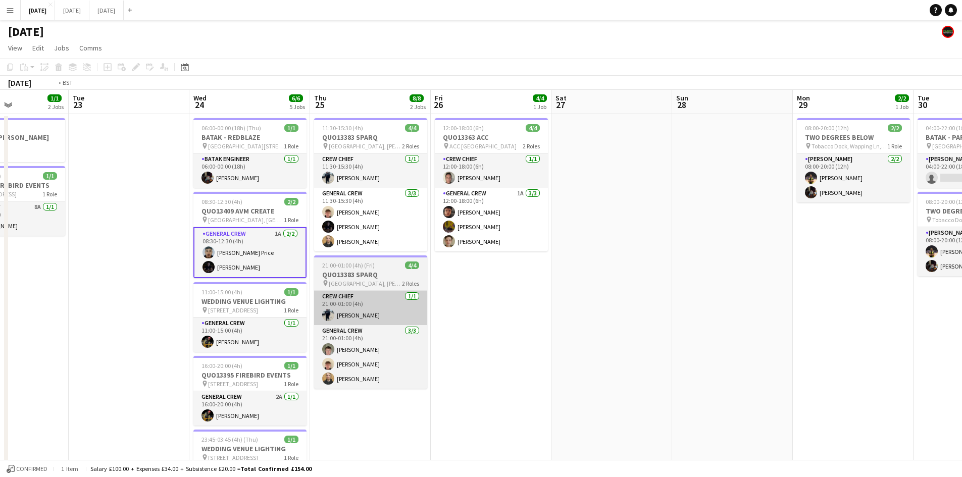
drag, startPoint x: 683, startPoint y: 312, endPoint x: 476, endPoint y: 300, distance: 207.4
click at [747, 291] on app-calendar-viewport "Sat 20 10/10 6 Jobs Sun 21 6/6 1 Job Mon 22 1/1 2 Jobs Tue 23 Wed 24 6/6 5 Jobs…" at bounding box center [481, 483] width 962 height 786
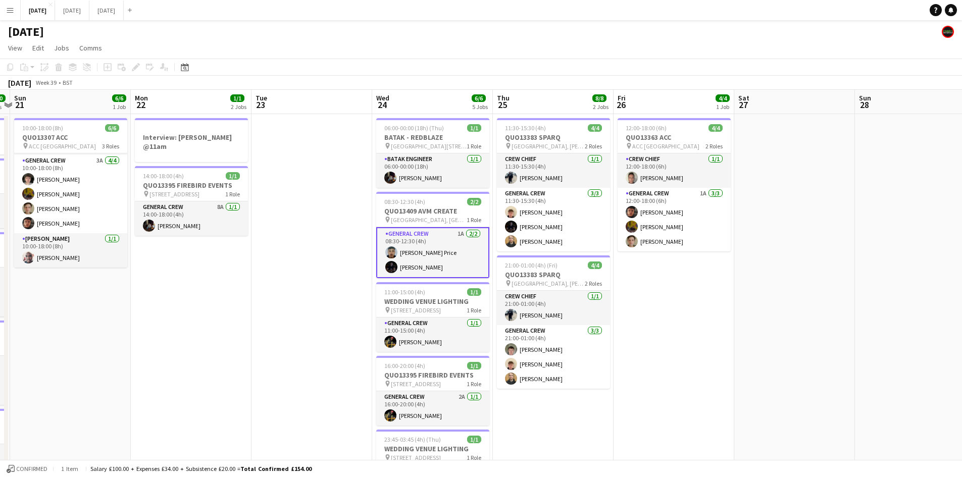
drag, startPoint x: 539, startPoint y: 301, endPoint x: 463, endPoint y: 276, distance: 80.3
click at [693, 270] on app-calendar-viewport "Fri 19 8/8 3 Jobs Sat 20 10/10 6 Jobs Sun 21 6/6 1 Job Mon 22 1/1 2 Jobs Tue 23…" at bounding box center [481, 483] width 962 height 786
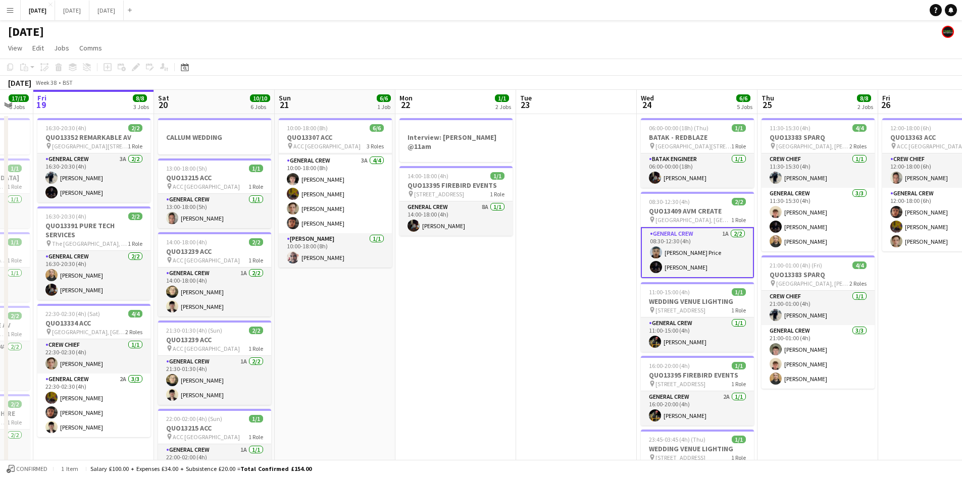
drag, startPoint x: 486, startPoint y: 280, endPoint x: 652, endPoint y: 273, distance: 166.3
click at [652, 273] on app-calendar-viewport "Wed 17 7/7 2 Jobs Thu 18 17/17 8 Jobs Fri 19 8/8 3 Jobs Sat 20 10/10 6 Jobs Sun…" at bounding box center [481, 483] width 962 height 786
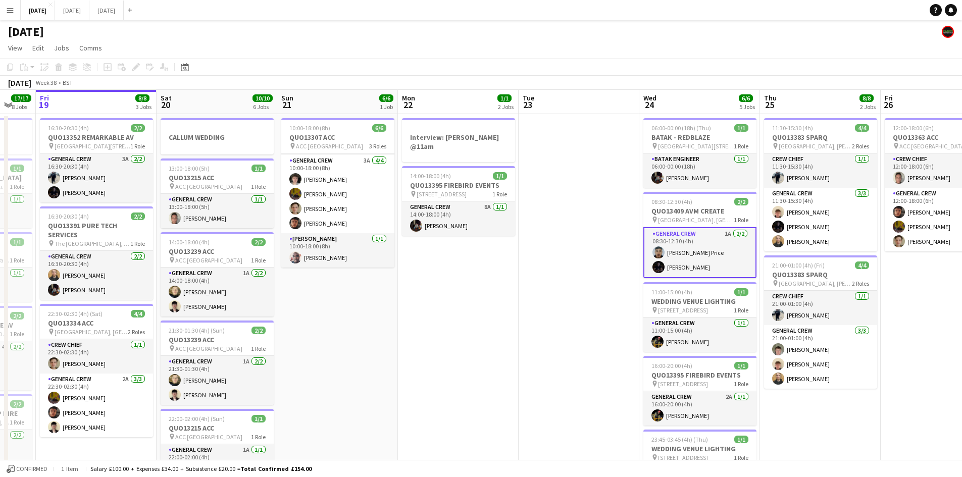
drag, startPoint x: 650, startPoint y: 268, endPoint x: 576, endPoint y: 234, distance: 81.6
click at [576, 234] on app-calendar-viewport "Tue 16 8/8 3 Jobs Wed 17 7/7 2 Jobs Thu 18 17/17 8 Jobs Fri 19 8/8 3 Jobs Sat 2…" at bounding box center [481, 483] width 962 height 786
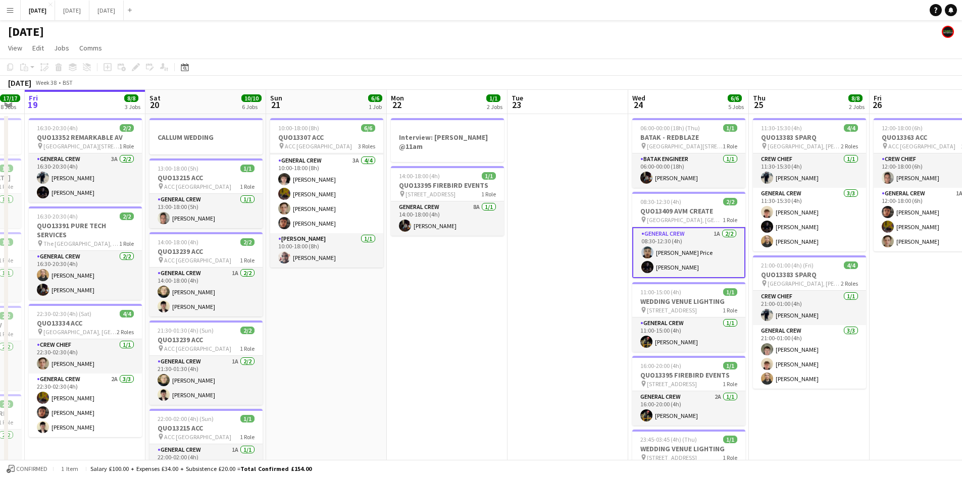
scroll to position [0, 331]
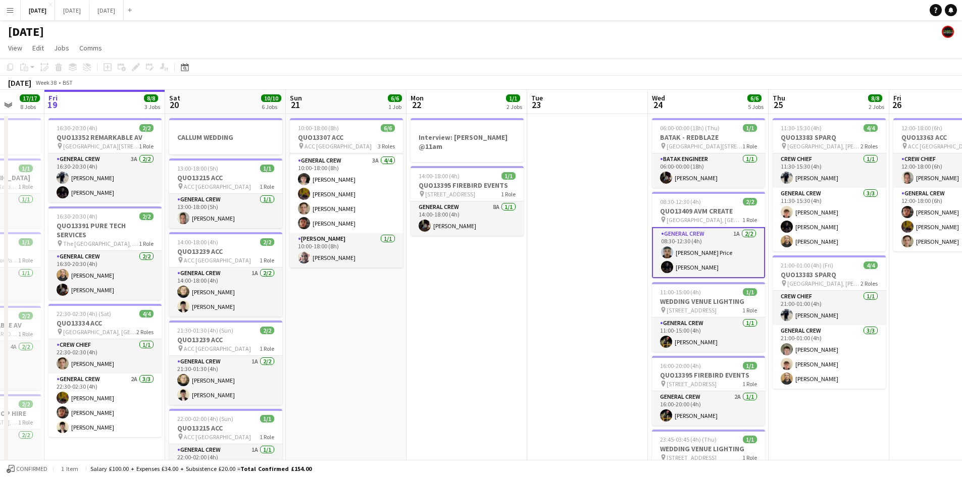
drag, startPoint x: 588, startPoint y: 245, endPoint x: 483, endPoint y: 184, distance: 122.0
click at [485, 185] on app-calendar-viewport "Tue 16 8/8 3 Jobs Wed 17 7/7 2 Jobs Thu 18 17/17 8 Jobs Fri 19 8/8 3 Jobs Sat 2…" at bounding box center [481, 483] width 962 height 786
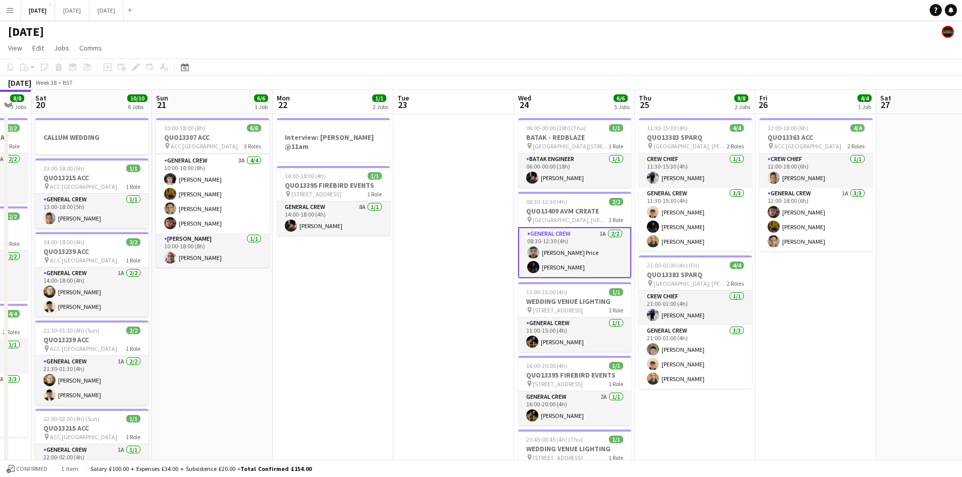
drag, startPoint x: 869, startPoint y: 306, endPoint x: 713, endPoint y: 260, distance: 162.3
click at [721, 263] on app-calendar-viewport "Wed 17 7/7 2 Jobs Thu 18 17/17 8 Jobs Fri 19 8/8 3 Jobs Sat 20 10/10 6 Jobs Sun…" at bounding box center [481, 483] width 962 height 786
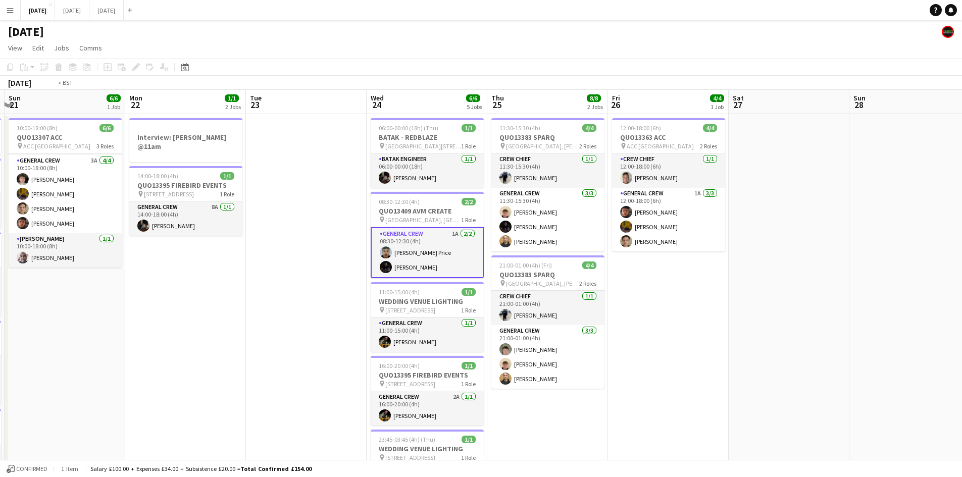
drag, startPoint x: 777, startPoint y: 290, endPoint x: 601, endPoint y: 239, distance: 183.5
click at [581, 228] on app-calendar-viewport "Thu 18 17/17 8 Jobs Fri 19 8/8 3 Jobs Sat 20 10/10 6 Jobs Sun 21 6/6 1 Job Mon …" at bounding box center [481, 483] width 962 height 786
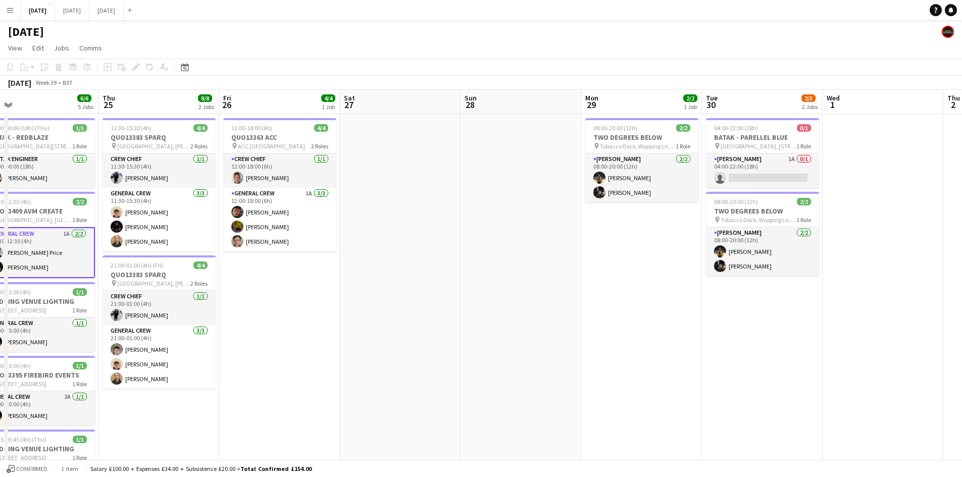
drag, startPoint x: 629, startPoint y: 268, endPoint x: 580, endPoint y: 255, distance: 50.2
click at [580, 255] on app-calendar-viewport "Sun 21 6/6 1 Job Mon 22 1/1 2 Jobs Tue 23 Wed 24 6/6 5 Jobs Thu 25 8/8 2 Jobs F…" at bounding box center [481, 483] width 962 height 786
drag, startPoint x: 511, startPoint y: 286, endPoint x: 820, endPoint y: 259, distance: 310.8
click at [851, 268] on app-calendar-viewport "Sun 21 6/6 1 Job Mon 22 1/1 2 Jobs Tue 23 Wed 24 6/6 5 Jobs Thu 25 8/8 2 Jobs F…" at bounding box center [481, 483] width 962 height 786
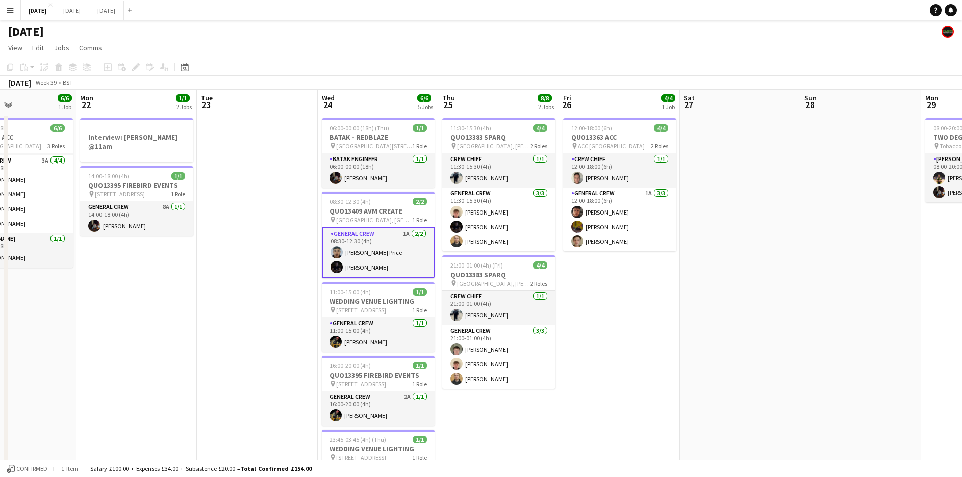
drag, startPoint x: 632, startPoint y: 287, endPoint x: 907, endPoint y: 253, distance: 277.2
click at [895, 259] on app-calendar-viewport "Fri 19 8/8 3 Jobs Sat 20 10/10 6 Jobs Sun 21 6/6 1 Job Mon 22 1/1 2 Jobs Tue 23…" at bounding box center [481, 483] width 962 height 786
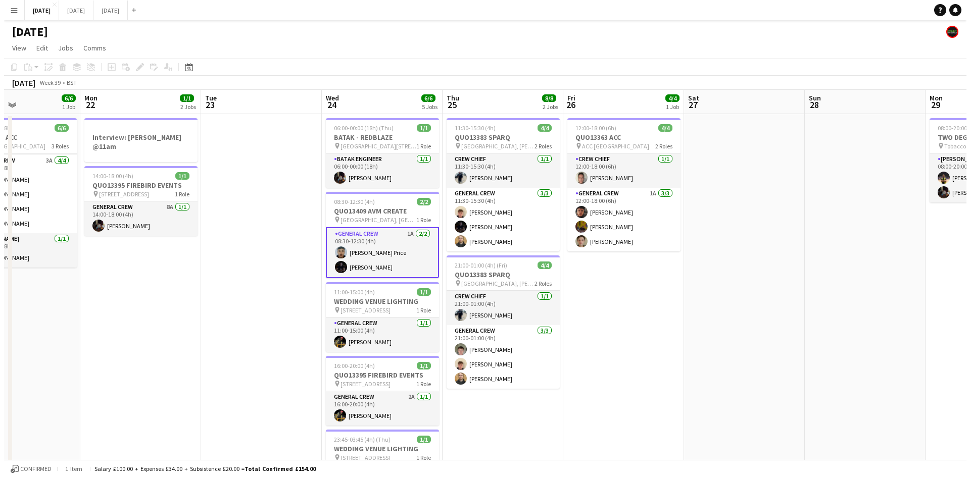
scroll to position [0, 236]
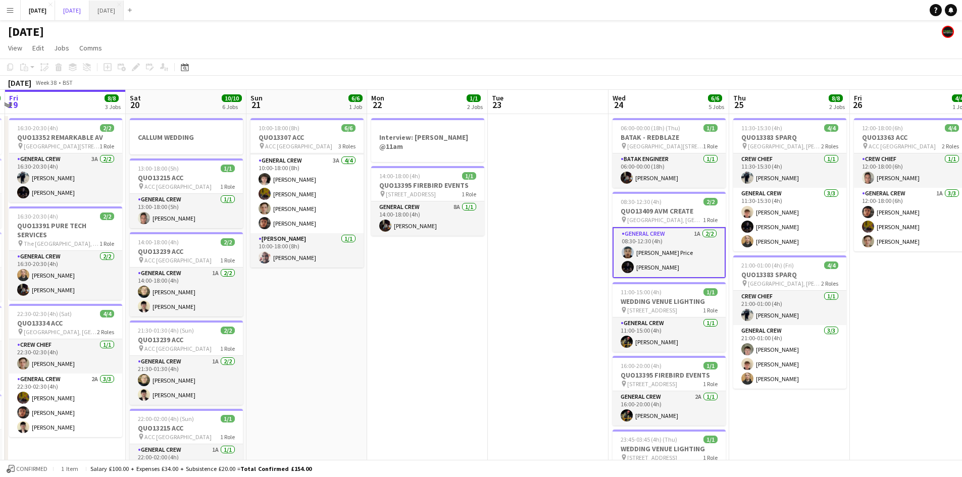
drag, startPoint x: 119, startPoint y: 14, endPoint x: 149, endPoint y: 17, distance: 30.5
click at [89, 14] on button "[DATE] Close" at bounding box center [72, 11] width 34 height 20
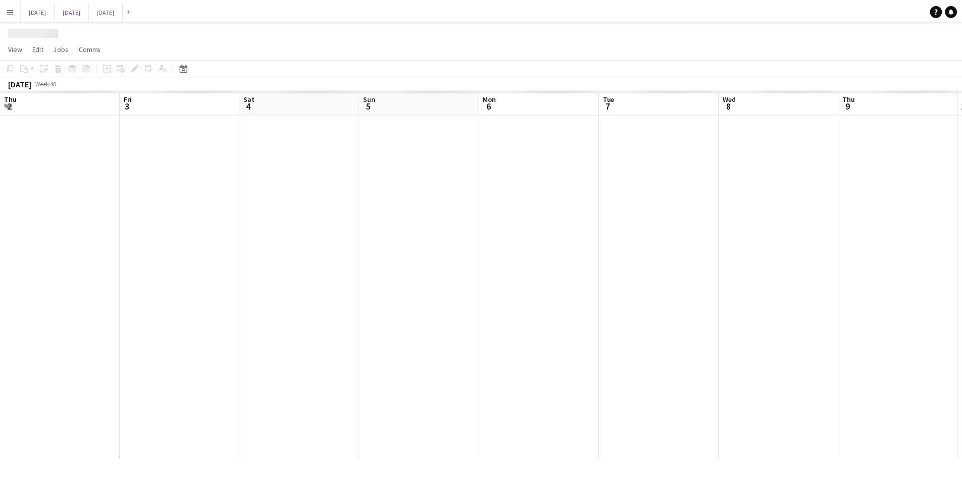
scroll to position [0, 374]
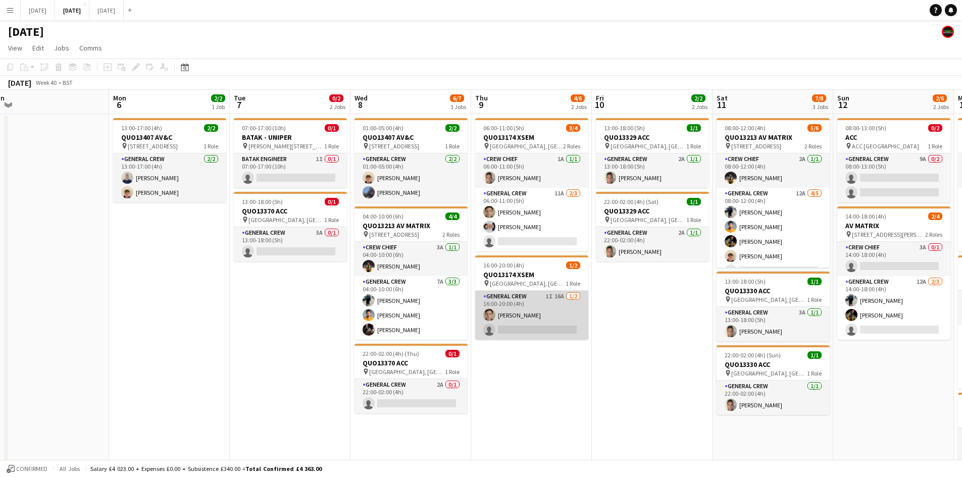
click at [542, 322] on app-card-role "General Crew 1I 16A 1/2 16:00-20:00 (4h) Sam Greatorex single-neutral-actions" at bounding box center [531, 315] width 113 height 49
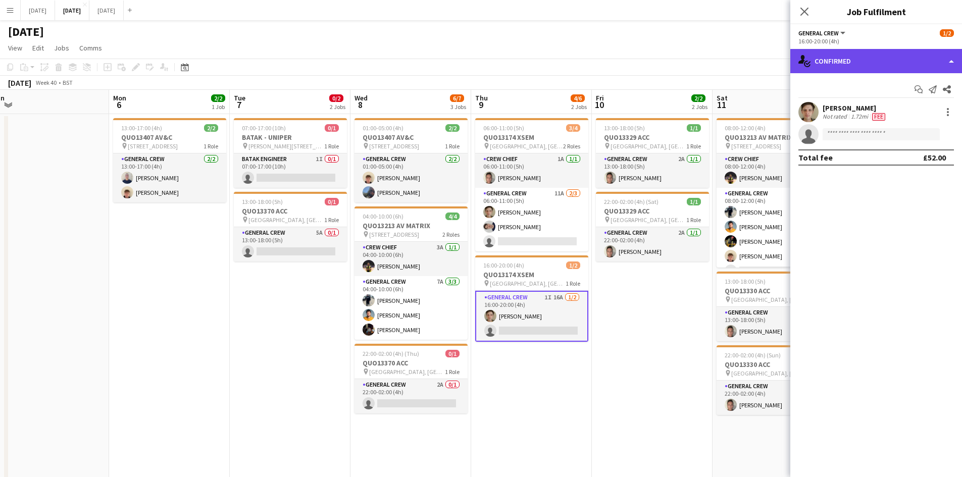
click at [899, 54] on div "single-neutral-actions-check-2 Confirmed" at bounding box center [876, 61] width 172 height 24
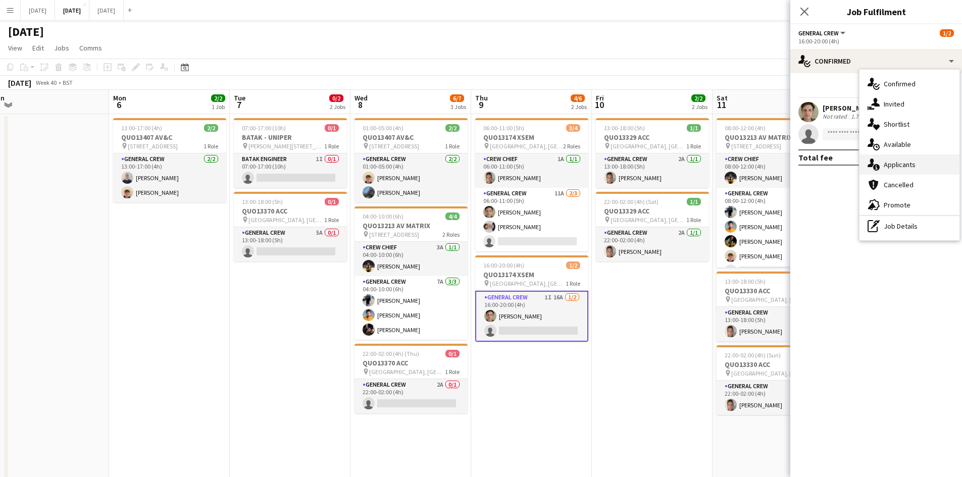
click at [900, 166] on span "Applicants" at bounding box center [900, 164] width 32 height 9
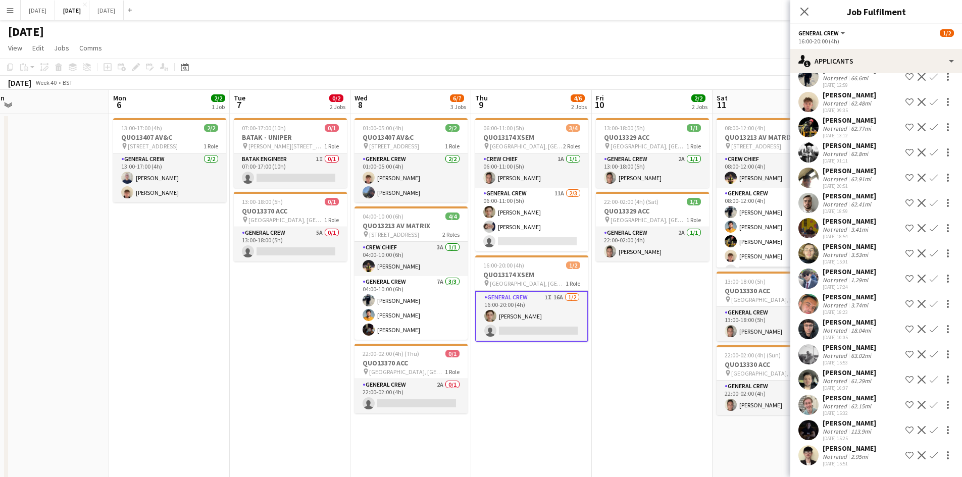
scroll to position [0, 0]
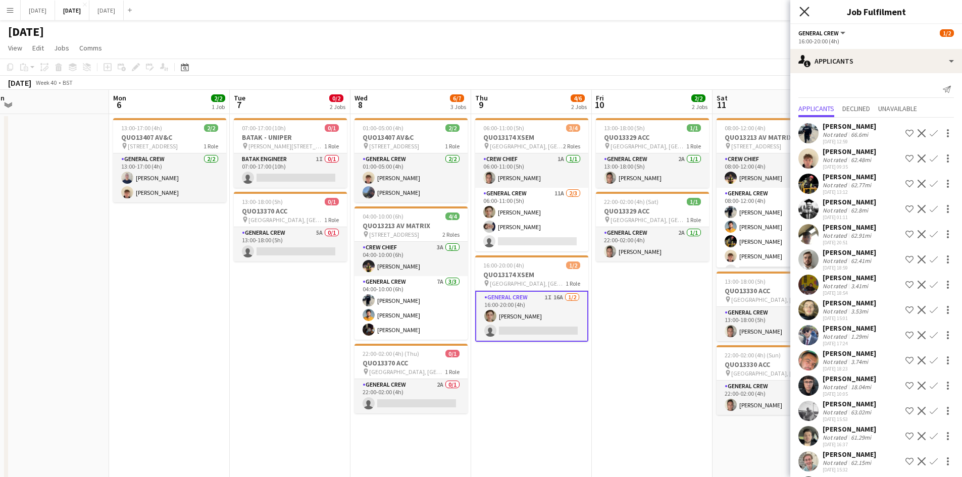
click at [803, 11] on icon at bounding box center [804, 12] width 10 height 10
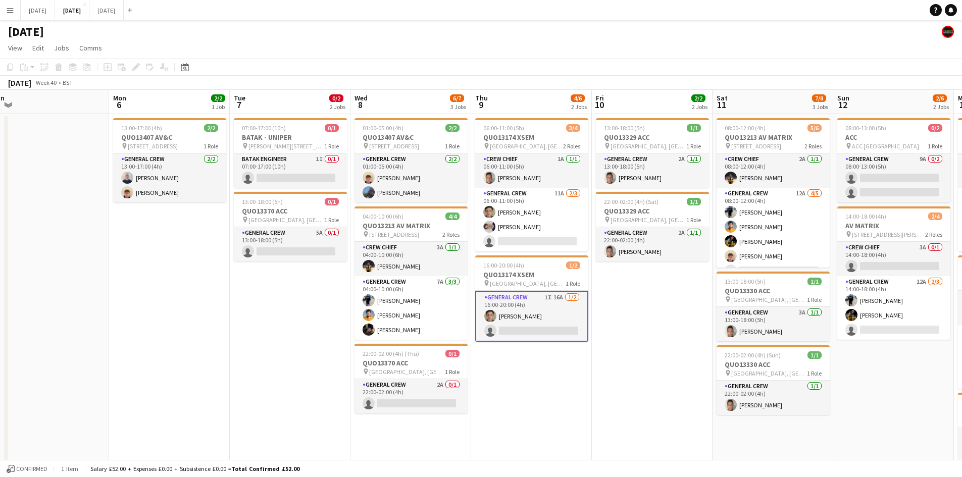
scroll to position [0, 370]
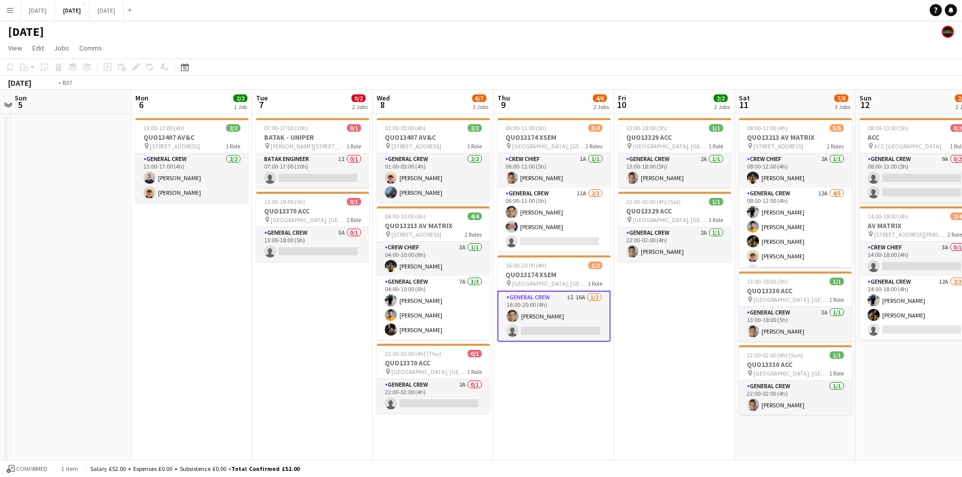
drag, startPoint x: 635, startPoint y: 374, endPoint x: 543, endPoint y: 319, distance: 107.1
click at [522, 325] on app-calendar-viewport "Thu 2 12/12 3 Jobs Fri 3 2/2 2 Jobs Sat 4 Sun 5 Mon 6 2/2 1 Job Tue 7 0/2 2 Job…" at bounding box center [481, 364] width 962 height 548
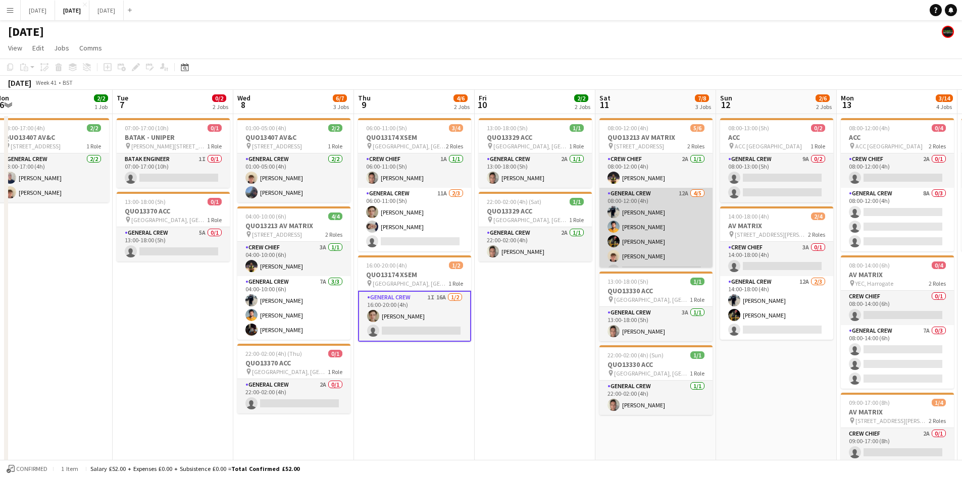
scroll to position [13, 0]
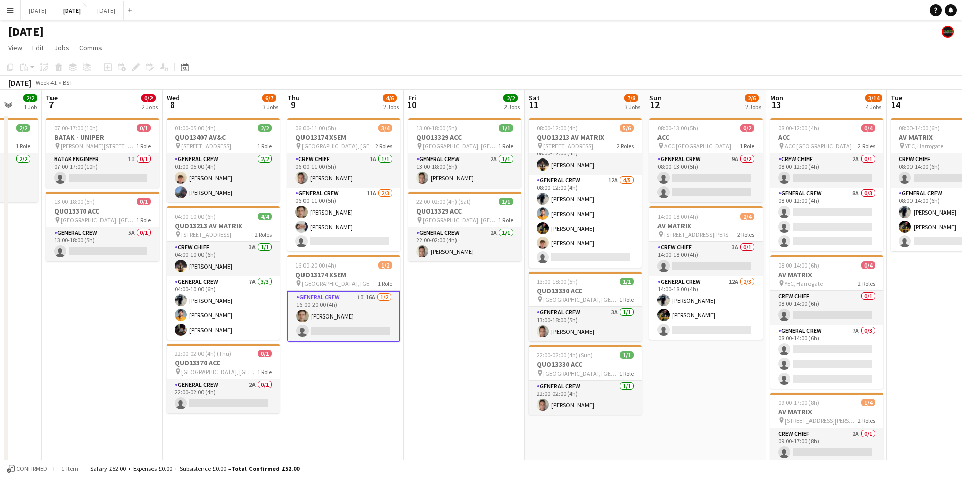
drag, startPoint x: 758, startPoint y: 393, endPoint x: 648, endPoint y: 367, distance: 113.8
click at [648, 367] on app-calendar-viewport "Sat 4 Sun 5 Mon 6 2/2 1 Job Tue 7 0/2 2 Jobs Wed 8 6/7 3 Jobs Thu 9 4/6 2 Jobs …" at bounding box center [481, 461] width 962 height 742
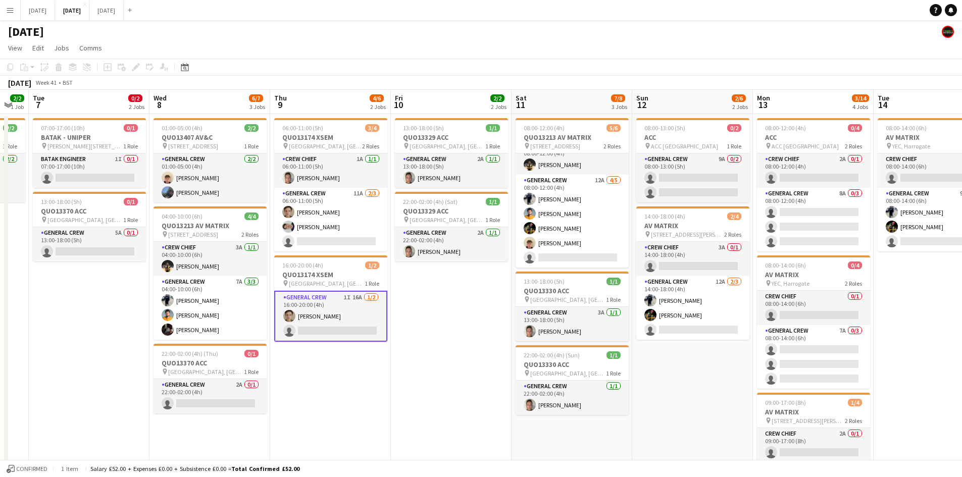
drag, startPoint x: 628, startPoint y: 371, endPoint x: 596, endPoint y: 362, distance: 33.6
click at [596, 362] on app-calendar-viewport "Sat 4 Sun 5 Mon 6 2/2 1 Job Tue 7 0/2 2 Jobs Wed 8 6/7 3 Jobs Thu 9 4/6 2 Jobs …" at bounding box center [481, 461] width 962 height 742
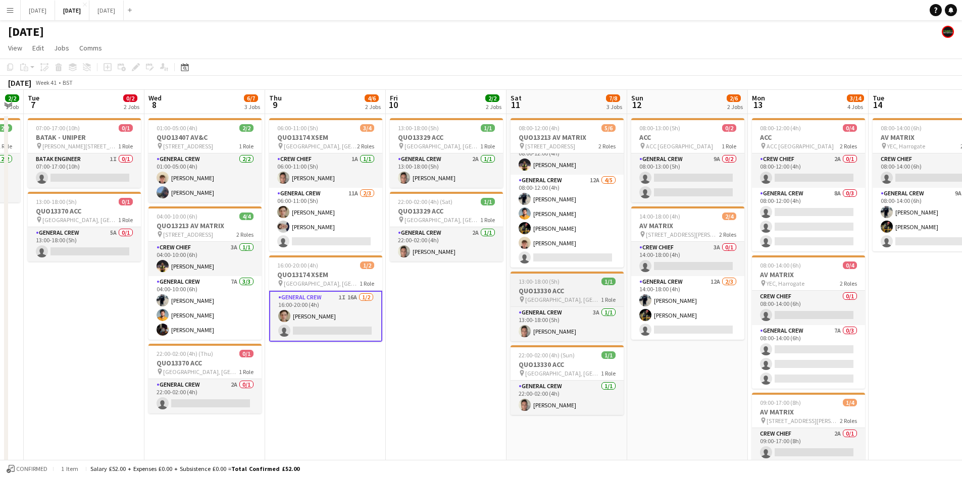
drag, startPoint x: 505, startPoint y: 332, endPoint x: 681, endPoint y: 277, distance: 183.7
click at [677, 281] on app-calendar-viewport "Sun 5 Mon 6 2/2 1 Job Tue 7 0/2 2 Jobs Wed 8 6/7 3 Jobs Thu 9 4/6 2 Jobs Fri 10…" at bounding box center [481, 461] width 962 height 742
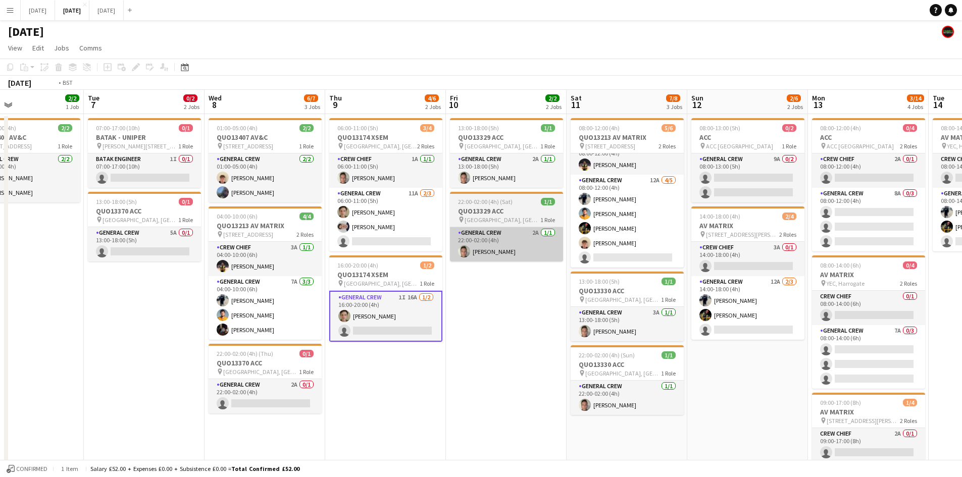
drag, startPoint x: 511, startPoint y: 307, endPoint x: 727, endPoint y: 227, distance: 229.9
click at [749, 280] on app-calendar-viewport "Sat 4 Sun 5 Mon 6 2/2 1 Job Tue 7 0/2 2 Jobs Wed 8 6/7 3 Jobs Thu 9 4/6 2 Jobs …" at bounding box center [481, 461] width 962 height 742
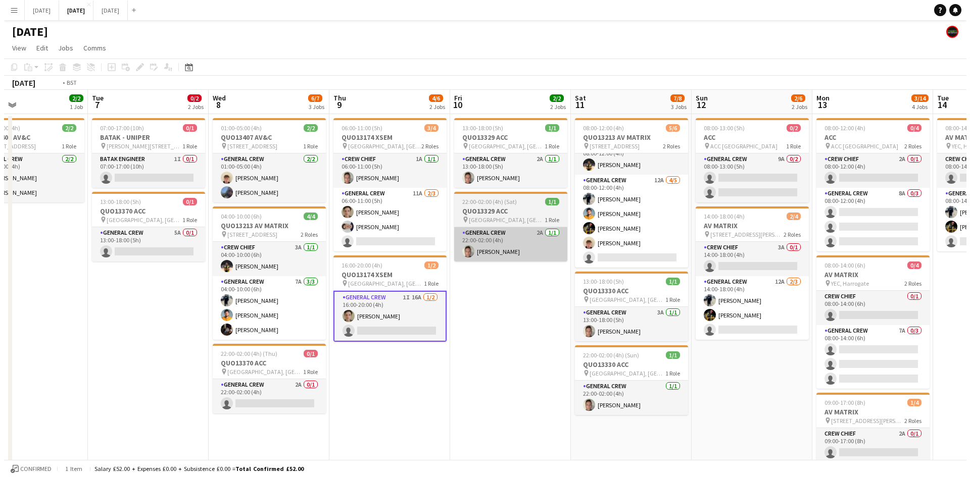
scroll to position [0, 262]
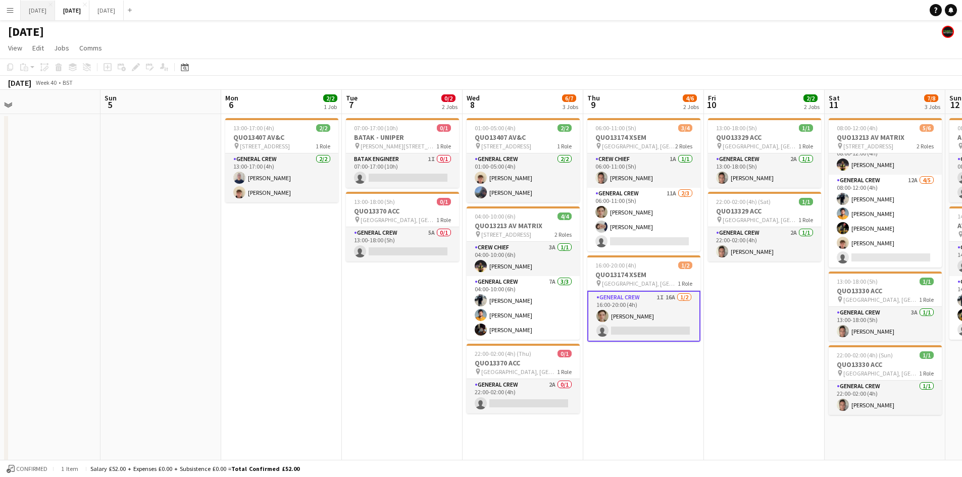
click at [55, 10] on button "[DATE] Close" at bounding box center [38, 11] width 34 height 20
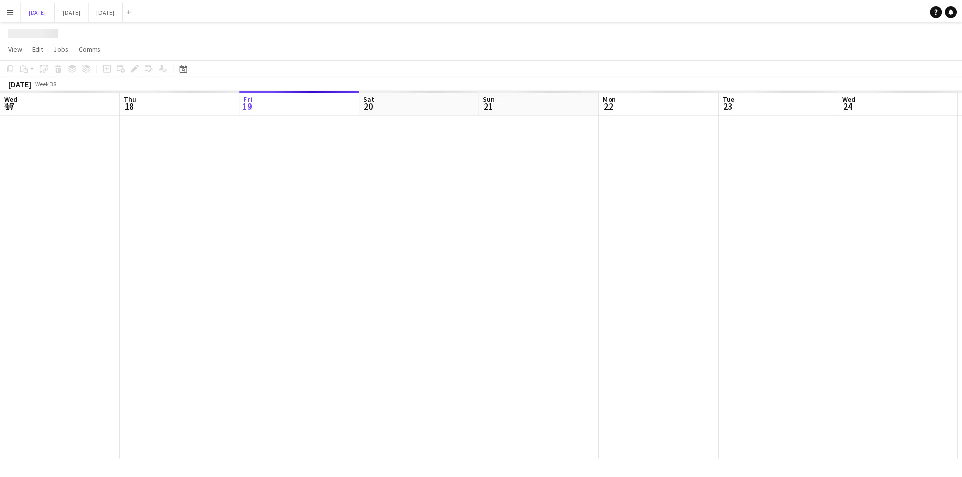
scroll to position [0, 236]
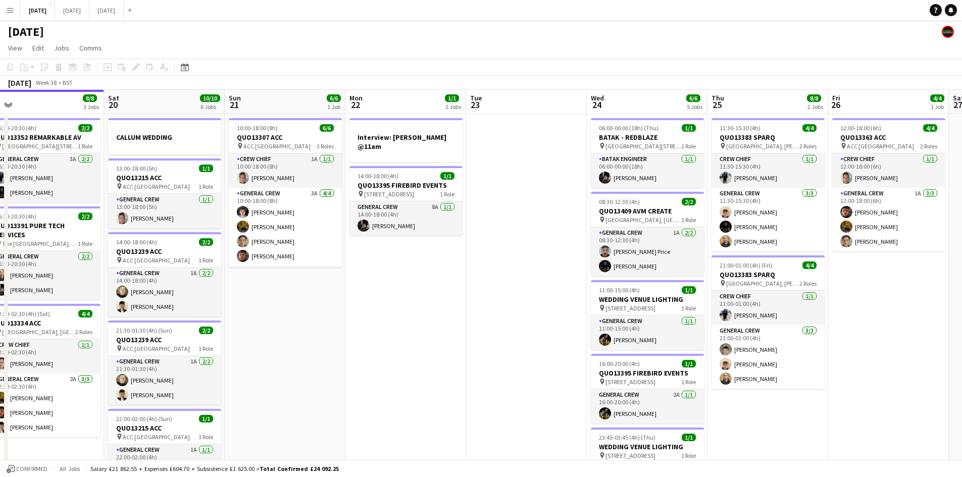
drag, startPoint x: 522, startPoint y: 324, endPoint x: 502, endPoint y: 323, distance: 19.8
click at [501, 323] on app-calendar-viewport "Wed 17 7/7 2 Jobs Thu 18 17/17 8 Jobs Fri 19 8/8 3 Jobs Sat 20 10/10 6 Jobs Sun…" at bounding box center [481, 483] width 962 height 786
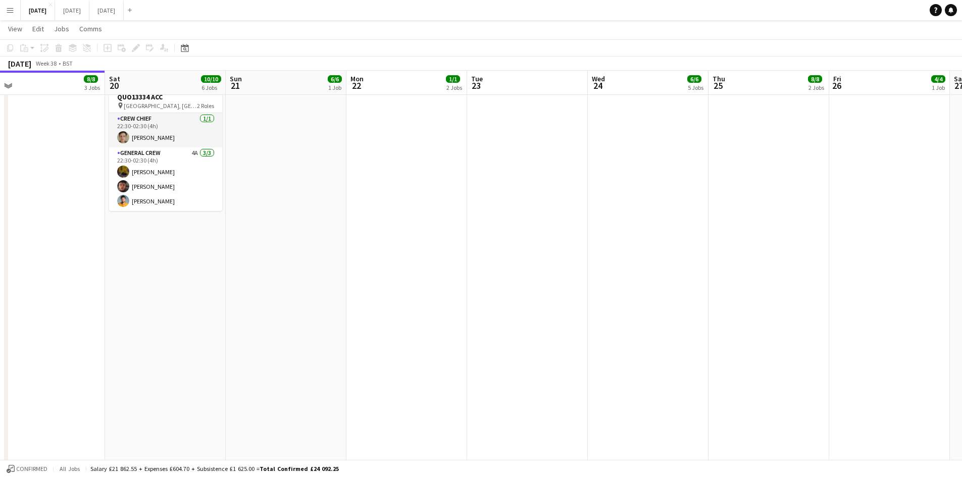
scroll to position [0, 0]
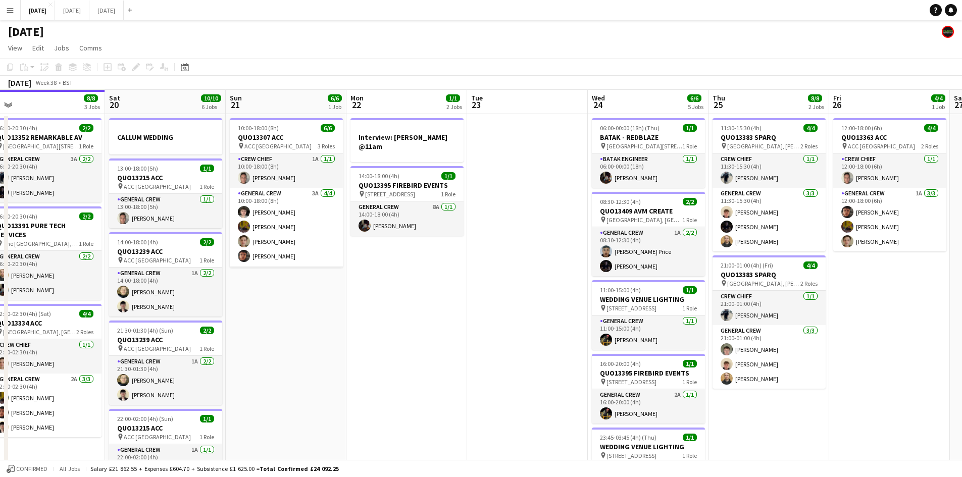
drag, startPoint x: 574, startPoint y: 310, endPoint x: 450, endPoint y: 279, distance: 127.6
click at [450, 279] on app-calendar-viewport "Wed 17 7/7 2 Jobs Thu 18 17/17 8 Jobs Fri 19 8/8 3 Jobs Sat 20 10/10 6 Jobs Sun…" at bounding box center [481, 483] width 962 height 786
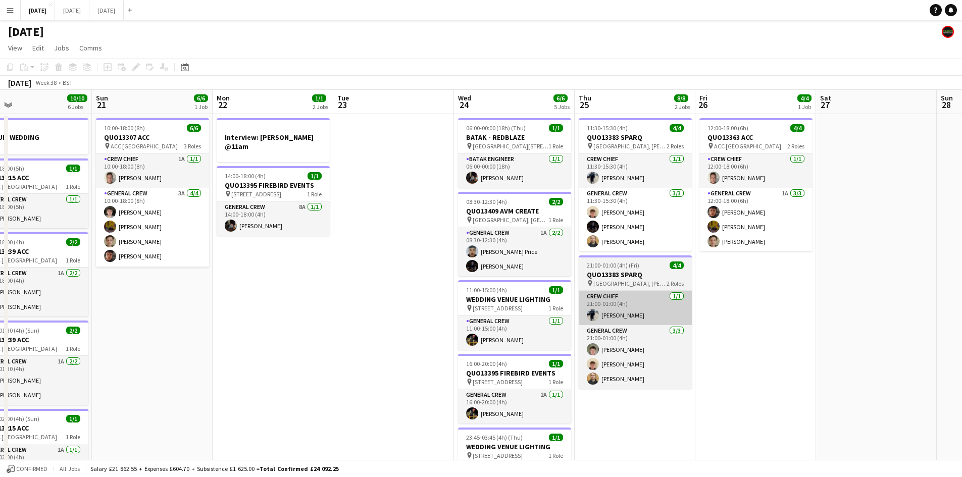
drag, startPoint x: 620, startPoint y: 323, endPoint x: 572, endPoint y: 307, distance: 50.6
click at [592, 314] on app-calendar-viewport "Wed 17 7/7 2 Jobs Thu 18 17/17 8 Jobs Fri 19 8/8 3 Jobs Sat 20 10/10 6 Jobs Sun…" at bounding box center [481, 483] width 962 height 786
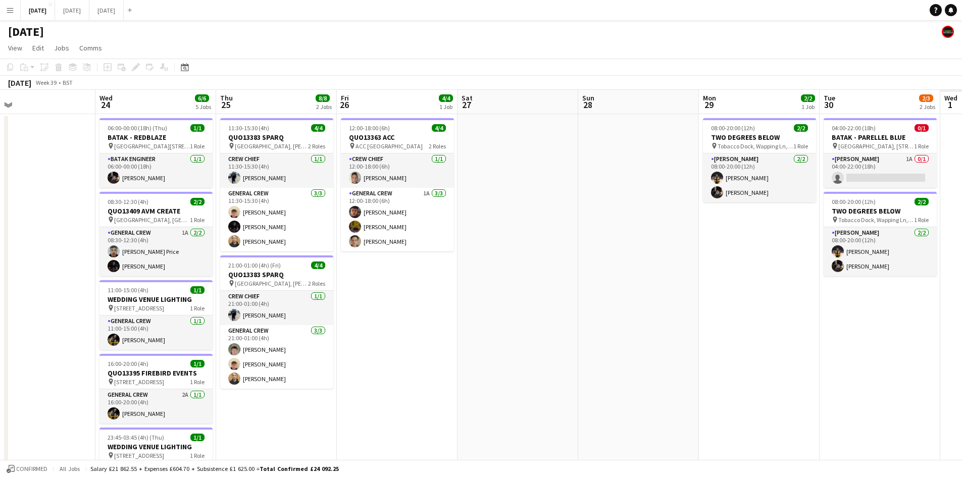
drag, startPoint x: 573, startPoint y: 332, endPoint x: 586, endPoint y: 319, distance: 18.2
click at [483, 300] on app-calendar-viewport "Sat 20 10/10 6 Jobs Sun 21 6/6 1 Job Mon 22 1/1 2 Jobs Tue 23 Wed 24 6/6 5 Jobs…" at bounding box center [481, 483] width 962 height 786
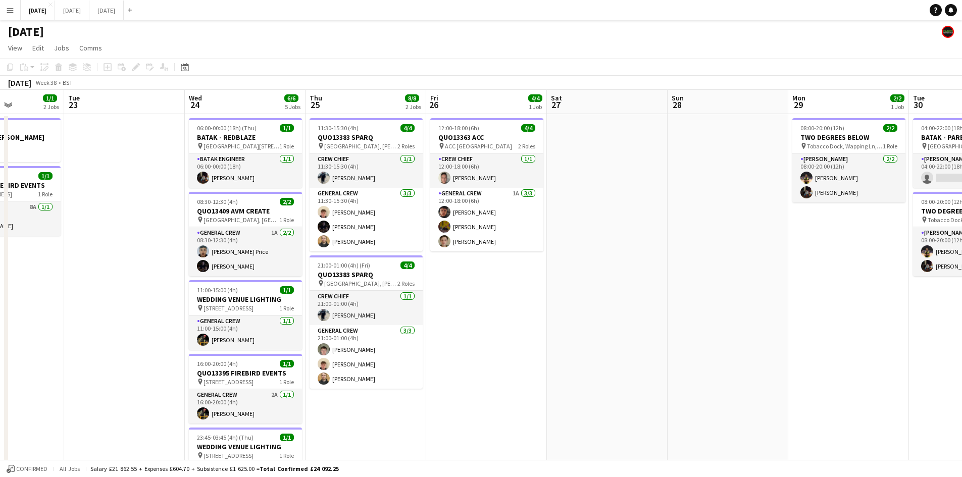
drag, startPoint x: 668, startPoint y: 343, endPoint x: 530, endPoint y: 313, distance: 141.1
click at [530, 313] on app-calendar-viewport "Sat 20 10/10 6 Jobs Sun 21 6/6 1 Job Mon 22 1/1 2 Jobs Tue 23 Wed 24 6/6 5 Jobs…" at bounding box center [481, 483] width 962 height 786
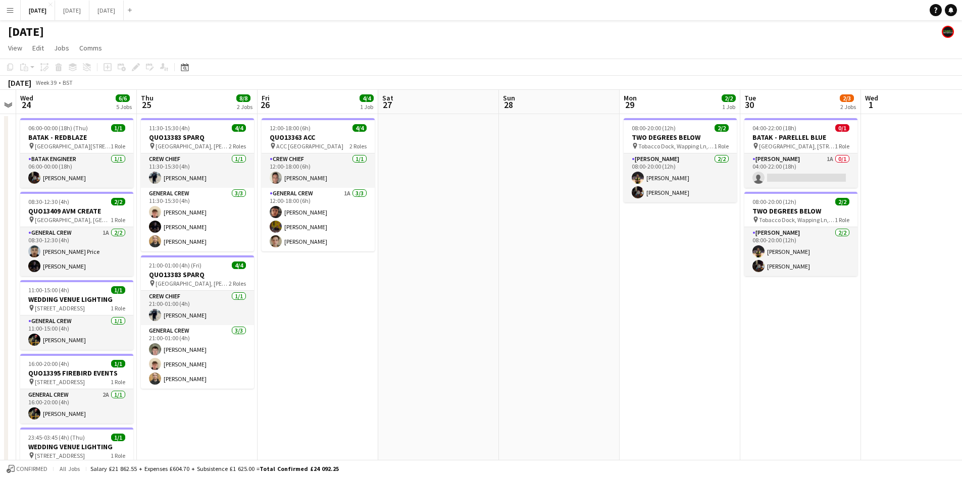
drag, startPoint x: 609, startPoint y: 326, endPoint x: 796, endPoint y: 308, distance: 188.2
click at [793, 309] on app-calendar-viewport "Mon 22 1/1 2 Jobs Tue 23 Wed 24 6/6 5 Jobs Thu 25 8/8 2 Jobs Fri 26 4/4 1 Job S…" at bounding box center [481, 483] width 962 height 786
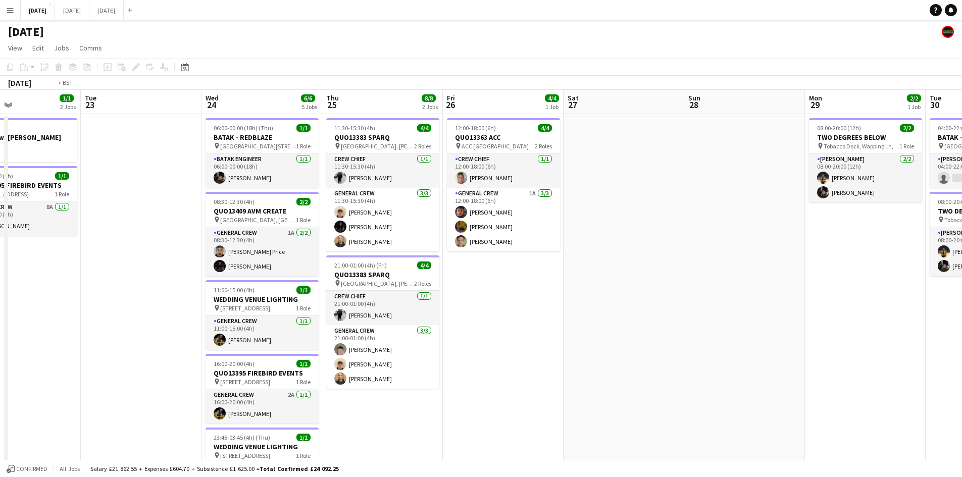
drag, startPoint x: 788, startPoint y: 298, endPoint x: 866, endPoint y: 291, distance: 78.1
click at [865, 291] on app-calendar-viewport "Sat 20 10/10 6 Jobs Sun 21 6/6 1 Job Mon 22 1/1 2 Jobs Tue 23 Wed 24 6/6 5 Jobs…" at bounding box center [481, 483] width 962 height 786
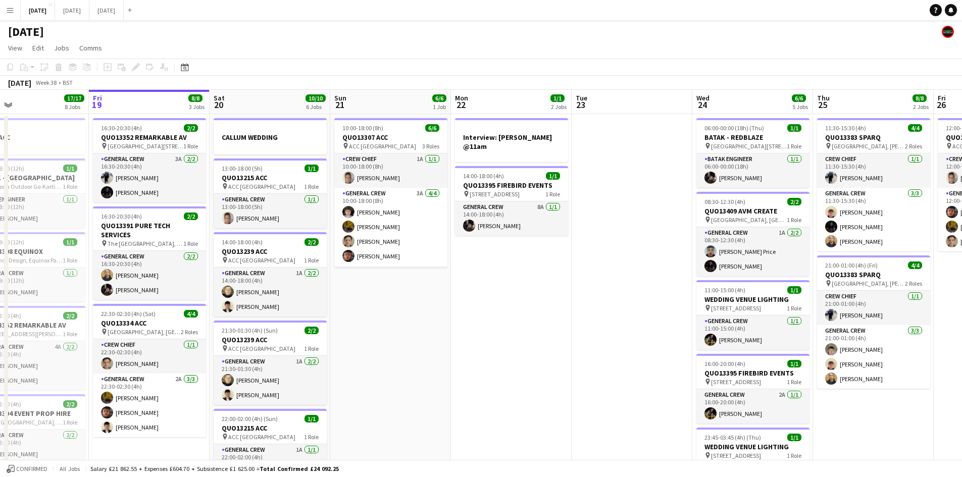
drag, startPoint x: 647, startPoint y: 319, endPoint x: 731, endPoint y: 305, distance: 84.6
click at [760, 302] on app-calendar-viewport "Tue 16 Wed 17 7/7 2 Jobs Thu 18 17/17 8 Jobs Fri 19 8/8 3 Jobs Sat 20 10/10 6 J…" at bounding box center [481, 483] width 962 height 786
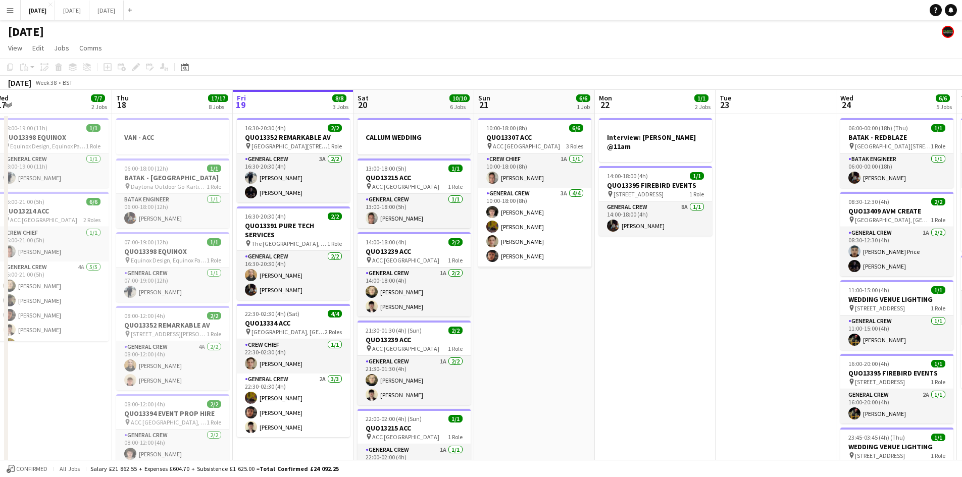
drag, startPoint x: 643, startPoint y: 318, endPoint x: 736, endPoint y: 301, distance: 94.9
click at [743, 306] on app-calendar-viewport "Mon 15 12/12 4 Jobs Tue 16 8/8 3 Jobs Wed 17 7/7 2 Jobs Thu 18 17/17 8 Jobs Fri…" at bounding box center [481, 483] width 962 height 786
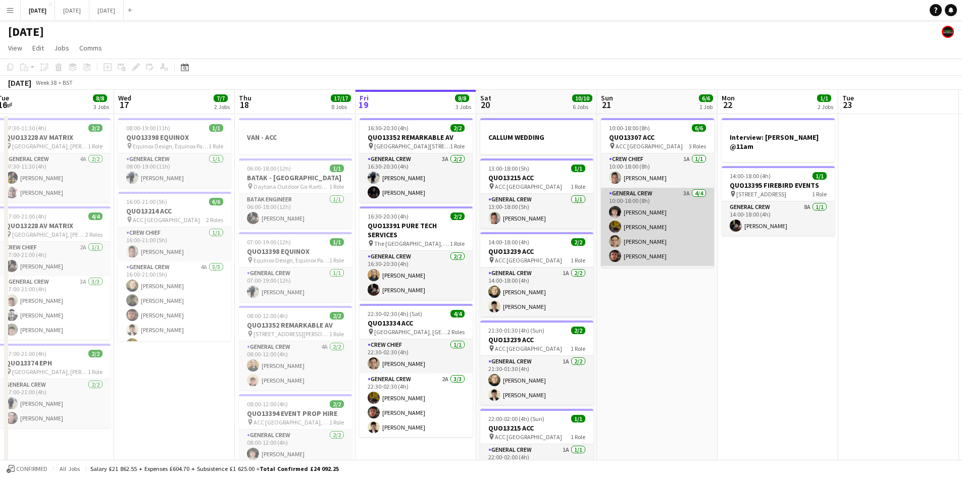
scroll to position [33, 0]
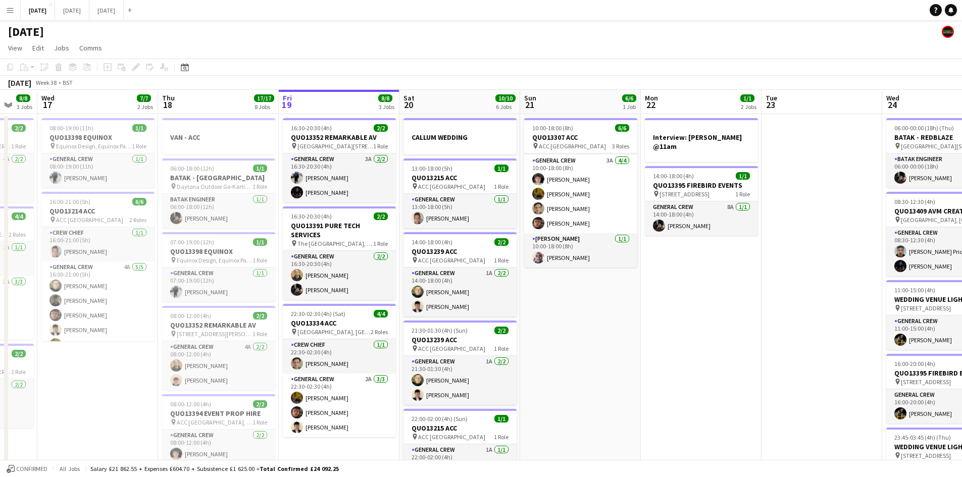
click at [685, 321] on app-calendar-viewport "Sun 14 9/9 4 Jobs Mon 15 12/12 4 Jobs Tue 16 8/8 3 Jobs Wed 17 7/7 2 Jobs Thu 1…" at bounding box center [481, 483] width 962 height 786
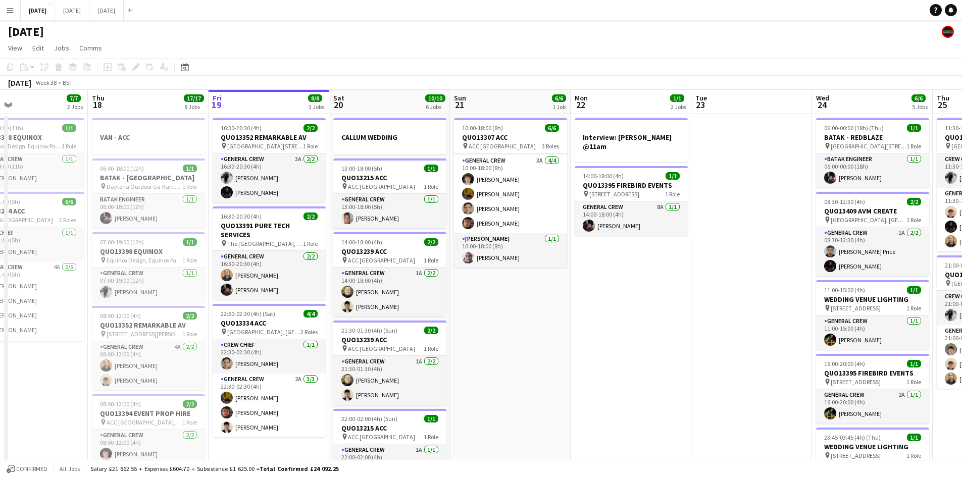
drag, startPoint x: 691, startPoint y: 331, endPoint x: 685, endPoint y: 331, distance: 6.1
click at [650, 317] on app-calendar-viewport "Sun 14 9/9 4 Jobs Mon 15 12/12 4 Jobs Tue 16 8/8 3 Jobs Wed 17 7/7 2 Jobs Thu 1…" at bounding box center [481, 483] width 962 height 786
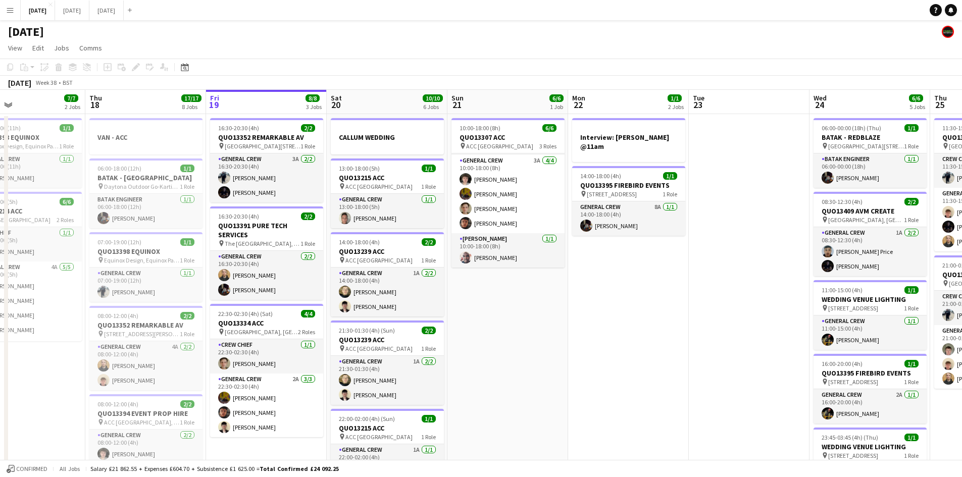
drag, startPoint x: 730, startPoint y: 361, endPoint x: 635, endPoint y: 330, distance: 99.5
click at [616, 333] on app-calendar-viewport "Sun 14 9/9 4 Jobs Mon 15 12/12 4 Jobs Tue 16 8/8 3 Jobs Wed 17 7/7 2 Jobs Thu 1…" at bounding box center [481, 483] width 962 height 786
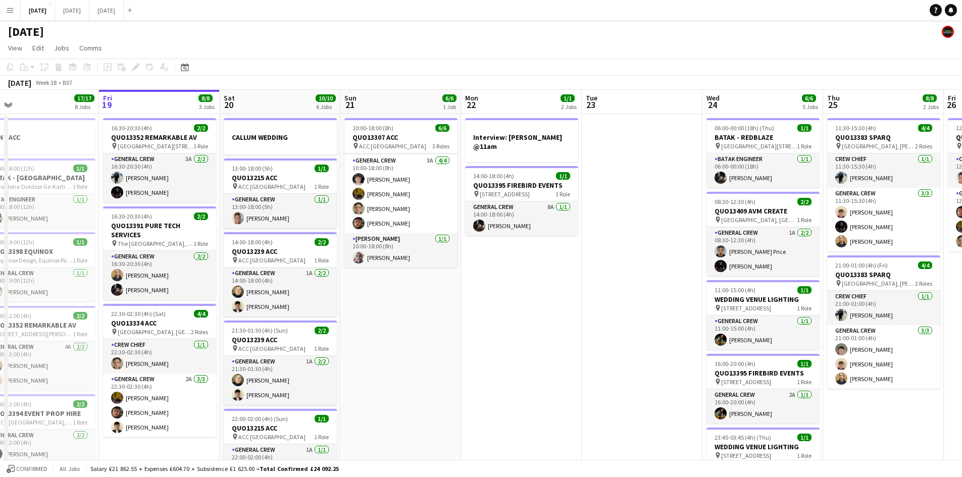
drag, startPoint x: 648, startPoint y: 363, endPoint x: 581, endPoint y: 344, distance: 69.8
click at [581, 345] on app-calendar-viewport "Mon 15 12/12 4 Jobs Tue 16 8/8 3 Jobs Wed 17 7/7 2 Jobs Thu 18 17/17 8 Jobs Fri…" at bounding box center [481, 483] width 962 height 786
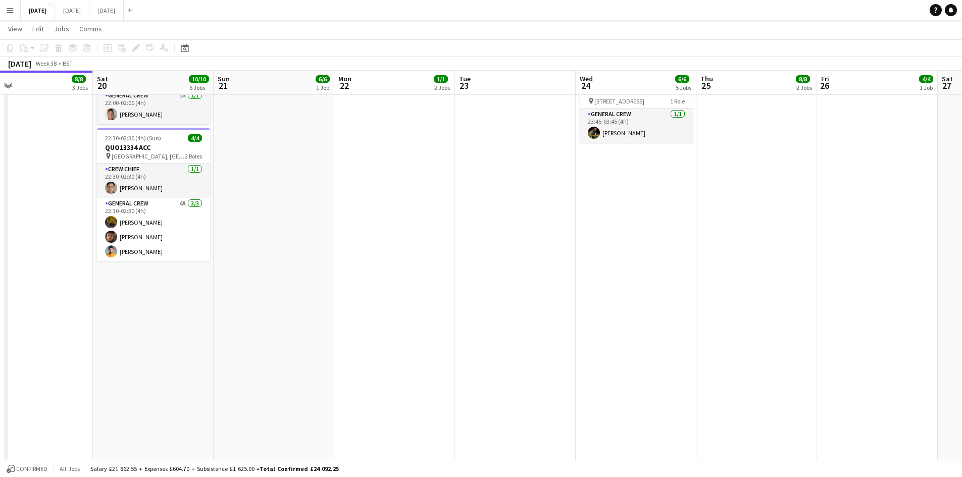
scroll to position [0, 0]
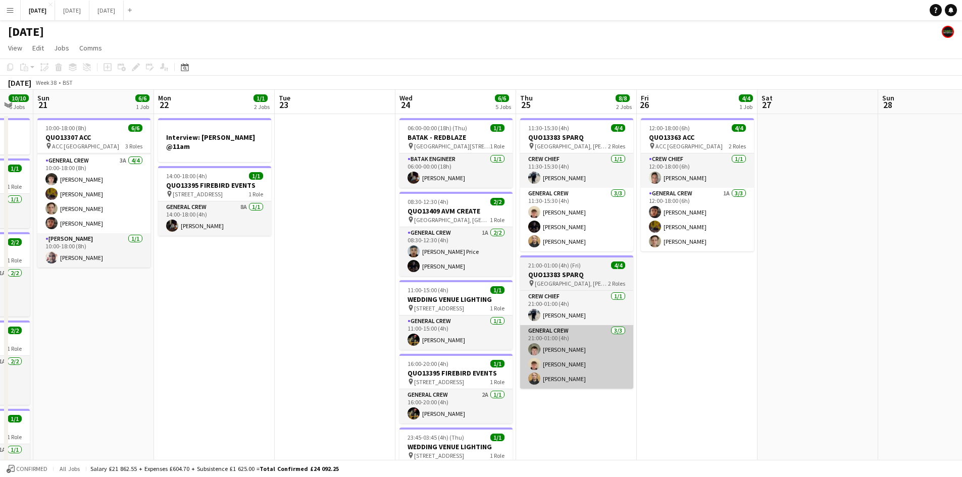
drag, startPoint x: 786, startPoint y: 384, endPoint x: 615, endPoint y: 342, distance: 176.9
click at [615, 342] on app-calendar-viewport "Thu 18 17/17 8 Jobs Fri 19 8/8 3 Jobs Sat 20 10/10 6 Jobs Sun 21 6/6 1 Job Mon …" at bounding box center [481, 483] width 962 height 786
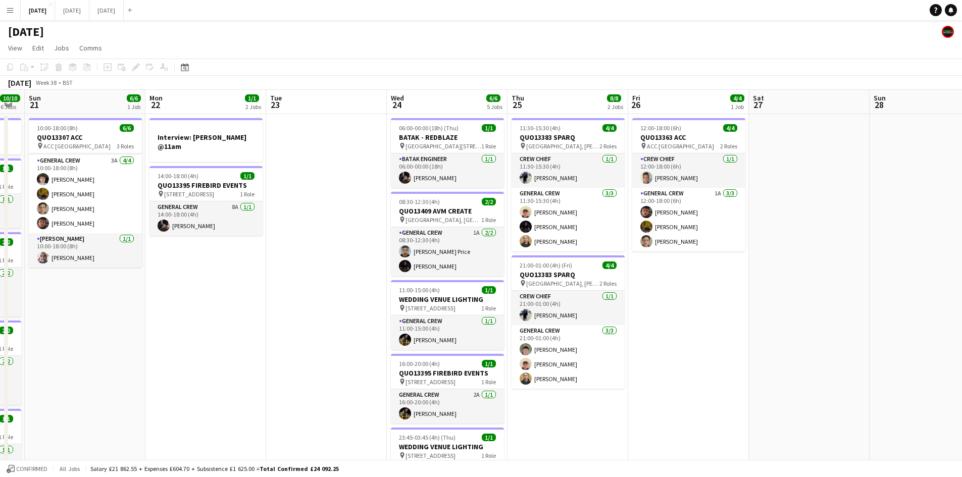
drag, startPoint x: 604, startPoint y: 367, endPoint x: 760, endPoint y: 345, distance: 157.5
click at [760, 346] on app-calendar-viewport "Thu 18 17/17 8 Jobs Fri 19 8/8 3 Jobs Sat 20 10/10 6 Jobs Sun 21 6/6 1 Job Mon …" at bounding box center [481, 483] width 962 height 786
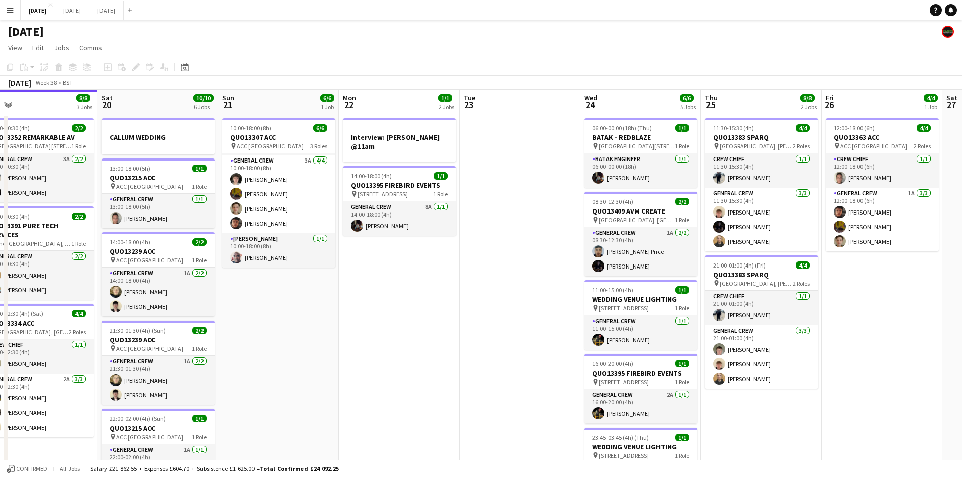
drag, startPoint x: 484, startPoint y: 360, endPoint x: 592, endPoint y: 354, distance: 108.7
click at [579, 363] on app-calendar-viewport "Wed 17 7/7 2 Jobs Thu 18 17/17 8 Jobs Fri 19 8/8 3 Jobs Sat 20 10/10 6 Jobs Sun…" at bounding box center [481, 483] width 962 height 786
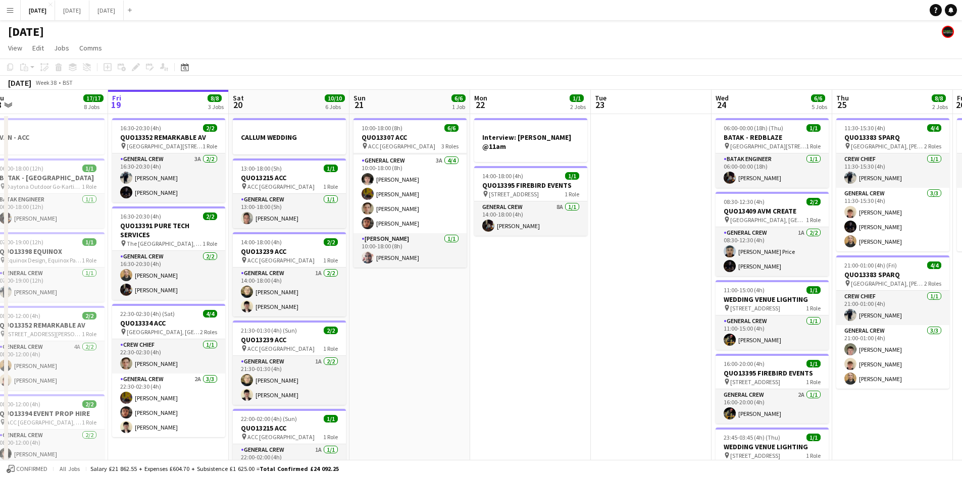
scroll to position [303, 0]
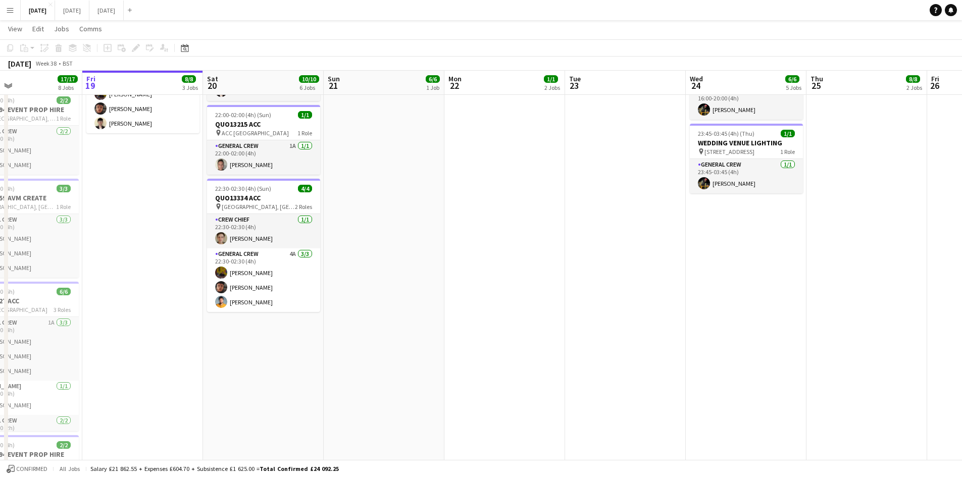
drag, startPoint x: 373, startPoint y: 351, endPoint x: 491, endPoint y: 355, distance: 117.7
click at [482, 358] on app-calendar-viewport "Tue 16 8/8 3 Jobs Wed 17 7/7 2 Jobs Thu 18 17/17 8 Jobs Fri 19 8/8 3 Jobs Sat 2…" at bounding box center [481, 153] width 962 height 835
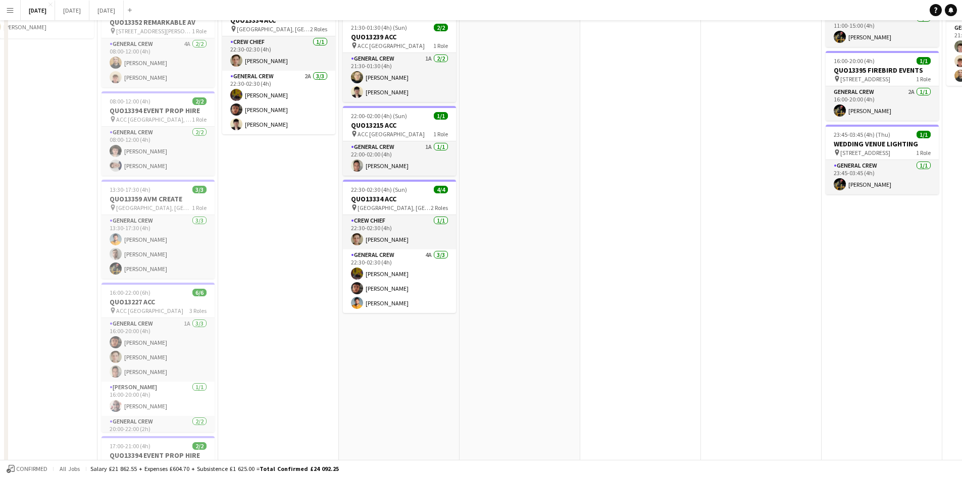
scroll to position [0, 0]
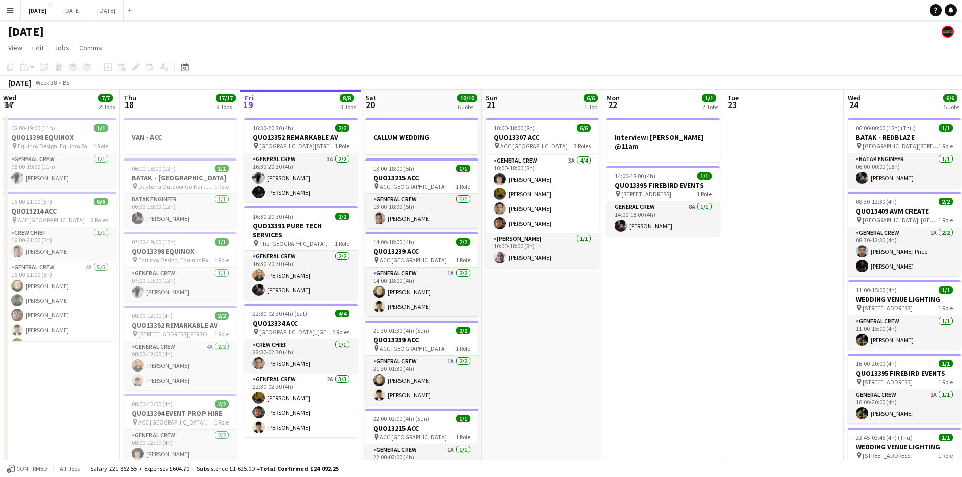
drag, startPoint x: 552, startPoint y: 265, endPoint x: 581, endPoint y: 266, distance: 28.3
click at [577, 269] on app-calendar-viewport "Mon 15 12/12 4 Jobs Tue 16 8/8 3 Jobs Wed 17 7/7 2 Jobs Thu 18 17/17 8 Jobs Fri…" at bounding box center [481, 483] width 962 height 786
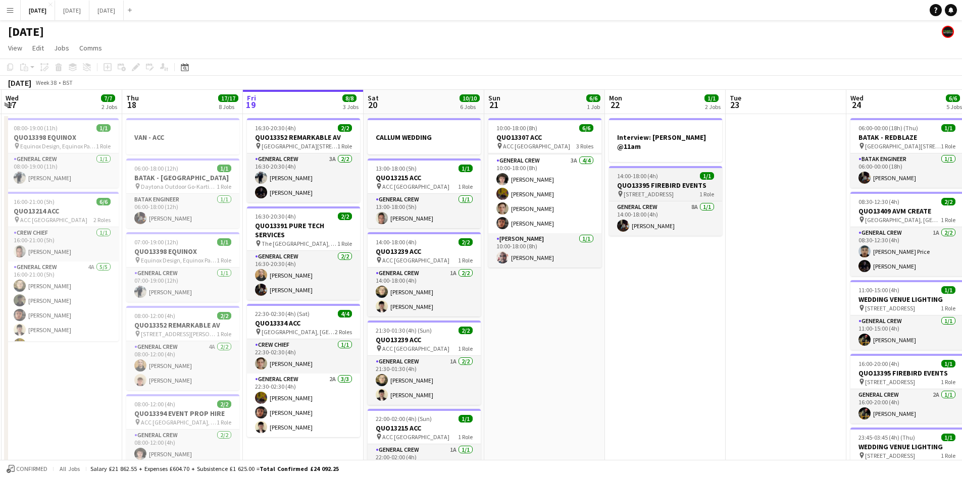
drag, startPoint x: 685, startPoint y: 270, endPoint x: 400, endPoint y: 186, distance: 296.3
click at [403, 188] on app-calendar-viewport "Mon 15 12/12 4 Jobs Tue 16 8/8 3 Jobs Wed 17 7/7 2 Jobs Thu 18 17/17 8 Jobs Fri…" at bounding box center [481, 483] width 962 height 786
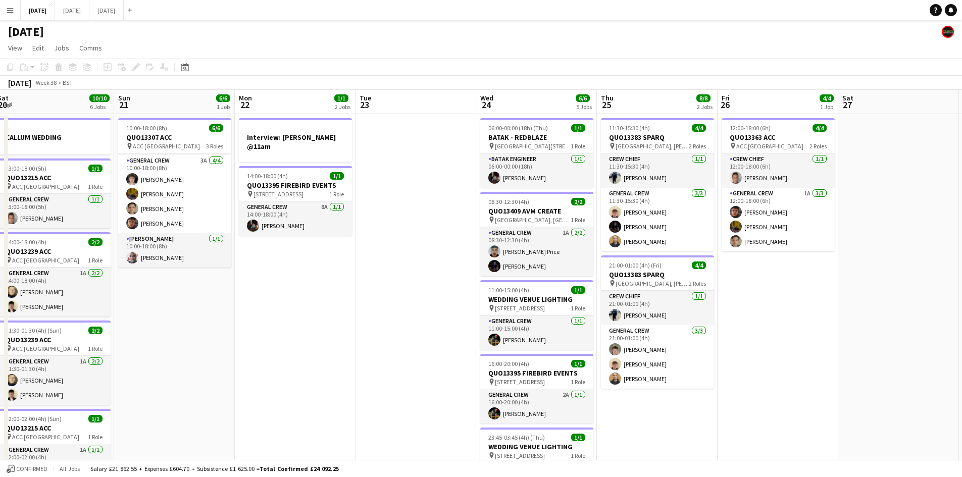
drag, startPoint x: 546, startPoint y: 281, endPoint x: 319, endPoint y: 192, distance: 244.0
click at [319, 193] on app-calendar-viewport "Wed 17 7/7 2 Jobs Thu 18 17/17 8 Jobs Fri 19 8/8 3 Jobs Sat 20 10/10 6 Jobs Sun…" at bounding box center [481, 483] width 962 height 786
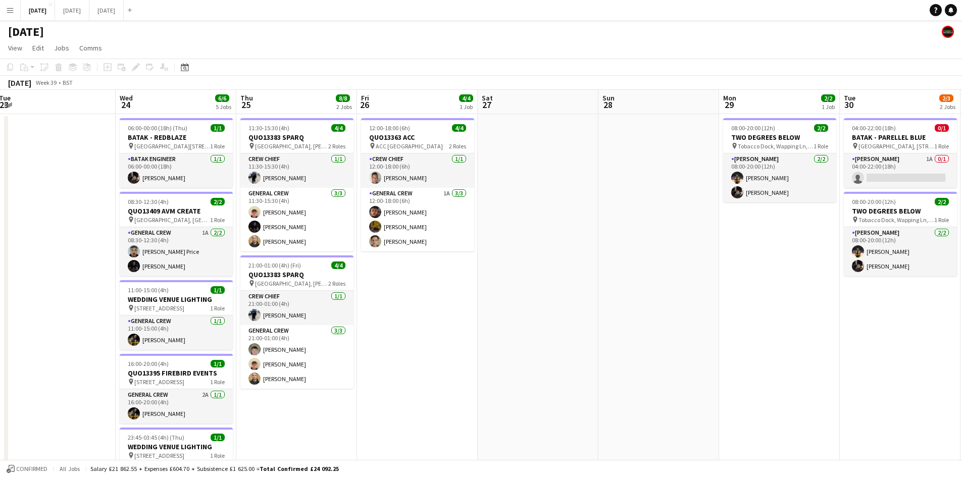
drag, startPoint x: 477, startPoint y: 230, endPoint x: 595, endPoint y: 278, distance: 126.9
click at [456, 223] on app-calendar-viewport "Sun 21 6/6 1 Job Mon 22 1/1 2 Jobs Tue 23 Wed 24 6/6 5 Jobs Thu 25 8/8 2 Jobs F…" at bounding box center [481, 483] width 962 height 786
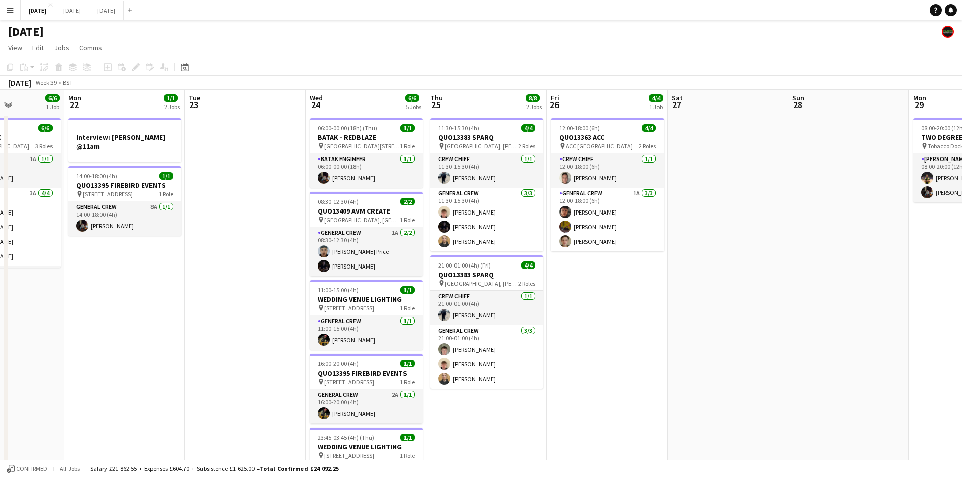
drag, startPoint x: 658, startPoint y: 288, endPoint x: 828, endPoint y: 210, distance: 186.6
click at [853, 212] on app-calendar-viewport "Sat 20 10/10 6 Jobs Sun 21 6/6 1 Job Mon 22 1/1 2 Jobs Tue 23 Wed 24 6/6 5 Jobs…" at bounding box center [481, 483] width 962 height 786
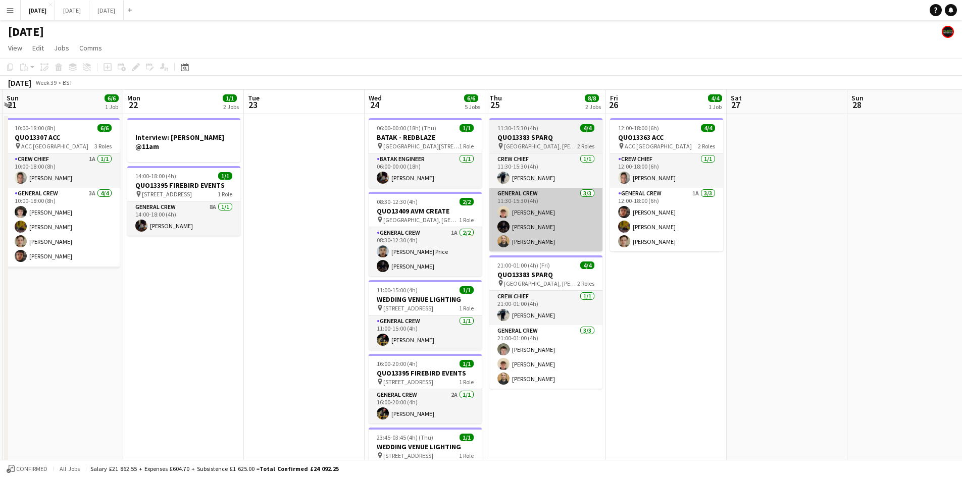
drag, startPoint x: 620, startPoint y: 262, endPoint x: 819, endPoint y: 209, distance: 205.8
click at [924, 225] on app-calendar-viewport "Fri 19 8/8 3 Jobs Sat 20 10/10 6 Jobs Sun 21 6/6 1 Job Mon 22 1/1 2 Jobs Tue 23…" at bounding box center [481, 483] width 962 height 786
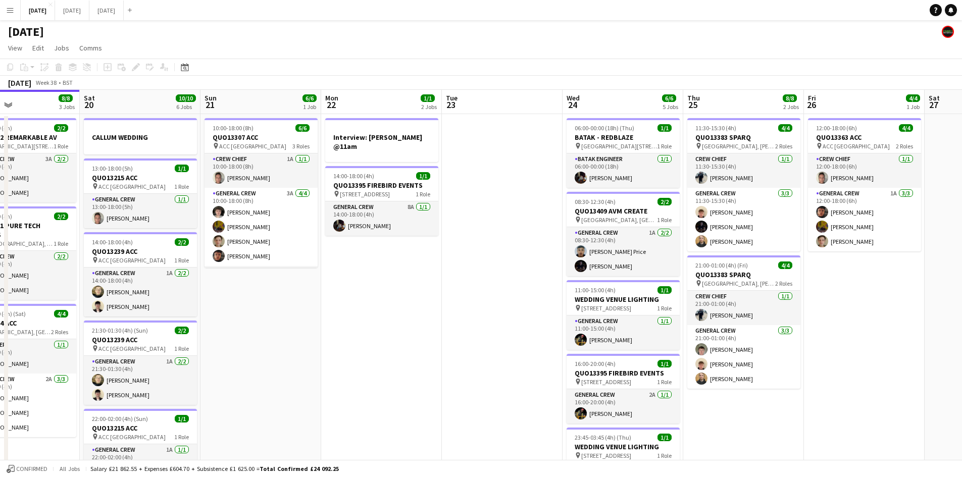
drag, startPoint x: 359, startPoint y: 284, endPoint x: 567, endPoint y: 274, distance: 208.8
click at [566, 276] on app-calendar-viewport "Wed 17 7/7 2 Jobs Thu 18 17/17 8 Jobs Fri 19 8/8 3 Jobs Sat 20 10/10 6 Jobs Sun…" at bounding box center [481, 483] width 962 height 786
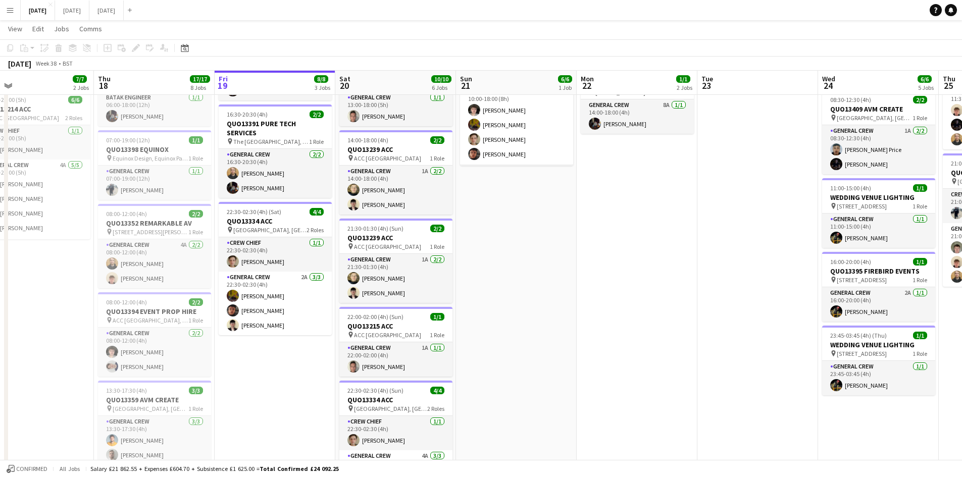
scroll to position [0, 221]
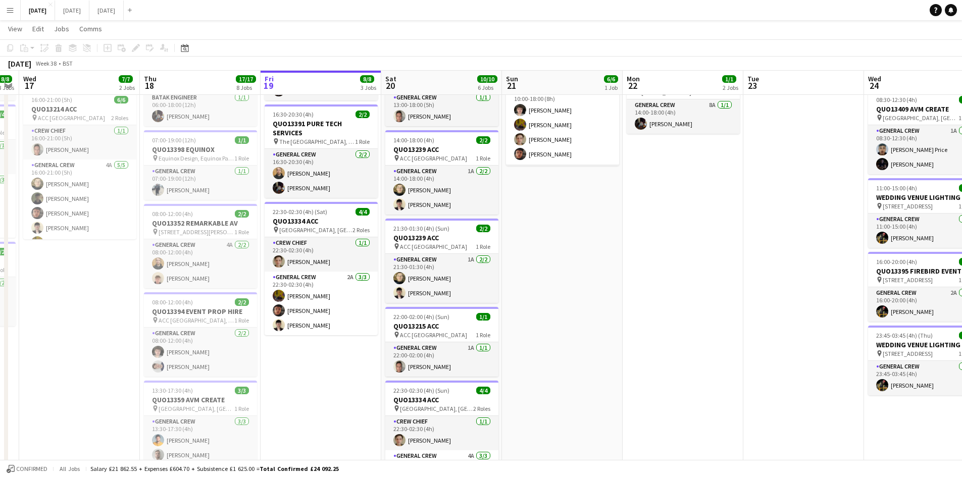
drag, startPoint x: 264, startPoint y: 365, endPoint x: 312, endPoint y: 370, distance: 48.2
click at [308, 374] on app-calendar-viewport "Mon 15 12/12 4 Jobs Tue 16 8/8 3 Jobs Wed 17 7/7 2 Jobs Thu 18 17/17 8 Jobs Fri…" at bounding box center [481, 355] width 962 height 835
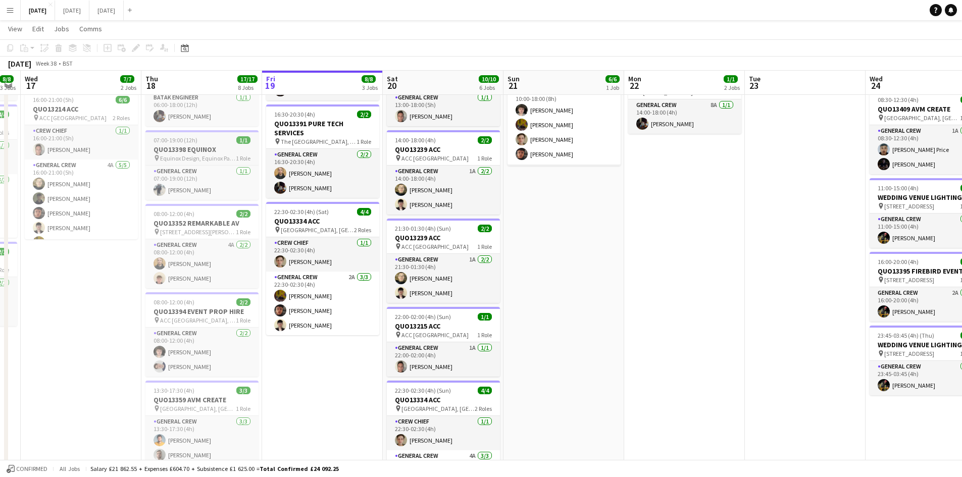
scroll to position [0, 0]
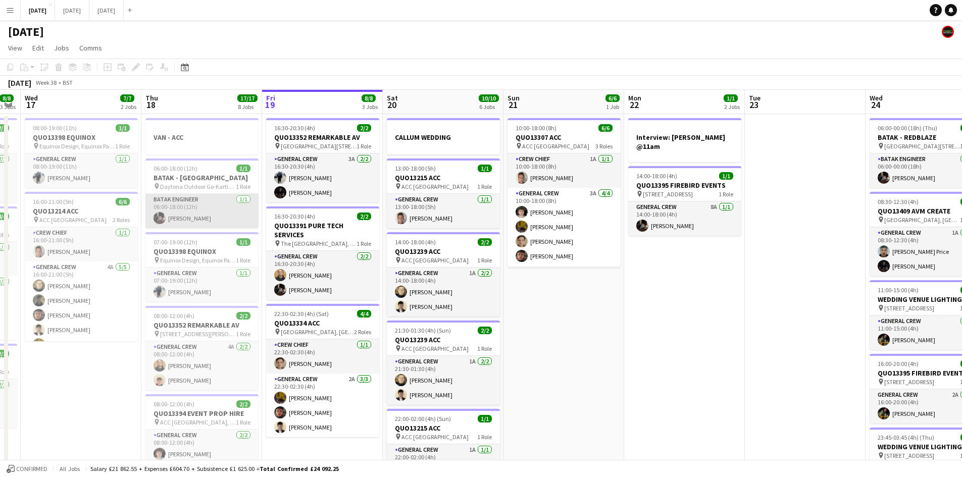
click at [202, 220] on app-card-role "BATAK ENGINEER 1/1 06:00-18:00 (12h) REECE MCFARLANE" at bounding box center [201, 211] width 113 height 34
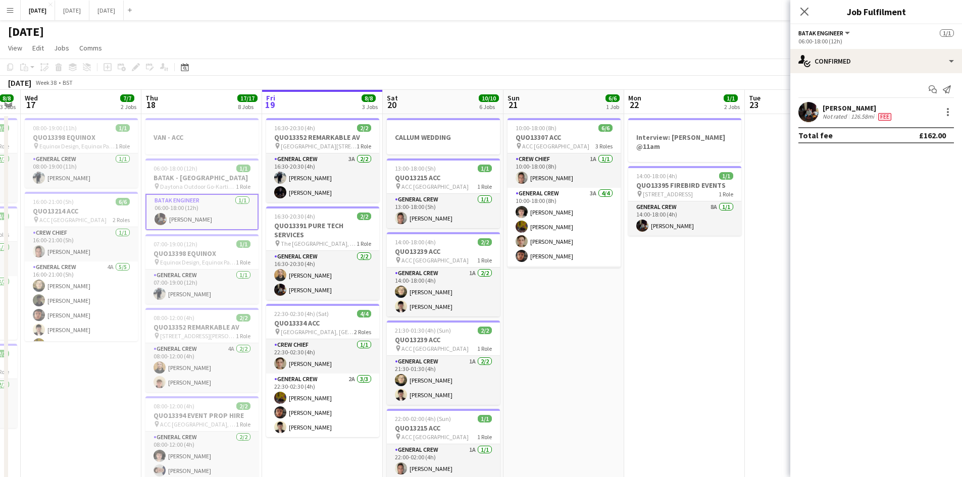
click at [835, 106] on div "[PERSON_NAME]" at bounding box center [858, 108] width 71 height 9
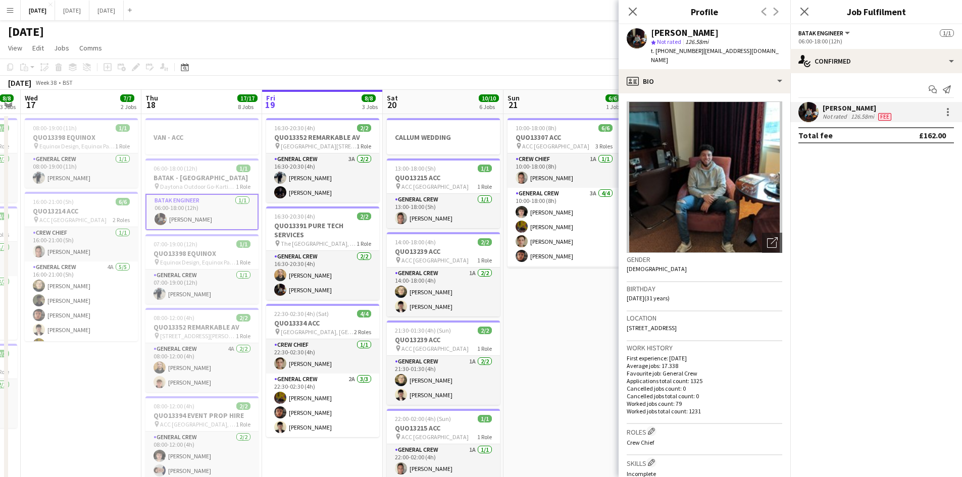
drag, startPoint x: 632, startPoint y: 9, endPoint x: 680, endPoint y: 8, distance: 47.5
click at [634, 9] on icon "Close pop-in" at bounding box center [633, 12] width 8 height 8
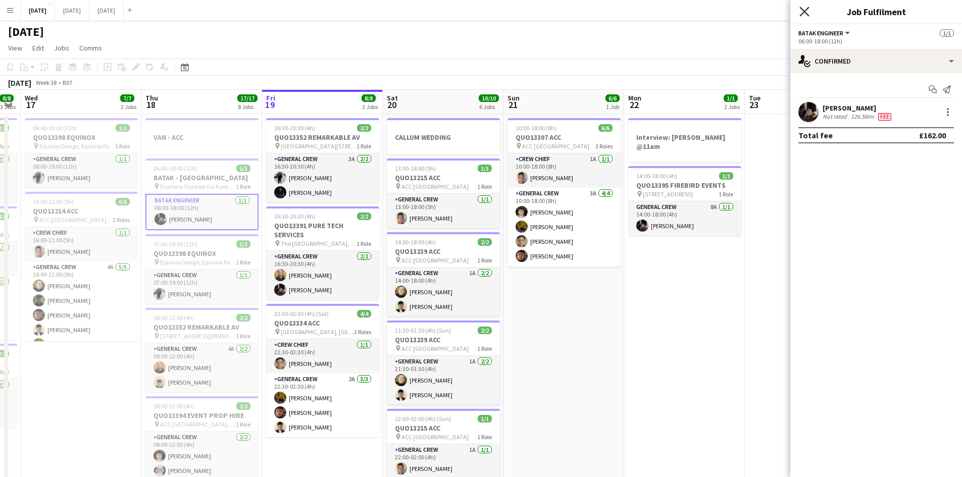
click at [804, 10] on icon "Close pop-in" at bounding box center [804, 12] width 10 height 10
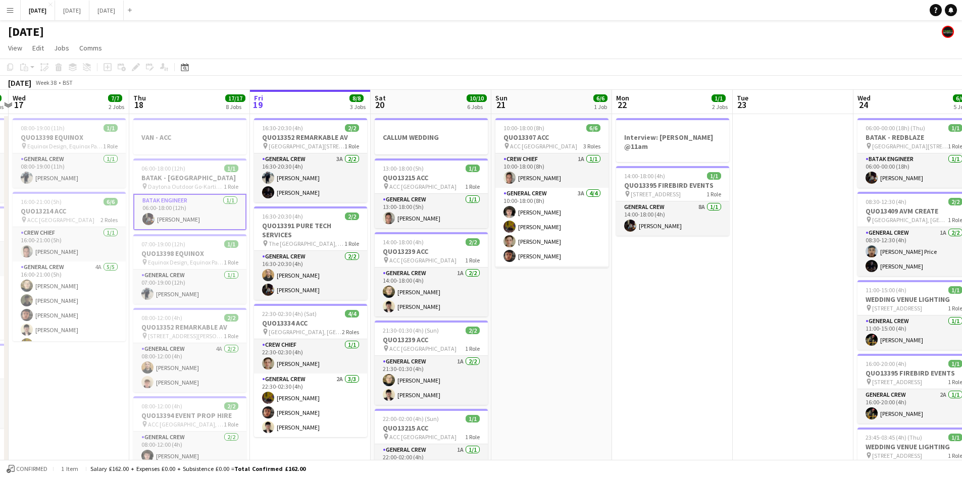
drag, startPoint x: 668, startPoint y: 369, endPoint x: 777, endPoint y: 361, distance: 108.9
click at [776, 363] on app-calendar-viewport "Mon 15 12/12 4 Jobs Tue 16 8/8 3 Jobs Wed 17 7/7 2 Jobs Thu 18 17/17 8 Jobs Fri…" at bounding box center [481, 483] width 962 height 786
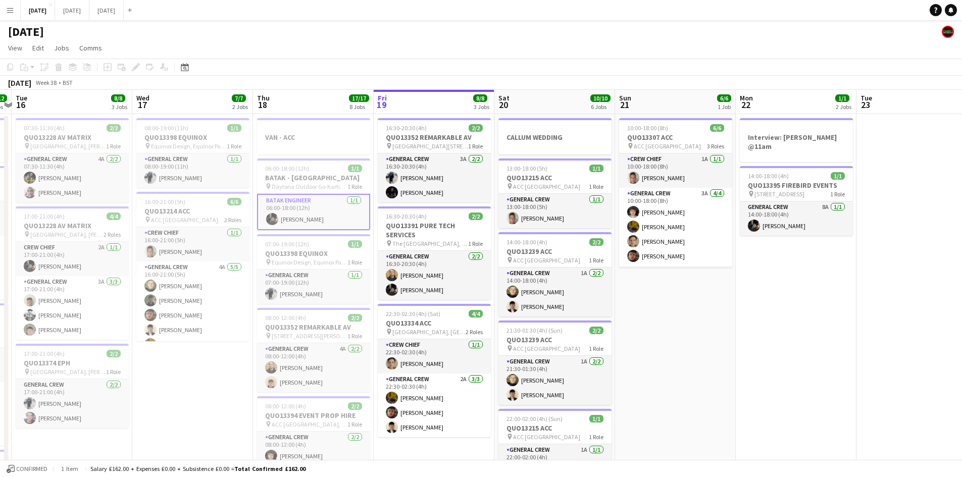
drag, startPoint x: 731, startPoint y: 363, endPoint x: 754, endPoint y: 339, distance: 32.9
click at [791, 359] on app-calendar-viewport "Sun 14 9/9 4 Jobs Mon 15 12/12 4 Jobs Tue 16 8/8 3 Jobs Wed 17 7/7 2 Jobs Thu 1…" at bounding box center [481, 483] width 962 height 786
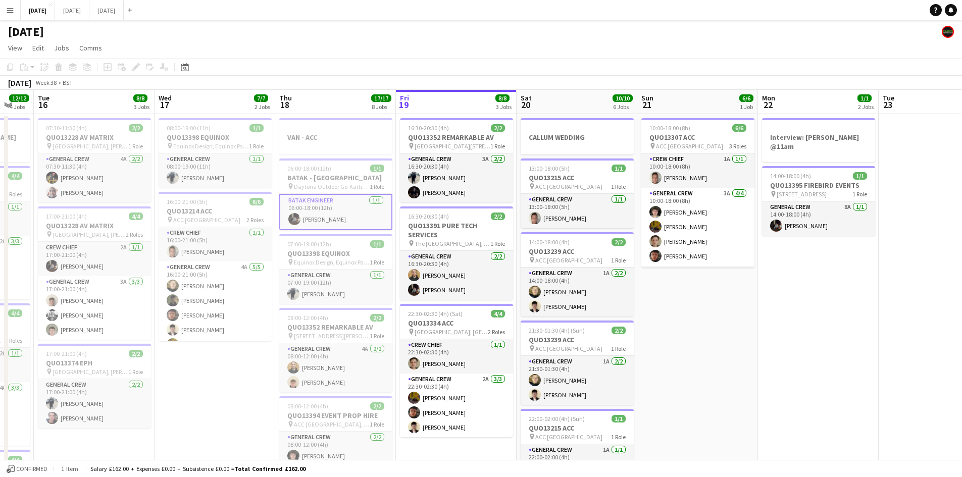
drag, startPoint x: 772, startPoint y: 316, endPoint x: 696, endPoint y: 303, distance: 77.3
click at [696, 303] on app-calendar-viewport "Sat 13 12/12 5 Jobs Sun 14 9/9 4 Jobs Mon 15 12/12 4 Jobs Tue 16 8/8 3 Jobs Wed…" at bounding box center [481, 483] width 962 height 786
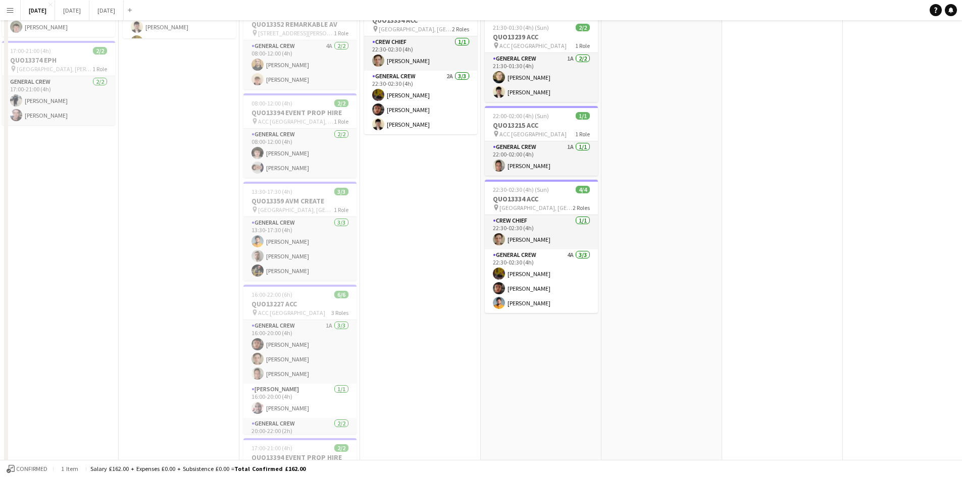
scroll to position [0, 0]
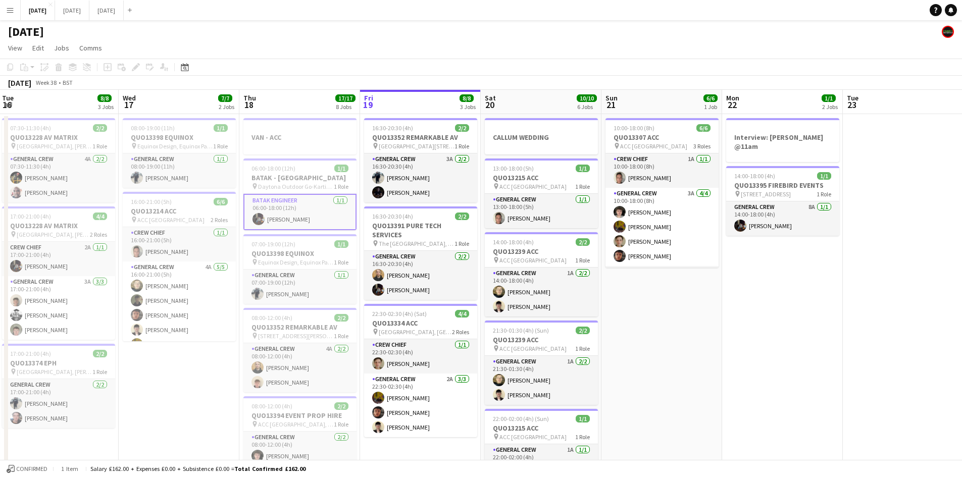
drag, startPoint x: 729, startPoint y: 337, endPoint x: 718, endPoint y: 335, distance: 11.2
click at [614, 307] on app-calendar-viewport "Sat 13 12/12 5 Jobs Sun 14 9/9 4 Jobs Mon 15 12/12 4 Jobs Tue 16 8/8 3 Jobs Wed…" at bounding box center [481, 483] width 962 height 786
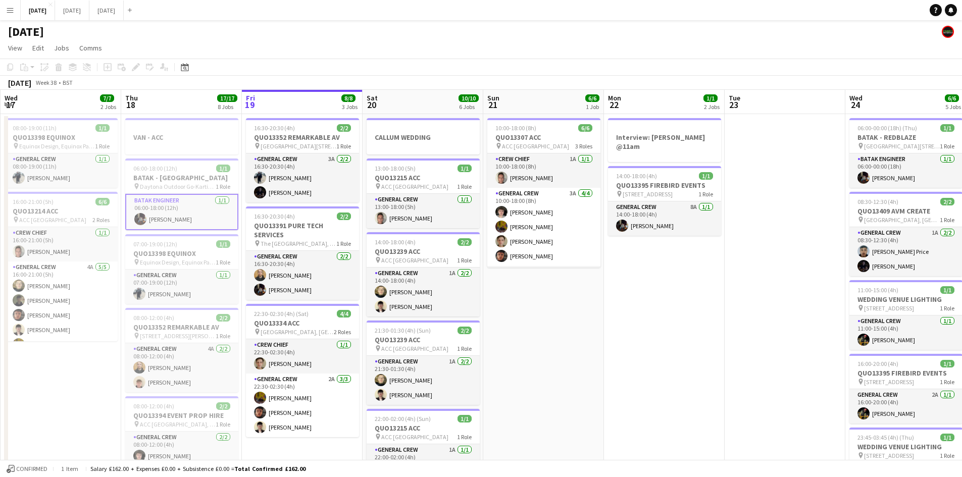
drag, startPoint x: 740, startPoint y: 348, endPoint x: 604, endPoint y: 311, distance: 140.8
click at [603, 305] on app-calendar-viewport "Sun 14 9/9 4 Jobs Mon 15 12/12 4 Jobs Tue 16 8/8 3 Jobs Wed 17 7/7 2 Jobs Thu 1…" at bounding box center [481, 483] width 962 height 786
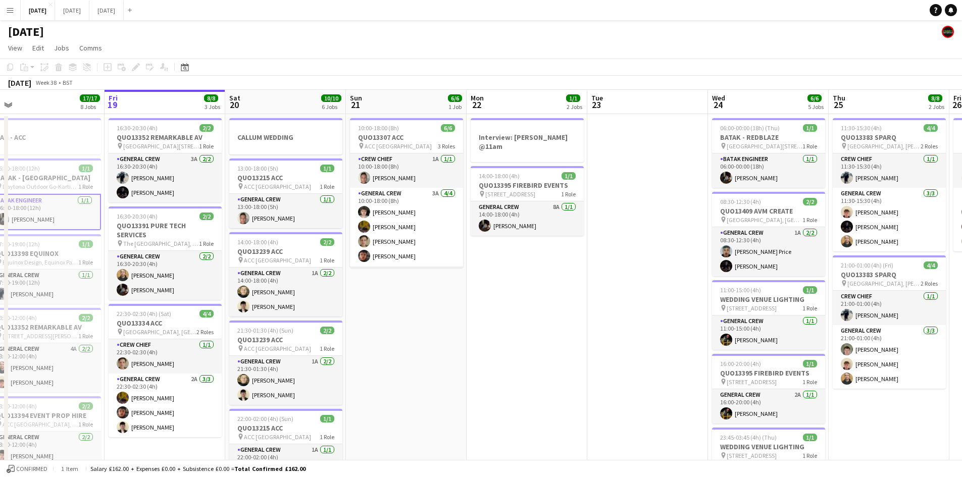
drag, startPoint x: 565, startPoint y: 314, endPoint x: 561, endPoint y: 305, distance: 10.2
click at [561, 306] on app-calendar-viewport "Mon 15 12/12 4 Jobs Tue 16 8/8 3 Jobs Wed 17 7/7 2 Jobs Thu 18 17/17 8 Jobs Fri…" at bounding box center [481, 483] width 962 height 786
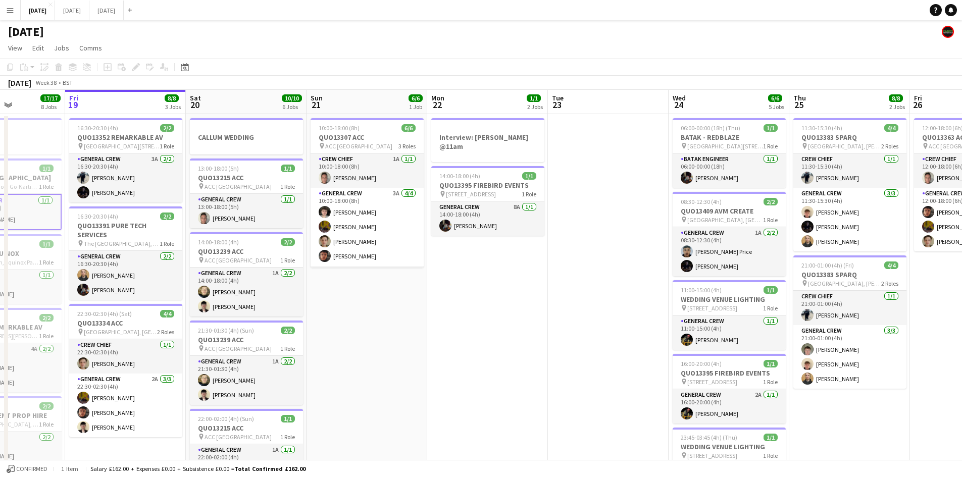
drag, startPoint x: 941, startPoint y: 376, endPoint x: 738, endPoint y: 351, distance: 204.6
click at [726, 348] on app-calendar-viewport "Tue 16 8/8 3 Jobs Wed 17 7/7 2 Jobs Thu 18 17/17 8 Jobs Fri 19 8/8 3 Jobs Sat 2…" at bounding box center [481, 483] width 962 height 786
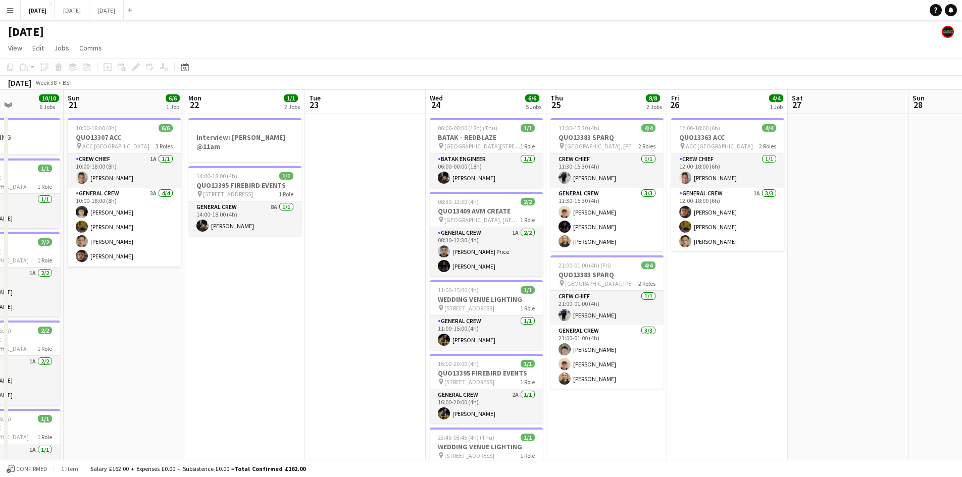
drag, startPoint x: 823, startPoint y: 349, endPoint x: 851, endPoint y: 325, distance: 37.6
click at [851, 335] on app-calendar-viewport "Thu 18 17/17 8 Jobs Fri 19 8/8 3 Jobs Sat 20 10/10 6 Jobs Sun 21 6/6 1 Job Mon …" at bounding box center [481, 483] width 962 height 786
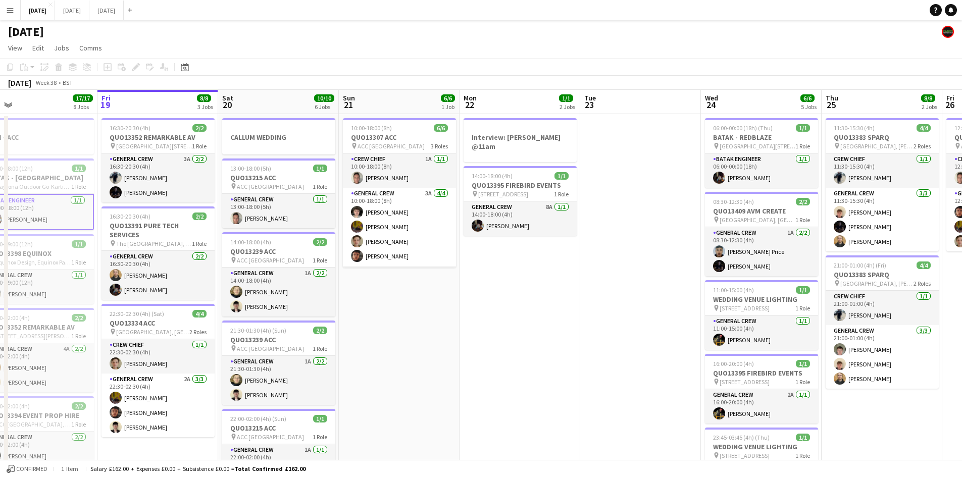
drag, startPoint x: 599, startPoint y: 322, endPoint x: 629, endPoint y: 321, distance: 29.3
click at [618, 322] on app-calendar-viewport "Tue 16 8/8 3 Jobs Wed 17 7/7 2 Jobs Thu 18 17/17 8 Jobs Fri 19 8/8 3 Jobs Sat 2…" at bounding box center [481, 483] width 962 height 786
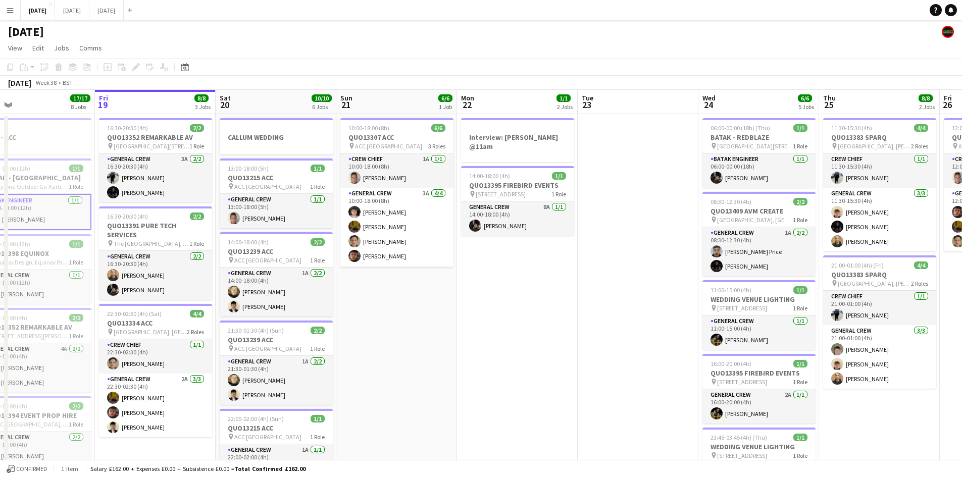
drag, startPoint x: 538, startPoint y: 334, endPoint x: 613, endPoint y: 330, distance: 74.9
click at [598, 332] on app-calendar-viewport "Tue 16 8/8 3 Jobs Wed 17 7/7 2 Jobs Thu 18 17/17 8 Jobs Fri 19 8/8 3 Jobs Sat 2…" at bounding box center [481, 483] width 962 height 786
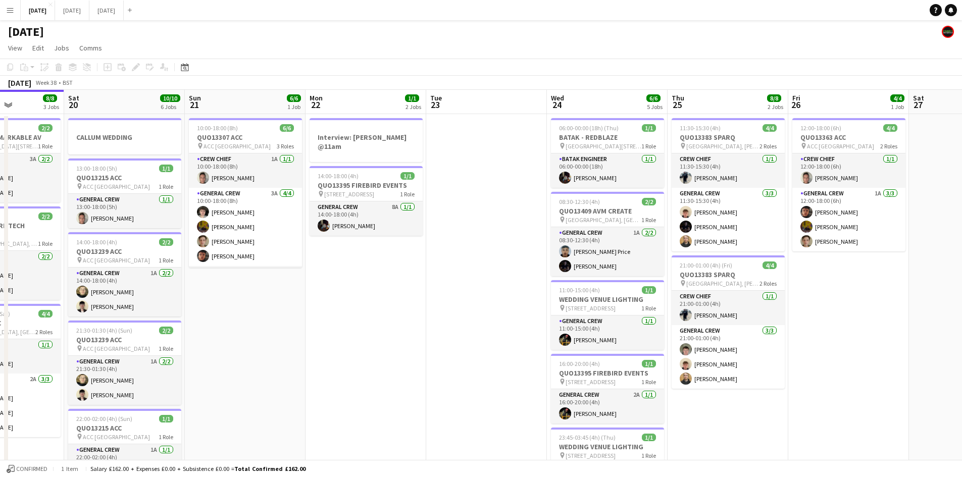
drag, startPoint x: 547, startPoint y: 317, endPoint x: 391, endPoint y: 286, distance: 158.6
click at [320, 271] on app-calendar-viewport "Tue 16 8/8 3 Jobs Wed 17 7/7 2 Jobs Thu 18 17/17 8 Jobs Fri 19 8/8 3 Jobs Sat 2…" at bounding box center [481, 483] width 962 height 786
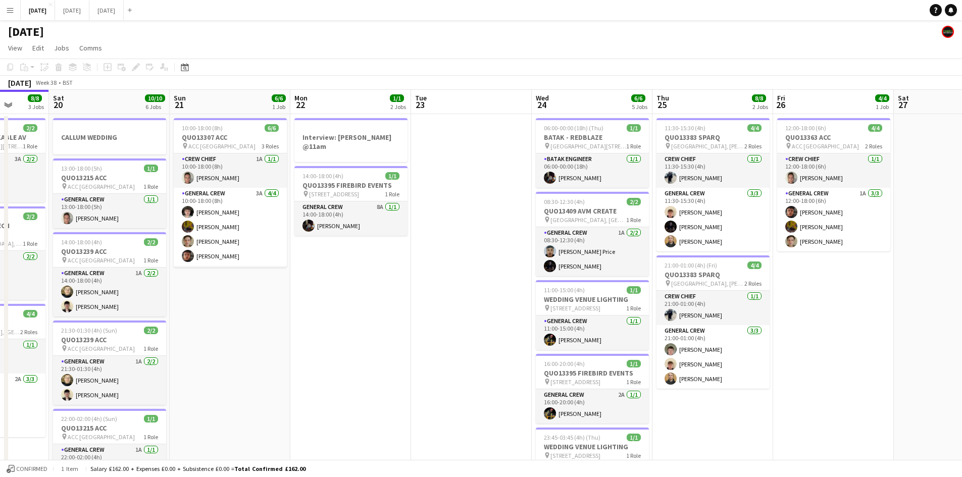
drag, startPoint x: 369, startPoint y: 295, endPoint x: 469, endPoint y: 274, distance: 102.7
click at [440, 289] on app-calendar-viewport "Wed 17 7/7 2 Jobs Thu 18 17/17 8 Jobs Fri 19 8/8 3 Jobs Sat 20 10/10 6 Jobs Sun…" at bounding box center [481, 483] width 962 height 786
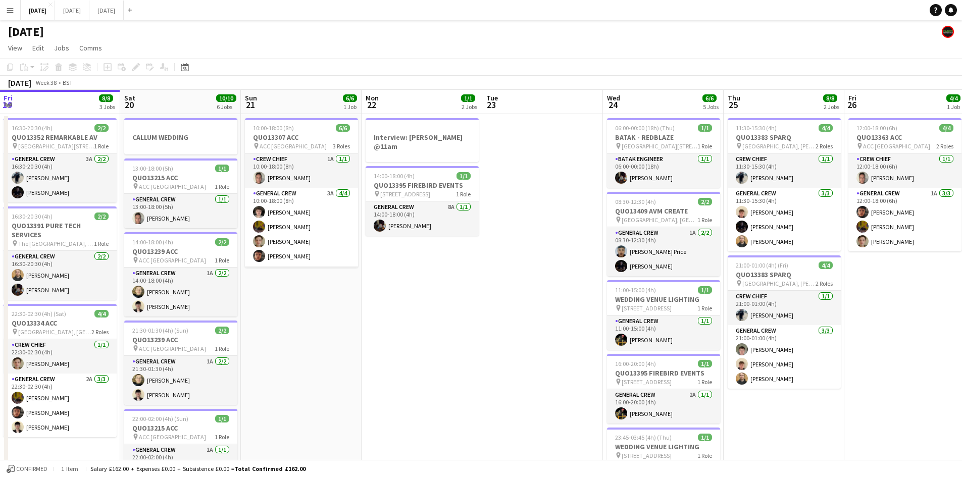
scroll to position [0, 308]
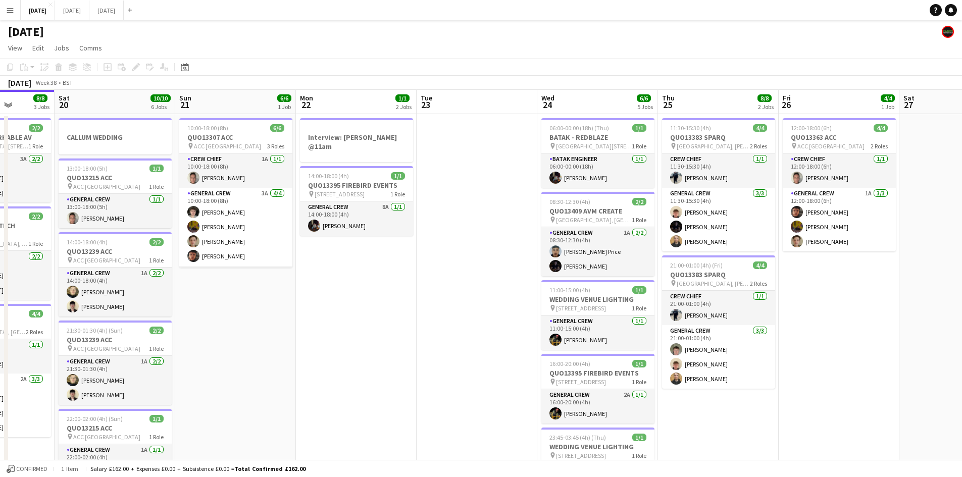
click at [350, 339] on app-calendar-viewport "Wed 17 7/7 2 Jobs Thu 18 17/17 8 Jobs Fri 19 8/8 3 Jobs Sat 20 10/10 6 Jobs Sun…" at bounding box center [481, 483] width 962 height 786
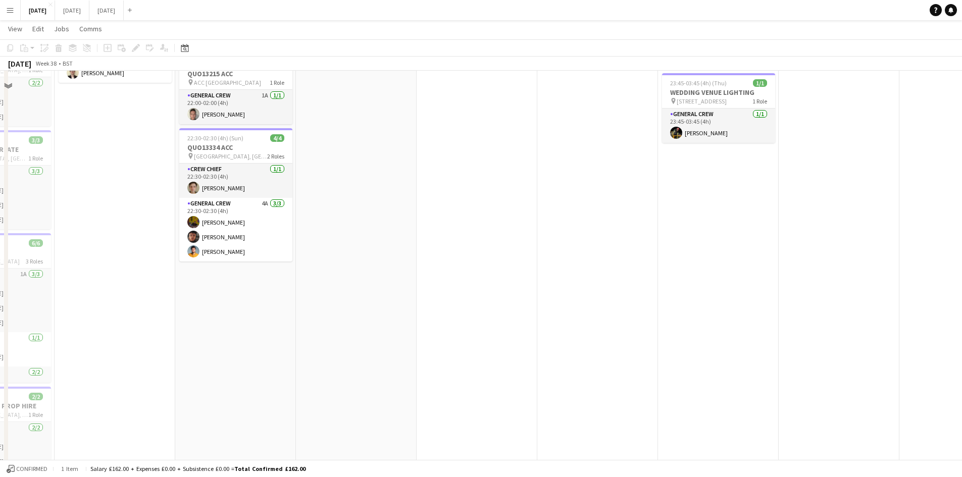
scroll to position [151, 0]
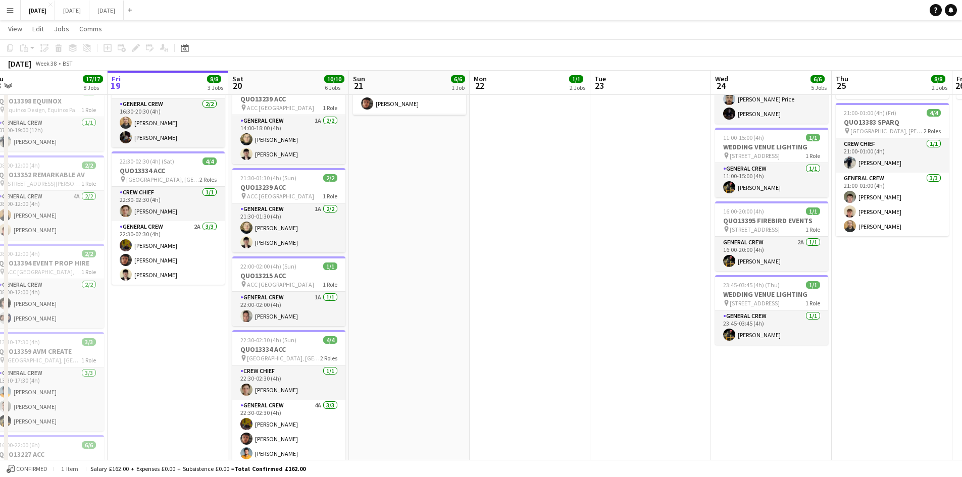
drag, startPoint x: 392, startPoint y: 339, endPoint x: 403, endPoint y: 334, distance: 12.4
click at [399, 336] on app-calendar-viewport "Tue 16 8/8 3 Jobs Wed 17 7/7 2 Jobs Thu 18 17/17 8 Jobs Fri 19 8/8 3 Jobs Sat 2…" at bounding box center [481, 305] width 962 height 835
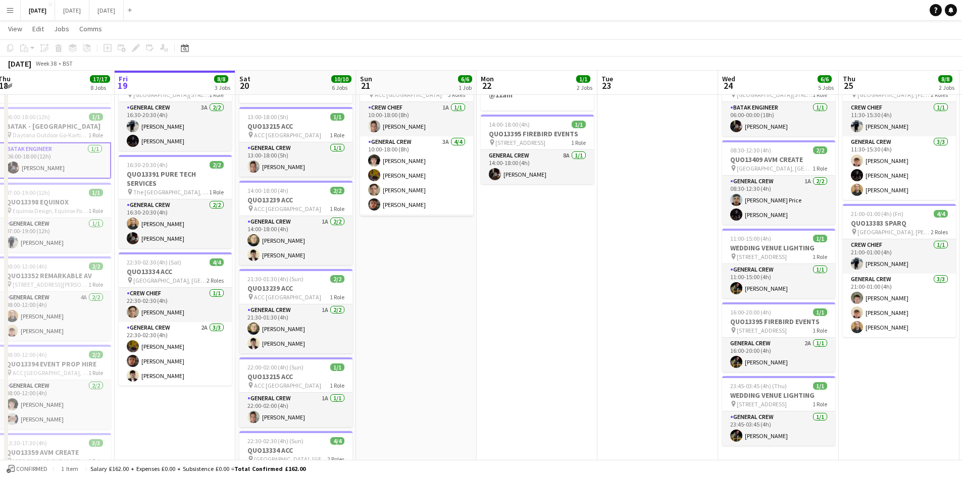
scroll to position [202, 0]
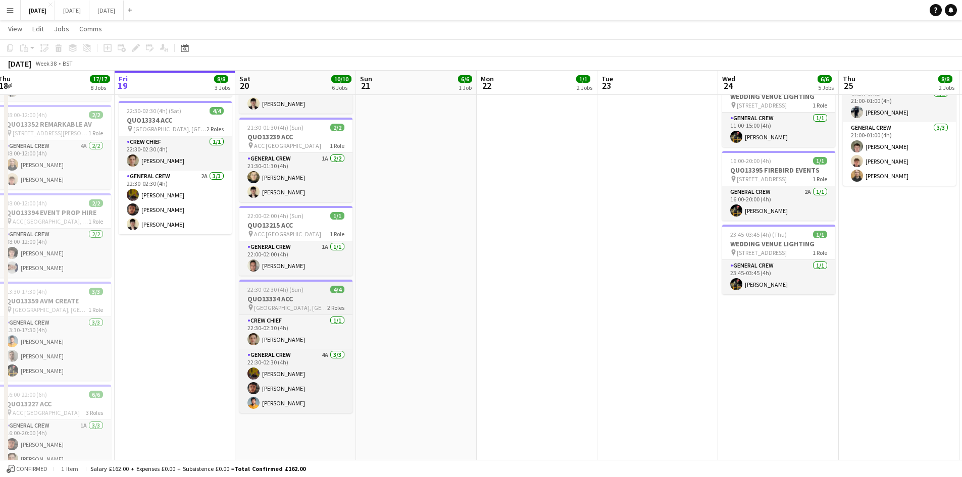
click at [299, 295] on h3 "QUO13334 ACC" at bounding box center [295, 298] width 113 height 9
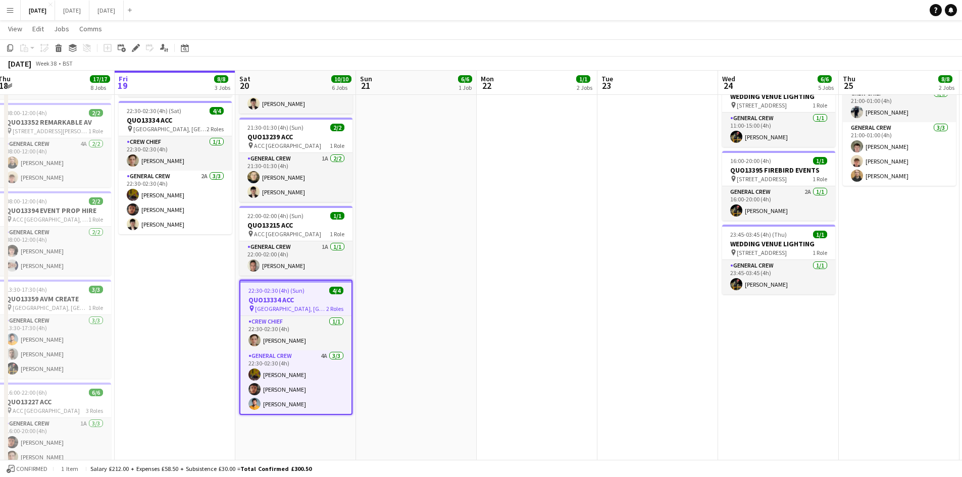
click at [129, 46] on div "Add job Add linked Job Edit Edit linked Job Applicants" at bounding box center [131, 48] width 77 height 12
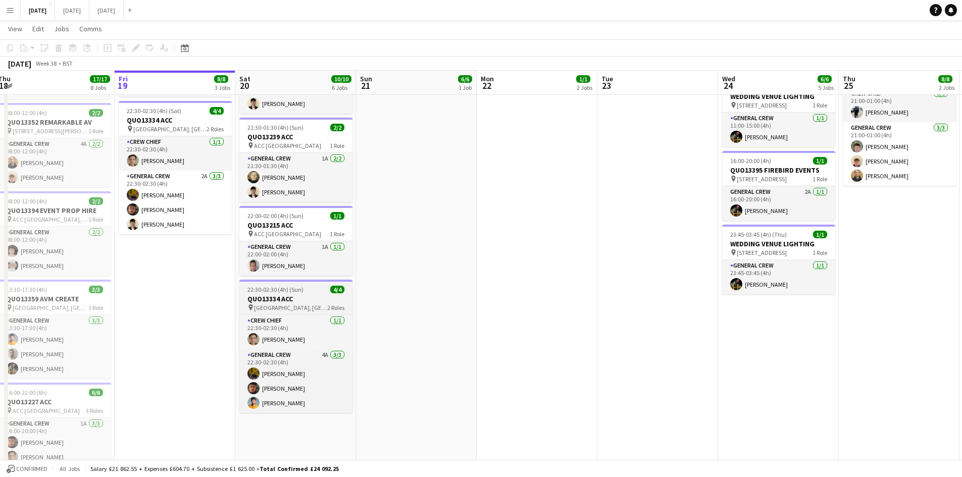
click at [304, 295] on h3 "QUO13334 ACC" at bounding box center [295, 298] width 113 height 9
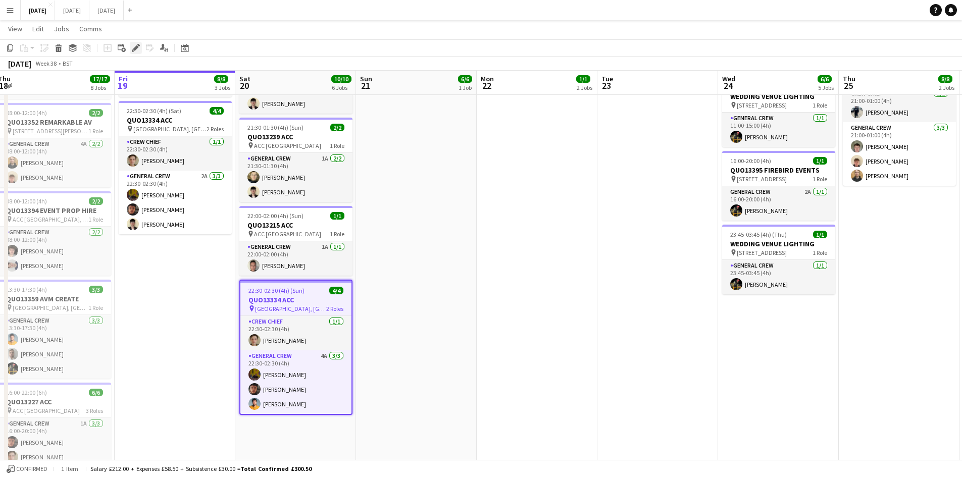
drag, startPoint x: 135, startPoint y: 47, endPoint x: 188, endPoint y: 45, distance: 52.6
click at [136, 47] on icon at bounding box center [136, 48] width 6 height 6
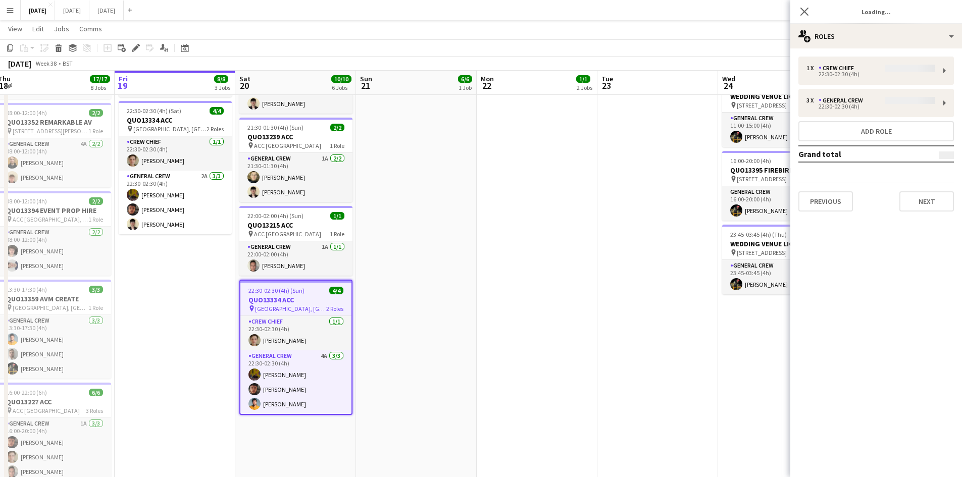
type input "**********"
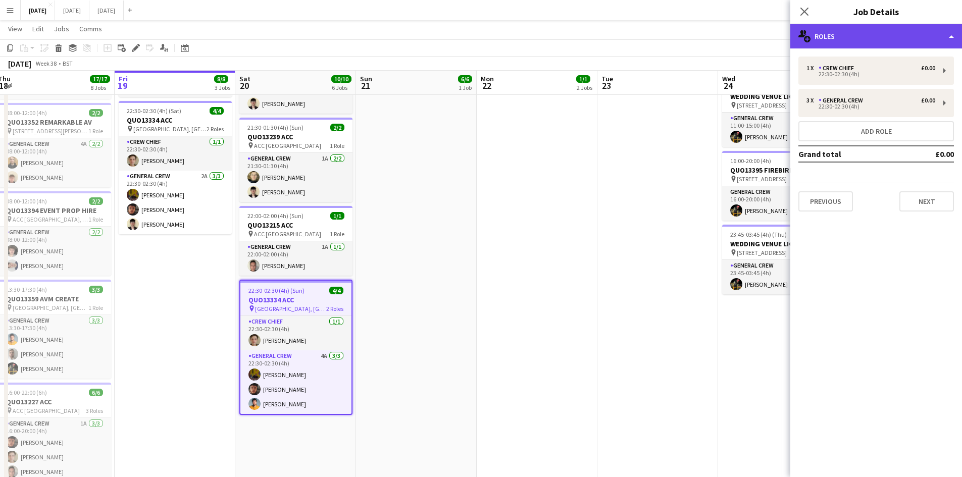
drag, startPoint x: 882, startPoint y: 35, endPoint x: 944, endPoint y: 60, distance: 66.7
click at [883, 35] on div "multiple-users-add Roles" at bounding box center [876, 36] width 172 height 24
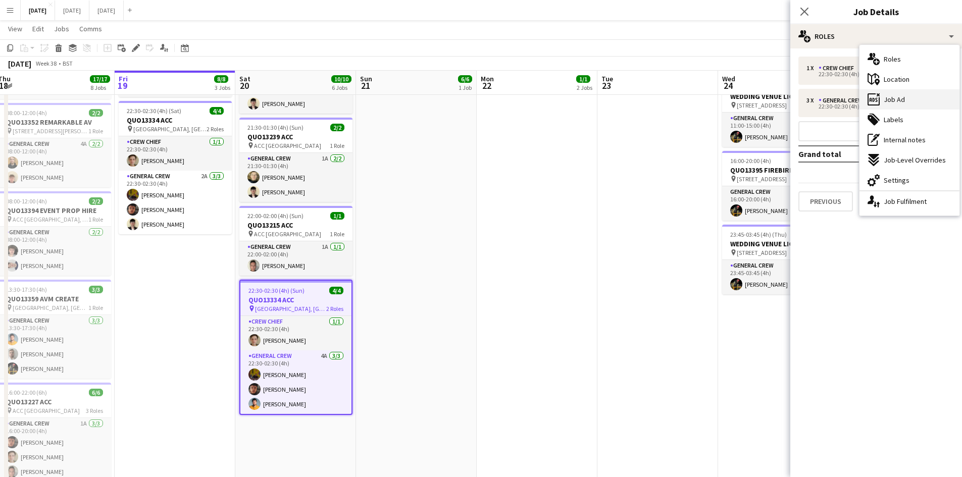
click at [904, 98] on div "ads-window Job Ad" at bounding box center [909, 99] width 100 height 20
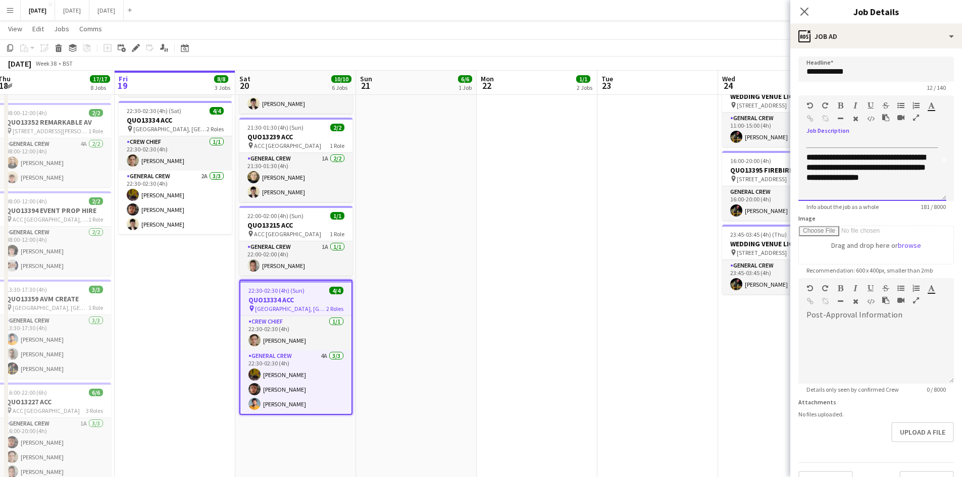
scroll to position [0, 0]
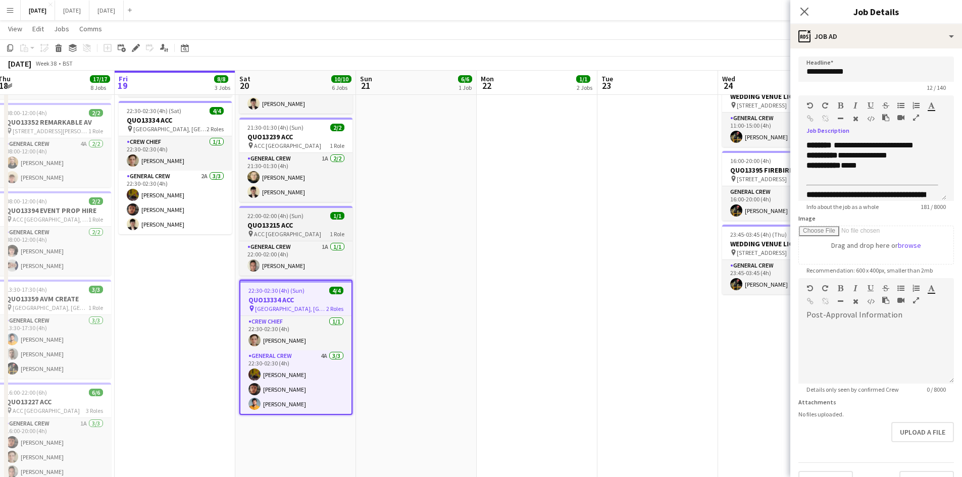
click at [311, 230] on div "pin ACC Liverpool 1 Role" at bounding box center [295, 234] width 113 height 8
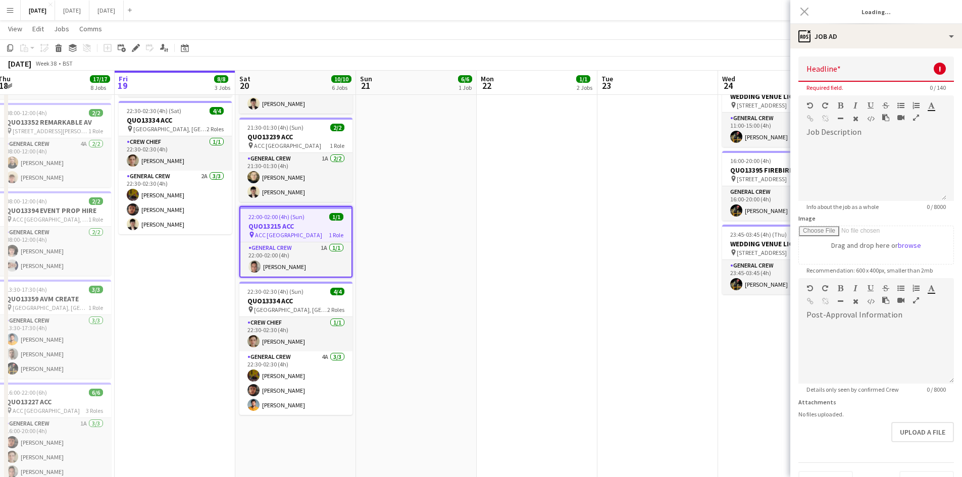
type input "**********"
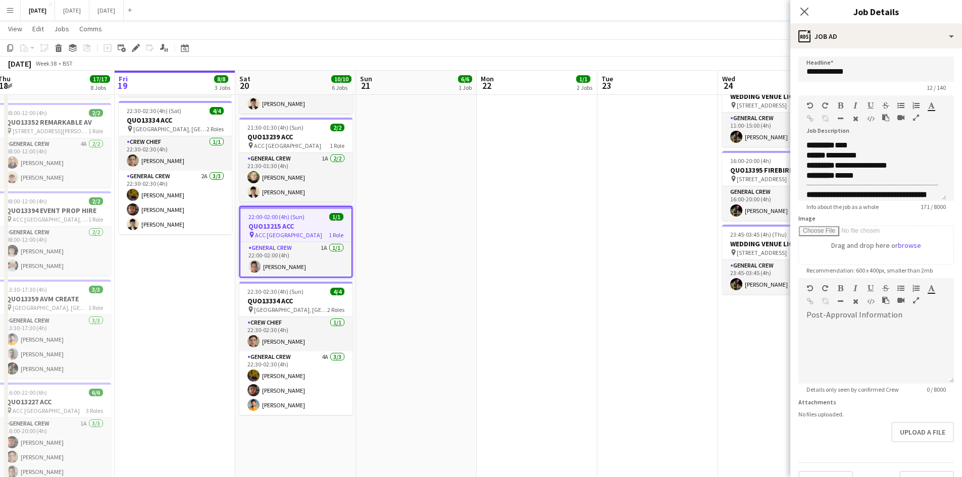
scroll to position [101, 0]
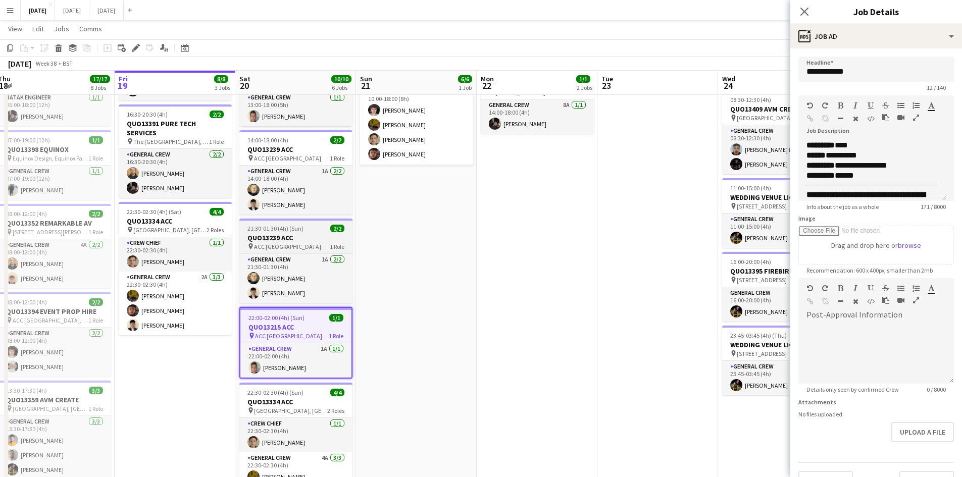
click at [304, 239] on h3 "QUO13239 ACC" at bounding box center [295, 237] width 113 height 9
type input "**********"
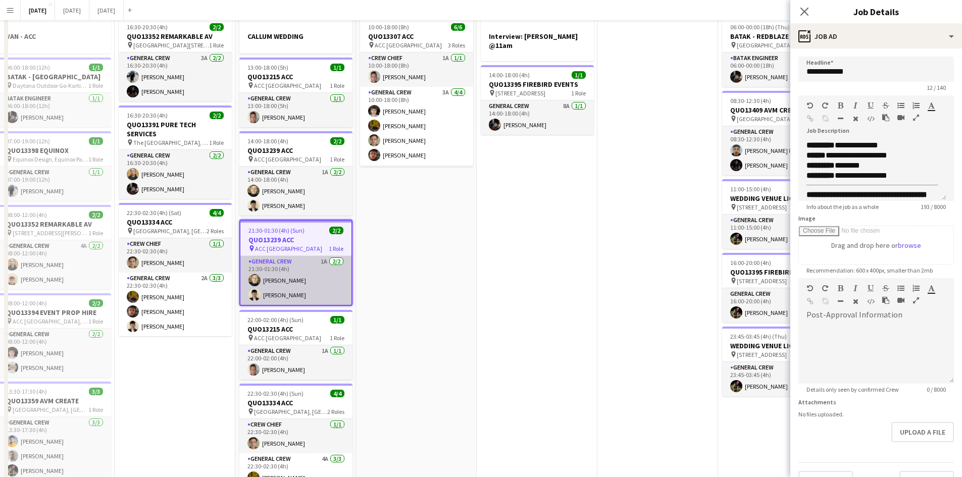
scroll to position [0, 0]
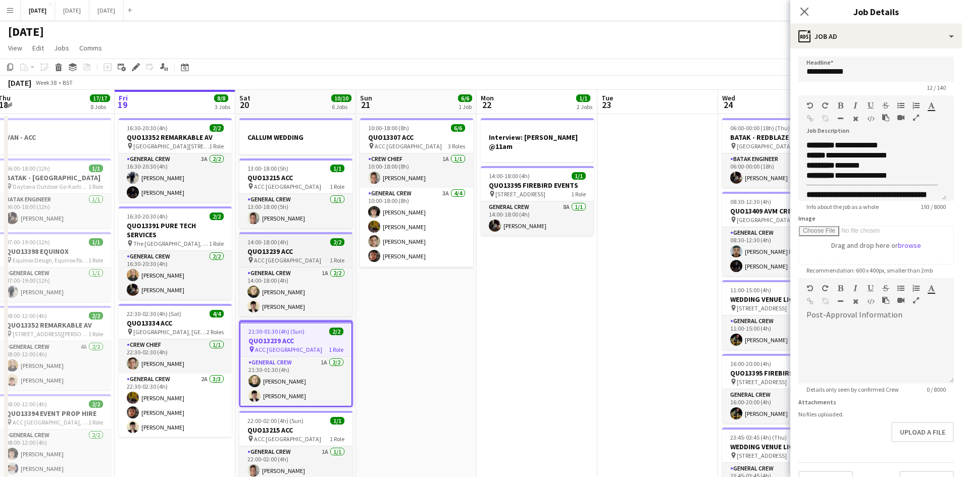
click at [303, 245] on div "14:00-18:00 (4h) 2/2" at bounding box center [295, 242] width 113 height 8
type input "**********"
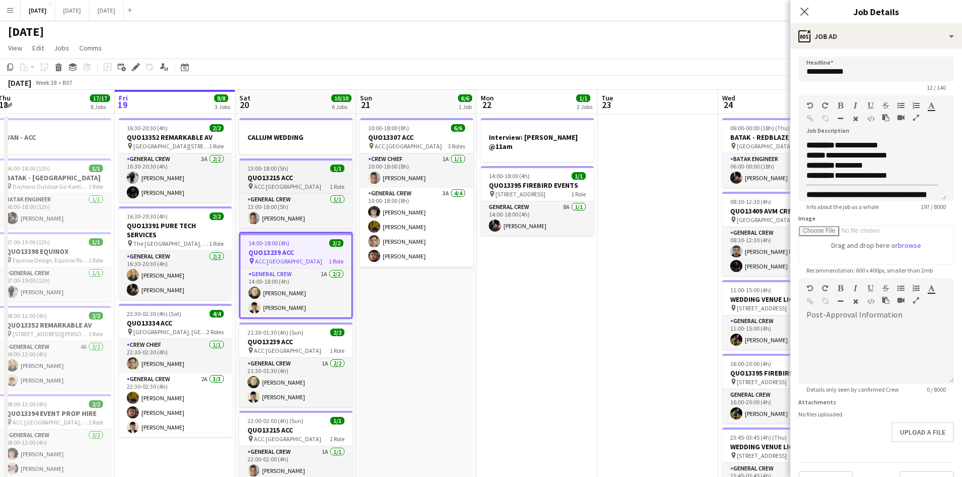
click at [299, 176] on h3 "QUO13215 ACC" at bounding box center [295, 177] width 113 height 9
type input "**********"
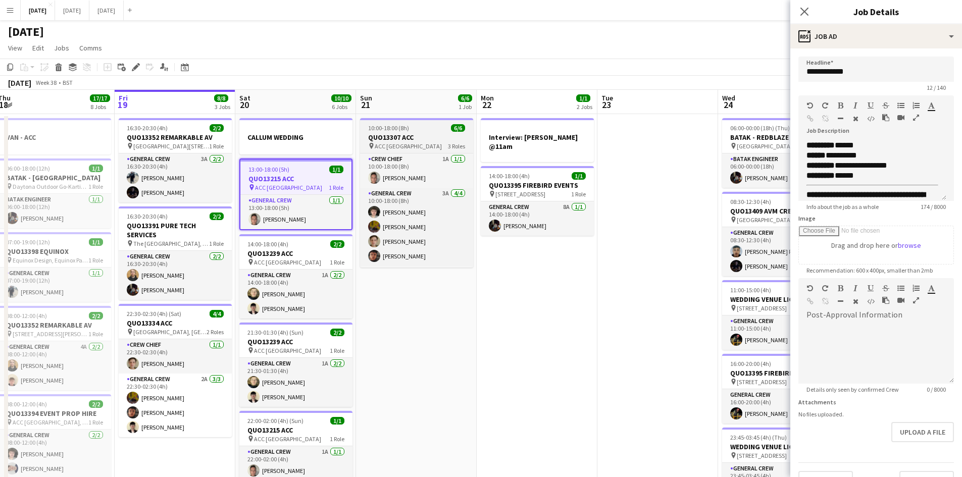
click at [426, 135] on h3 "QUO13307 ACC" at bounding box center [416, 137] width 113 height 9
type input "**********"
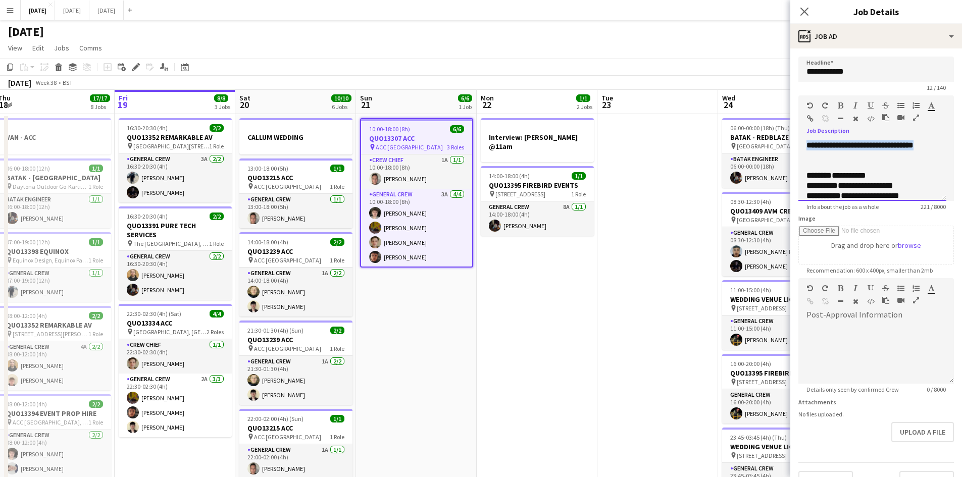
drag, startPoint x: 840, startPoint y: 154, endPoint x: 803, endPoint y: 140, distance: 39.8
click at [803, 140] on div "**********" at bounding box center [876, 167] width 156 height 68
copy span "**********"
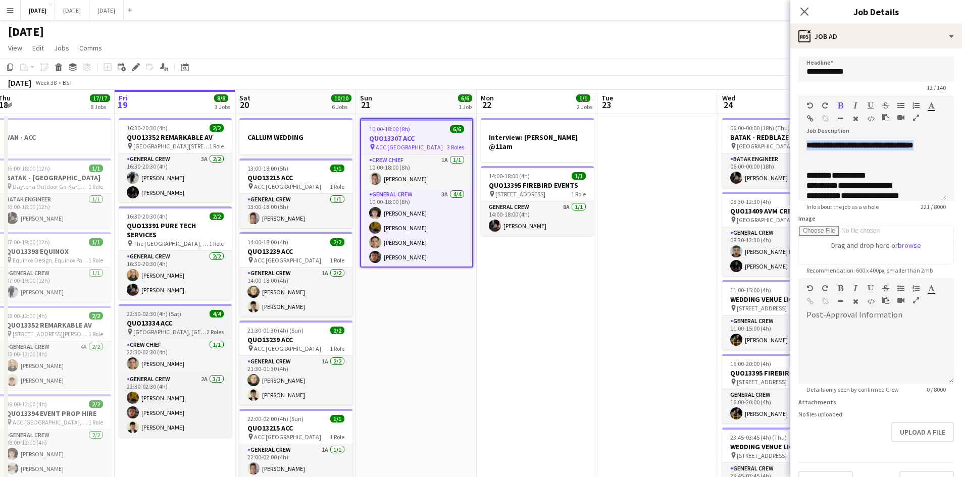
click at [176, 322] on h3 "QUO13334 ACC" at bounding box center [175, 323] width 113 height 9
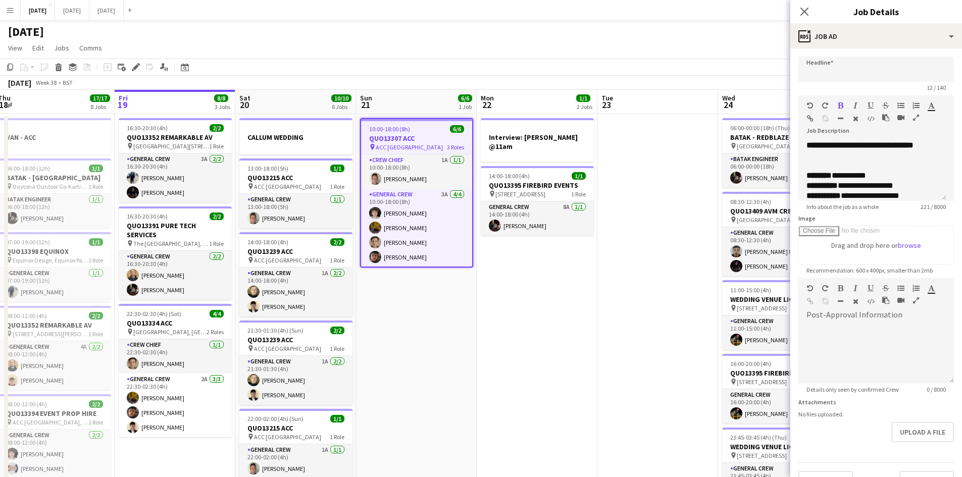
type input "**********"
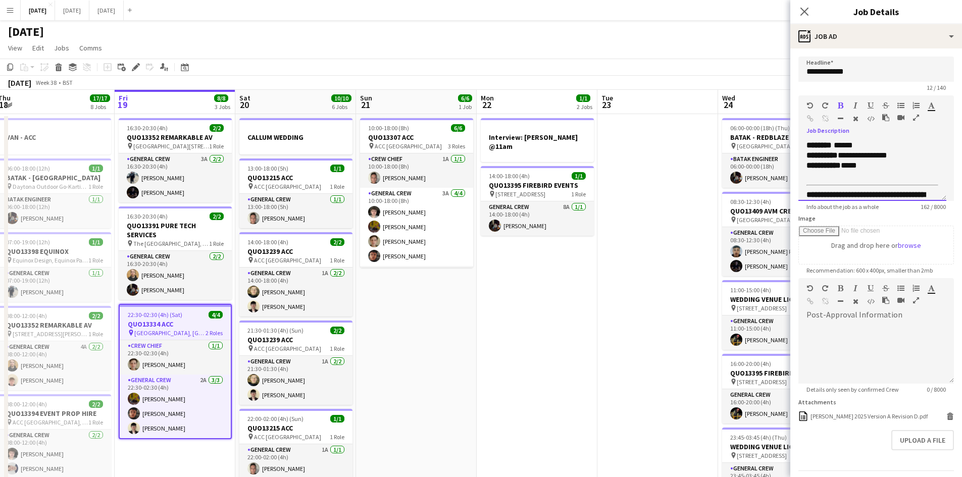
click at [804, 145] on div "**********" at bounding box center [872, 170] width 148 height 61
click at [820, 140] on div "**********" at bounding box center [876, 167] width 156 height 68
click at [812, 146] on div at bounding box center [872, 145] width 132 height 10
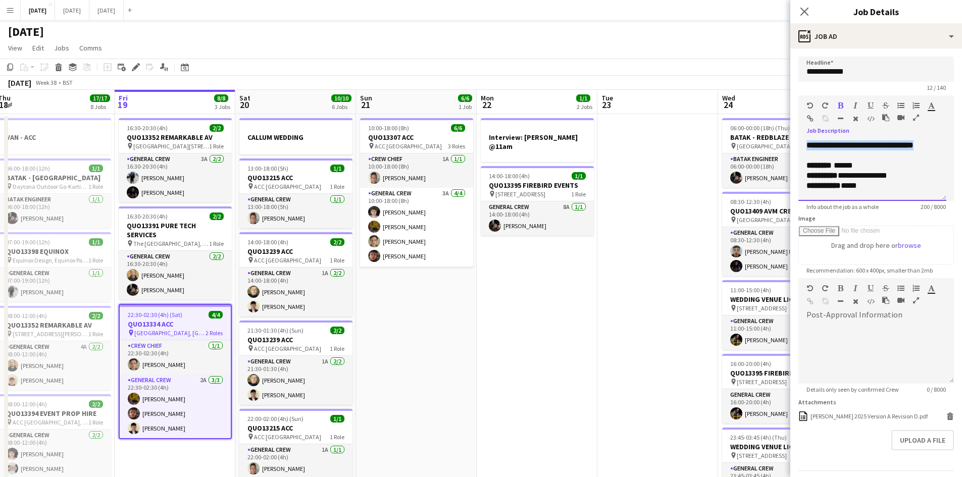
drag, startPoint x: 822, startPoint y: 155, endPoint x: 801, endPoint y: 141, distance: 24.5
click at [801, 141] on div "**********" at bounding box center [872, 170] width 148 height 61
copy span "**********"
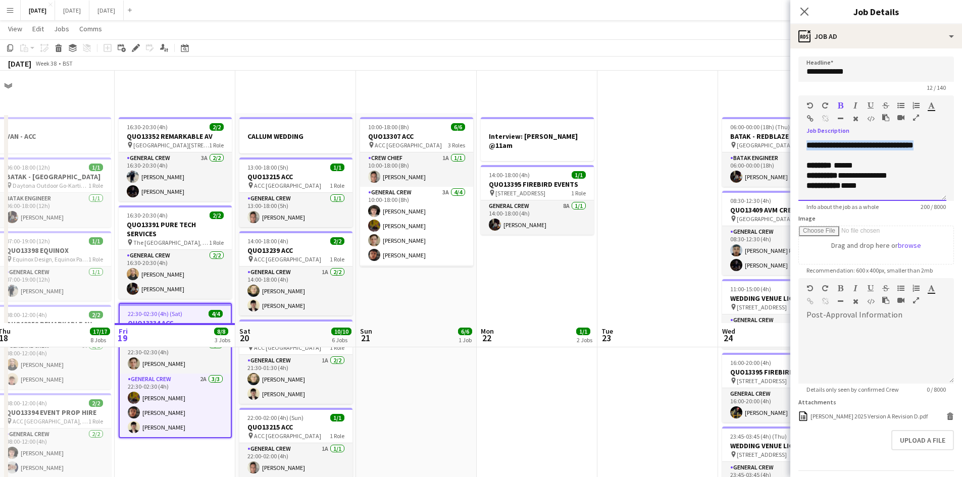
scroll to position [252, 0]
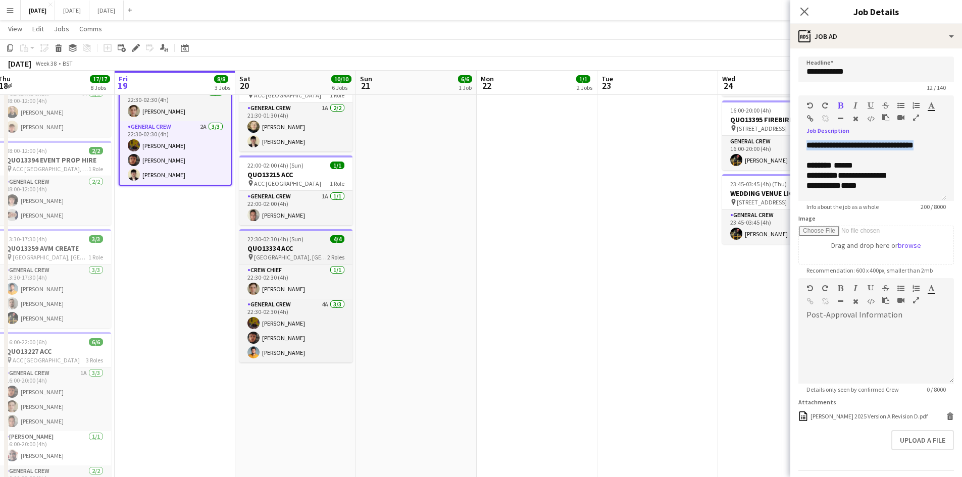
drag, startPoint x: 292, startPoint y: 251, endPoint x: 301, endPoint y: 249, distance: 8.8
click at [294, 251] on h3 "QUO13334 ACC" at bounding box center [295, 248] width 113 height 9
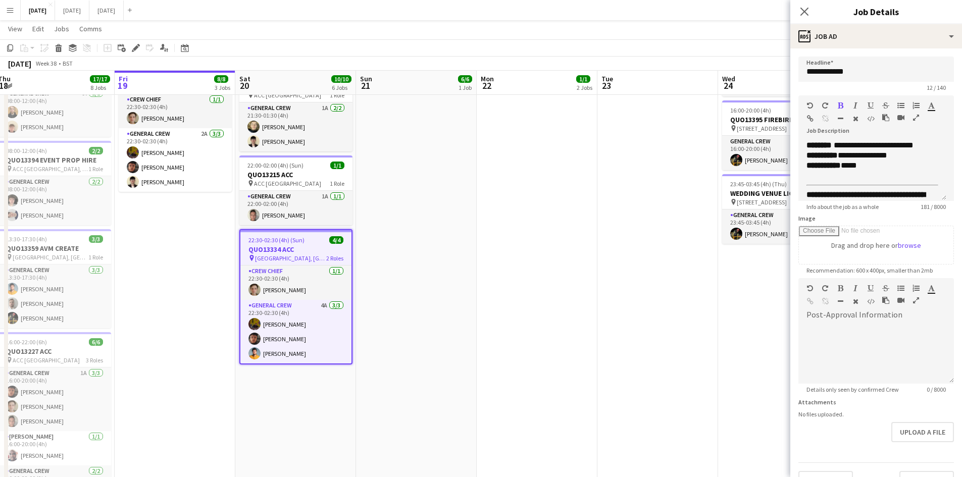
scroll to position [0, 245]
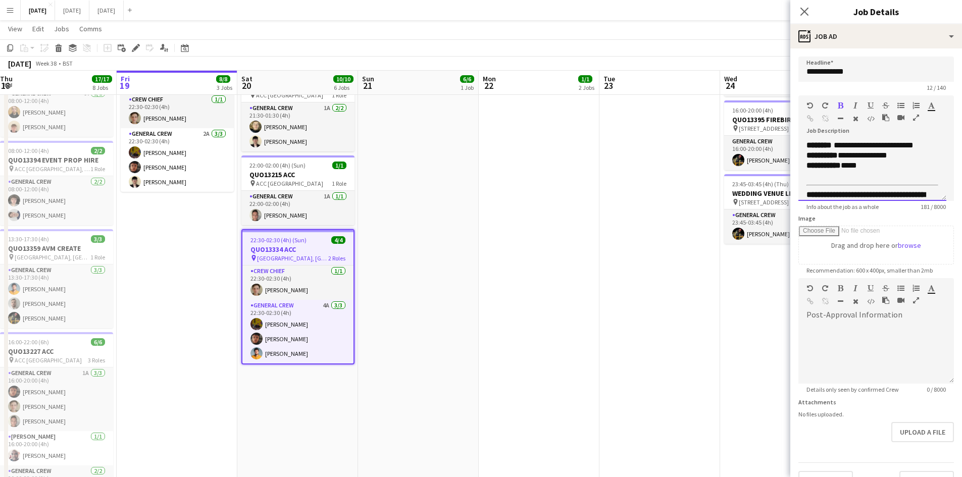
click at [803, 147] on div "**********" at bounding box center [872, 170] width 148 height 61
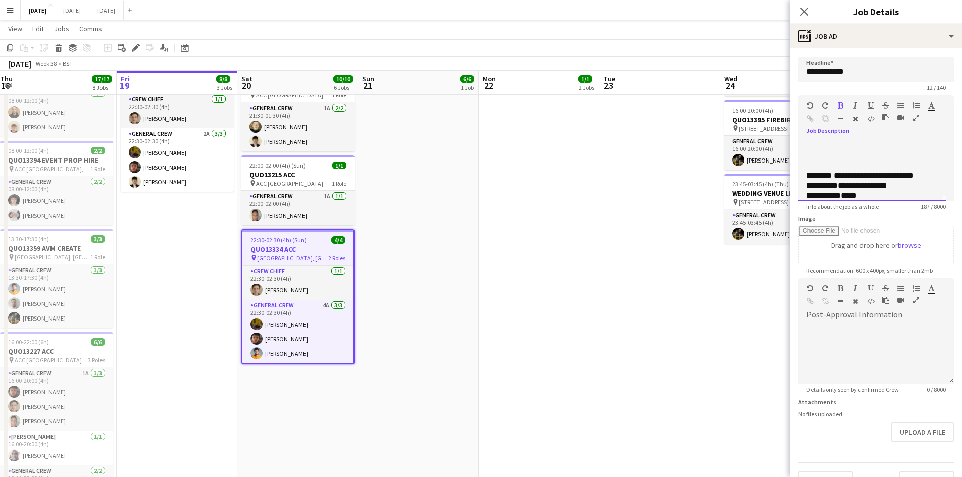
click at [814, 141] on div at bounding box center [872, 145] width 132 height 10
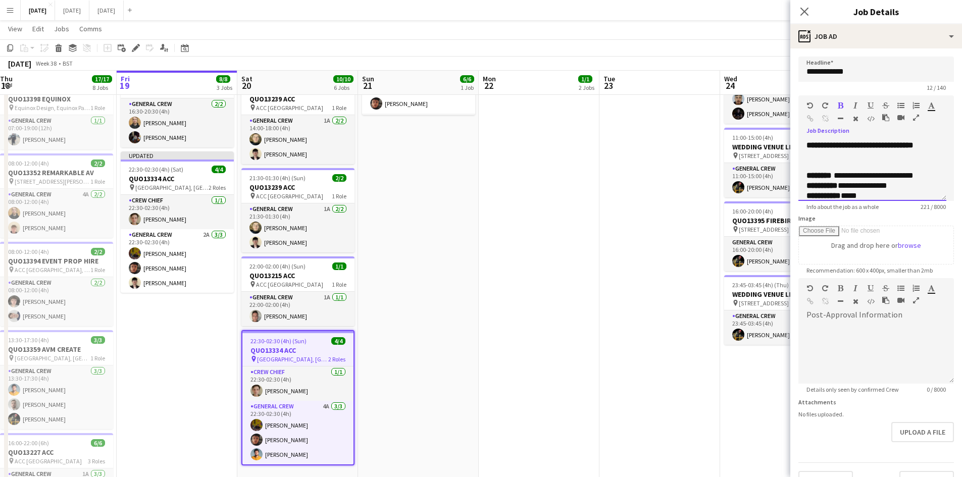
scroll to position [101, 0]
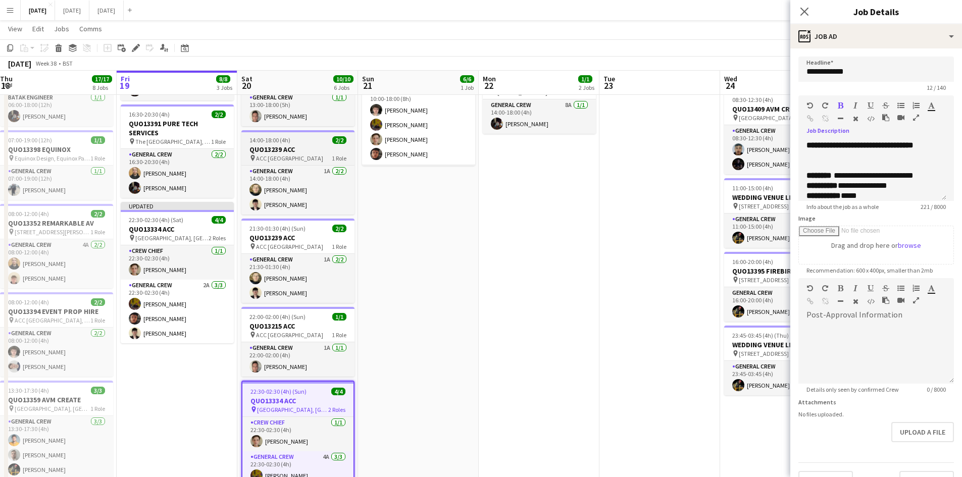
click at [301, 148] on h3 "QUO13239 ACC" at bounding box center [297, 149] width 113 height 9
type input "**********"
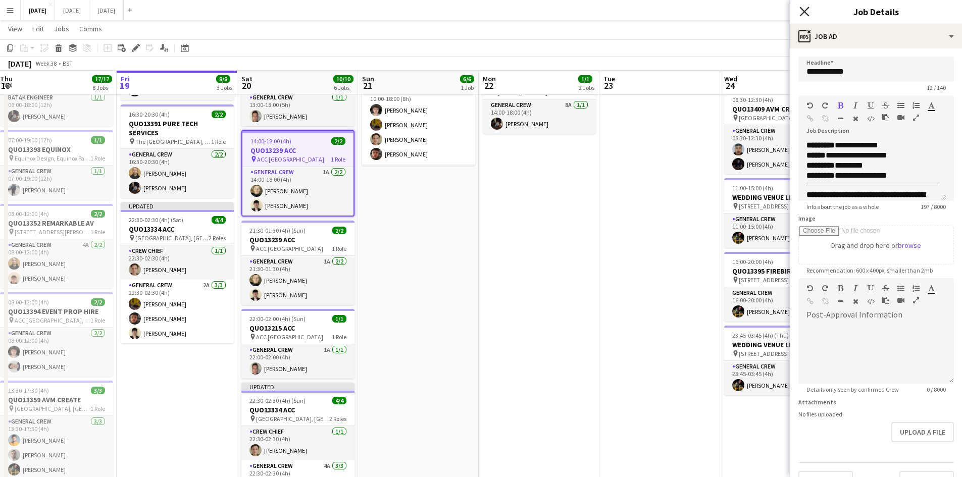
click at [803, 13] on icon at bounding box center [804, 12] width 10 height 10
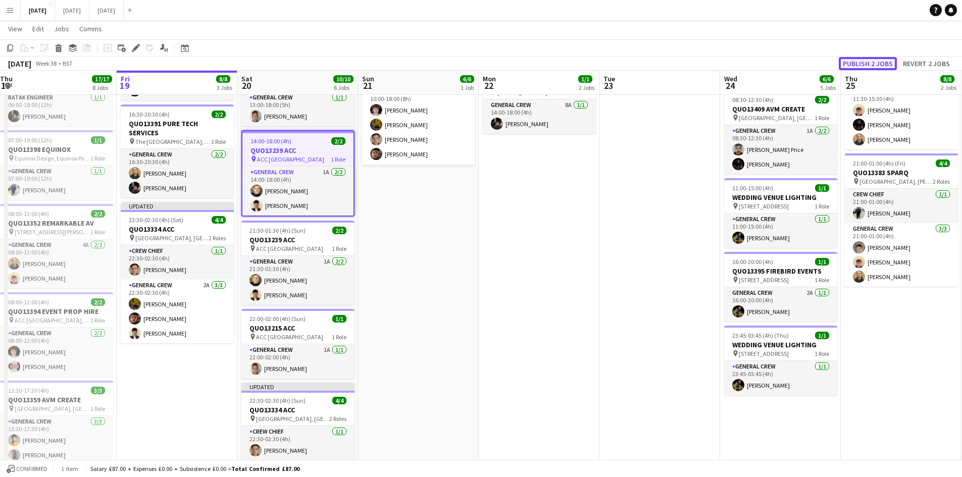
click at [853, 68] on button "Publish 2 jobs" at bounding box center [868, 63] width 58 height 13
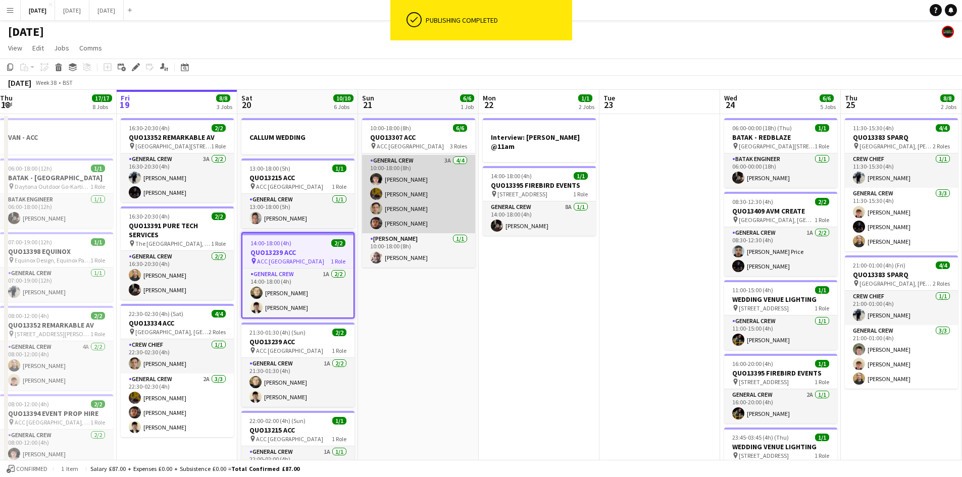
scroll to position [0, 0]
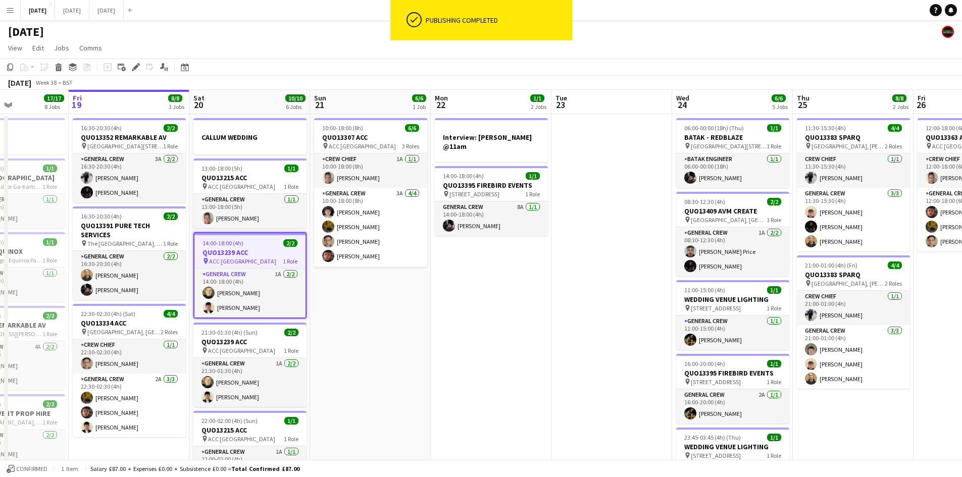
drag, startPoint x: 604, startPoint y: 295, endPoint x: 569, endPoint y: 281, distance: 38.3
click at [585, 290] on app-calendar-viewport "Tue 16 8/8 3 Jobs Wed 17 7/7 2 Jobs Thu 18 17/17 8 Jobs Fri 19 8/8 3 Jobs Sat 2…" at bounding box center [481, 483] width 962 height 786
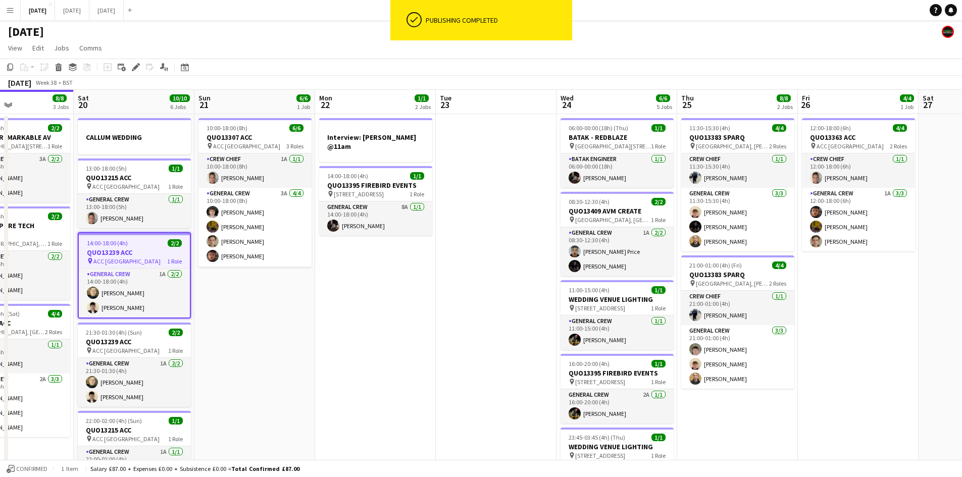
drag, startPoint x: 535, startPoint y: 298, endPoint x: 514, endPoint y: 282, distance: 26.4
click at [489, 282] on app-calendar-viewport "Wed 17 7/7 2 Jobs Thu 18 17/17 8 Jobs Fri 19 8/8 3 Jobs Sat 20 10/10 6 Jobs Sun…" at bounding box center [481, 483] width 962 height 786
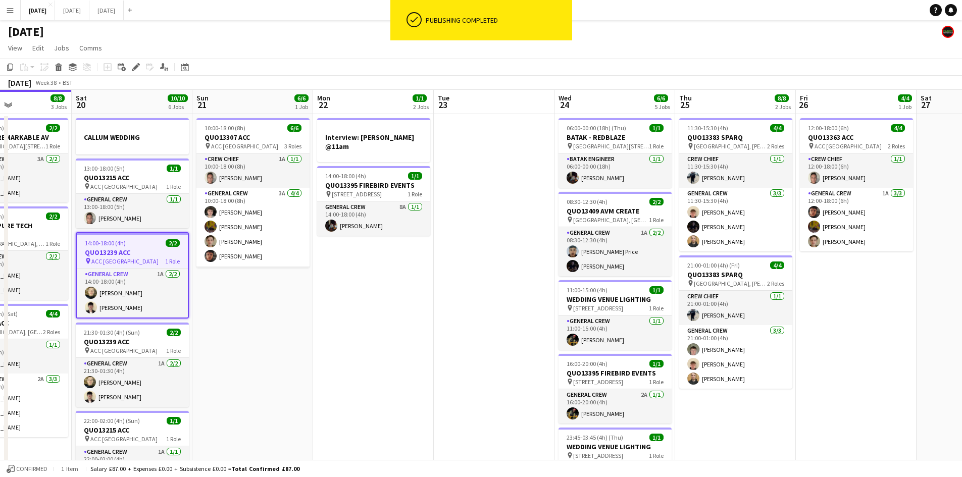
scroll to position [0, 402]
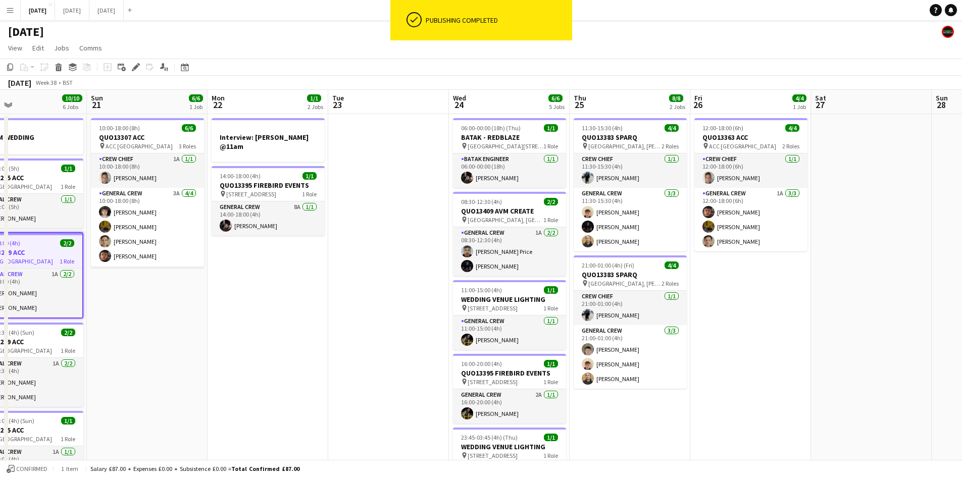
drag, startPoint x: 510, startPoint y: 293, endPoint x: 425, endPoint y: 266, distance: 89.0
click at [420, 271] on app-calendar-viewport "Wed 17 7/7 2 Jobs Thu 18 17/17 8 Jobs Fri 19 8/8 3 Jobs Sat 20 10/10 6 Jobs Sun…" at bounding box center [481, 483] width 962 height 786
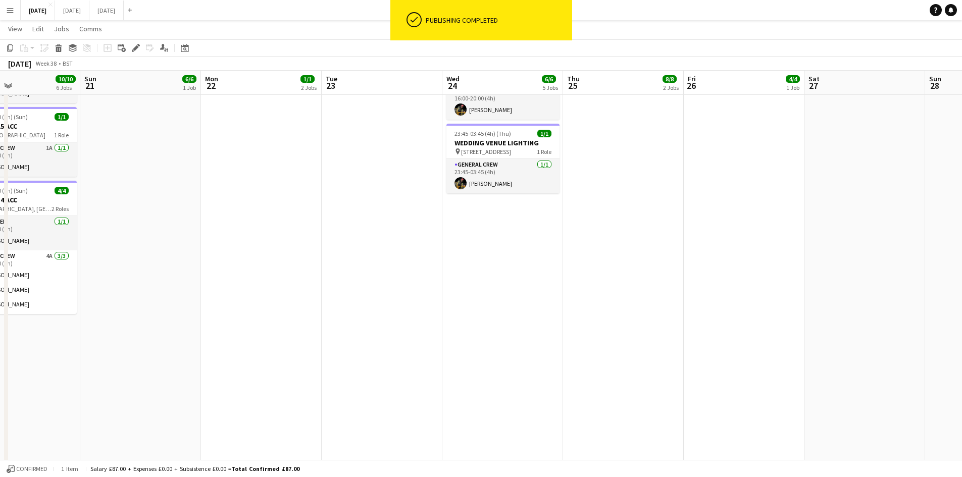
scroll to position [0, 0]
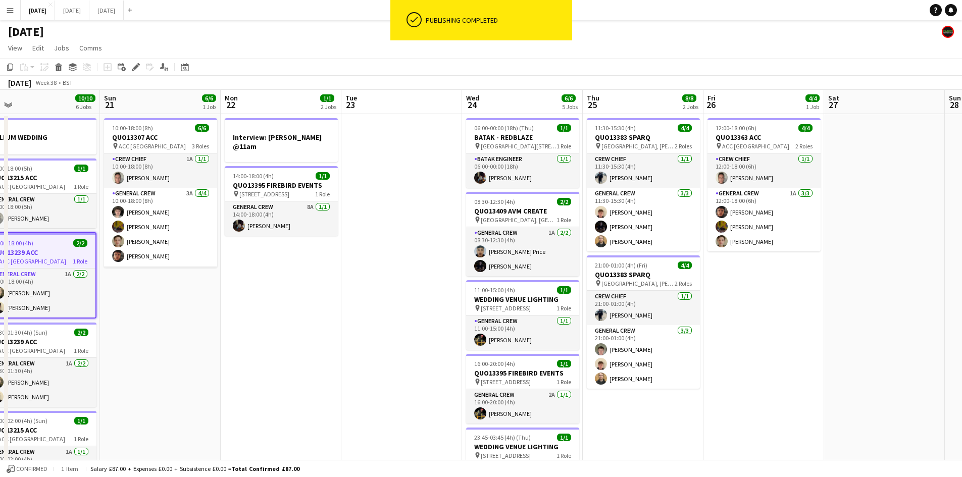
drag, startPoint x: 730, startPoint y: 309, endPoint x: 810, endPoint y: 272, distance: 88.1
click at [804, 285] on app-calendar-viewport "Thu 18 17/17 8 Jobs Fri 19 8/8 3 Jobs Sat 20 10/10 6 Jobs Sun 21 6/6 1 Job Mon …" at bounding box center [481, 483] width 962 height 786
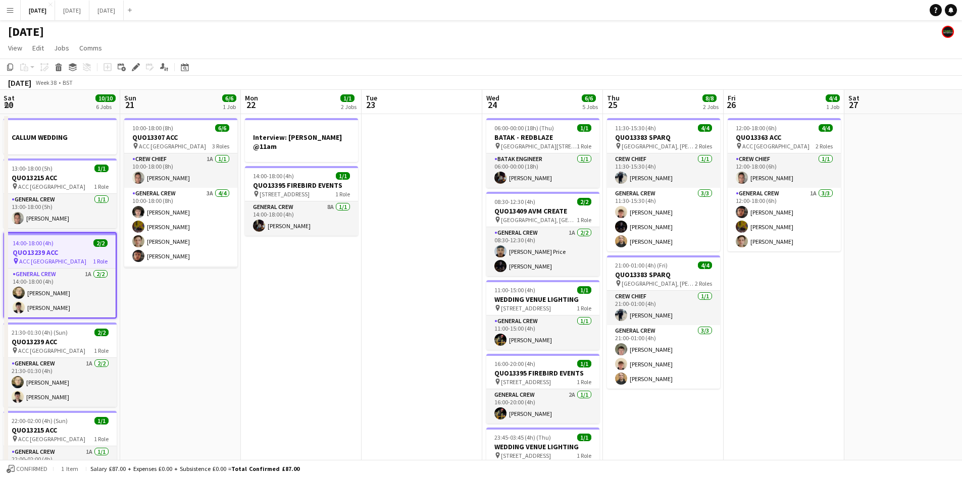
drag, startPoint x: 585, startPoint y: 291, endPoint x: 575, endPoint y: 291, distance: 9.6
click at [632, 282] on app-calendar-viewport "Thu 18 17/17 8 Jobs Fri 19 8/8 3 Jobs Sat 20 10/10 6 Jobs Sun 21 6/6 1 Job Mon …" at bounding box center [481, 483] width 962 height 786
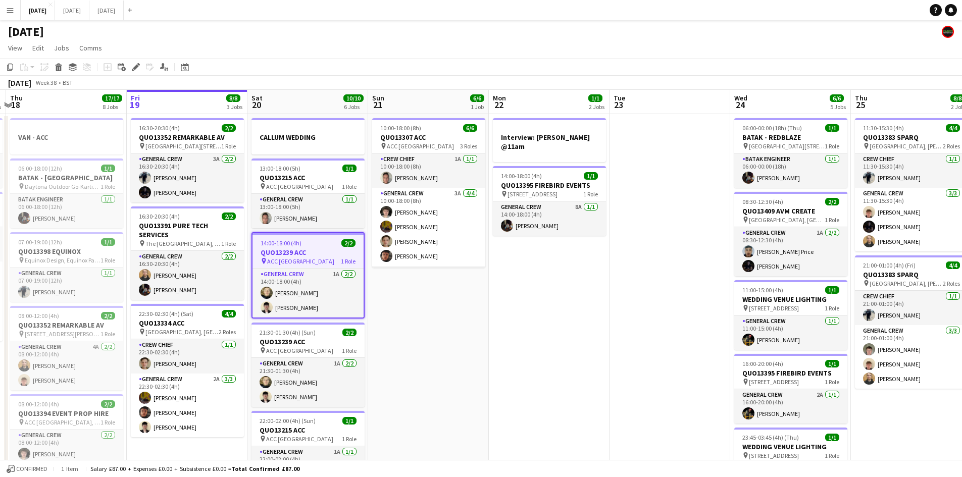
click at [593, 309] on app-calendar-viewport "Tue 16 8/8 3 Jobs Wed 17 7/7 2 Jobs Thu 18 17/17 8 Jobs Fri 19 8/8 3 Jobs Sat 2…" at bounding box center [481, 483] width 962 height 786
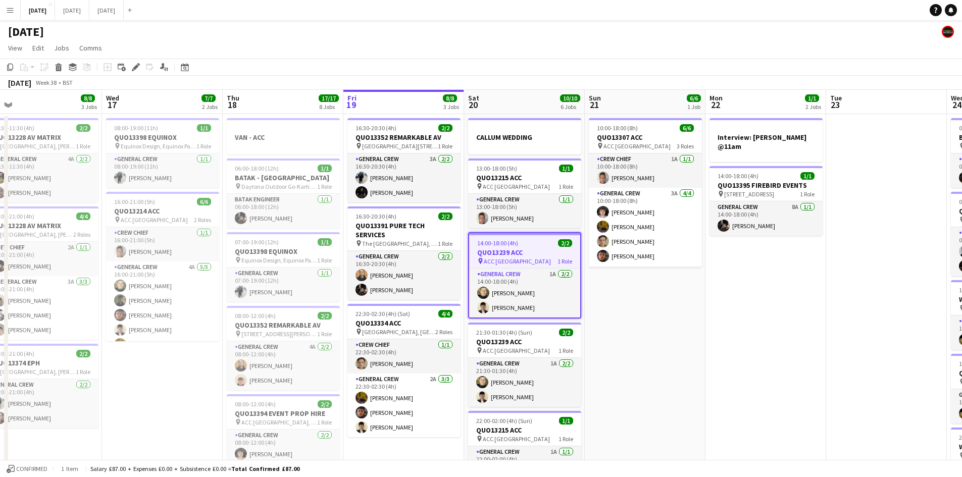
drag, startPoint x: 601, startPoint y: 308, endPoint x: 662, endPoint y: 303, distance: 61.3
click at [662, 303] on app-calendar-viewport "Sun 14 9/9 4 Jobs Mon 15 12/12 4 Jobs Tue 16 8/8 3 Jobs Wed 17 7/7 2 Jobs Thu 1…" at bounding box center [481, 483] width 962 height 786
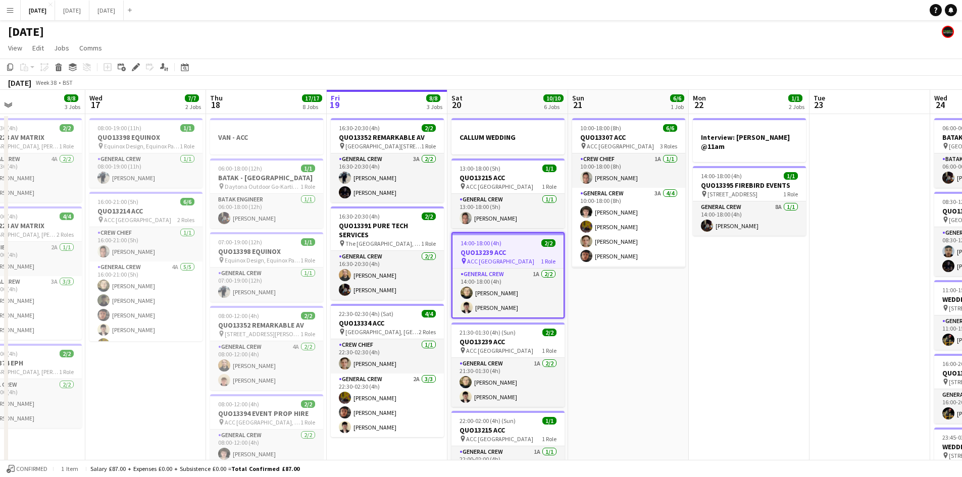
click at [666, 279] on app-calendar-viewport "Sat 13 12/12 5 Jobs Sun 14 9/9 4 Jobs Mon 15 12/12 4 Jobs Tue 16 8/8 3 Jobs Wed…" at bounding box center [481, 483] width 962 height 786
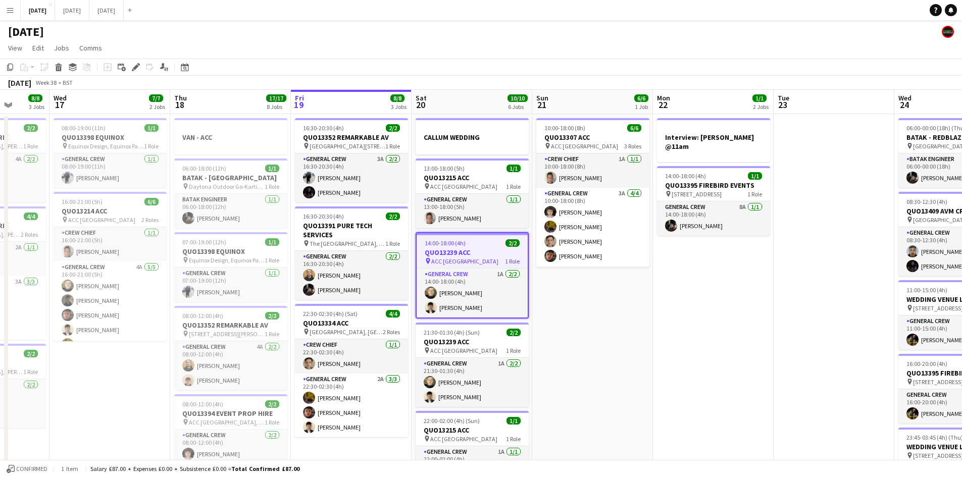
drag, startPoint x: 706, startPoint y: 303, endPoint x: 515, endPoint y: 301, distance: 190.9
click at [494, 301] on app-calendar-viewport "Sun 14 9/9 4 Jobs Mon 15 12/12 4 Jobs Tue 16 8/8 3 Jobs Wed 17 7/7 2 Jobs Thu 1…" at bounding box center [481, 483] width 962 height 786
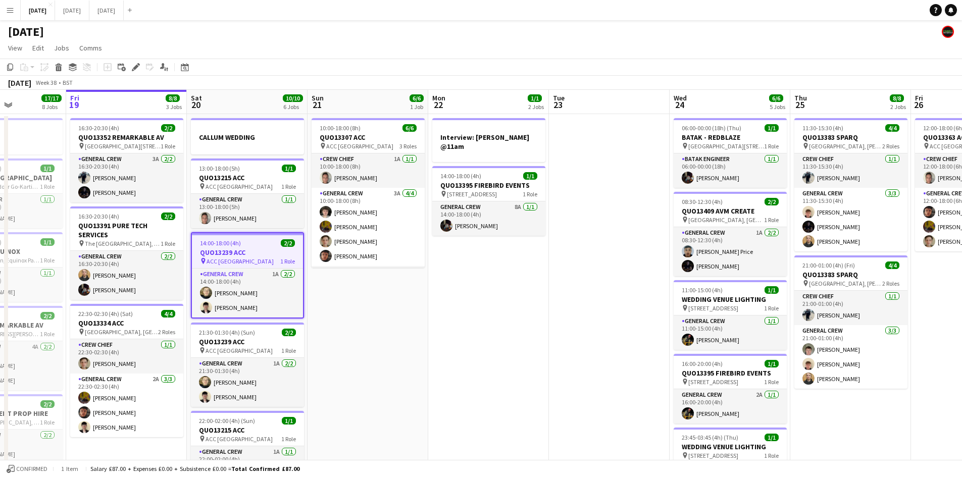
drag, startPoint x: 591, startPoint y: 337, endPoint x: 422, endPoint y: 313, distance: 171.4
click at [373, 315] on app-calendar-viewport "Tue 16 8/8 3 Jobs Wed 17 7/7 2 Jobs Thu 18 17/17 8 Jobs Fri 19 8/8 3 Jobs Sat 2…" at bounding box center [481, 483] width 962 height 786
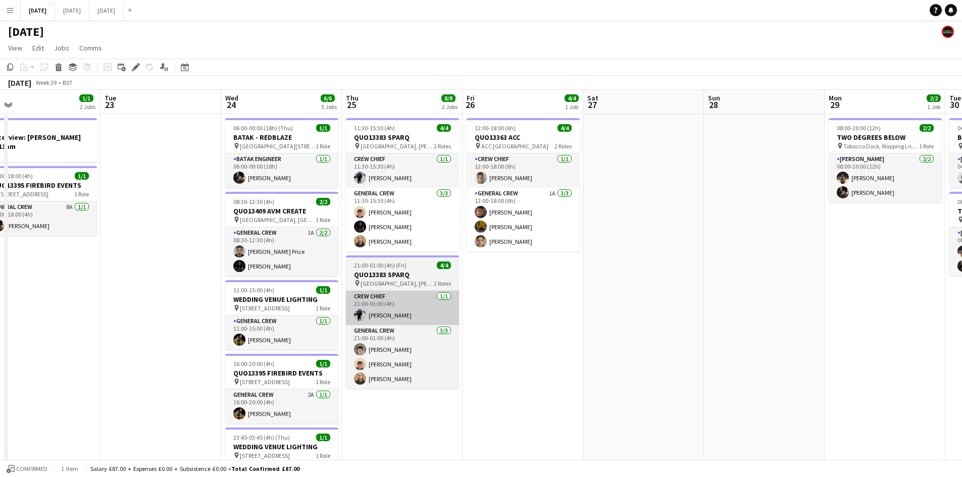
drag, startPoint x: 540, startPoint y: 328, endPoint x: 357, endPoint y: 310, distance: 183.8
click at [347, 314] on app-calendar-viewport "Fri 19 8/8 3 Jobs Sat 20 10/10 6 Jobs Sun 21 6/6 1 Job Mon 22 1/1 2 Jobs Tue 23…" at bounding box center [481, 483] width 962 height 786
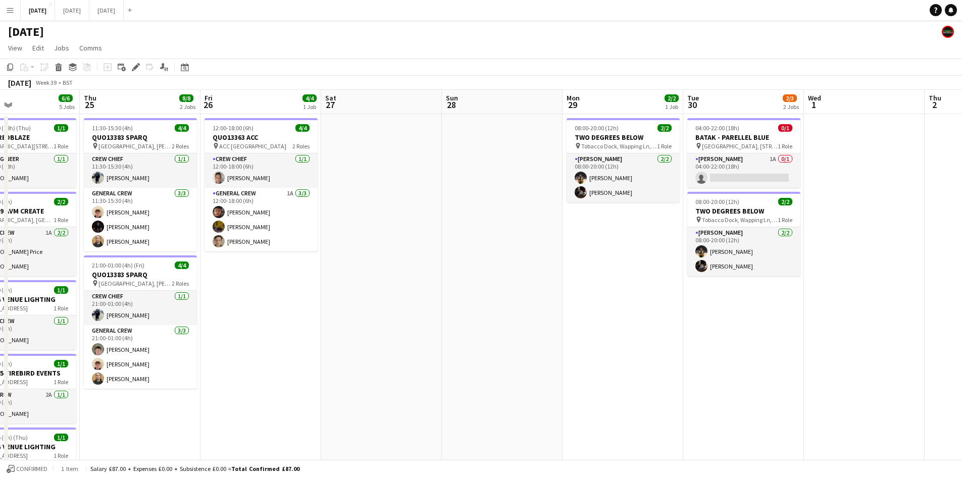
drag, startPoint x: 391, startPoint y: 295, endPoint x: 516, endPoint y: 320, distance: 127.7
click at [390, 294] on app-calendar-viewport "Sun 21 6/6 1 Job Mon 22 1/1 2 Jobs Tue 23 Wed 24 6/6 5 Jobs Thu 25 8/8 2 Jobs F…" at bounding box center [481, 483] width 962 height 786
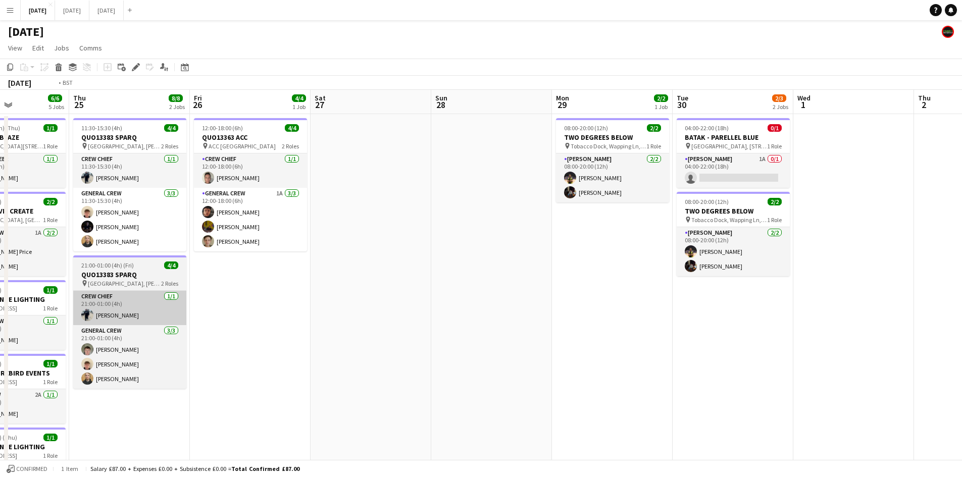
drag, startPoint x: 729, startPoint y: 328, endPoint x: 508, endPoint y: 322, distance: 221.2
click at [733, 326] on app-calendar-viewport "Mon 22 1/1 2 Jobs Tue 23 Wed 24 6/6 5 Jobs Thu 25 8/8 2 Jobs Fri 26 4/4 1 Job S…" at bounding box center [481, 483] width 962 height 786
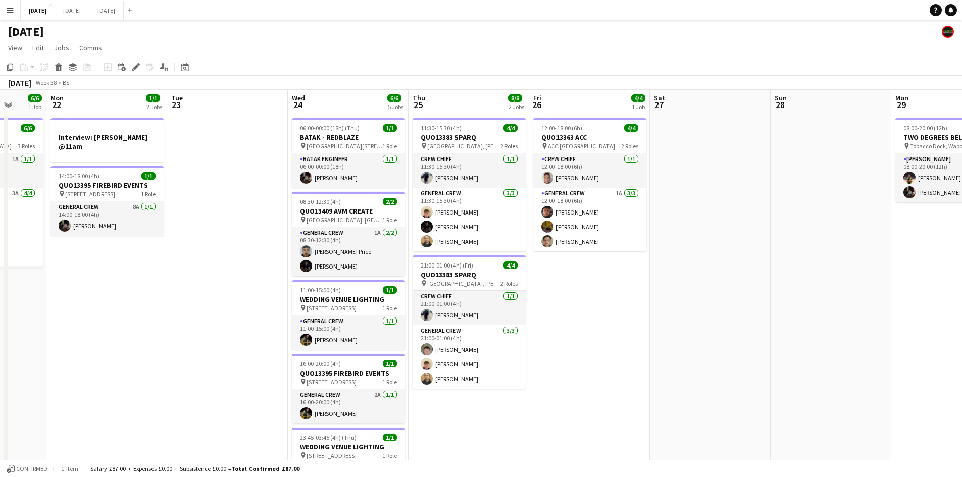
click at [713, 318] on app-calendar-viewport "Fri 19 8/8 3 Jobs Sat 20 10/10 6 Jobs Sun 21 6/6 1 Job Mon 22 1/1 2 Jobs Tue 23…" at bounding box center [481, 483] width 962 height 786
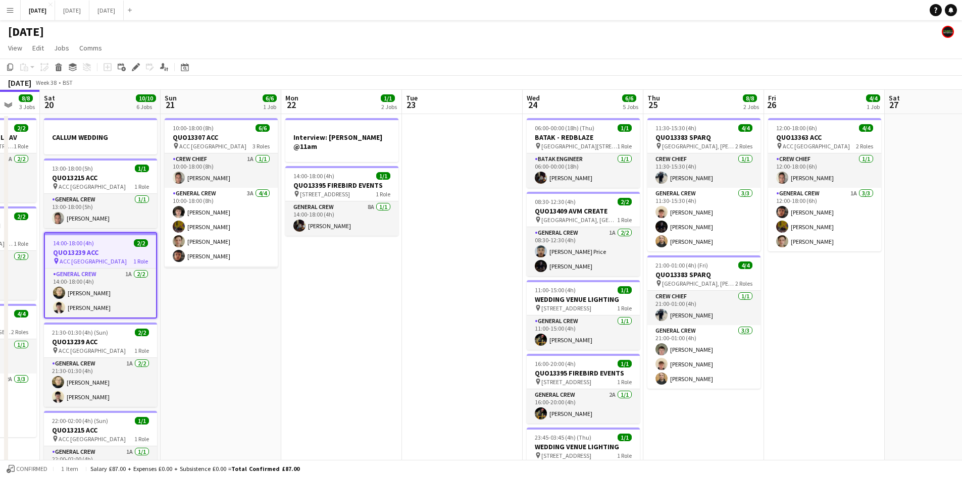
drag, startPoint x: 679, startPoint y: 319, endPoint x: 892, endPoint y: 282, distance: 216.8
click at [775, 303] on app-calendar-viewport "Wed 17 7/7 2 Jobs Thu 18 17/17 8 Jobs Fri 19 8/8 3 Jobs Sat 20 10/10 6 Jobs Sun…" at bounding box center [481, 483] width 962 height 786
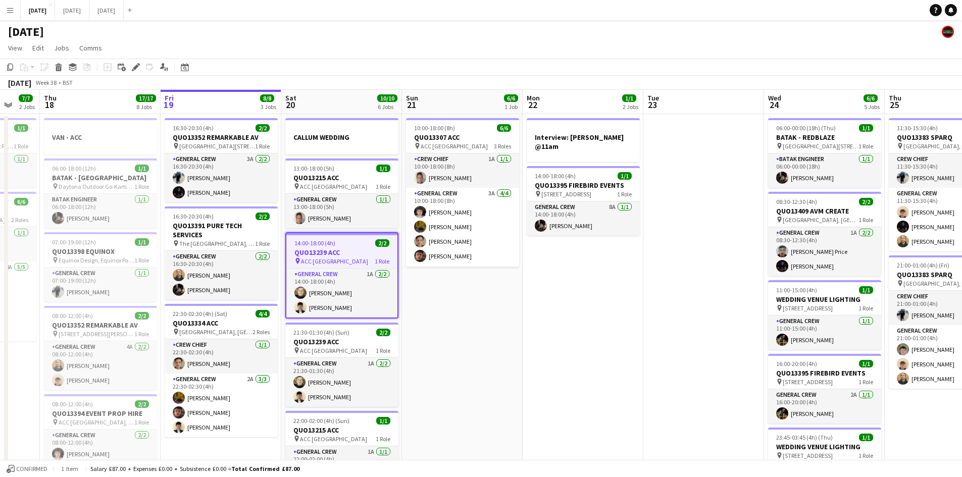
drag, startPoint x: 667, startPoint y: 319, endPoint x: 679, endPoint y: 311, distance: 14.6
click at [675, 316] on app-calendar-viewport "Mon 15 12/12 4 Jobs Tue 16 8/8 3 Jobs Wed 17 7/7 2 Jobs Thu 18 17/17 8 Jobs Fri…" at bounding box center [481, 483] width 962 height 786
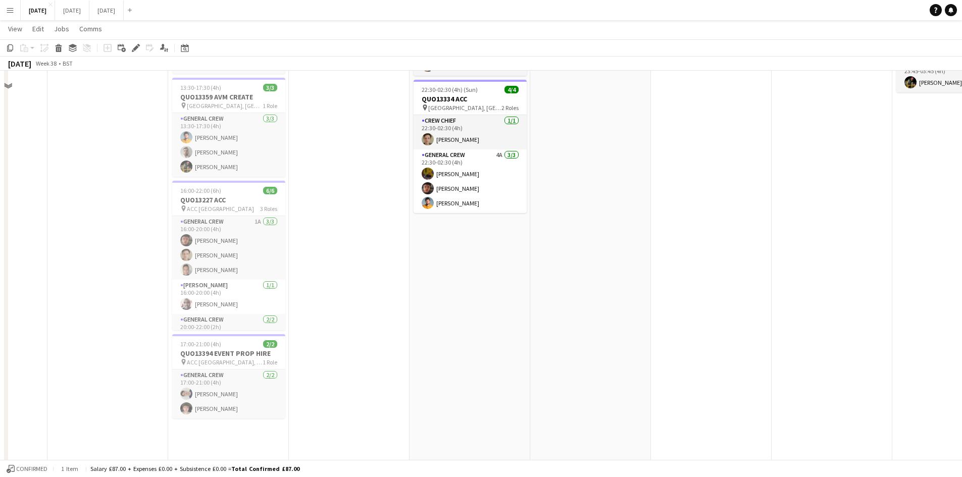
scroll to position [0, 0]
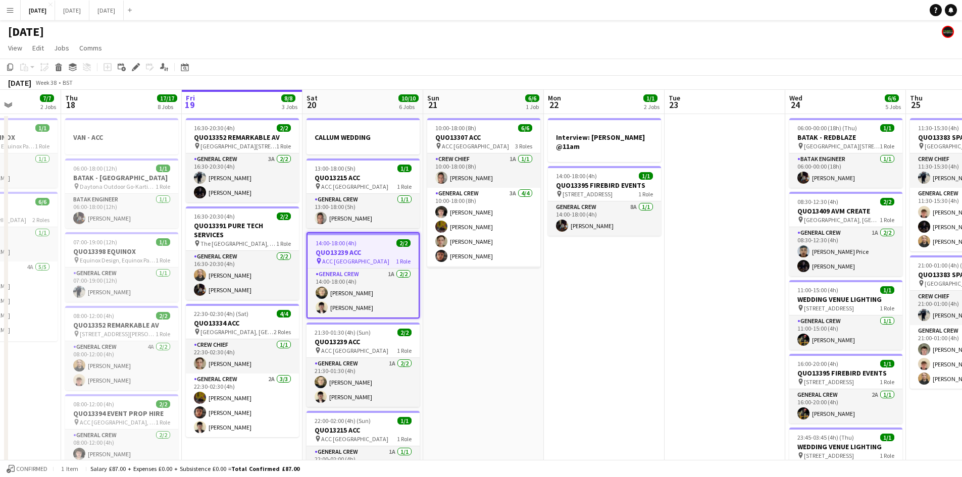
drag, startPoint x: 613, startPoint y: 280, endPoint x: 599, endPoint y: 269, distance: 17.6
click at [608, 276] on app-calendar-viewport "Mon 15 12/12 4 Jobs Tue 16 8/8 3 Jobs Wed 17 7/7 2 Jobs Thu 18 17/17 8 Jobs Fri…" at bounding box center [481, 483] width 962 height 786
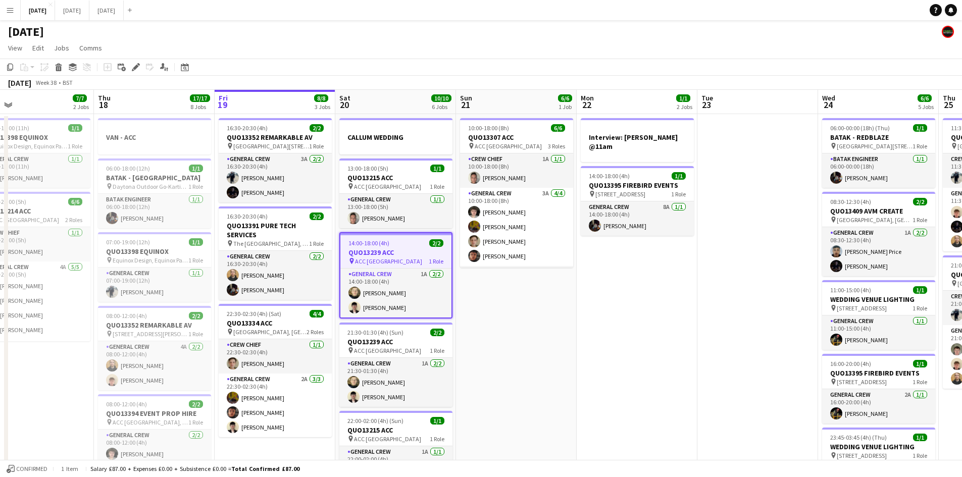
drag, startPoint x: 662, startPoint y: 319, endPoint x: 487, endPoint y: 272, distance: 181.1
click at [465, 271] on app-calendar-viewport "Mon 15 12/12 4 Jobs Tue 16 8/8 3 Jobs Wed 17 7/7 2 Jobs Thu 18 17/17 8 Jobs Fri…" at bounding box center [481, 483] width 962 height 786
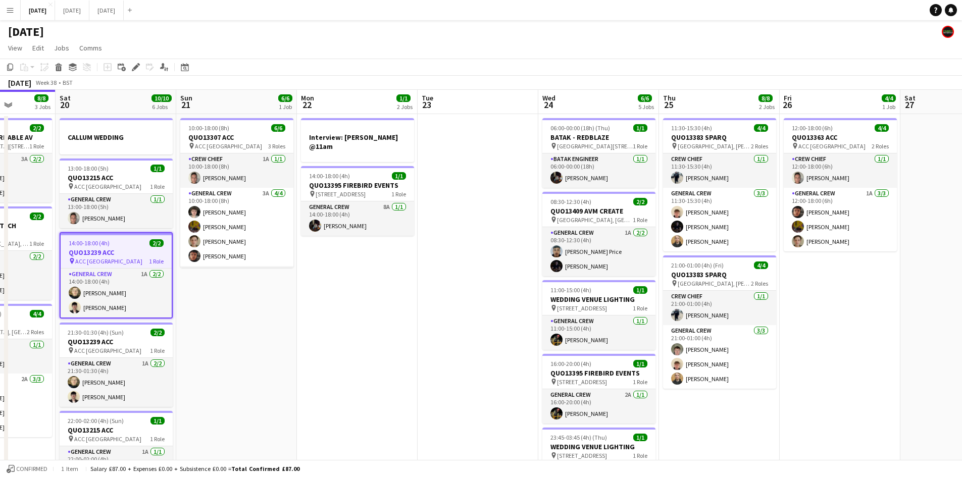
drag, startPoint x: 547, startPoint y: 315, endPoint x: 471, endPoint y: 283, distance: 82.8
click at [480, 286] on app-calendar-viewport "Wed 17 7/7 2 Jobs Thu 18 17/17 8 Jobs Fri 19 8/8 3 Jobs Sat 20 10/10 6 Jobs Sun…" at bounding box center [481, 483] width 962 height 786
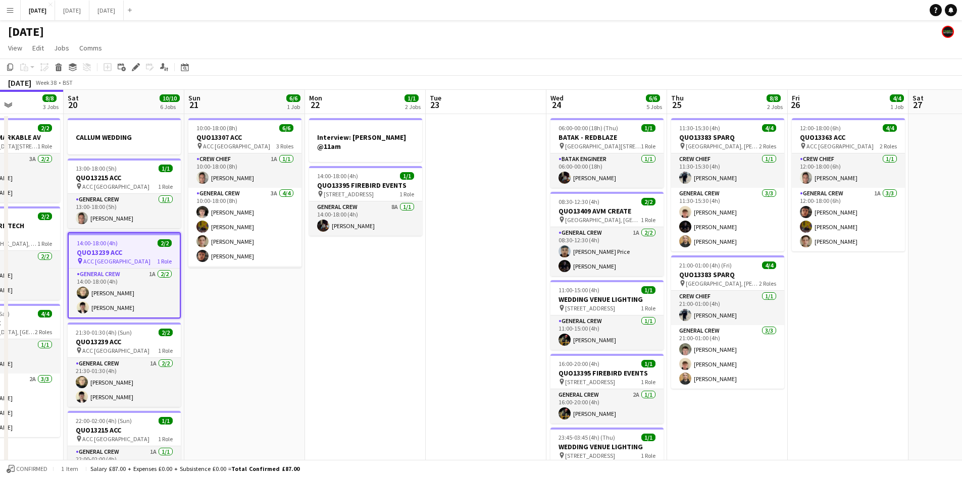
drag, startPoint x: 766, startPoint y: 301, endPoint x: 575, endPoint y: 217, distance: 208.7
click at [581, 218] on app-calendar-viewport "Wed 17 7/7 2 Jobs Thu 18 17/17 8 Jobs Fri 19 8/8 3 Jobs Sat 20 10/10 6 Jobs Sun…" at bounding box center [481, 483] width 962 height 786
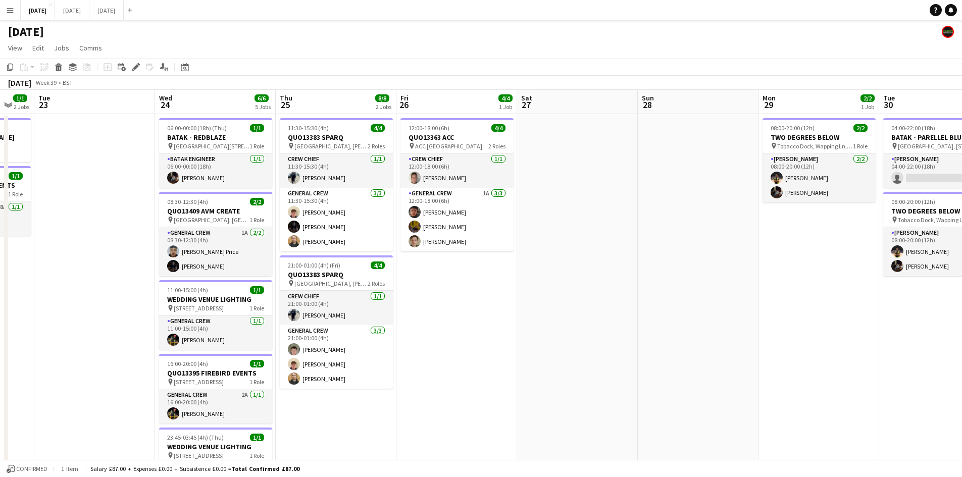
drag, startPoint x: 624, startPoint y: 211, endPoint x: 617, endPoint y: 207, distance: 7.7
click at [617, 207] on app-calendar-viewport "Sat 20 10/10 6 Jobs Sun 21 6/6 1 Job Mon 22 1/1 2 Jobs Tue 23 Wed 24 6/6 5 Jobs…" at bounding box center [481, 483] width 962 height 786
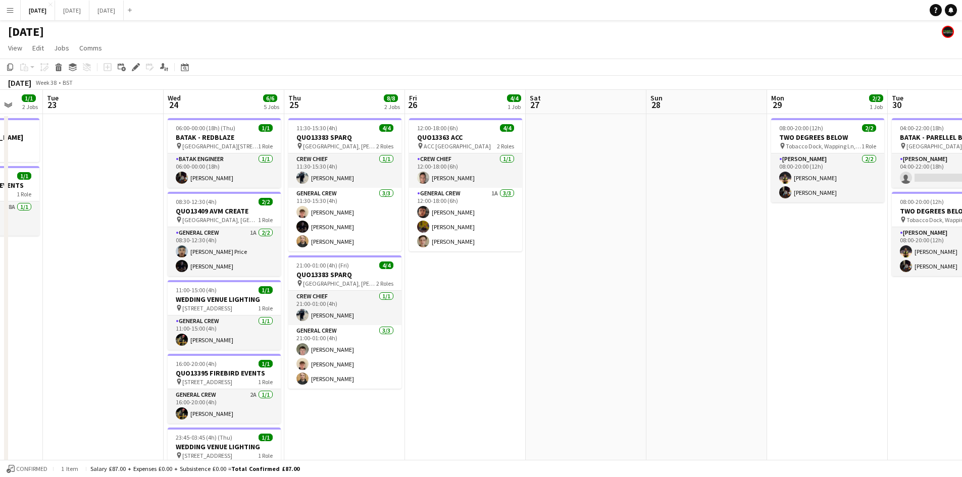
drag, startPoint x: 733, startPoint y: 293, endPoint x: 488, endPoint y: 214, distance: 257.4
click at [491, 214] on app-calendar-viewport "Sat 20 10/10 6 Jobs Sun 21 6/6 1 Job Mon 22 1/1 2 Jobs Tue 23 Wed 24 6/6 5 Jobs…" at bounding box center [481, 483] width 962 height 786
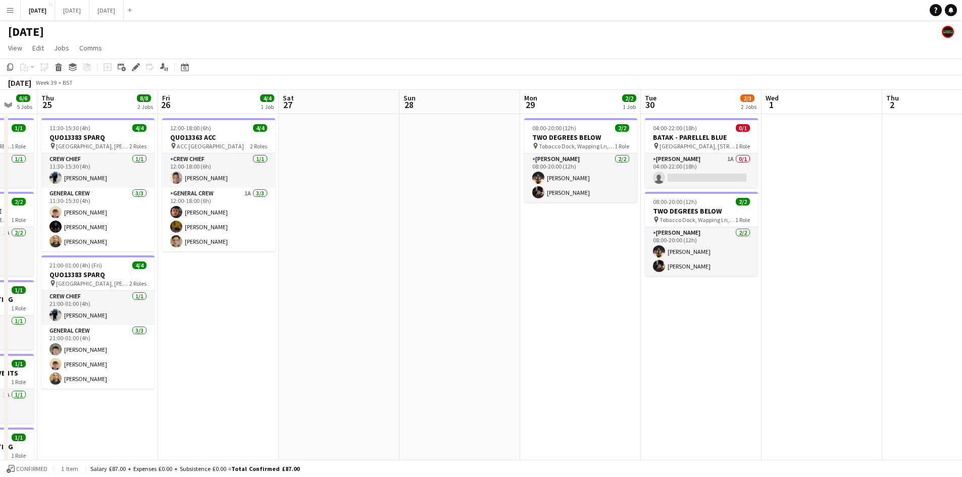
drag, startPoint x: 612, startPoint y: 299, endPoint x: 879, endPoint y: 278, distance: 268.4
click at [887, 283] on app-calendar-viewport "Mon 22 1/1 2 Jobs Tue 23 Wed 24 6/6 5 Jobs Thu 25 8/8 2 Jobs Fri 26 4/4 1 Job S…" at bounding box center [481, 483] width 962 height 786
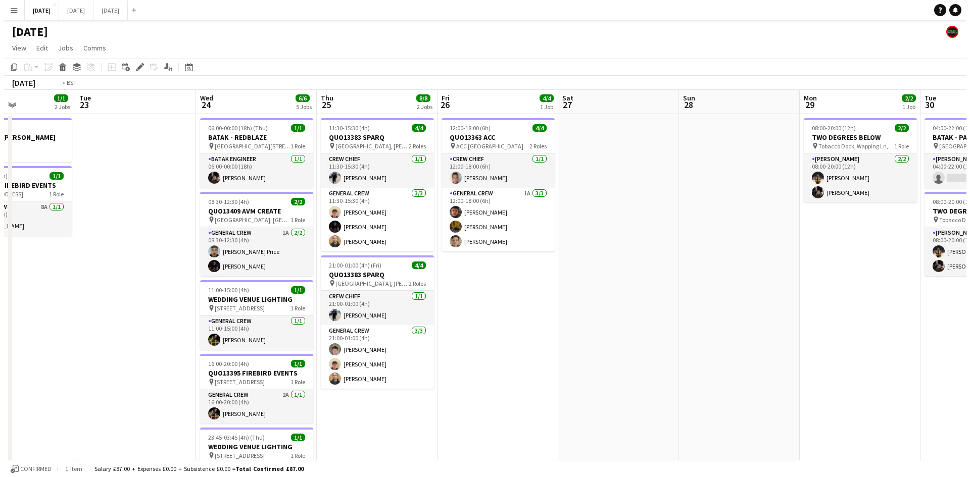
scroll to position [0, 232]
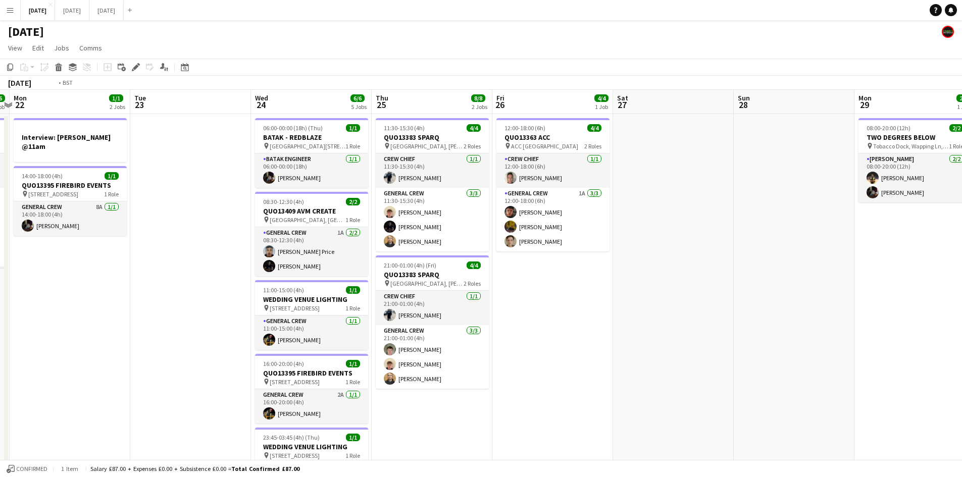
drag, startPoint x: 634, startPoint y: 292, endPoint x: 129, endPoint y: 56, distance: 557.8
click at [672, 279] on app-calendar-viewport "Sat 20 10/10 6 Jobs Sun 21 6/6 1 Job Mon 22 1/1 2 Jobs Tue 23 Wed 24 6/6 5 Jobs…" at bounding box center [481, 483] width 962 height 786
click at [89, 15] on button "[DATE] Close" at bounding box center [72, 11] width 34 height 20
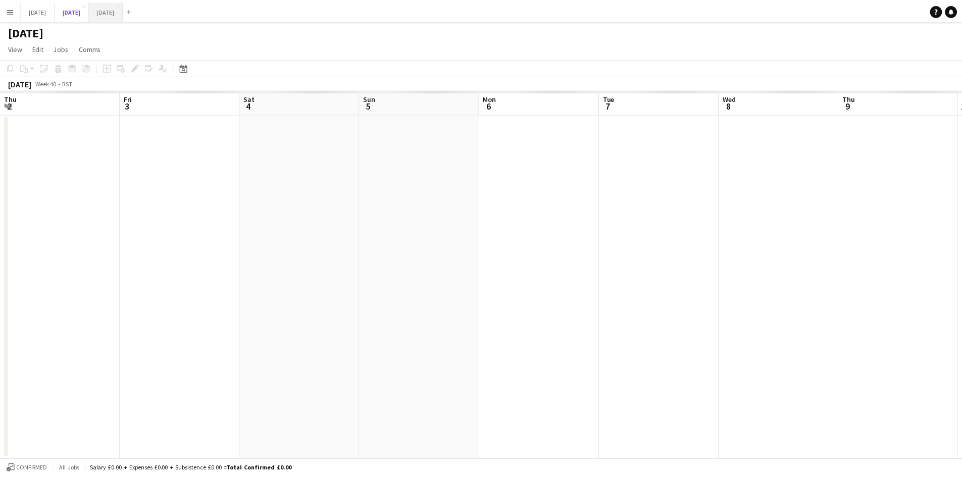
scroll to position [0, 262]
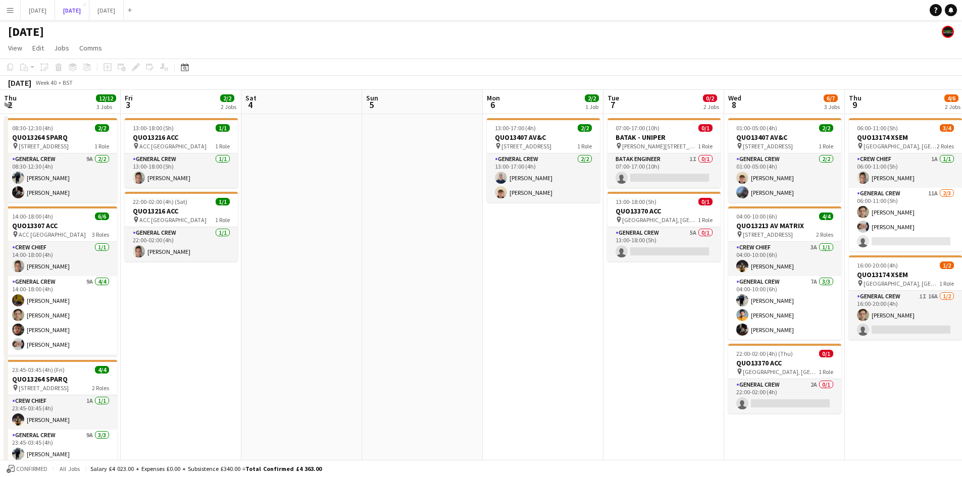
scroll to position [0, 262]
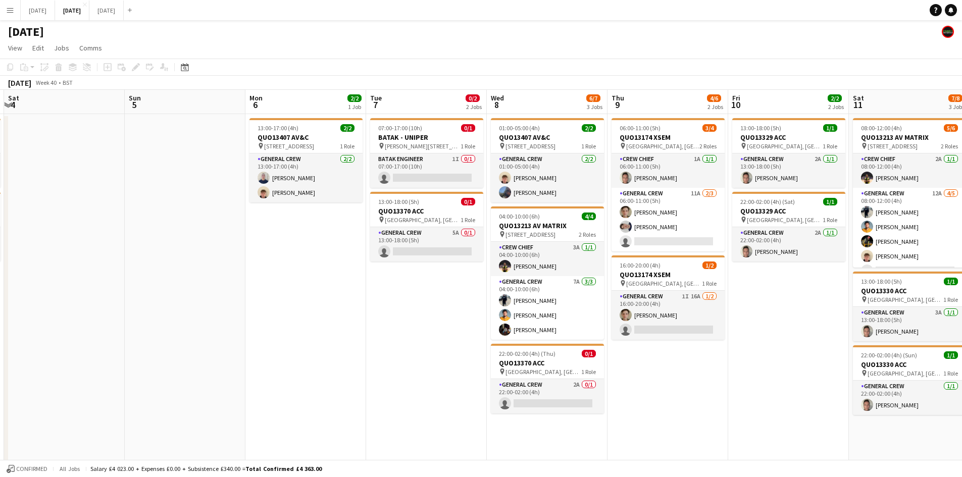
drag, startPoint x: 418, startPoint y: 284, endPoint x: 432, endPoint y: 282, distance: 14.3
click at [458, 285] on app-calendar-viewport "Thu 2 12/12 3 Jobs Fri 3 2/2 2 Jobs Sat 4 Sun 5 Mon 6 2/2 1 Job Tue 7 0/2 2 Job…" at bounding box center [481, 364] width 962 height 548
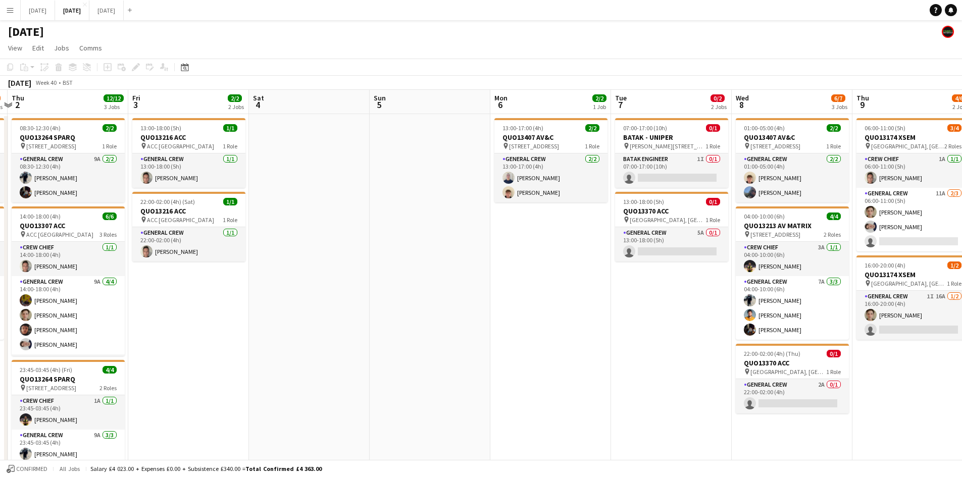
drag, startPoint x: 427, startPoint y: 294, endPoint x: 502, endPoint y: 288, distance: 74.9
click at [500, 293] on app-calendar-viewport "Tue 30 Wed 1 5/6 2 Jobs Thu 2 12/12 3 Jobs Fri 3 2/2 2 Jobs Sat 4 Sun 5 Mon 6 2…" at bounding box center [481, 364] width 962 height 548
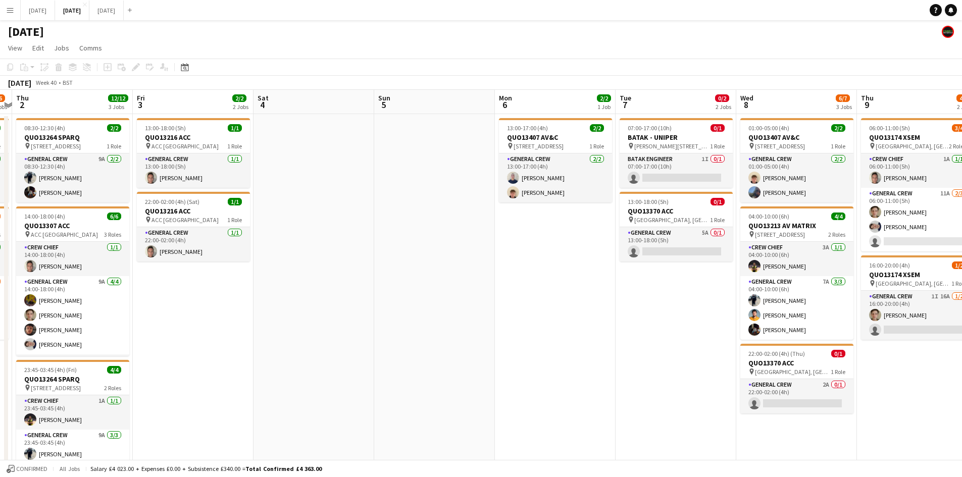
click at [426, 305] on app-calendar-viewport "Tue 30 Wed 1 5/6 2 Jobs Thu 2 12/12 3 Jobs Fri 3 2/2 2 Jobs Sat 4 Sun 5 Mon 6 2…" at bounding box center [481, 364] width 962 height 548
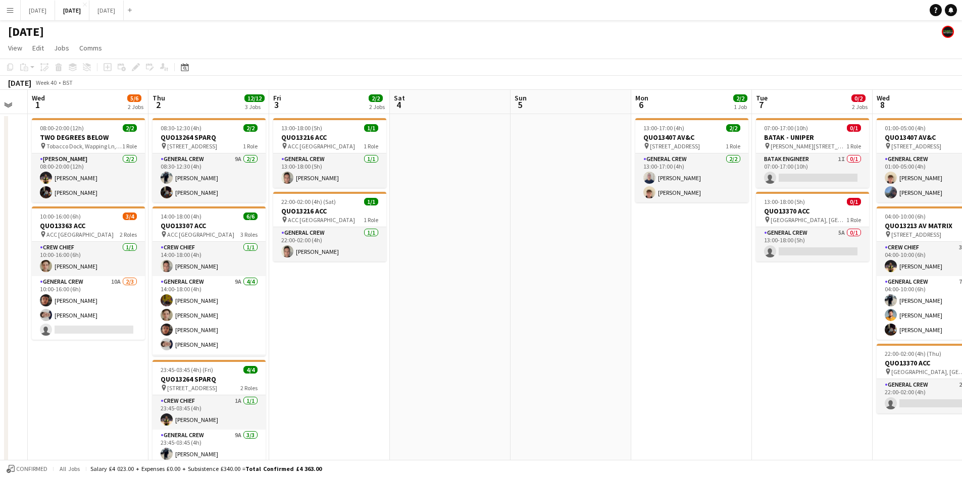
click at [543, 313] on app-calendar-viewport "Mon 29 Tue 30 Wed 1 5/6 2 Jobs Thu 2 12/12 3 Jobs Fri 3 2/2 2 Jobs Sat 4 Sun 5 …" at bounding box center [481, 364] width 962 height 548
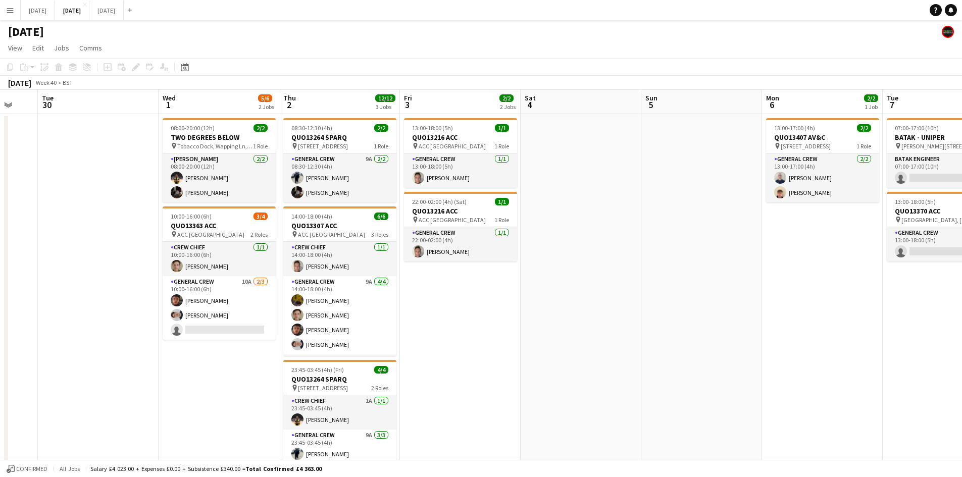
drag, startPoint x: 165, startPoint y: 319, endPoint x: 92, endPoint y: 150, distance: 184.1
click at [146, 303] on app-calendar-viewport "Sun 28 Mon 29 Tue 30 Wed 1 5/6 2 Jobs Thu 2 12/12 3 Jobs Fri 3 2/2 2 Jobs Sat 4…" at bounding box center [481, 364] width 962 height 548
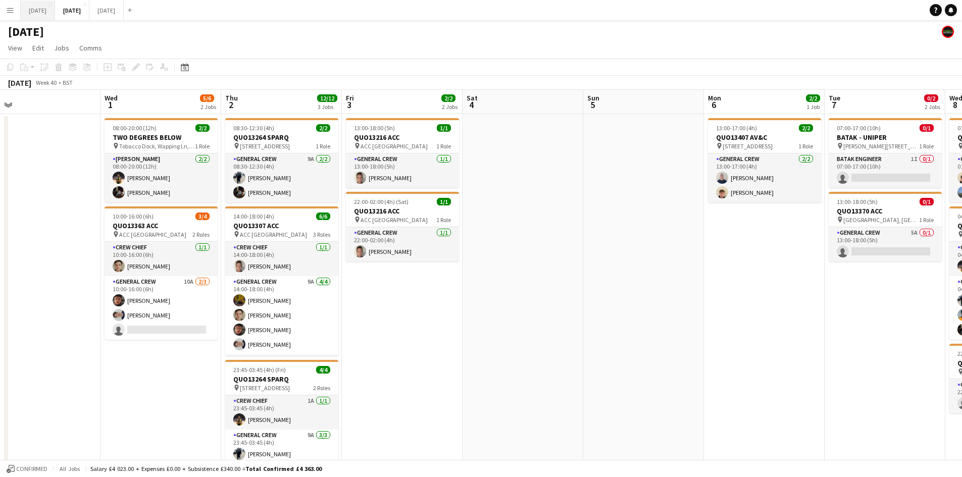
click at [55, 8] on button "[DATE] Close" at bounding box center [38, 11] width 34 height 20
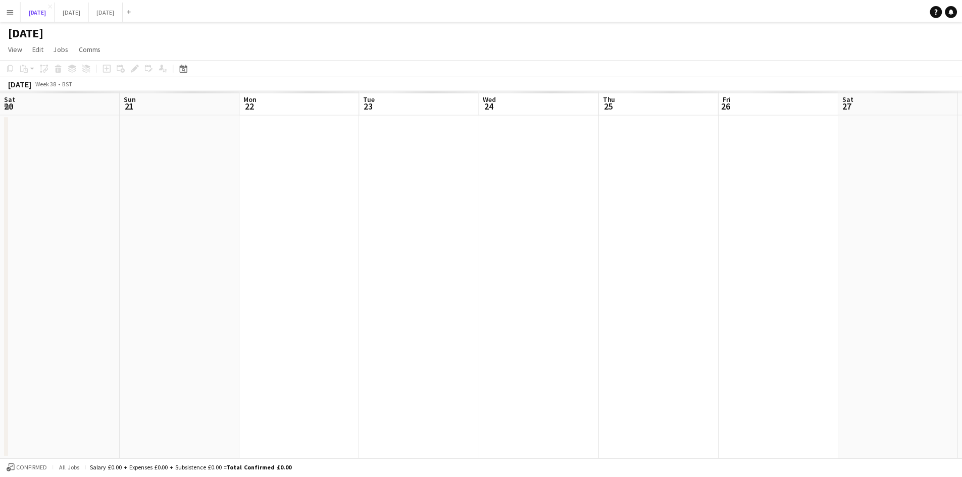
scroll to position [0, 232]
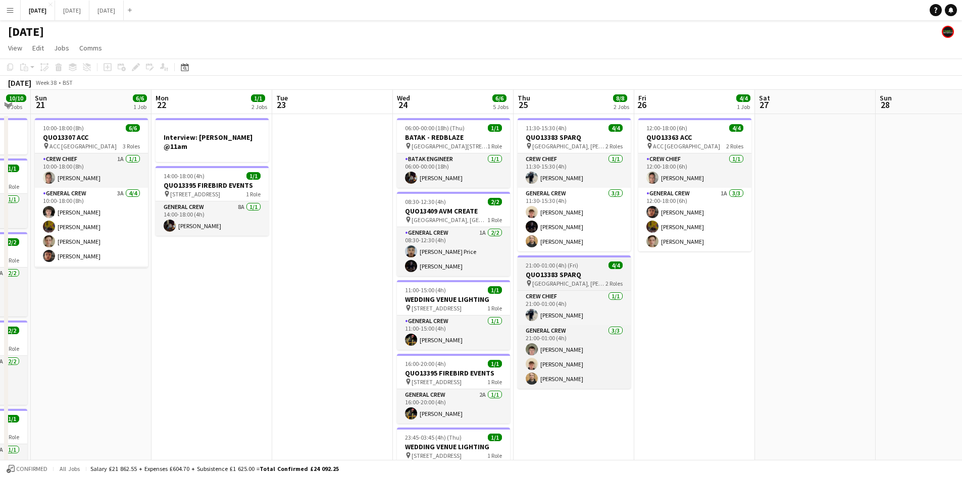
drag, startPoint x: 430, startPoint y: 303, endPoint x: 640, endPoint y: 265, distance: 214.0
click at [637, 272] on app-calendar-viewport "Fri 19 8/8 3 Jobs Sat 20 10/10 6 Jobs Sun 21 6/6 1 Job Mon 22 1/1 2 Jobs Tue 23…" at bounding box center [481, 365] width 962 height 550
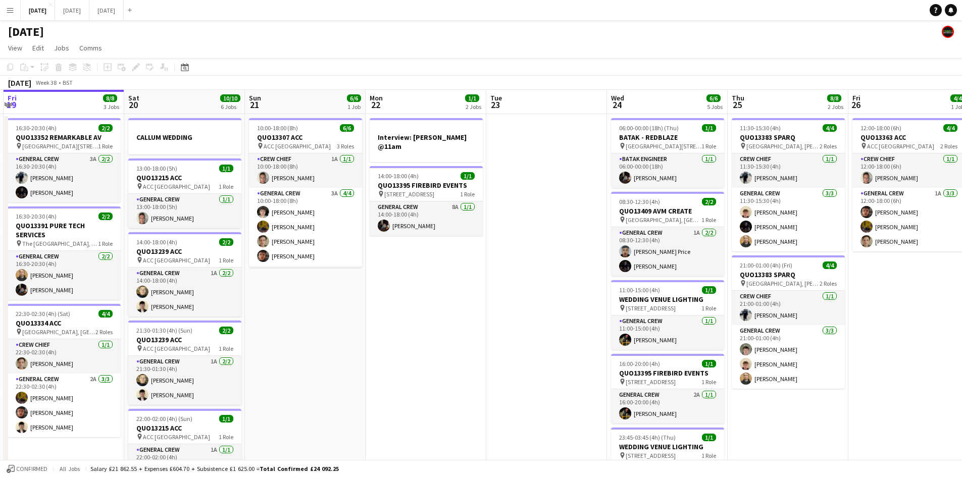
scroll to position [0, 283]
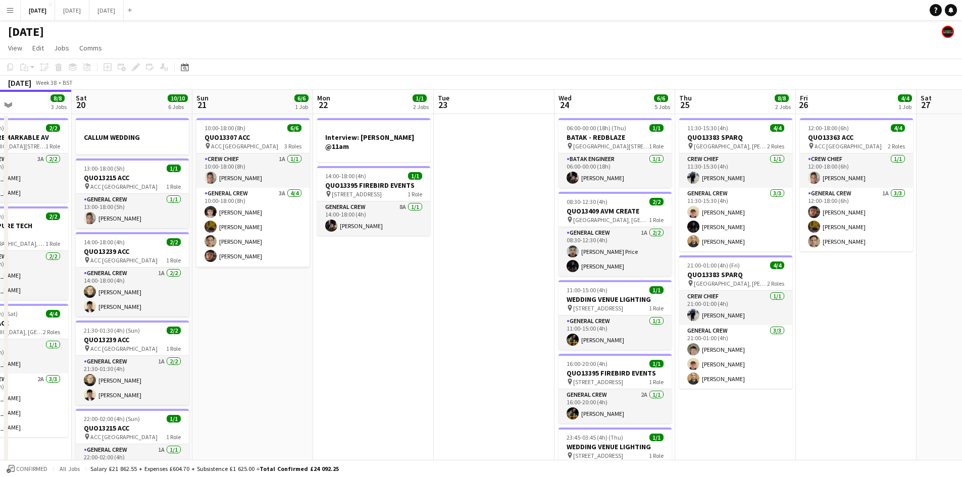
drag, startPoint x: 576, startPoint y: 305, endPoint x: 619, endPoint y: 298, distance: 44.0
click at [617, 303] on app-calendar-viewport "Wed 17 7/7 2 Jobs Thu 18 17/17 8 Jobs Fri 19 8/8 3 Jobs Sat 20 10/10 6 Jobs Sun…" at bounding box center [481, 483] width 962 height 786
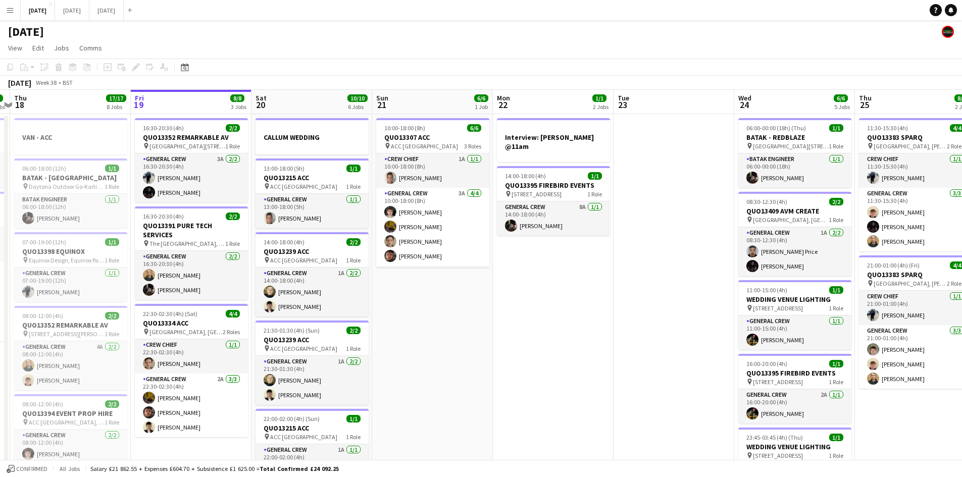
drag, startPoint x: 498, startPoint y: 316, endPoint x: 563, endPoint y: 308, distance: 65.7
click at [562, 309] on app-calendar-viewport "Tue 16 8/8 3 Jobs Wed 17 7/7 2 Jobs Thu 18 17/17 8 Jobs Fri 19 8/8 3 Jobs Sat 2…" at bounding box center [481, 483] width 962 height 786
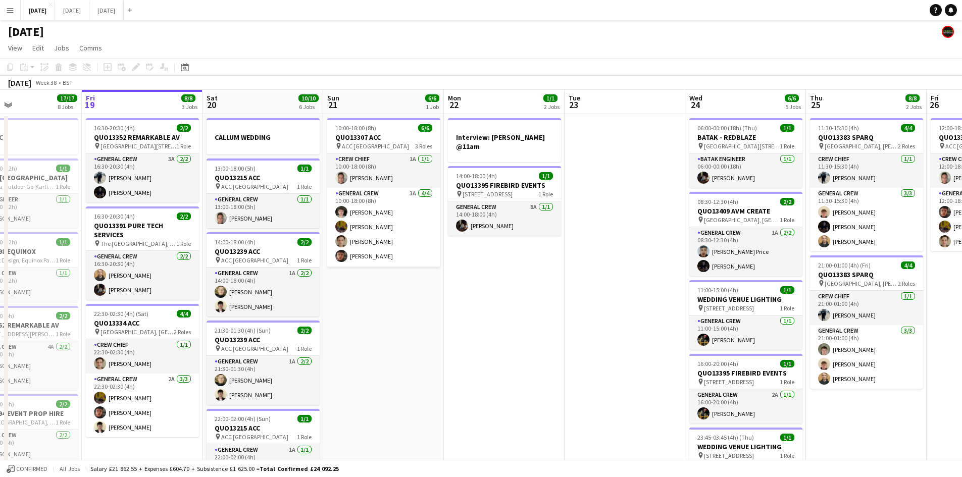
drag, startPoint x: 572, startPoint y: 277, endPoint x: 571, endPoint y: 272, distance: 5.6
click at [567, 272] on app-calendar-viewport "Tue 16 8/8 3 Jobs Wed 17 7/7 2 Jobs Thu 18 17/17 8 Jobs Fri 19 8/8 3 Jobs Sat 2…" at bounding box center [481, 483] width 962 height 786
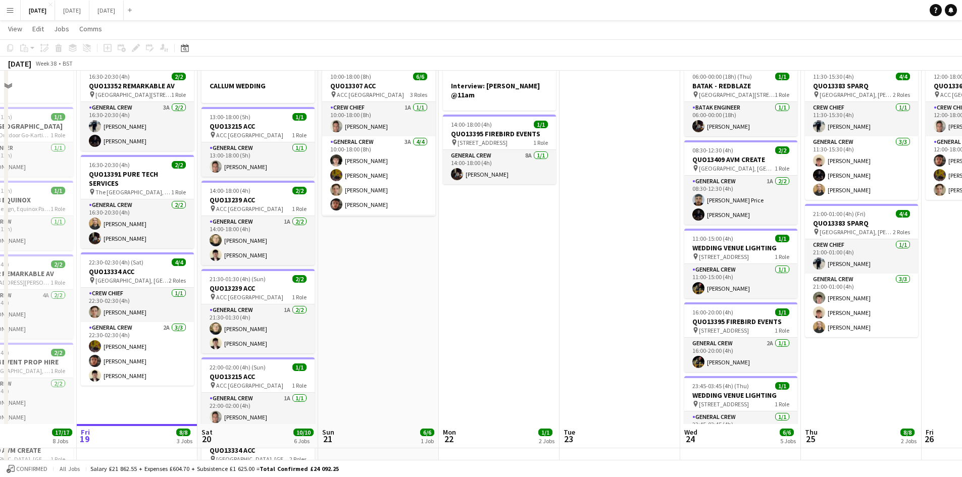
scroll to position [0, 0]
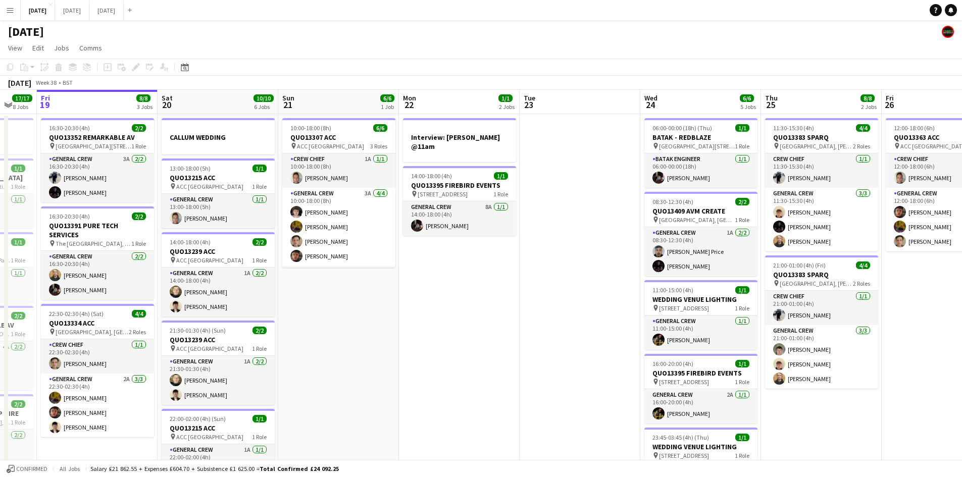
click at [586, 294] on app-calendar-viewport "Tue 16 8/8 3 Jobs Wed 17 7/7 2 Jobs Thu 18 17/17 8 Jobs Fri 19 8/8 3 Jobs Sat 2…" at bounding box center [481, 483] width 962 height 786
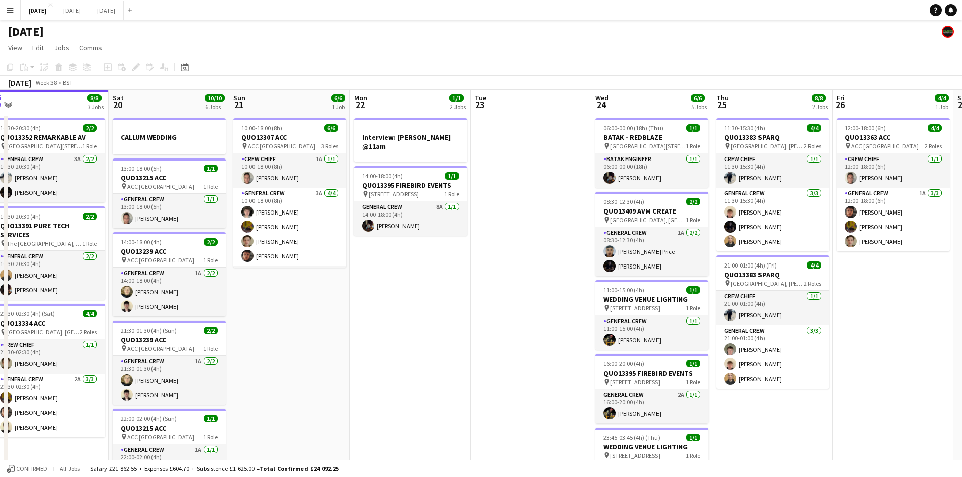
drag, startPoint x: 557, startPoint y: 296, endPoint x: 485, endPoint y: 280, distance: 73.9
click at [485, 280] on app-calendar-viewport "Tue 16 8/8 3 Jobs Wed 17 7/7 2 Jobs Thu 18 17/17 8 Jobs Fri 19 8/8 3 Jobs Sat 2…" at bounding box center [481, 483] width 962 height 786
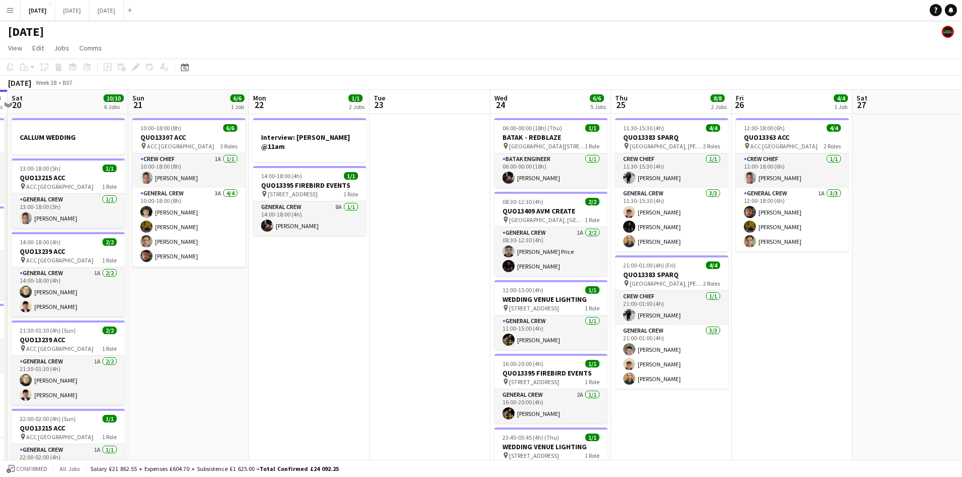
drag, startPoint x: 490, startPoint y: 322, endPoint x: 430, endPoint y: 294, distance: 66.7
click at [430, 294] on app-calendar-viewport "Wed 17 7/7 2 Jobs Thu 18 17/17 8 Jobs Fri 19 8/8 3 Jobs Sat 20 10/10 6 Jobs Sun…" at bounding box center [481, 483] width 962 height 786
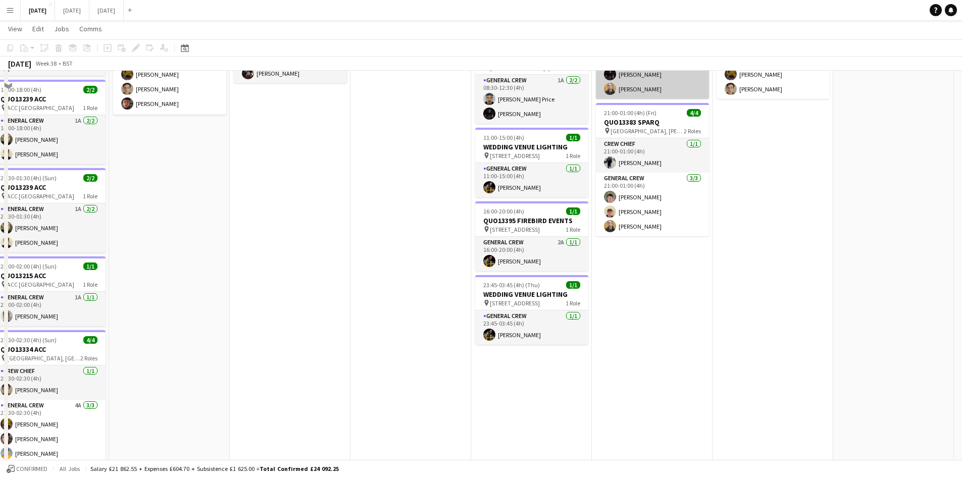
scroll to position [0, 0]
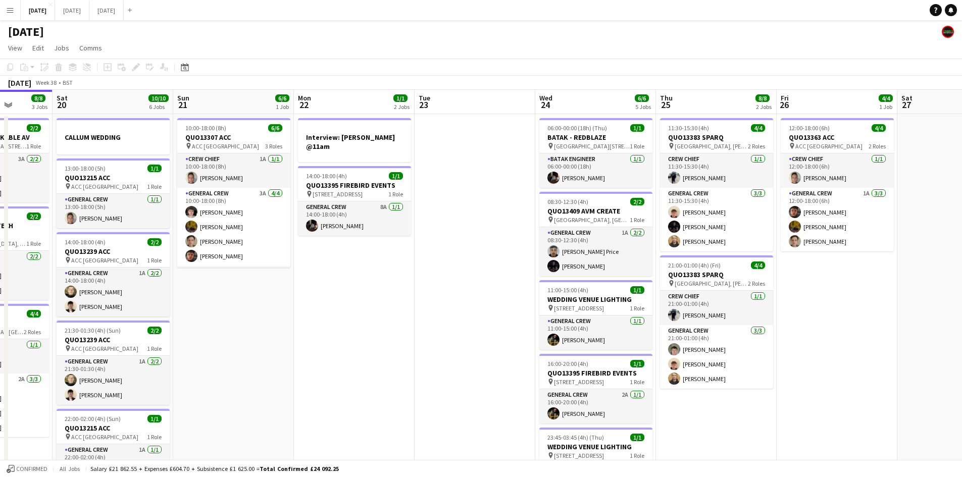
drag, startPoint x: 796, startPoint y: 315, endPoint x: 741, endPoint y: 299, distance: 56.9
click at [741, 299] on app-calendar-viewport "Wed 17 7/7 2 Jobs Thu 18 17/17 8 Jobs Fri 19 8/8 3 Jobs Sat 20 10/10 6 Jobs Sun…" at bounding box center [481, 483] width 962 height 786
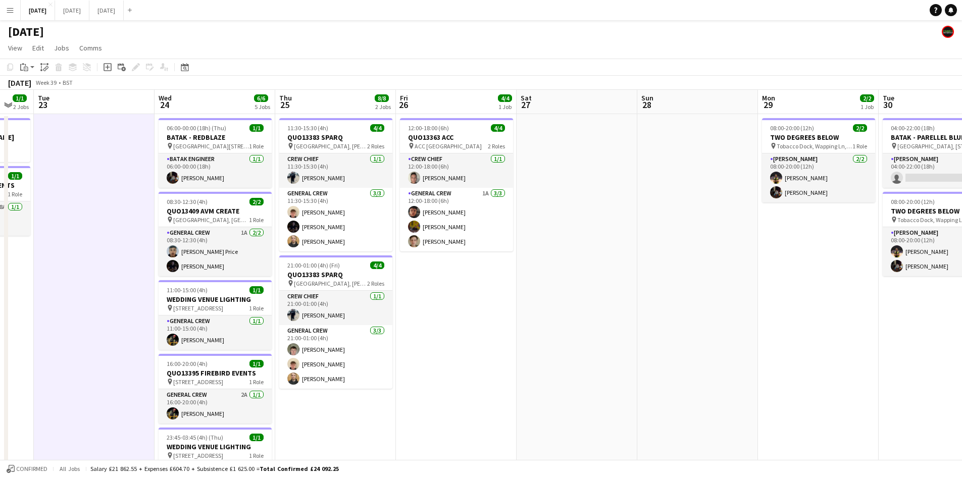
drag, startPoint x: 672, startPoint y: 303, endPoint x: 472, endPoint y: 298, distance: 200.0
click at [473, 298] on app-calendar-viewport "Sat 20 10/10 6 Jobs Sun 21 6/6 1 Job Mon 22 1/1 2 Jobs Tue 23 Wed 24 6/6 5 Jobs…" at bounding box center [481, 483] width 962 height 786
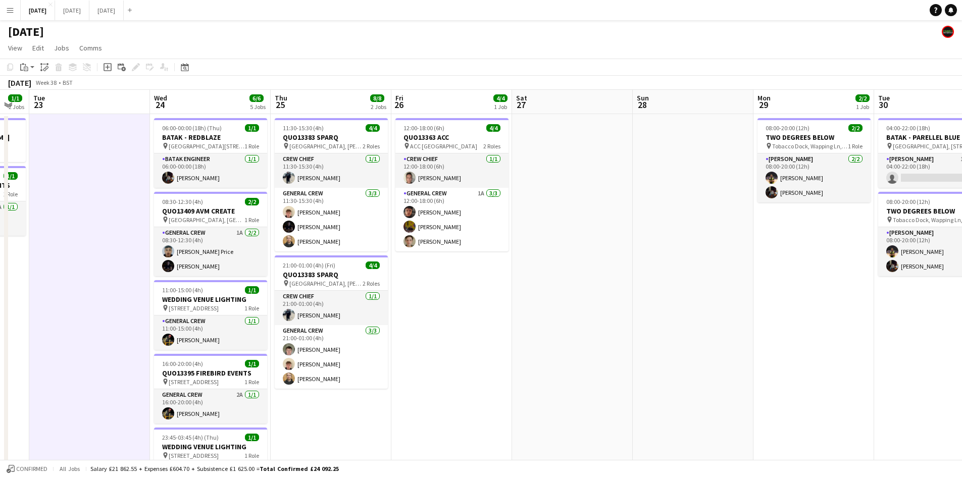
click at [523, 317] on app-calendar-viewport "Sat 20 10/10 6 Jobs Sun 21 6/6 1 Job Mon 22 1/1 2 Jobs Tue 23 Wed 24 6/6 5 Jobs…" at bounding box center [481, 483] width 962 height 786
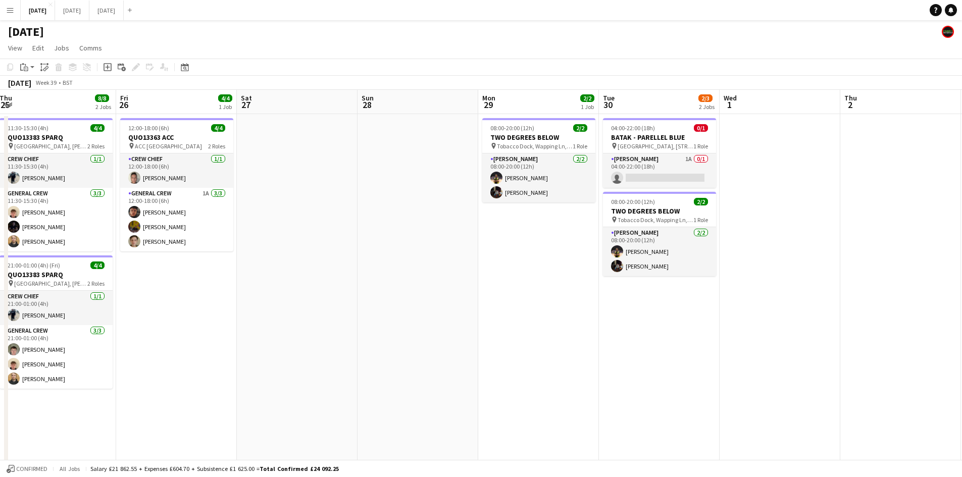
drag, startPoint x: 624, startPoint y: 344, endPoint x: 615, endPoint y: 340, distance: 10.2
click at [598, 339] on app-calendar-viewport "Mon 22 1/1 2 Jobs Tue 23 Wed 24 6/6 5 Jobs Thu 25 8/8 2 Jobs Fri 26 4/4 1 Job S…" at bounding box center [481, 483] width 962 height 786
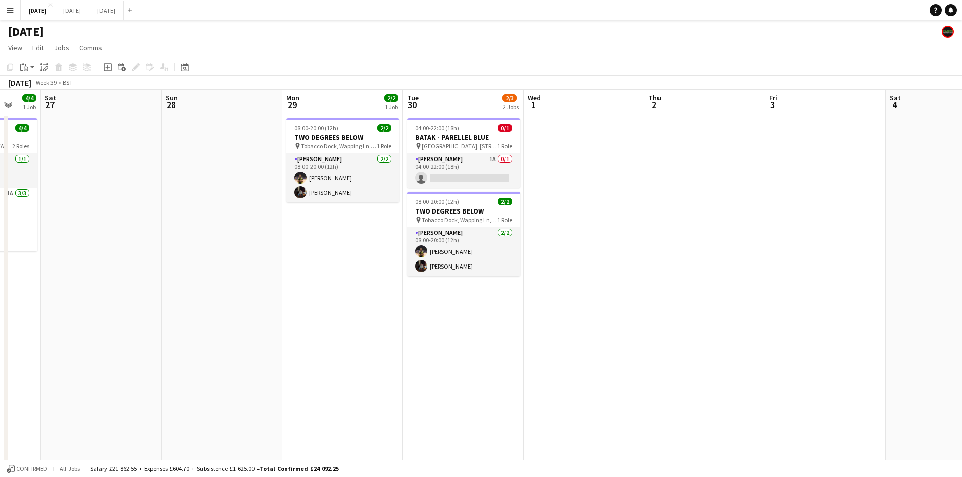
drag, startPoint x: 531, startPoint y: 323, endPoint x: 481, endPoint y: 315, distance: 50.6
click at [482, 316] on app-calendar-viewport "Wed 24 6/6 5 Jobs Thu 25 8/8 2 Jobs Fri 26 4/4 1 Job Sat 27 Sun 28 Mon 29 2/2 1…" at bounding box center [481, 483] width 962 height 786
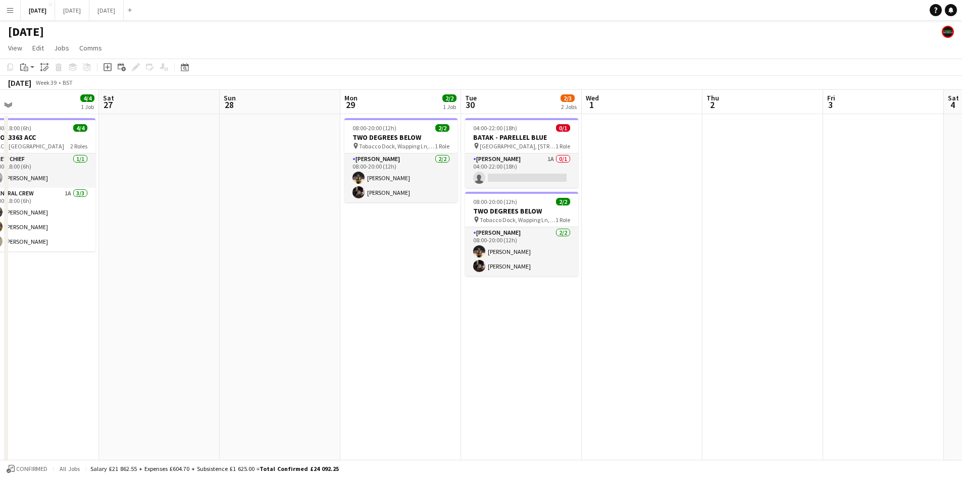
drag, startPoint x: 627, startPoint y: 353, endPoint x: 767, endPoint y: 322, distance: 143.8
click at [764, 324] on app-calendar-viewport "Wed 24 6/6 5 Jobs Thu 25 8/8 2 Jobs Fri 26 4/4 1 Job Sat 27 Sun 28 Mon 29 2/2 1…" at bounding box center [481, 483] width 962 height 786
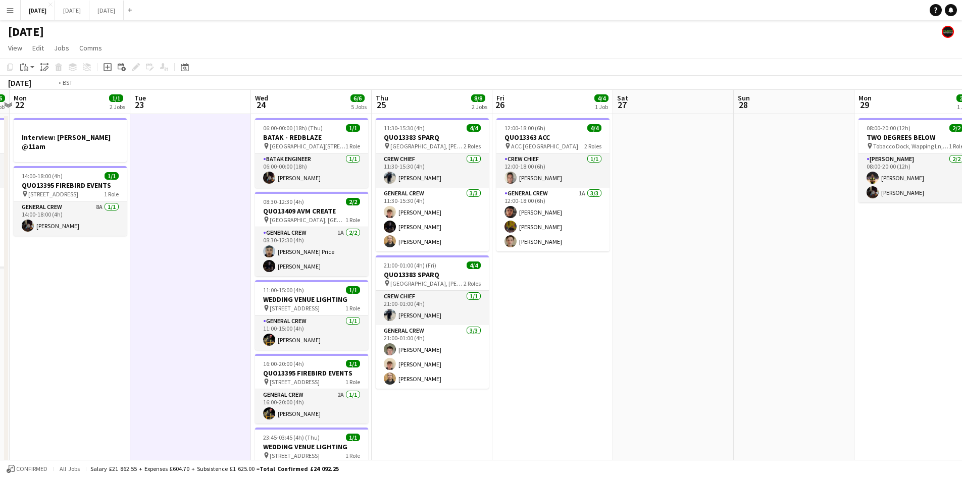
drag, startPoint x: 748, startPoint y: 331, endPoint x: 759, endPoint y: 329, distance: 11.4
click at [829, 320] on app-calendar-viewport "Sat 20 10/10 6 Jobs Sun 21 6/6 1 Job Mon 22 1/1 2 Jobs Tue 23 Wed 24 6/6 5 Jobs…" at bounding box center [481, 483] width 962 height 786
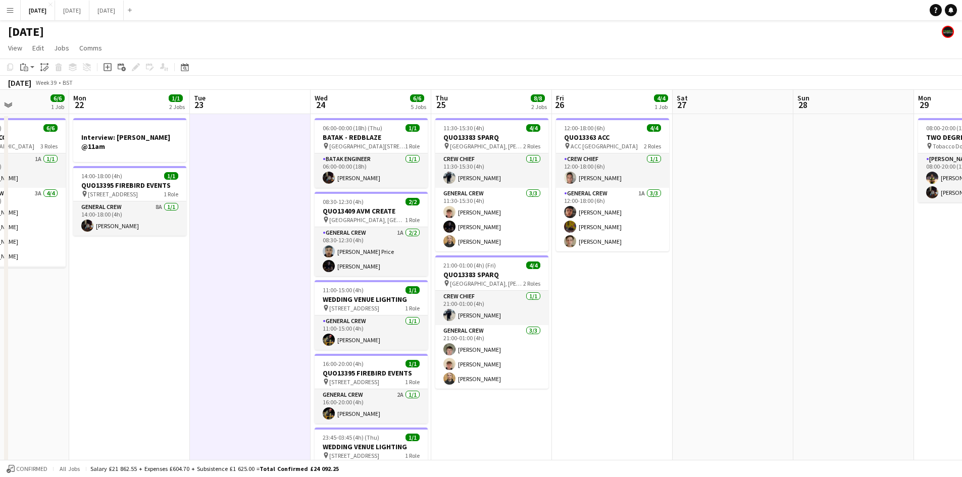
drag, startPoint x: 702, startPoint y: 354, endPoint x: 816, endPoint y: 339, distance: 114.6
click at [825, 344] on app-calendar-viewport "Fri 19 8/8 3 Jobs Sat 20 10/10 6 Jobs Sun 21 6/6 1 Job Mon 22 1/1 2 Jobs Tue 23…" at bounding box center [481, 483] width 962 height 786
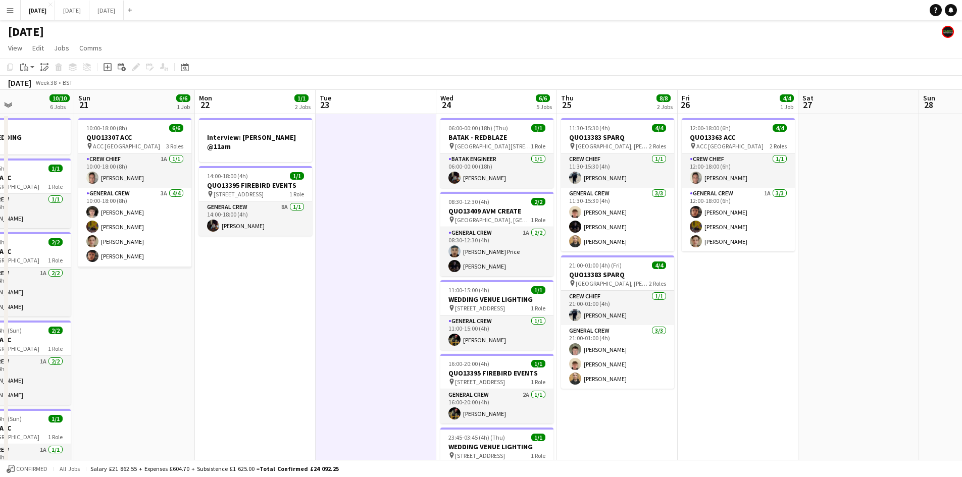
drag, startPoint x: 553, startPoint y: 302, endPoint x: 577, endPoint y: 296, distance: 24.5
click at [577, 297] on app-calendar-viewport "Thu 18 17/17 8 Jobs Fri 19 8/8 3 Jobs Sat 20 10/10 6 Jobs Sun 21 6/6 1 Job Mon …" at bounding box center [481, 483] width 962 height 786
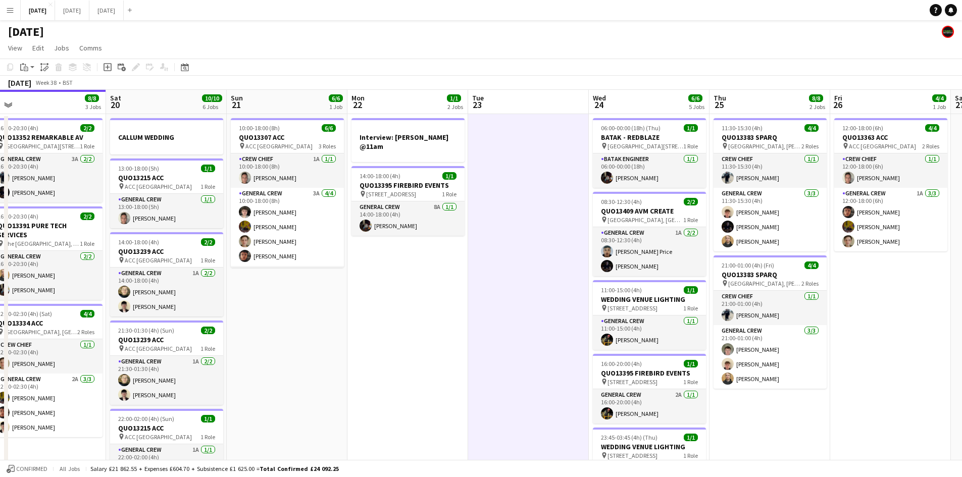
click at [312, 255] on app-calendar-viewport "Tue 16 8/8 3 Jobs Wed 17 7/7 2 Jobs Thu 18 17/17 8 Jobs Fri 19 8/8 3 Jobs Sat 2…" at bounding box center [481, 483] width 962 height 786
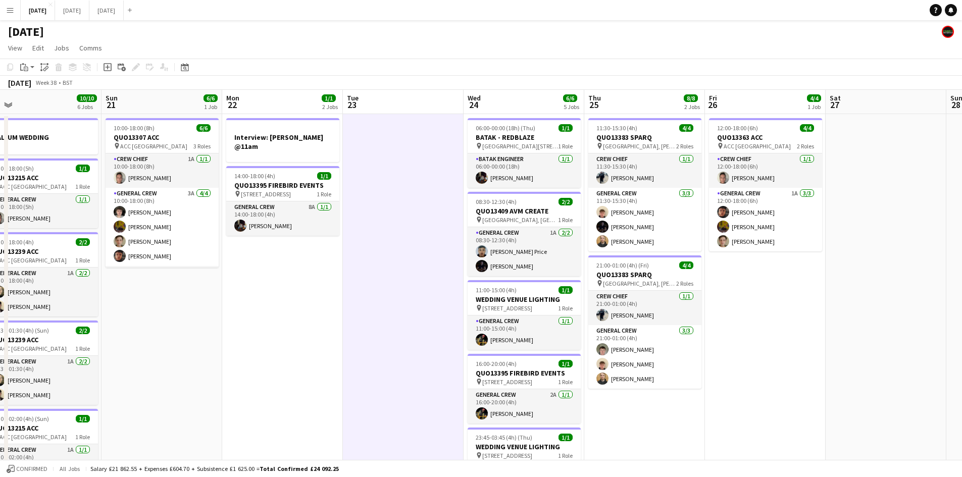
click at [379, 265] on app-calendar-viewport "Wed 17 7/7 2 Jobs Thu 18 17/17 8 Jobs Fri 19 8/8 3 Jobs Sat 20 10/10 6 Jobs Sun…" at bounding box center [481, 483] width 962 height 786
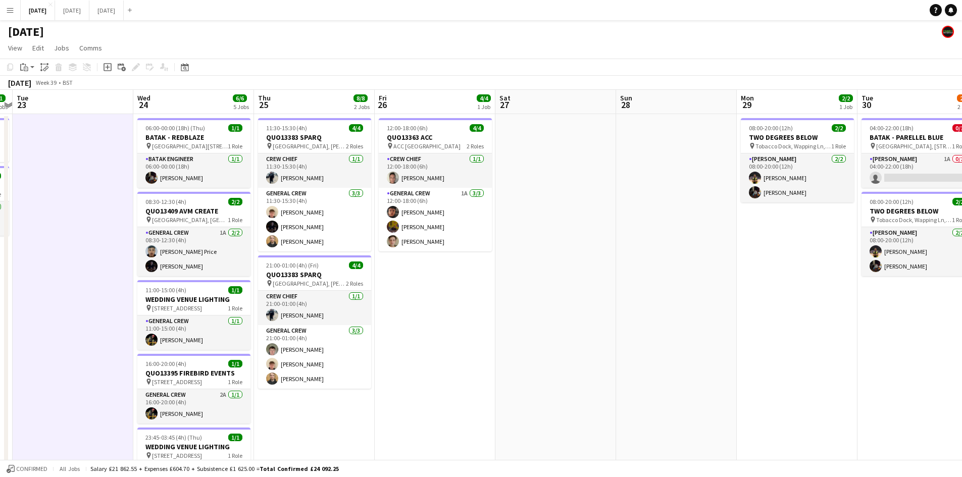
drag, startPoint x: 611, startPoint y: 264, endPoint x: 562, endPoint y: 262, distance: 49.5
click at [549, 259] on app-calendar-viewport "Sat 20 10/10 6 Jobs Sun 21 6/6 1 Job Mon 22 1/1 2 Jobs Tue 23 Wed 24 6/6 5 Jobs…" at bounding box center [481, 483] width 962 height 786
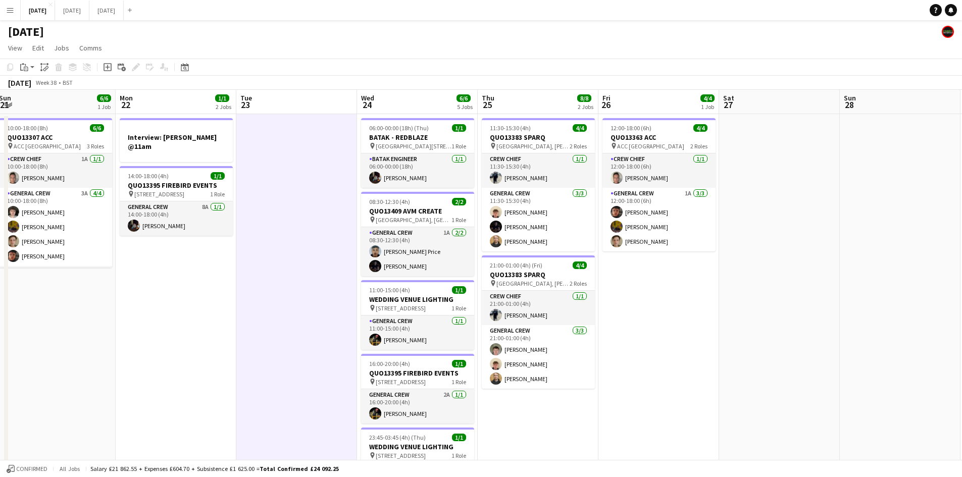
drag, startPoint x: 605, startPoint y: 283, endPoint x: 763, endPoint y: 288, distance: 157.6
click at [763, 288] on app-calendar-viewport "Fri 19 8/8 3 Jobs Sat 20 10/10 6 Jobs Sun 21 6/6 1 Job Mon 22 1/1 2 Jobs Tue 23…" at bounding box center [481, 483] width 962 height 786
drag, startPoint x: 356, startPoint y: 260, endPoint x: 421, endPoint y: 218, distance: 77.5
click at [400, 249] on app-calendar-viewport "Fri 19 8/8 3 Jobs Sat 20 10/10 6 Jobs Sun 21 6/6 1 Job Mon 22 1/1 2 Jobs Tue 23…" at bounding box center [481, 483] width 962 height 786
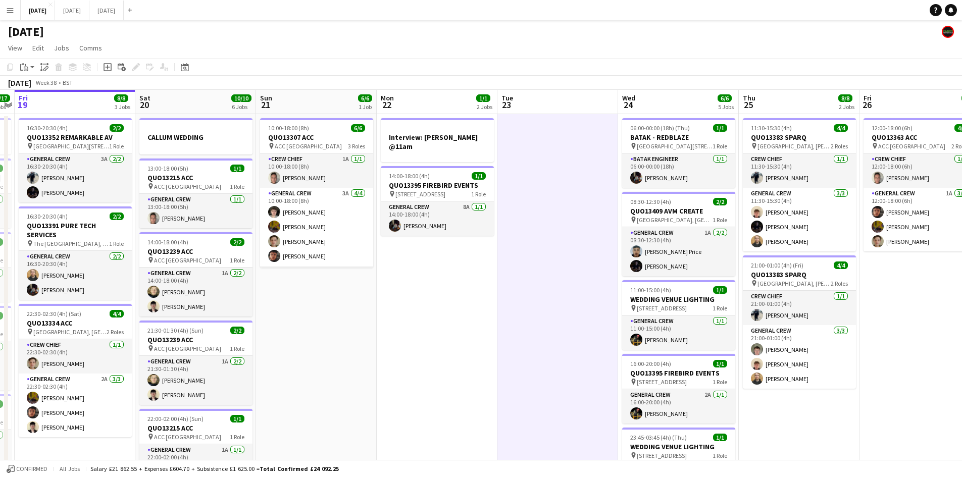
drag, startPoint x: 408, startPoint y: 332, endPoint x: 472, endPoint y: 322, distance: 64.8
click at [468, 324] on app-calendar-viewport "Wed 17 7/7 2 Jobs Thu 18 17/17 8 Jobs Fri 19 8/8 3 Jobs Sat 20 10/10 6 Jobs Sun…" at bounding box center [481, 483] width 962 height 786
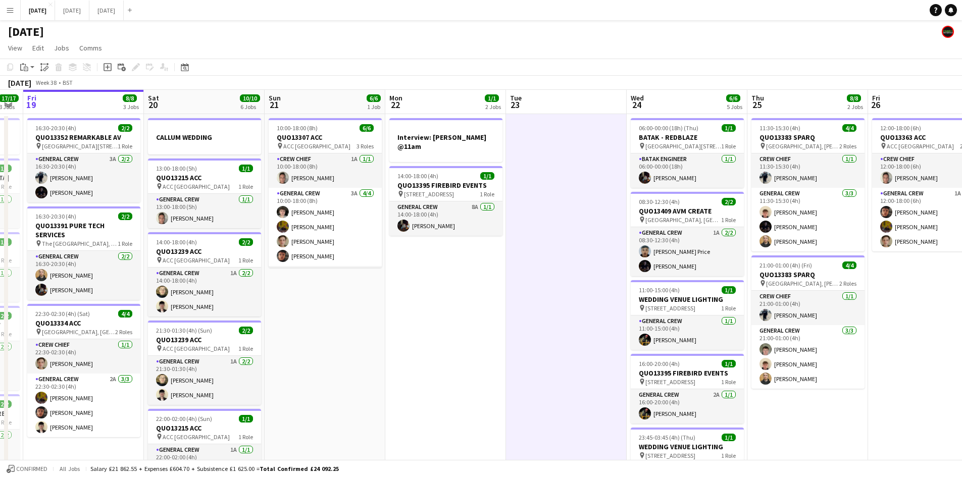
drag, startPoint x: 411, startPoint y: 353, endPoint x: 462, endPoint y: 326, distance: 57.6
click at [458, 341] on app-calendar-viewport "Wed 17 7/7 2 Jobs Thu 18 17/17 8 Jobs Fri 19 8/8 3 Jobs Sat 20 10/10 6 Jobs Sun…" at bounding box center [481, 483] width 962 height 786
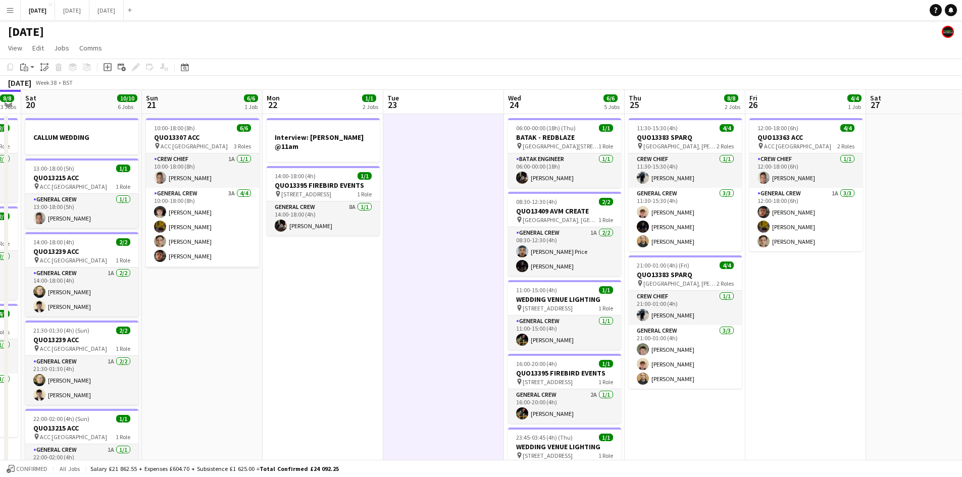
drag, startPoint x: 573, startPoint y: 265, endPoint x: 286, endPoint y: 210, distance: 291.6
click at [274, 214] on app-calendar-viewport "Wed 17 7/7 2 Jobs Thu 18 17/17 8 Jobs Fri 19 8/8 3 Jobs Sat 20 10/10 6 Jobs Sun…" at bounding box center [481, 483] width 962 height 786
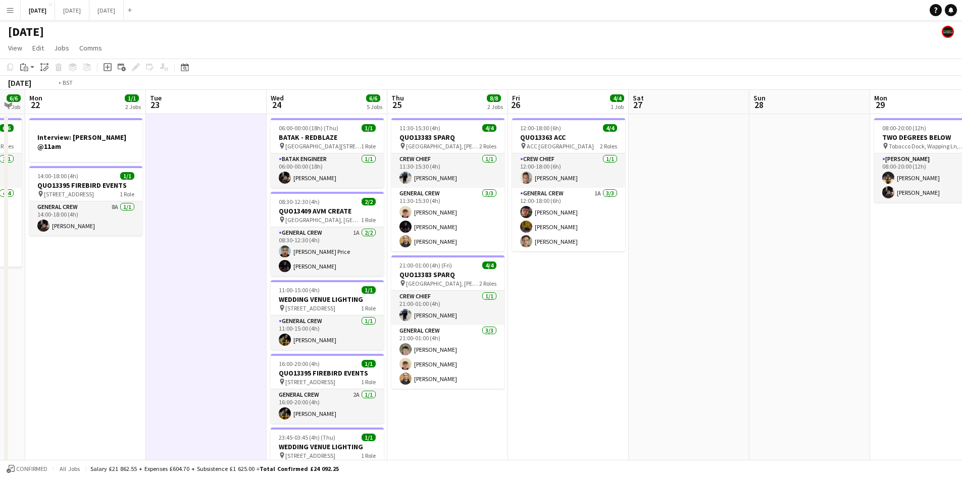
drag, startPoint x: 545, startPoint y: 274, endPoint x: 473, endPoint y: 269, distance: 72.4
click at [474, 269] on app-calendar-viewport "Fri 19 8/8 3 Jobs Sat 20 10/10 6 Jobs Sun 21 6/6 1 Job Mon 22 1/1 2 Jobs Tue 23…" at bounding box center [481, 483] width 962 height 786
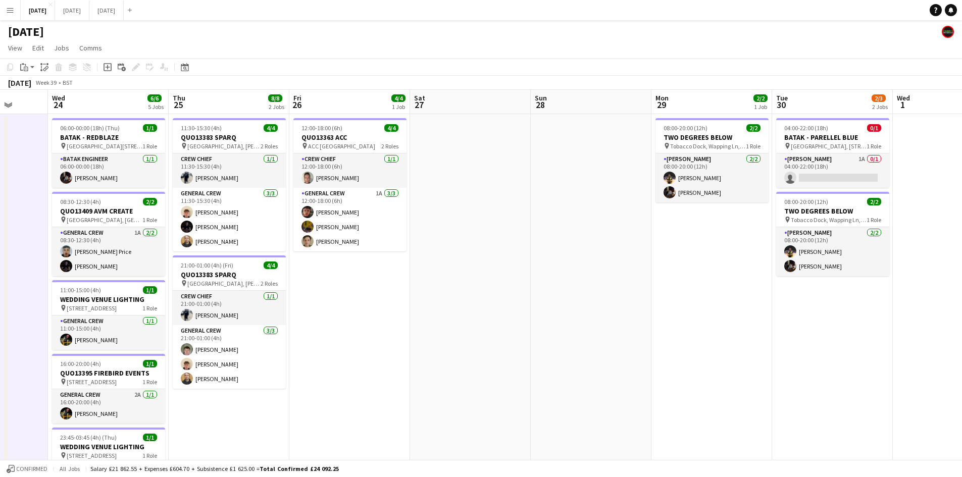
drag, startPoint x: 687, startPoint y: 339, endPoint x: 580, endPoint y: 320, distance: 109.3
click at [580, 320] on app-calendar-viewport "Sun 21 6/6 1 Job Mon 22 1/1 2 Jobs Tue 23 Wed 24 6/6 5 Jobs Thu 25 8/8 2 Jobs F…" at bounding box center [481, 483] width 962 height 786
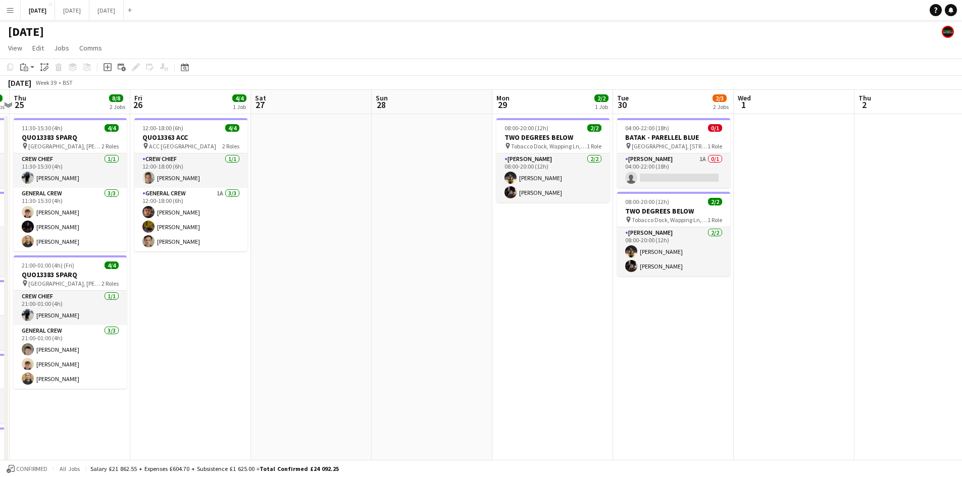
scroll to position [0, 356]
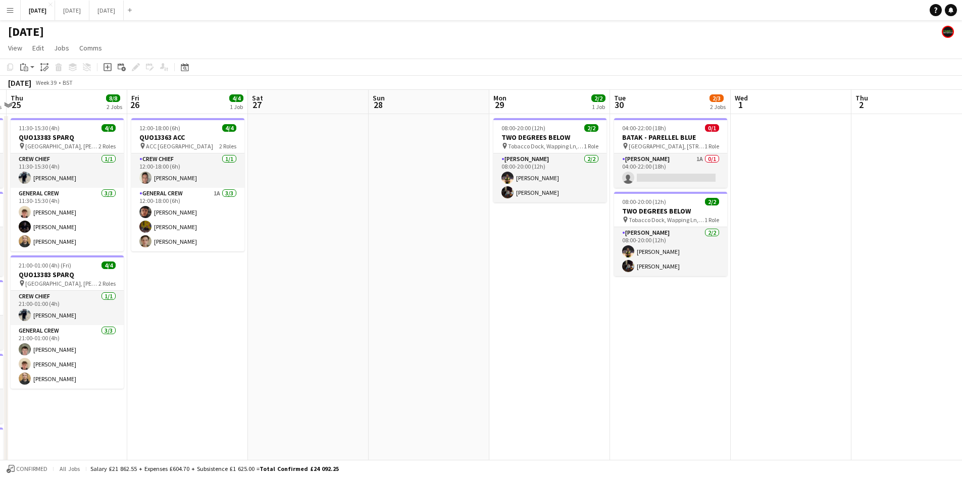
drag, startPoint x: 686, startPoint y: 332, endPoint x: 645, endPoint y: 318, distance: 43.3
click at [645, 318] on app-calendar-viewport "Mon 22 1/1 2 Jobs Tue 23 Wed 24 6/6 5 Jobs Thu 25 8/8 2 Jobs Fri 26 4/4 1 Job S…" at bounding box center [481, 483] width 962 height 786
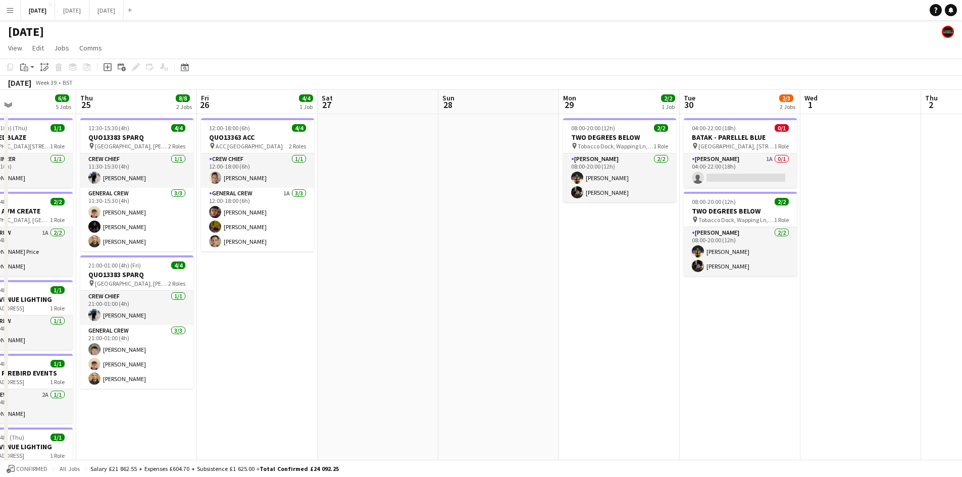
drag, startPoint x: 461, startPoint y: 301, endPoint x: 601, endPoint y: 282, distance: 142.1
click at [599, 283] on app-calendar-viewport "Mon 22 1/1 2 Jobs Tue 23 Wed 24 6/6 5 Jobs Thu 25 8/8 2 Jobs Fri 26 4/4 1 Job S…" at bounding box center [481, 483] width 962 height 786
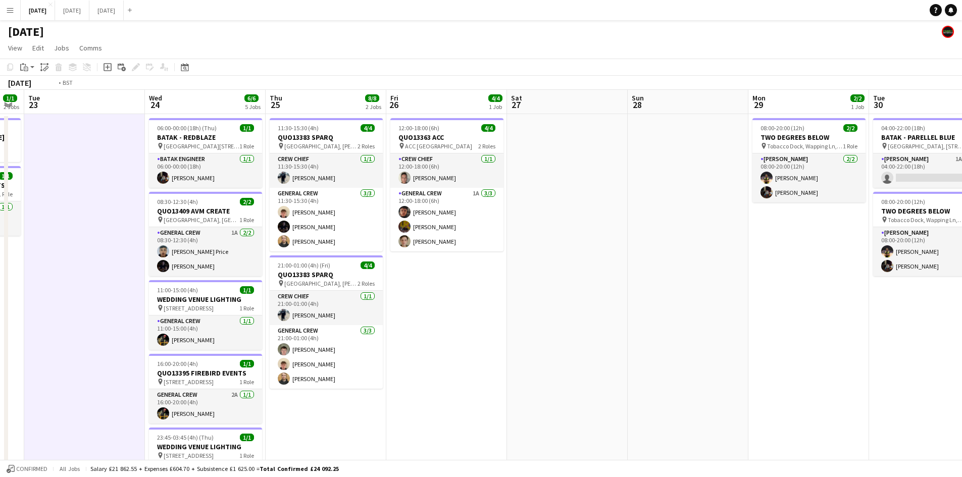
scroll to position [0, 209]
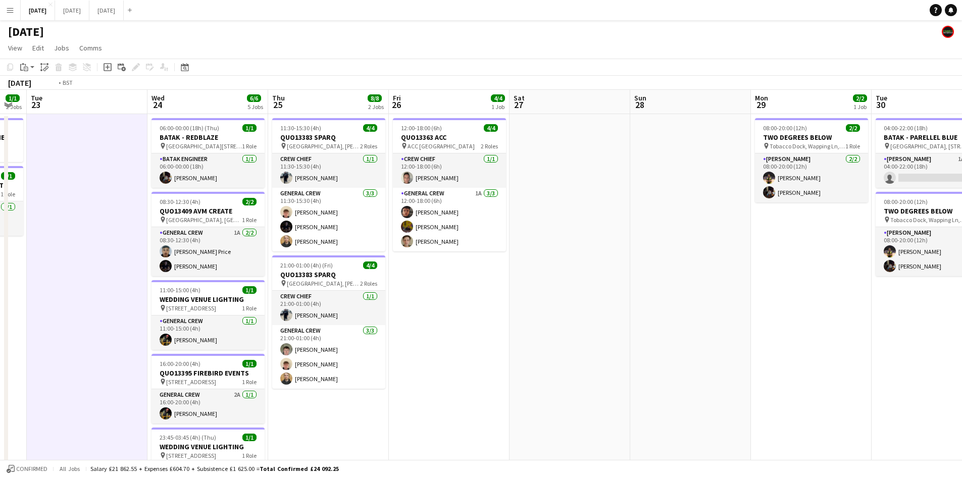
drag, startPoint x: 621, startPoint y: 307, endPoint x: 575, endPoint y: 18, distance: 292.1
click at [723, 274] on app-calendar-viewport "Sun 21 6/6 1 Job Mon 22 1/1 2 Jobs Tue 23 Wed 24 6/6 5 Jobs Thu 25 8/8 2 Jobs F…" at bounding box center [481, 483] width 962 height 786
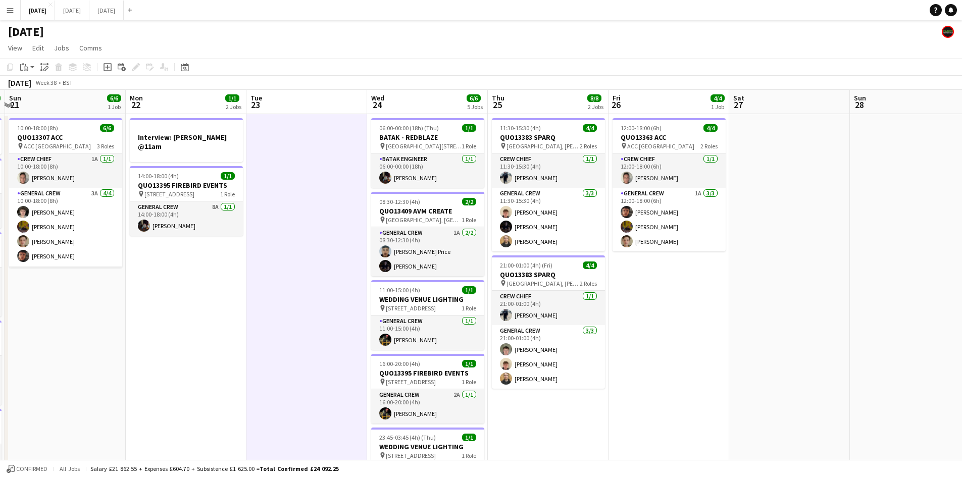
drag, startPoint x: 588, startPoint y: 290, endPoint x: 943, endPoint y: 302, distance: 355.7
click at [943, 302] on app-calendar-viewport "Fri 19 8/8 3 Jobs Sat 20 10/10 6 Jobs Sun 21 6/6 1 Job Mon 22 1/1 2 Jobs Tue 23…" at bounding box center [481, 483] width 962 height 786
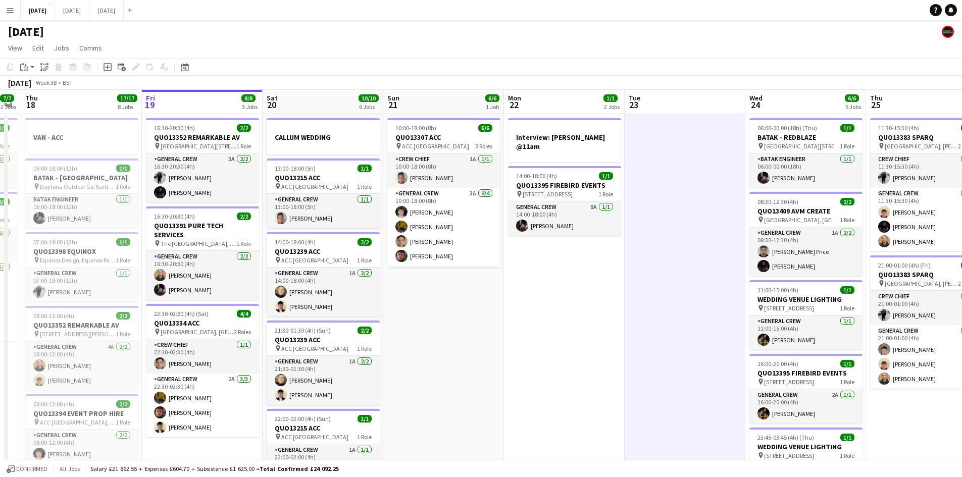
drag, startPoint x: 556, startPoint y: 274, endPoint x: 653, endPoint y: 260, distance: 98.1
click at [636, 263] on app-calendar-viewport "Tue 16 8/8 3 Jobs Wed 17 7/7 2 Jobs Thu 18 17/17 8 Jobs Fri 19 8/8 3 Jobs Sat 2…" at bounding box center [481, 483] width 962 height 786
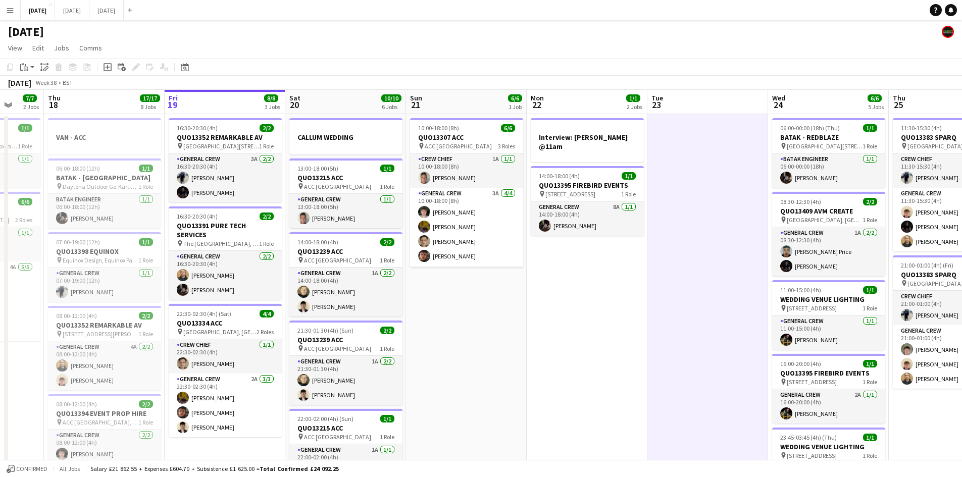
drag, startPoint x: 651, startPoint y: 306, endPoint x: 433, endPoint y: 281, distance: 219.0
click at [439, 281] on app-calendar-viewport "Mon 15 12/12 4 Jobs Tue 16 8/8 3 Jobs Wed 17 7/7 2 Jobs Thu 18 17/17 8 Jobs Fri…" at bounding box center [481, 483] width 962 height 786
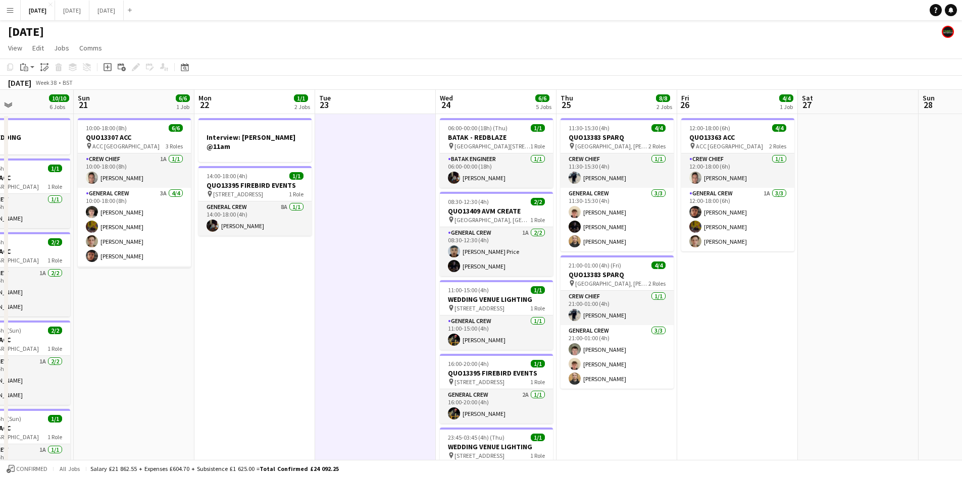
drag, startPoint x: 531, startPoint y: 329, endPoint x: 396, endPoint y: 294, distance: 139.4
click at [396, 294] on app-calendar-viewport "Thu 18 17/17 8 Jobs Fri 19 8/8 3 Jobs Sat 20 10/10 6 Jobs Sun 21 6/6 1 Job Mon …" at bounding box center [481, 483] width 962 height 786
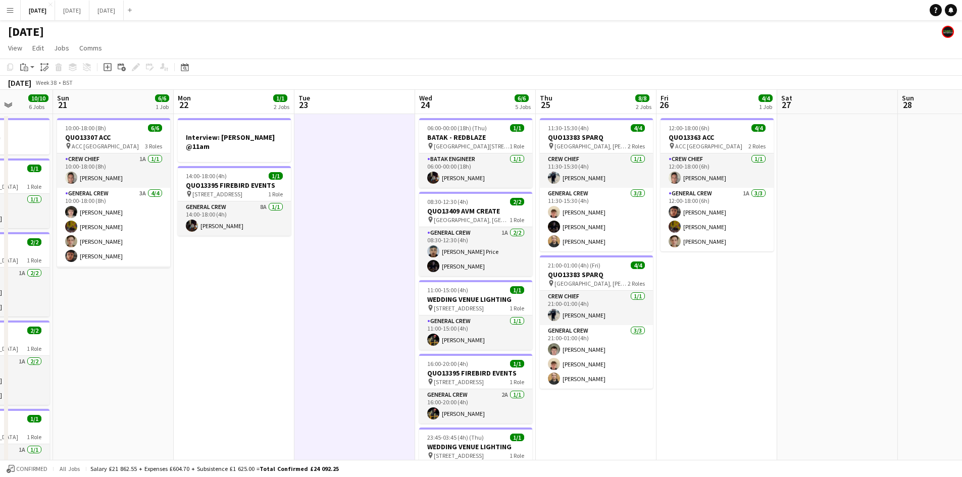
drag, startPoint x: 632, startPoint y: 332, endPoint x: 504, endPoint y: 295, distance: 133.0
click at [504, 295] on app-calendar-viewport "Thu 18 17/17 8 Jobs Fri 19 8/8 3 Jobs Sat 20 10/10 6 Jobs Sun 21 6/6 1 Job Mon …" at bounding box center [481, 483] width 962 height 786
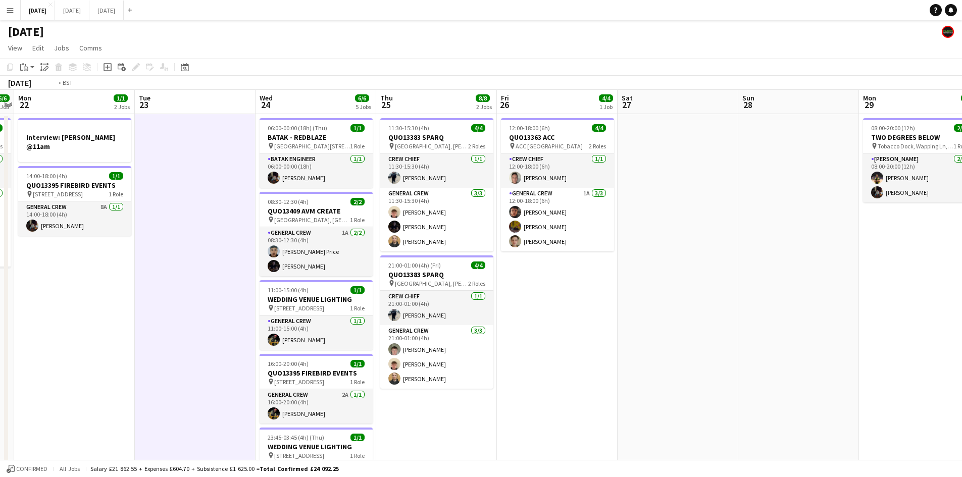
drag, startPoint x: 635, startPoint y: 310, endPoint x: 360, endPoint y: 241, distance: 283.7
click at [370, 242] on app-calendar-viewport "Fri 19 8/8 3 Jobs Sat 20 10/10 6 Jobs Sun 21 6/6 1 Job Mon 22 1/1 2 Jobs Tue 23…" at bounding box center [481, 483] width 962 height 786
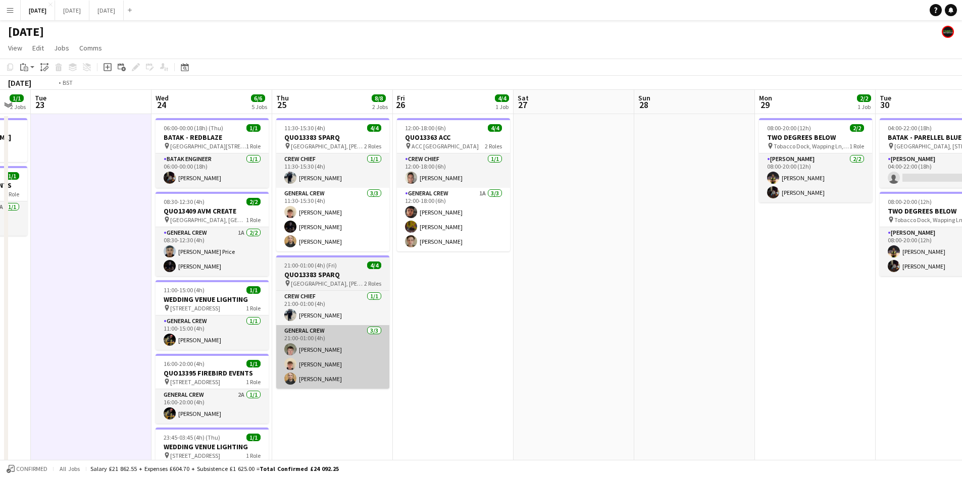
drag, startPoint x: 425, startPoint y: 305, endPoint x: 501, endPoint y: 332, distance: 80.7
click at [723, 285] on app-calendar-viewport "Sun 21 6/6 1 Job Mon 22 1/1 2 Jobs Tue 23 Wed 24 6/6 5 Jobs Thu 25 8/8 2 Jobs F…" at bounding box center [481, 483] width 962 height 786
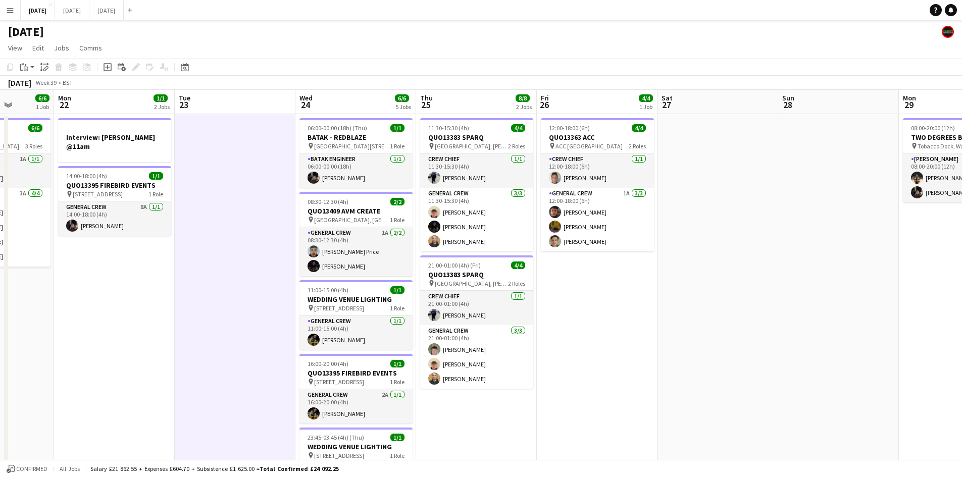
click at [758, 354] on app-calendar-viewport "Fri 19 8/8 3 Jobs Sat 20 10/10 6 Jobs Sun 21 6/6 1 Job Mon 22 1/1 2 Jobs Tue 23…" at bounding box center [481, 483] width 962 height 786
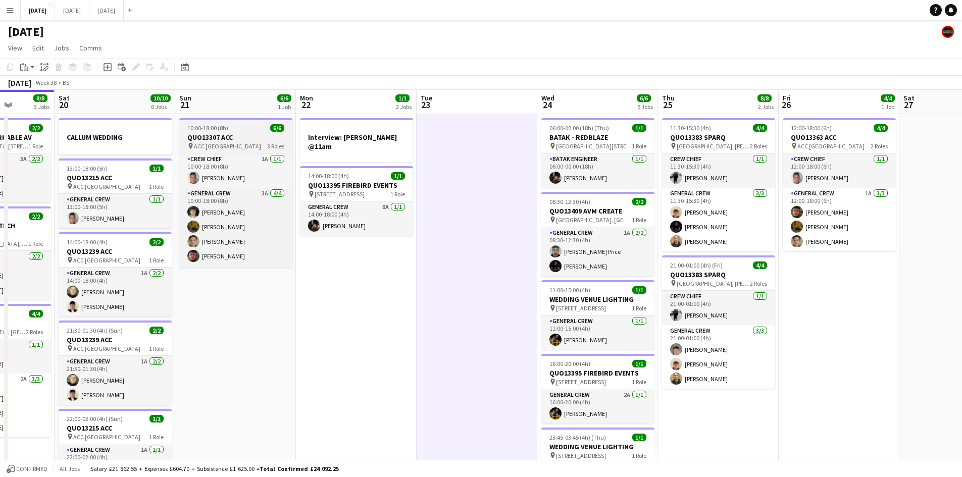
scroll to position [33, 0]
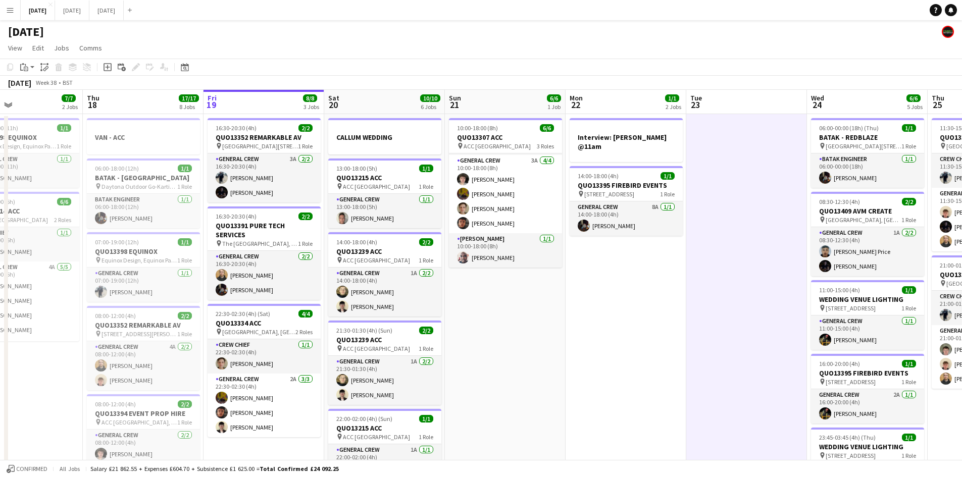
drag, startPoint x: 264, startPoint y: 330, endPoint x: 538, endPoint y: 271, distance: 281.1
click at [536, 274] on app-calendar-viewport "Mon 15 12/12 4 Jobs Tue 16 8/8 3 Jobs Wed 17 7/7 2 Jobs Thu 18 17/17 8 Jobs Fri…" at bounding box center [481, 483] width 962 height 786
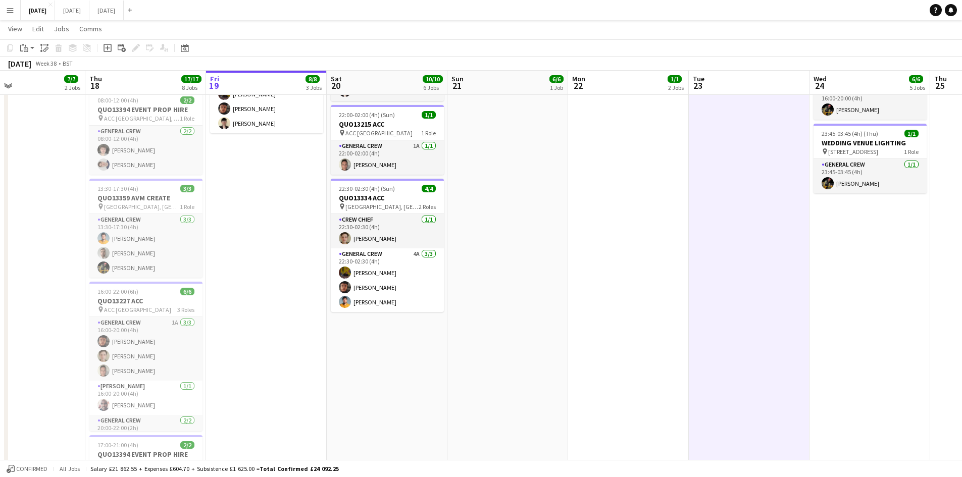
scroll to position [0, 0]
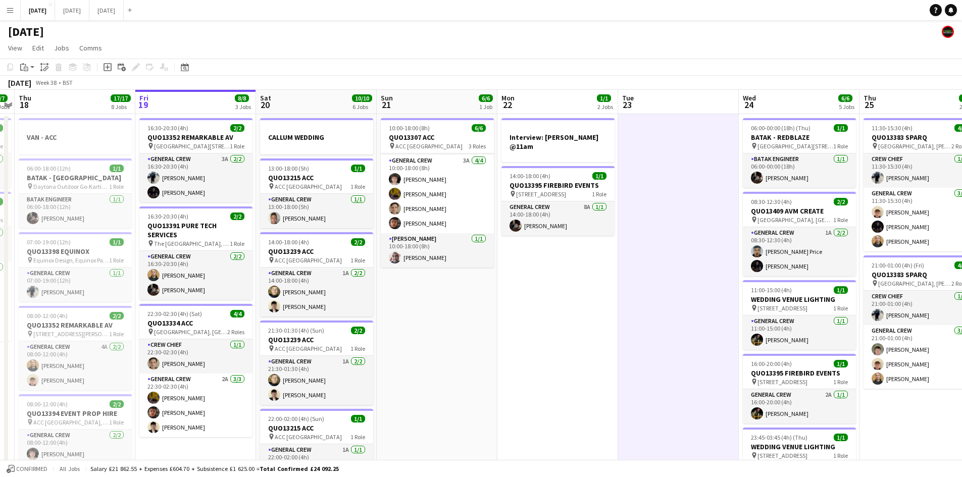
drag, startPoint x: 713, startPoint y: 298, endPoint x: 628, endPoint y: 281, distance: 86.5
click at [628, 281] on app-calendar-viewport "Mon 15 12/12 4 Jobs Tue 16 8/8 3 Jobs Wed 17 7/7 2 Jobs Thu 18 17/17 8 Jobs Fri…" at bounding box center [481, 483] width 962 height 786
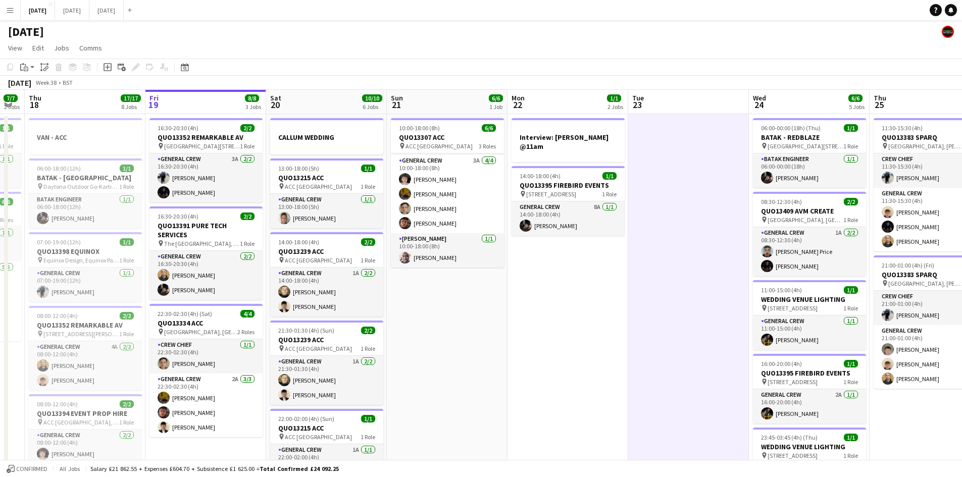
scroll to position [0, 332]
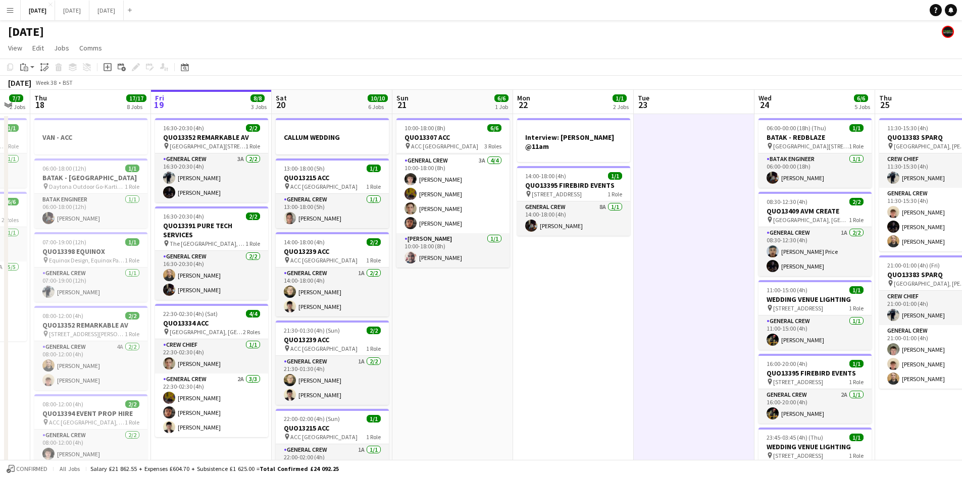
drag, startPoint x: 440, startPoint y: 353, endPoint x: 458, endPoint y: 354, distance: 17.2
click at [458, 354] on app-calendar-viewport "Mon 15 12/12 4 Jobs Tue 16 8/8 3 Jobs Wed 17 7/7 2 Jobs Thu 18 17/17 8 Jobs Fri…" at bounding box center [481, 483] width 962 height 786
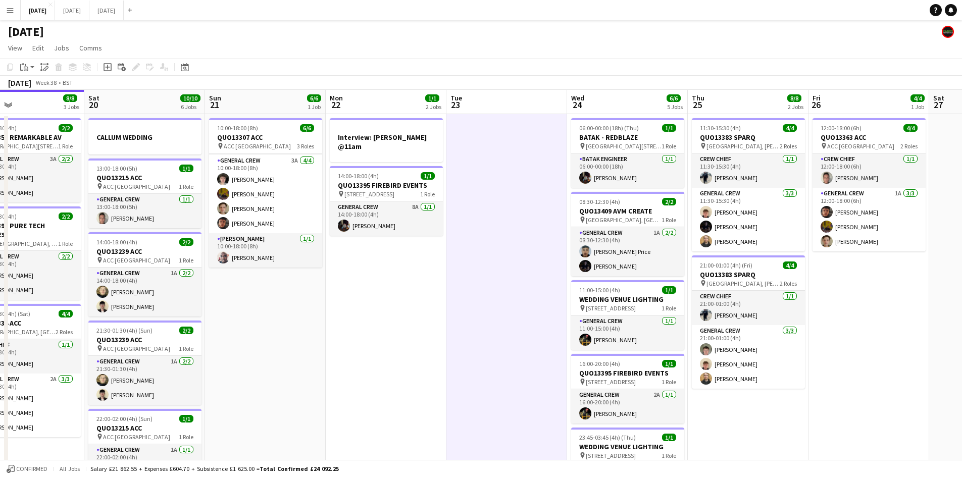
drag, startPoint x: 686, startPoint y: 335, endPoint x: 499, endPoint y: 278, distance: 196.0
click at [499, 278] on app-calendar-viewport "Wed 17 7/7 2 Jobs Thu 18 17/17 8 Jobs Fri 19 8/8 3 Jobs Sat 20 10/10 6 Jobs Sun…" at bounding box center [481, 483] width 962 height 786
drag, startPoint x: 548, startPoint y: 293, endPoint x: 427, endPoint y: 261, distance: 126.0
click at [408, 260] on app-calendar-viewport "Wed 17 7/7 2 Jobs Thu 18 17/17 8 Jobs Fri 19 8/8 3 Jobs Sat 20 10/10 6 Jobs Sun…" at bounding box center [481, 483] width 962 height 786
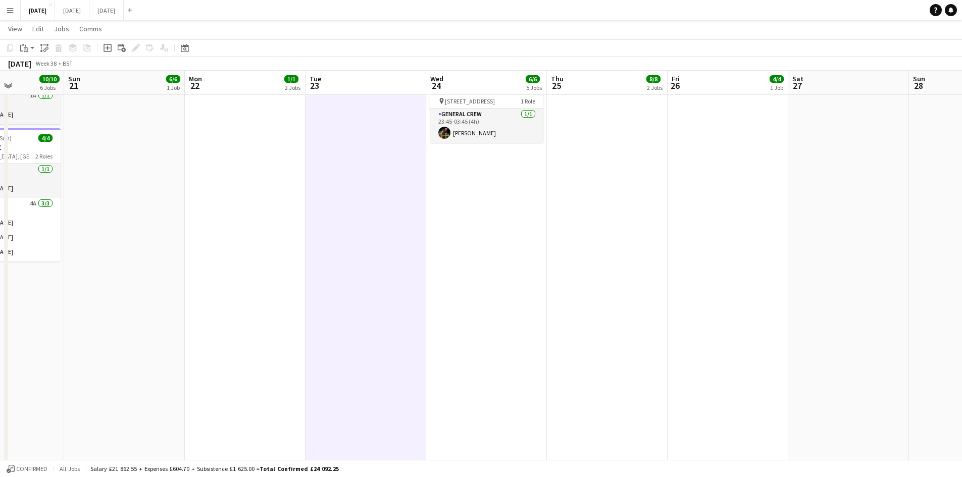
scroll to position [0, 0]
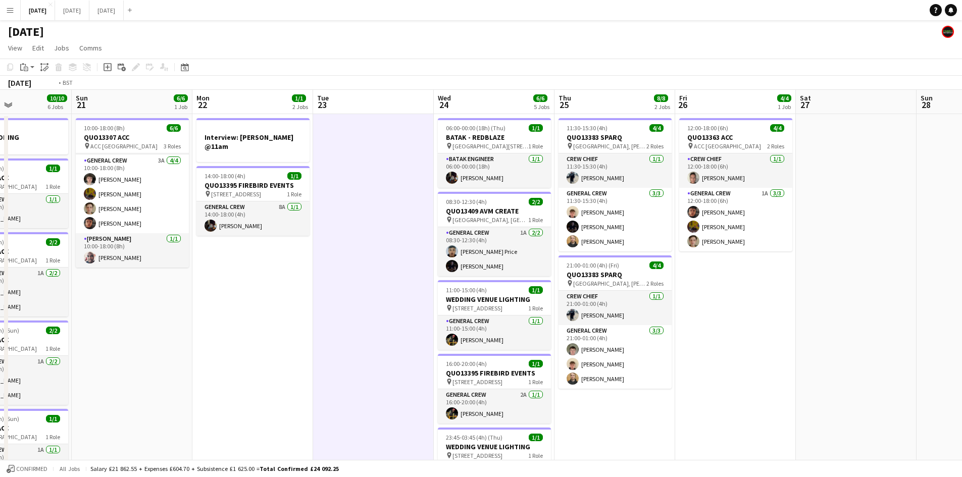
drag, startPoint x: 808, startPoint y: 323, endPoint x: 614, endPoint y: 267, distance: 202.3
click at [614, 267] on app-calendar-viewport "Thu 18 17/17 8 Jobs Fri 19 8/8 3 Jobs Sat 20 10/10 6 Jobs Sun 21 6/6 1 Job Mon …" at bounding box center [481, 483] width 962 height 786
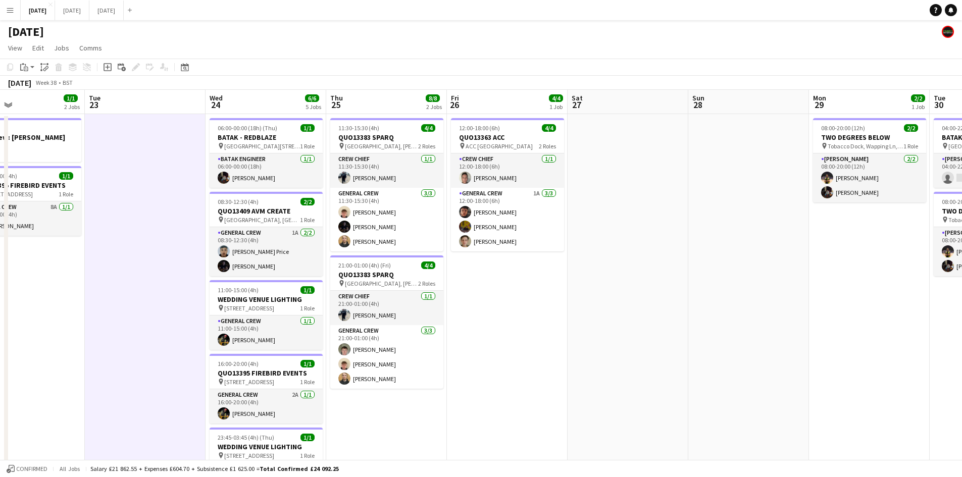
drag, startPoint x: 593, startPoint y: 281, endPoint x: 538, endPoint y: 268, distance: 57.0
click at [546, 270] on app-calendar-viewport "Fri 19 8/8 3 Jobs Sat 20 10/10 6 Jobs Sun 21 6/6 1 Job Mon 22 1/1 2 Jobs Tue 23…" at bounding box center [481, 483] width 962 height 786
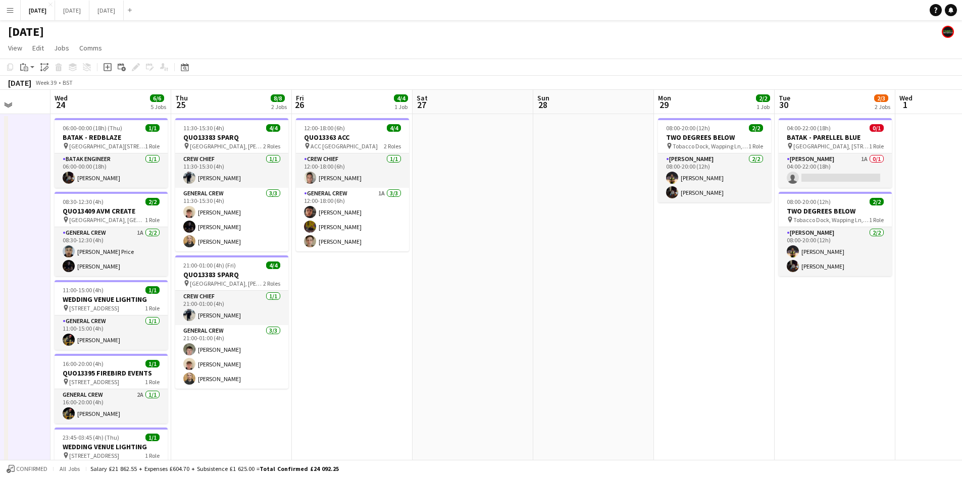
drag, startPoint x: 698, startPoint y: 307, endPoint x: 807, endPoint y: 296, distance: 109.6
click at [841, 295] on app-calendar-viewport "Sun 21 6/6 1 Job Mon 22 1/1 2 Jobs Tue 23 Wed 24 6/6 5 Jobs Thu 25 8/8 2 Jobs F…" at bounding box center [481, 483] width 962 height 786
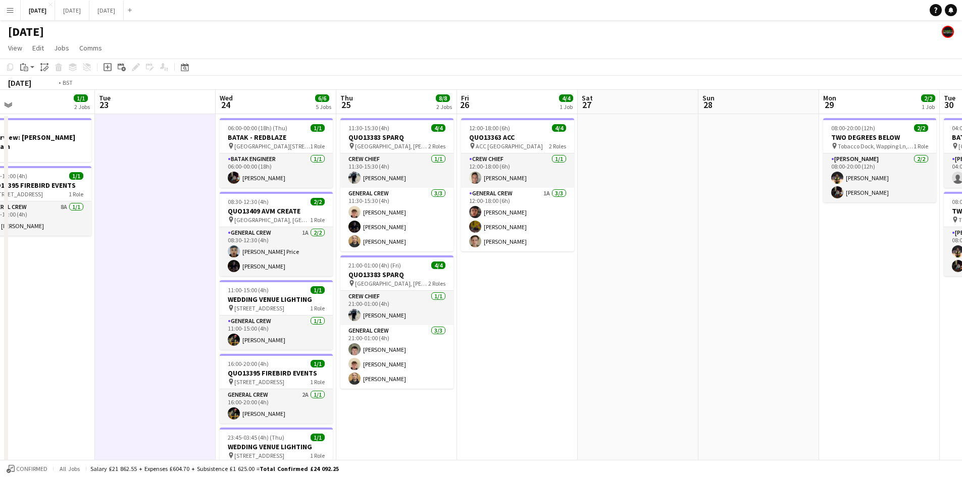
drag, startPoint x: 785, startPoint y: 304, endPoint x: 854, endPoint y: 300, distance: 69.8
click at [892, 304] on app-calendar-viewport "Sat 20 10/10 6 Jobs Sun 21 6/6 1 Job Mon 22 1/1 2 Jobs Tue 23 Wed 24 6/6 5 Jobs…" at bounding box center [481, 483] width 962 height 786
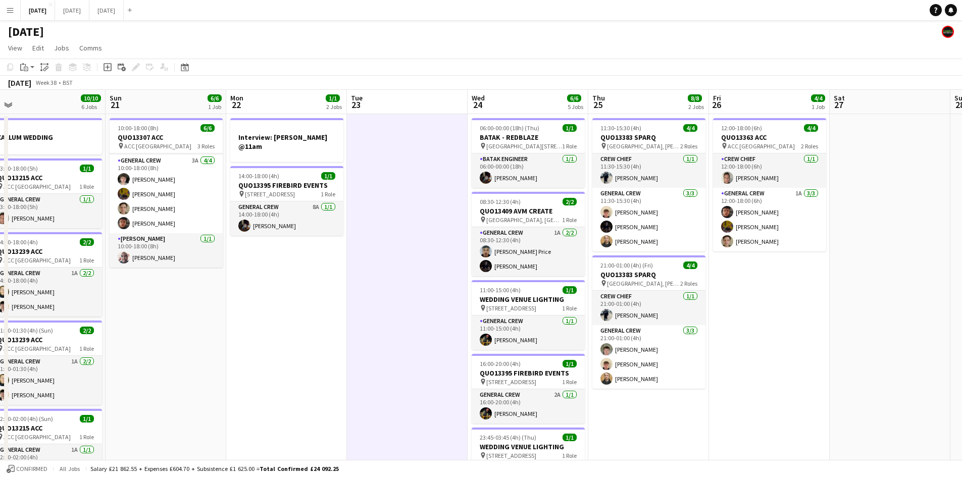
drag, startPoint x: 315, startPoint y: 314, endPoint x: 430, endPoint y: 301, distance: 115.9
click at [511, 282] on app-calendar-viewport "Thu 18 17/17 8 Jobs Fri 19 8/8 3 Jobs Sat 20 10/10 6 Jobs Sun 21 6/6 1 Job Mon …" at bounding box center [481, 483] width 962 height 786
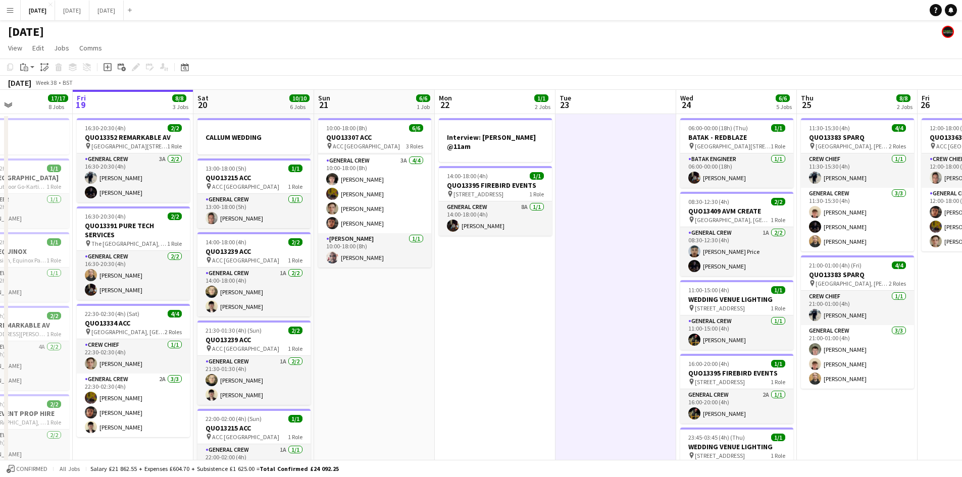
drag, startPoint x: 429, startPoint y: 317, endPoint x: 497, endPoint y: 309, distance: 68.6
click at [495, 312] on app-calendar-viewport "Tue 16 8/8 3 Jobs Wed 17 7/7 2 Jobs Thu 18 17/17 8 Jobs Fri 19 8/8 3 Jobs Sat 2…" at bounding box center [481, 483] width 962 height 786
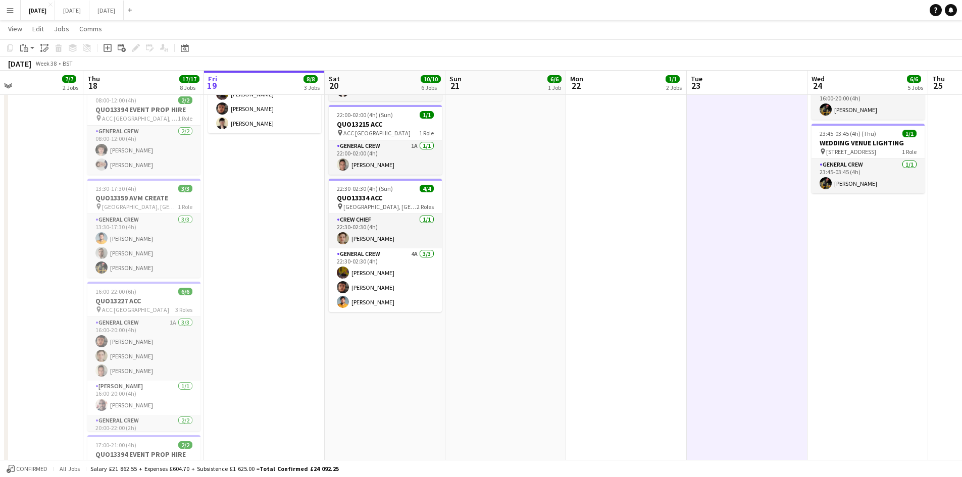
scroll to position [0, 0]
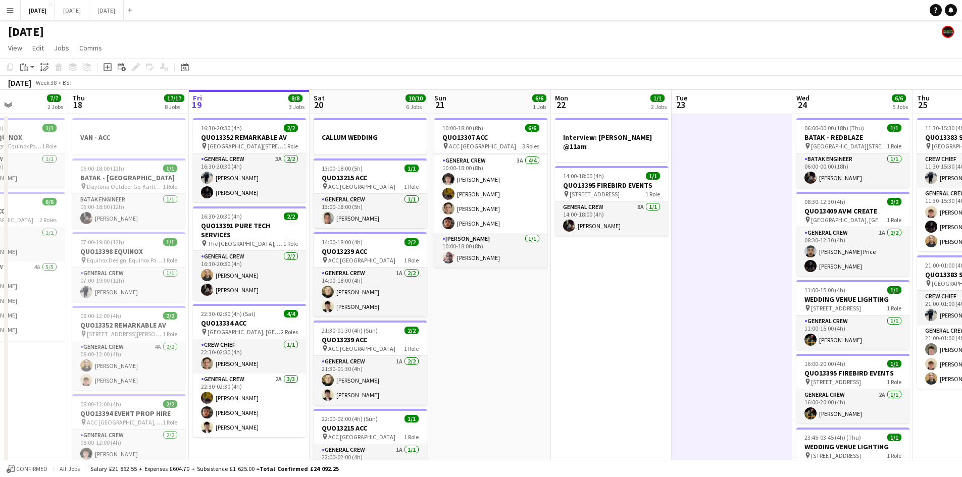
drag, startPoint x: 547, startPoint y: 263, endPoint x: 513, endPoint y: 249, distance: 36.5
click at [513, 249] on app-calendar-viewport "Mon 15 12/12 4 Jobs Tue 16 8/8 3 Jobs Wed 17 7/7 2 Jobs Thu 18 17/17 8 Jobs Fri…" at bounding box center [481, 483] width 962 height 786
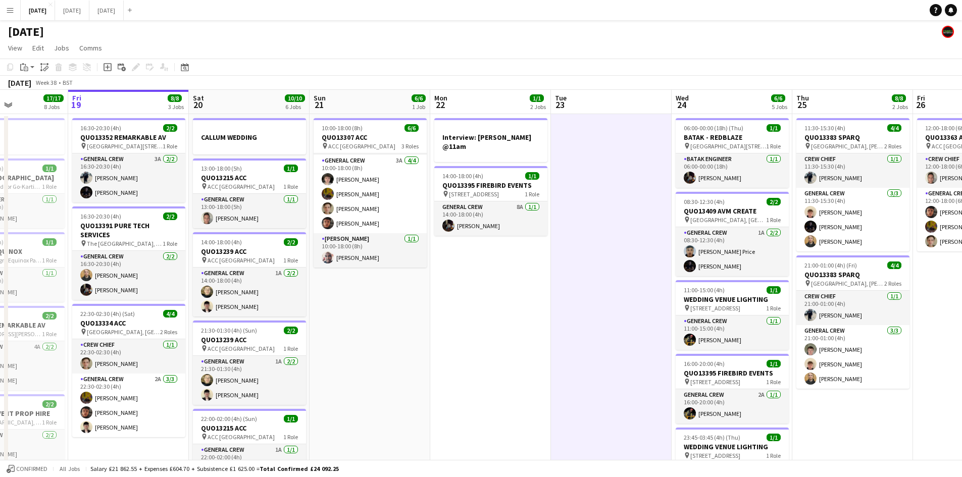
scroll to position [0, 298]
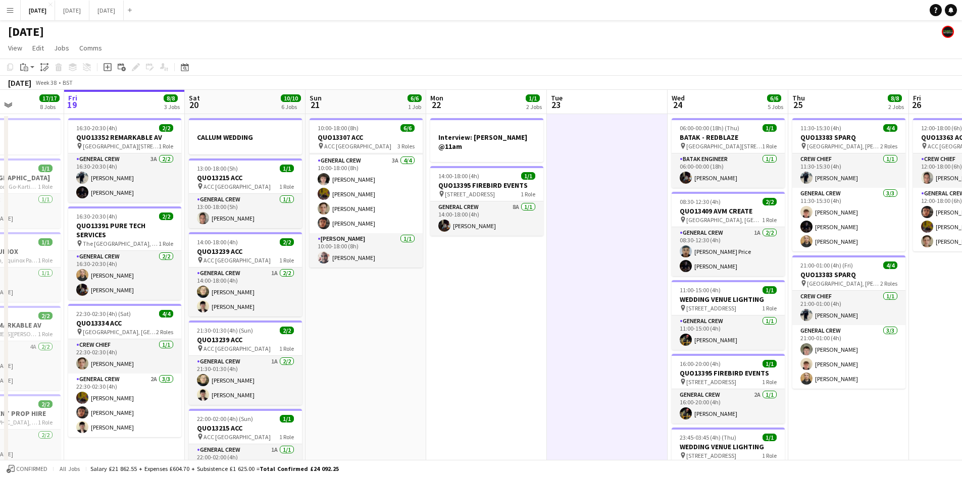
click at [487, 241] on app-calendar-viewport "Tue 16 8/8 3 Jobs Wed 17 7/7 2 Jobs Thu 18 17/17 8 Jobs Fri 19 8/8 3 Jobs Sat 2…" at bounding box center [481, 483] width 962 height 786
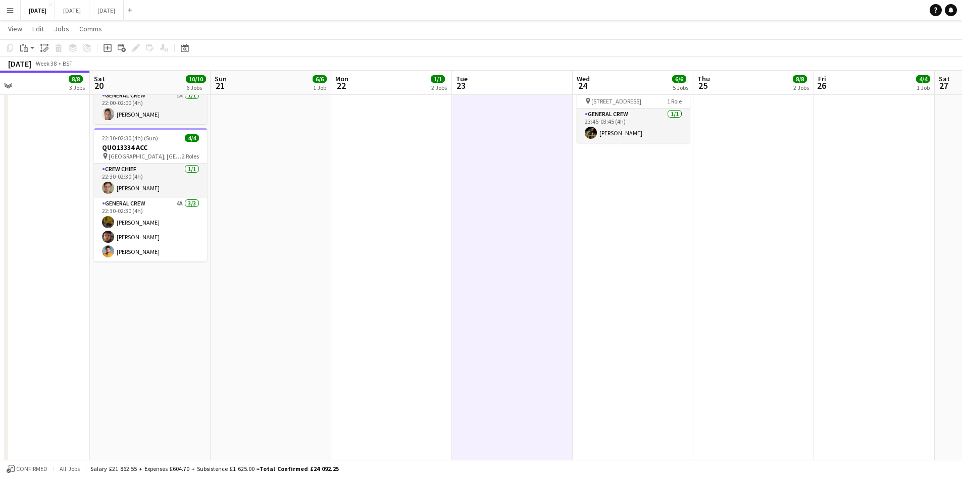
scroll to position [0, 0]
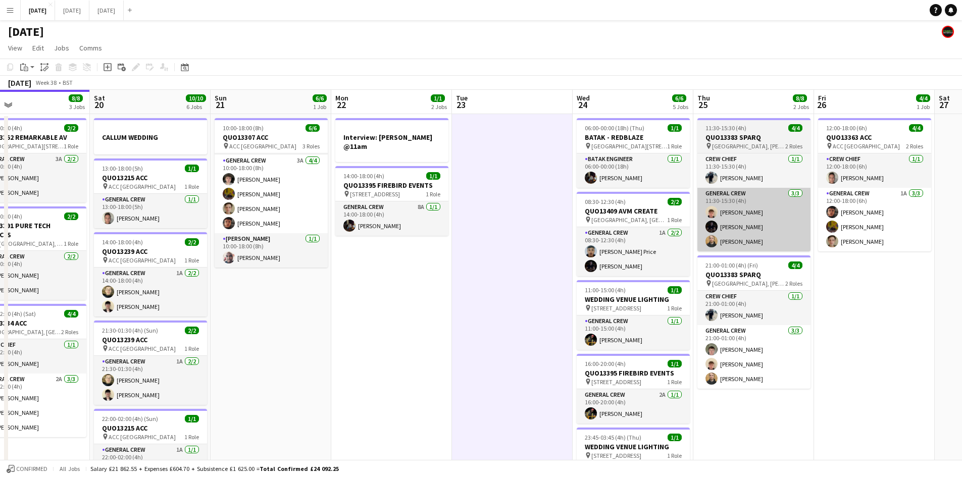
drag, startPoint x: 740, startPoint y: 305, endPoint x: 481, endPoint y: 213, distance: 275.0
click at [498, 224] on app-calendar-viewport "Tue 16 8/8 3 Jobs Wed 17 7/7 2 Jobs Thu 18 17/17 8 Jobs Fri 19 8/8 3 Jobs Sat 2…" at bounding box center [481, 483] width 962 height 786
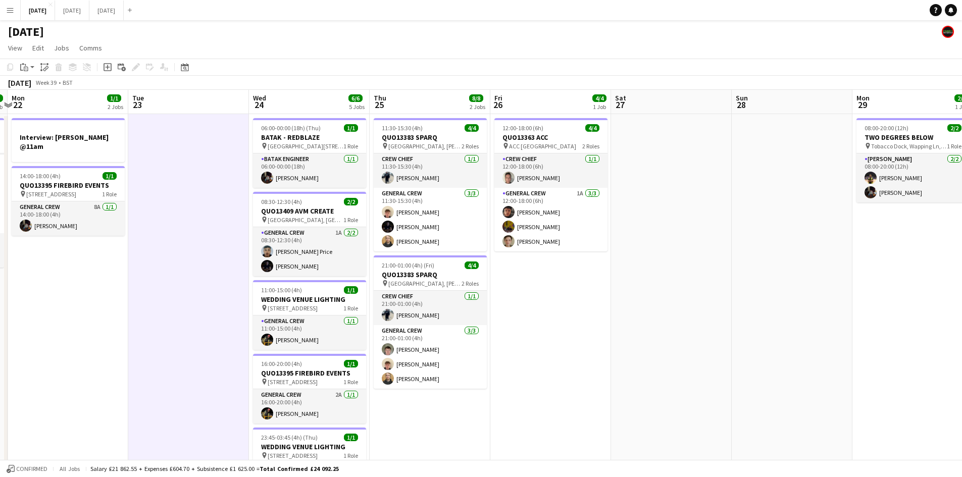
drag, startPoint x: 593, startPoint y: 271, endPoint x: 444, endPoint y: 211, distance: 160.4
click at [448, 213] on app-calendar-viewport "Fri 19 8/8 3 Jobs Sat 20 10/10 6 Jobs Sun 21 6/6 1 Job Mon 22 1/1 2 Jobs Tue 23…" at bounding box center [481, 483] width 962 height 786
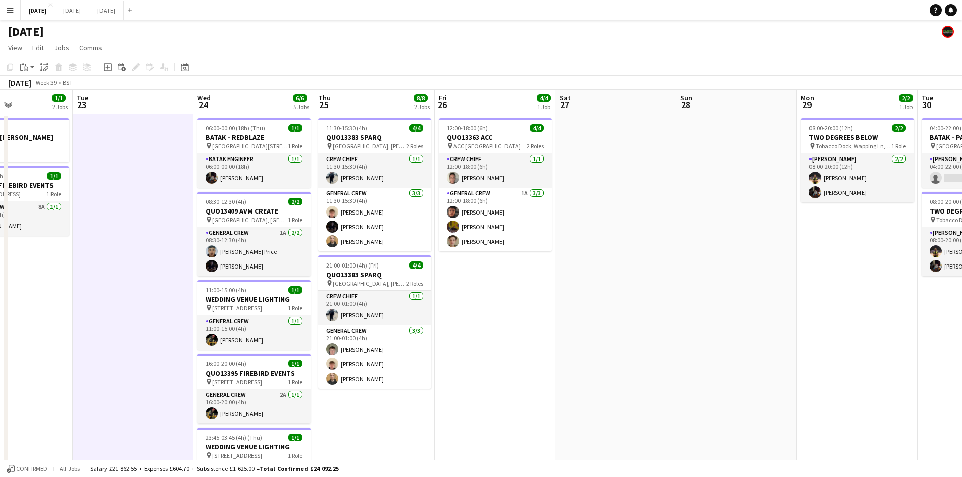
drag, startPoint x: 464, startPoint y: 232, endPoint x: 441, endPoint y: 222, distance: 24.2
click at [441, 222] on app-calendar-viewport "Sat 20 10/10 6 Jobs Sun 21 6/6 1 Job Mon 22 1/1 2 Jobs Tue 23 Wed 24 6/6 5 Jobs…" at bounding box center [481, 483] width 962 height 786
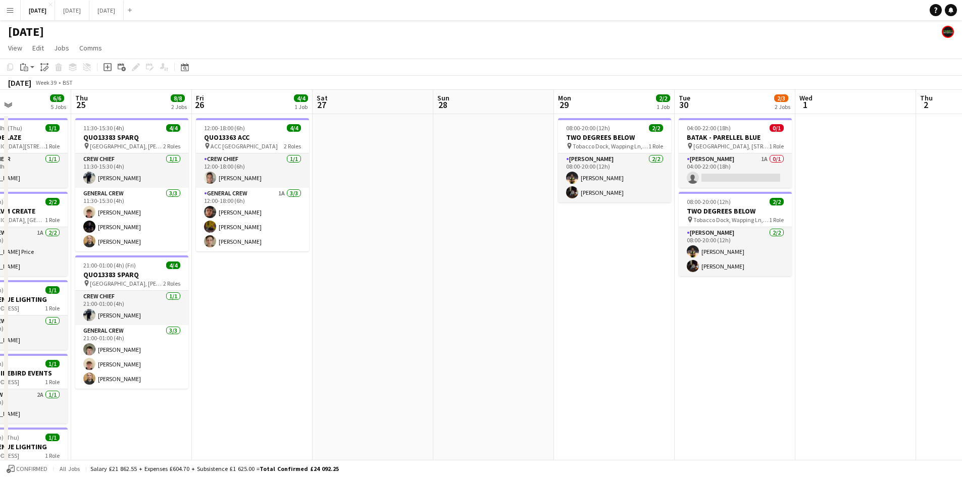
drag, startPoint x: 550, startPoint y: 252, endPoint x: 757, endPoint y: 212, distance: 210.9
click at [778, 232] on app-calendar-viewport "Mon 22 1/1 2 Jobs Tue 23 Wed 24 6/6 5 Jobs Thu 25 8/8 2 Jobs Fri 26 4/4 1 Job S…" at bounding box center [481, 483] width 962 height 786
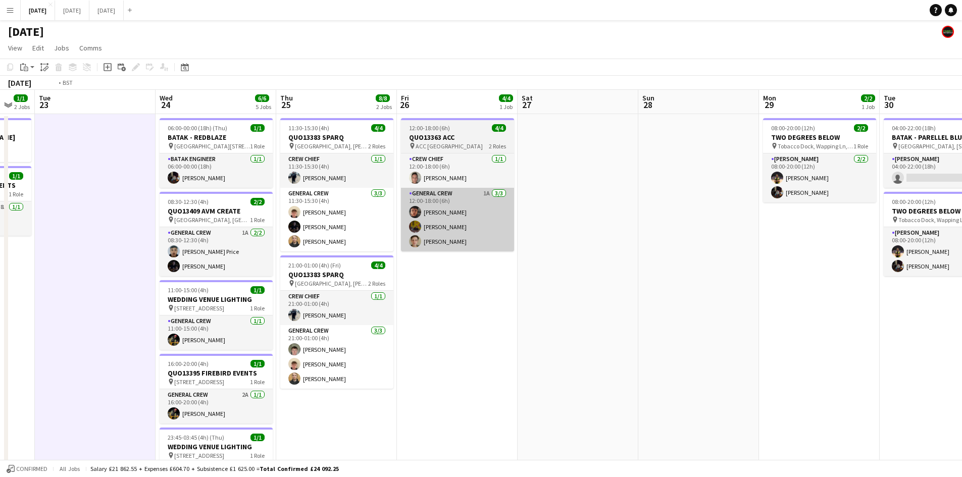
drag, startPoint x: 473, startPoint y: 238, endPoint x: 738, endPoint y: 232, distance: 264.7
click at [770, 234] on app-calendar-viewport "Sun 21 6/6 1 Job Mon 22 1/1 2 Jobs Tue 23 Wed 24 6/6 5 Jobs Thu 25 8/8 2 Jobs F…" at bounding box center [481, 483] width 962 height 786
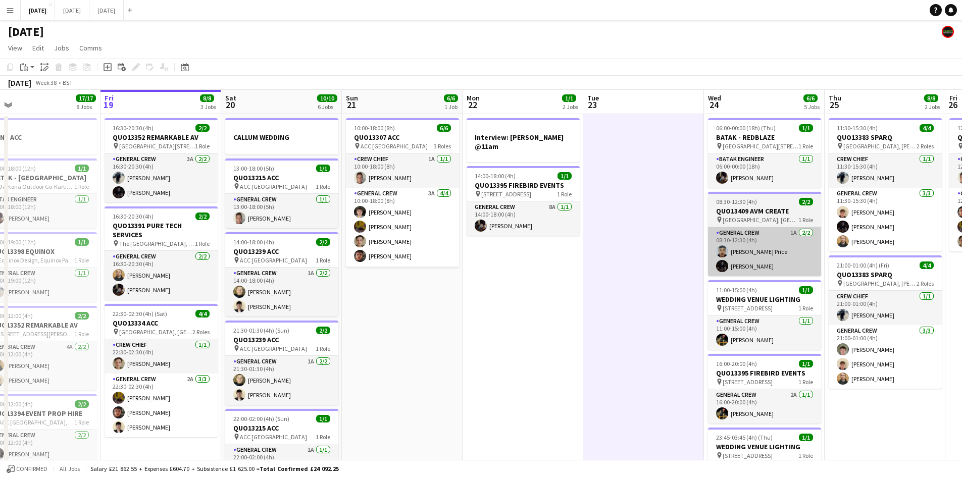
drag, startPoint x: 543, startPoint y: 264, endPoint x: 757, endPoint y: 247, distance: 214.3
click at [790, 257] on app-calendar-viewport "Tue 16 8/8 3 Jobs Wed 17 7/7 2 Jobs Thu 18 17/17 8 Jobs Fri 19 8/8 3 Jobs Sat 2…" at bounding box center [481, 483] width 962 height 786
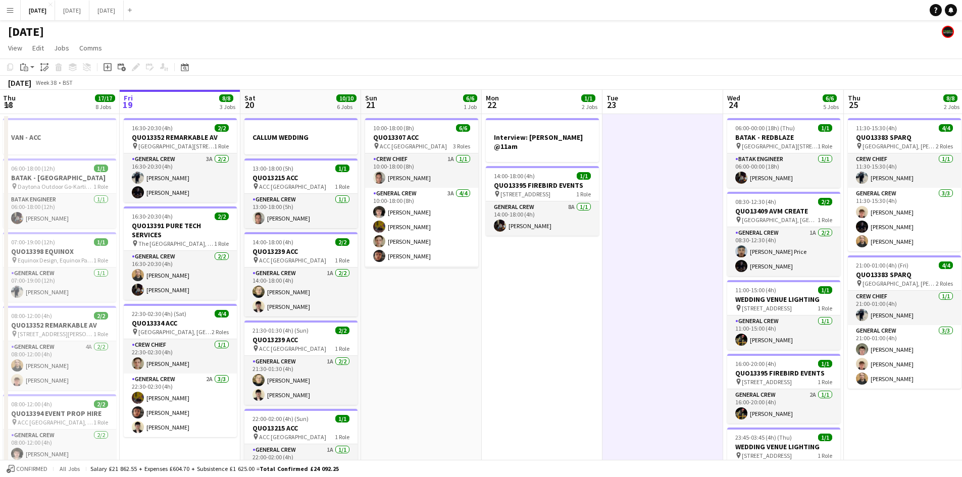
drag, startPoint x: 601, startPoint y: 279, endPoint x: 716, endPoint y: 259, distance: 116.4
click at [754, 265] on app-calendar-viewport "Tue 16 8/8 3 Jobs Wed 17 7/7 2 Jobs Thu 18 17/17 8 Jobs Fri 19 8/8 3 Jobs Sat 2…" at bounding box center [481, 483] width 962 height 786
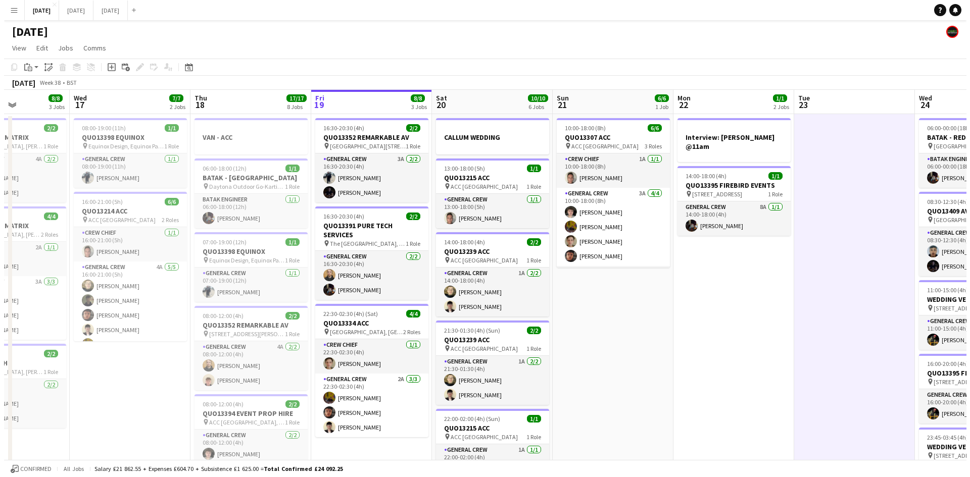
scroll to position [0, 206]
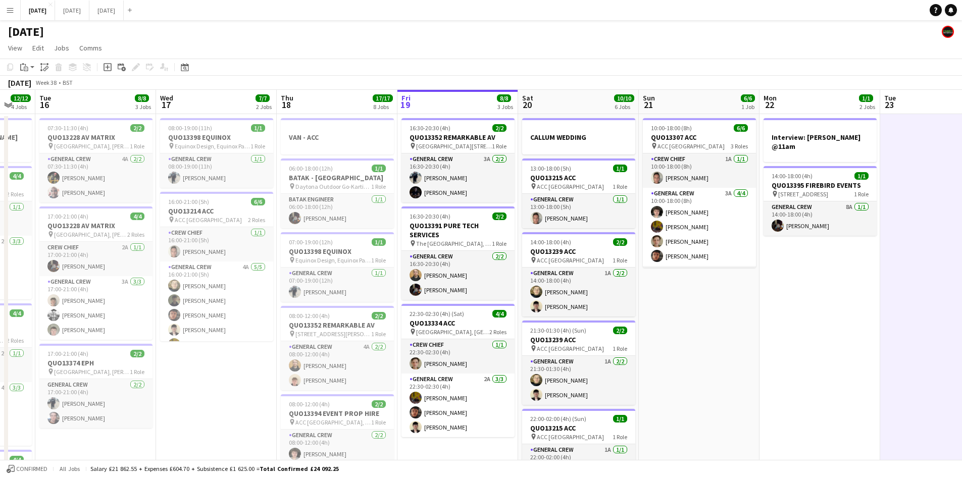
drag, startPoint x: 623, startPoint y: 273, endPoint x: 704, endPoint y: 285, distance: 82.8
click at [703, 286] on app-calendar-viewport "Sun 14 9/9 4 Jobs Mon 15 12/12 4 Jobs Tue 16 8/8 3 Jobs Wed 17 7/7 2 Jobs Thu 1…" at bounding box center [481, 483] width 962 height 786
click at [89, 13] on button "[DATE] Close" at bounding box center [72, 11] width 34 height 20
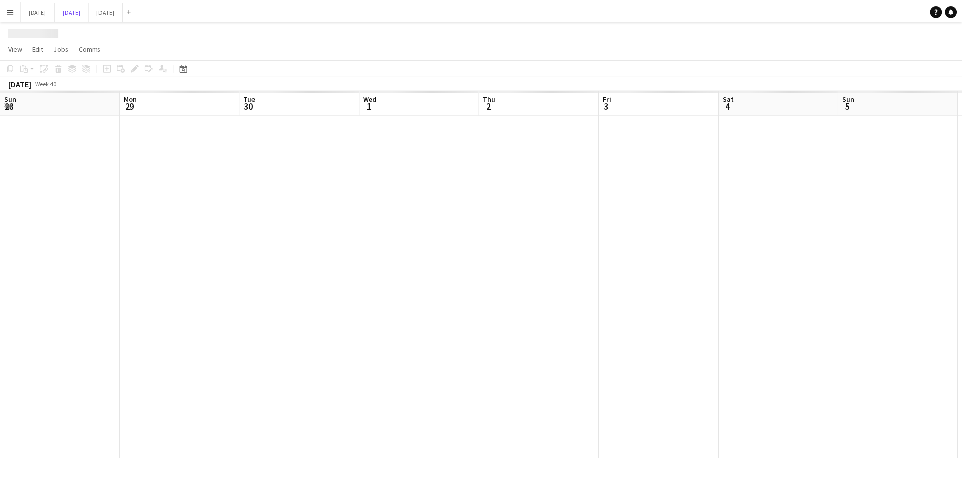
scroll to position [0, 262]
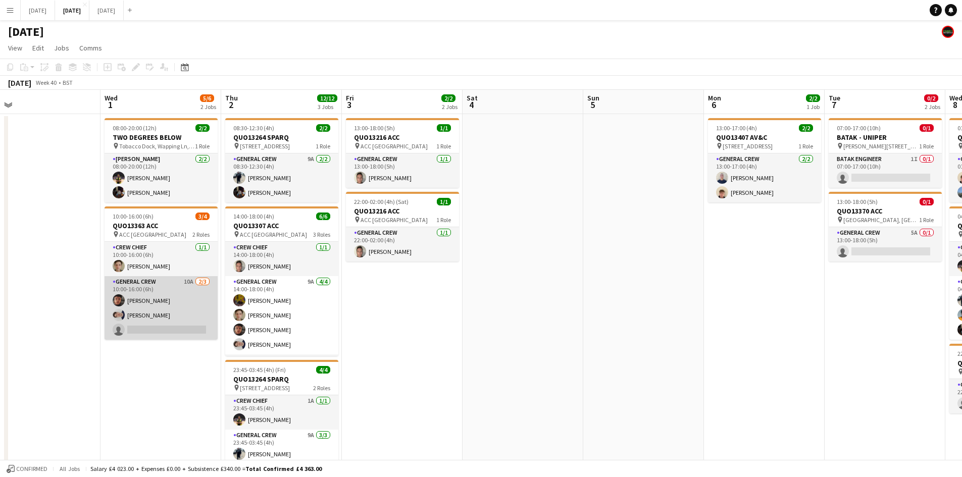
click at [176, 306] on app-card-role "General Crew 10A [DATE] 10:00-16:00 (6h) [PERSON_NAME] [PERSON_NAME] single-neu…" at bounding box center [161, 308] width 113 height 64
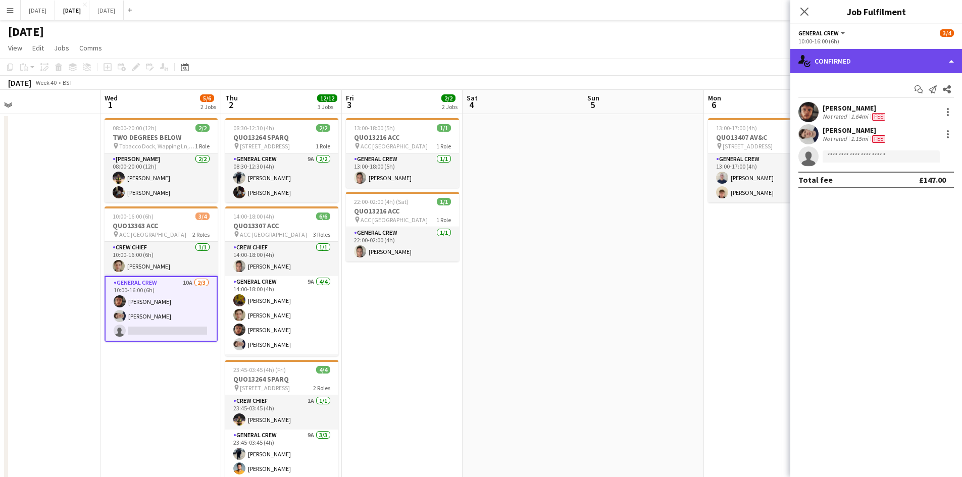
click at [890, 62] on div "single-neutral-actions-check-2 Confirmed" at bounding box center [876, 61] width 172 height 24
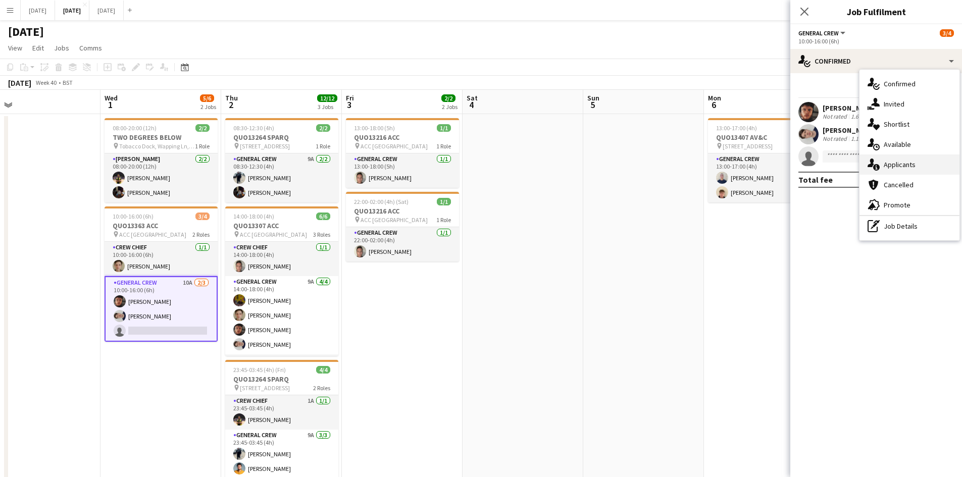
click at [925, 170] on div "single-neutral-actions-information Applicants" at bounding box center [909, 165] width 100 height 20
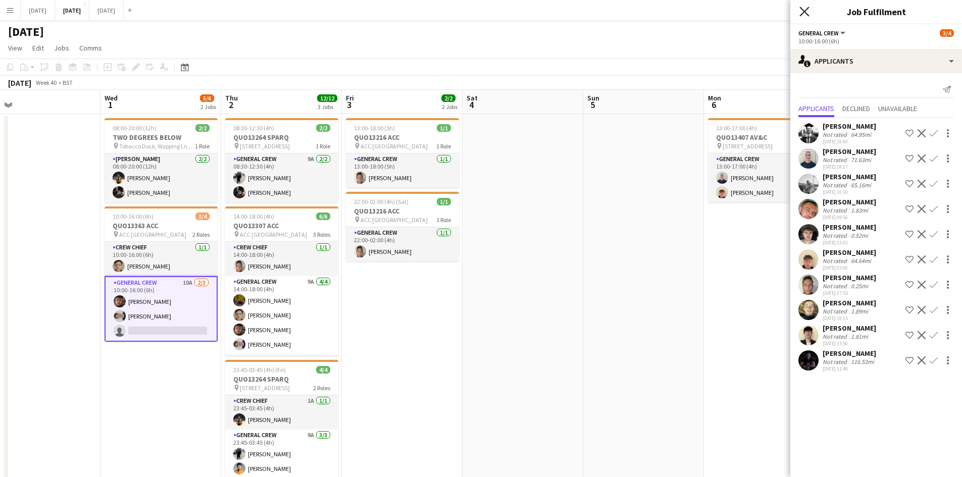
click at [805, 13] on icon at bounding box center [804, 12] width 10 height 10
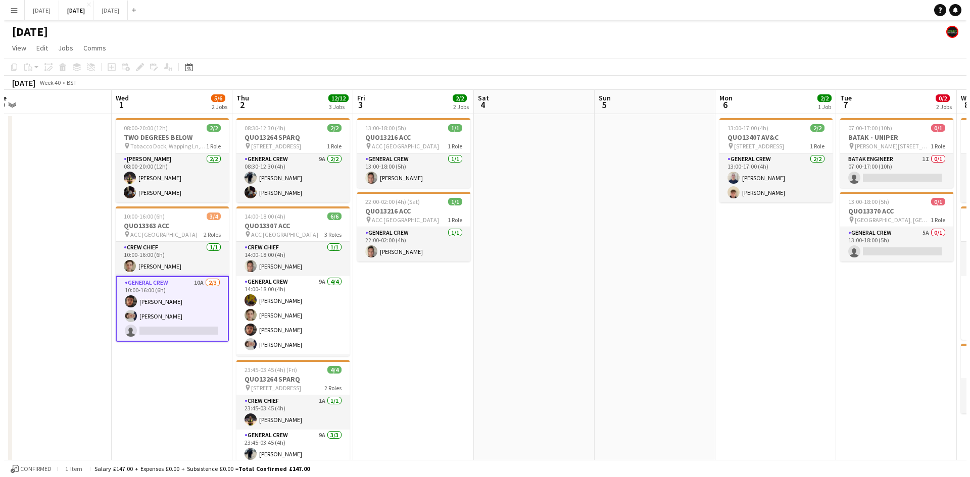
scroll to position [0, 256]
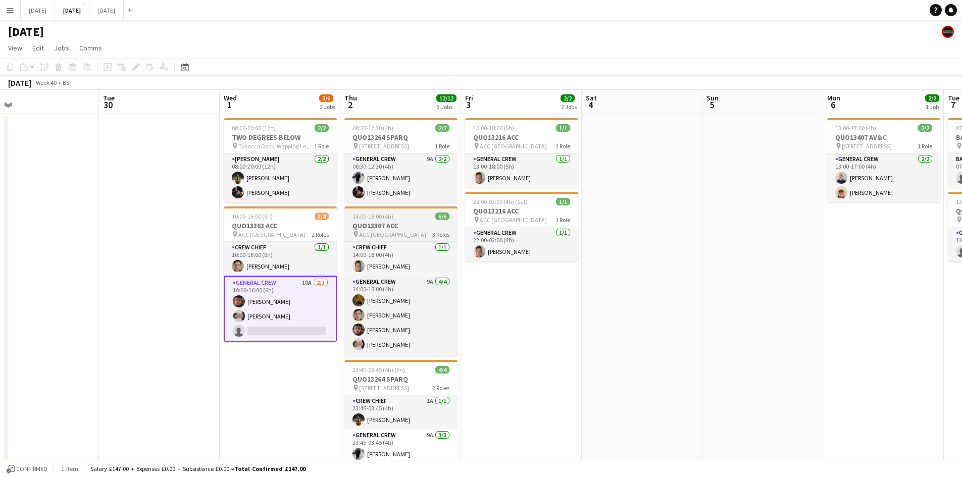
drag, startPoint x: 444, startPoint y: 344, endPoint x: 390, endPoint y: 217, distance: 137.8
click at [571, 305] on app-calendar-viewport "Sat 27 Sun 28 Mon 29 Tue 30 Wed 1 5/6 2 Jobs Thu 2 12/12 3 Jobs Fri 3 2/2 2 Job…" at bounding box center [481, 302] width 962 height 425
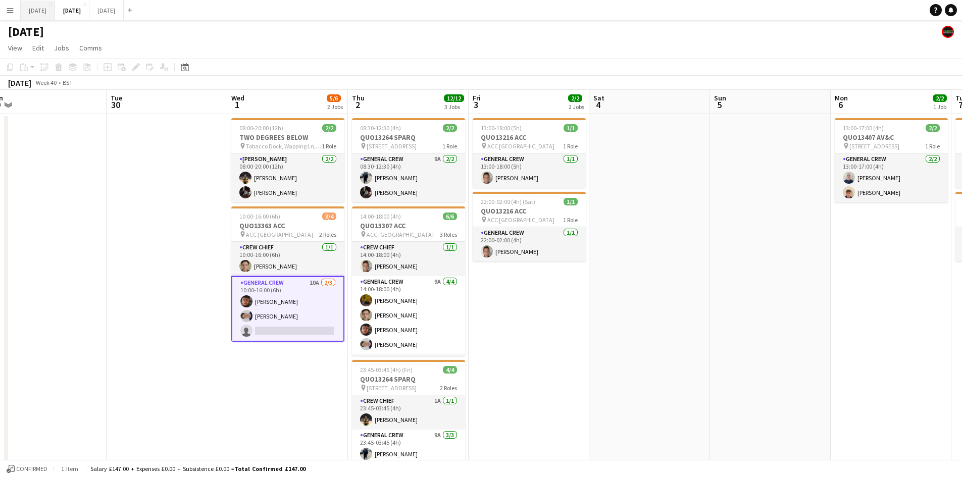
click at [55, 9] on button "[DATE] Close" at bounding box center [38, 11] width 34 height 20
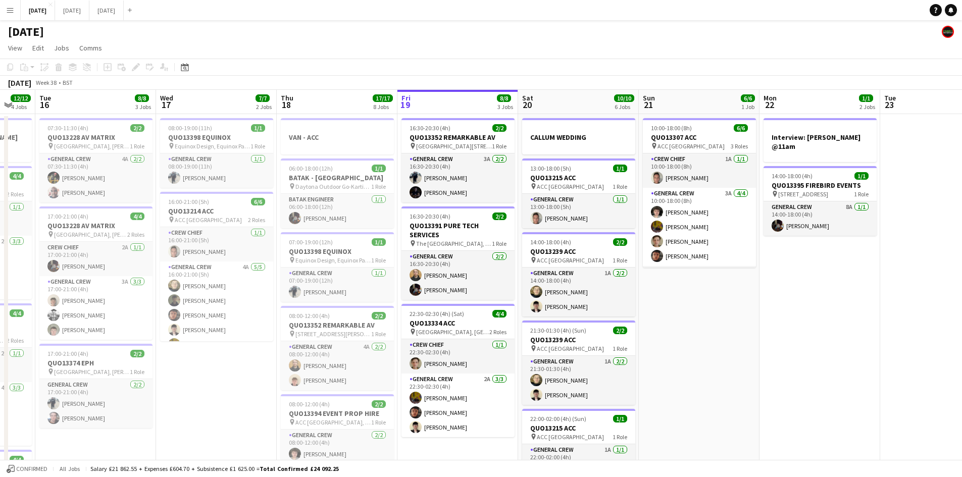
drag, startPoint x: 623, startPoint y: 289, endPoint x: 381, endPoint y: 249, distance: 245.2
click at [383, 249] on app-calendar-viewport "Sun 14 9/9 4 Jobs Mon 15 12/12 4 Jobs Tue 16 8/8 3 Jobs Wed 17 7/7 2 Jobs Thu 1…" at bounding box center [481, 483] width 962 height 786
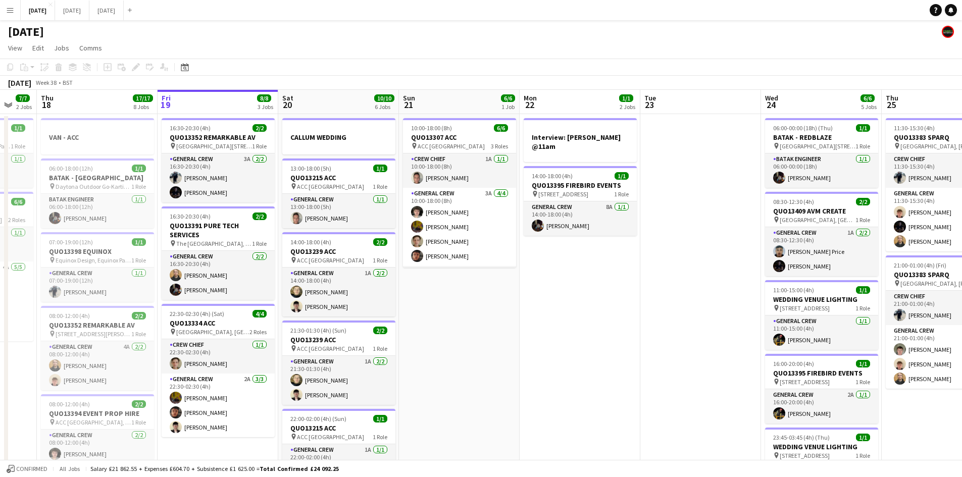
drag, startPoint x: 642, startPoint y: 320, endPoint x: 359, endPoint y: 253, distance: 291.1
click at [359, 252] on app-calendar-viewport "Mon 15 12/12 4 Jobs Tue 16 8/8 3 Jobs Wed 17 7/7 2 Jobs Thu 18 17/17 8 Jobs Fri…" at bounding box center [481, 483] width 962 height 786
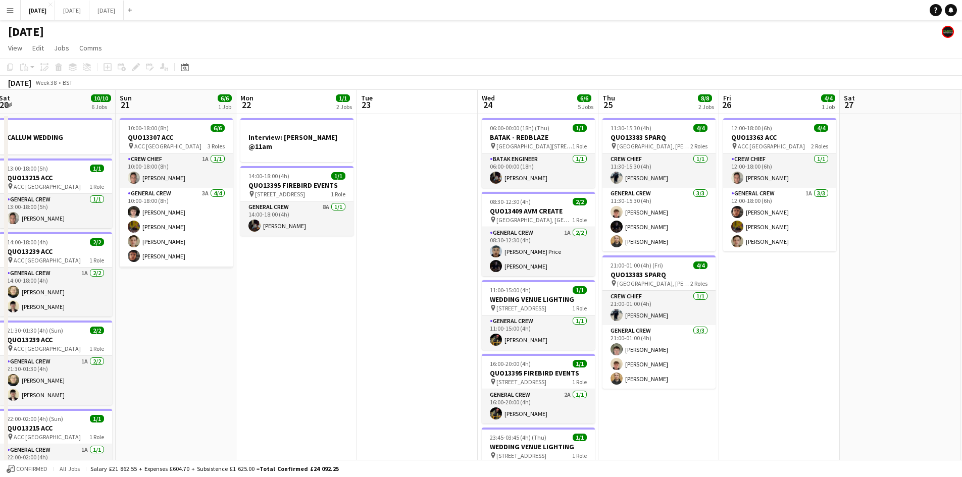
scroll to position [151, 0]
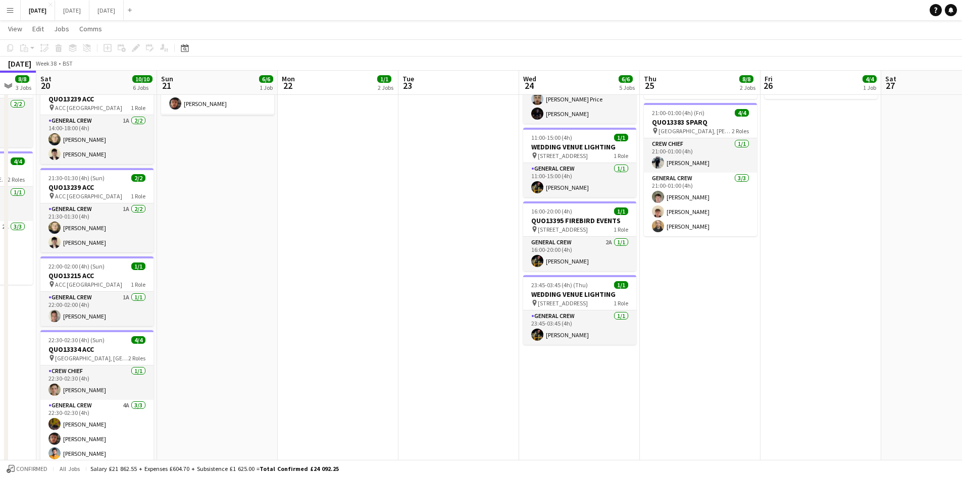
drag, startPoint x: 691, startPoint y: 331, endPoint x: 609, endPoint y: 329, distance: 82.3
click at [606, 333] on app-calendar-viewport "Wed 17 7/7 2 Jobs Thu 18 17/17 8 Jobs Fri 19 8/8 3 Jobs Sat 20 10/10 6 Jobs Sun…" at bounding box center [481, 305] width 962 height 835
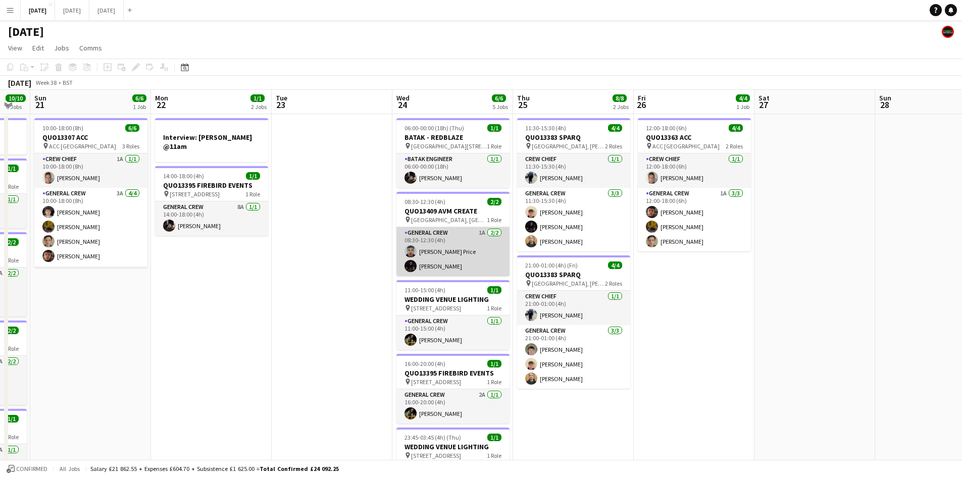
scroll to position [202, 0]
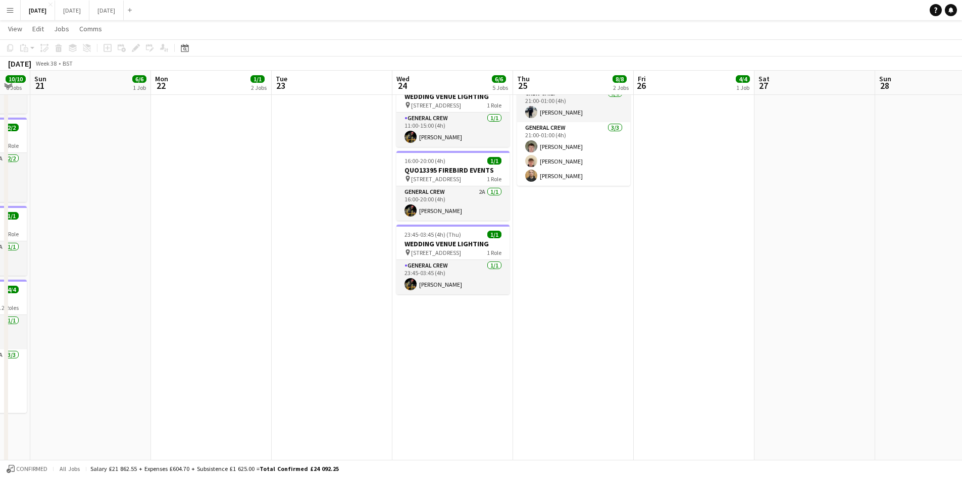
click at [426, 343] on app-date-cell "06:00-00:00 (18h) (Thu) 1/1 BATAK - REDBLAZE pin [GEOGRAPHIC_DATA], [PERSON_NAM…" at bounding box center [452, 292] width 121 height 762
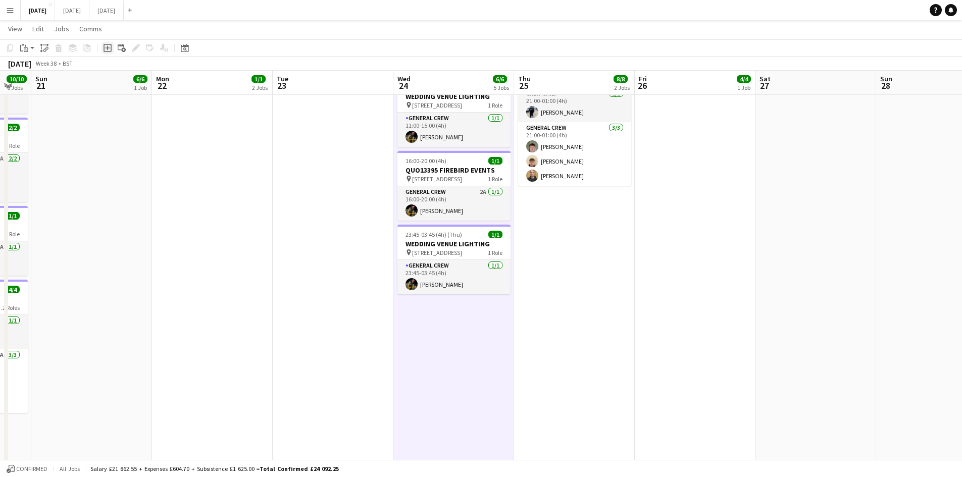
drag, startPoint x: 107, startPoint y: 49, endPoint x: 137, endPoint y: 56, distance: 31.1
click at [108, 49] on icon "Add job" at bounding box center [108, 48] width 8 height 8
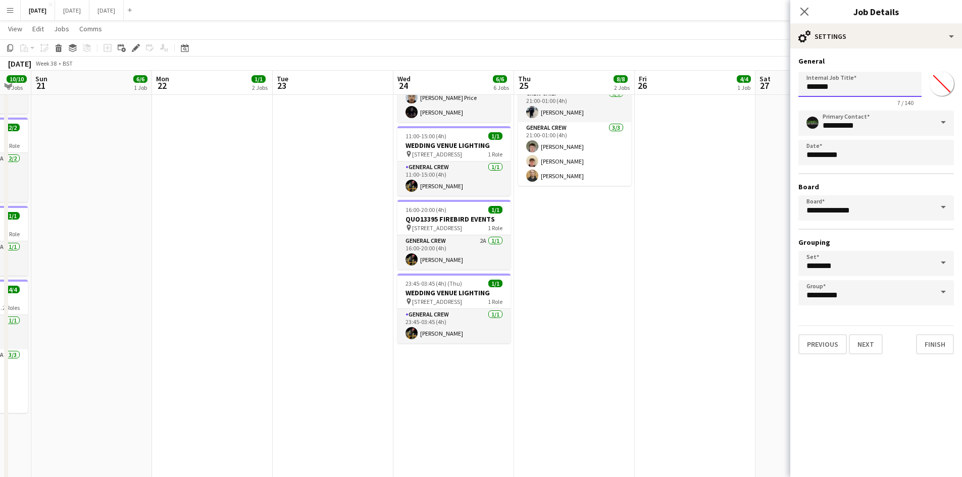
drag, startPoint x: 797, startPoint y: 87, endPoint x: 720, endPoint y: 80, distance: 77.1
click at [727, 82] on body "Menu Boards Boards Boards All jobs Status Workforce Workforce My Workforce Recr…" at bounding box center [481, 244] width 962 height 892
type input "**********"
click at [857, 346] on button "Next" at bounding box center [866, 344] width 34 height 20
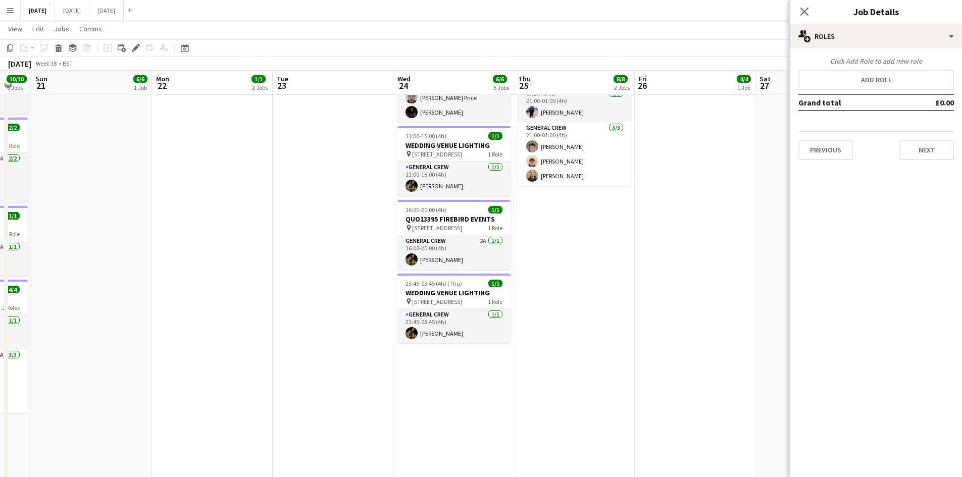
click at [865, 69] on div "Click Add Role to add new role Add role Grand total £0.00 Previous Next" at bounding box center [876, 109] width 172 height 104
click at [884, 83] on button "Add role" at bounding box center [876, 80] width 156 height 20
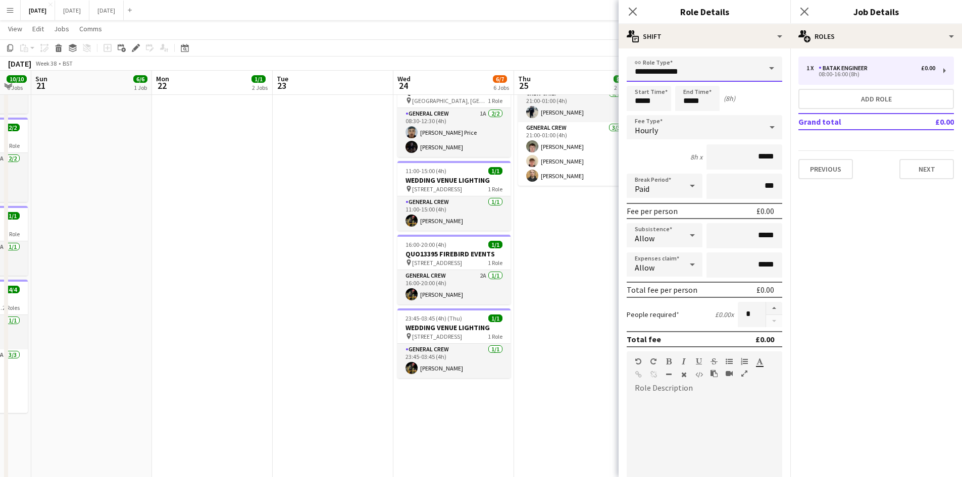
drag, startPoint x: 676, startPoint y: 68, endPoint x: 688, endPoint y: 72, distance: 13.4
click at [676, 68] on input "**********" at bounding box center [705, 69] width 156 height 25
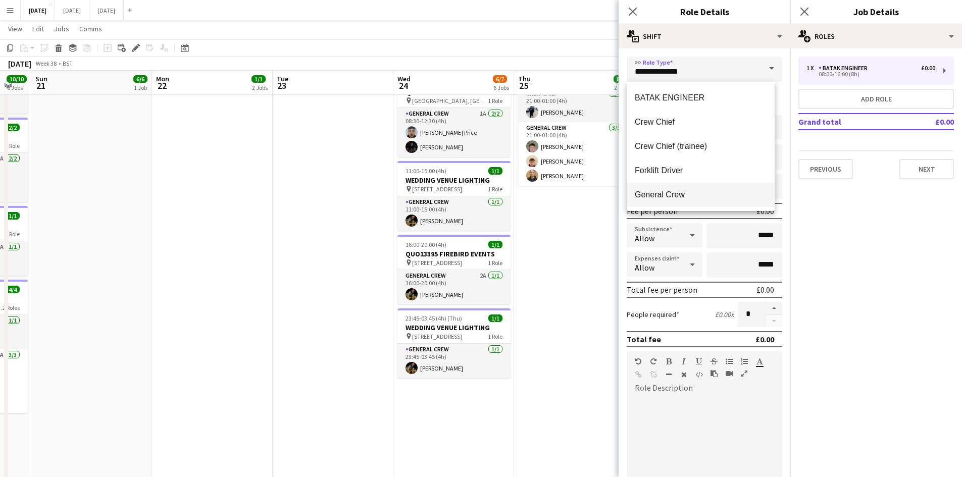
click at [660, 193] on span "General Crew" at bounding box center [701, 195] width 132 height 10
type input "**********"
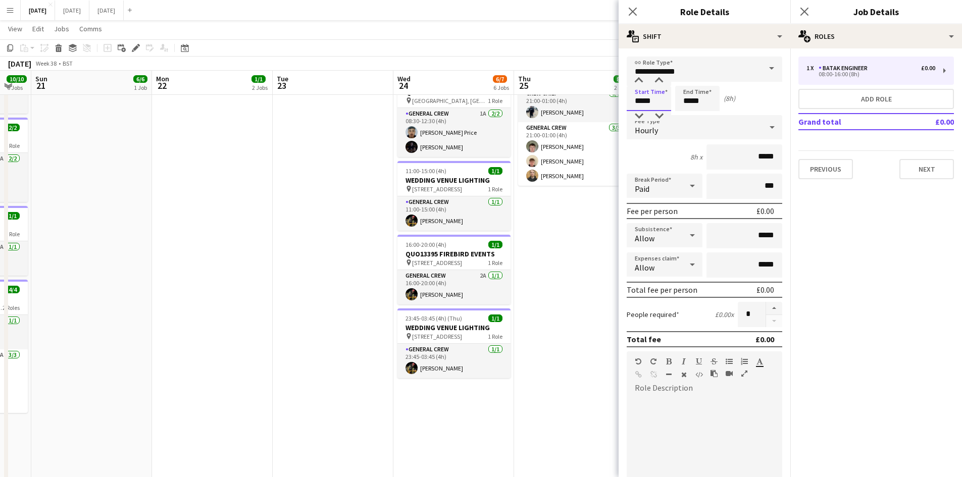
click at [644, 104] on input "*****" at bounding box center [649, 98] width 44 height 25
click at [640, 76] on div at bounding box center [639, 81] width 20 height 10
type input "*****"
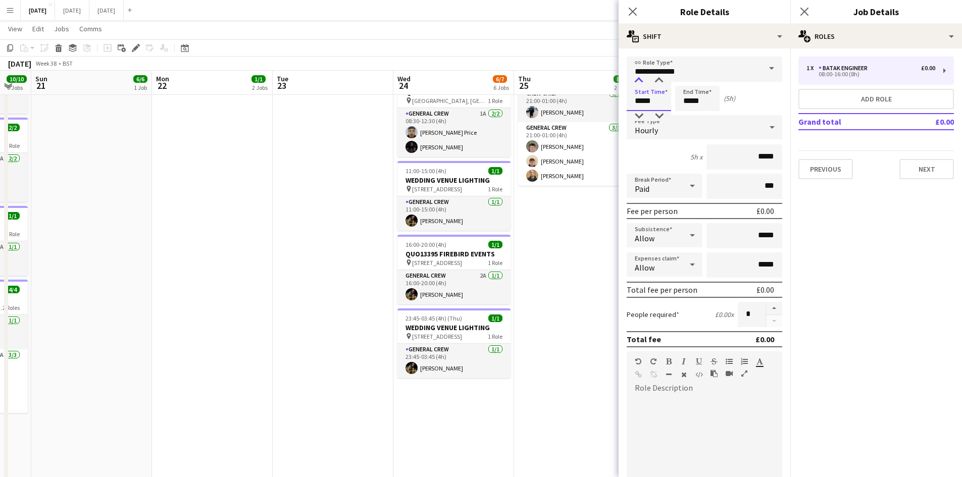
click at [640, 77] on div at bounding box center [639, 81] width 20 height 10
drag, startPoint x: 768, startPoint y: 310, endPoint x: 827, endPoint y: 271, distance: 70.6
click at [768, 310] on button "button" at bounding box center [774, 308] width 16 height 13
type input "*"
click at [938, 169] on button "Next" at bounding box center [926, 169] width 55 height 20
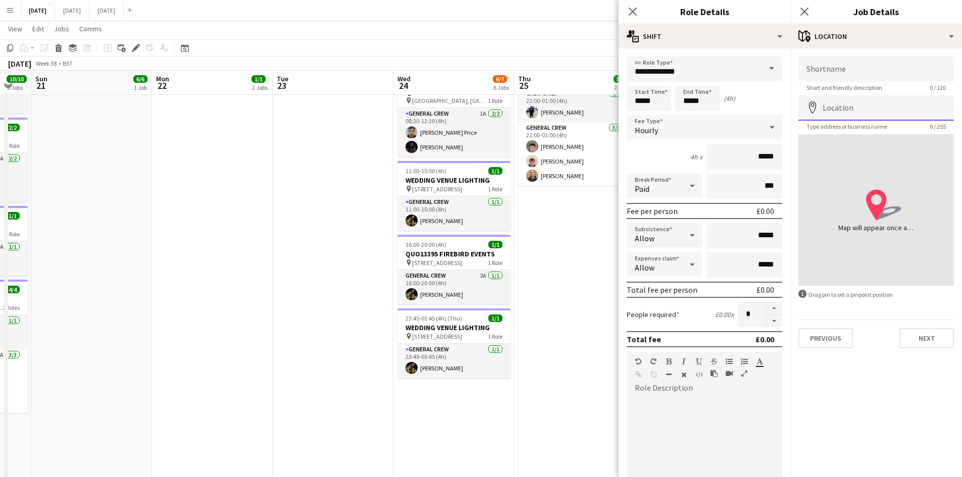
click at [875, 104] on input "Location" at bounding box center [876, 107] width 156 height 25
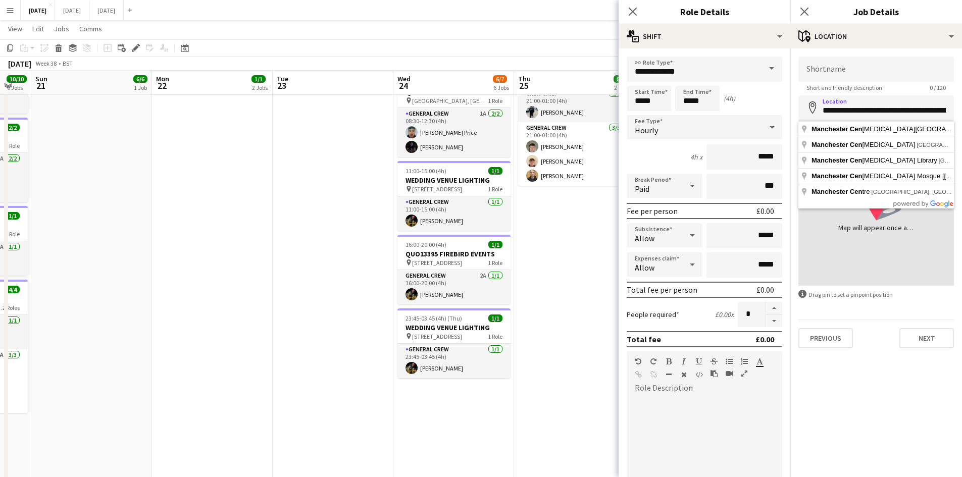
type input "**********"
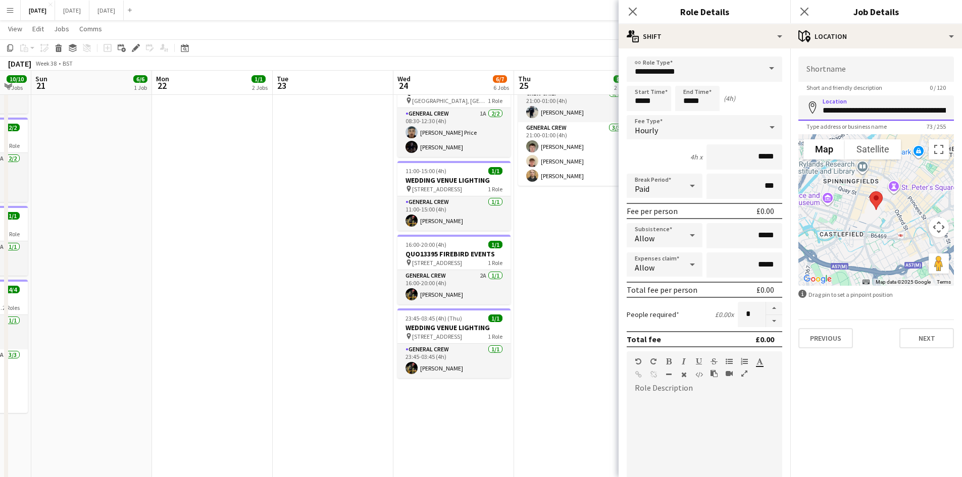
scroll to position [0, 139]
drag, startPoint x: 822, startPoint y: 111, endPoint x: 1021, endPoint y: 118, distance: 199.1
click at [961, 118] on html "Menu Boards Boards Boards All jobs Status Workforce Workforce My Workforce Recr…" at bounding box center [481, 244] width 962 height 892
click at [902, 70] on input "Shortname" at bounding box center [876, 69] width 156 height 25
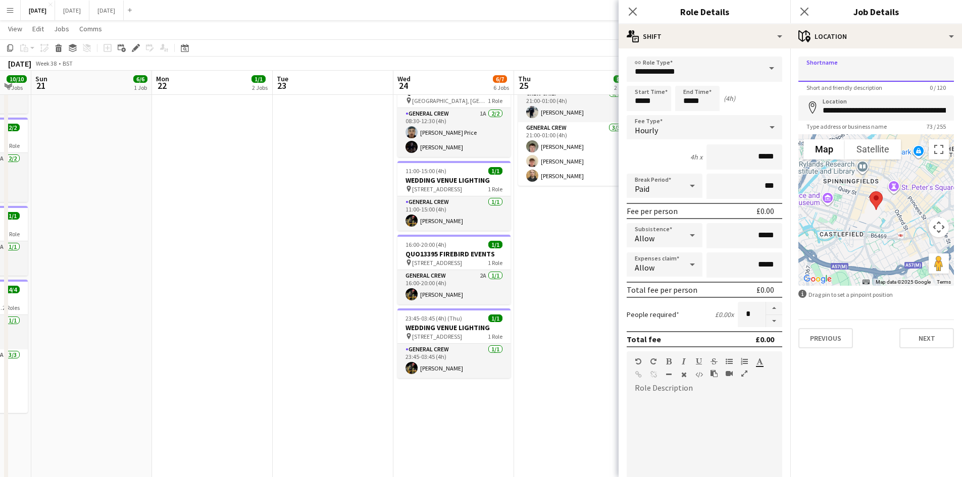
paste input "**********"
type input "**********"
drag, startPoint x: 632, startPoint y: 10, endPoint x: 723, endPoint y: 2, distance: 91.3
click at [635, 10] on icon "Close pop-in" at bounding box center [633, 12] width 8 height 8
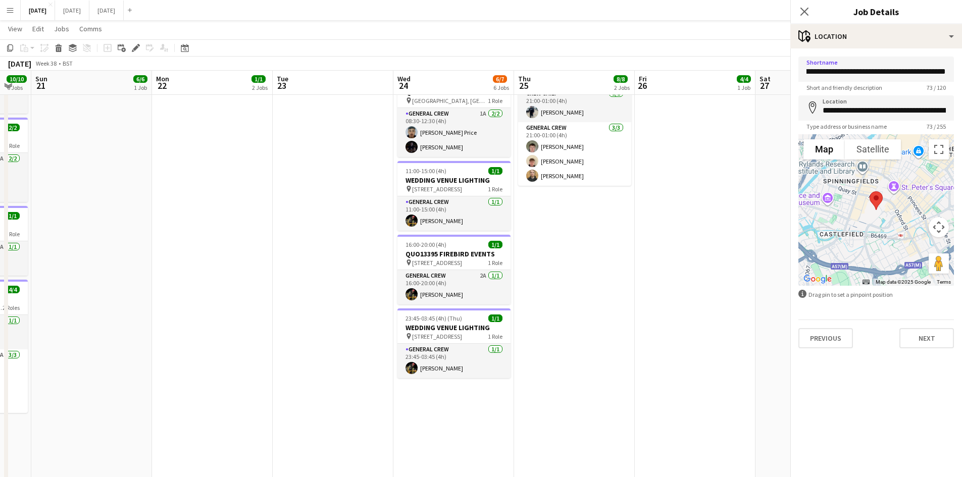
scroll to position [0, 0]
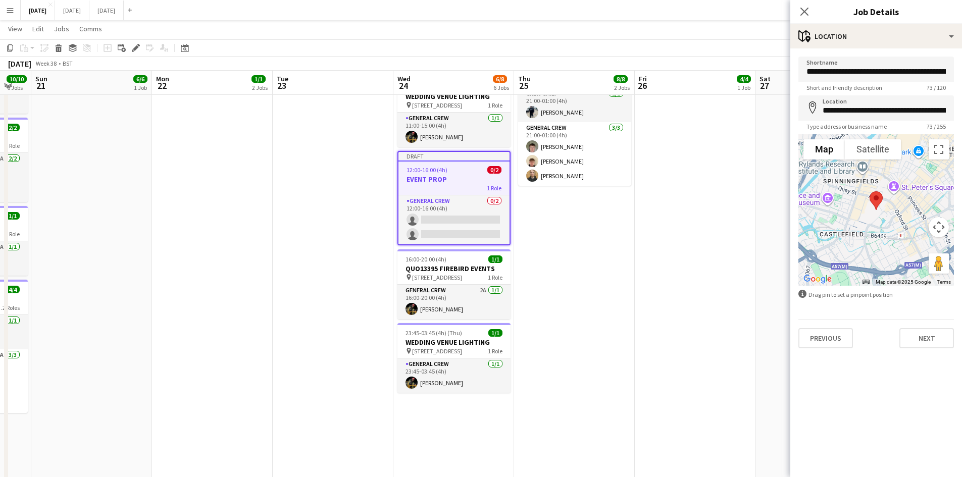
click at [814, 5] on div "Close pop-in" at bounding box center [804, 11] width 28 height 23
click at [804, 5] on div "Close pop-in" at bounding box center [804, 11] width 28 height 23
click at [804, 8] on icon "Close pop-in" at bounding box center [804, 12] width 10 height 10
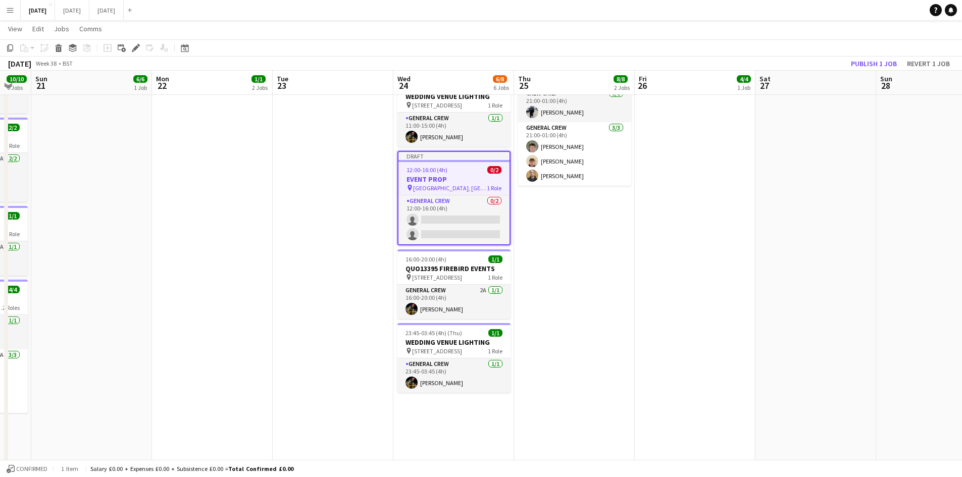
drag, startPoint x: 454, startPoint y: 160, endPoint x: 453, endPoint y: 168, distance: 8.1
click at [455, 161] on div at bounding box center [453, 161] width 111 height 2
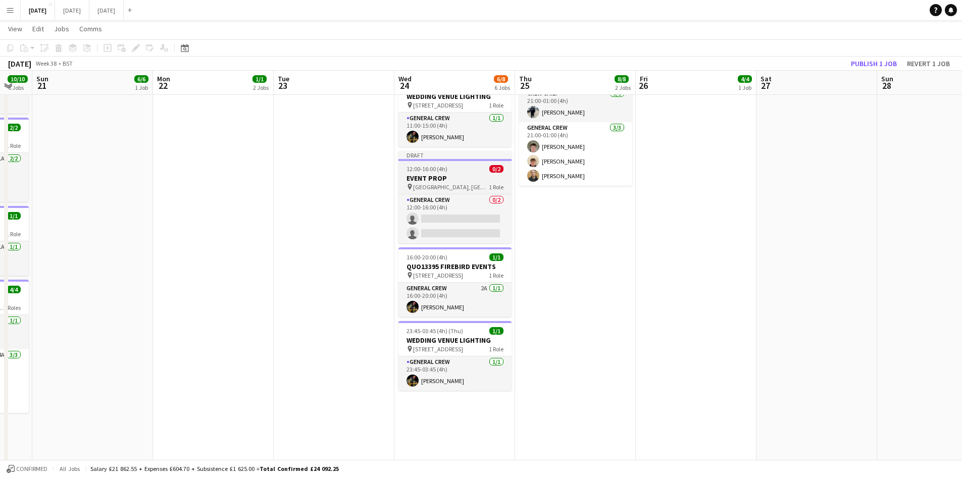
click at [453, 170] on div "12:00-16:00 (4h) 0/2" at bounding box center [454, 169] width 113 height 8
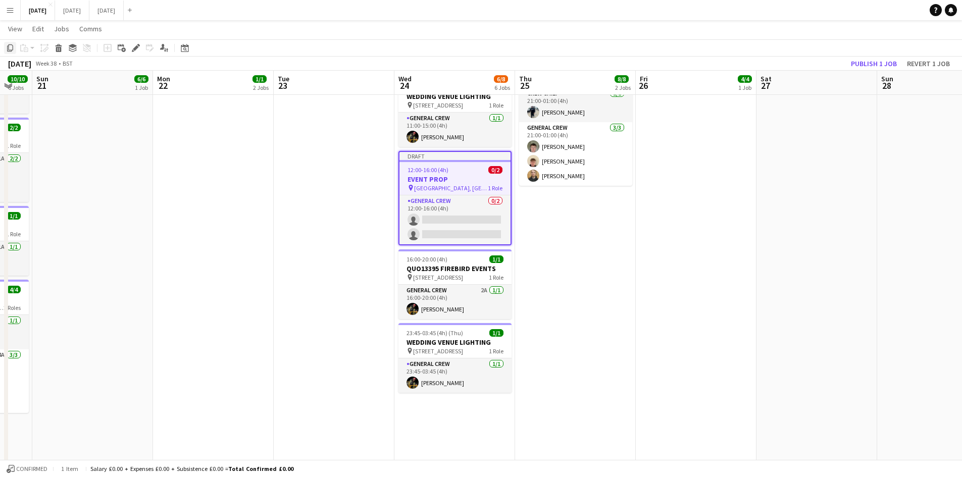
drag, startPoint x: 9, startPoint y: 52, endPoint x: 17, endPoint y: 49, distance: 8.5
click at [9, 50] on icon "Copy" at bounding box center [10, 48] width 8 height 8
click at [601, 239] on app-date-cell "11:30-15:30 (4h) 4/4 QUO13383 SPARQ pin [GEOGRAPHIC_DATA], [PERSON_NAME][GEOGRA…" at bounding box center [575, 292] width 121 height 762
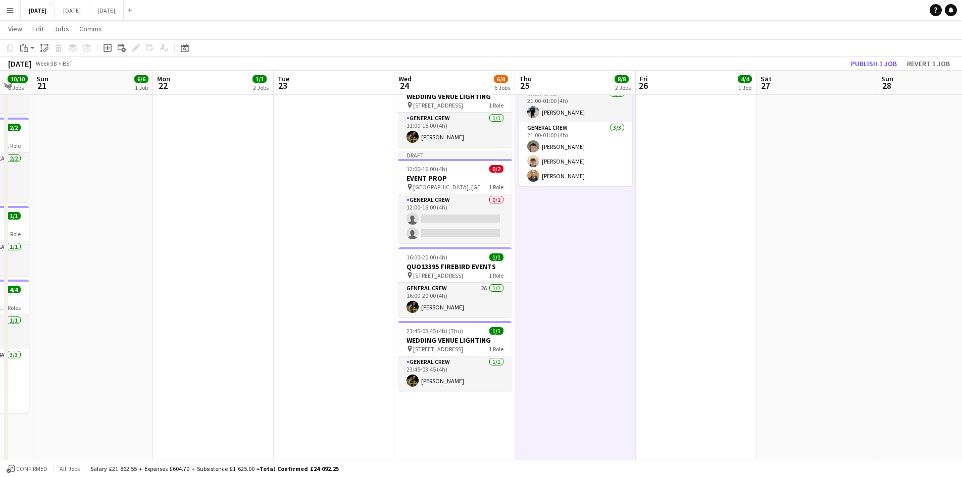
scroll to position [0, 331]
drag, startPoint x: 29, startPoint y: 43, endPoint x: 31, endPoint y: 50, distance: 7.4
click at [29, 44] on div "Paste" at bounding box center [24, 48] width 12 height 12
click at [36, 67] on link "Paste Ctrl+V" at bounding box center [74, 67] width 95 height 9
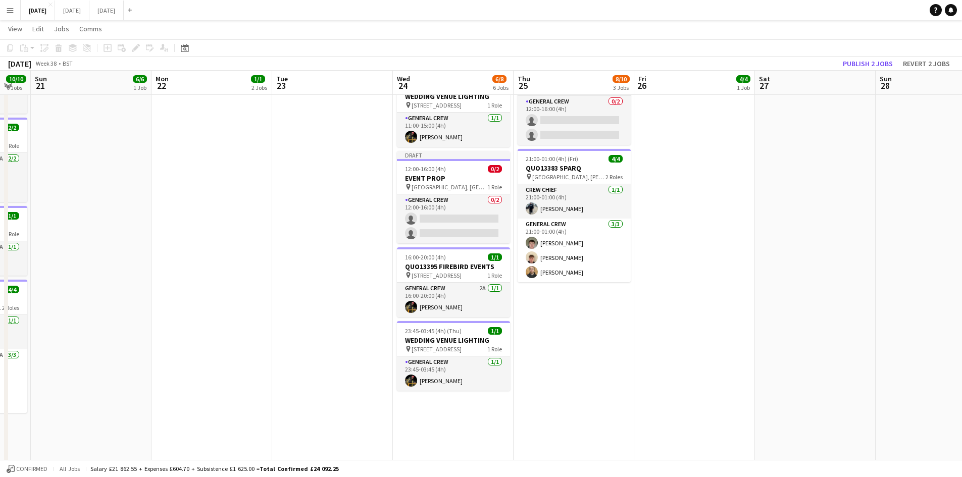
scroll to position [101, 0]
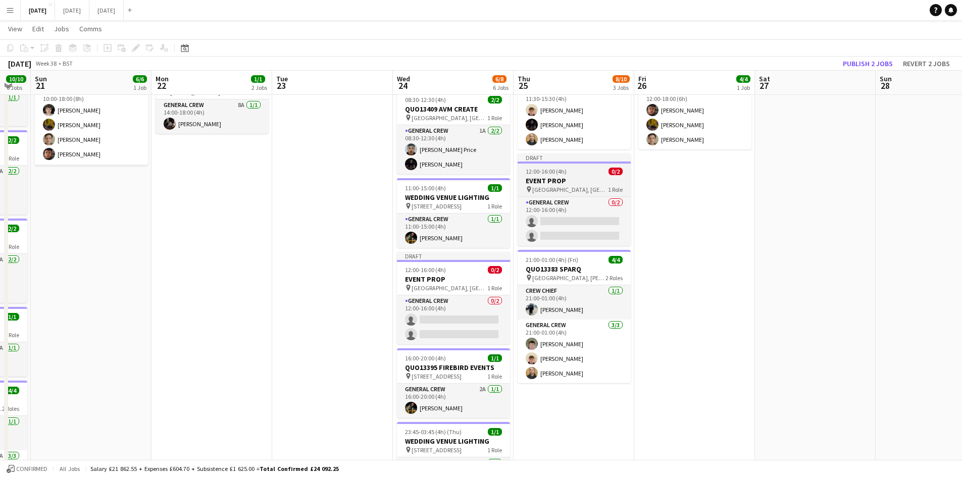
click at [584, 184] on h3 "EVENT PROP" at bounding box center [574, 180] width 113 height 9
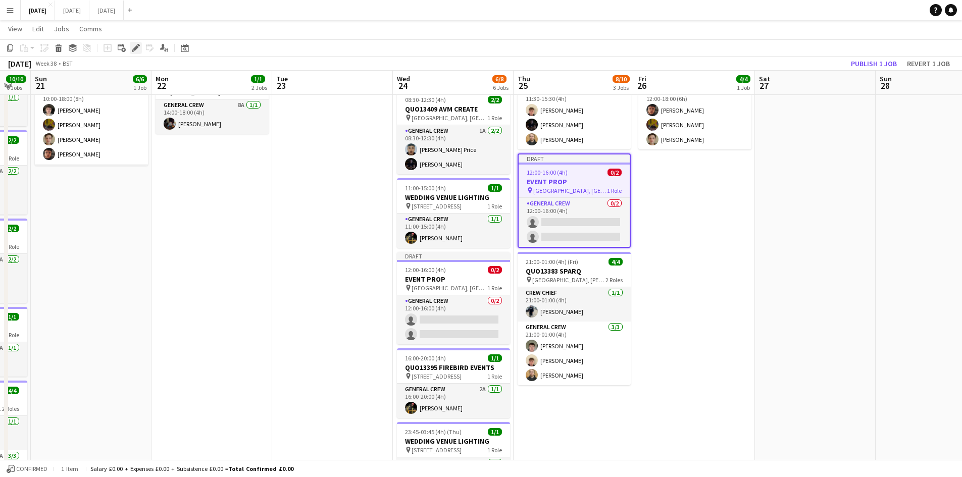
click at [138, 48] on icon "Edit" at bounding box center [136, 48] width 8 height 8
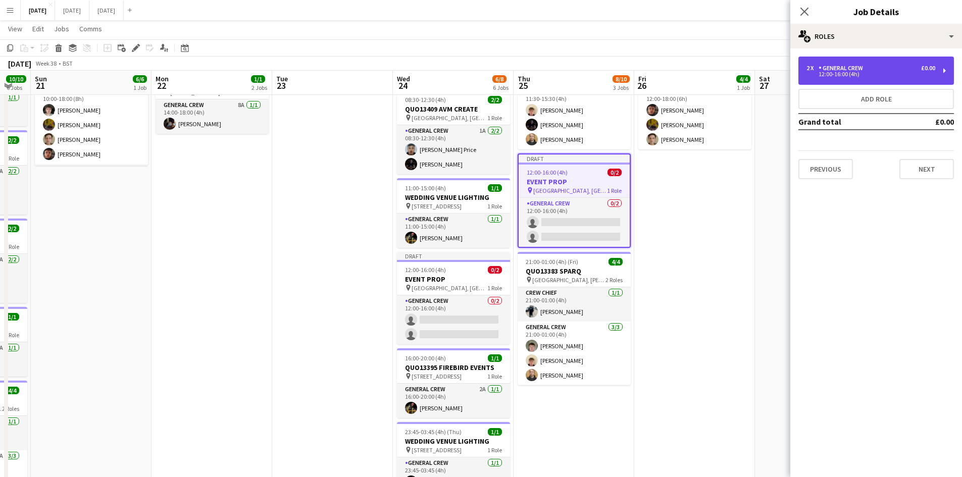
click at [852, 70] on div "General Crew" at bounding box center [843, 68] width 48 height 7
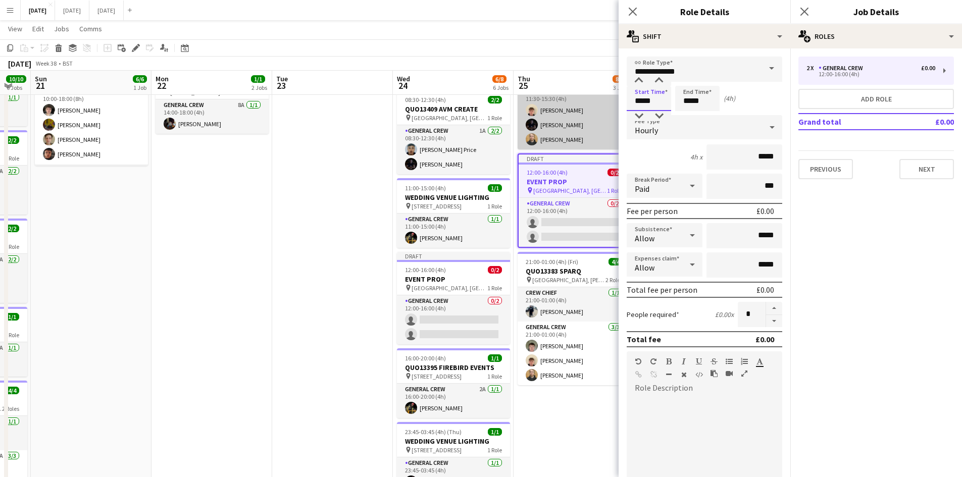
drag, startPoint x: 658, startPoint y: 103, endPoint x: 618, endPoint y: 103, distance: 40.4
click at [620, 105] on form "**********" at bounding box center [705, 371] width 172 height 628
type input "*****"
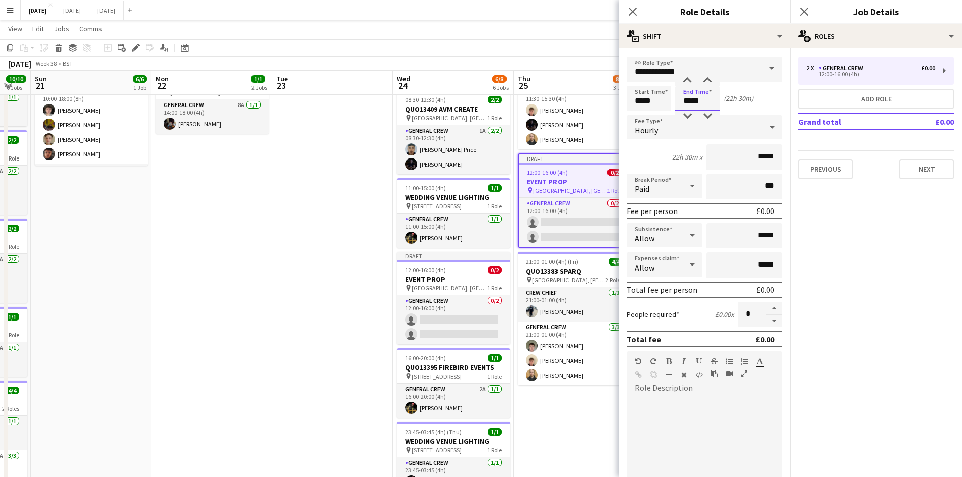
drag, startPoint x: 705, startPoint y: 102, endPoint x: 672, endPoint y: 102, distance: 33.3
click at [672, 102] on div "Start Time ***** End Time ***** (22h 30m)" at bounding box center [705, 98] width 156 height 25
type input "*****"
drag, startPoint x: 629, startPoint y: 8, endPoint x: 642, endPoint y: 2, distance: 14.7
click at [630, 8] on icon "Close pop-in" at bounding box center [633, 12] width 8 height 8
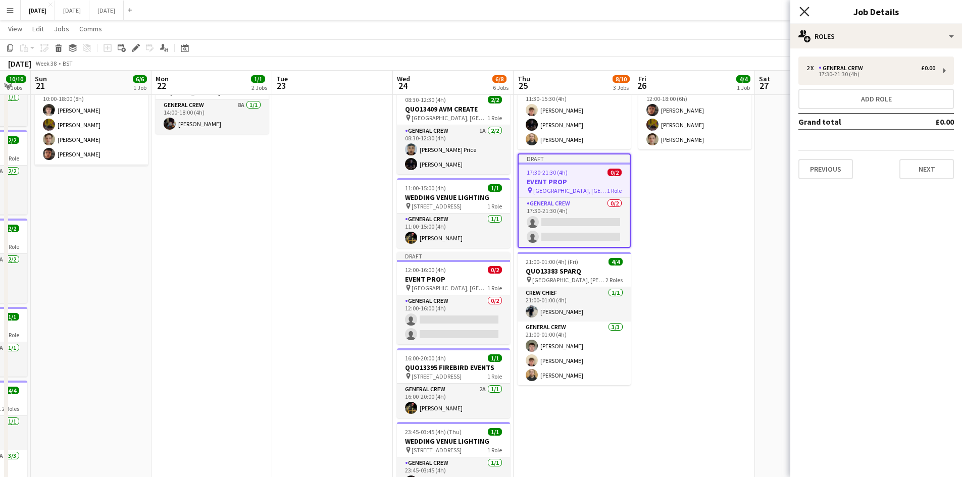
click at [806, 10] on icon "Close pop-in" at bounding box center [804, 12] width 10 height 10
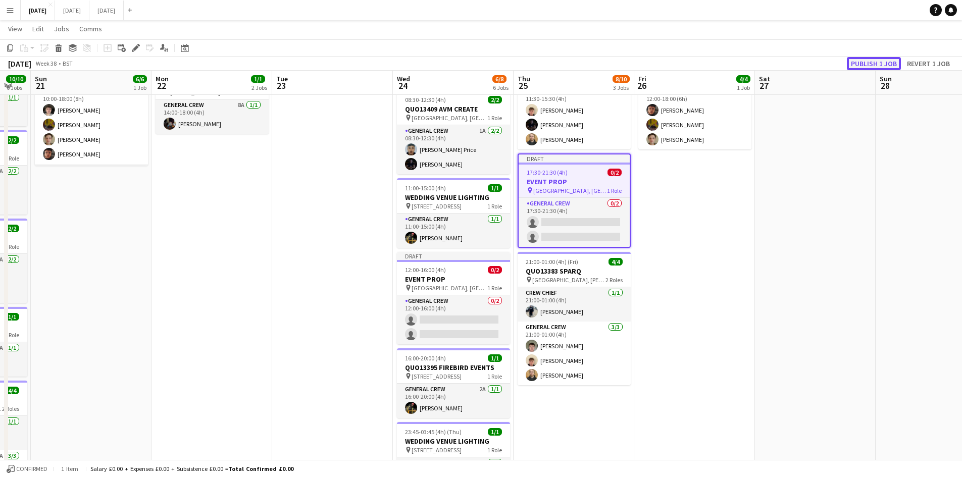
click at [870, 61] on button "Publish 1 job" at bounding box center [874, 63] width 54 height 13
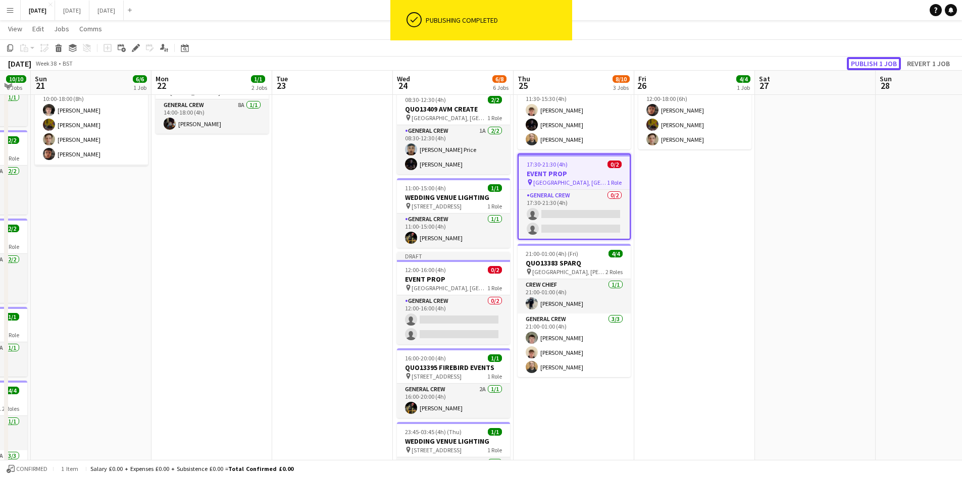
click at [870, 60] on button "Publish 1 job" at bounding box center [874, 63] width 54 height 13
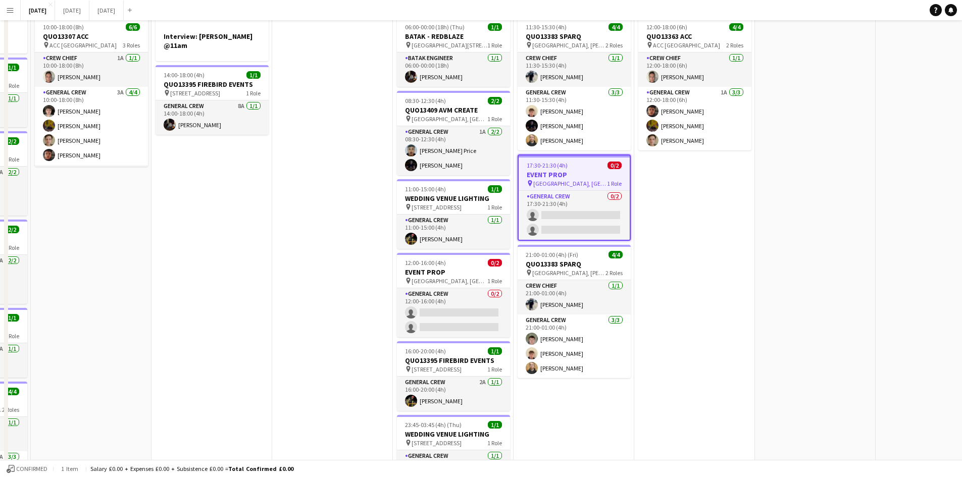
scroll to position [0, 0]
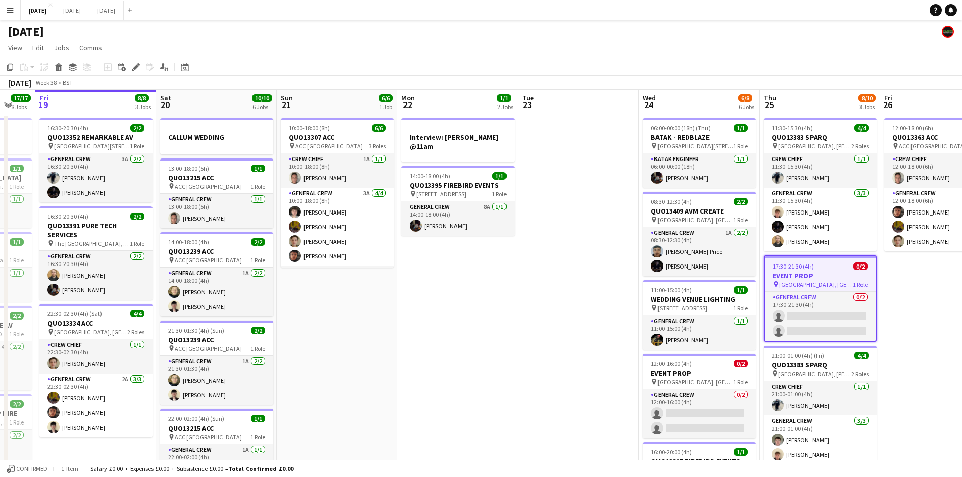
drag, startPoint x: 266, startPoint y: 278, endPoint x: 504, endPoint y: 269, distance: 238.0
click at [504, 269] on app-calendar-viewport "Wed 17 7/7 2 Jobs Thu 18 17/17 8 Jobs Fri 19 8/8 3 Jobs Sat 20 10/10 6 Jobs Sun…" at bounding box center [481, 483] width 962 height 786
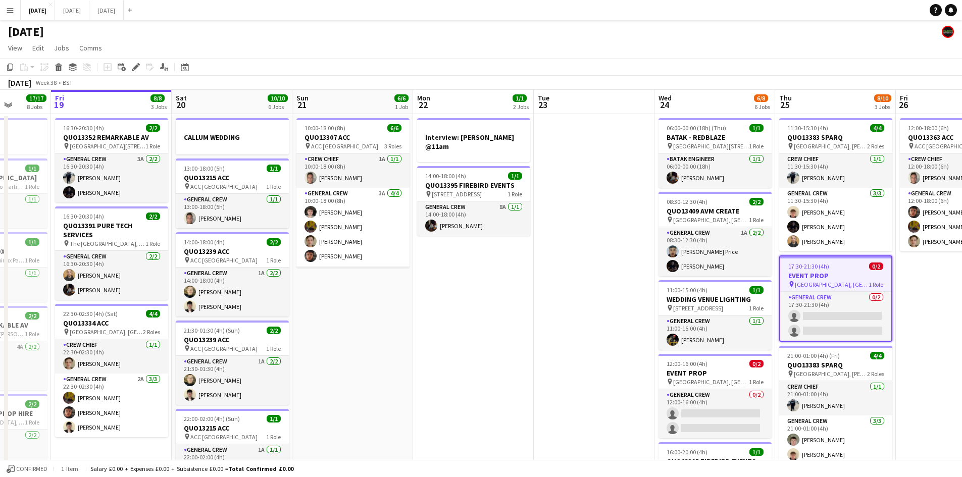
drag, startPoint x: 478, startPoint y: 308, endPoint x: 384, endPoint y: 268, distance: 102.3
click at [387, 278] on app-calendar-viewport "Tue 16 8/8 3 Jobs Wed 17 7/7 2 Jobs Thu 18 17/17 8 Jobs Fri 19 8/8 3 Jobs Sat 2…" at bounding box center [481, 483] width 962 height 786
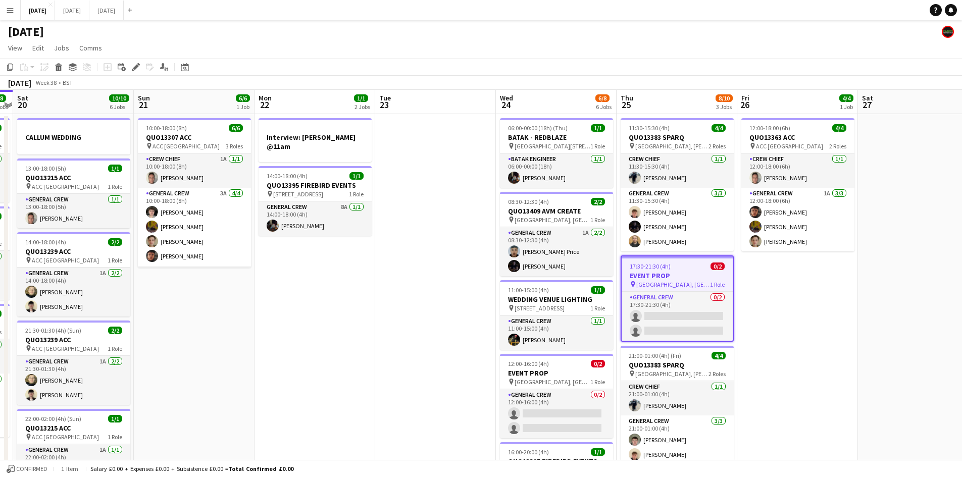
drag, startPoint x: 727, startPoint y: 351, endPoint x: 606, endPoint y: 316, distance: 125.3
click at [629, 329] on app-calendar-viewport "Wed 17 7/7 2 Jobs Thu 18 17/17 8 Jobs Fri 19 8/8 3 Jobs Sat 20 10/10 6 Jobs Sun…" at bounding box center [481, 483] width 962 height 786
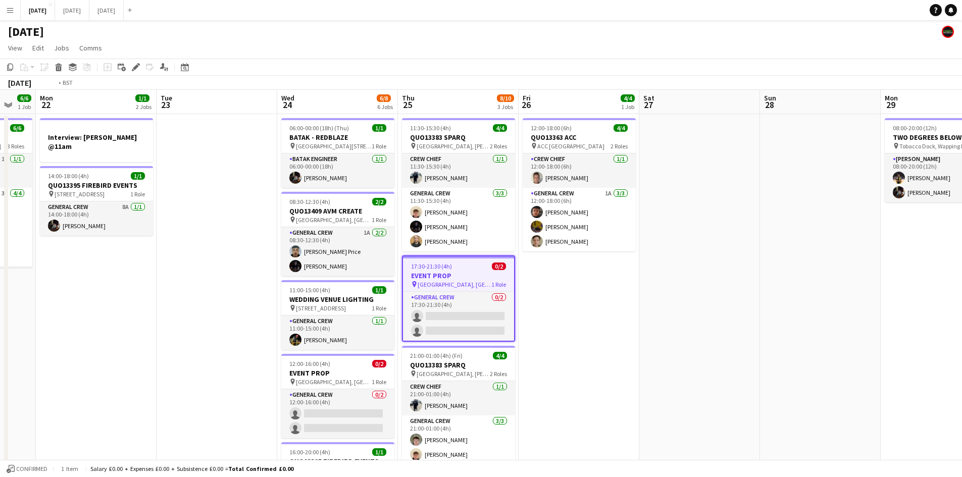
drag, startPoint x: 726, startPoint y: 338, endPoint x: 496, endPoint y: 283, distance: 236.1
click at [512, 284] on app-calendar-viewport "Fri 19 8/8 3 Jobs Sat 20 10/10 6 Jobs Sun 21 6/6 1 Job Mon 22 1/1 2 Jobs Tue 23…" at bounding box center [481, 483] width 962 height 786
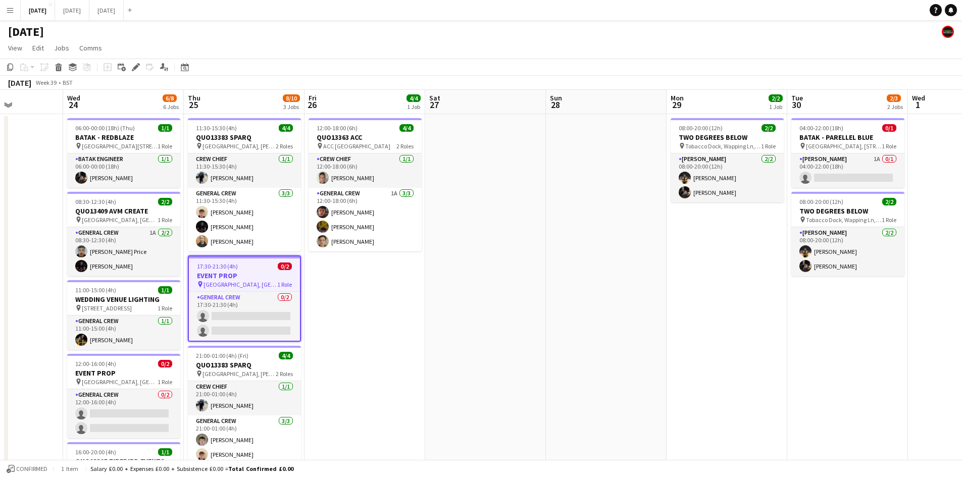
scroll to position [0, 251]
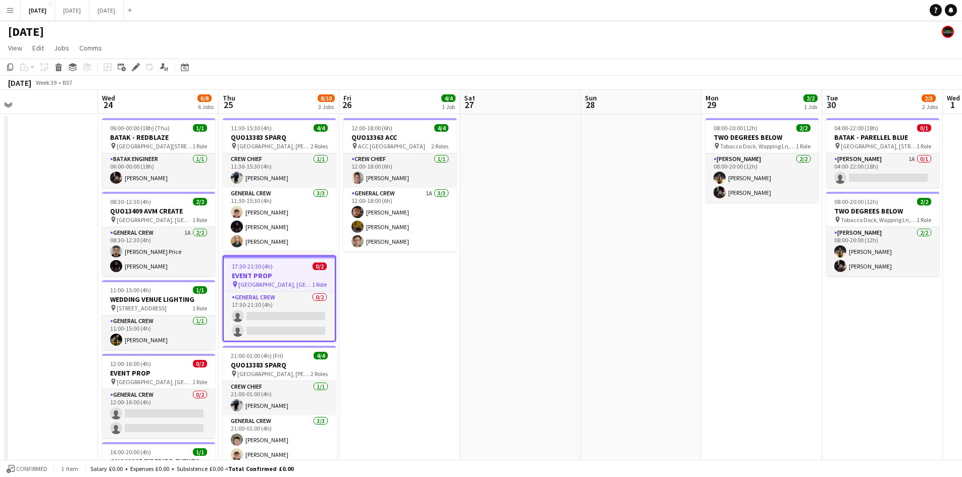
drag, startPoint x: 592, startPoint y: 307, endPoint x: 738, endPoint y: 295, distance: 146.9
click at [738, 295] on app-calendar-viewport "Sun 21 6/6 1 Job Mon 22 1/1 2 Jobs Tue 23 Wed 24 6/8 6 Jobs Thu 25 8/10 3 Jobs …" at bounding box center [481, 483] width 962 height 786
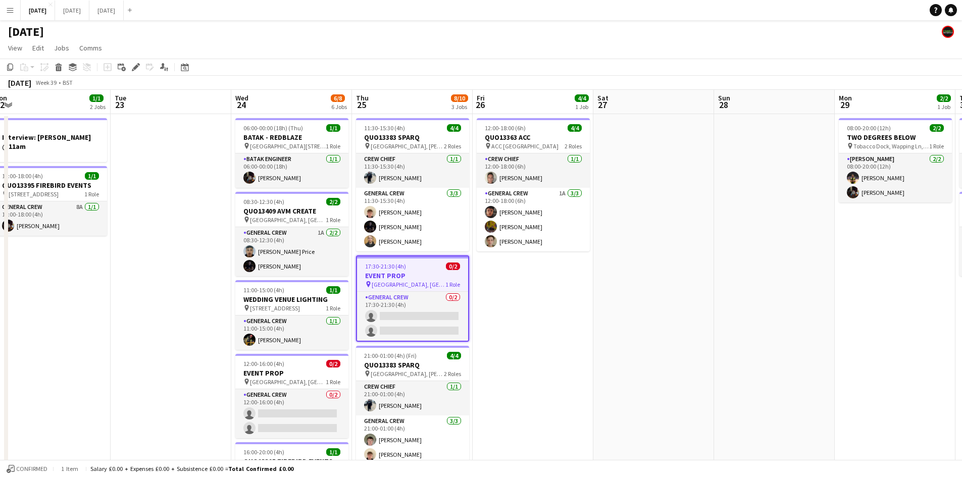
click at [394, 266] on span "17:30-21:30 (4h)" at bounding box center [385, 267] width 41 height 8
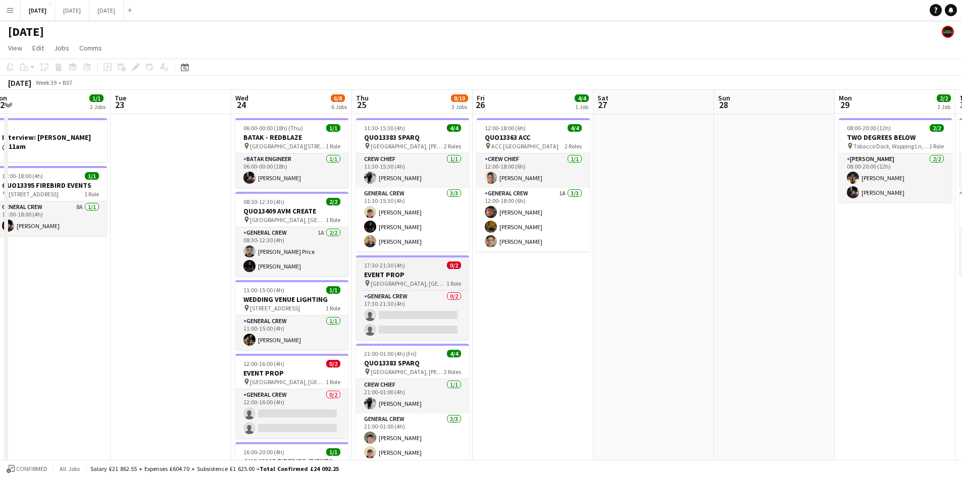
click at [405, 271] on h3 "EVENT PROP" at bounding box center [412, 274] width 113 height 9
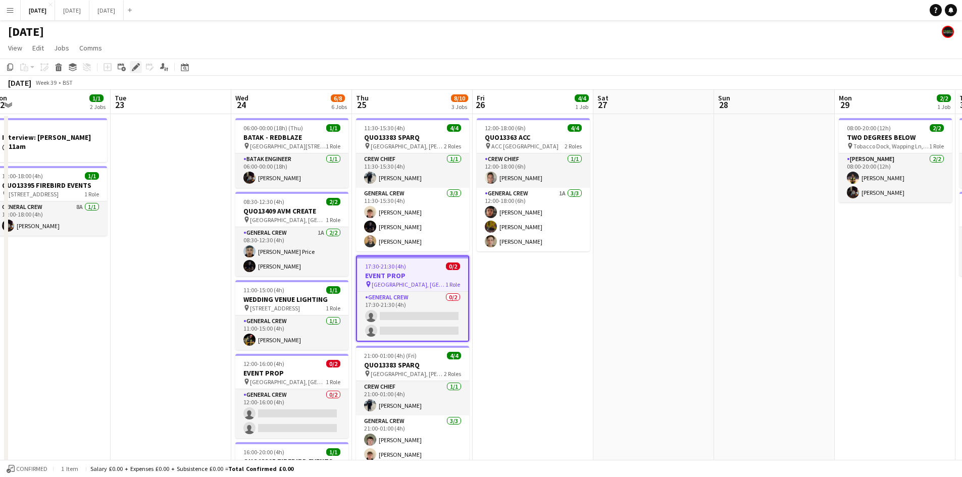
drag, startPoint x: 132, startPoint y: 68, endPoint x: 206, endPoint y: 74, distance: 73.5
click at [133, 68] on icon "Edit" at bounding box center [136, 67] width 8 height 8
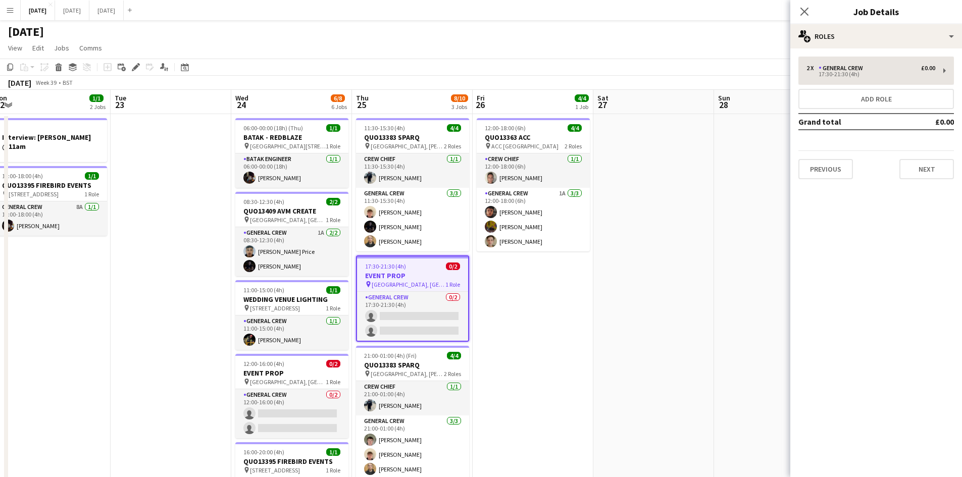
drag, startPoint x: 850, startPoint y: 55, endPoint x: 839, endPoint y: 84, distance: 30.9
click at [849, 58] on div "2 x General Crew £0.00 17:30-21:30 (4h) Add role Grand total £0.00 Previous Next" at bounding box center [876, 117] width 172 height 139
click at [845, 76] on div "17:30-21:30 (4h)" at bounding box center [870, 74] width 129 height 5
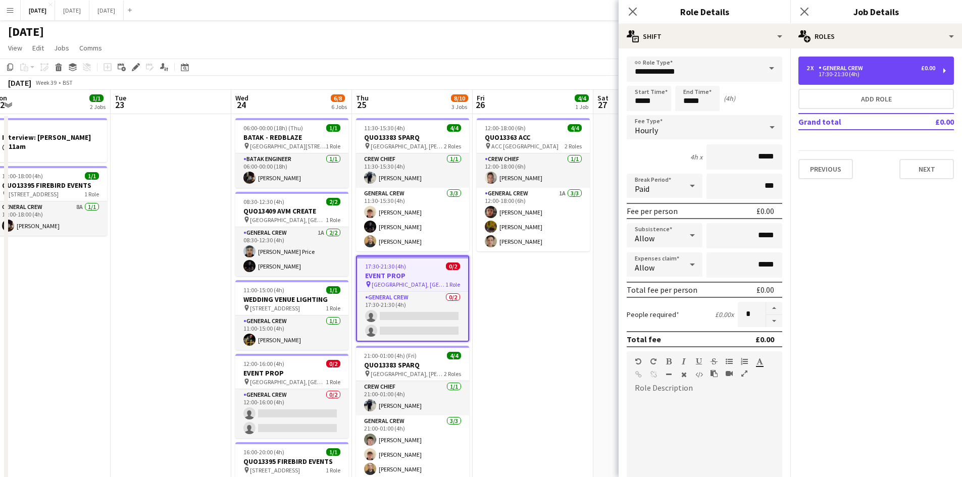
scroll to position [207, 0]
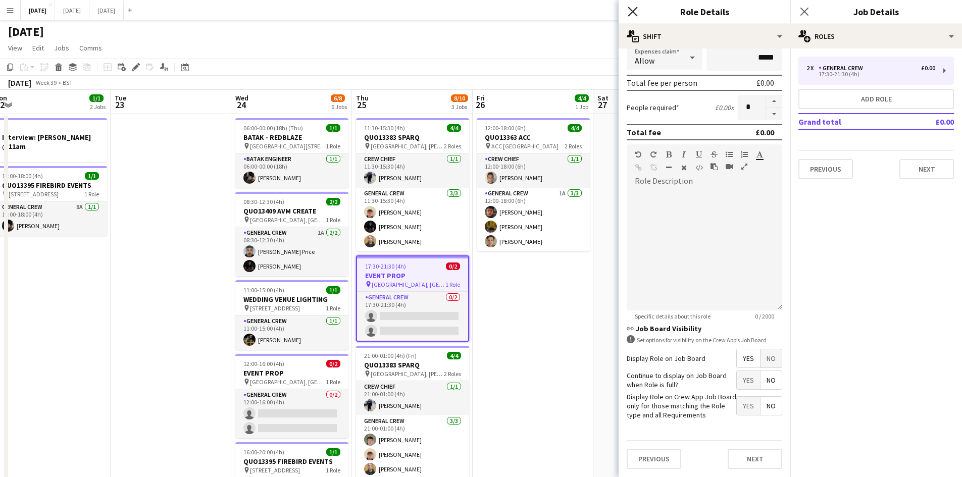
drag, startPoint x: 634, startPoint y: 9, endPoint x: 754, endPoint y: 25, distance: 121.8
click at [634, 9] on icon "Close pop-in" at bounding box center [633, 12] width 8 height 8
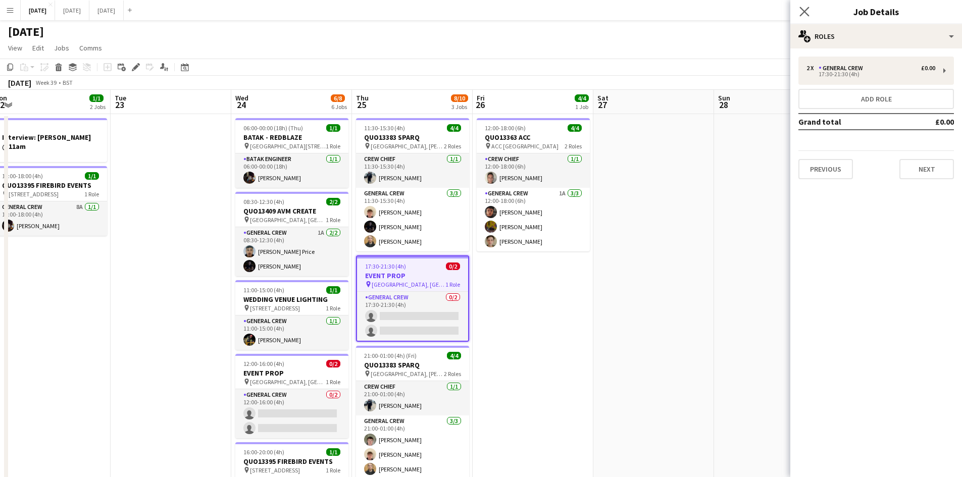
click at [799, 13] on icon "Close pop-in" at bounding box center [804, 12] width 10 height 10
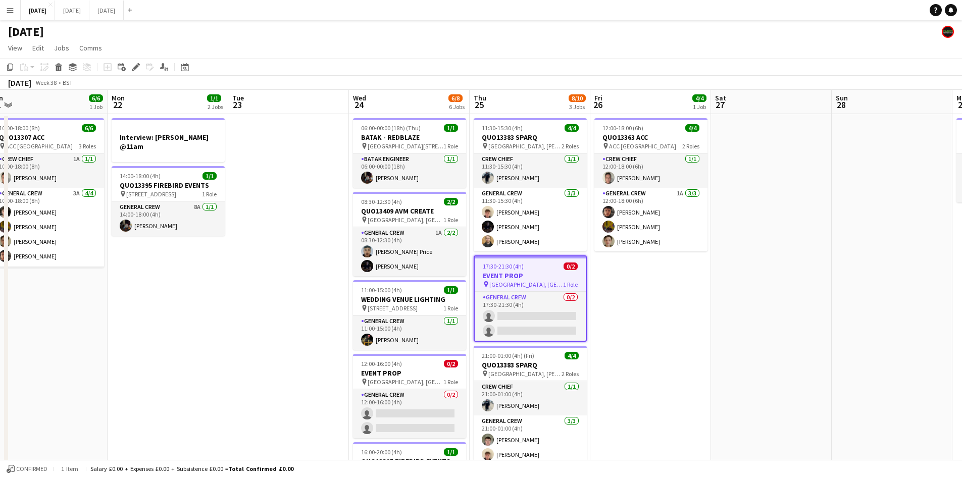
drag, startPoint x: 554, startPoint y: 365, endPoint x: 588, endPoint y: 356, distance: 35.2
click at [571, 355] on app-calendar-viewport "Fri 19 8/8 3 Jobs Sat 20 10/10 6 Jobs Sun 21 6/6 1 Job Mon 22 1/1 2 Jobs Tue 23…" at bounding box center [481, 483] width 962 height 786
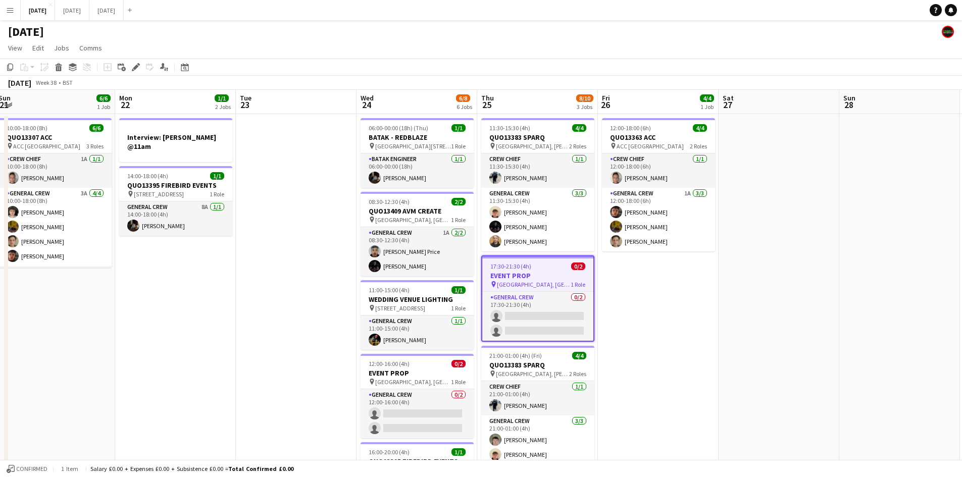
scroll to position [50, 0]
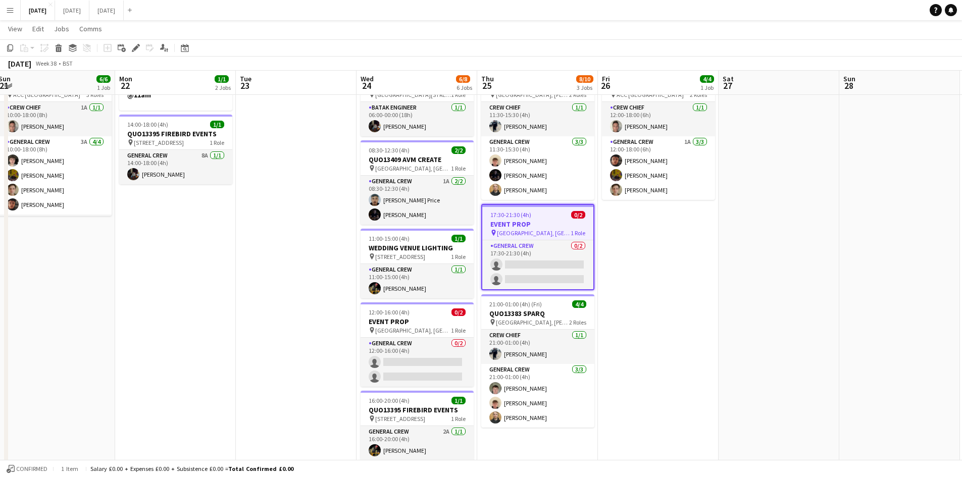
click at [657, 300] on app-calendar-viewport "Fri 19 8/8 3 Jobs Sat 20 10/10 6 Jobs Sun 21 6/6 1 Job Mon 22 1/1 2 Jobs Tue 23…" at bounding box center [481, 406] width 962 height 835
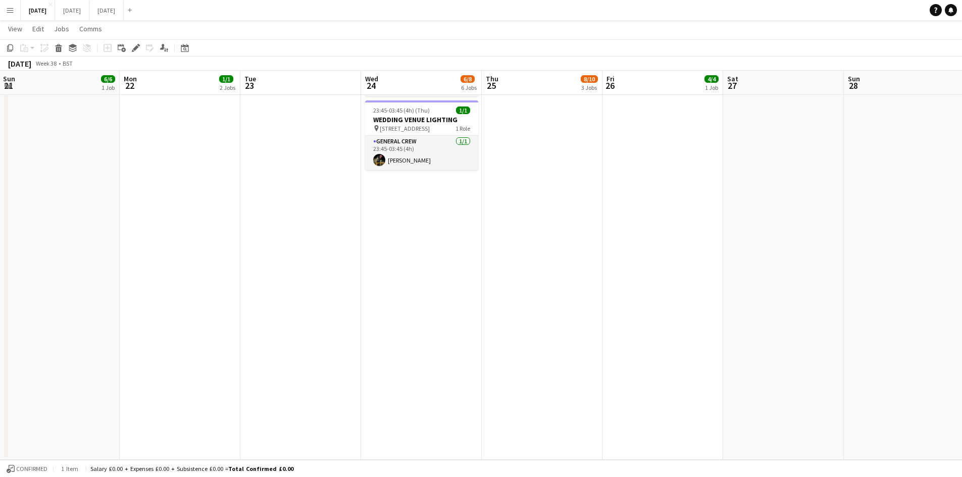
scroll to position [0, 0]
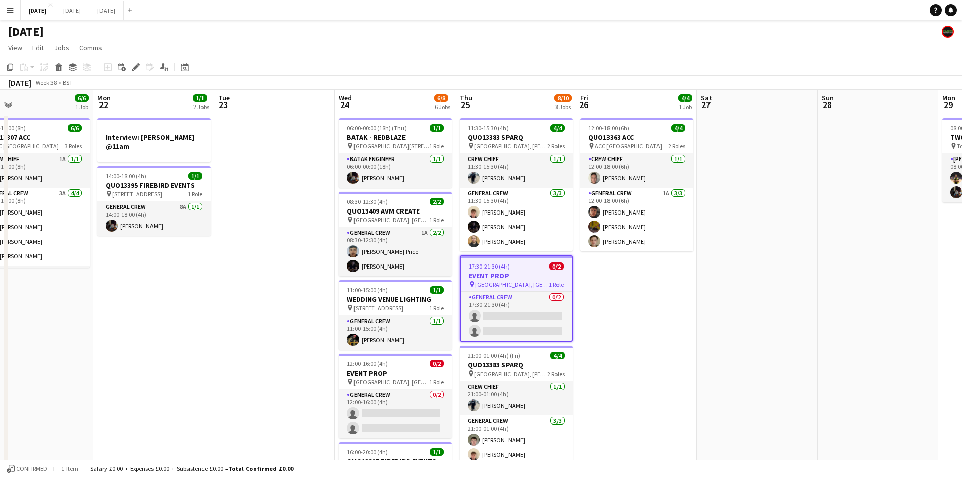
drag, startPoint x: 550, startPoint y: 293, endPoint x: 445, endPoint y: 298, distance: 105.2
click at [552, 289] on app-calendar-viewport "Fri 19 8/8 3 Jobs Sat 20 10/10 6 Jobs Sun 21 6/6 1 Job Mon 22 1/1 2 Jobs Tue 23…" at bounding box center [481, 483] width 962 height 786
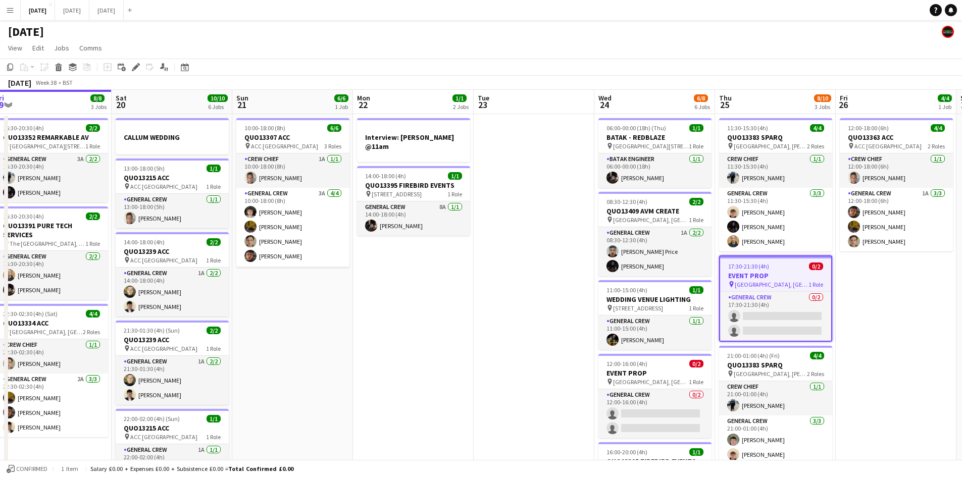
click at [631, 299] on app-calendar-viewport "Wed 17 7/7 2 Jobs Thu 18 17/17 8 Jobs Fri 19 8/8 3 Jobs Sat 20 10/10 6 Jobs Sun…" at bounding box center [481, 483] width 962 height 786
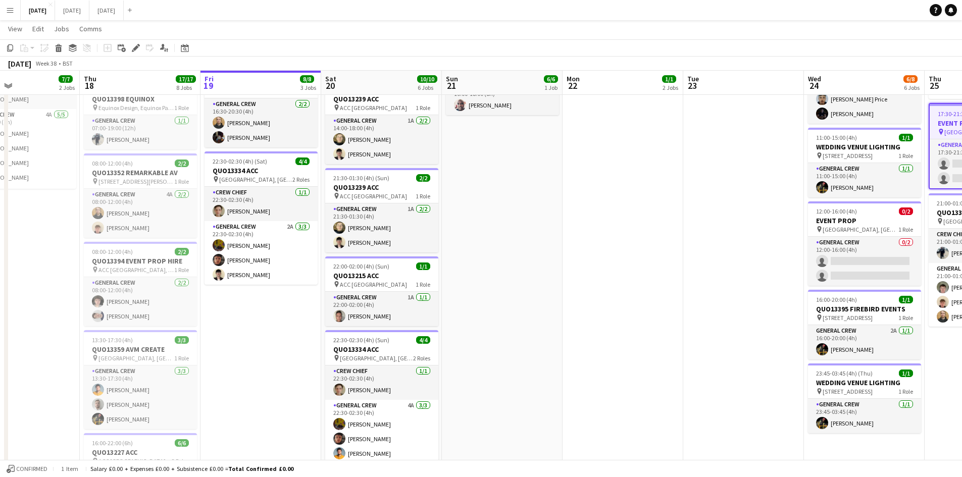
scroll to position [202, 0]
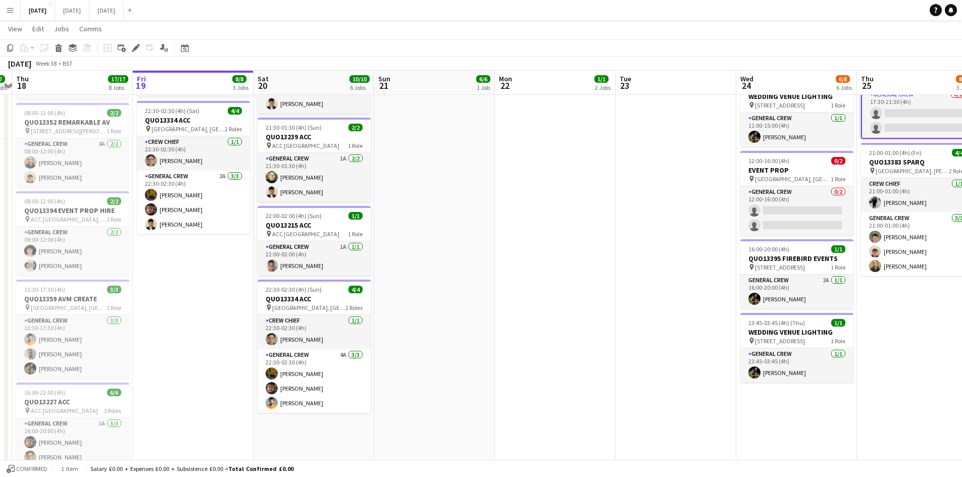
drag, startPoint x: 656, startPoint y: 289, endPoint x: 575, endPoint y: 288, distance: 81.3
click at [575, 288] on app-calendar-viewport "Mon 15 12/12 4 Jobs Tue 16 8/8 3 Jobs Wed 17 7/7 2 Jobs Thu 18 17/17 8 Jobs Fri…" at bounding box center [481, 254] width 962 height 835
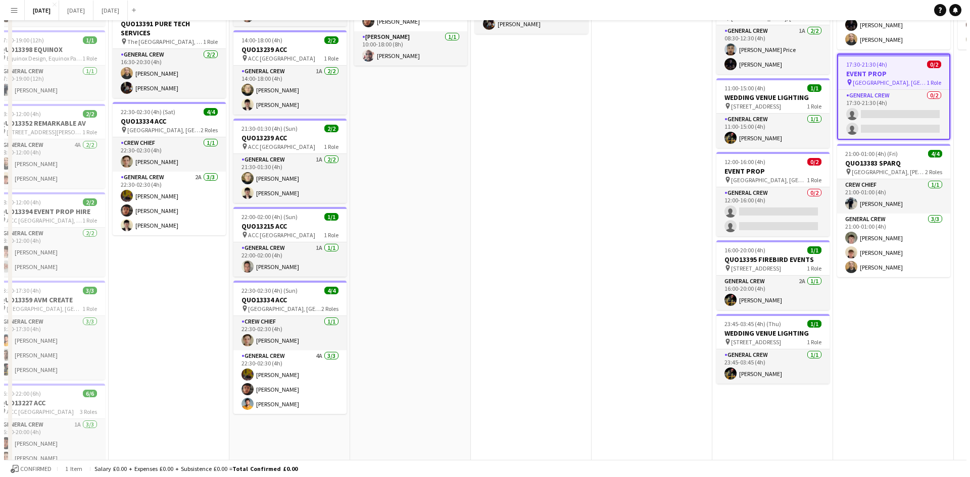
scroll to position [0, 0]
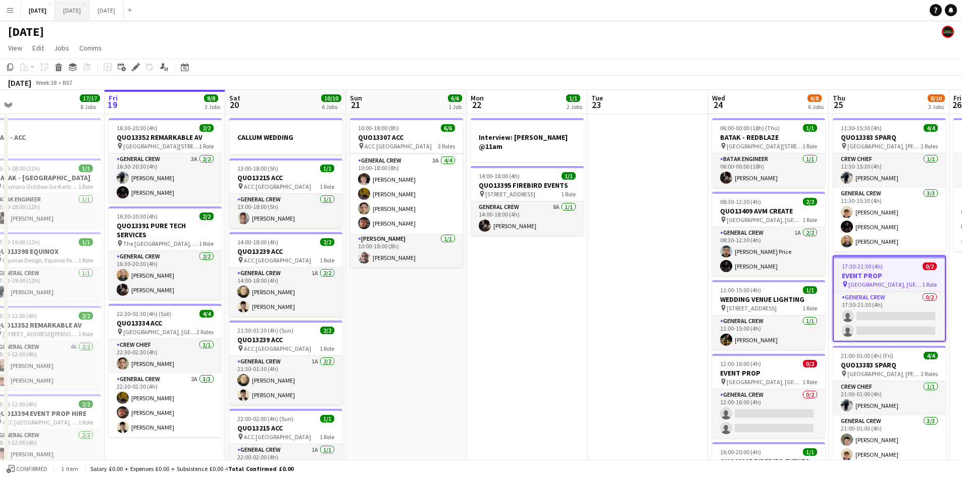
click at [89, 14] on button "[DATE] Close" at bounding box center [72, 11] width 34 height 20
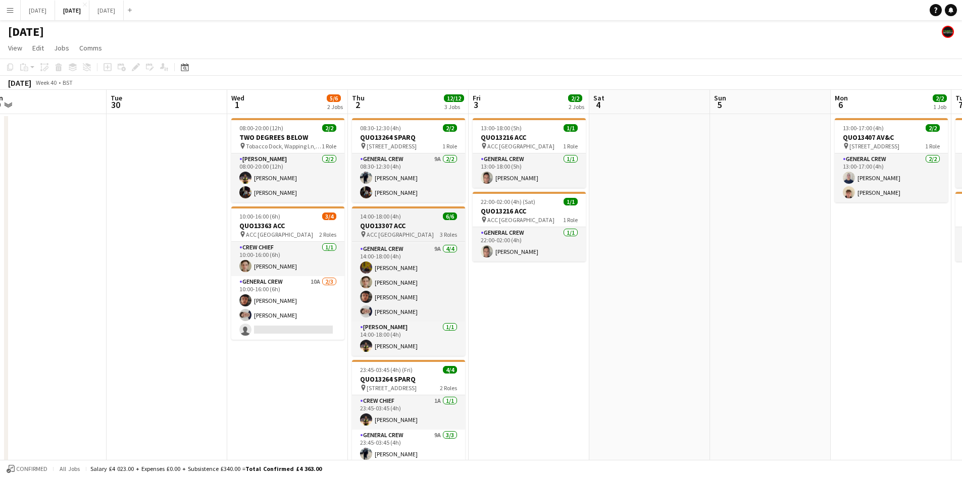
drag, startPoint x: 411, startPoint y: 227, endPoint x: 396, endPoint y: 219, distance: 16.5
click at [411, 227] on h3 "QUO13307 ACC" at bounding box center [408, 225] width 113 height 9
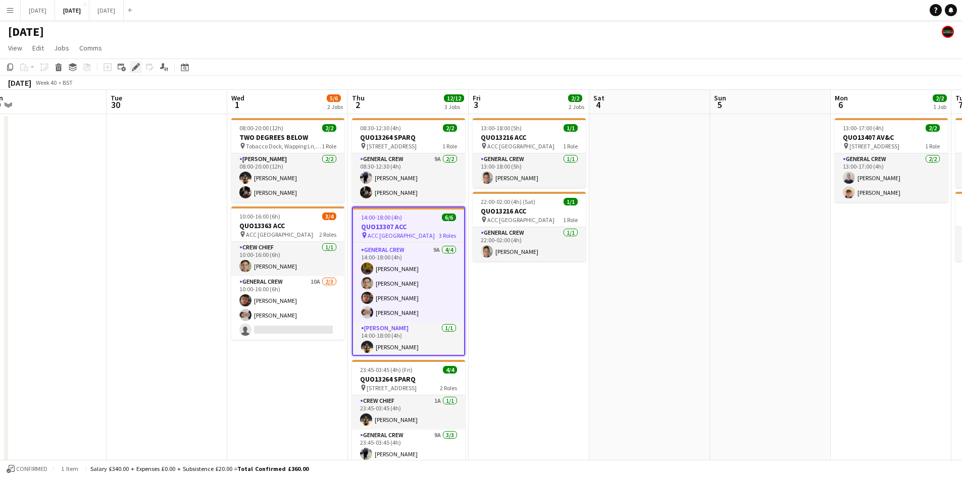
click at [138, 63] on icon "Edit" at bounding box center [136, 67] width 8 height 8
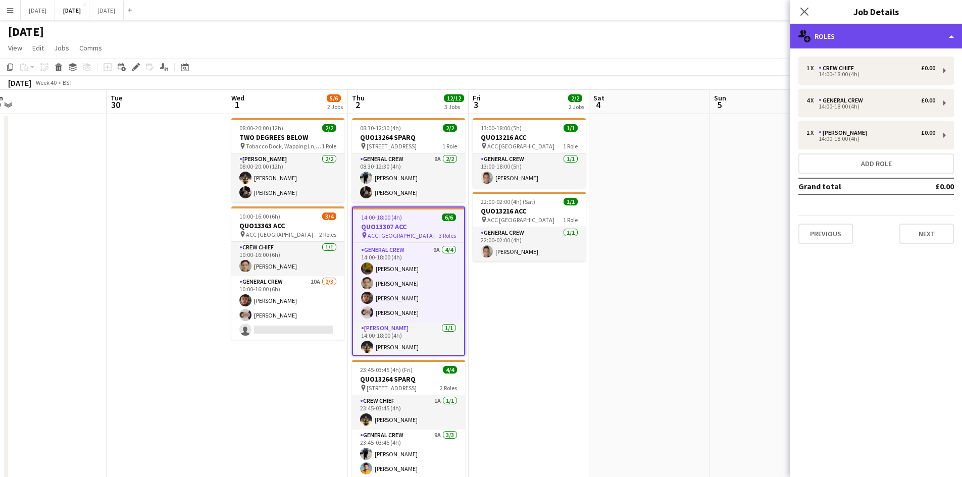
click at [882, 43] on div "multiple-users-add Roles" at bounding box center [876, 36] width 172 height 24
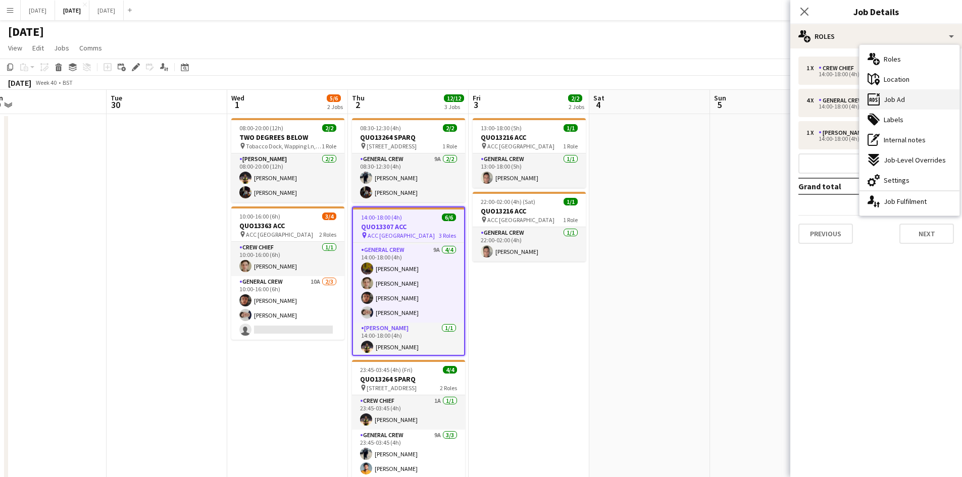
click at [909, 100] on div "ads-window Job Ad" at bounding box center [909, 99] width 100 height 20
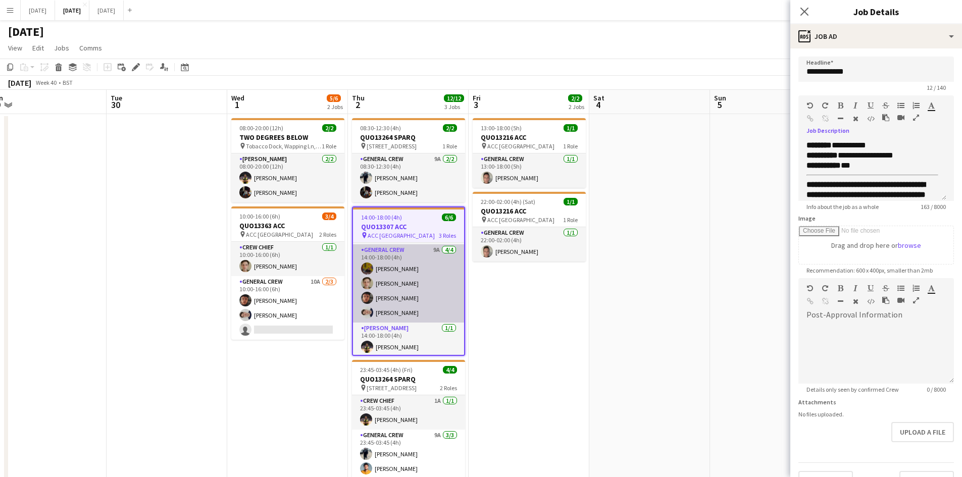
click at [415, 292] on app-card-role "General Crew 9A [DATE] 14:00-18:00 (4h) [PERSON_NAME] [PERSON_NAME] [PERSON_NAM…" at bounding box center [408, 283] width 111 height 78
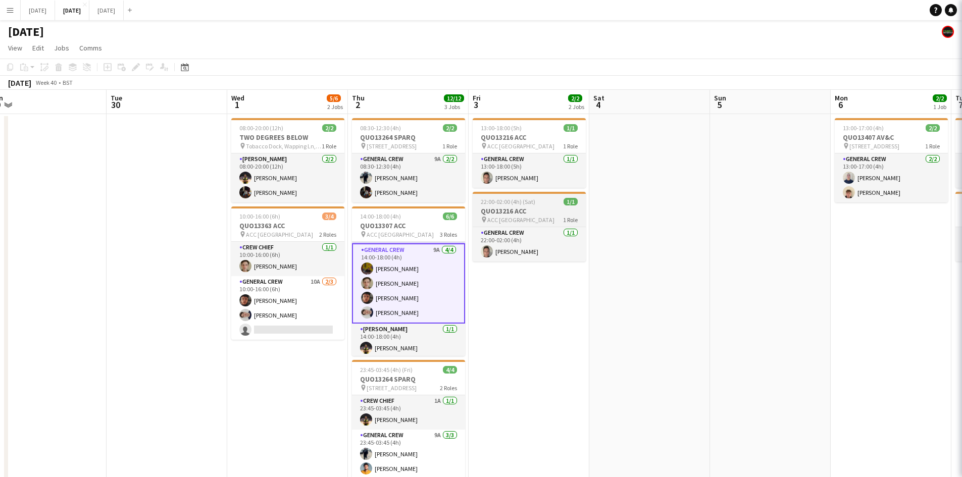
scroll to position [0, 255]
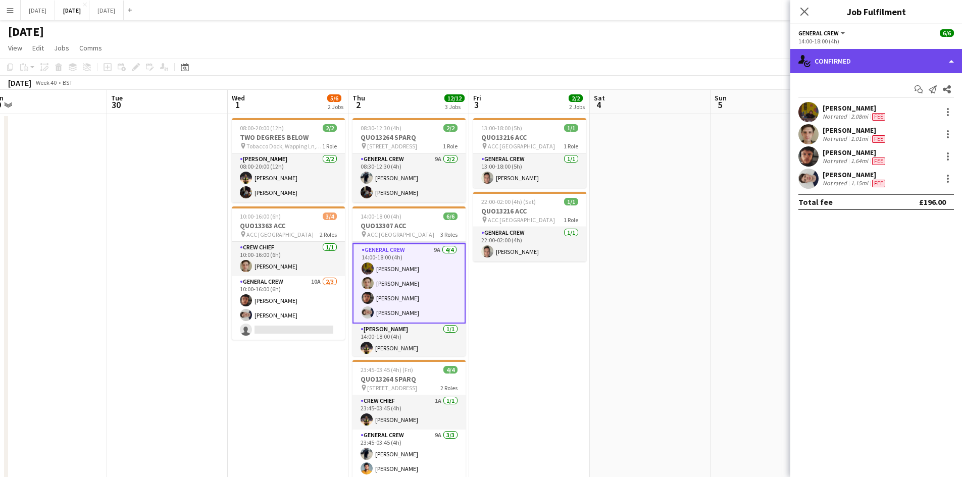
click at [879, 49] on div "single-neutral-actions-check-2 Confirmed" at bounding box center [876, 61] width 172 height 24
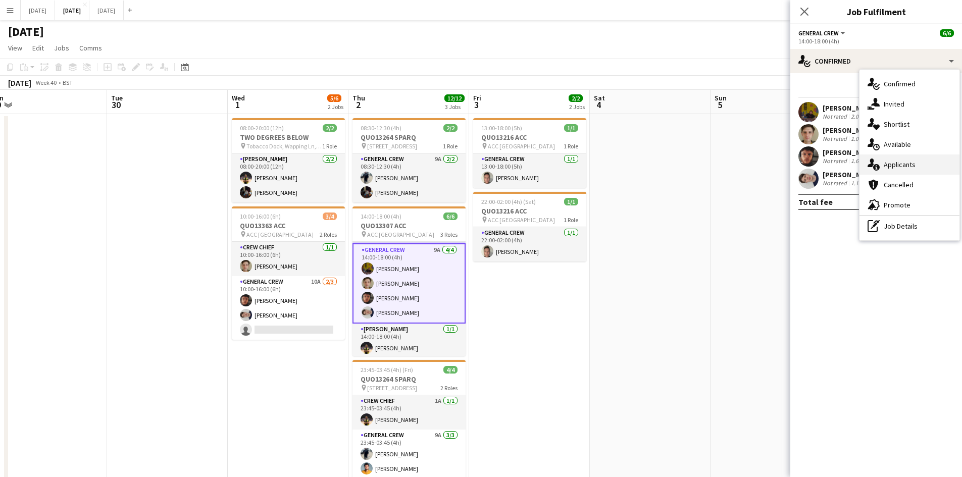
click at [904, 160] on span "Applicants" at bounding box center [900, 164] width 32 height 9
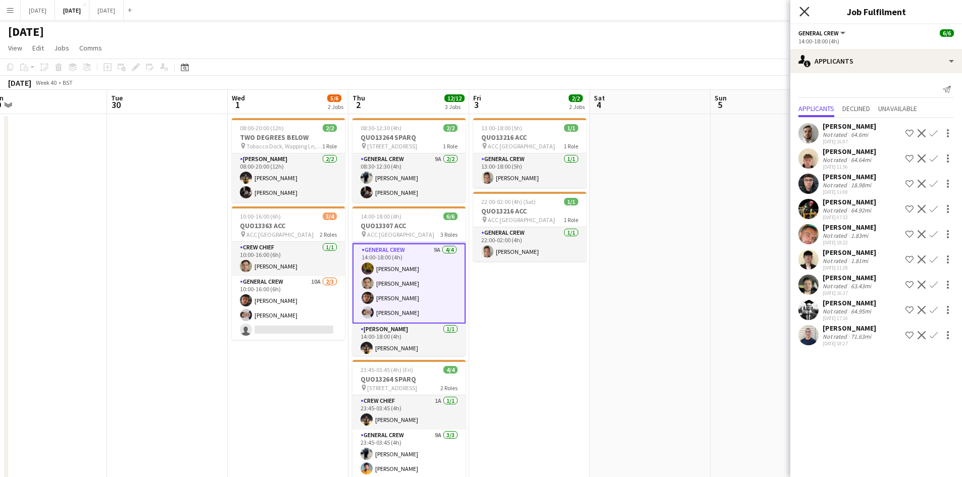
click at [806, 12] on icon "Close pop-in" at bounding box center [804, 12] width 10 height 10
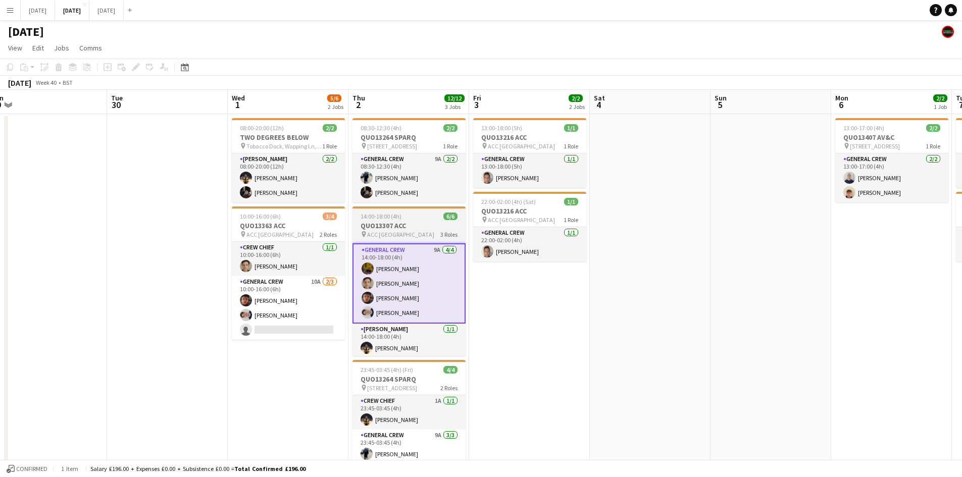
scroll to position [0, 0]
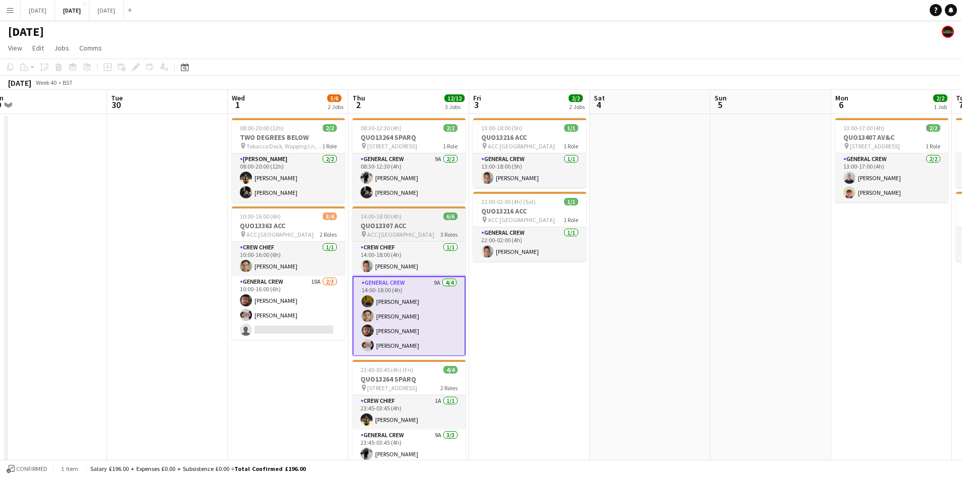
click at [392, 222] on h3 "QUO13307 ACC" at bounding box center [408, 225] width 113 height 9
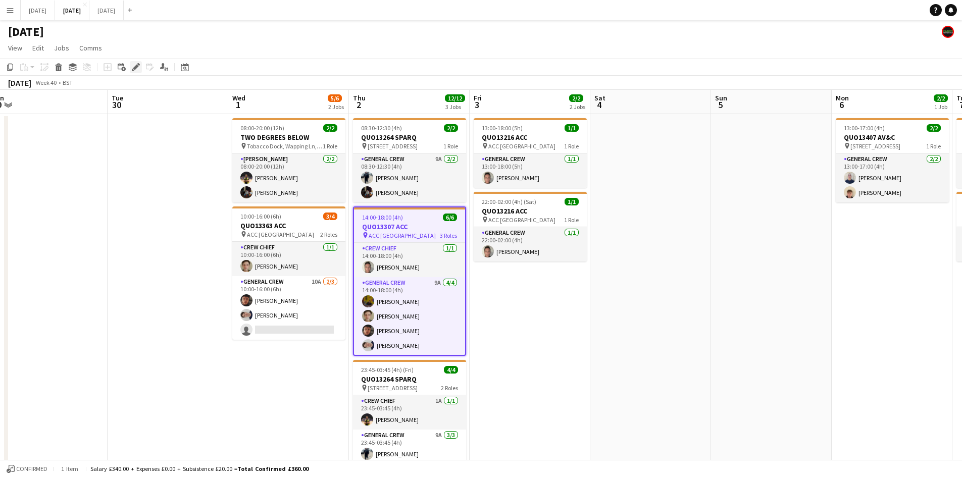
click at [139, 71] on icon "Edit" at bounding box center [136, 67] width 8 height 8
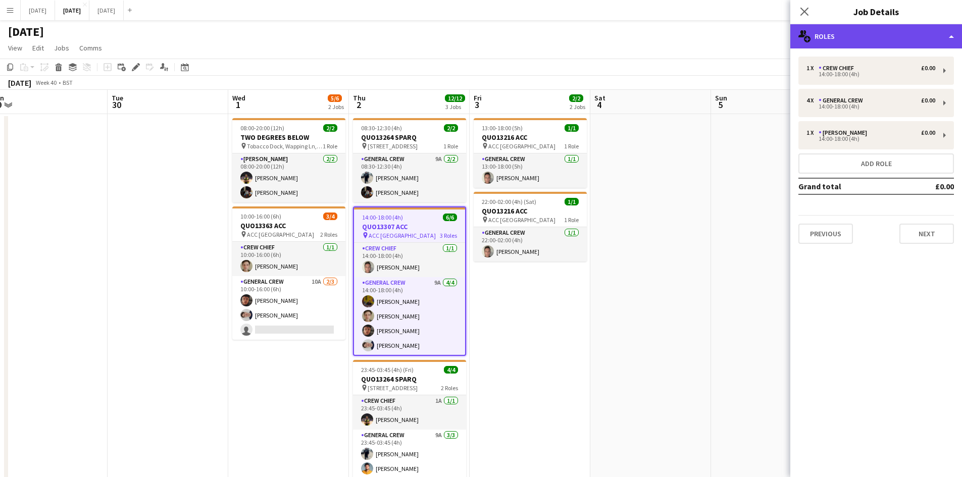
click at [889, 35] on div "multiple-users-add Roles" at bounding box center [876, 36] width 172 height 24
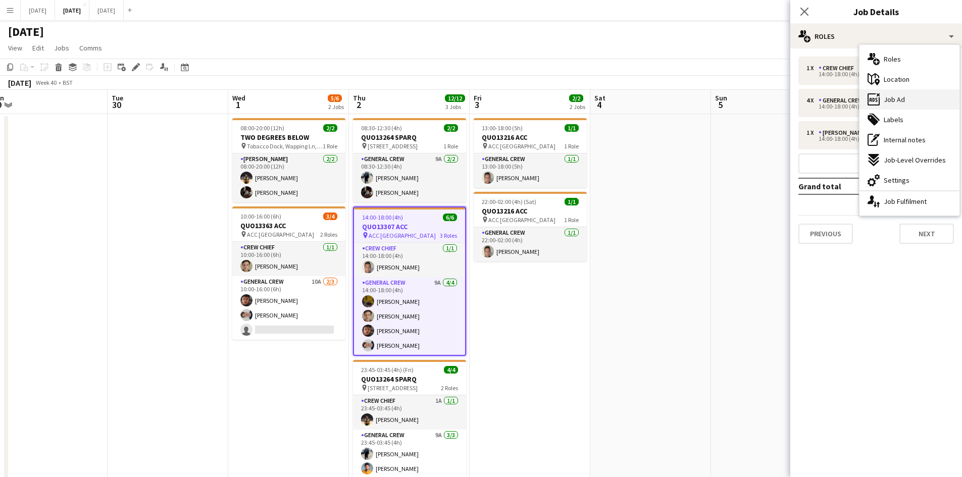
click at [909, 98] on div "ads-window Job Ad" at bounding box center [909, 99] width 100 height 20
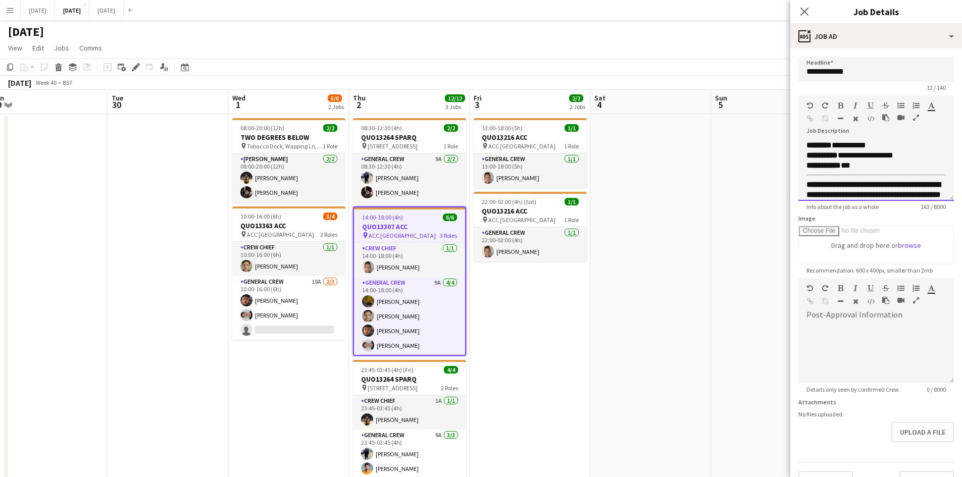
click at [883, 166] on div "**********" at bounding box center [868, 166] width 124 height 10
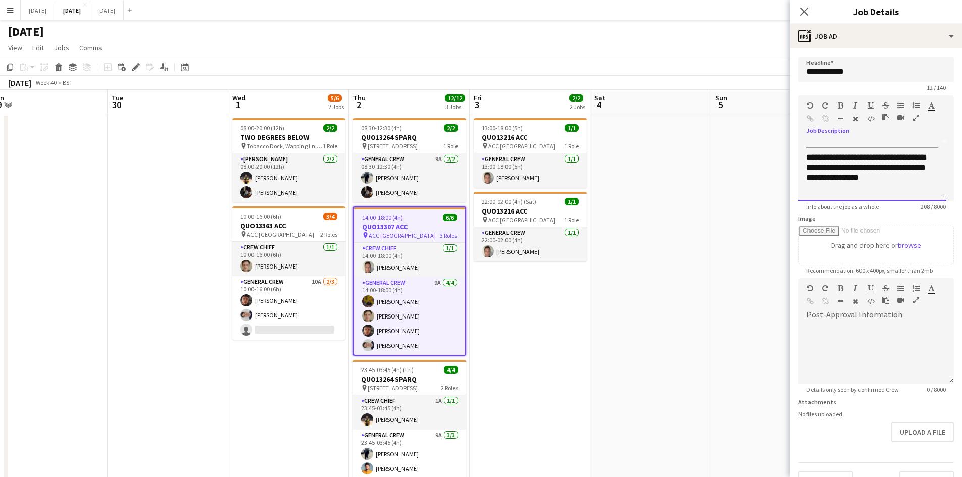
scroll to position [17, 0]
click at [849, 182] on div "**********" at bounding box center [868, 174] width 124 height 20
click at [872, 173] on div "**********" at bounding box center [868, 174] width 124 height 20
drag, startPoint x: 841, startPoint y: 179, endPoint x: 802, endPoint y: 165, distance: 41.5
click at [802, 165] on div "**********" at bounding box center [872, 170] width 148 height 61
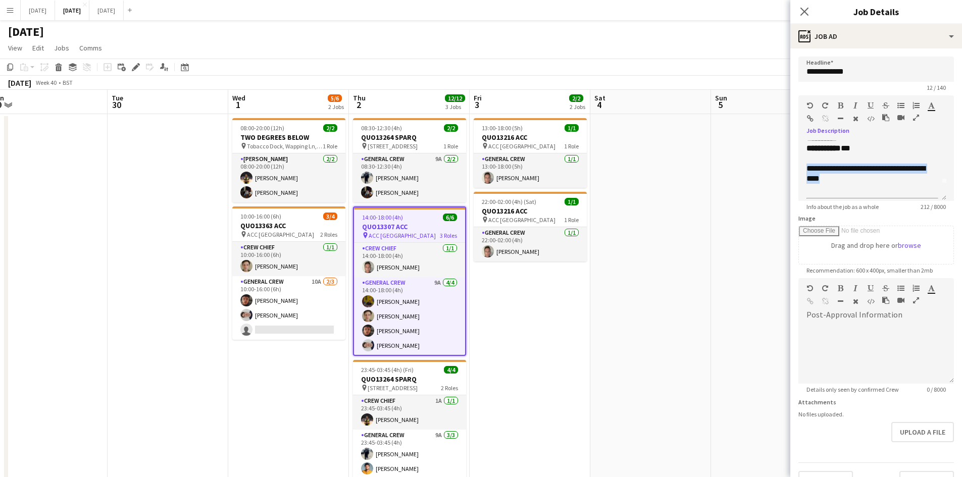
click at [840, 106] on icon "button" at bounding box center [841, 105] width 6 height 7
click at [872, 180] on div "**********" at bounding box center [868, 174] width 124 height 20
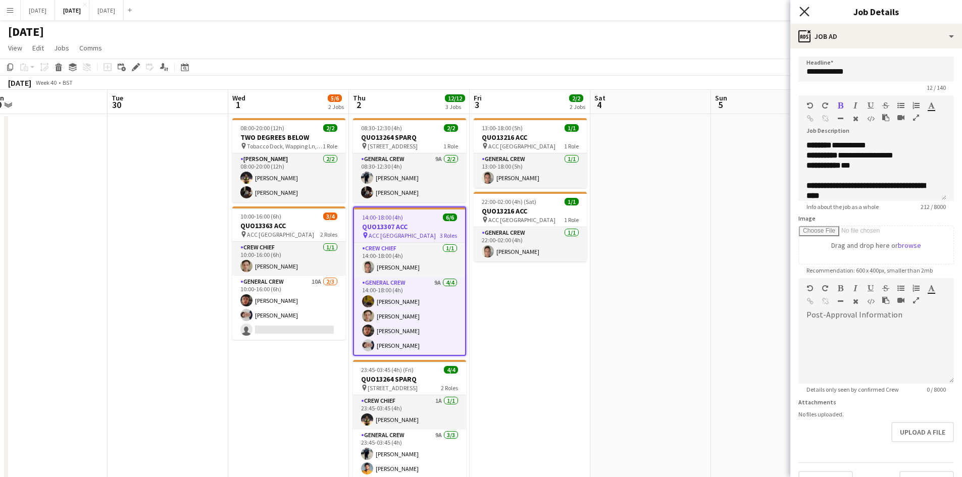
click at [804, 9] on icon "Close pop-in" at bounding box center [804, 12] width 10 height 10
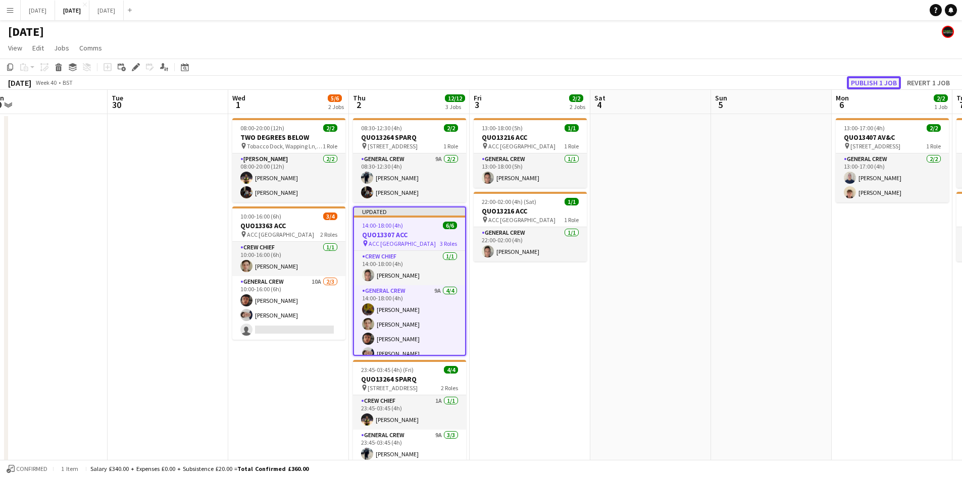
click at [856, 80] on button "Publish 1 job" at bounding box center [874, 82] width 54 height 13
